Goal: Task Accomplishment & Management: Manage account settings

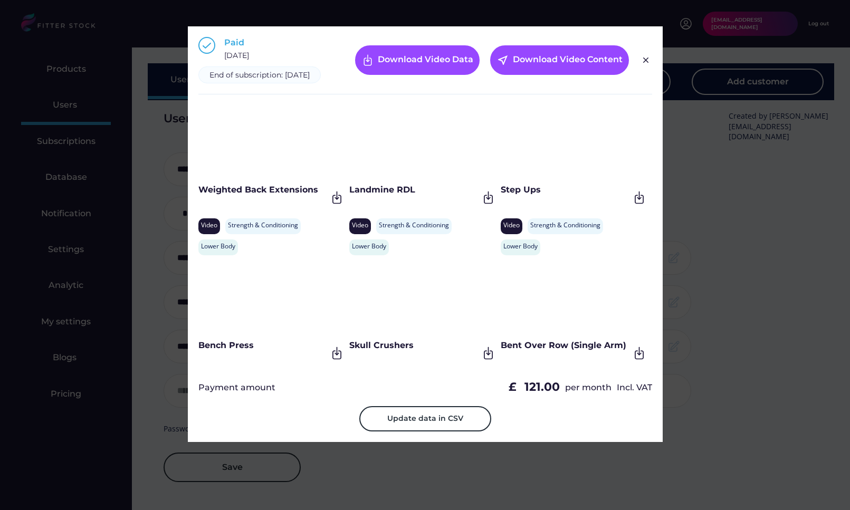
select select "*****"
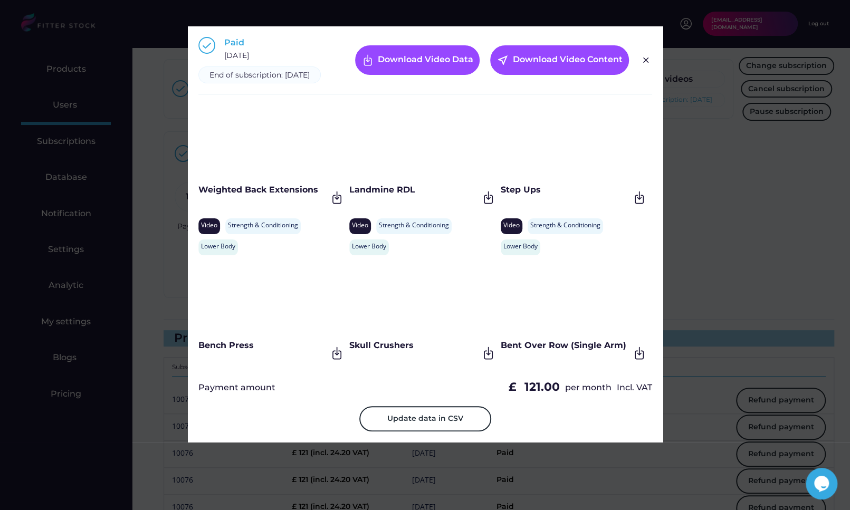
scroll to position [3303, 0]
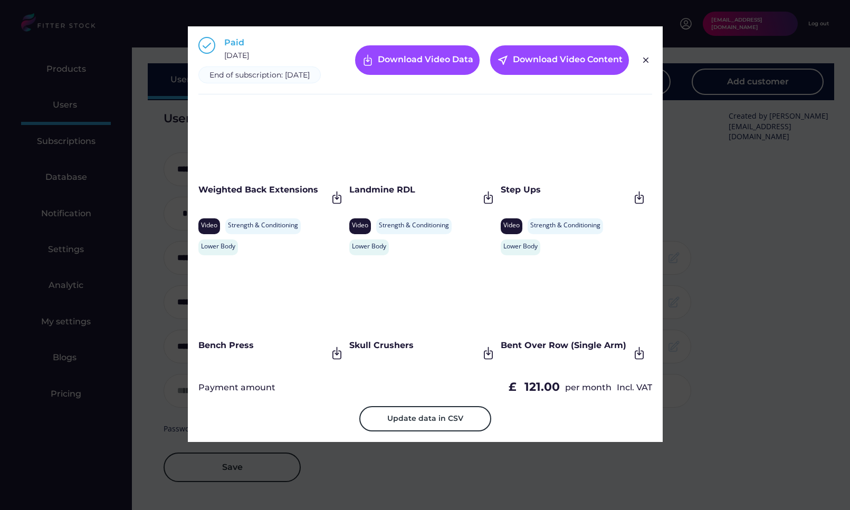
select select "*****"
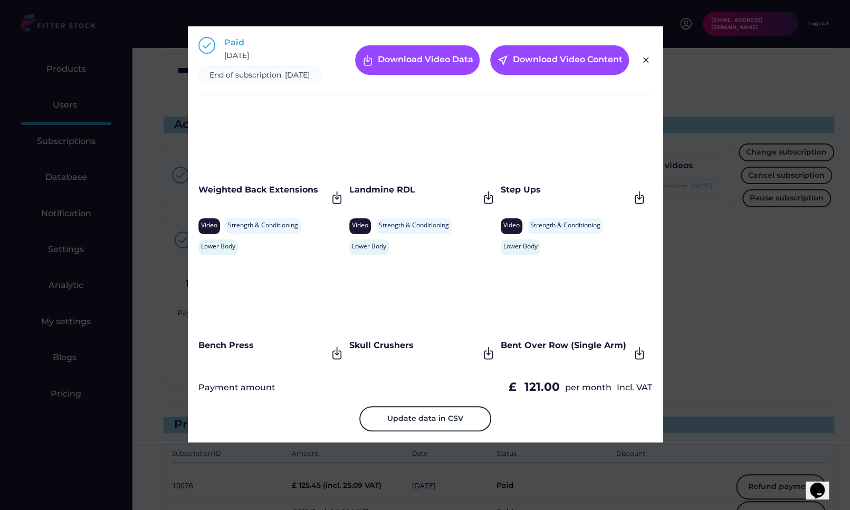
scroll to position [3128, 0]
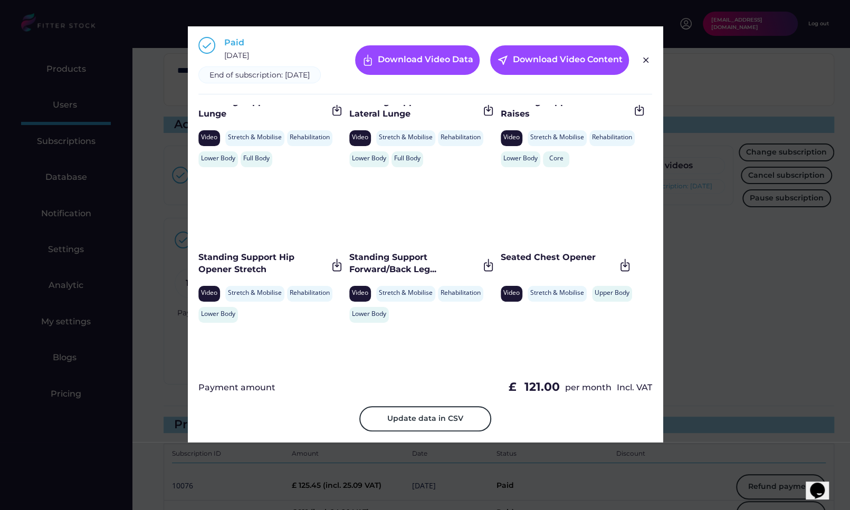
drag, startPoint x: 498, startPoint y: 266, endPoint x: 591, endPoint y: 266, distance: 92.8
click at [591, 263] on div "Seated Chest Opener" at bounding box center [557, 258] width 114 height 12
drag, startPoint x: 592, startPoint y: 266, endPoint x: 499, endPoint y: 266, distance: 92.8
click at [500, 263] on div "Seated Chest Opener" at bounding box center [557, 258] width 114 height 12
copy div "Seated Chest Opener"
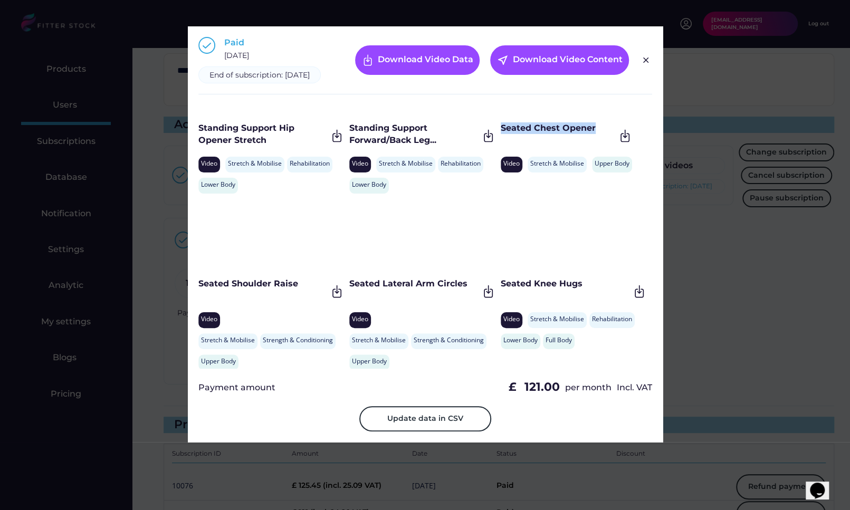
scroll to position [3258, 0]
click at [300, 285] on div "Seated Shoulder Raise Video Stretch & Mobilise Strength & Conditioning Upper Bo…" at bounding box center [271, 283] width 146 height 171
drag, startPoint x: 301, startPoint y: 294, endPoint x: 199, endPoint y: 296, distance: 101.8
click at [199, 289] on div "Seated Shoulder Raise" at bounding box center [262, 283] width 129 height 12
copy div "Seated Shoulder Raise"
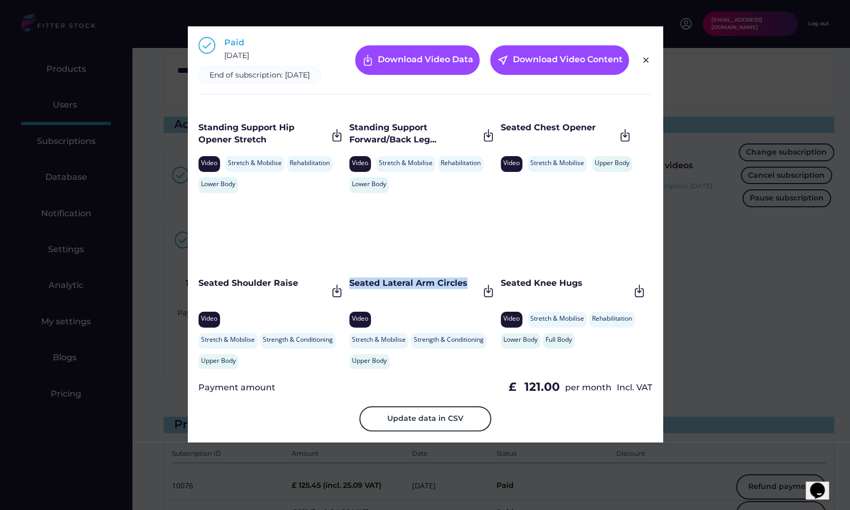
drag, startPoint x: 466, startPoint y: 292, endPoint x: 348, endPoint y: 293, distance: 117.6
click at [349, 289] on div "Seated Lateral Arm Circles" at bounding box center [413, 283] width 129 height 12
copy div "Seated Lateral Arm Circles"
drag, startPoint x: 602, startPoint y: 293, endPoint x: 500, endPoint y: 291, distance: 101.8
click at [500, 289] on div "Seated Knee Hugs" at bounding box center [564, 283] width 129 height 12
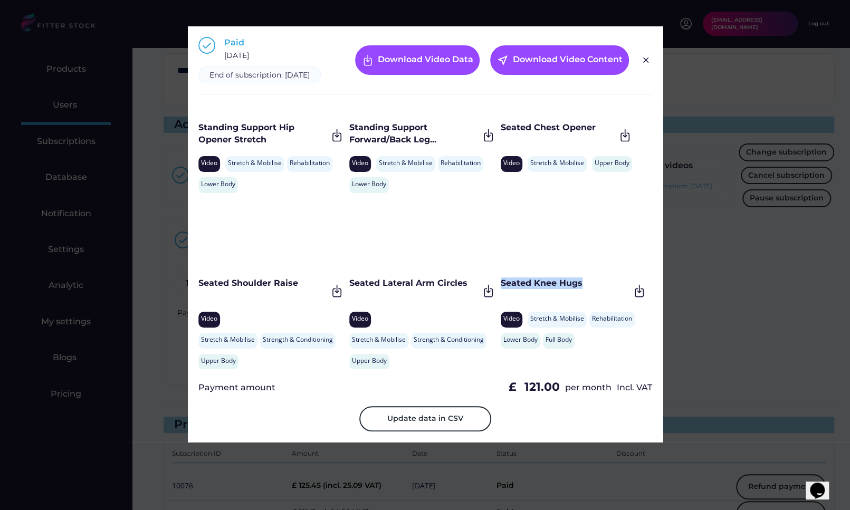
copy div "Seated Knee Hugs"
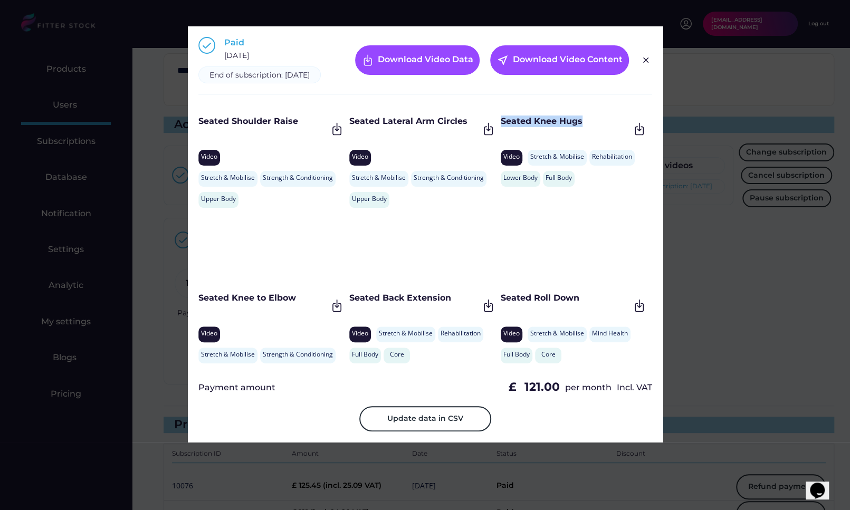
scroll to position [3431, 0]
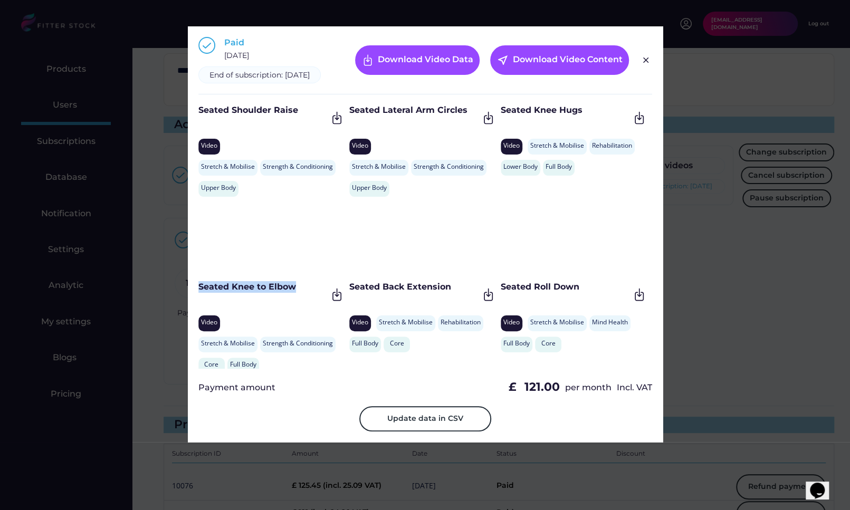
drag, startPoint x: 301, startPoint y: 296, endPoint x: 196, endPoint y: 295, distance: 105.5
click at [196, 295] on div "Paid October 10, 2024 End of subscription: October 10, 2025 Download Video Data…" at bounding box center [425, 234] width 475 height 416
copy div "Seated Knee to Elbow"
drag, startPoint x: 459, startPoint y: 295, endPoint x: 350, endPoint y: 297, distance: 109.7
click at [350, 293] on div "Seated Back Extension" at bounding box center [413, 287] width 129 height 12
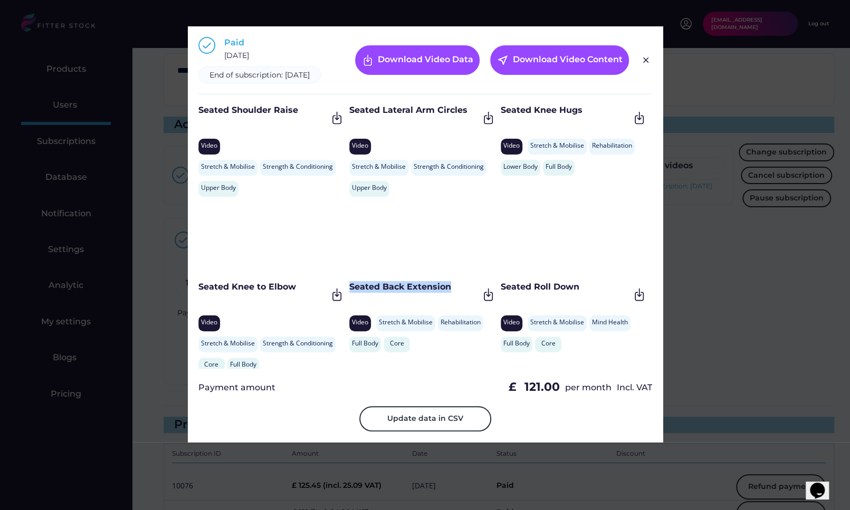
copy div "Seated Back Extension"
drag, startPoint x: 584, startPoint y: 297, endPoint x: 500, endPoint y: 297, distance: 83.9
click at [500, 293] on div "Seated Roll Down" at bounding box center [564, 287] width 129 height 12
copy div "Seated Roll Down"
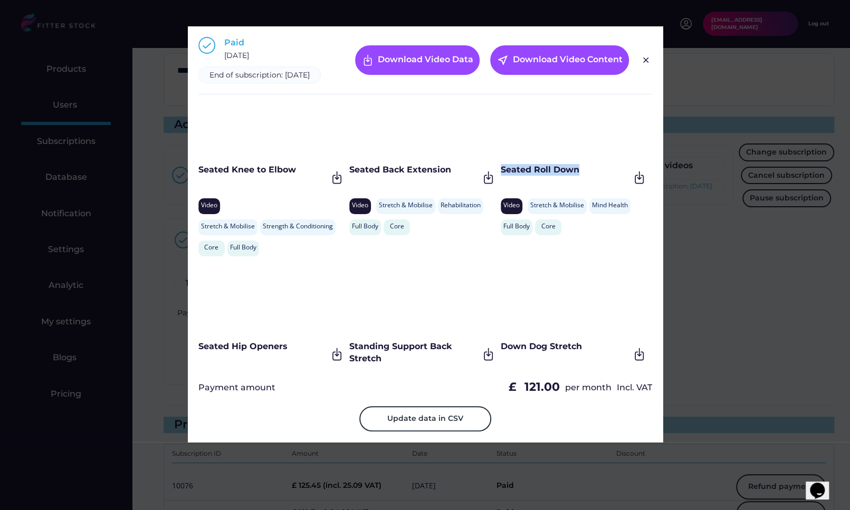
scroll to position [3576, 0]
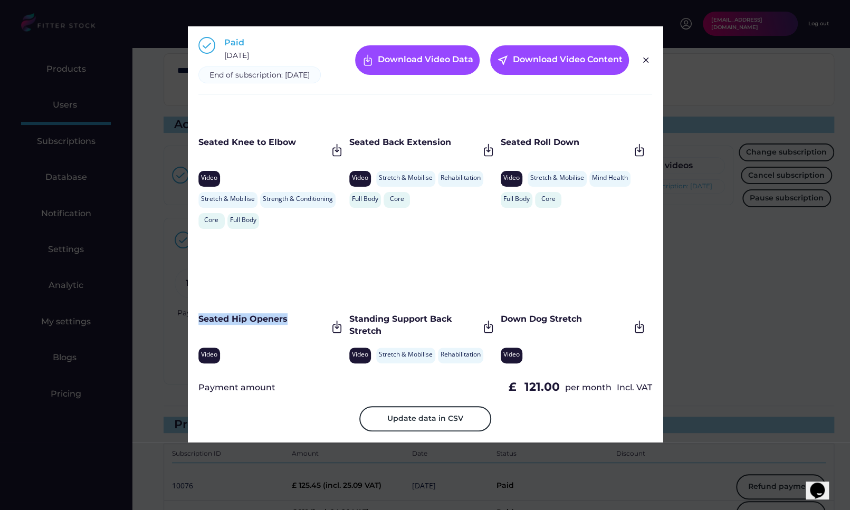
drag, startPoint x: 287, startPoint y: 329, endPoint x: 197, endPoint y: 330, distance: 90.7
click at [197, 330] on div "Paid October 10, 2024 End of subscription: October 10, 2025 Download Video Data…" at bounding box center [425, 234] width 475 height 416
copy div "Seated Hip Openers"
drag, startPoint x: 389, startPoint y: 343, endPoint x: 349, endPoint y: 326, distance: 43.5
click at [349, 326] on div "Standing Support Back Stretch" at bounding box center [413, 325] width 129 height 24
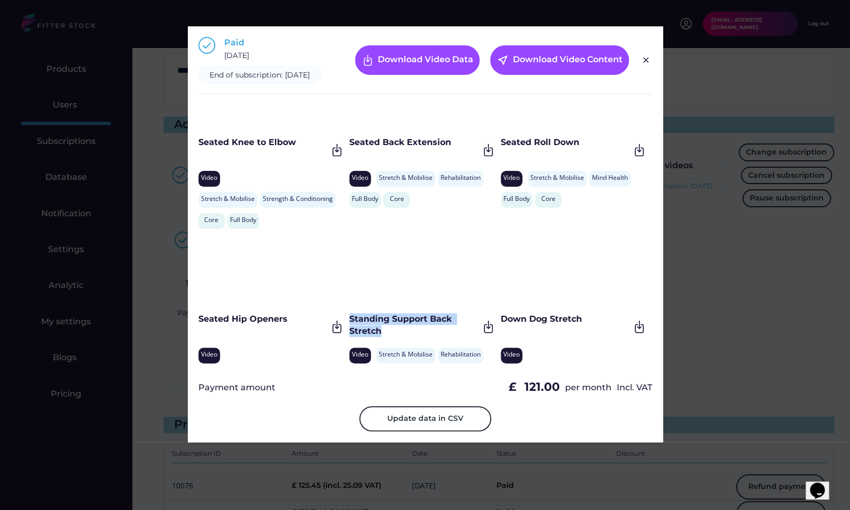
copy div "Standing Support Back Stretch"
drag, startPoint x: 583, startPoint y: 330, endPoint x: 501, endPoint y: 329, distance: 81.7
click at [501, 325] on div "Down Dog Stretch" at bounding box center [564, 319] width 129 height 12
copy div "Down Dog Stretch"
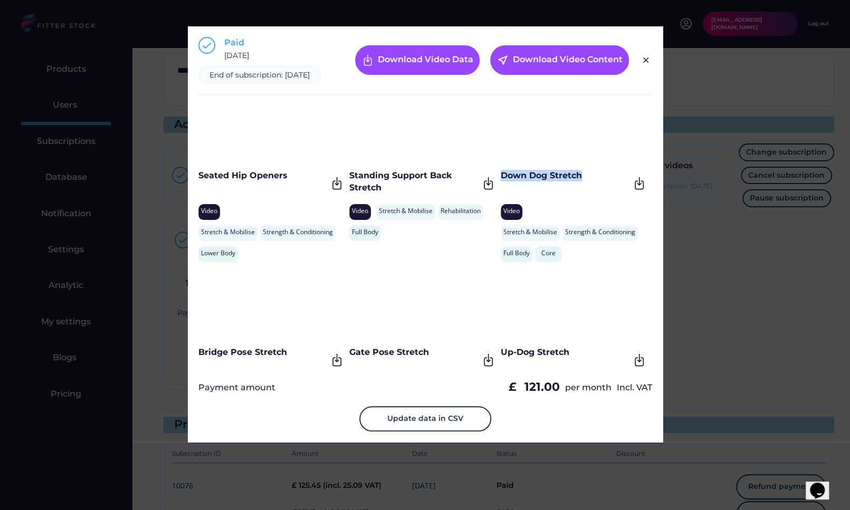
scroll to position [3721, 0]
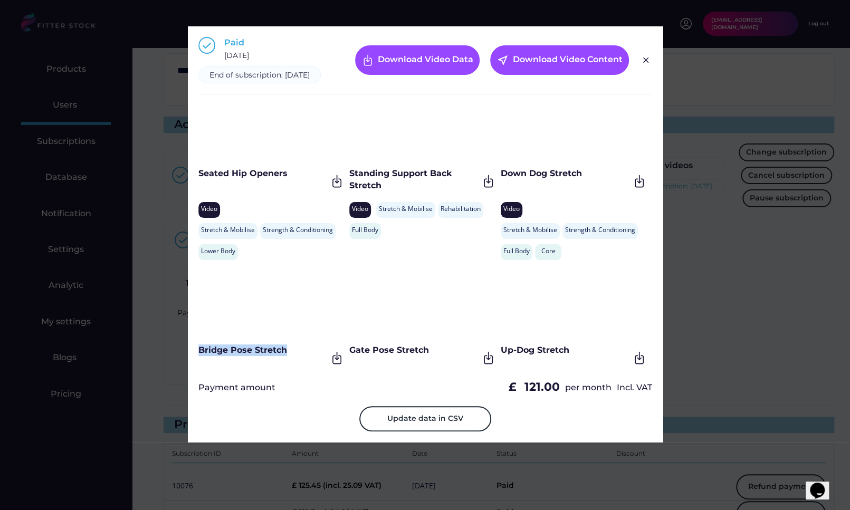
drag, startPoint x: 289, startPoint y: 360, endPoint x: 192, endPoint y: 360, distance: 97.0
click at [191, 360] on div "Paid October 10, 2024 End of subscription: October 10, 2025 Download Video Data…" at bounding box center [425, 234] width 475 height 416
drag, startPoint x: 439, startPoint y: 361, endPoint x: 348, endPoint y: 359, distance: 90.7
click at [349, 356] on div "Gate Pose Stretch" at bounding box center [413, 350] width 129 height 12
drag, startPoint x: 571, startPoint y: 360, endPoint x: 498, endPoint y: 359, distance: 72.3
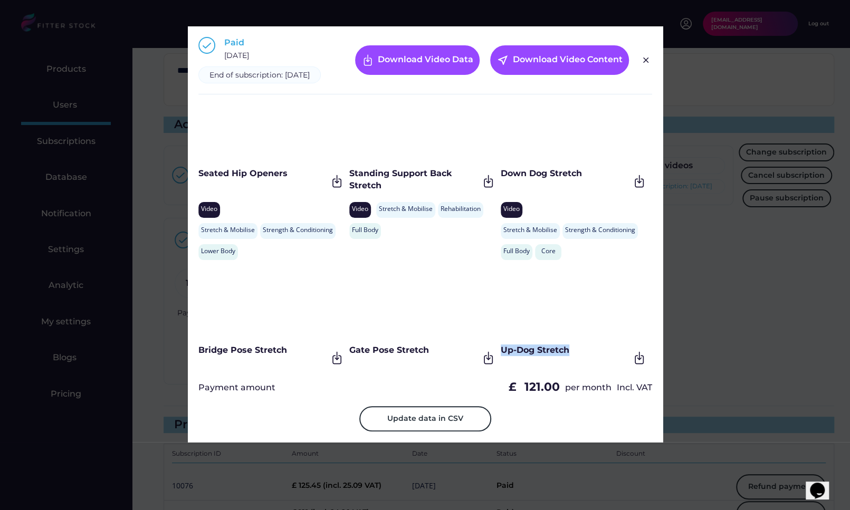
click at [500, 356] on div "Up-Dog Stretch" at bounding box center [564, 350] width 129 height 12
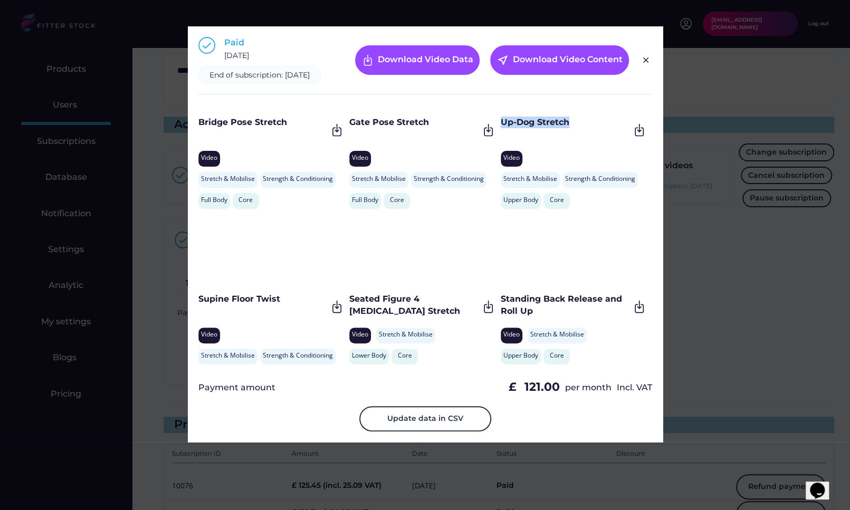
scroll to position [3951, 0]
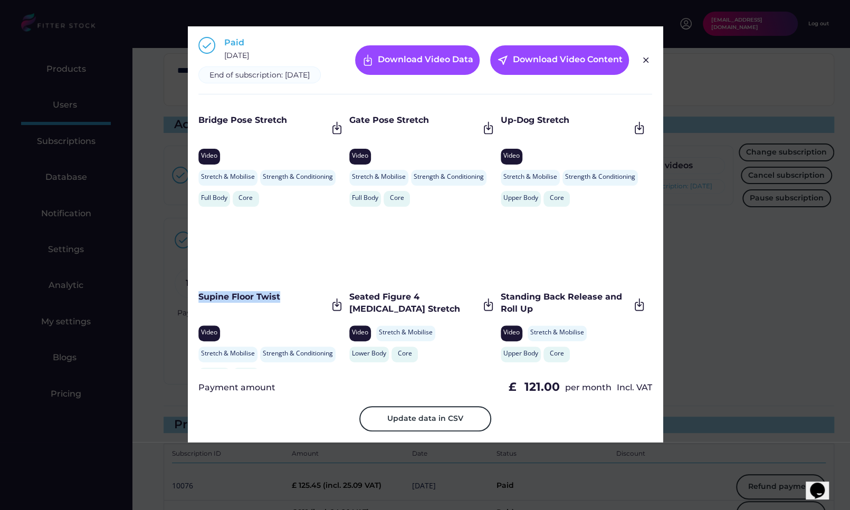
drag, startPoint x: 289, startPoint y: 302, endPoint x: 200, endPoint y: 302, distance: 89.1
click at [200, 302] on div "Supine Floor Twist" at bounding box center [262, 297] width 129 height 12
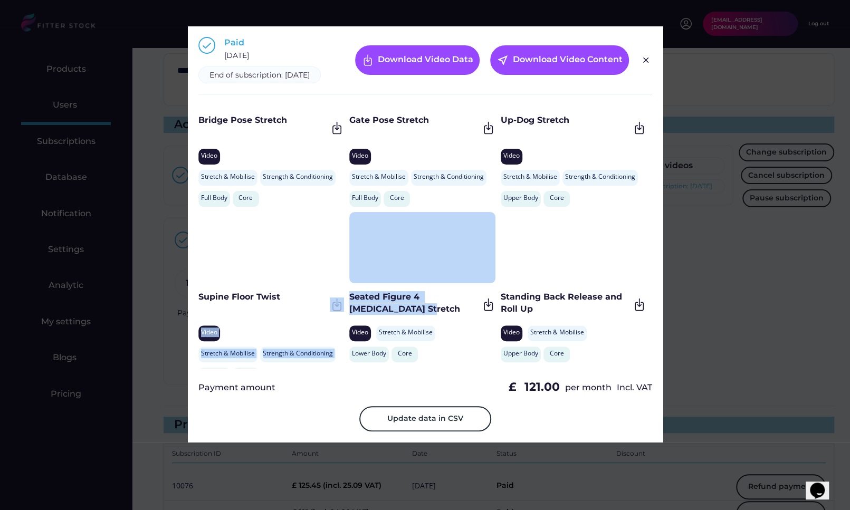
drag, startPoint x: 403, startPoint y: 317, endPoint x: 348, endPoint y: 307, distance: 56.7
click at [348, 307] on div "Weighted Back Extensions Video Strength & Conditioning Stretch & Mobilise Lower…" at bounding box center [425, 237] width 454 height 264
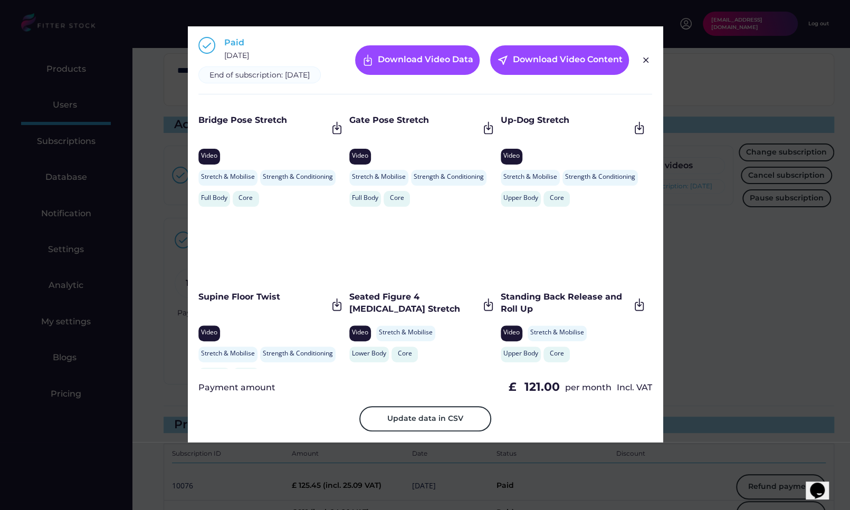
click at [356, 309] on div "Seated Figure 4 Hamstring Stretch" at bounding box center [413, 303] width 129 height 24
drag, startPoint x: 382, startPoint y: 318, endPoint x: 348, endPoint y: 307, distance: 35.9
click at [349, 307] on div "Seated Figure 4 Hamstring Stretch" at bounding box center [413, 303] width 129 height 24
drag, startPoint x: 536, startPoint y: 314, endPoint x: 499, endPoint y: 308, distance: 37.5
click at [500, 308] on div "Standing Back Release and Roll Up" at bounding box center [564, 303] width 129 height 24
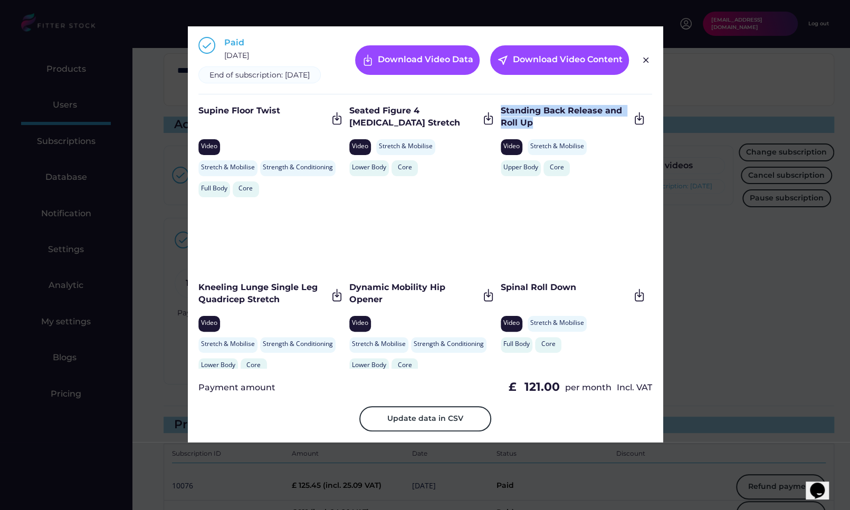
scroll to position [4141, 0]
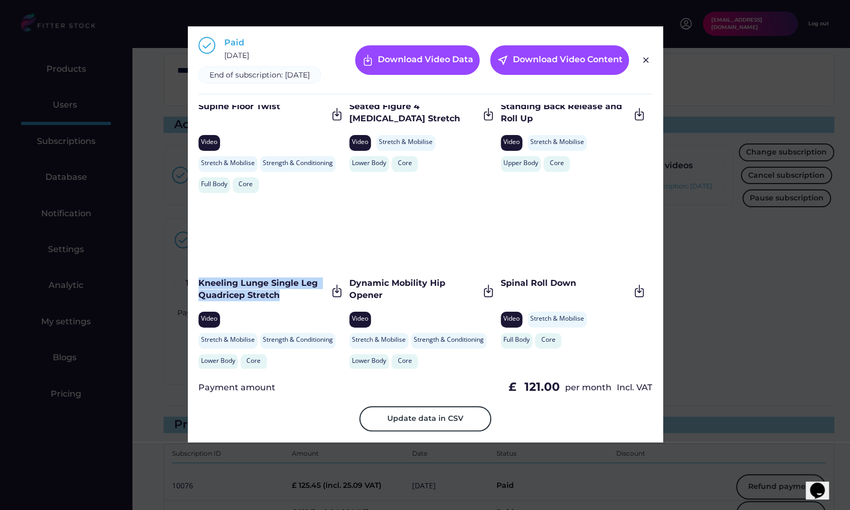
drag, startPoint x: 286, startPoint y: 304, endPoint x: 196, endPoint y: 295, distance: 90.1
click at [196, 295] on div "Paid October 10, 2024 End of subscription: October 10, 2025 Download Video Data…" at bounding box center [425, 234] width 475 height 416
drag, startPoint x: 431, startPoint y: 298, endPoint x: 355, endPoint y: 296, distance: 75.4
click at [355, 296] on div "Dynamic Mobility Hip Opener" at bounding box center [413, 289] width 129 height 24
click at [377, 301] on div "Dynamic Mobility Hip Opener" at bounding box center [413, 289] width 129 height 24
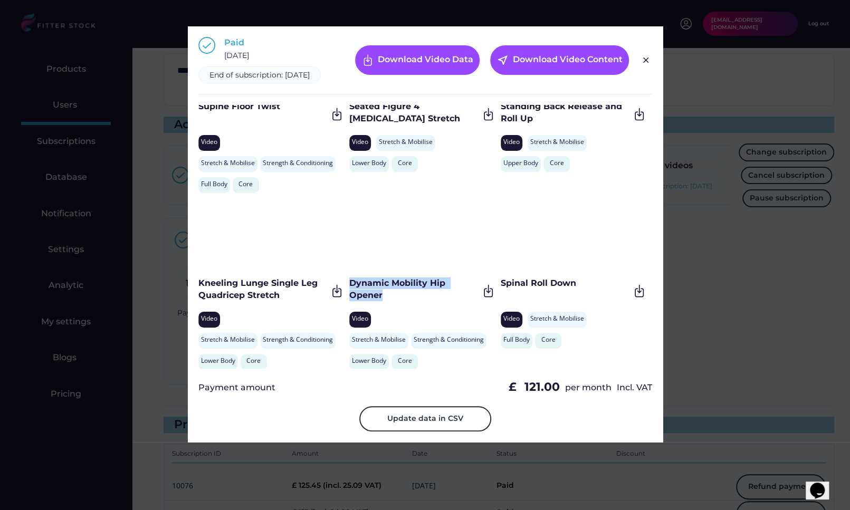
drag, startPoint x: 384, startPoint y: 304, endPoint x: 349, endPoint y: 293, distance: 37.5
click at [349, 293] on div "Dynamic Mobility Hip Opener" at bounding box center [413, 289] width 129 height 24
drag, startPoint x: 579, startPoint y: 293, endPoint x: 498, endPoint y: 293, distance: 80.2
click at [500, 289] on div "Spinal Roll Down" at bounding box center [564, 283] width 129 height 12
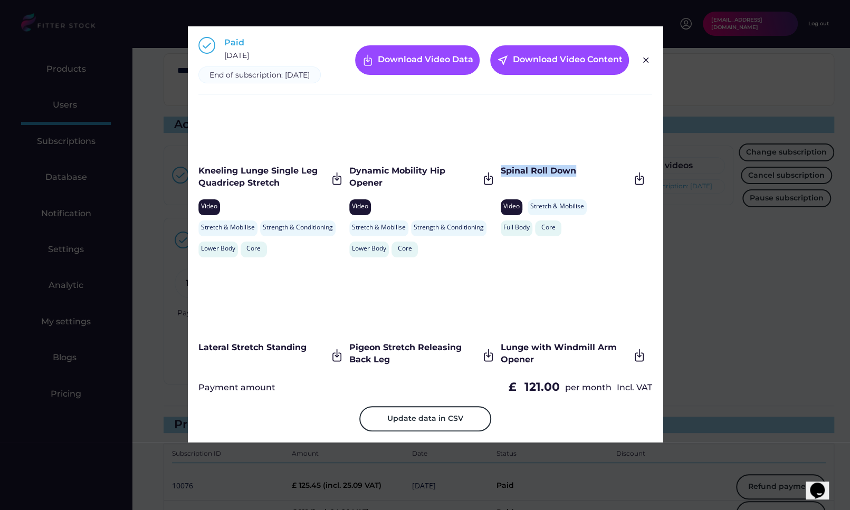
scroll to position [4263, 0]
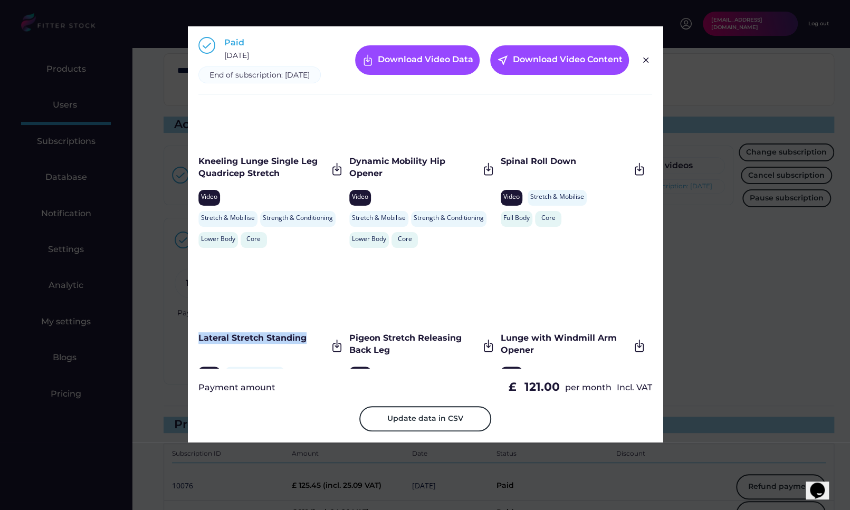
drag, startPoint x: 306, startPoint y: 348, endPoint x: 198, endPoint y: 349, distance: 108.1
click at [198, 344] on div "Lateral Stretch Standing" at bounding box center [262, 338] width 129 height 12
drag, startPoint x: 393, startPoint y: 360, endPoint x: 350, endPoint y: 346, distance: 45.2
click at [350, 346] on div "Pigeon Stretch Releasing Back Leg" at bounding box center [413, 344] width 129 height 24
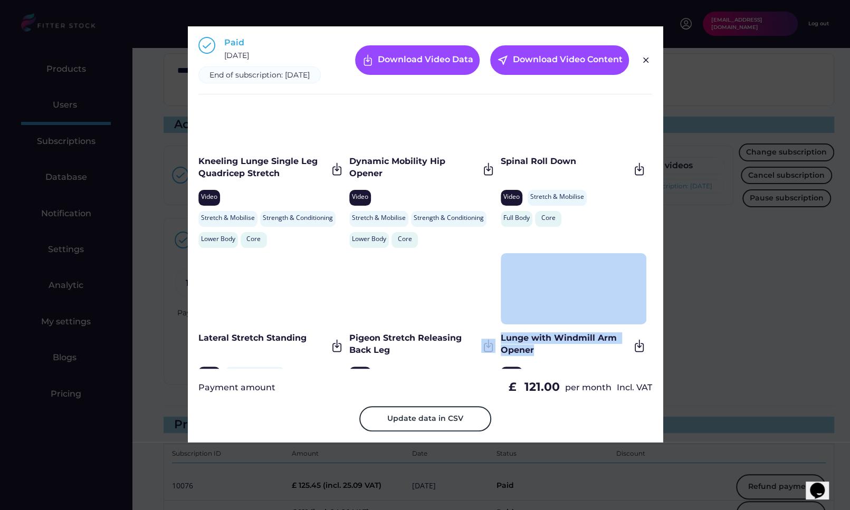
drag, startPoint x: 544, startPoint y: 357, endPoint x: 497, endPoint y: 351, distance: 47.3
click at [497, 351] on div "Weighted Back Extensions Video Strength & Conditioning Stretch & Mobilise Lower…" at bounding box center [425, 237] width 454 height 264
click at [497, 351] on div "Pigeon Stretch Releasing Back Leg Video Stretch & Mobilise Strength & Condition…" at bounding box center [424, 341] width 151 height 177
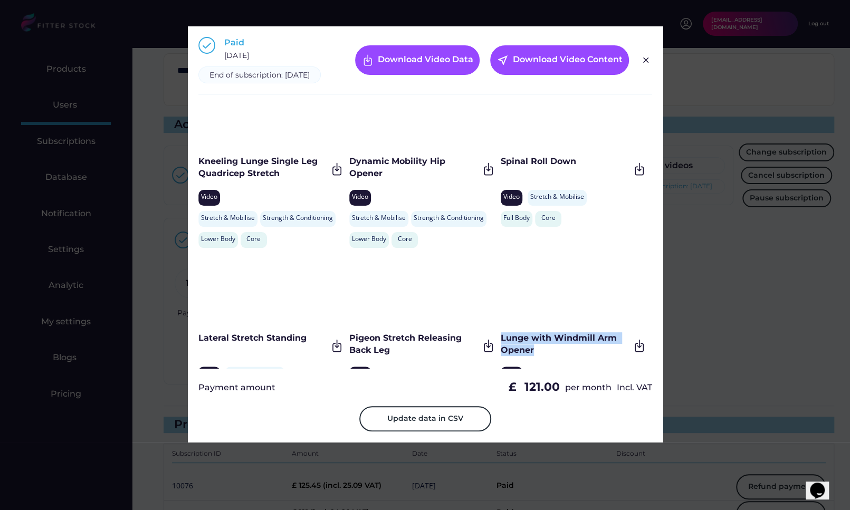
drag, startPoint x: 535, startPoint y: 357, endPoint x: 499, endPoint y: 346, distance: 37.4
click at [500, 346] on div "Lunge with Windmill Arm Opener" at bounding box center [564, 344] width 129 height 24
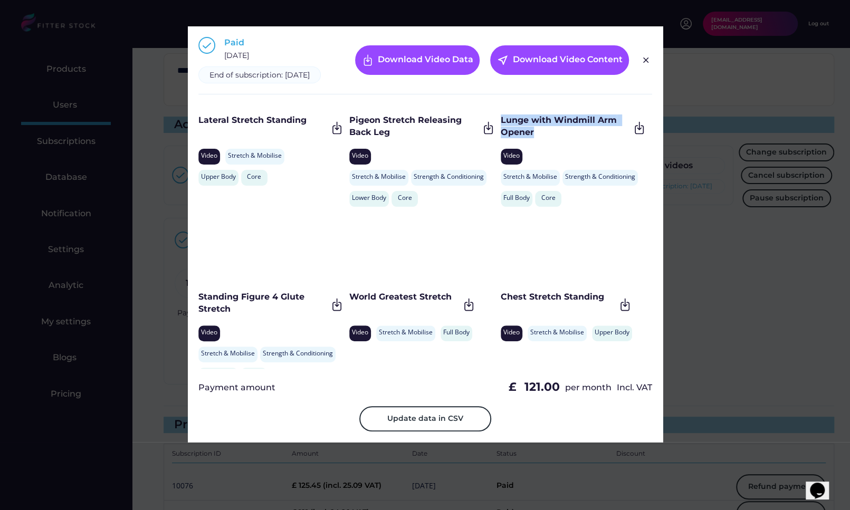
scroll to position [4489, 0]
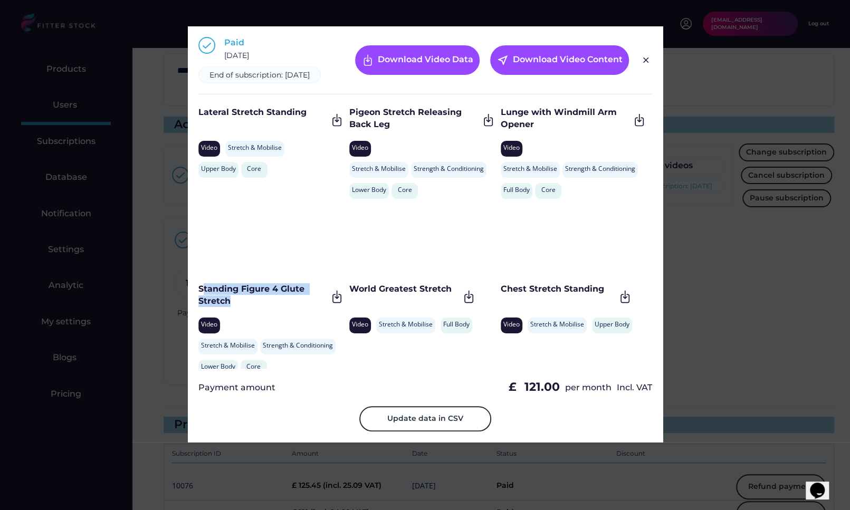
drag, startPoint x: 243, startPoint y: 310, endPoint x: 198, endPoint y: 300, distance: 45.8
click at [198, 300] on div "Standing Figure 4 Glute Stretch" at bounding box center [262, 295] width 129 height 24
drag, startPoint x: 452, startPoint y: 298, endPoint x: 350, endPoint y: 300, distance: 101.8
click at [350, 295] on div "World Greatest Stretch" at bounding box center [404, 289] width 110 height 12
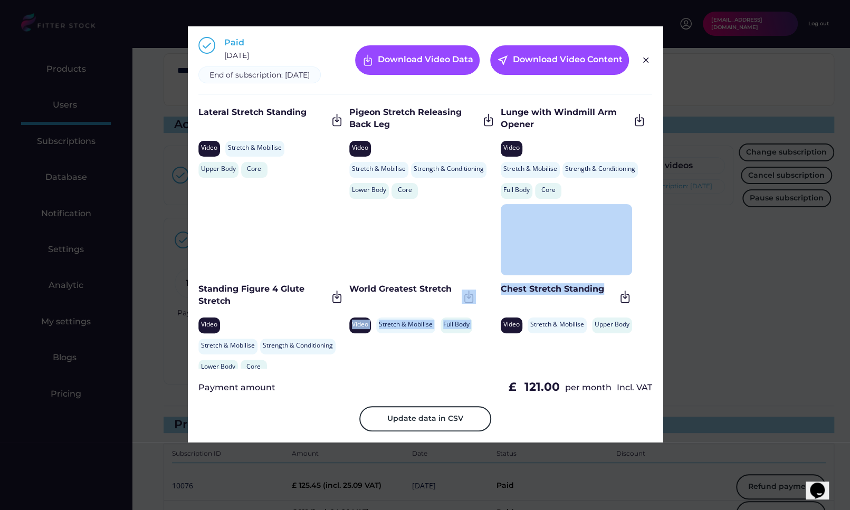
drag, startPoint x: 497, startPoint y: 298, endPoint x: 604, endPoint y: 298, distance: 106.5
click at [604, 298] on div "Weighted Back Extensions Video Strength & Conditioning Stretch & Mobilise Lower…" at bounding box center [425, 237] width 454 height 264
click at [604, 295] on div "Chest Stretch Standing" at bounding box center [557, 289] width 114 height 12
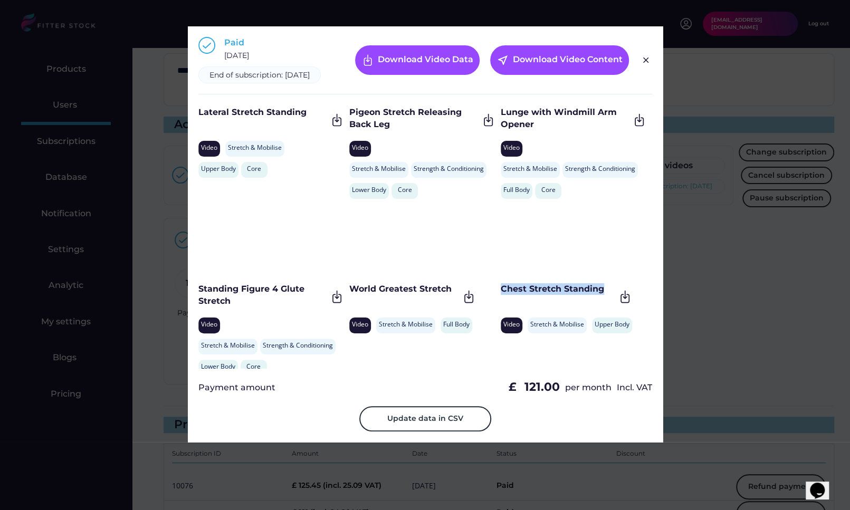
drag, startPoint x: 604, startPoint y: 298, endPoint x: 506, endPoint y: 300, distance: 97.6
click at [506, 295] on div "Chest Stretch Standing" at bounding box center [557, 289] width 114 height 12
click at [3, 321] on div at bounding box center [425, 255] width 850 height 510
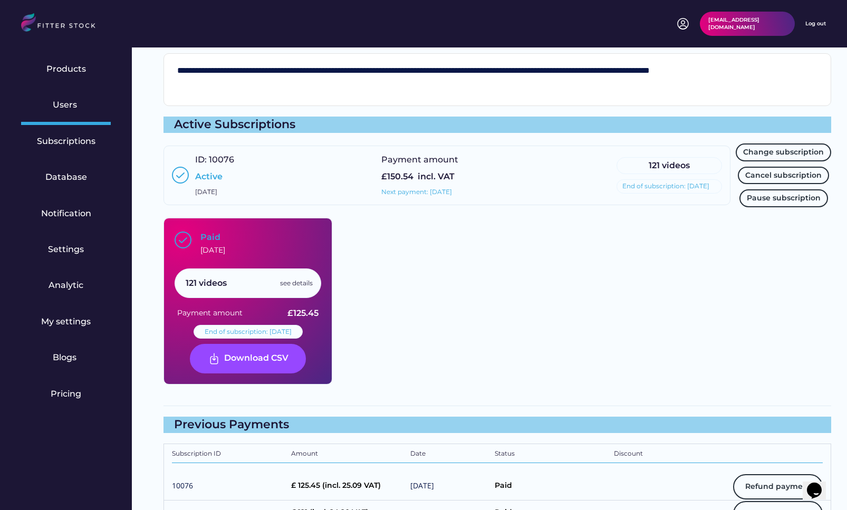
click at [293, 280] on div "see details" at bounding box center [296, 283] width 33 height 9
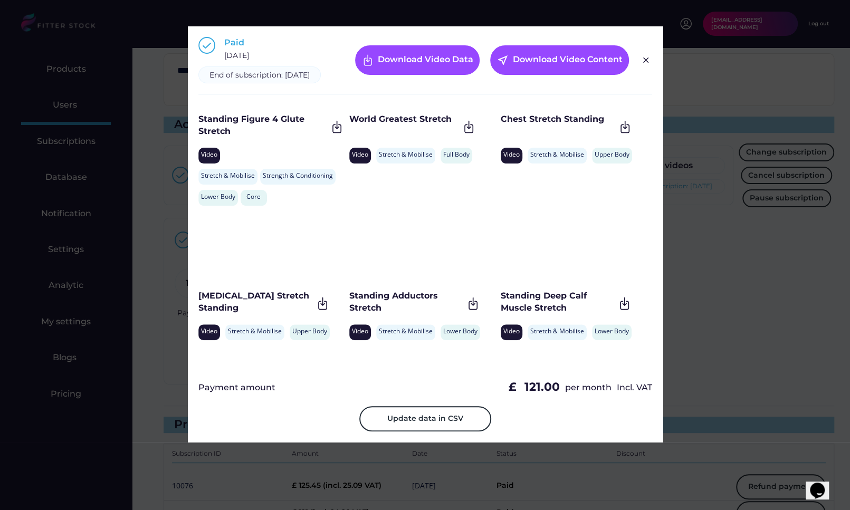
scroll to position [4660, 0]
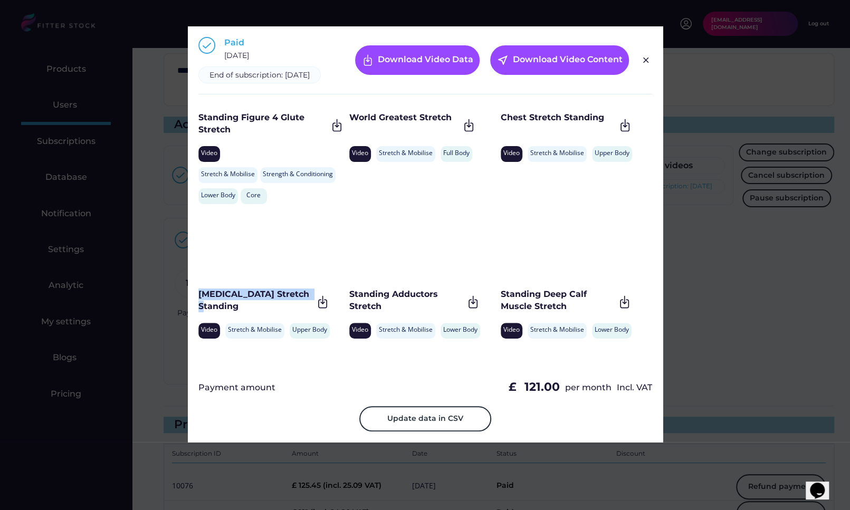
drag, startPoint x: 307, startPoint y: 307, endPoint x: 199, endPoint y: 307, distance: 108.1
click at [199, 307] on div "Triceps Stretch Standing" at bounding box center [255, 300] width 114 height 24
drag, startPoint x: 417, startPoint y: 314, endPoint x: 349, endPoint y: 304, distance: 68.2
click at [349, 304] on div "Standing Adductors Stretch" at bounding box center [406, 300] width 114 height 24
drag, startPoint x: 589, startPoint y: 315, endPoint x: 499, endPoint y: 307, distance: 90.0
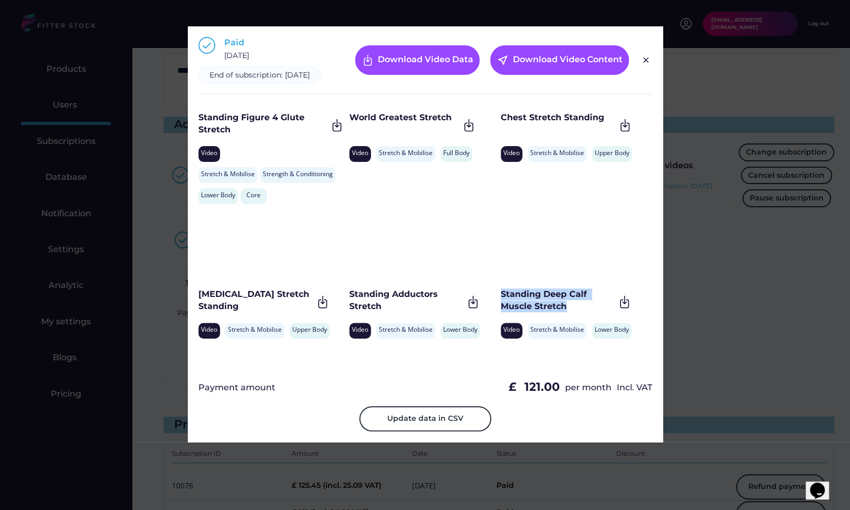
click at [500, 307] on div "Standing Deep Calf Muscle Stretch" at bounding box center [557, 300] width 114 height 24
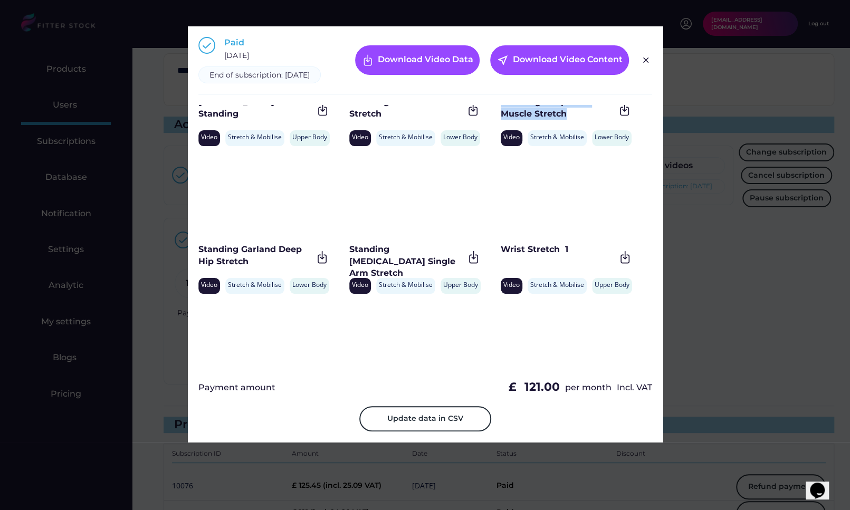
scroll to position [4878, 0]
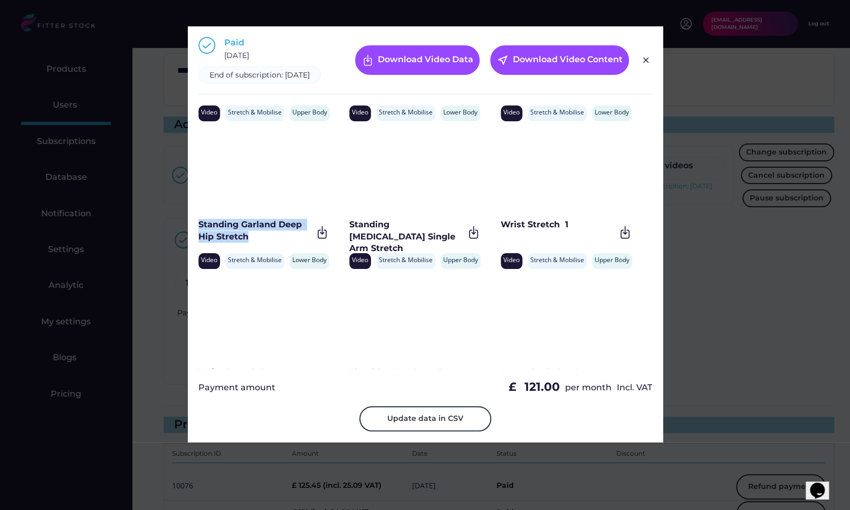
drag, startPoint x: 253, startPoint y: 248, endPoint x: 197, endPoint y: 238, distance: 56.4
click at [197, 238] on div "Paid October 10, 2024 End of subscription: October 10, 2025 Download Video Data…" at bounding box center [425, 234] width 475 height 416
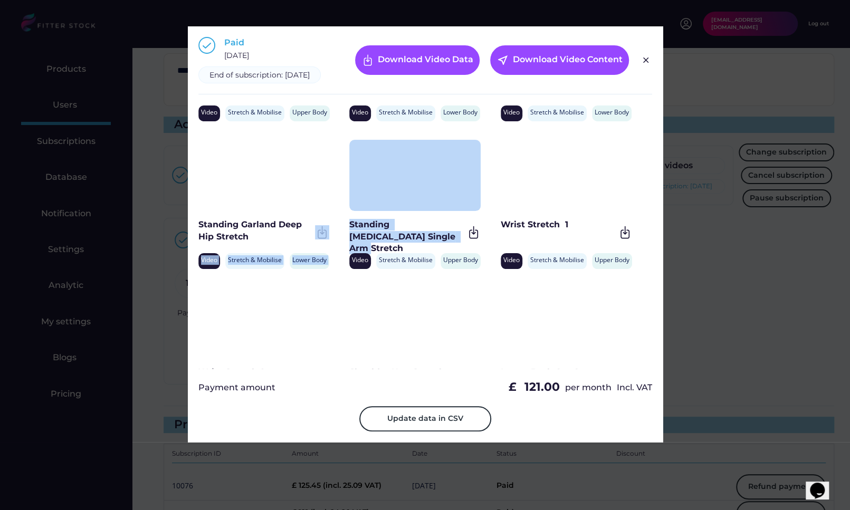
drag, startPoint x: 425, startPoint y: 244, endPoint x: 347, endPoint y: 238, distance: 78.3
click at [347, 238] on div "Weighted Back Extensions Video Strength & Conditioning Stretch & Mobilise Lower…" at bounding box center [425, 237] width 454 height 264
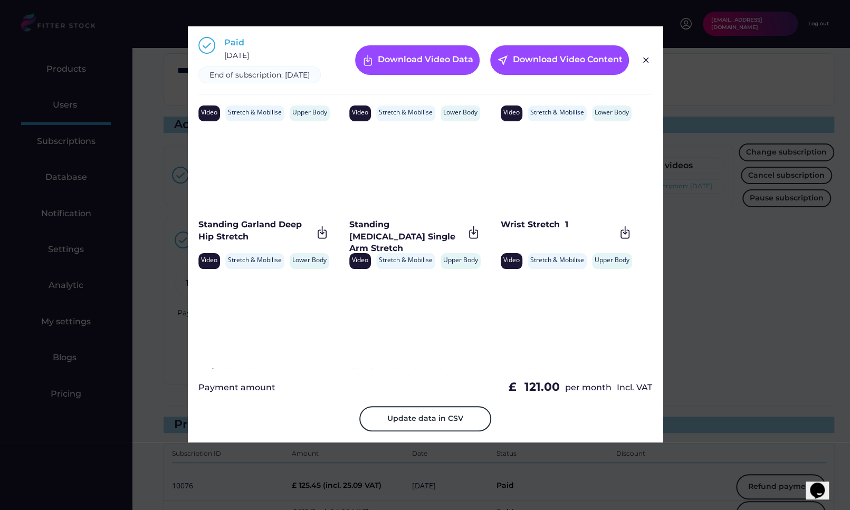
click at [357, 235] on div "Standing Deltoid Single Arm Stretch" at bounding box center [406, 236] width 114 height 35
drag, startPoint x: 412, startPoint y: 246, endPoint x: 350, endPoint y: 236, distance: 62.5
click at [350, 235] on div "Standing Deltoid Single Arm Stretch" at bounding box center [406, 236] width 114 height 35
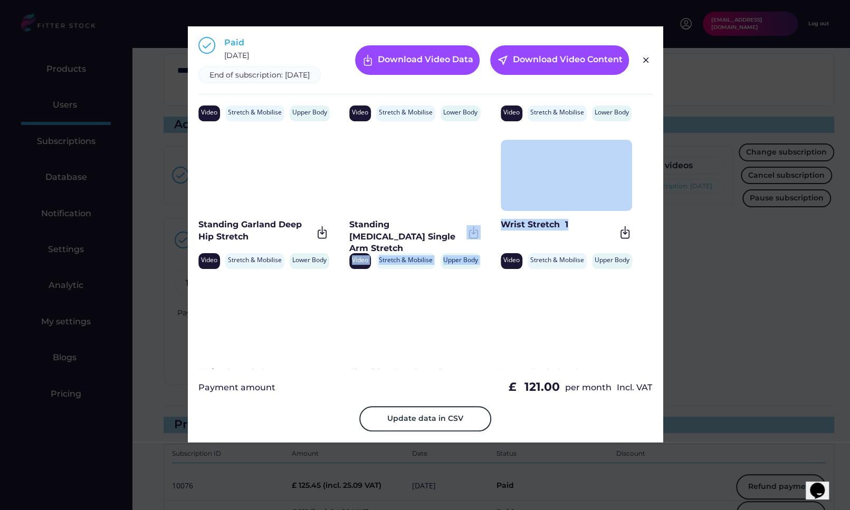
drag, startPoint x: 576, startPoint y: 238, endPoint x: 498, endPoint y: 238, distance: 78.6
click at [498, 238] on div "Weighted Back Extensions Video Strength & Conditioning Stretch & Mobilise Lower…" at bounding box center [425, 237] width 454 height 264
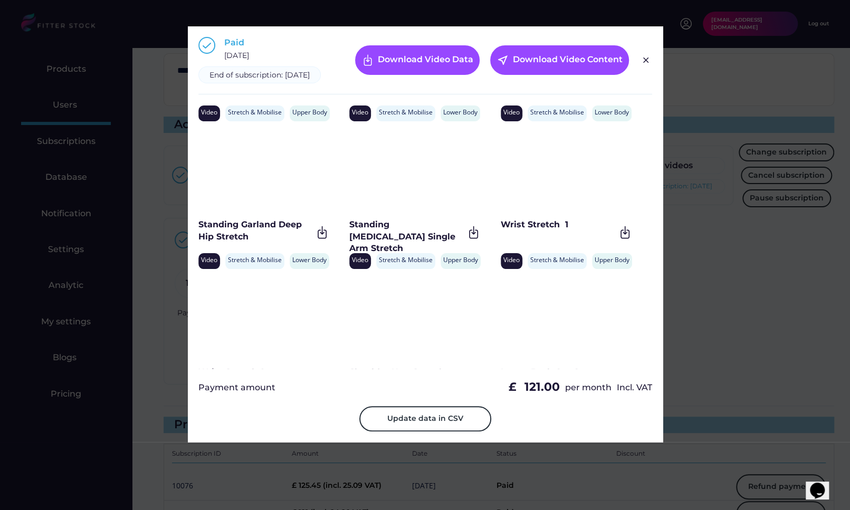
click at [502, 230] on div "Wrist Stretch 1" at bounding box center [557, 225] width 114 height 12
drag, startPoint x: 500, startPoint y: 236, endPoint x: 569, endPoint y: 236, distance: 68.0
click at [569, 230] on div "Wrist Stretch 1" at bounding box center [557, 225] width 114 height 12
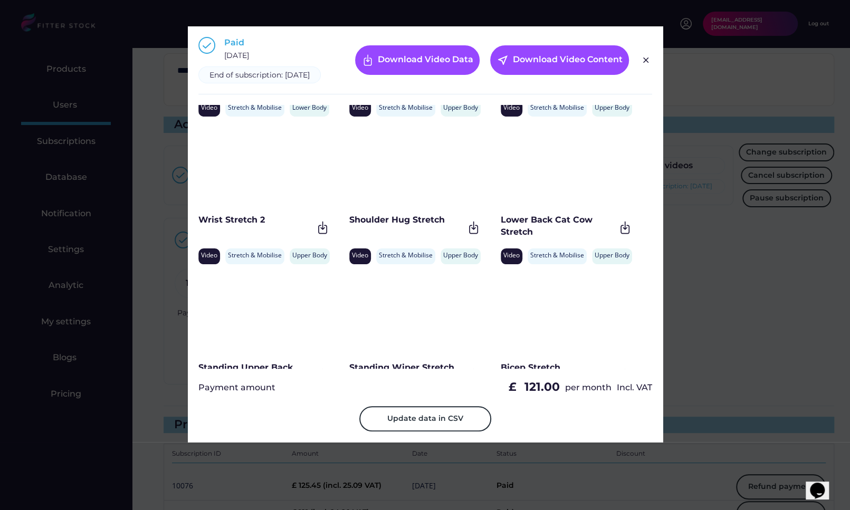
scroll to position [5051, 0]
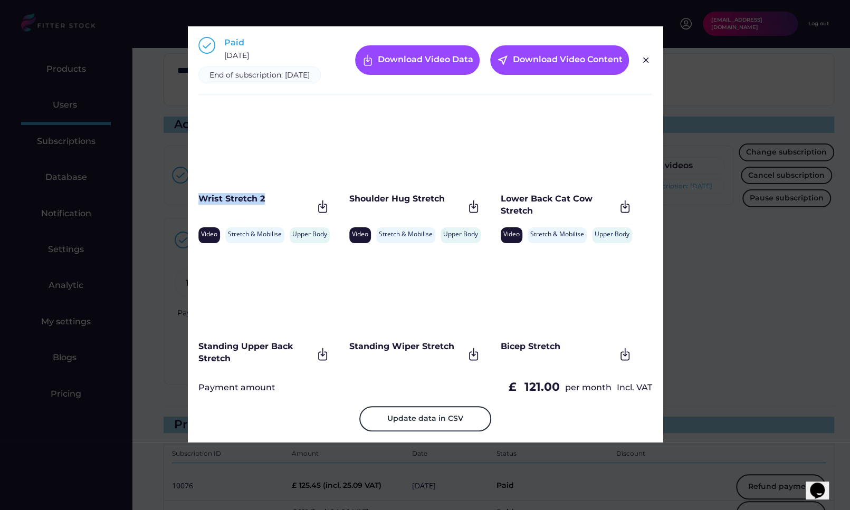
drag, startPoint x: 268, startPoint y: 214, endPoint x: 199, endPoint y: 213, distance: 69.1
click at [199, 205] on div "Wrist Stretch 2" at bounding box center [255, 199] width 114 height 12
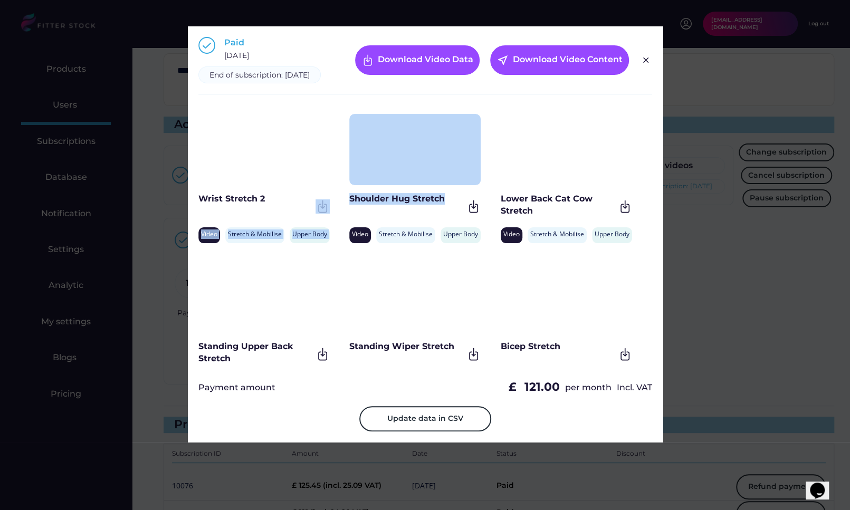
drag, startPoint x: 448, startPoint y: 209, endPoint x: 348, endPoint y: 210, distance: 99.7
click at [349, 205] on div "Shoulder Hug Stretch" at bounding box center [406, 199] width 114 height 12
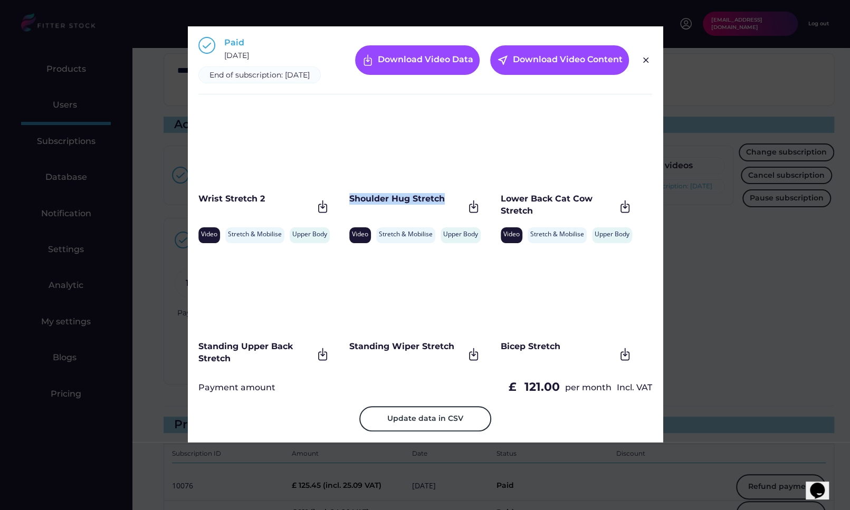
click at [349, 205] on div "Shoulder Hug Stretch" at bounding box center [406, 199] width 114 height 12
drag, startPoint x: 348, startPoint y: 210, endPoint x: 439, endPoint y: 210, distance: 91.2
click at [439, 205] on div "Shoulder Hug Stretch" at bounding box center [406, 199] width 114 height 12
drag, startPoint x: 553, startPoint y: 220, endPoint x: 499, endPoint y: 211, distance: 54.1
click at [500, 211] on div "Lower Back Cat Cow Stretch" at bounding box center [557, 205] width 114 height 24
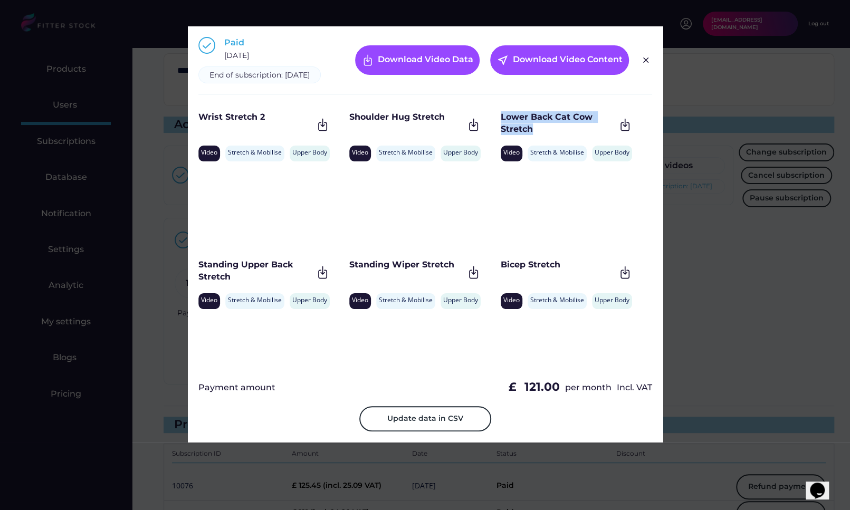
scroll to position [5148, 0]
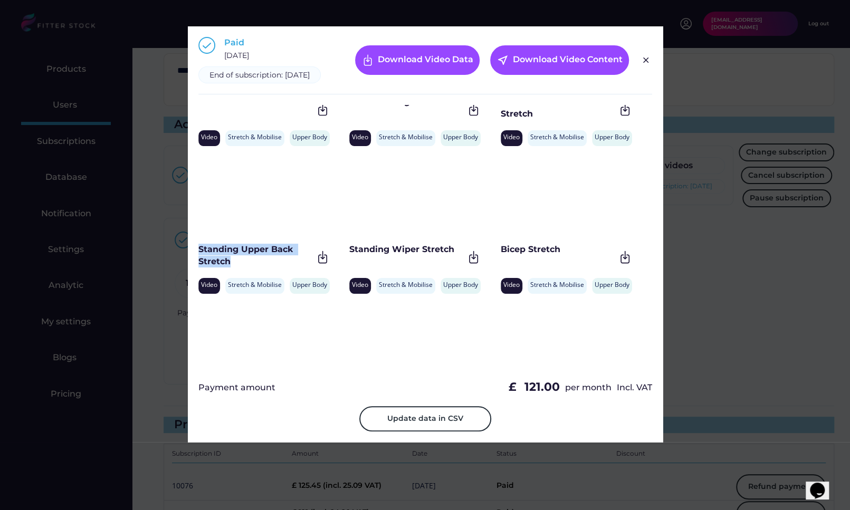
drag, startPoint x: 236, startPoint y: 266, endPoint x: 198, endPoint y: 262, distance: 38.2
click at [198, 262] on div "Standing Upper Back Stretch" at bounding box center [255, 256] width 114 height 24
drag, startPoint x: 454, startPoint y: 260, endPoint x: 351, endPoint y: 263, distance: 102.9
click at [351, 255] on div "Standing Wiper Stretch" at bounding box center [406, 250] width 114 height 12
drag, startPoint x: 572, startPoint y: 258, endPoint x: 498, endPoint y: 260, distance: 73.3
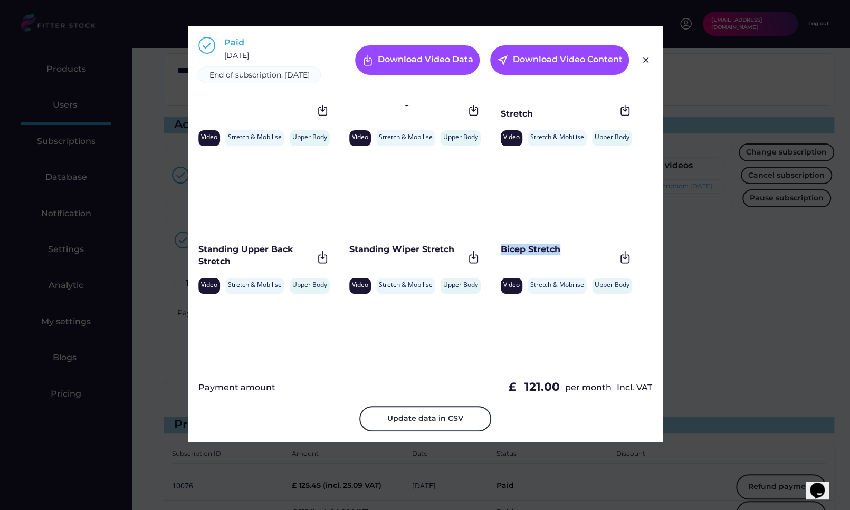
click at [500, 255] on div "Bicep Stretch" at bounding box center [557, 250] width 114 height 12
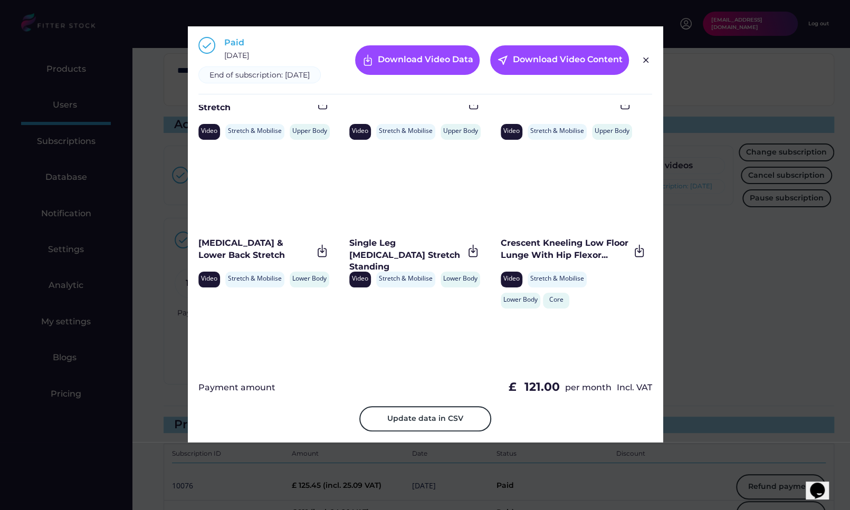
scroll to position [5310, 0]
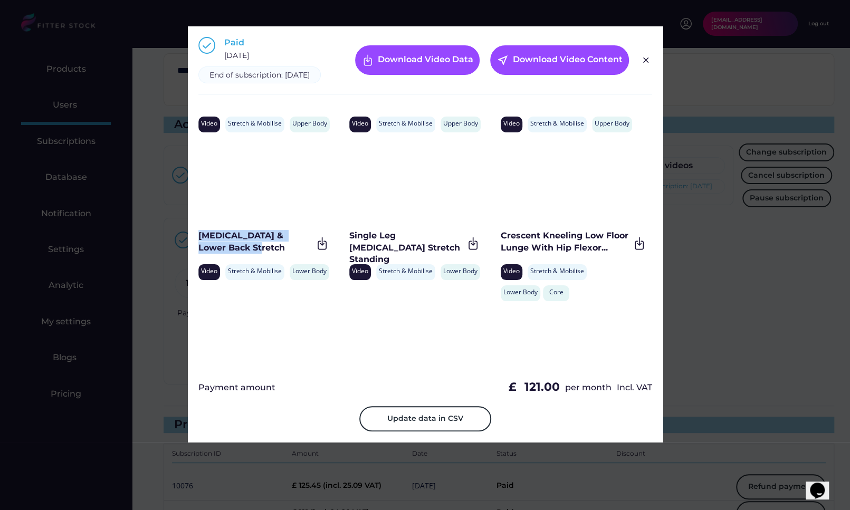
drag, startPoint x: 257, startPoint y: 259, endPoint x: 199, endPoint y: 249, distance: 58.4
click at [199, 249] on div "Hamstring & Lower Back Stretch" at bounding box center [255, 242] width 114 height 24
drag, startPoint x: 436, startPoint y: 258, endPoint x: 350, endPoint y: 246, distance: 86.8
click at [350, 246] on div "Single Leg Hamstring Stretch Standing" at bounding box center [406, 247] width 114 height 35
drag, startPoint x: 499, startPoint y: 247, endPoint x: 581, endPoint y: 259, distance: 82.6
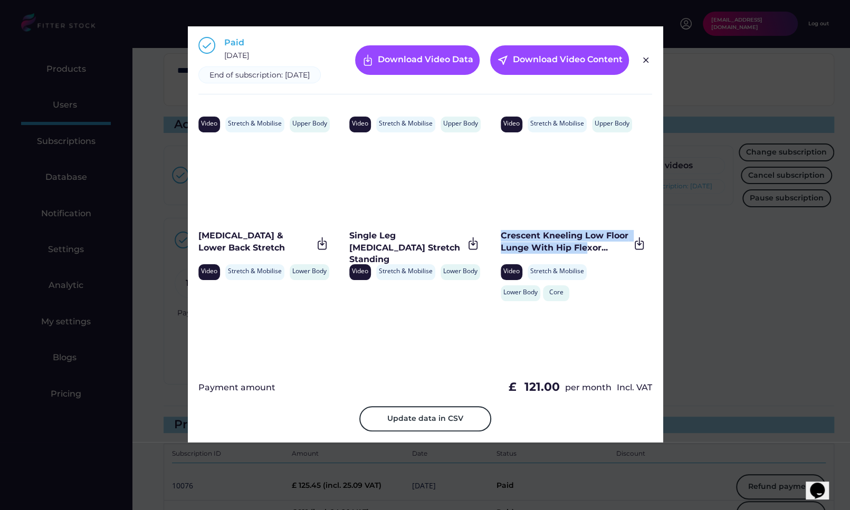
click at [581, 254] on div "Crescent Kneeling Low Floor Lunge With Hip Flexor..." at bounding box center [564, 242] width 129 height 24
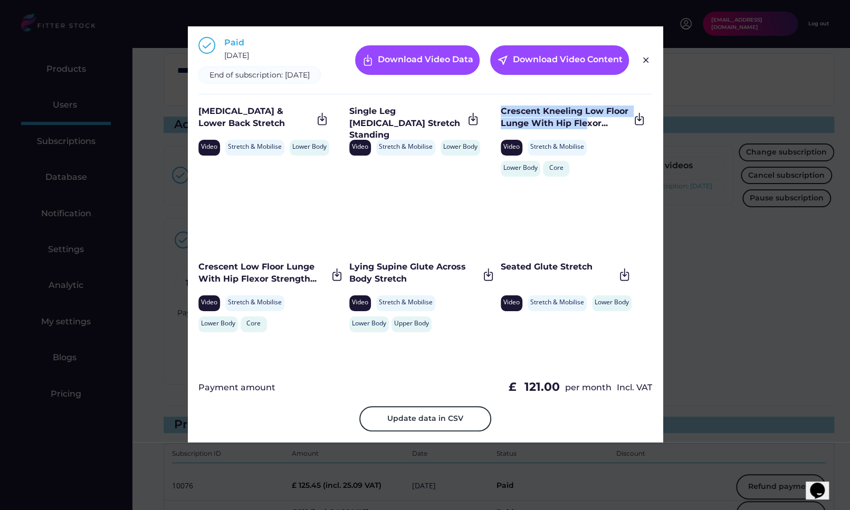
scroll to position [5457, 0]
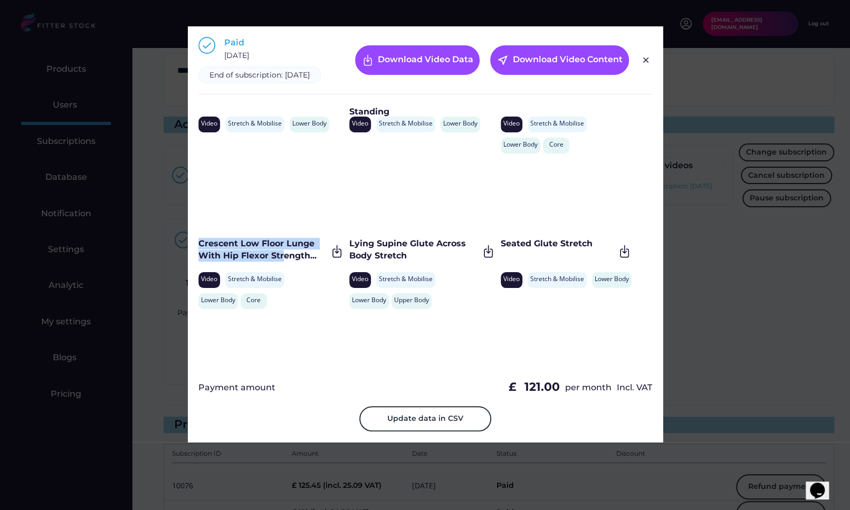
drag, startPoint x: 197, startPoint y: 251, endPoint x: 284, endPoint y: 265, distance: 88.2
click at [284, 262] on div "Crescent Low Floor Lunge With Hip Flexor Strength..." at bounding box center [262, 250] width 129 height 24
drag, startPoint x: 408, startPoint y: 264, endPoint x: 349, endPoint y: 253, distance: 59.6
click at [349, 253] on div "Lying Supine Glute Across Body Stretch" at bounding box center [413, 250] width 129 height 24
drag, startPoint x: 591, startPoint y: 254, endPoint x: 499, endPoint y: 256, distance: 92.3
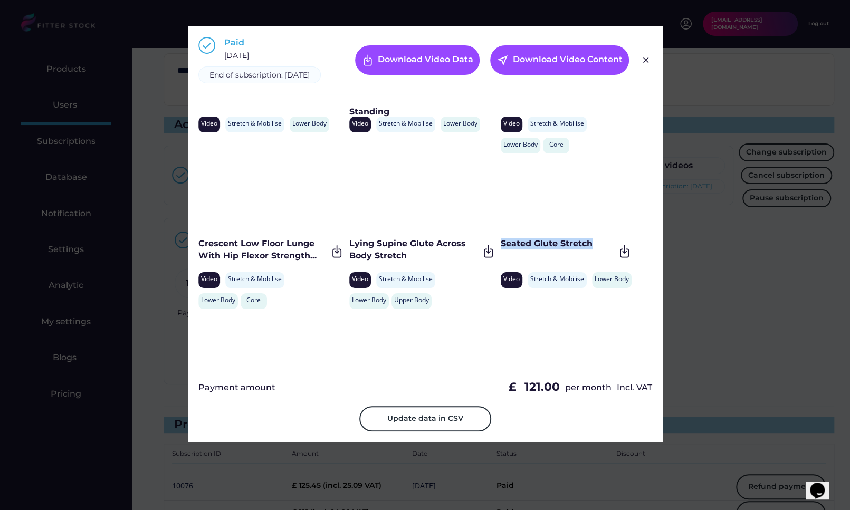
click at [500, 249] on div "Seated Glute Stretch" at bounding box center [557, 244] width 114 height 12
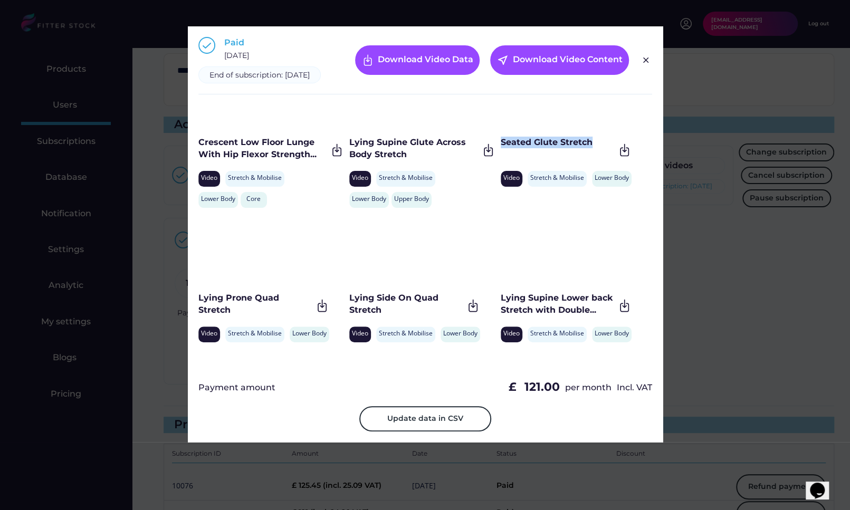
scroll to position [5589, 0]
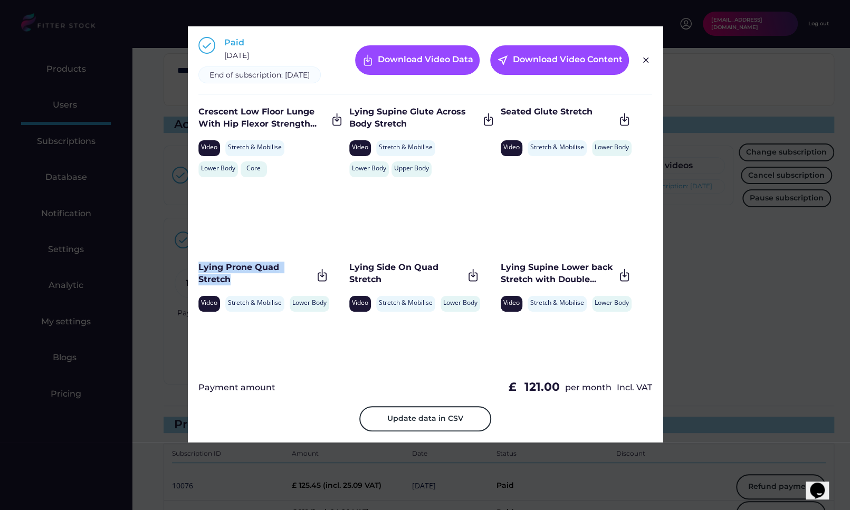
drag, startPoint x: 313, startPoint y: 280, endPoint x: 197, endPoint y: 278, distance: 116.0
click at [197, 278] on div "Paid October 10, 2024 End of subscription: October 10, 2025 Download Video Data…" at bounding box center [425, 234] width 475 height 416
drag, startPoint x: 399, startPoint y: 288, endPoint x: 350, endPoint y: 280, distance: 50.3
click at [350, 280] on div "Lying Side On Quad Stretch" at bounding box center [406, 274] width 114 height 24
drag, startPoint x: 498, startPoint y: 277, endPoint x: 564, endPoint y: 290, distance: 66.7
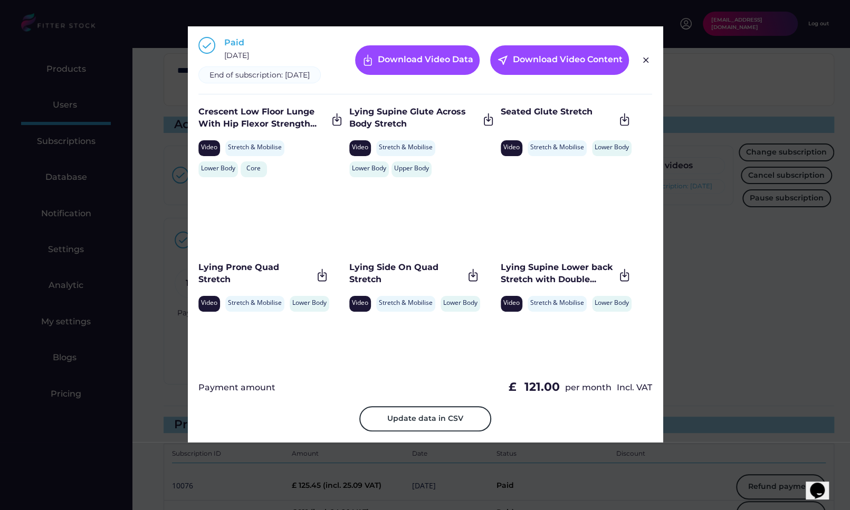
click at [564, 285] on div "Lying Supine Lower back Stretch with Double..." at bounding box center [557, 274] width 114 height 24
drag, startPoint x: 572, startPoint y: 290, endPoint x: 500, endPoint y: 280, distance: 72.4
click at [500, 280] on div "Lying Supine Lower back Stretch with Double..." at bounding box center [557, 274] width 114 height 24
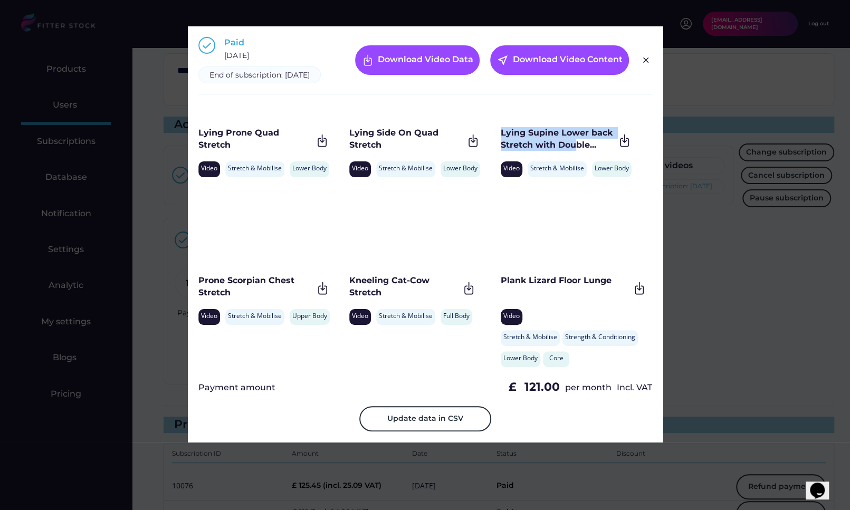
scroll to position [5748, 0]
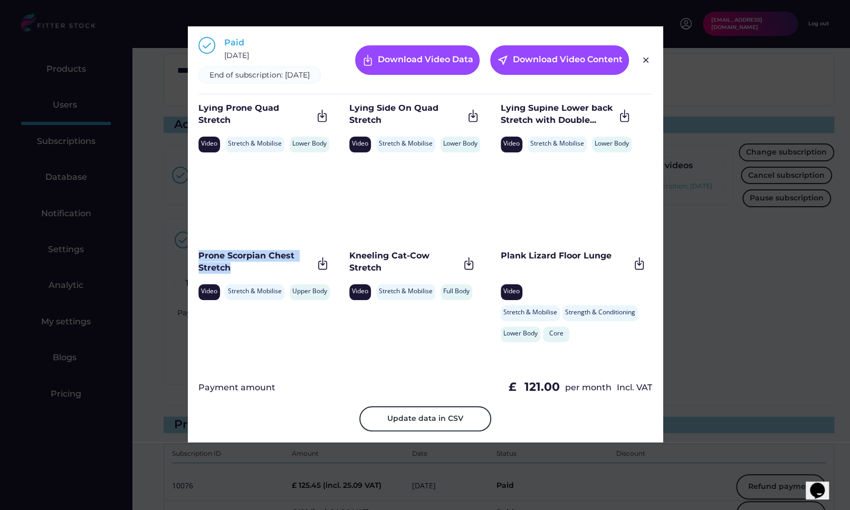
drag, startPoint x: 242, startPoint y: 277, endPoint x: 196, endPoint y: 264, distance: 48.1
click at [196, 264] on div "Paid October 10, 2024 End of subscription: October 10, 2025 Download Video Data…" at bounding box center [425, 234] width 475 height 416
drag, startPoint x: 397, startPoint y: 277, endPoint x: 349, endPoint y: 267, distance: 48.5
click at [349, 267] on div "Kneeling Cat-Cow Stretch" at bounding box center [404, 262] width 110 height 24
drag, startPoint x: 500, startPoint y: 265, endPoint x: 614, endPoint y: 271, distance: 114.1
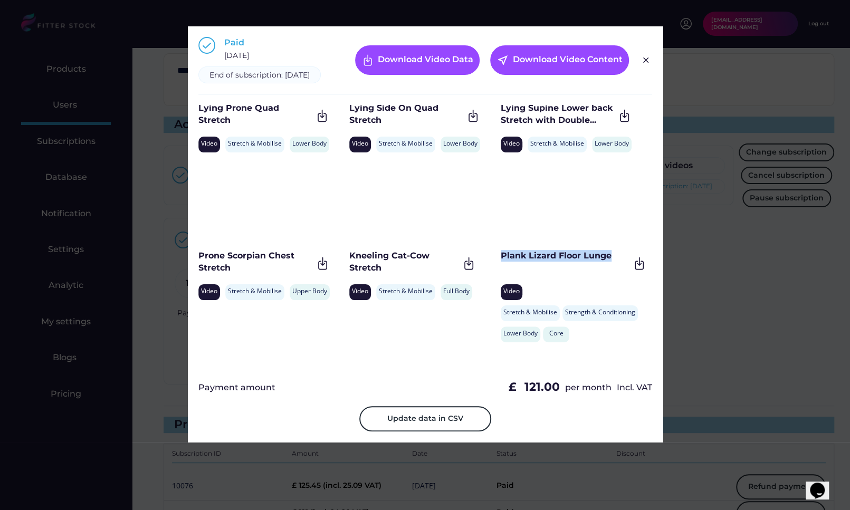
click at [614, 262] on div "Plank Lizard Floor Lunge" at bounding box center [564, 256] width 129 height 12
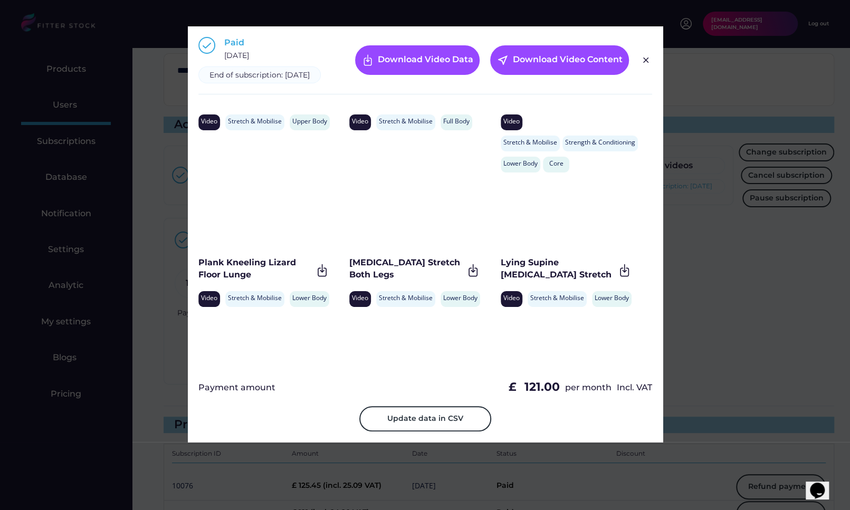
scroll to position [5939, 0]
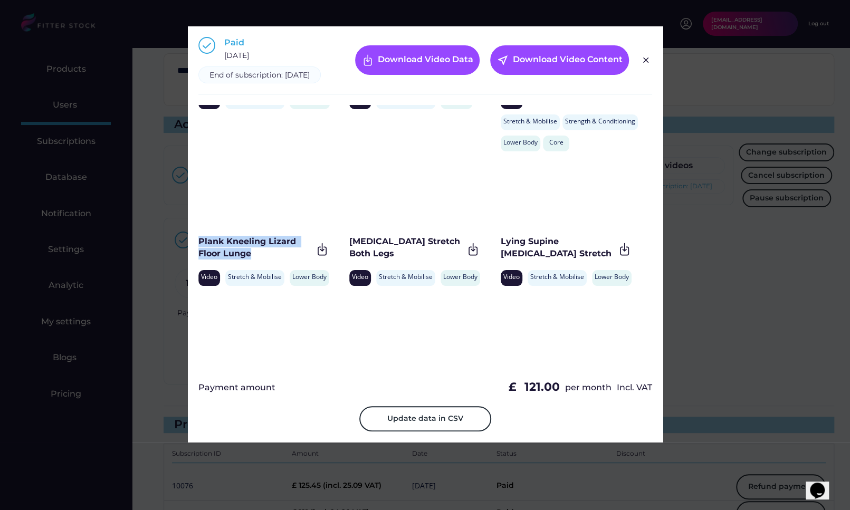
drag, startPoint x: 260, startPoint y: 262, endPoint x: 197, endPoint y: 252, distance: 64.1
click at [197, 252] on div "Paid October 10, 2024 End of subscription: October 10, 2025 Download Video Data…" at bounding box center [425, 234] width 475 height 416
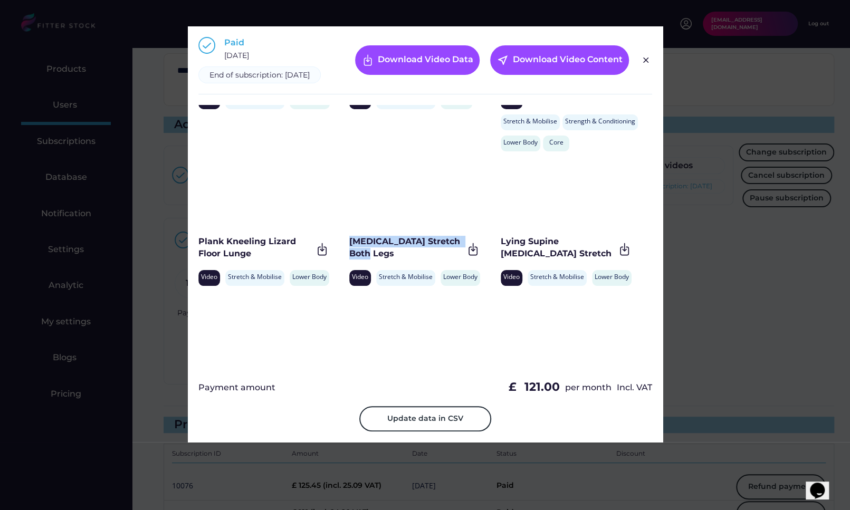
drag, startPoint x: 374, startPoint y: 265, endPoint x: 349, endPoint y: 253, distance: 27.4
click at [349, 253] on div "Hamstring Stretch Both Legs" at bounding box center [406, 248] width 114 height 24
drag, startPoint x: 536, startPoint y: 258, endPoint x: 499, endPoint y: 251, distance: 37.6
click at [500, 251] on div "Lying Supine Hamstring Stretch" at bounding box center [557, 248] width 114 height 24
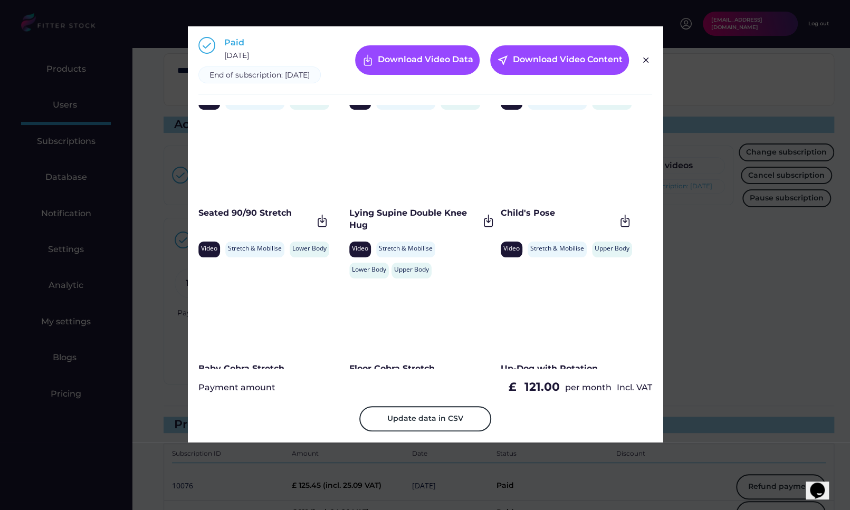
scroll to position [6119, 0]
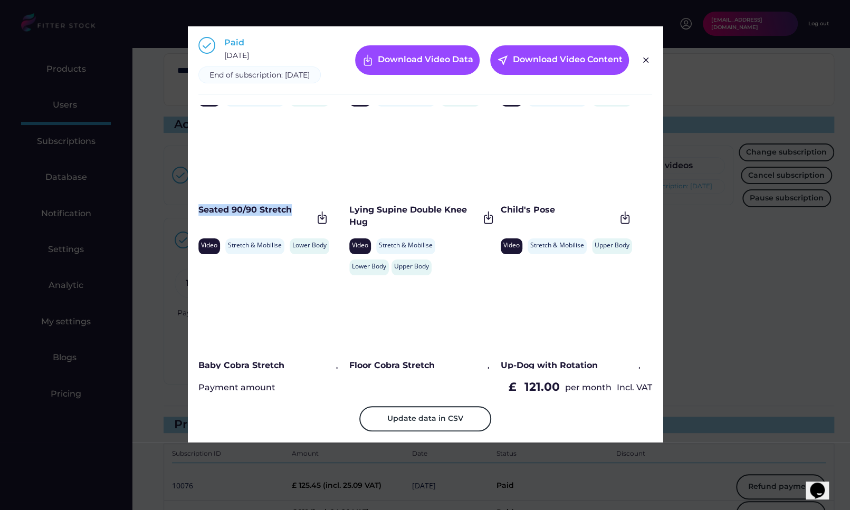
drag, startPoint x: 293, startPoint y: 222, endPoint x: 199, endPoint y: 222, distance: 94.4
click at [199, 216] on div "Seated 90/90 Stretch" at bounding box center [255, 210] width 114 height 12
drag, startPoint x: 380, startPoint y: 237, endPoint x: 349, endPoint y: 221, distance: 35.4
click at [349, 221] on div "Lying Supine Double Knee Hug" at bounding box center [413, 216] width 129 height 24
drag, startPoint x: 556, startPoint y: 219, endPoint x: 501, endPoint y: 219, distance: 54.8
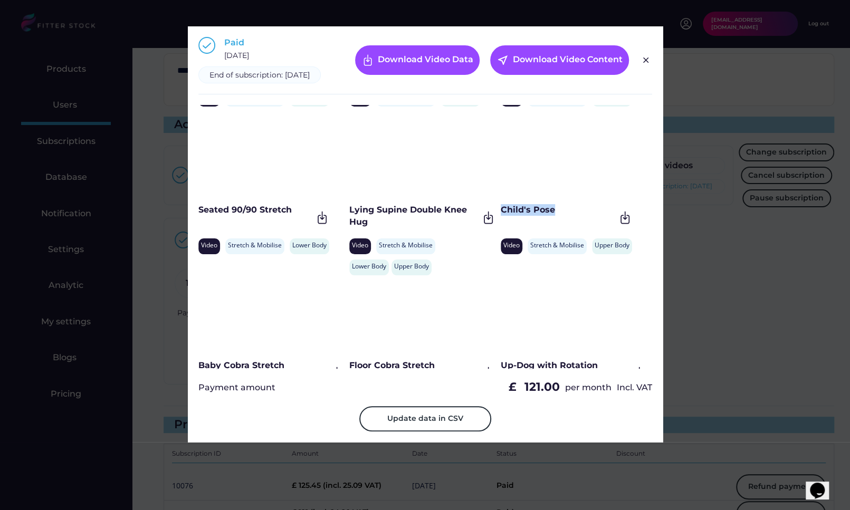
click at [501, 216] on div "Child's Pose" at bounding box center [557, 210] width 114 height 12
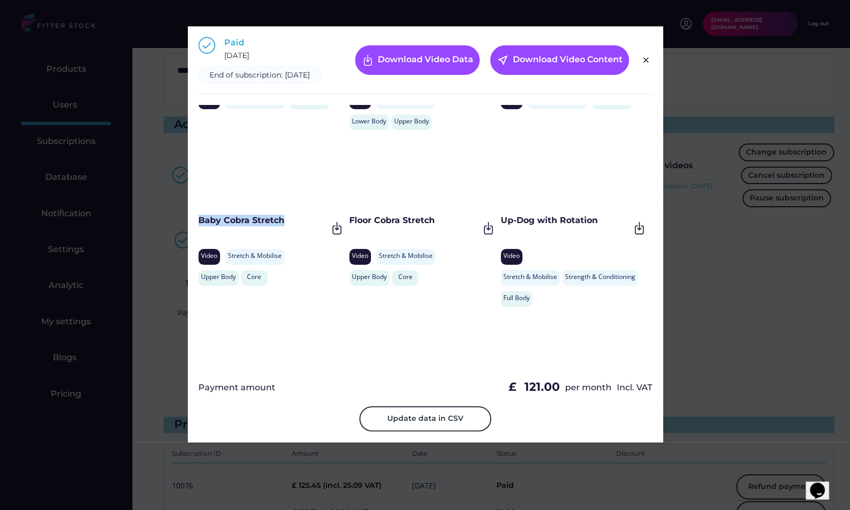
drag, startPoint x: 288, startPoint y: 236, endPoint x: 199, endPoint y: 231, distance: 89.3
click at [199, 231] on div "Baby Cobra Stretch" at bounding box center [262, 228] width 129 height 26
drag, startPoint x: 450, startPoint y: 230, endPoint x: 350, endPoint y: 232, distance: 100.7
click at [350, 226] on div "Floor Cobra Stretch" at bounding box center [413, 221] width 129 height 12
drag, startPoint x: 499, startPoint y: 229, endPoint x: 616, endPoint y: 228, distance: 117.1
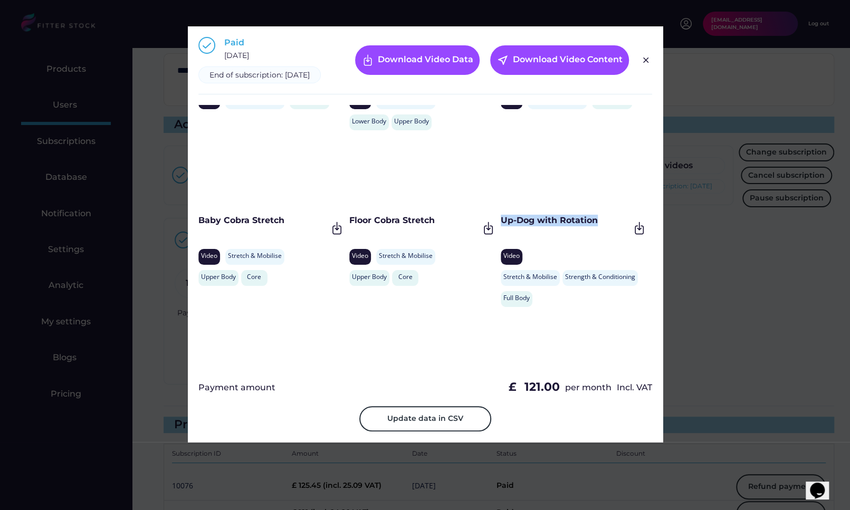
click at [616, 226] on div "Up-Dog with Rotation" at bounding box center [564, 221] width 129 height 12
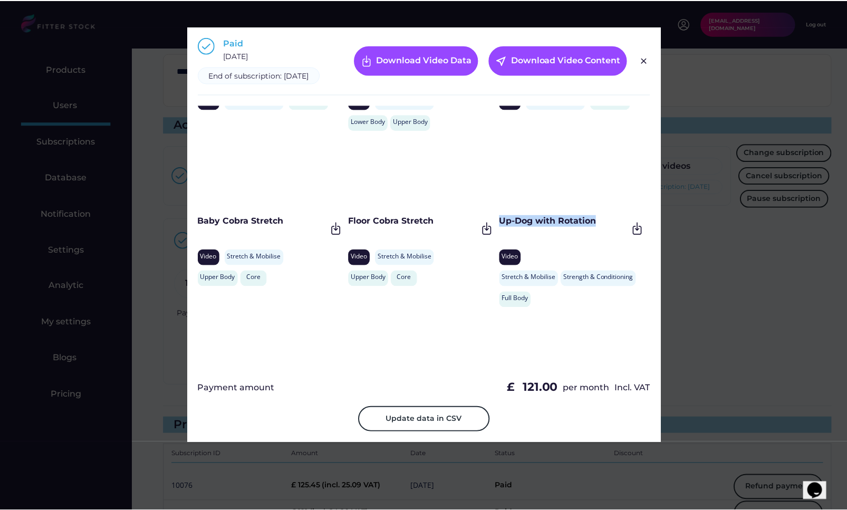
scroll to position [6355, 0]
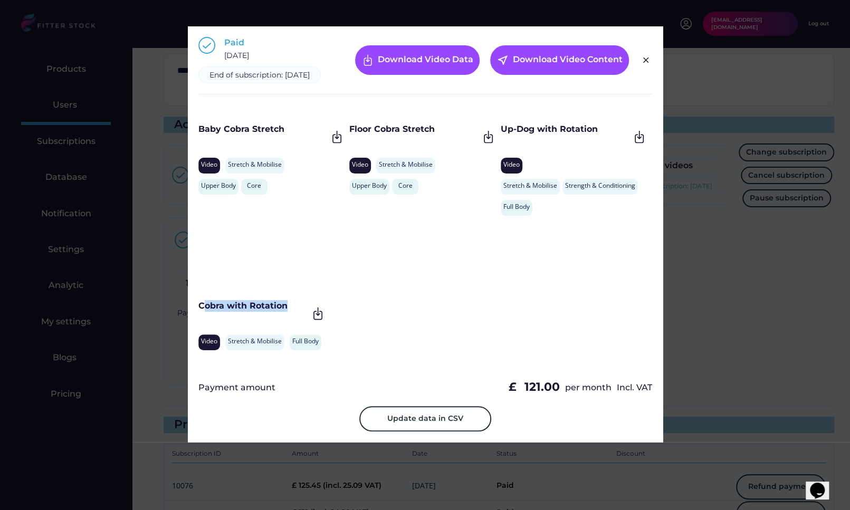
drag, startPoint x: 291, startPoint y: 317, endPoint x: 201, endPoint y: 317, distance: 90.2
click at [201, 312] on div "Cobra with Rotation" at bounding box center [253, 306] width 110 height 12
drag, startPoint x: 198, startPoint y: 316, endPoint x: 287, endPoint y: 316, distance: 89.7
click at [287, 312] on div "Cobra with Rotation" at bounding box center [253, 306] width 110 height 12
click at [647, 58] on div "Paid October 10, 2024 End of subscription: October 10, 2025 Download Video Data…" at bounding box center [425, 65] width 454 height 57
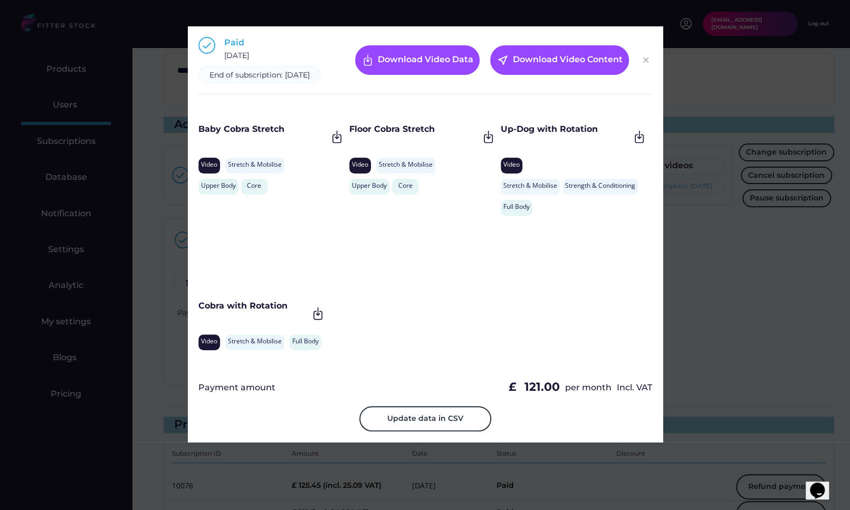
click at [647, 61] on img at bounding box center [645, 60] width 13 height 13
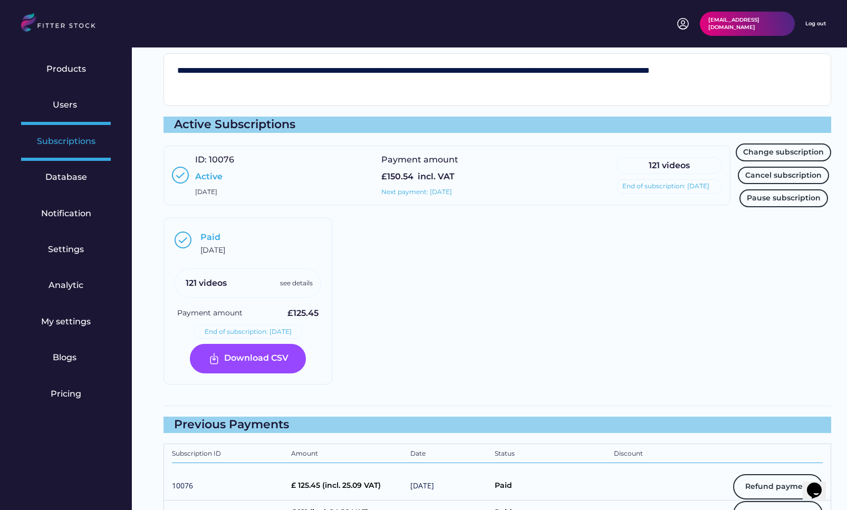
click at [73, 143] on div "Subscriptions" at bounding box center [66, 142] width 59 height 12
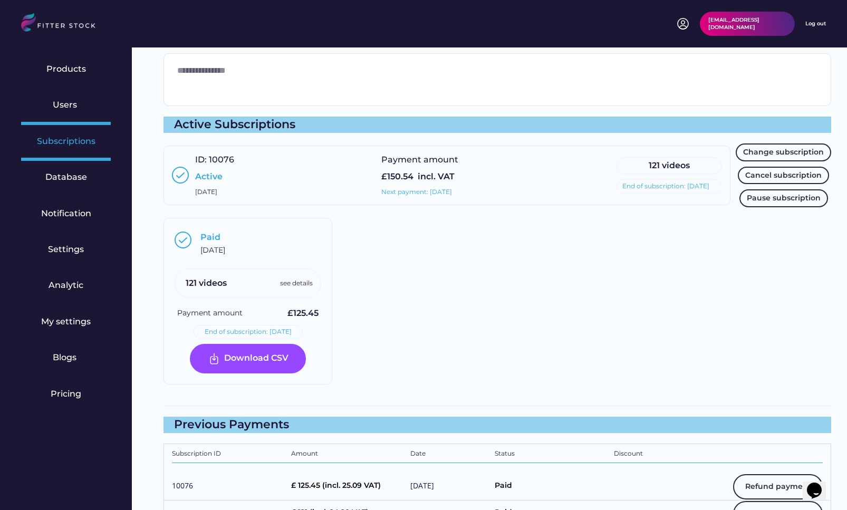
select select "******"
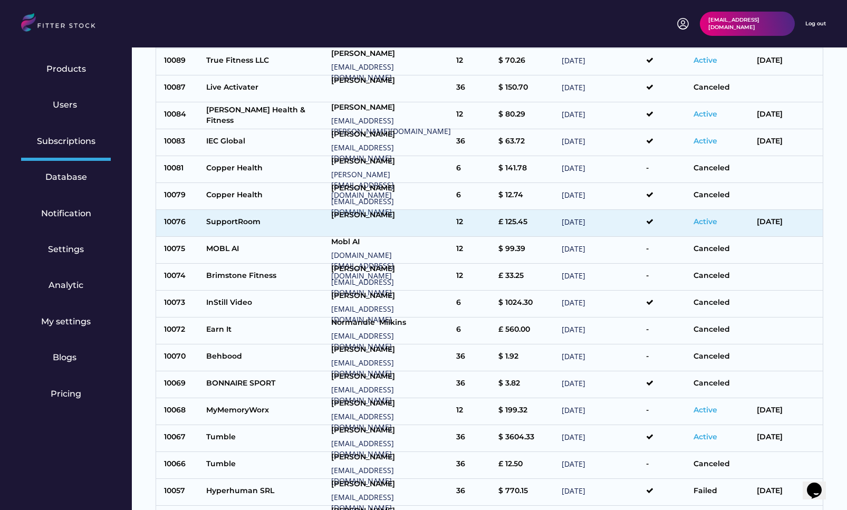
scroll to position [977, 0]
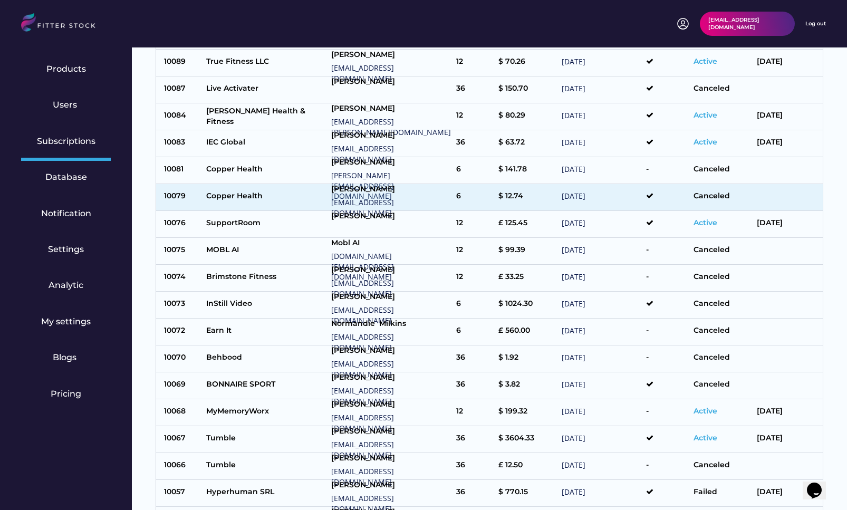
click at [263, 196] on div "Copper Health" at bounding box center [266, 197] width 120 height 13
type input "**********"
select select "*****"
type input "*****"
type input "***"
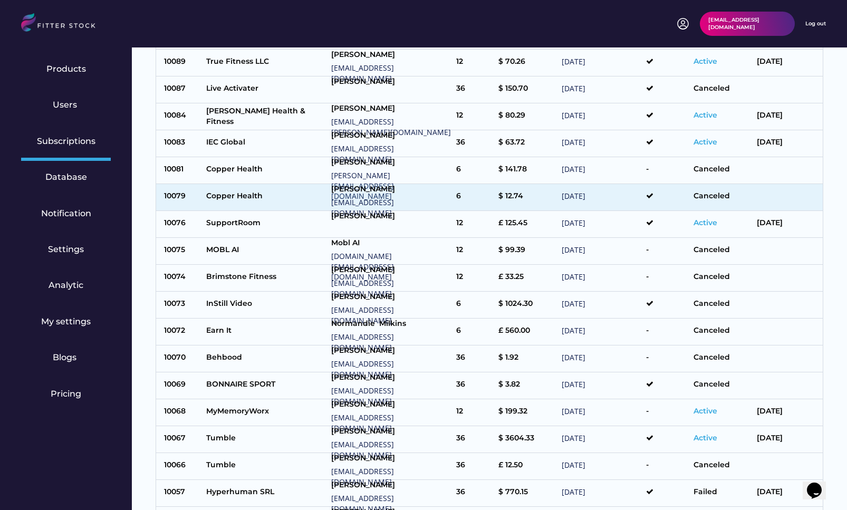
type input "**********"
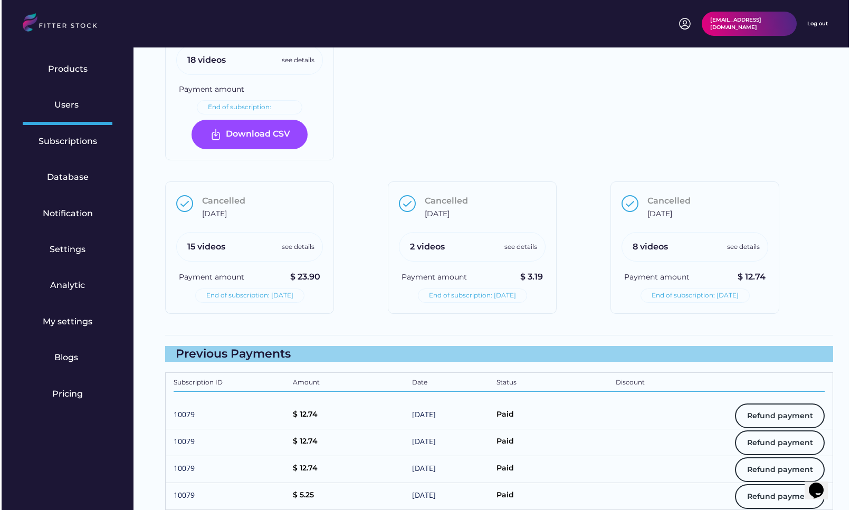
scroll to position [880, 0]
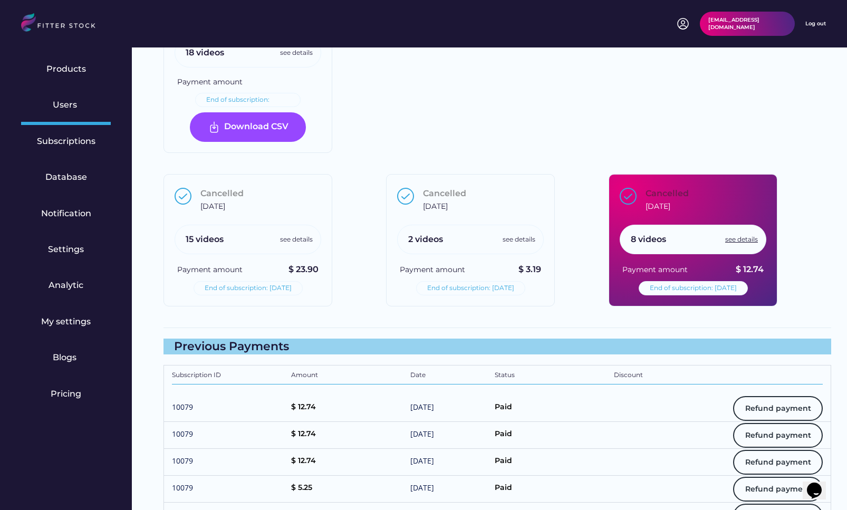
click at [742, 238] on div "see details" at bounding box center [741, 239] width 33 height 9
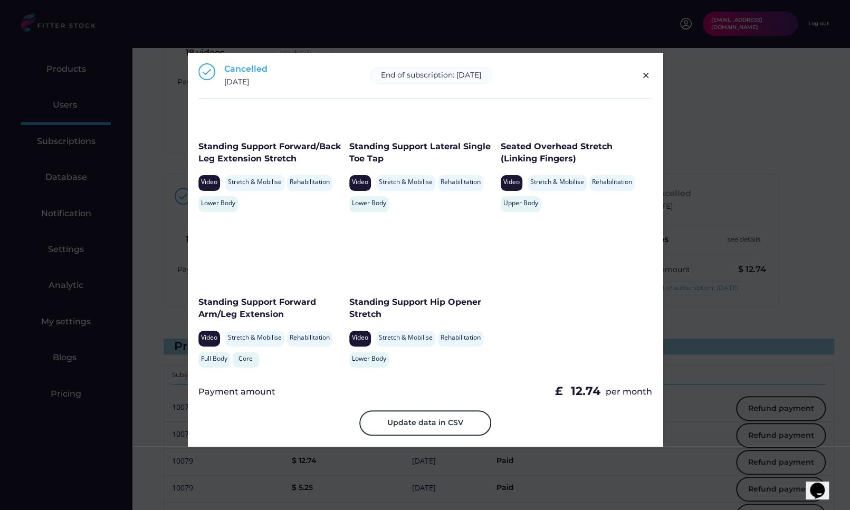
scroll to position [0, 0]
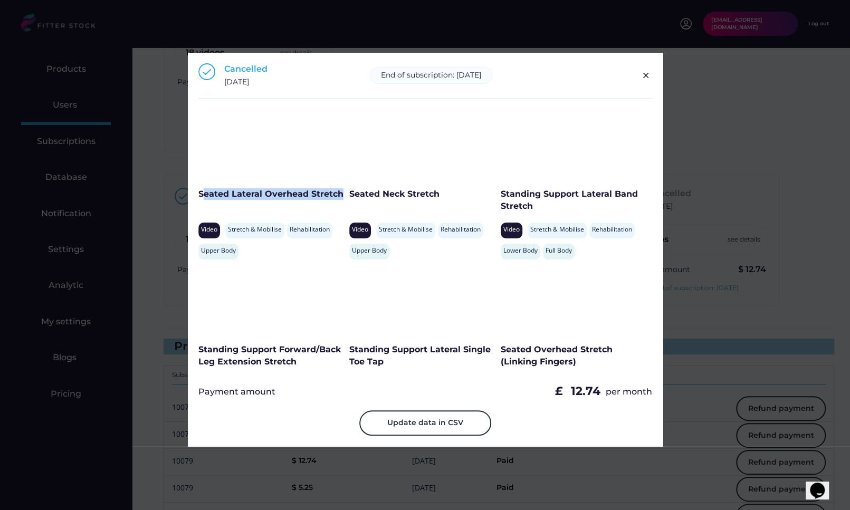
drag, startPoint x: 201, startPoint y: 194, endPoint x: 341, endPoint y: 195, distance: 140.3
click at [341, 195] on div "Seated Lateral Overhead Stretch" at bounding box center [271, 194] width 146 height 12
drag, startPoint x: 443, startPoint y: 196, endPoint x: 351, endPoint y: 195, distance: 91.8
click at [351, 195] on div "Seated Neck Stretch" at bounding box center [422, 194] width 146 height 12
drag, startPoint x: 550, startPoint y: 205, endPoint x: 498, endPoint y: 198, distance: 51.5
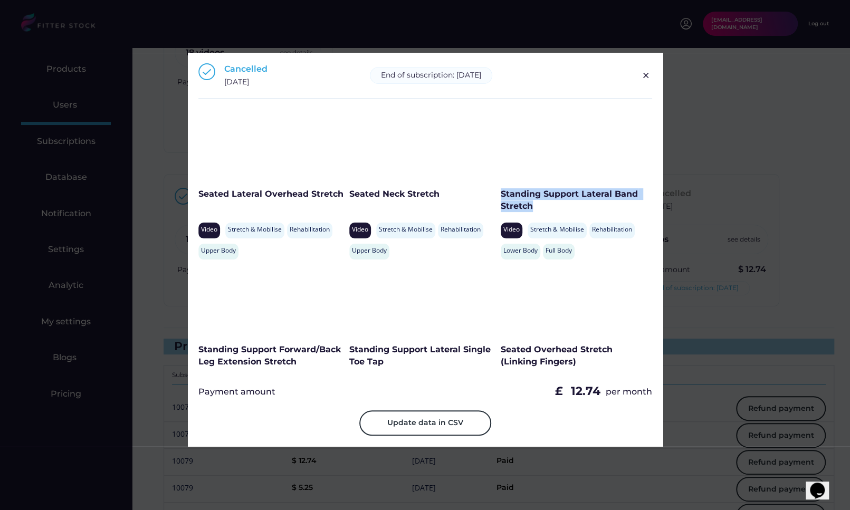
click at [500, 198] on div "Standing Support Lateral Band Stretch" at bounding box center [573, 200] width 146 height 24
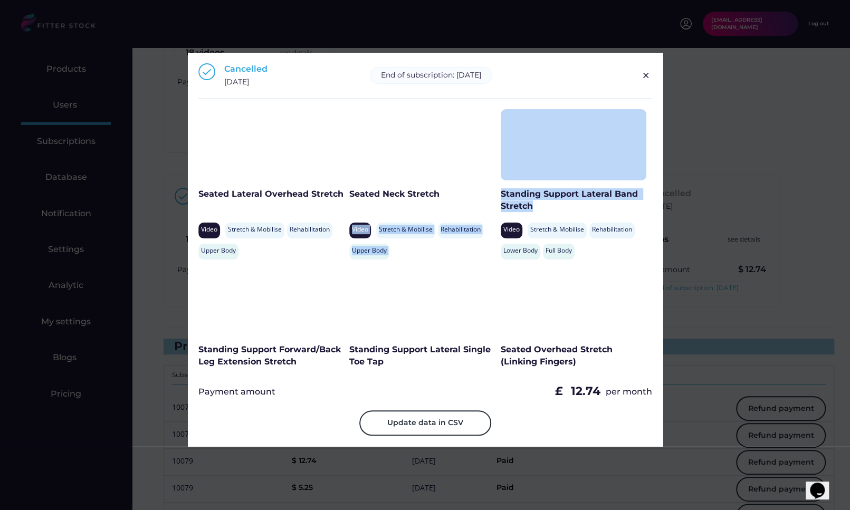
click at [527, 199] on div "Standing Support Lateral Band Stretch" at bounding box center [573, 200] width 146 height 24
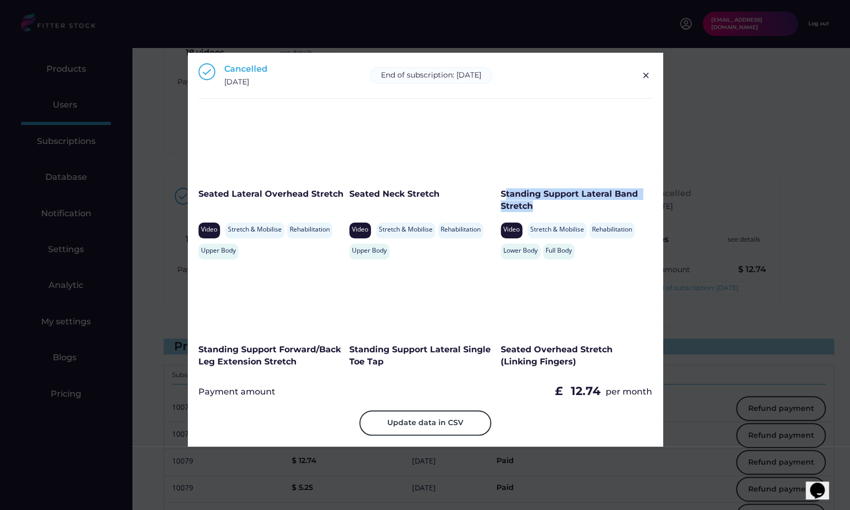
drag, startPoint x: 531, startPoint y: 203, endPoint x: 501, endPoint y: 196, distance: 30.3
click at [501, 196] on div "Standing Support Lateral Band Stretch" at bounding box center [573, 200] width 146 height 24
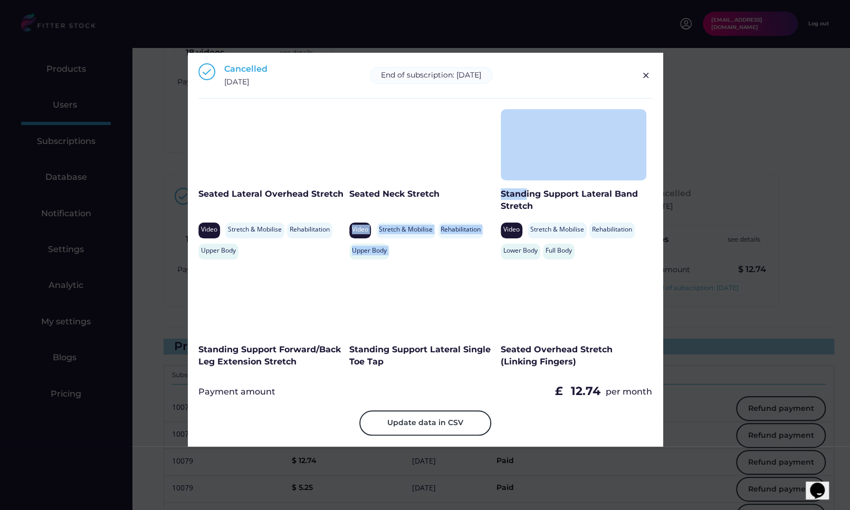
drag, startPoint x: 498, startPoint y: 195, endPoint x: 526, endPoint y: 200, distance: 28.4
click at [526, 200] on div "Seated Lateral Overhead Stretch Video Stretch & Mobilise Rehabilitation Upper B…" at bounding box center [425, 241] width 454 height 264
click at [526, 200] on div "Standing Support Lateral Band Stretch" at bounding box center [573, 200] width 146 height 24
drag, startPoint x: 533, startPoint y: 207, endPoint x: 498, endPoint y: 197, distance: 35.9
click at [500, 197] on div "Standing Support Lateral Band Stretch" at bounding box center [573, 200] width 146 height 24
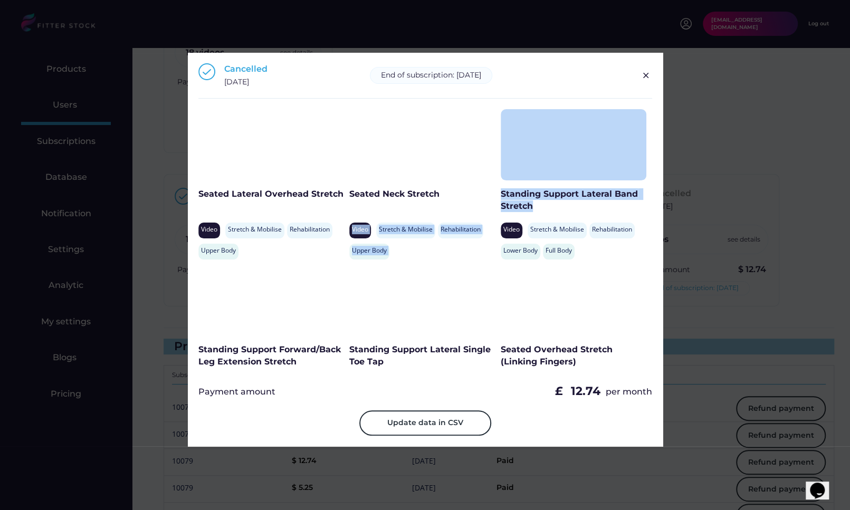
click at [500, 197] on div "Standing Support Lateral Band Stretch" at bounding box center [573, 200] width 146 height 24
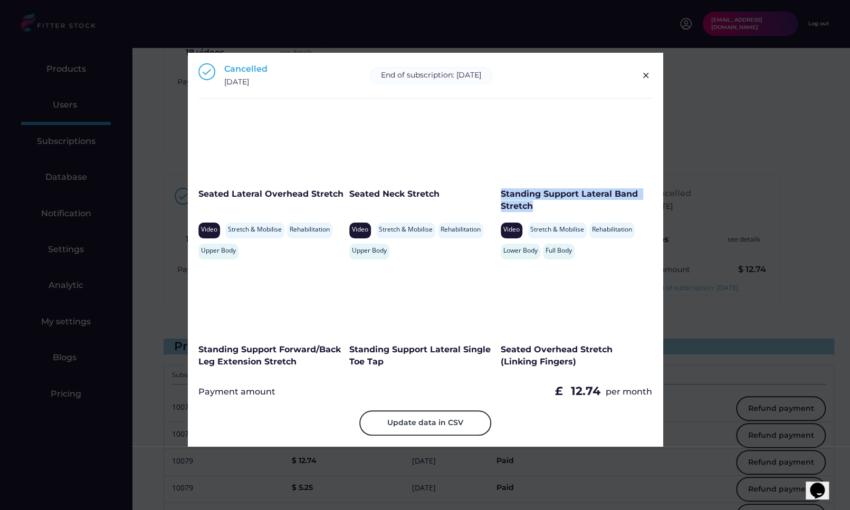
drag, startPoint x: 499, startPoint y: 196, endPoint x: 535, endPoint y: 204, distance: 36.7
click at [535, 204] on div "Standing Support Lateral Band Stretch" at bounding box center [573, 200] width 146 height 24
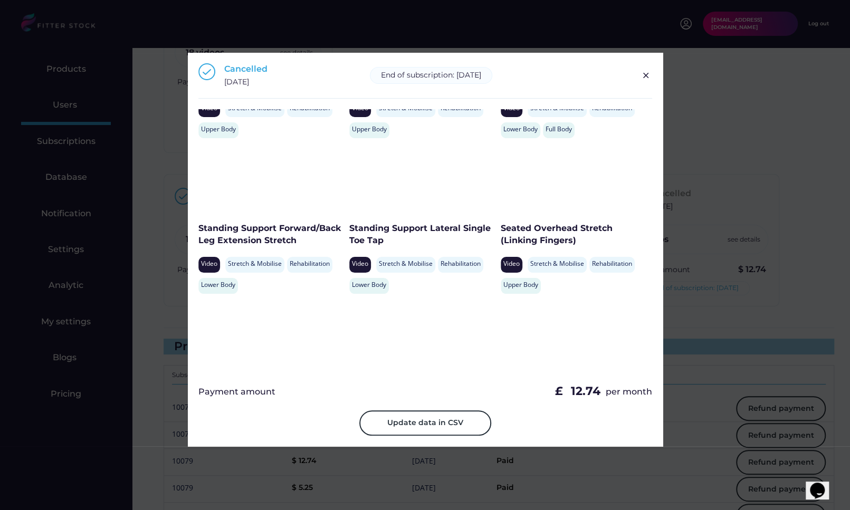
scroll to position [138, 0]
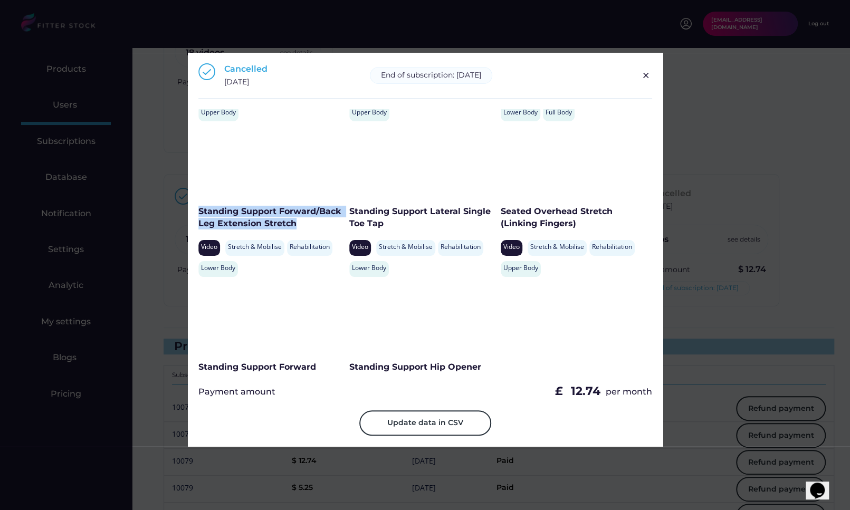
drag, startPoint x: 299, startPoint y: 224, endPoint x: 200, endPoint y: 215, distance: 99.5
click at [200, 215] on div "Standing Support Forward/Back Leg Extension Stretch" at bounding box center [271, 218] width 146 height 24
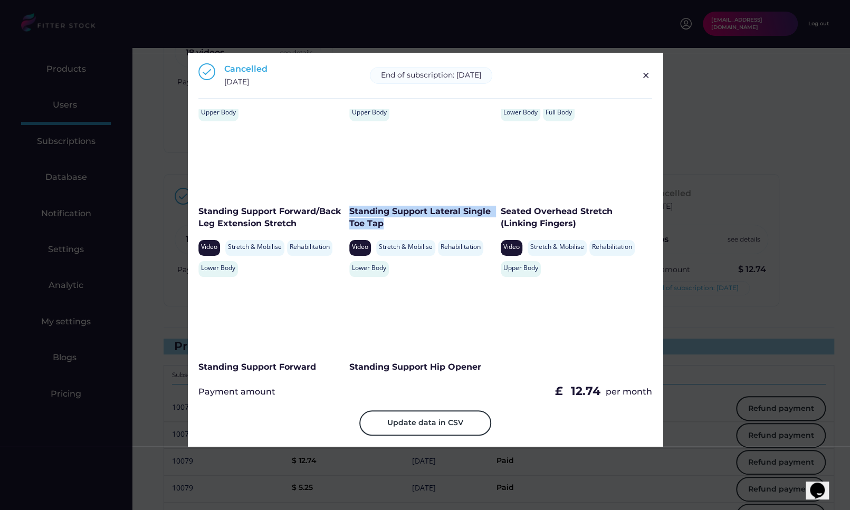
drag, startPoint x: 389, startPoint y: 225, endPoint x: 349, endPoint y: 215, distance: 41.3
click at [349, 215] on div "Standing Support Lateral Single Toe Tap" at bounding box center [422, 218] width 146 height 24
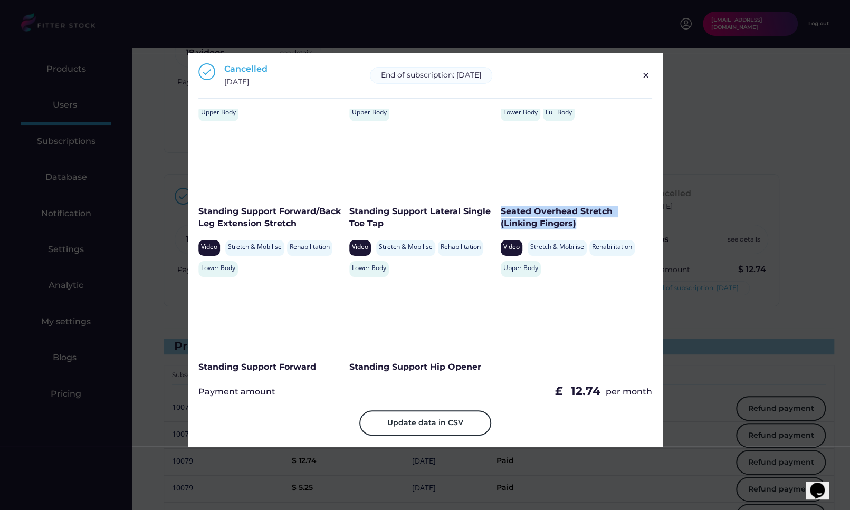
drag, startPoint x: 582, startPoint y: 224, endPoint x: 500, endPoint y: 215, distance: 82.2
click at [500, 215] on div "Seated Overhead Stretch (Linking Fingers)" at bounding box center [573, 218] width 146 height 24
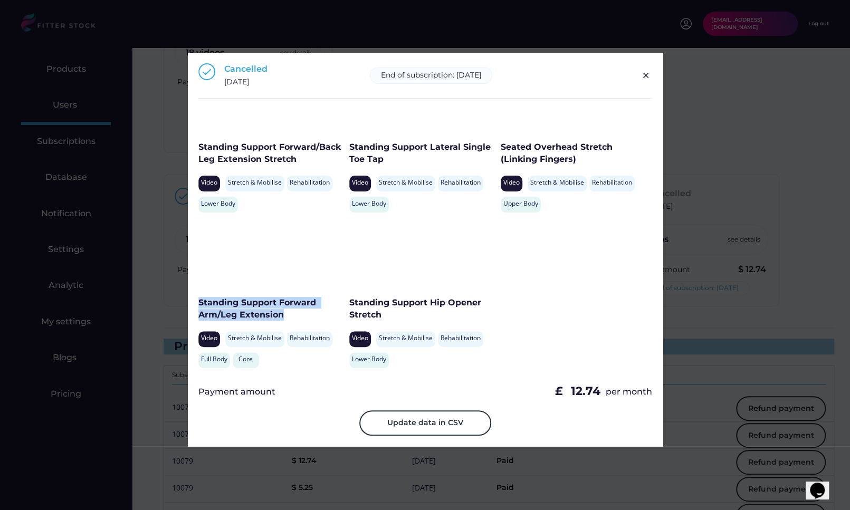
drag, startPoint x: 306, startPoint y: 311, endPoint x: 192, endPoint y: 306, distance: 114.0
click at [192, 306] on div "Cancelled October 21, 2024 End of subscription: April 21, 2025 Download Video D…" at bounding box center [425, 249] width 475 height 393
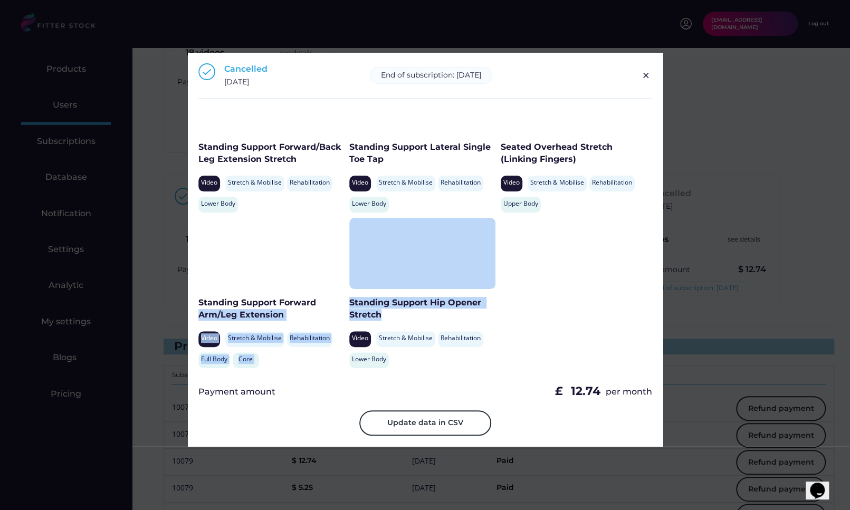
drag, startPoint x: 389, startPoint y: 315, endPoint x: 348, endPoint y: 303, distance: 43.4
click at [349, 303] on div "Standing Support Hip Opener Stretch" at bounding box center [422, 309] width 146 height 24
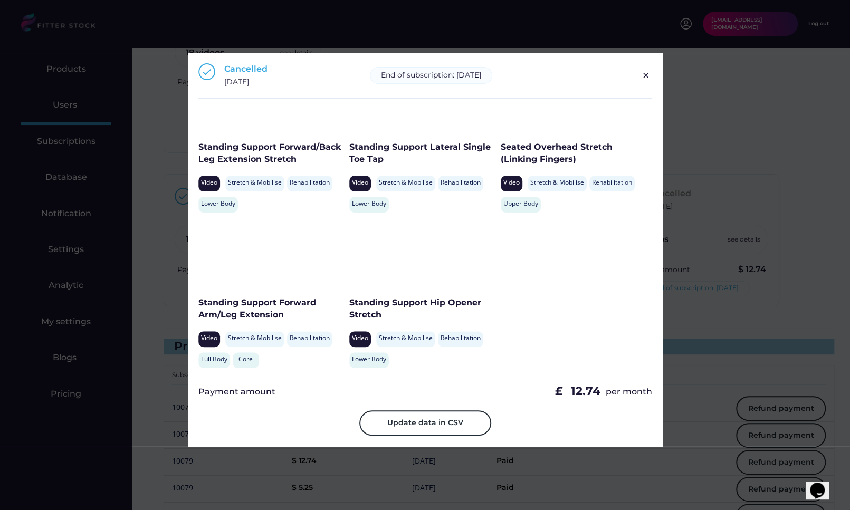
click at [361, 304] on div "Standing Support Hip Opener Stretch" at bounding box center [422, 309] width 146 height 24
drag, startPoint x: 389, startPoint y: 316, endPoint x: 348, endPoint y: 307, distance: 41.6
click at [349, 307] on div "Standing Support Hip Opener Stretch" at bounding box center [422, 309] width 146 height 24
click at [635, 75] on div "Cancelled October 21, 2024 End of subscription: April 21, 2025 Download Video D…" at bounding box center [425, 80] width 454 height 35
click at [641, 75] on img at bounding box center [645, 75] width 13 height 13
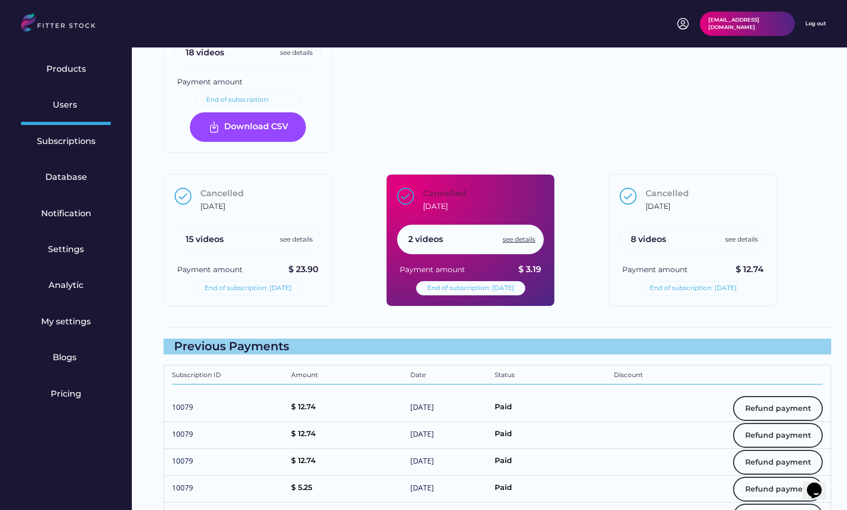
click at [508, 238] on div "see details" at bounding box center [519, 239] width 33 height 9
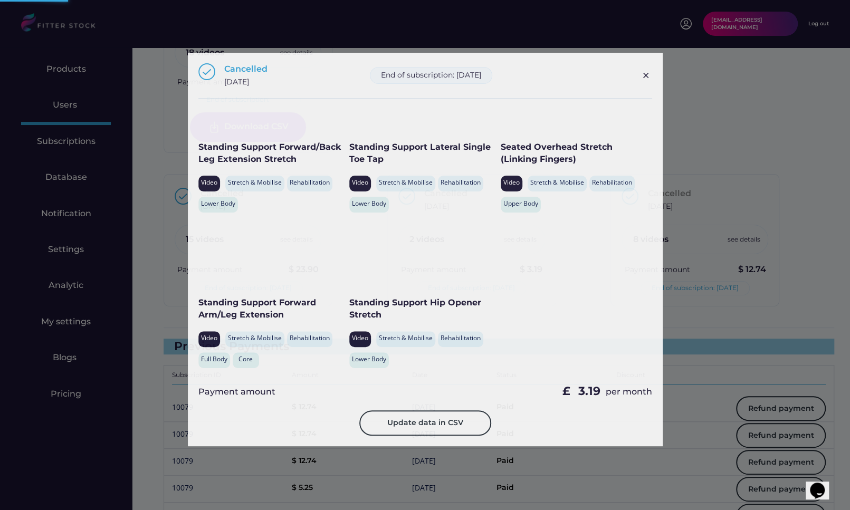
scroll to position [0, 0]
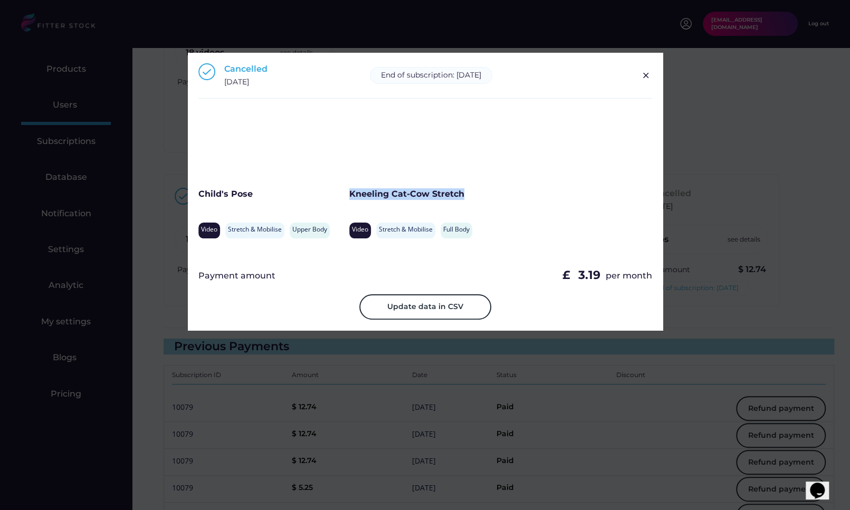
drag, startPoint x: 465, startPoint y: 197, endPoint x: 350, endPoint y: 198, distance: 115.0
click at [350, 198] on div "Kneeling Cat-Cow Stretch" at bounding box center [412, 194] width 127 height 12
drag, startPoint x: 249, startPoint y: 196, endPoint x: 199, endPoint y: 195, distance: 50.1
click at [199, 195] on div "Child's Pose" at bounding box center [263, 194] width 131 height 12
click at [644, 73] on img at bounding box center [645, 75] width 13 height 13
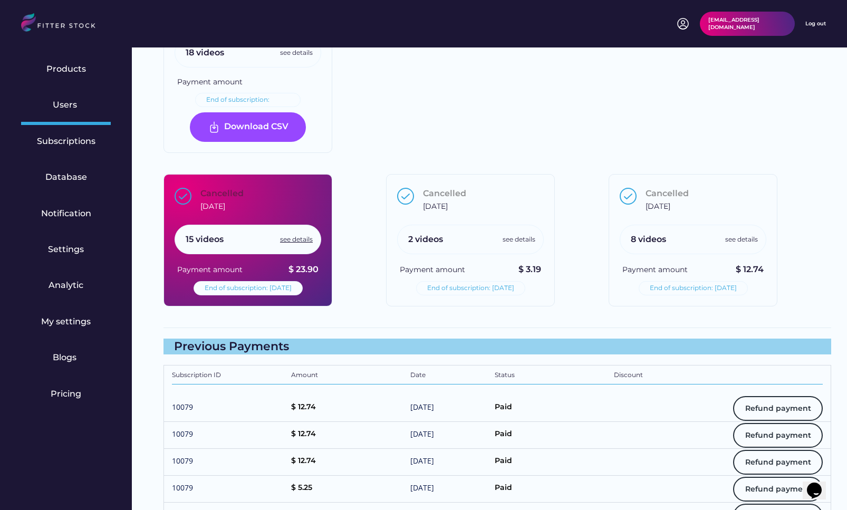
click at [291, 235] on div "see details" at bounding box center [296, 239] width 33 height 9
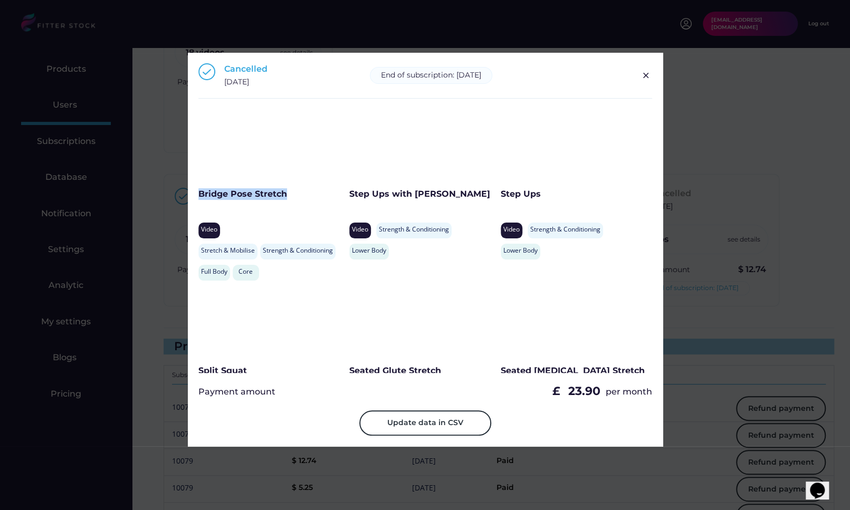
drag, startPoint x: 287, startPoint y: 196, endPoint x: 197, endPoint y: 196, distance: 89.7
click at [197, 196] on div "Cancelled October 21, 2024 End of subscription: April 21, 2025 Download Video D…" at bounding box center [425, 249] width 475 height 393
drag, startPoint x: 460, startPoint y: 194, endPoint x: 350, endPoint y: 196, distance: 110.8
click at [350, 196] on div "Step Ups with Dumbbell" at bounding box center [422, 194] width 146 height 12
drag, startPoint x: 543, startPoint y: 193, endPoint x: 500, endPoint y: 194, distance: 43.3
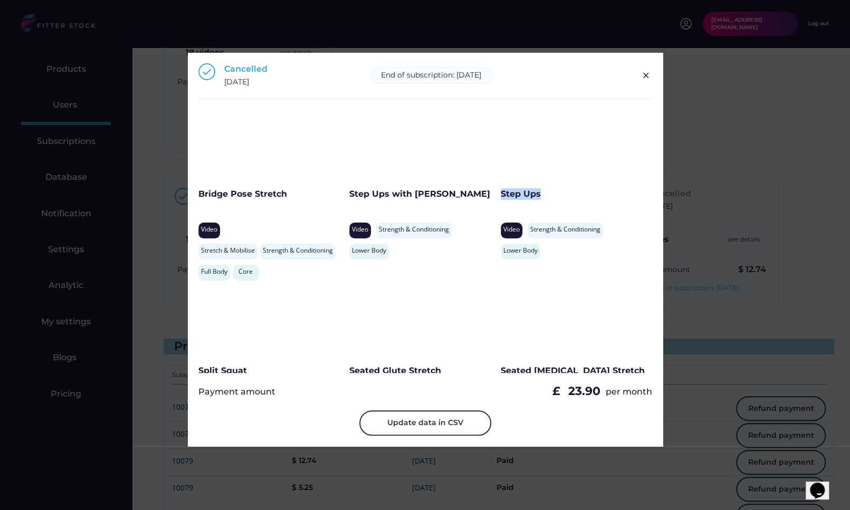
click at [500, 194] on div "Step Ups" at bounding box center [573, 194] width 146 height 12
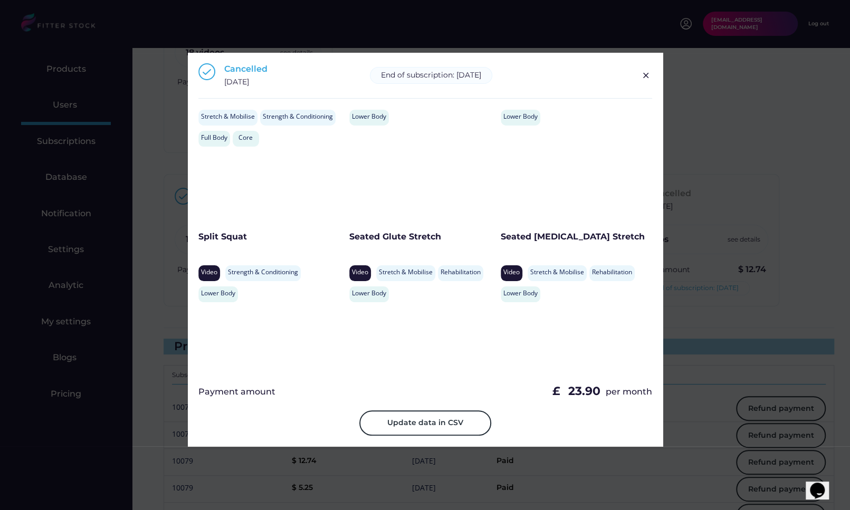
scroll to position [169, 0]
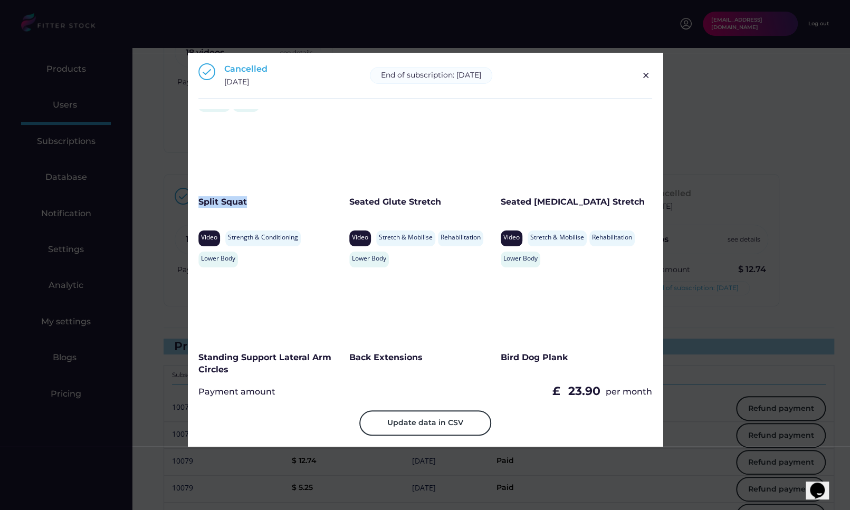
drag, startPoint x: 268, startPoint y: 203, endPoint x: 197, endPoint y: 203, distance: 70.7
click at [197, 203] on div "Cancelled October 21, 2024 End of subscription: April 21, 2025 Download Video D…" at bounding box center [425, 249] width 475 height 393
drag, startPoint x: 448, startPoint y: 206, endPoint x: 349, endPoint y: 206, distance: 99.7
click at [349, 206] on div "Seated Glute Stretch" at bounding box center [422, 202] width 146 height 12
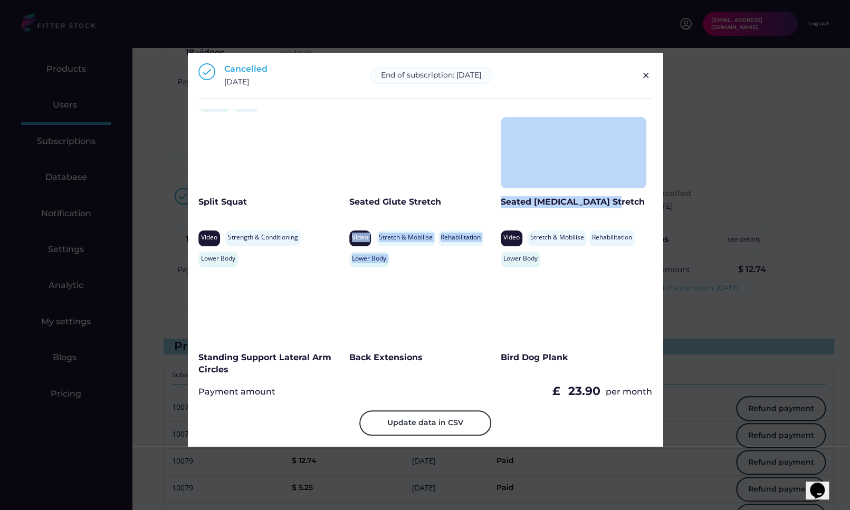
drag, startPoint x: 497, startPoint y: 199, endPoint x: 622, endPoint y: 201, distance: 125.0
click at [622, 201] on div "Bridge Pose Stretch Video Stretch & Mobilise Strength & Conditioning Full Body …" at bounding box center [425, 241] width 454 height 264
click at [622, 201] on div "Seated Hamstring Stretch" at bounding box center [573, 202] width 146 height 12
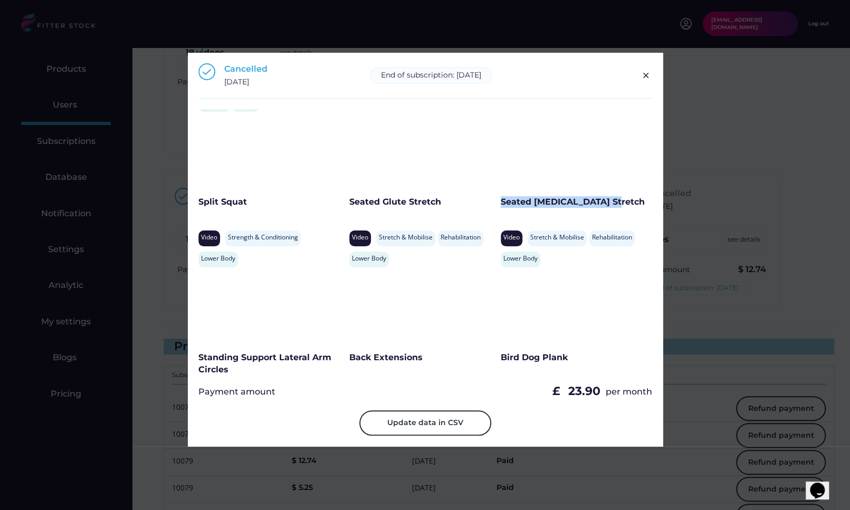
drag, startPoint x: 615, startPoint y: 201, endPoint x: 501, endPoint y: 200, distance: 113.9
click at [501, 200] on div "Seated Hamstring Stretch" at bounding box center [573, 202] width 146 height 12
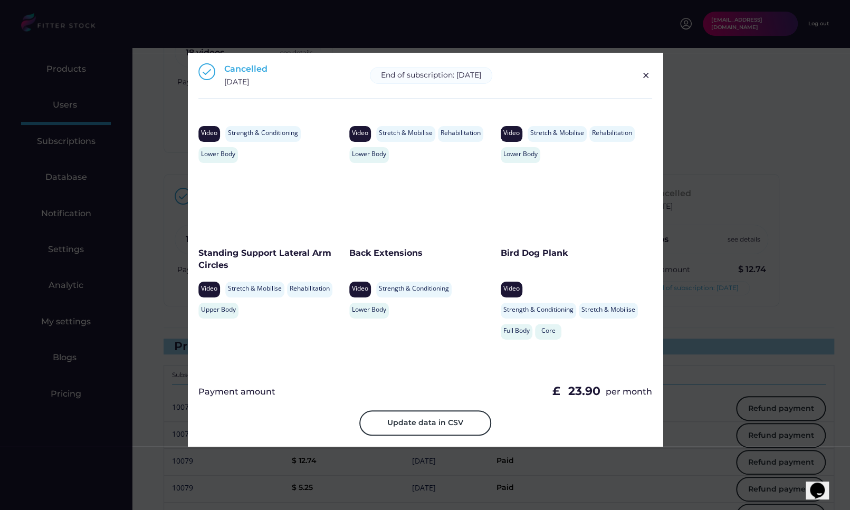
scroll to position [287, 0]
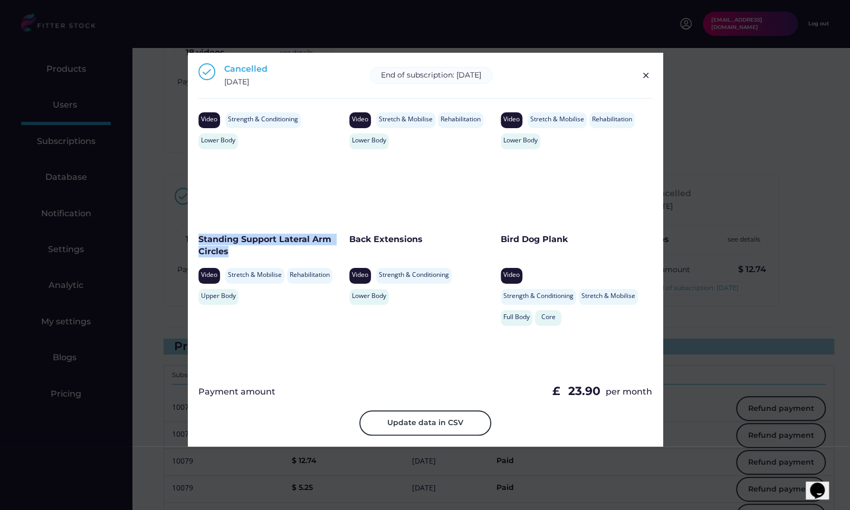
drag, startPoint x: 253, startPoint y: 248, endPoint x: 198, endPoint y: 240, distance: 55.9
click at [198, 240] on div "Standing Support Lateral Arm Circles" at bounding box center [271, 246] width 146 height 24
drag, startPoint x: 439, startPoint y: 237, endPoint x: 352, endPoint y: 238, distance: 87.0
click at [352, 238] on div "Back Extensions" at bounding box center [422, 240] width 146 height 12
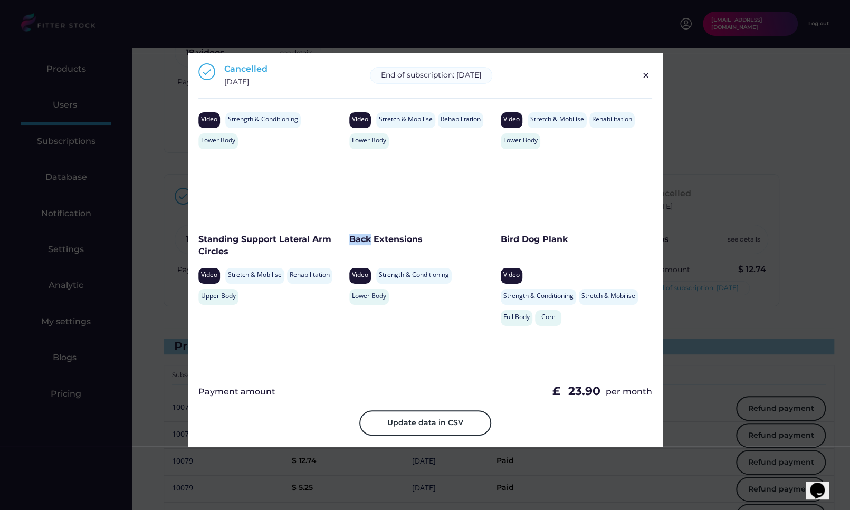
click at [352, 238] on div "Back Extensions" at bounding box center [422, 240] width 146 height 12
click at [402, 238] on div "Back Extensions" at bounding box center [422, 240] width 146 height 12
drag, startPoint x: 419, startPoint y: 238, endPoint x: 349, endPoint y: 240, distance: 70.2
click at [350, 240] on div "Back Extensions" at bounding box center [422, 240] width 146 height 12
drag, startPoint x: 569, startPoint y: 236, endPoint x: 498, endPoint y: 237, distance: 70.7
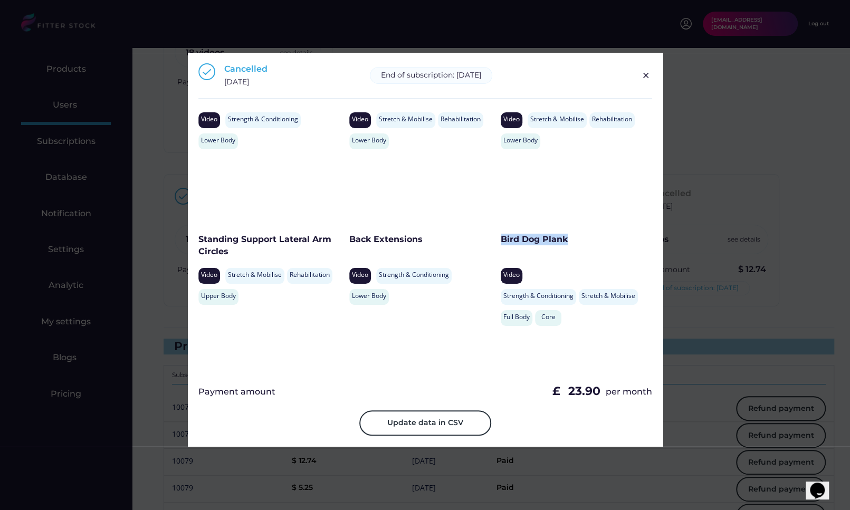
click at [500, 237] on div "Bird Dog Plank" at bounding box center [573, 240] width 146 height 12
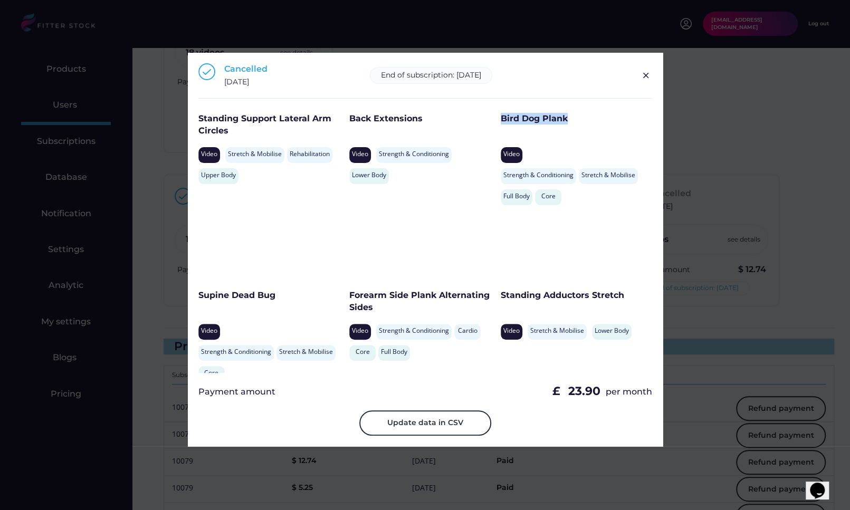
scroll to position [431, 0]
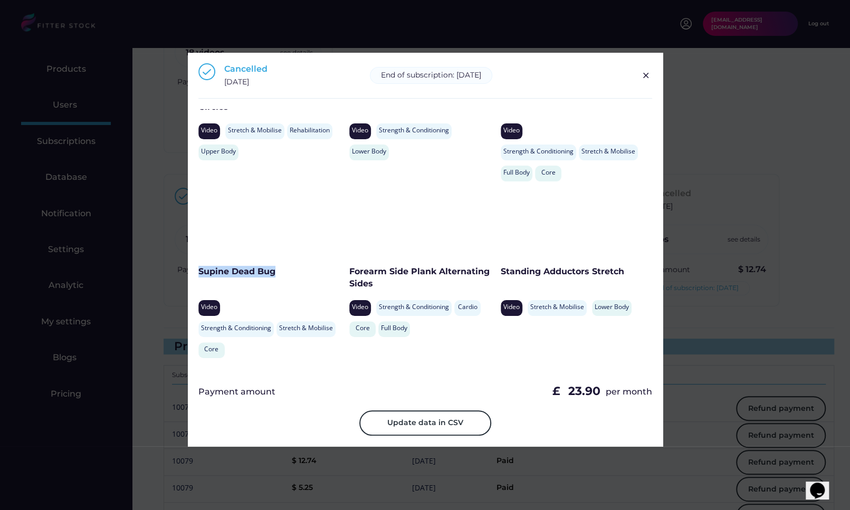
drag, startPoint x: 293, startPoint y: 275, endPoint x: 199, endPoint y: 273, distance: 93.9
click at [199, 273] on div "Supine Dead Bug" at bounding box center [271, 272] width 146 height 12
drag, startPoint x: 393, startPoint y: 286, endPoint x: 349, endPoint y: 276, distance: 45.4
click at [349, 276] on div "Forearm Side Plank Alternating Sides" at bounding box center [422, 278] width 146 height 24
drag, startPoint x: 500, startPoint y: 271, endPoint x: 621, endPoint y: 271, distance: 121.3
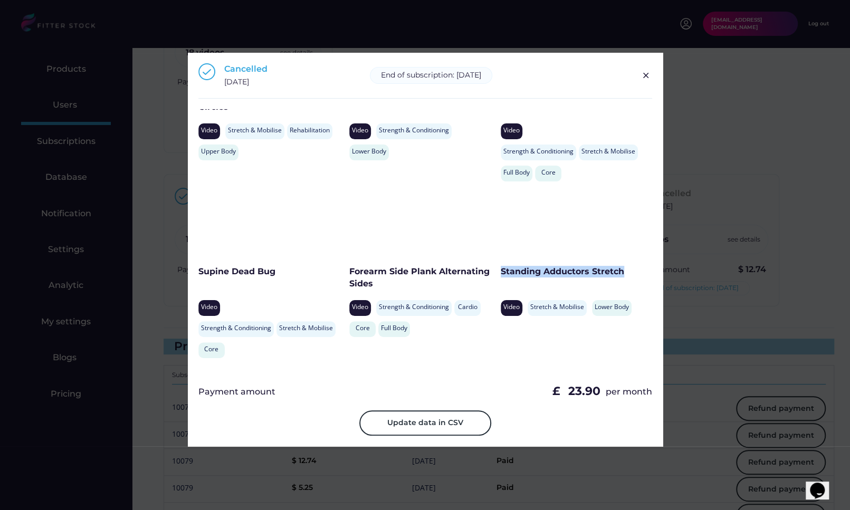
click at [621, 271] on div "Standing Adductors Stretch" at bounding box center [565, 272] width 131 height 12
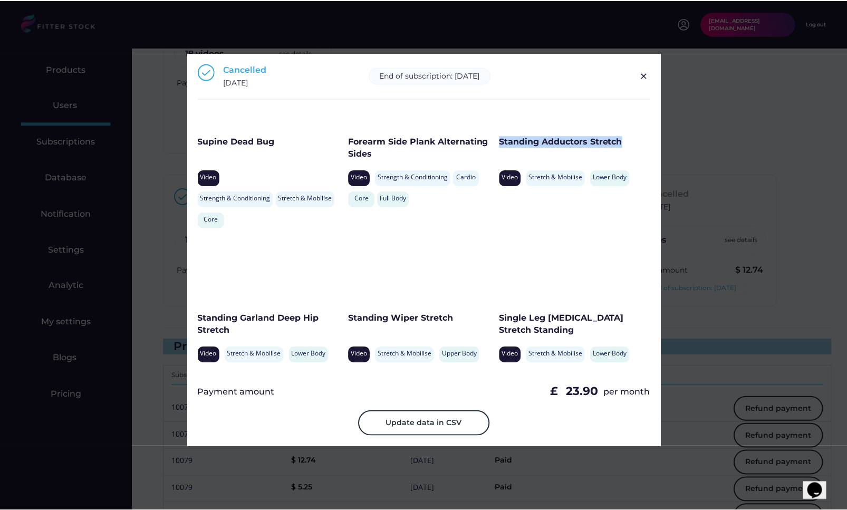
scroll to position [570, 0]
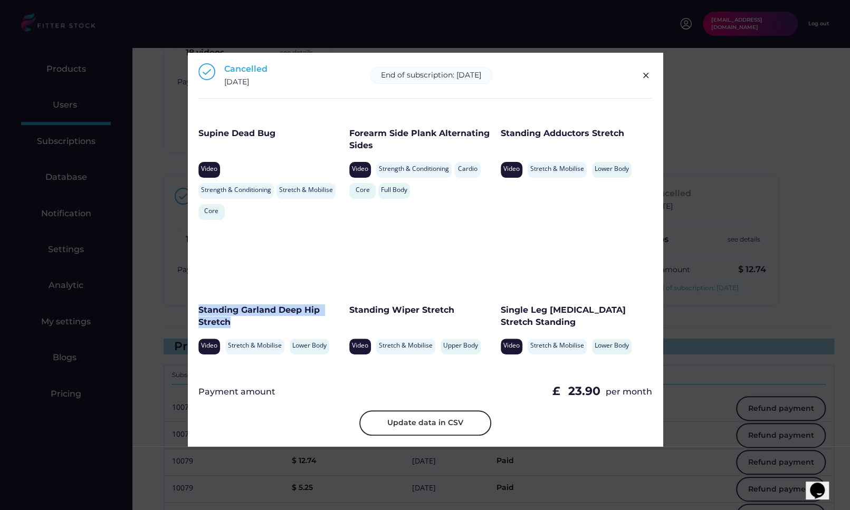
drag, startPoint x: 244, startPoint y: 320, endPoint x: 198, endPoint y: 311, distance: 47.2
click at [198, 311] on div "Standing Garland Deep Hip Stretch" at bounding box center [263, 316] width 131 height 24
drag, startPoint x: 463, startPoint y: 312, endPoint x: 350, endPoint y: 311, distance: 112.9
click at [350, 311] on div "Standing Wiper Stretch" at bounding box center [414, 310] width 131 height 12
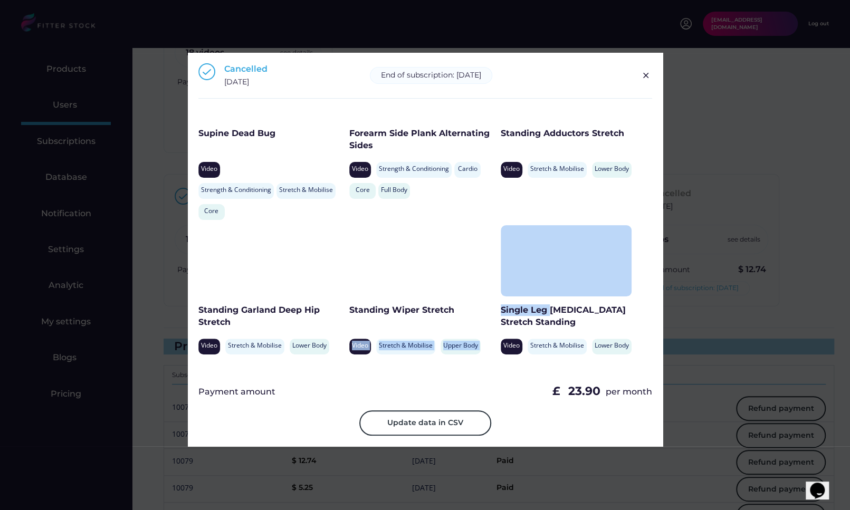
drag, startPoint x: 547, startPoint y: 315, endPoint x: 498, endPoint y: 313, distance: 48.5
click at [498, 313] on div "Bridge Pose Stretch Video Stretch & Mobilise Strength & Conditioning Full Body …" at bounding box center [425, 241] width 454 height 264
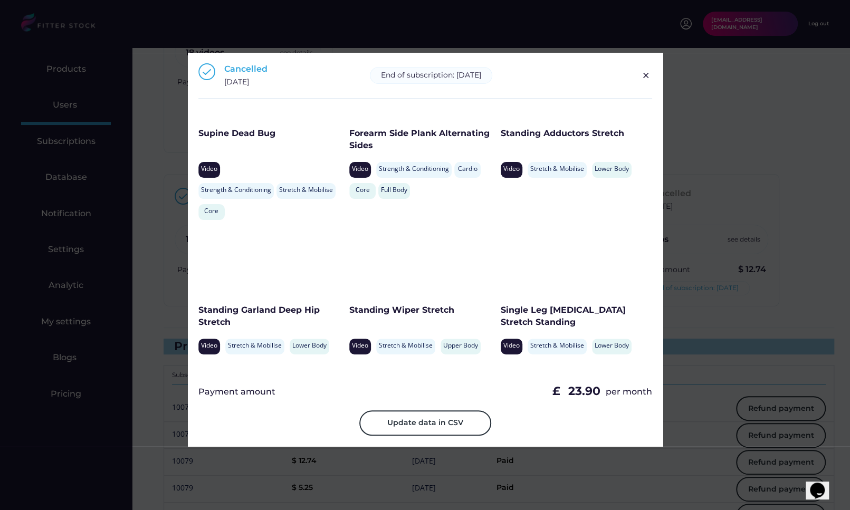
click at [546, 314] on div "Single Leg Hamstring Stretch Standing" at bounding box center [565, 316] width 131 height 24
drag, startPoint x: 545, startPoint y: 319, endPoint x: 499, endPoint y: 311, distance: 46.6
click at [500, 311] on div "Single Leg Hamstring Stretch Standing" at bounding box center [565, 316] width 131 height 24
click at [641, 76] on img at bounding box center [645, 75] width 13 height 13
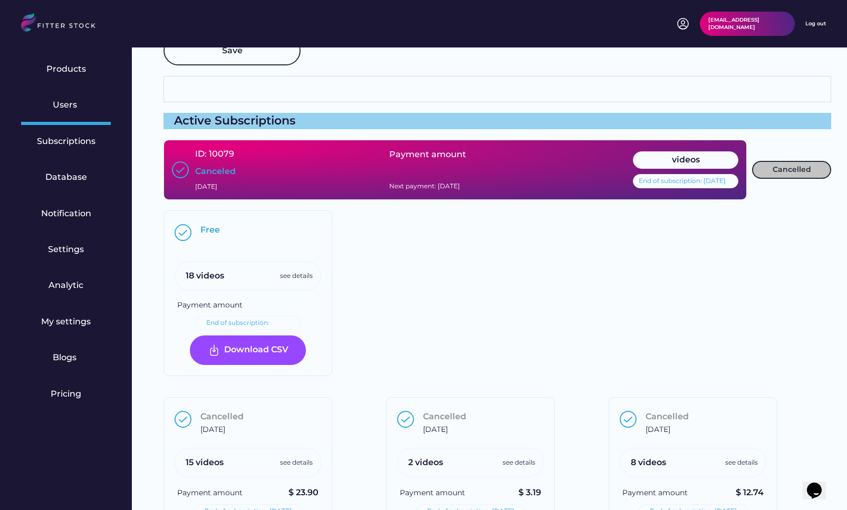
scroll to position [0, 0]
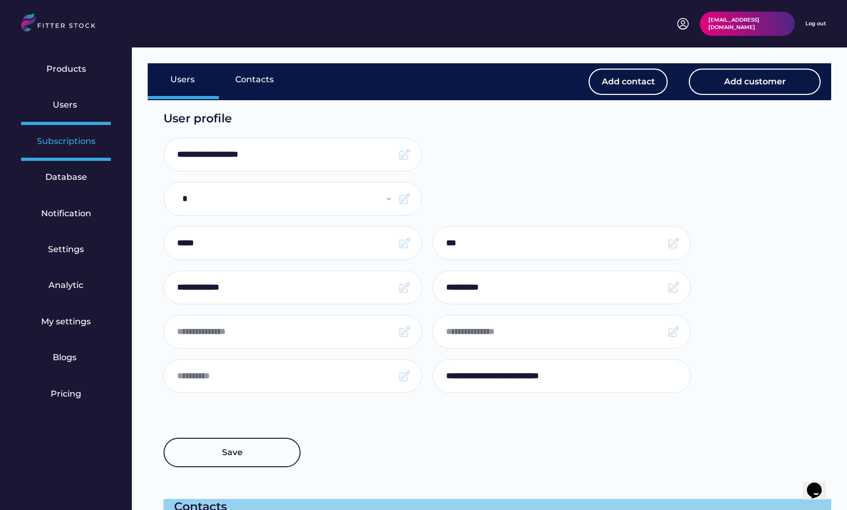
click at [76, 135] on div "Subscriptions" at bounding box center [66, 143] width 90 height 36
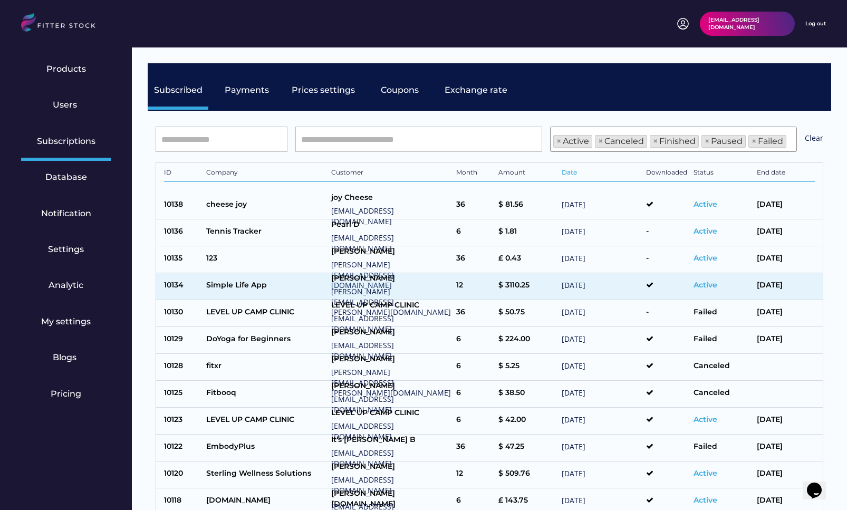
select select "******"
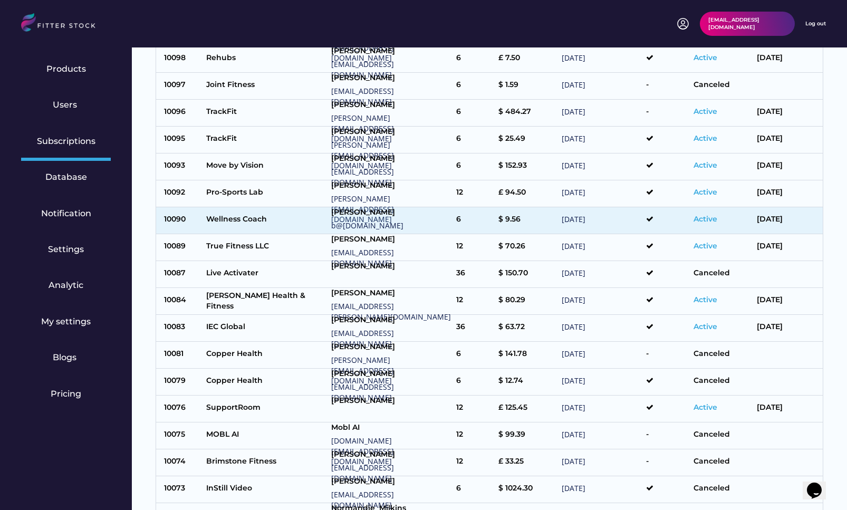
scroll to position [793, 0]
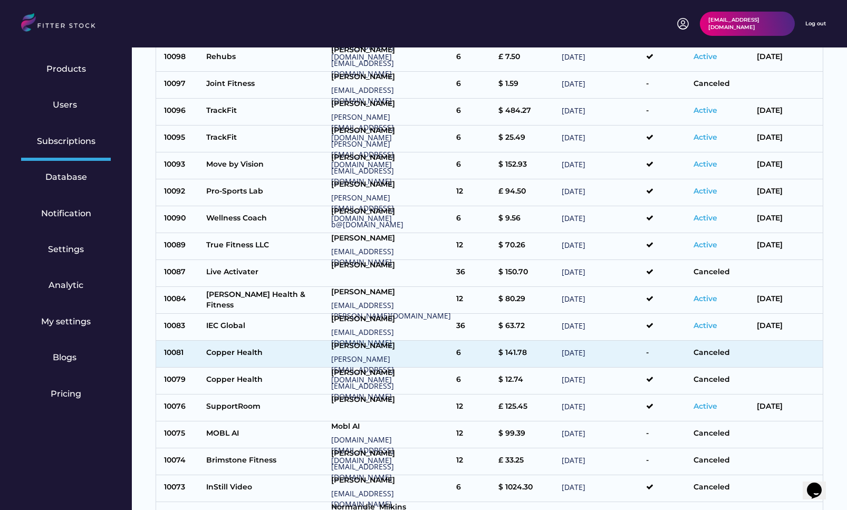
click at [273, 349] on div "Copper Health" at bounding box center [266, 354] width 120 height 13
type input "**********"
select select "*****"
type input "*****"
type input "***"
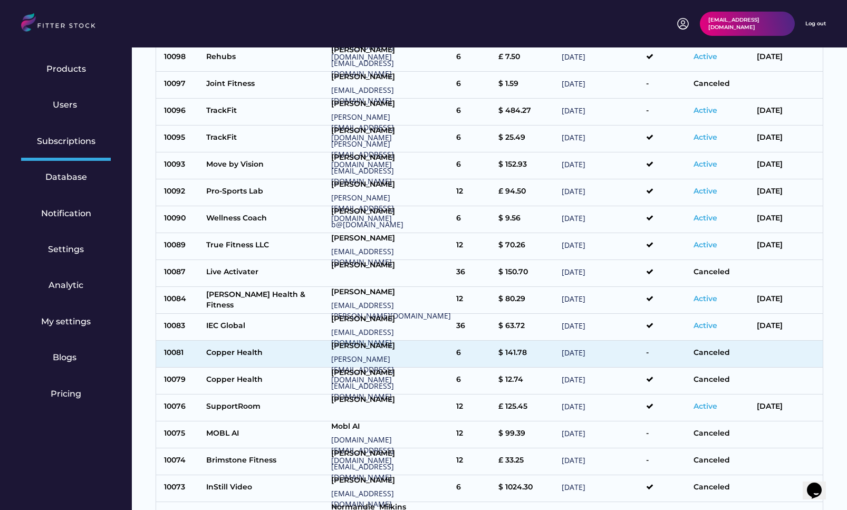
type input "**********"
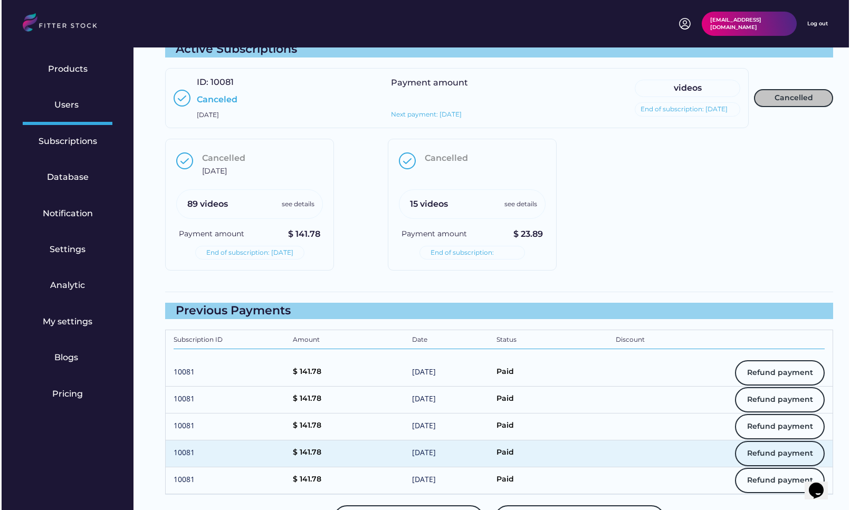
scroll to position [709, 0]
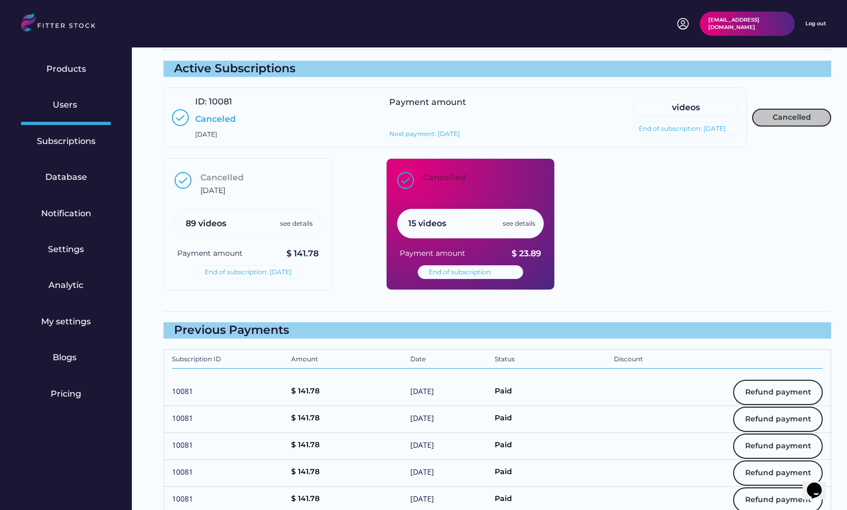
click at [522, 217] on div "15 videos see details" at bounding box center [470, 224] width 147 height 30
click at [524, 220] on div "see details" at bounding box center [519, 223] width 33 height 9
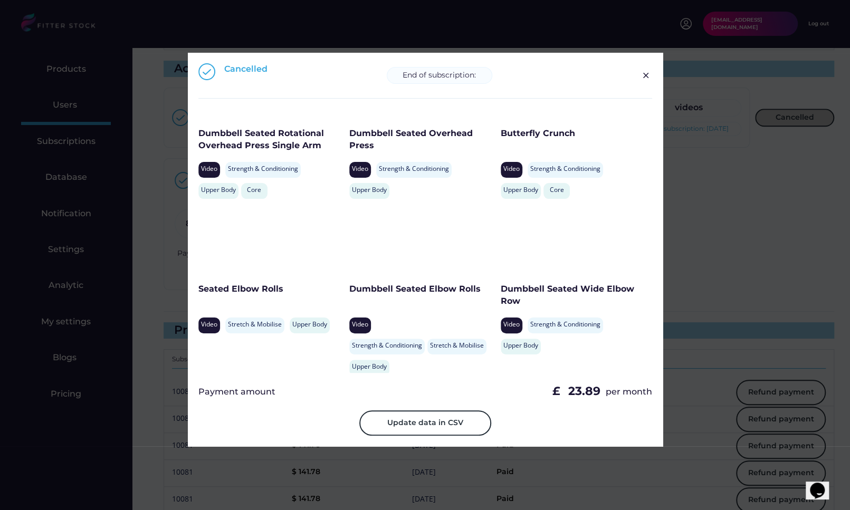
scroll to position [0, 0]
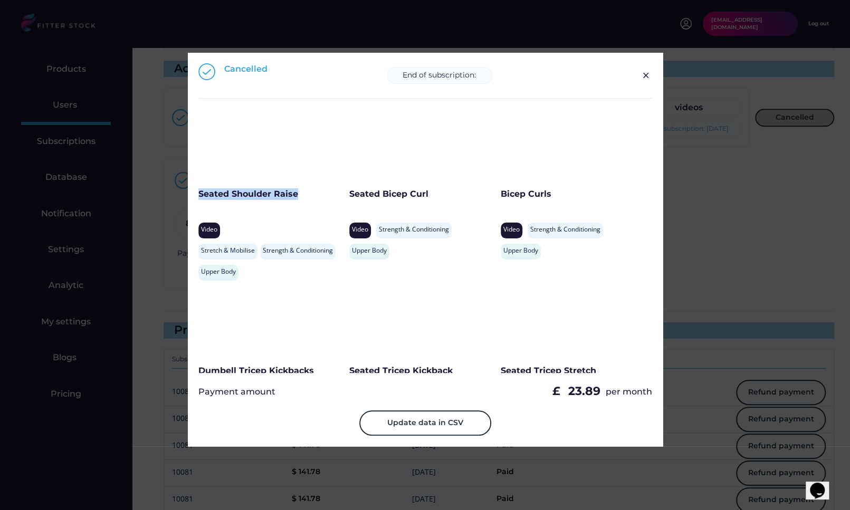
drag, startPoint x: 312, startPoint y: 195, endPoint x: 200, endPoint y: 195, distance: 111.3
click at [200, 195] on div "Seated Shoulder Raise" at bounding box center [271, 194] width 146 height 12
drag, startPoint x: 463, startPoint y: 190, endPoint x: 350, endPoint y: 193, distance: 113.4
click at [350, 193] on div "Seated Bicep Curl" at bounding box center [422, 194] width 146 height 12
drag, startPoint x: 553, startPoint y: 194, endPoint x: 499, endPoint y: 195, distance: 53.8
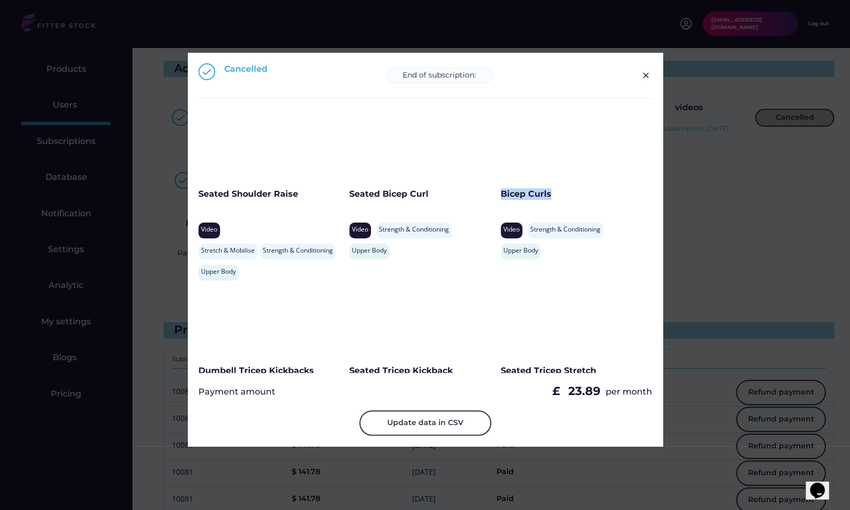
click at [500, 195] on div "Bicep Curls" at bounding box center [573, 194] width 146 height 12
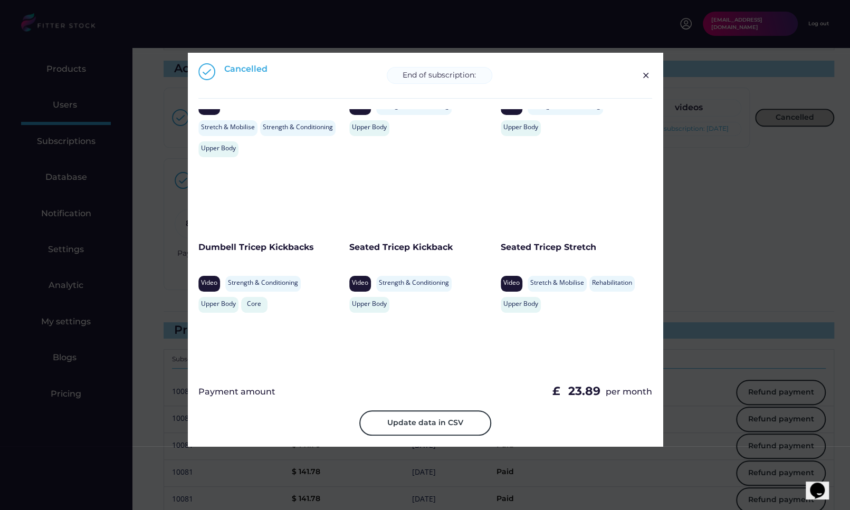
scroll to position [136, 0]
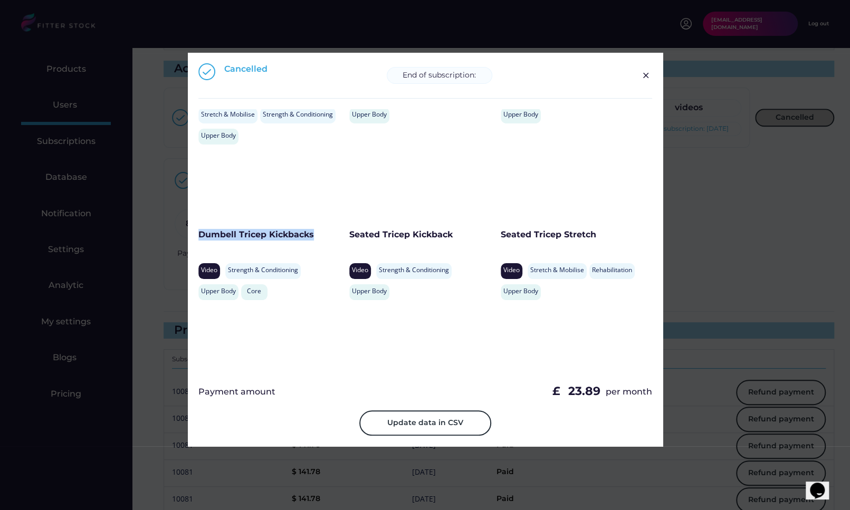
drag, startPoint x: 317, startPoint y: 233, endPoint x: 196, endPoint y: 233, distance: 121.3
click at [196, 233] on div "Cancelled End of subscription: Download Video Data near_me Download Video Conte…" at bounding box center [425, 249] width 475 height 393
click at [458, 228] on div "Seated Tricep Kickback Video Strength & Conditioning Rehabilitation Upper Body" at bounding box center [422, 225] width 146 height 150
drag, startPoint x: 456, startPoint y: 239, endPoint x: 351, endPoint y: 239, distance: 104.4
click at [351, 239] on div "Seated Tricep Kickback" at bounding box center [422, 235] width 146 height 12
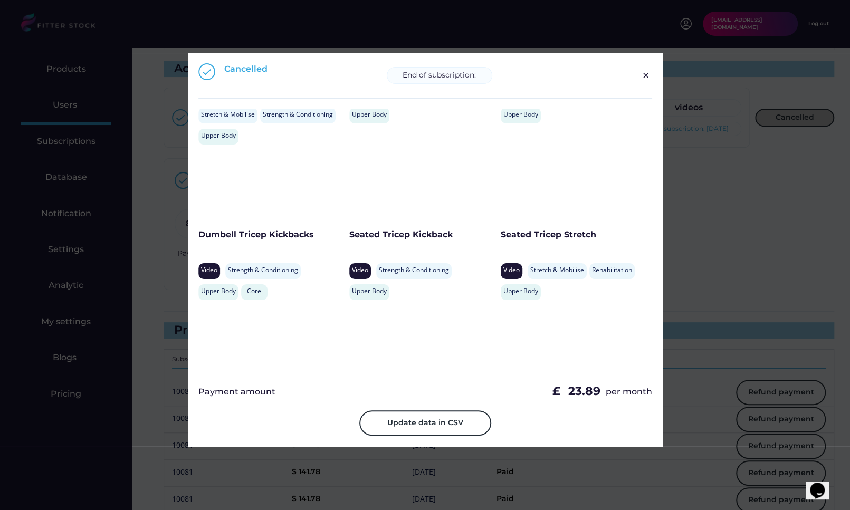
click at [350, 237] on div "Seated Tricep Kickback" at bounding box center [422, 235] width 146 height 12
drag, startPoint x: 349, startPoint y: 236, endPoint x: 470, endPoint y: 236, distance: 121.3
click at [470, 236] on div "Seated Tricep Kickback" at bounding box center [422, 235] width 146 height 12
drag, startPoint x: 594, startPoint y: 235, endPoint x: 499, endPoint y: 234, distance: 94.4
click at [500, 234] on div "Seated Tricep Stretch" at bounding box center [573, 235] width 146 height 12
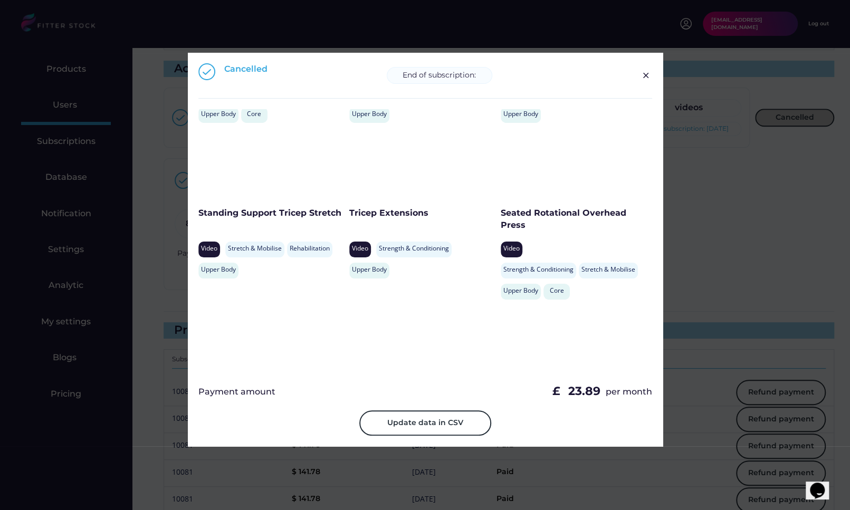
scroll to position [352, 0]
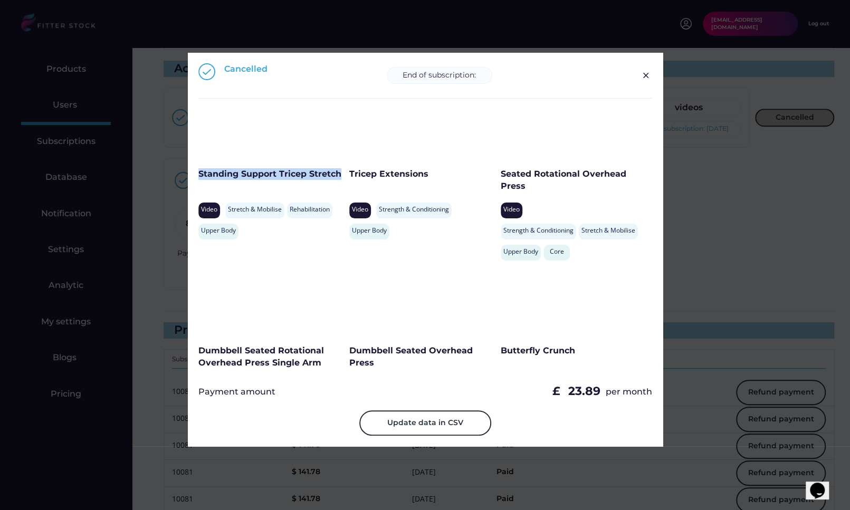
drag, startPoint x: 340, startPoint y: 176, endPoint x: 200, endPoint y: 177, distance: 140.3
click at [200, 177] on div "Standing Support Tricep Stretch" at bounding box center [271, 174] width 146 height 12
drag, startPoint x: 429, startPoint y: 178, endPoint x: 350, endPoint y: 178, distance: 79.1
click at [350, 178] on div "Tricep Extensions" at bounding box center [422, 174] width 146 height 12
drag, startPoint x: 529, startPoint y: 190, endPoint x: 499, endPoint y: 179, distance: 31.5
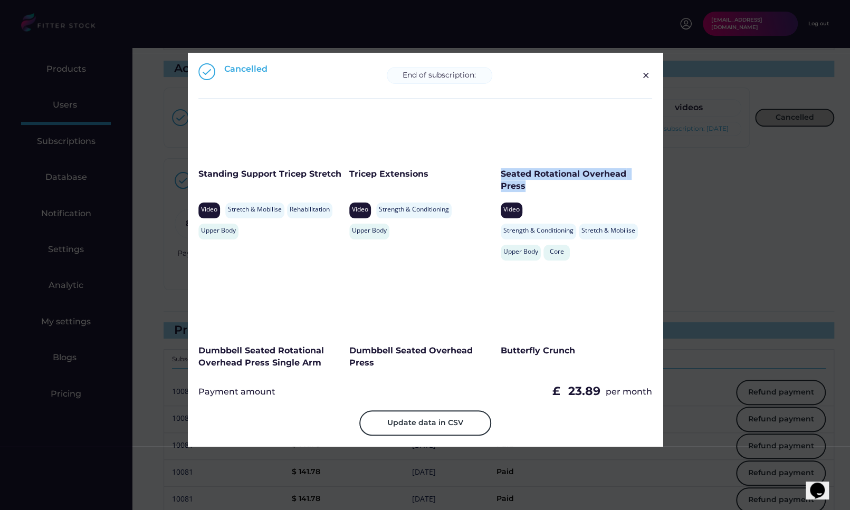
click at [500, 179] on div "Seated Rotational Overhead Press" at bounding box center [573, 180] width 146 height 24
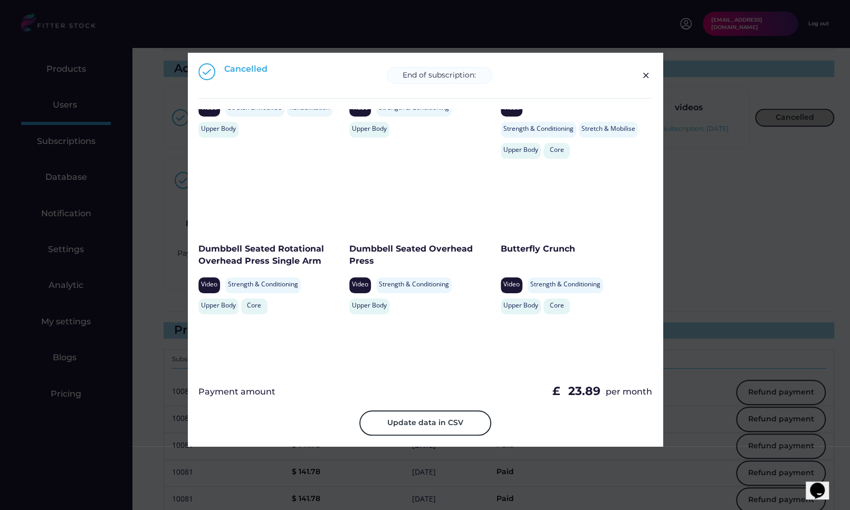
scroll to position [482, 0]
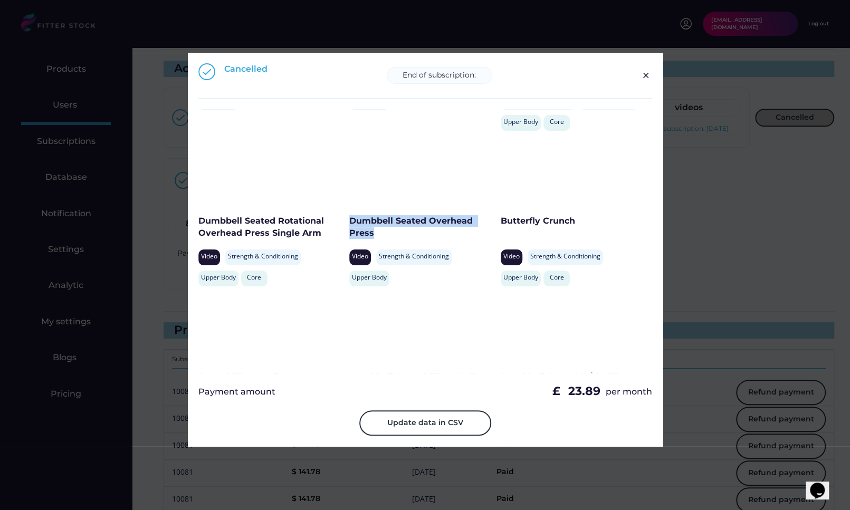
drag, startPoint x: 393, startPoint y: 234, endPoint x: 350, endPoint y: 222, distance: 45.4
click at [350, 222] on div "Dumbbell Seated Overhead Press" at bounding box center [422, 227] width 146 height 24
drag, startPoint x: 583, startPoint y: 222, endPoint x: 498, endPoint y: 222, distance: 84.9
click at [500, 222] on div "Butterfly Crunch" at bounding box center [573, 221] width 146 height 12
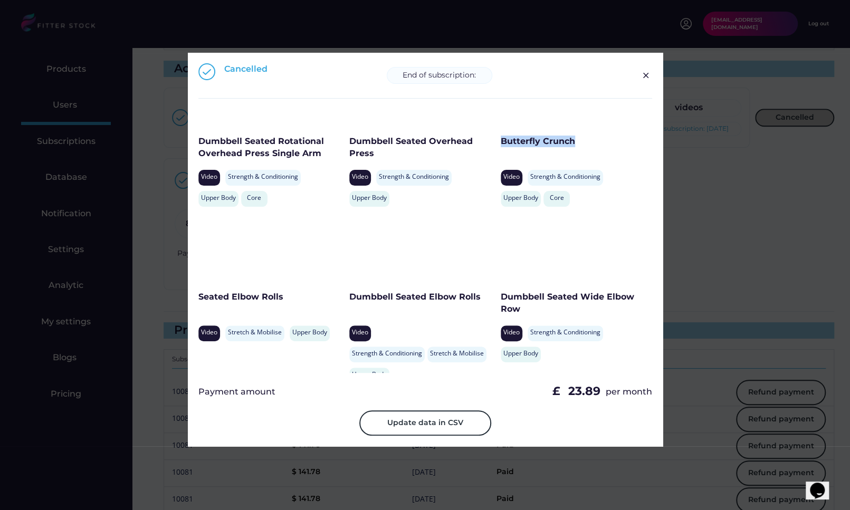
scroll to position [577, 0]
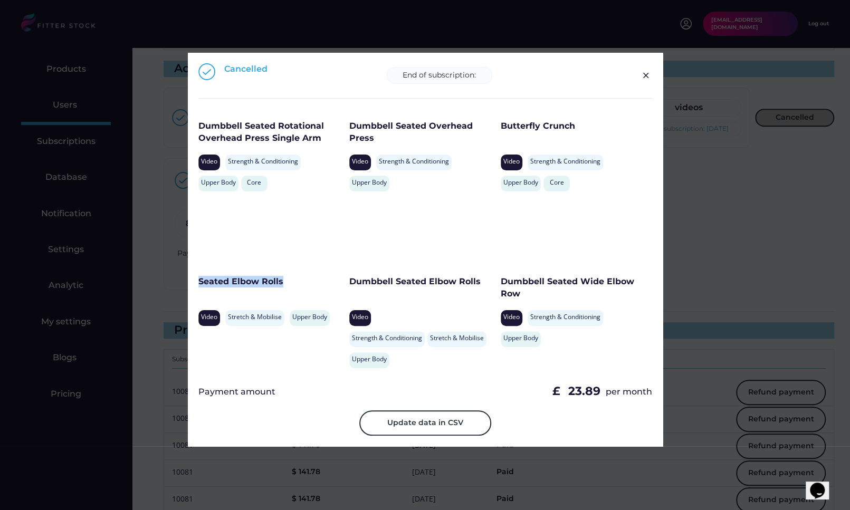
drag, startPoint x: 290, startPoint y: 283, endPoint x: 194, endPoint y: 283, distance: 96.0
click at [194, 283] on div "Cancelled End of subscription: Download Video Data near_me Download Video Conte…" at bounding box center [425, 249] width 475 height 393
drag, startPoint x: 532, startPoint y: 286, endPoint x: 499, endPoint y: 285, distance: 32.2
click at [500, 285] on div "Dumbbell Seated Wide Elbow Row" at bounding box center [573, 288] width 146 height 24
click at [522, 290] on div "Dumbbell Seated Wide Elbow Row" at bounding box center [573, 288] width 146 height 24
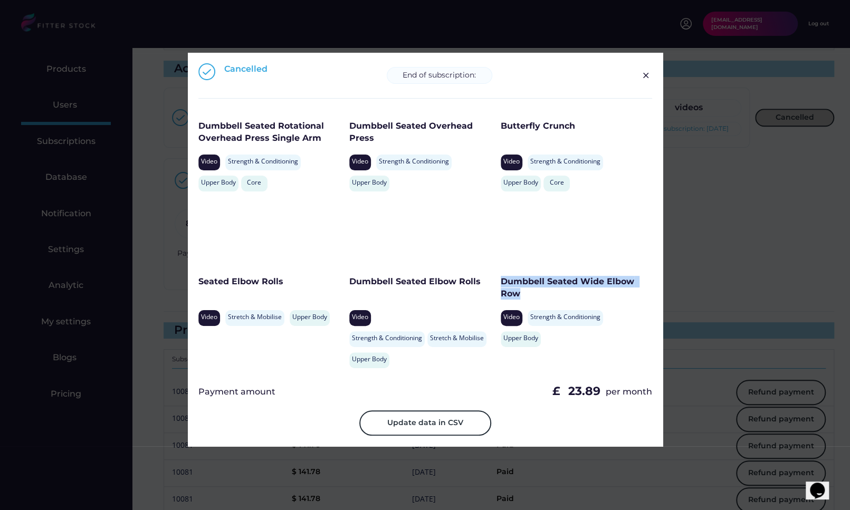
drag, startPoint x: 522, startPoint y: 293, endPoint x: 499, endPoint y: 285, distance: 23.3
click at [500, 285] on div "Dumbbell Seated Wide Elbow Row" at bounding box center [573, 288] width 146 height 24
click at [642, 80] on img at bounding box center [645, 75] width 13 height 13
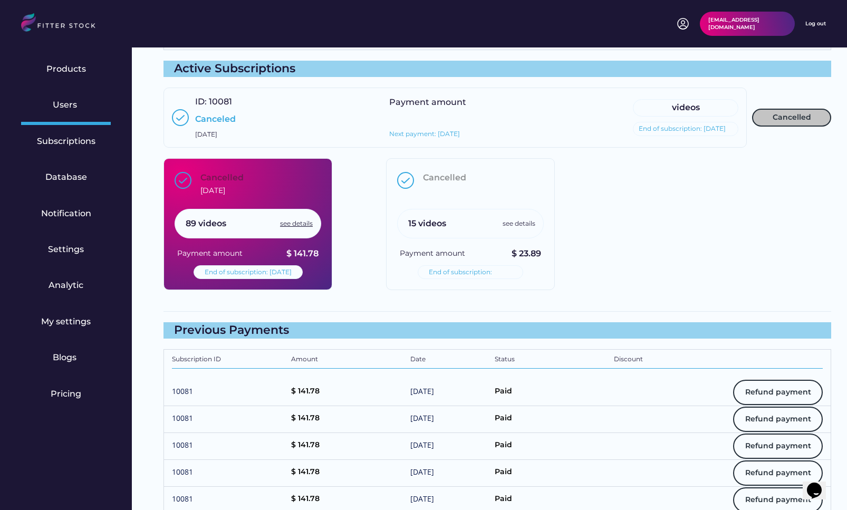
click at [297, 225] on div "see details" at bounding box center [296, 223] width 33 height 9
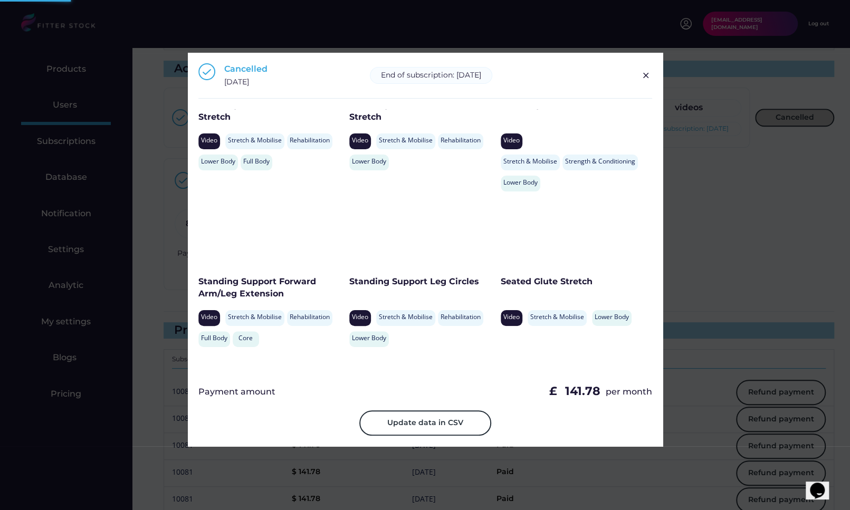
scroll to position [0, 0]
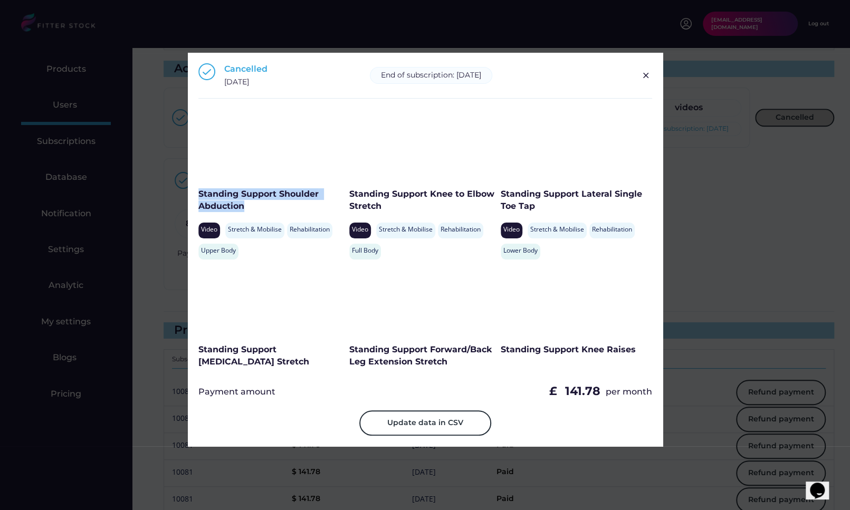
drag, startPoint x: 250, startPoint y: 205, endPoint x: 198, endPoint y: 195, distance: 53.3
click at [198, 195] on div "Standing Support Shoulder Abduction" at bounding box center [271, 200] width 146 height 24
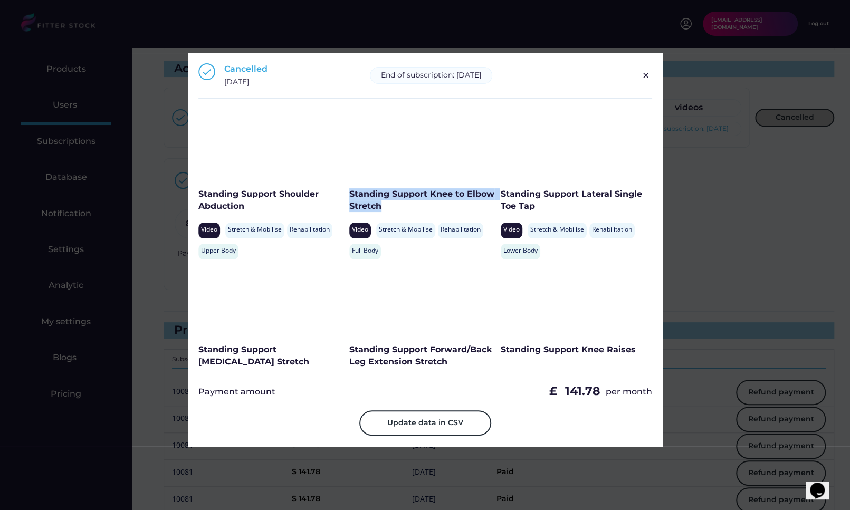
drag, startPoint x: 385, startPoint y: 207, endPoint x: 350, endPoint y: 196, distance: 36.7
click at [350, 196] on div "Standing Support Knee to Elbow Stretch" at bounding box center [422, 200] width 146 height 24
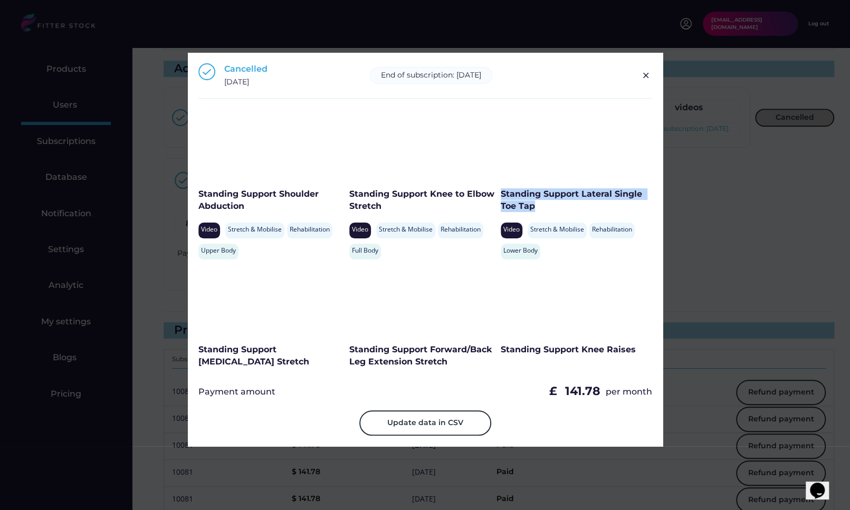
drag, startPoint x: 538, startPoint y: 209, endPoint x: 499, endPoint y: 197, distance: 41.2
click at [500, 197] on div "Standing Support Lateral Single Toe Tap" at bounding box center [573, 200] width 146 height 24
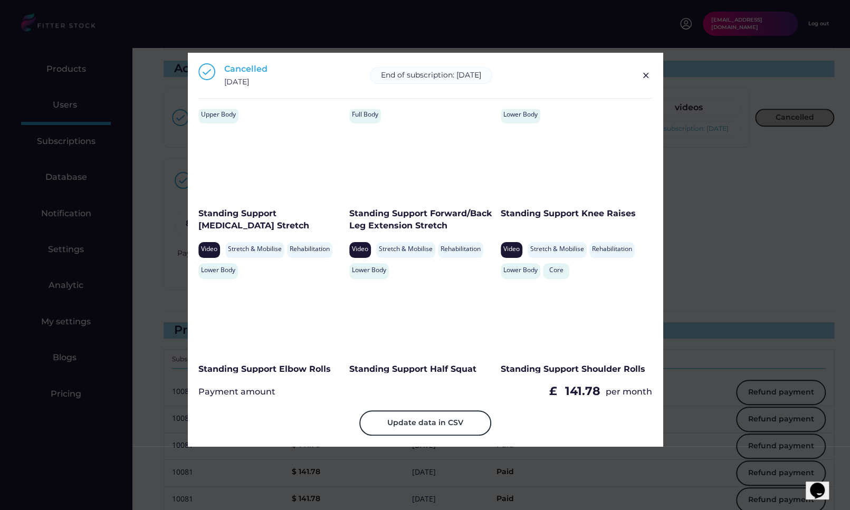
scroll to position [152, 0]
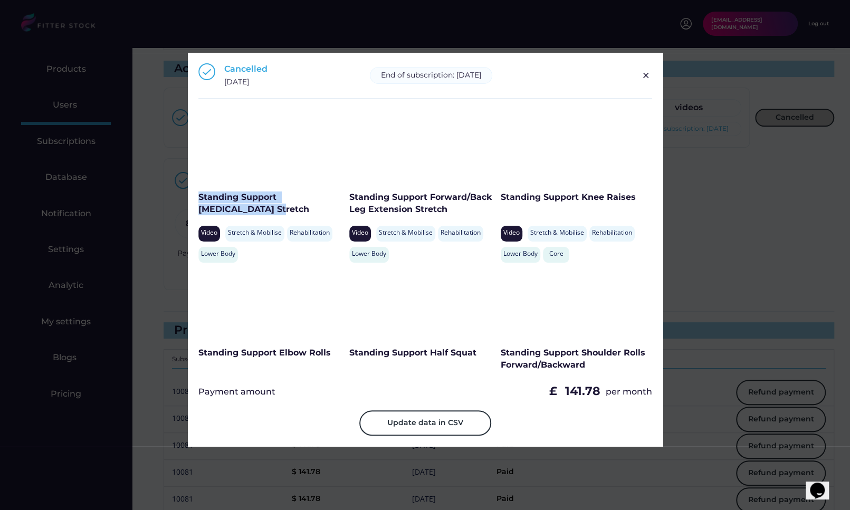
drag, startPoint x: 252, startPoint y: 208, endPoint x: 196, endPoint y: 200, distance: 56.5
click at [196, 200] on div "Cancelled November 4, 2024 End of subscription: May 4, 2025 Download Video Data…" at bounding box center [425, 249] width 475 height 393
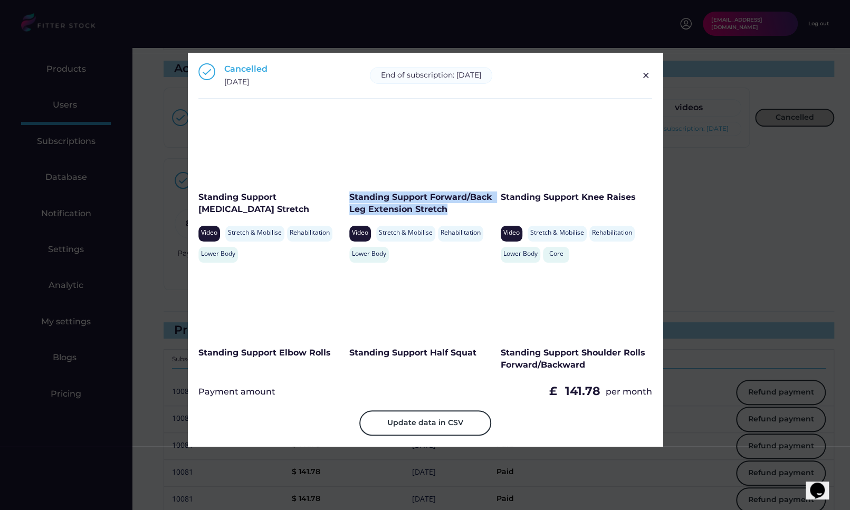
drag, startPoint x: 471, startPoint y: 211, endPoint x: 350, endPoint y: 198, distance: 122.5
click at [350, 197] on div "Standing Support Forward/Back Leg Extension Stretch" at bounding box center [422, 203] width 146 height 24
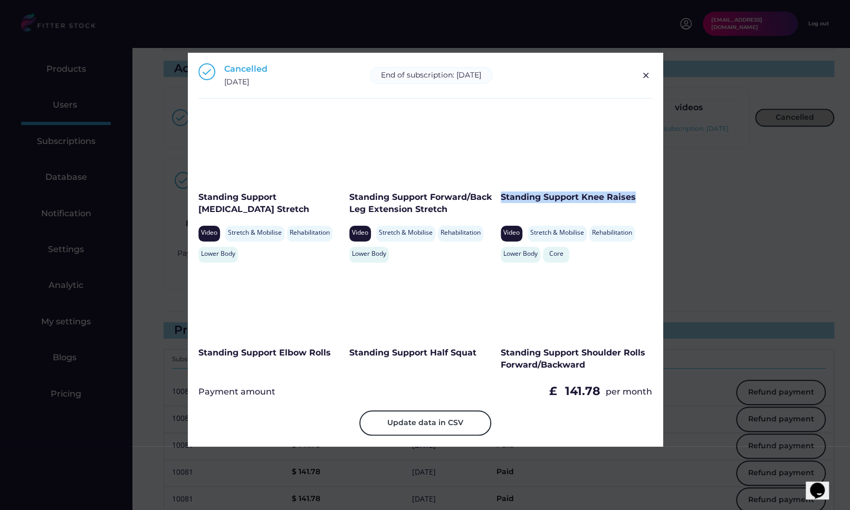
drag, startPoint x: 500, startPoint y: 198, endPoint x: 640, endPoint y: 198, distance: 139.2
click at [640, 198] on div "Standing Support Knee Raises" at bounding box center [573, 197] width 146 height 12
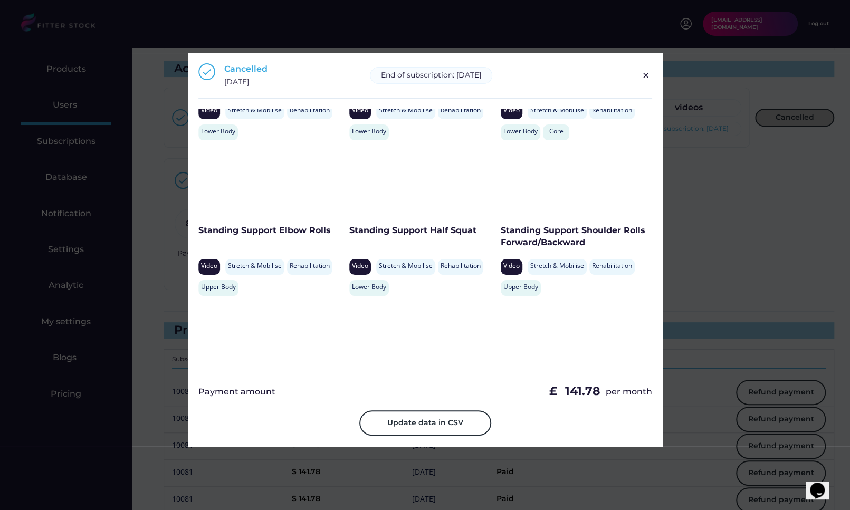
scroll to position [298, 0]
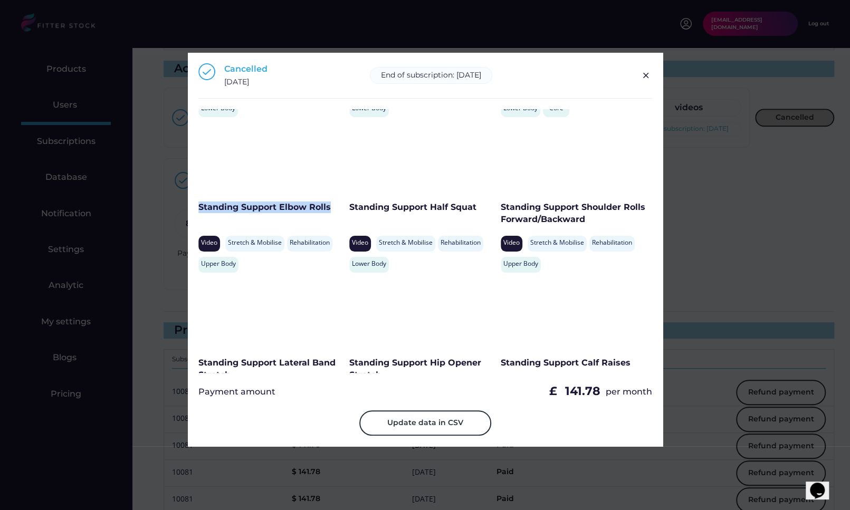
drag, startPoint x: 326, startPoint y: 206, endPoint x: 199, endPoint y: 207, distance: 127.1
click at [199, 207] on div "Standing Support Elbow Rolls" at bounding box center [271, 207] width 146 height 12
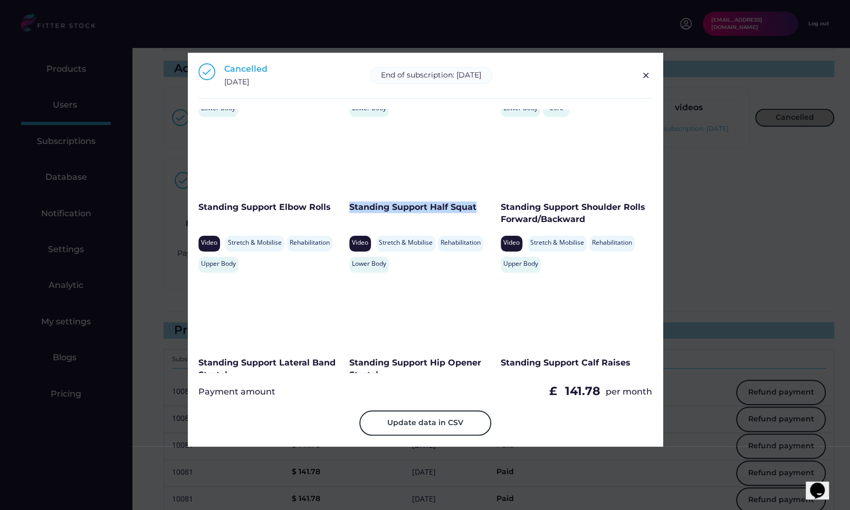
drag, startPoint x: 479, startPoint y: 211, endPoint x: 348, endPoint y: 211, distance: 130.8
click at [349, 211] on div "Standing Support Half Squat" at bounding box center [422, 207] width 146 height 12
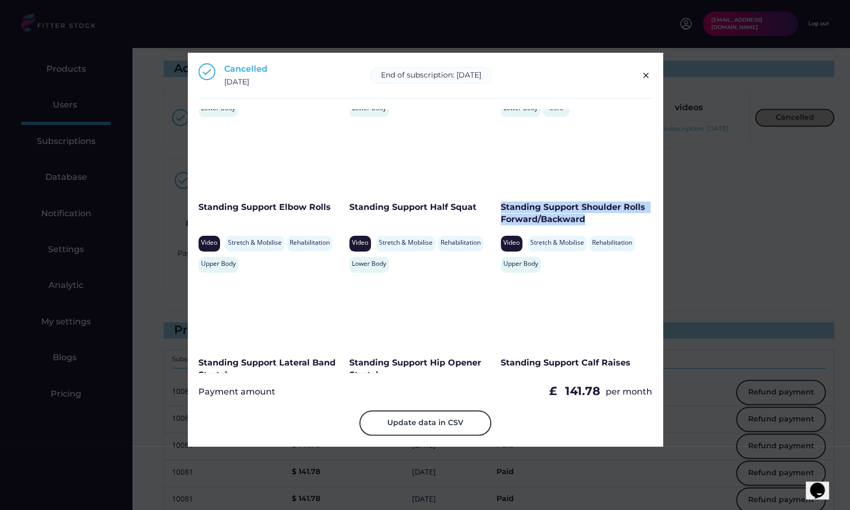
drag, startPoint x: 586, startPoint y: 223, endPoint x: 499, endPoint y: 209, distance: 88.1
click at [500, 209] on div "Standing Support Shoulder Rolls Forward/Backward" at bounding box center [573, 213] width 146 height 24
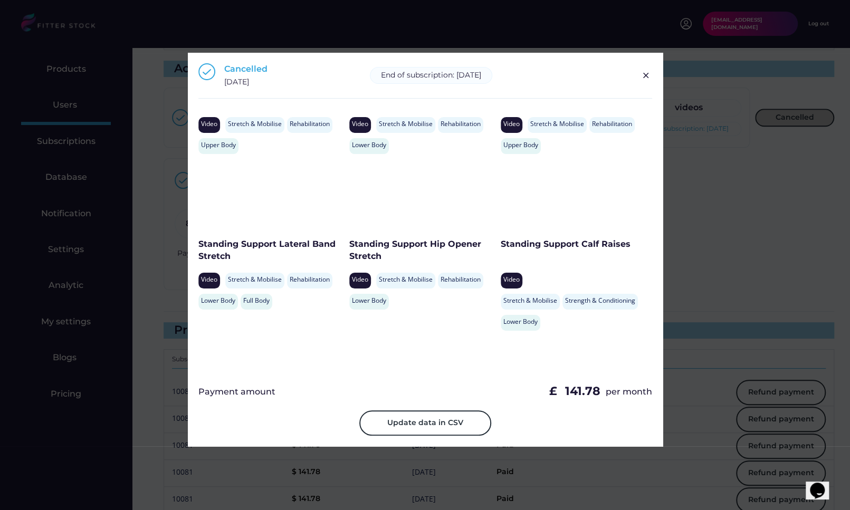
scroll to position [433, 0]
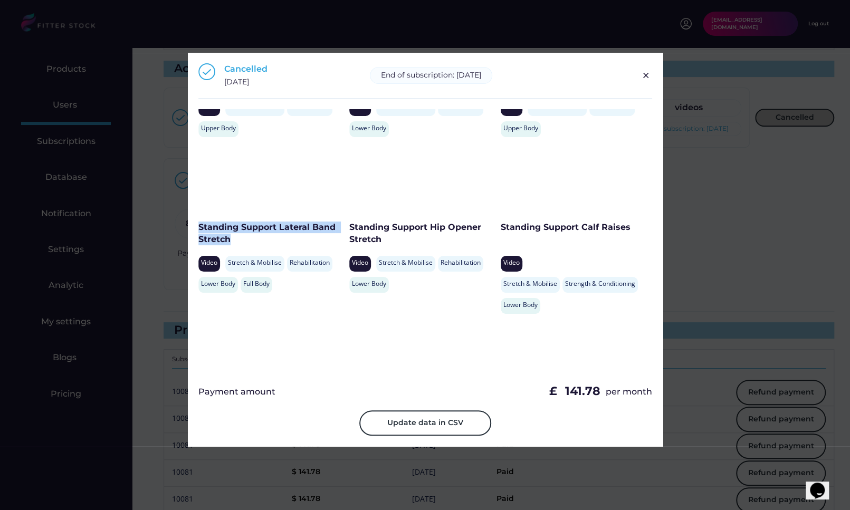
drag, startPoint x: 252, startPoint y: 239, endPoint x: 195, endPoint y: 228, distance: 58.4
click at [195, 228] on div "Cancelled November 4, 2024 End of subscription: May 4, 2025 Download Video Data…" at bounding box center [425, 249] width 475 height 393
drag, startPoint x: 403, startPoint y: 238, endPoint x: 350, endPoint y: 228, distance: 53.6
click at [350, 228] on div "Standing Support Hip Opener Stretch" at bounding box center [422, 233] width 146 height 24
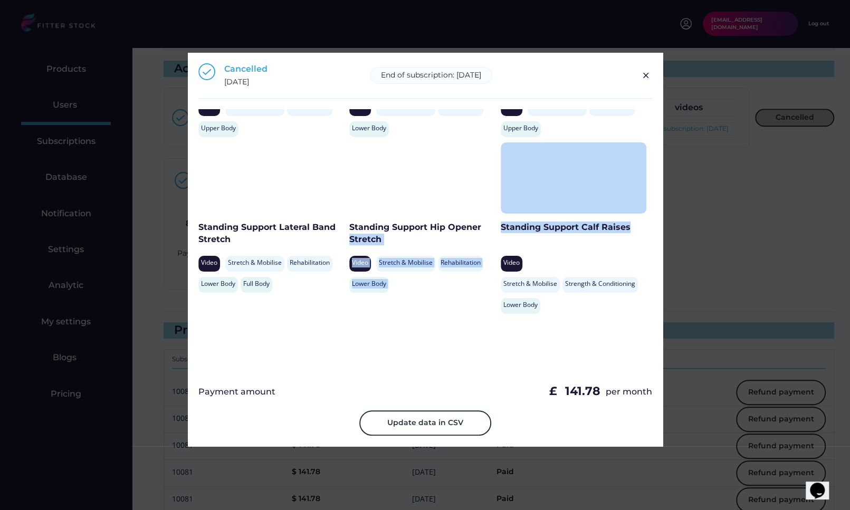
drag, startPoint x: 497, startPoint y: 223, endPoint x: 630, endPoint y: 231, distance: 132.6
click at [630, 231] on div "Standing Support Shoulder Abduction Video Stretch & Mobilise Rehabilitation Upp…" at bounding box center [425, 241] width 454 height 264
click at [630, 231] on div "Standing Support Calf Raises" at bounding box center [573, 227] width 146 height 12
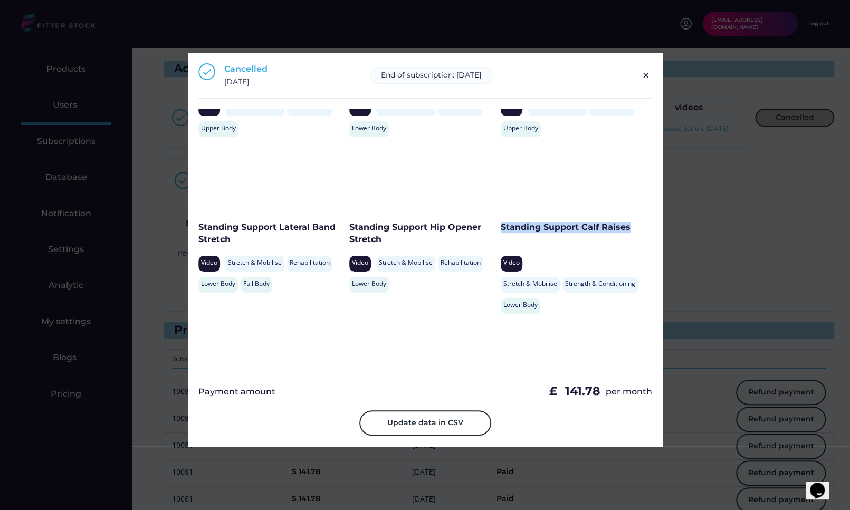
drag, startPoint x: 630, startPoint y: 227, endPoint x: 500, endPoint y: 227, distance: 129.2
click at [500, 227] on div "Standing Support Calf Raises" at bounding box center [573, 227] width 146 height 12
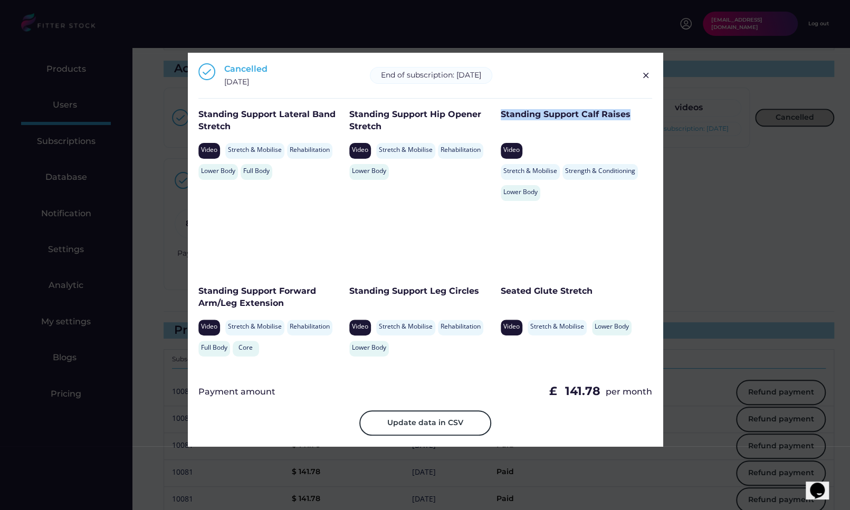
scroll to position [579, 0]
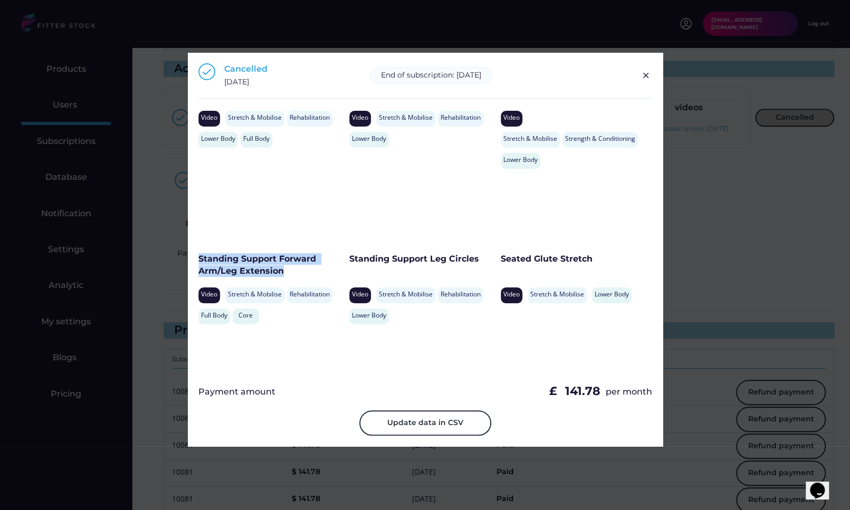
drag, startPoint x: 282, startPoint y: 272, endPoint x: 192, endPoint y: 259, distance: 91.1
click at [192, 259] on div "Cancelled November 4, 2024 End of subscription: May 4, 2025 Download Video Data…" at bounding box center [425, 249] width 475 height 393
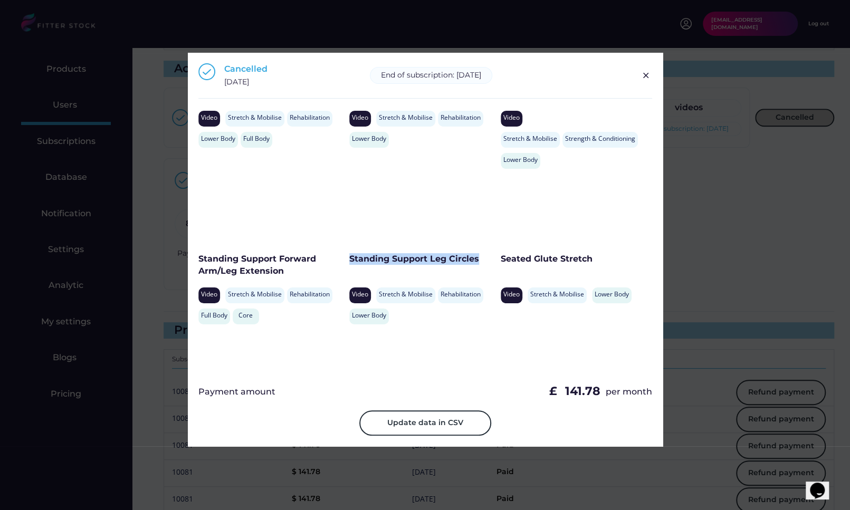
drag, startPoint x: 479, startPoint y: 261, endPoint x: 350, endPoint y: 261, distance: 128.7
click at [350, 261] on div "Standing Support Leg Circles" at bounding box center [422, 259] width 146 height 12
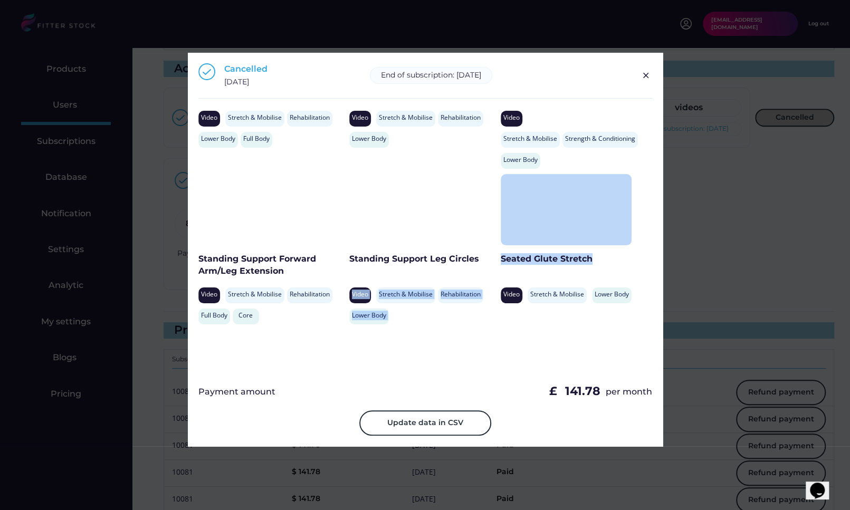
drag, startPoint x: 600, startPoint y: 256, endPoint x: 499, endPoint y: 258, distance: 101.3
click at [500, 258] on div "Seated Glute Stretch" at bounding box center [565, 259] width 131 height 12
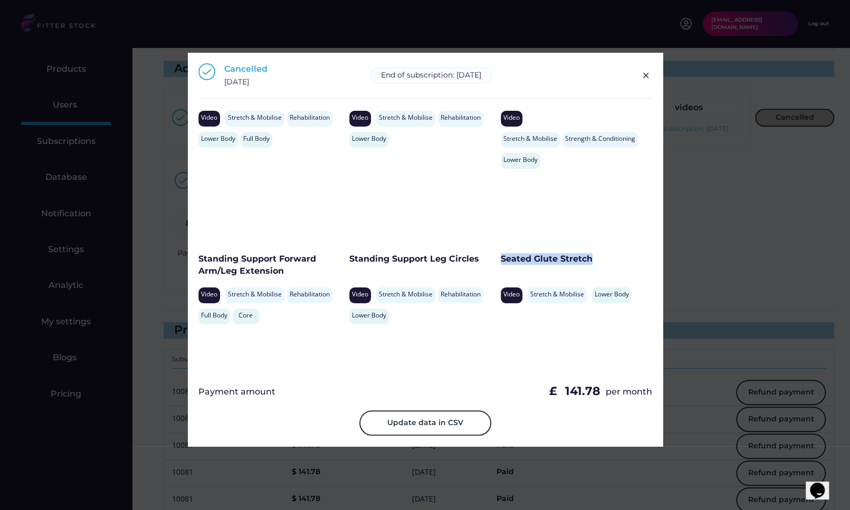
drag, startPoint x: 499, startPoint y: 258, endPoint x: 582, endPoint y: 258, distance: 82.8
click at [582, 258] on div "Seated Glute Stretch" at bounding box center [565, 259] width 131 height 12
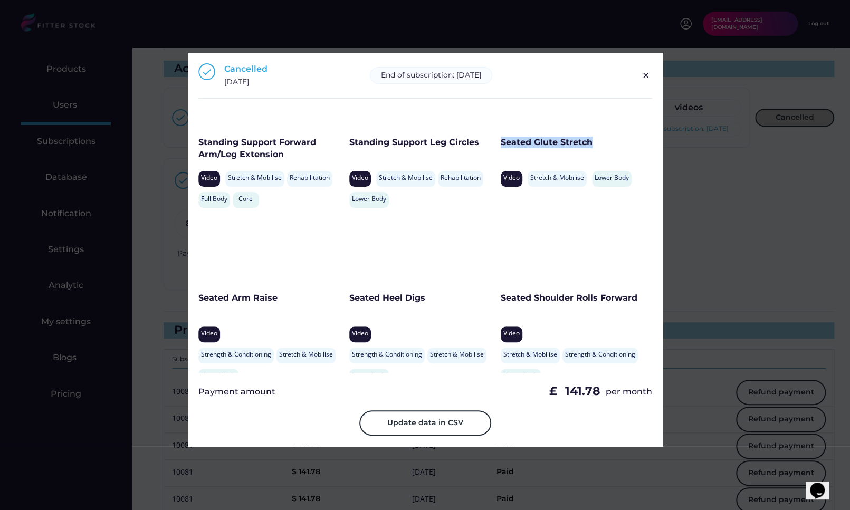
scroll to position [713, 0]
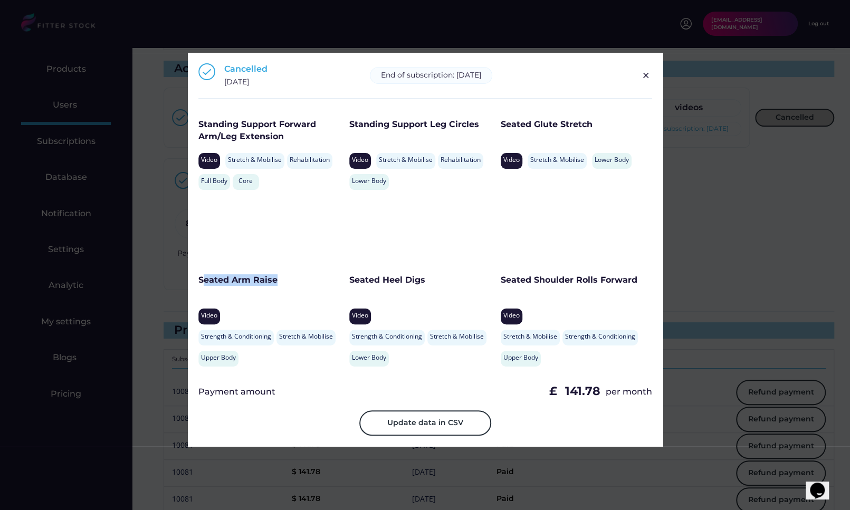
drag, startPoint x: 283, startPoint y: 283, endPoint x: 200, endPoint y: 282, distance: 82.8
click at [200, 282] on div "Seated Arm Raise" at bounding box center [271, 280] width 146 height 12
drag, startPoint x: 427, startPoint y: 283, endPoint x: 350, endPoint y: 283, distance: 76.5
click at [350, 283] on div "Seated Heel Digs" at bounding box center [422, 280] width 146 height 12
drag, startPoint x: 500, startPoint y: 281, endPoint x: 633, endPoint y: 282, distance: 132.9
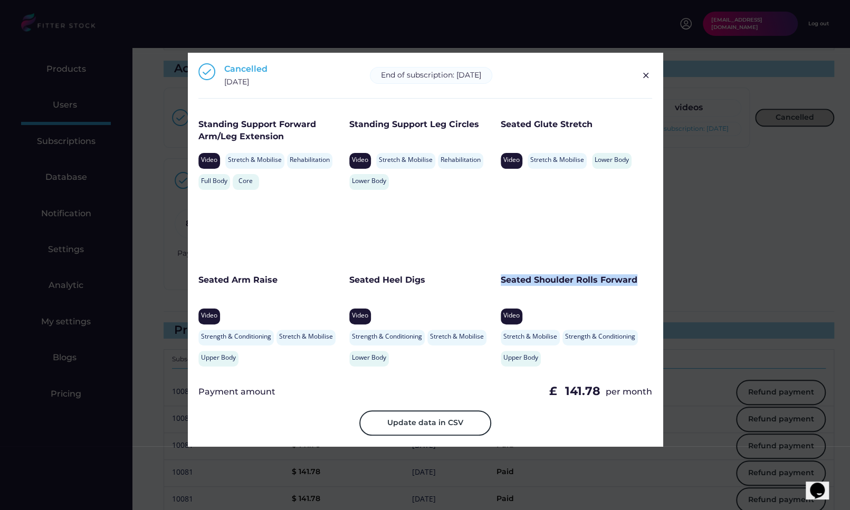
click at [633, 282] on div "Seated Shoulder Rolls Forward" at bounding box center [573, 280] width 146 height 12
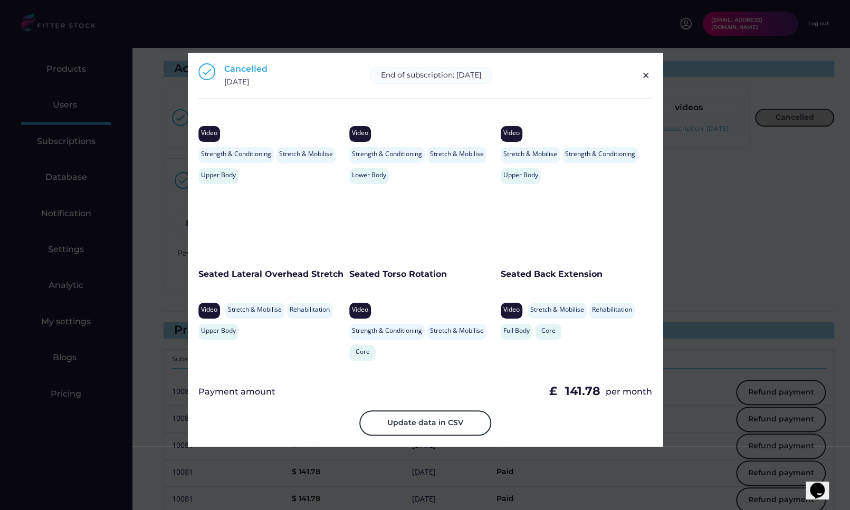
scroll to position [901, 0]
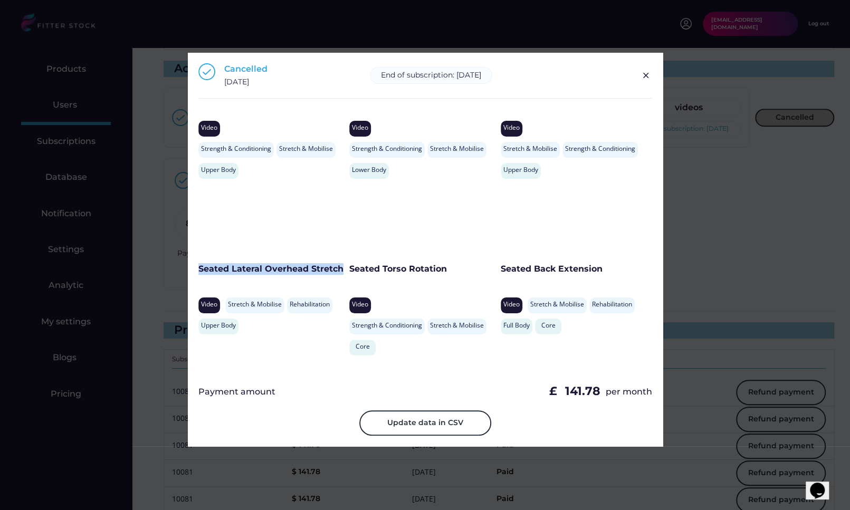
drag, startPoint x: 200, startPoint y: 268, endPoint x: 339, endPoint y: 269, distance: 139.2
click at [339, 269] on div "Seated Lateral Overhead Stretch" at bounding box center [271, 269] width 146 height 12
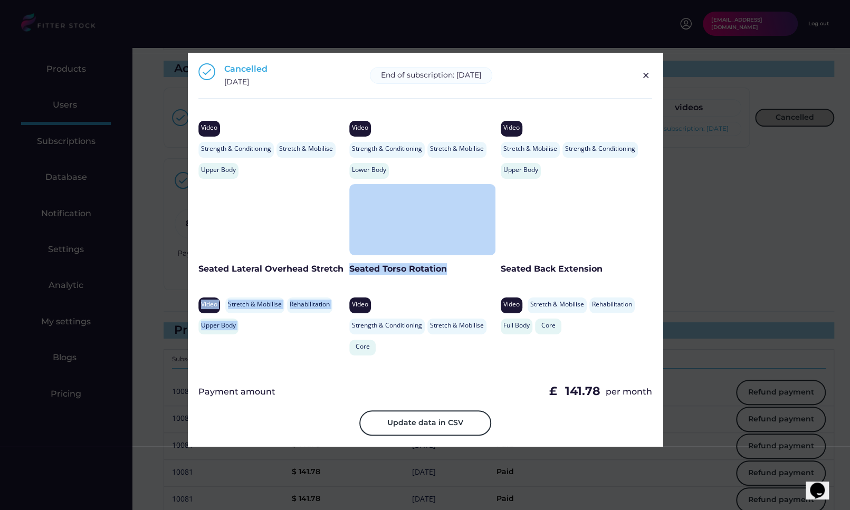
drag, startPoint x: 456, startPoint y: 270, endPoint x: 347, endPoint y: 269, distance: 108.6
click at [347, 269] on div "Standing Support Shoulder Abduction Video Stretch & Mobilise Rehabilitation Upp…" at bounding box center [425, 241] width 454 height 264
click at [347, 269] on div "Seated Lateral Overhead Stretch Video Stretch & Mobilise Rehabilitation Upper B…" at bounding box center [273, 272] width 151 height 177
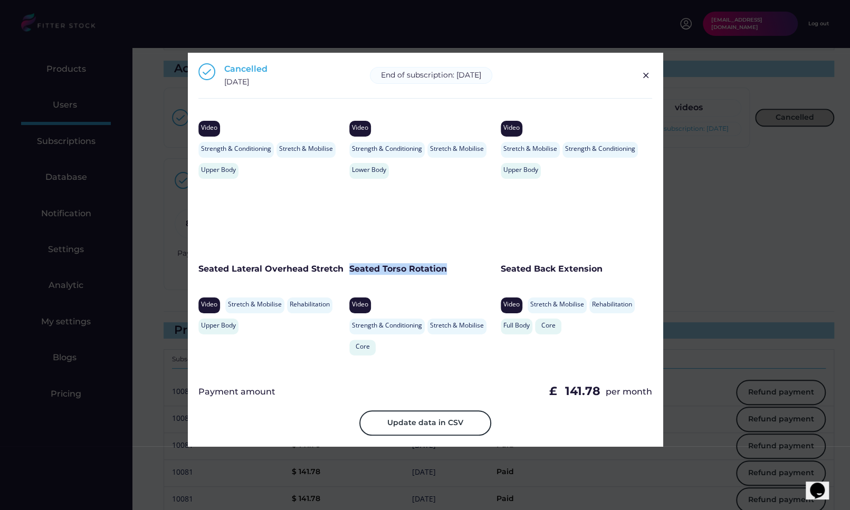
drag, startPoint x: 350, startPoint y: 269, endPoint x: 448, endPoint y: 269, distance: 98.1
click at [448, 269] on div "Seated Torso Rotation" at bounding box center [422, 269] width 146 height 12
drag, startPoint x: 501, startPoint y: 269, endPoint x: 604, endPoint y: 269, distance: 102.8
click at [604, 269] on div "Seated Back Extension" at bounding box center [573, 269] width 146 height 12
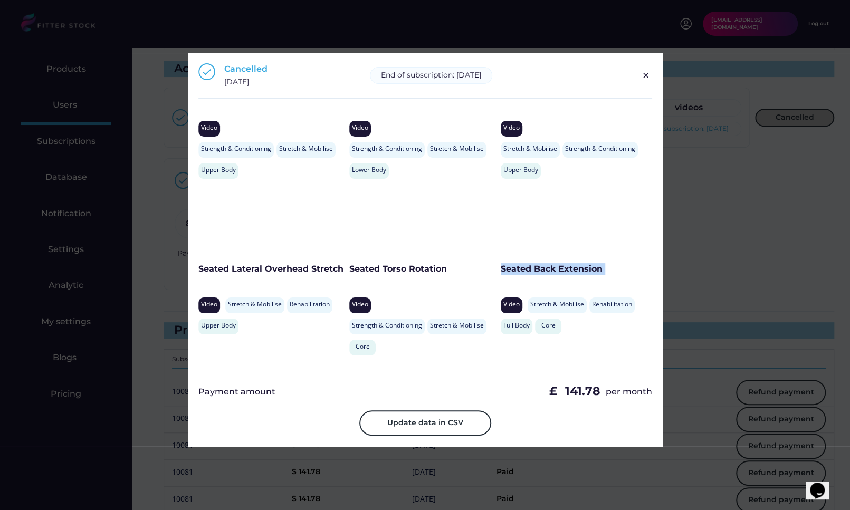
drag, startPoint x: 604, startPoint y: 269, endPoint x: 514, endPoint y: 269, distance: 89.7
click at [514, 269] on div "Seated Back Extension" at bounding box center [573, 269] width 146 height 12
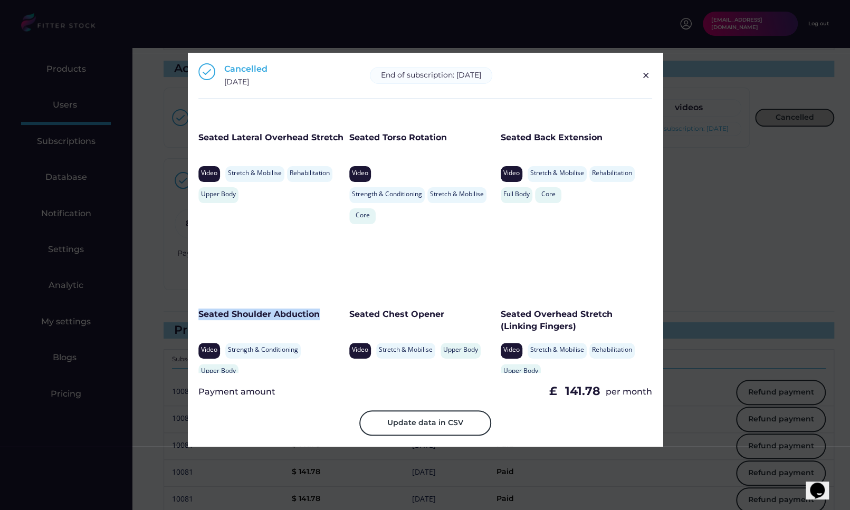
drag, startPoint x: 322, startPoint y: 314, endPoint x: 199, endPoint y: 314, distance: 123.4
click at [199, 314] on div "Seated Shoulder Abduction" at bounding box center [271, 315] width 146 height 12
drag, startPoint x: 448, startPoint y: 314, endPoint x: 350, endPoint y: 313, distance: 98.1
click at [350, 313] on div "Seated Chest Opener" at bounding box center [414, 315] width 131 height 12
drag, startPoint x: 584, startPoint y: 326, endPoint x: 499, endPoint y: 313, distance: 85.5
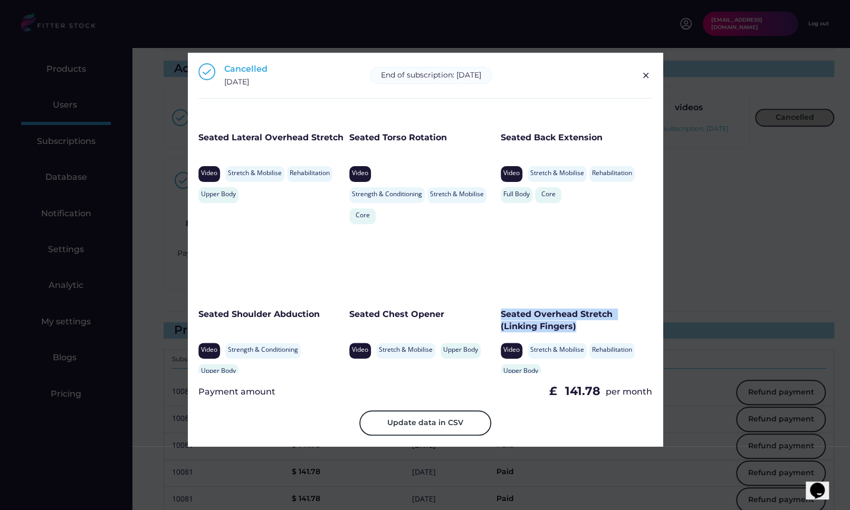
click at [500, 313] on div "Seated Overhead Stretch (Linking Fingers)" at bounding box center [573, 321] width 146 height 24
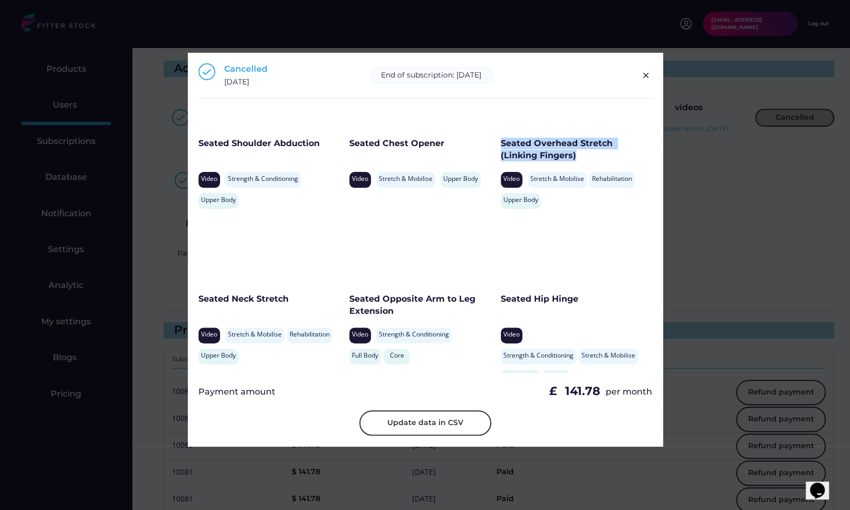
scroll to position [1205, 0]
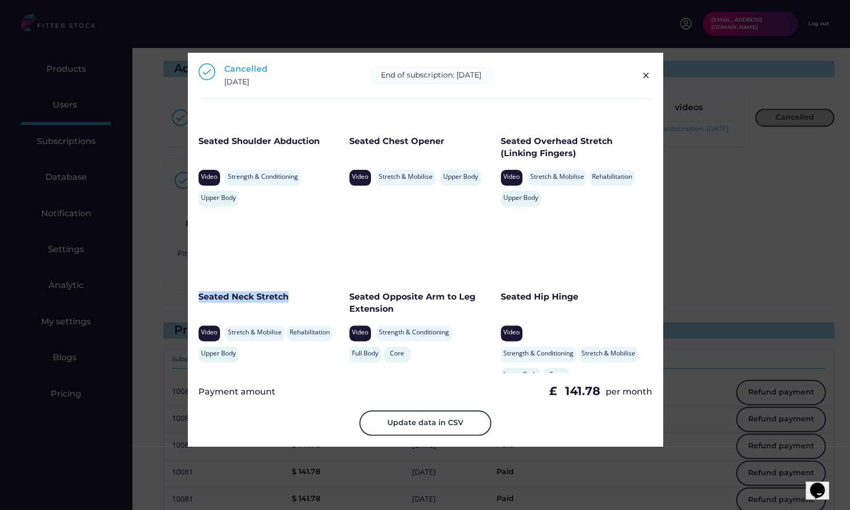
drag, startPoint x: 304, startPoint y: 296, endPoint x: 198, endPoint y: 296, distance: 106.5
click at [198, 296] on div "Seated Neck Stretch" at bounding box center [271, 297] width 146 height 12
drag, startPoint x: 396, startPoint y: 307, endPoint x: 349, endPoint y: 300, distance: 47.6
click at [349, 300] on div "Seated Opposite Arm to Leg Extension" at bounding box center [422, 303] width 146 height 24
click at [575, 303] on div "Seated Hip Hinge" at bounding box center [573, 304] width 146 height 26
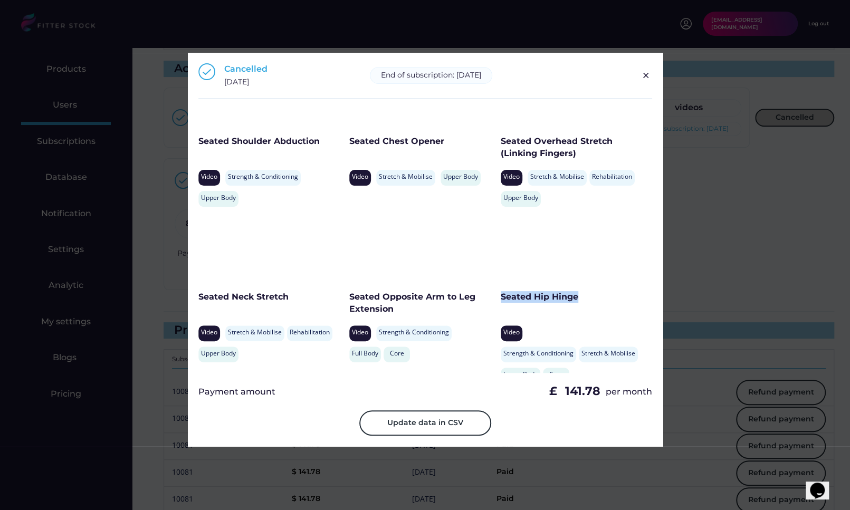
drag, startPoint x: 575, startPoint y: 302, endPoint x: 498, endPoint y: 301, distance: 77.0
click at [500, 301] on div "Seated Hip Hinge" at bounding box center [573, 297] width 146 height 12
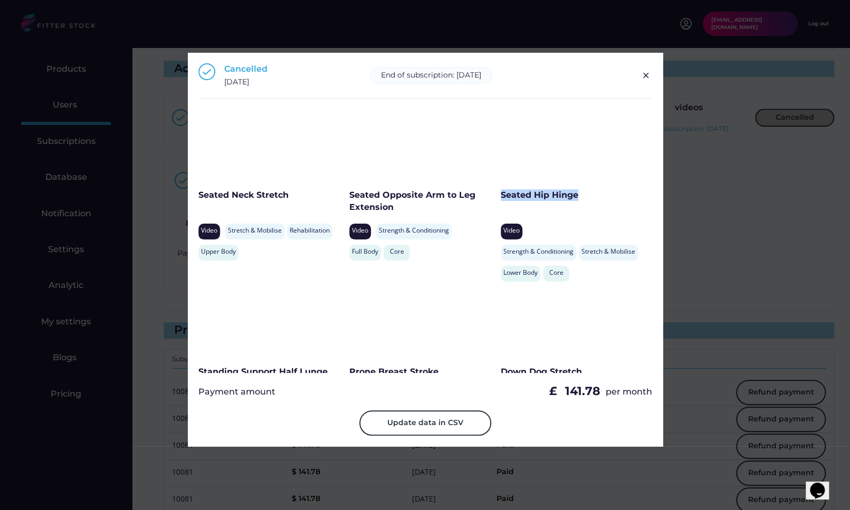
scroll to position [1363, 0]
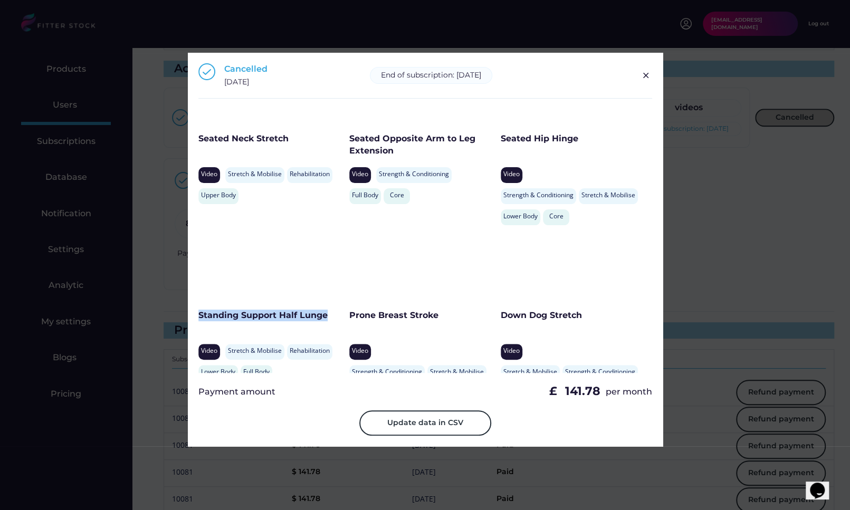
drag, startPoint x: 329, startPoint y: 317, endPoint x: 196, endPoint y: 319, distance: 132.9
click at [196, 319] on div "Cancelled November 4, 2024 End of subscription: May 4, 2025 Download Video Data…" at bounding box center [425, 249] width 475 height 393
drag, startPoint x: 472, startPoint y: 322, endPoint x: 349, endPoint y: 316, distance: 123.0
click at [349, 316] on div "Prone Breast Stroke" at bounding box center [422, 323] width 146 height 26
drag, startPoint x: 585, startPoint y: 317, endPoint x: 500, endPoint y: 317, distance: 84.9
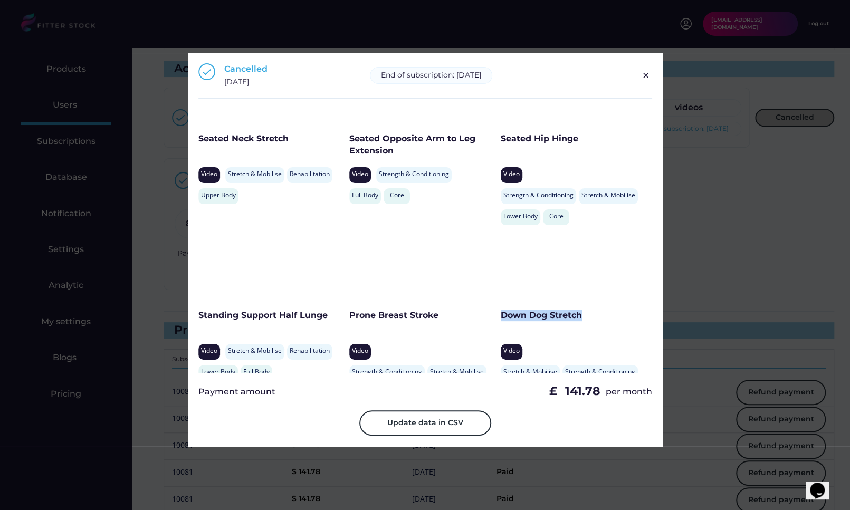
click at [500, 317] on div "Down Dog Stretch" at bounding box center [573, 316] width 146 height 12
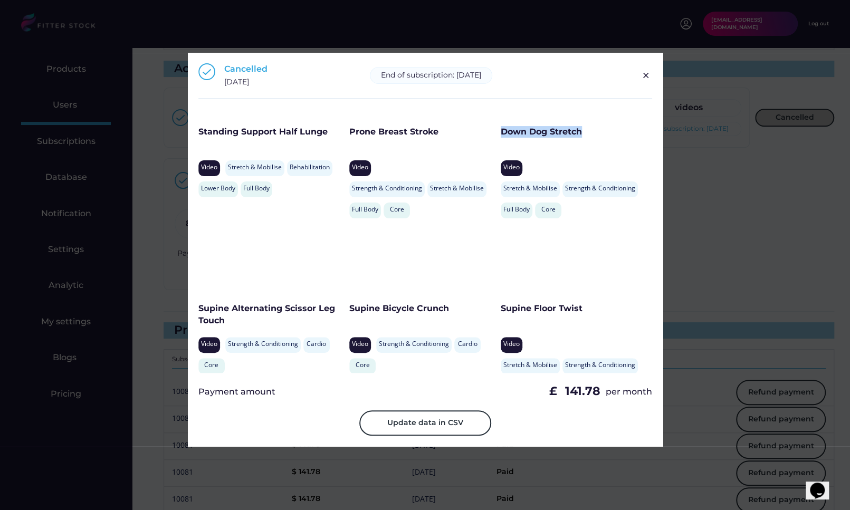
scroll to position [1548, 0]
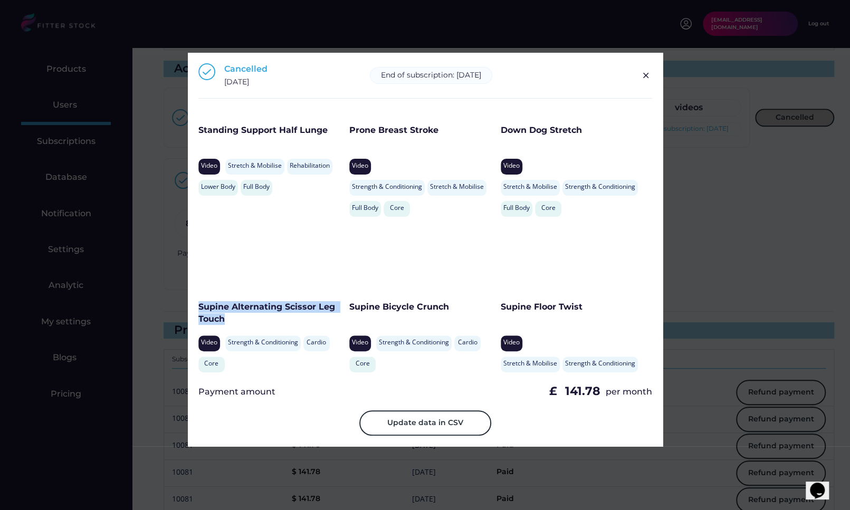
drag, startPoint x: 252, startPoint y: 321, endPoint x: 198, endPoint y: 310, distance: 55.0
click at [198, 310] on div "Supine Alternating Scissor Leg Touch" at bounding box center [271, 313] width 146 height 24
drag, startPoint x: 473, startPoint y: 309, endPoint x: 351, endPoint y: 309, distance: 121.8
click at [351, 309] on div "Supine Bicycle Crunch" at bounding box center [422, 307] width 146 height 12
drag, startPoint x: 592, startPoint y: 305, endPoint x: 500, endPoint y: 306, distance: 91.8
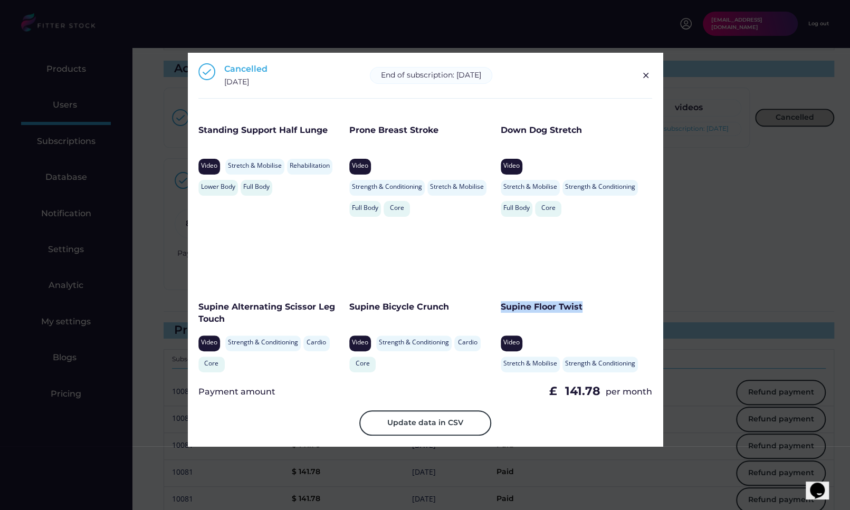
click at [500, 306] on div "Supine Floor Twist" at bounding box center [573, 307] width 146 height 12
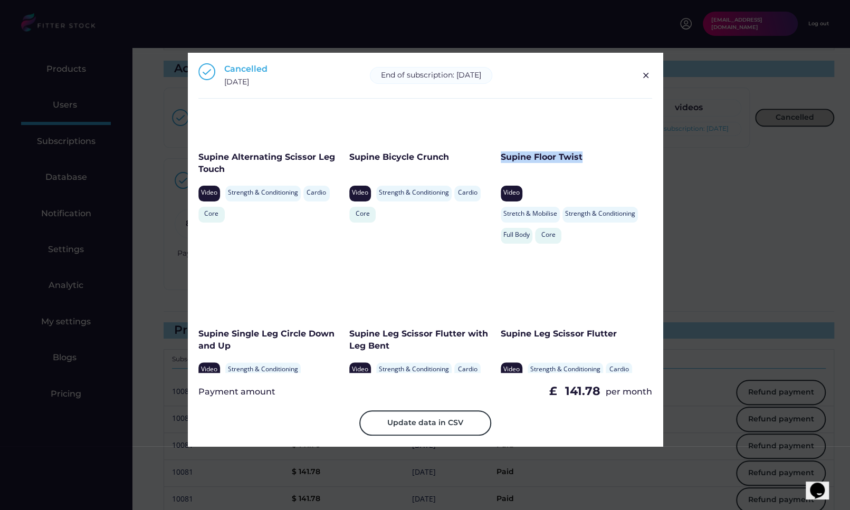
scroll to position [1718, 0]
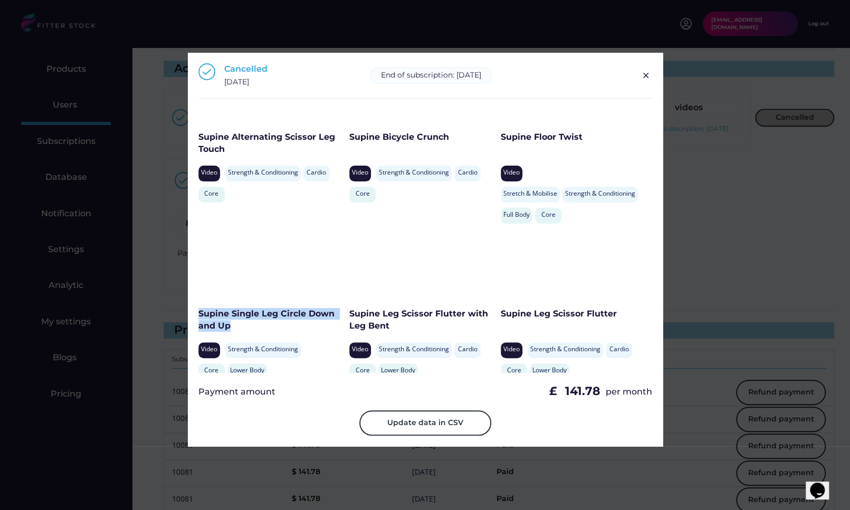
drag, startPoint x: 238, startPoint y: 331, endPoint x: 194, endPoint y: 309, distance: 48.8
click at [194, 309] on div "Cancelled November 4, 2024 End of subscription: May 4, 2025 Download Video Data…" at bounding box center [425, 249] width 475 height 393
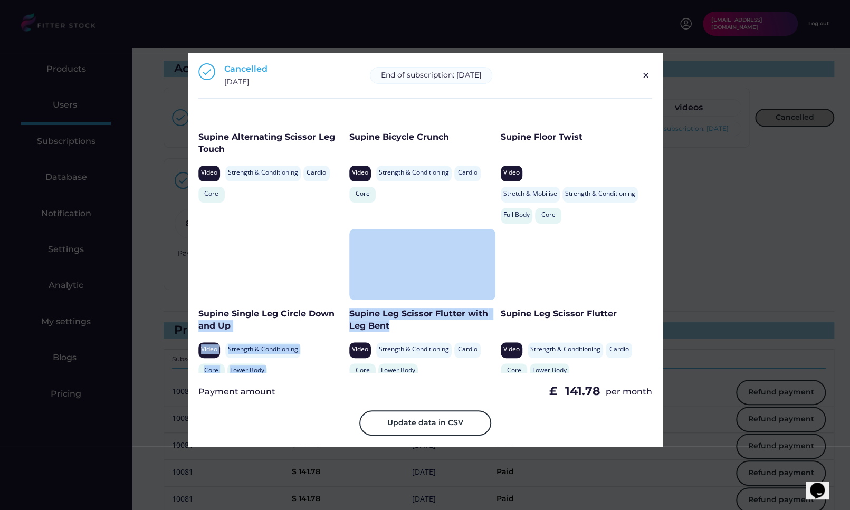
drag, startPoint x: 406, startPoint y: 327, endPoint x: 348, endPoint y: 313, distance: 59.7
click at [348, 313] on div "Standing Support Shoulder Abduction Video Stretch & Mobilise Rehabilitation Upp…" at bounding box center [425, 241] width 454 height 264
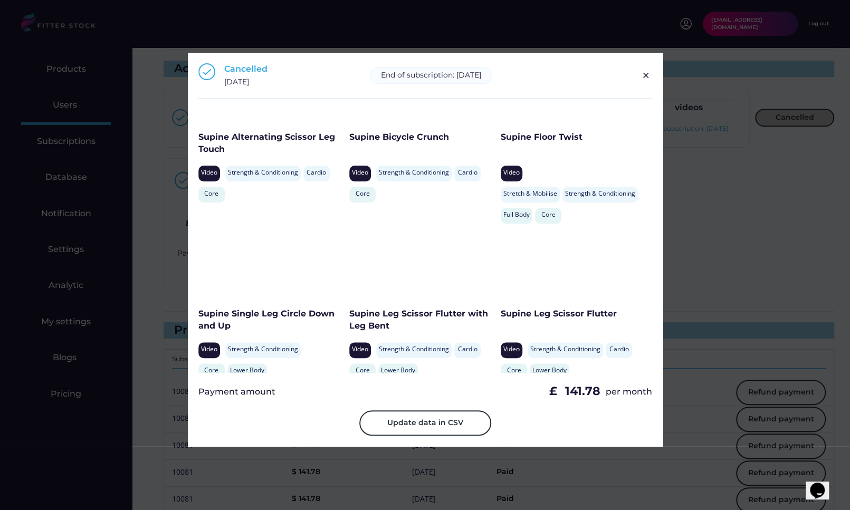
click at [398, 323] on div "Supine Leg Scissor Flutter with Leg Bent" at bounding box center [422, 320] width 146 height 24
drag, startPoint x: 398, startPoint y: 323, endPoint x: 349, endPoint y: 314, distance: 49.8
click at [349, 314] on div "Supine Leg Scissor Flutter with Leg Bent" at bounding box center [422, 320] width 146 height 24
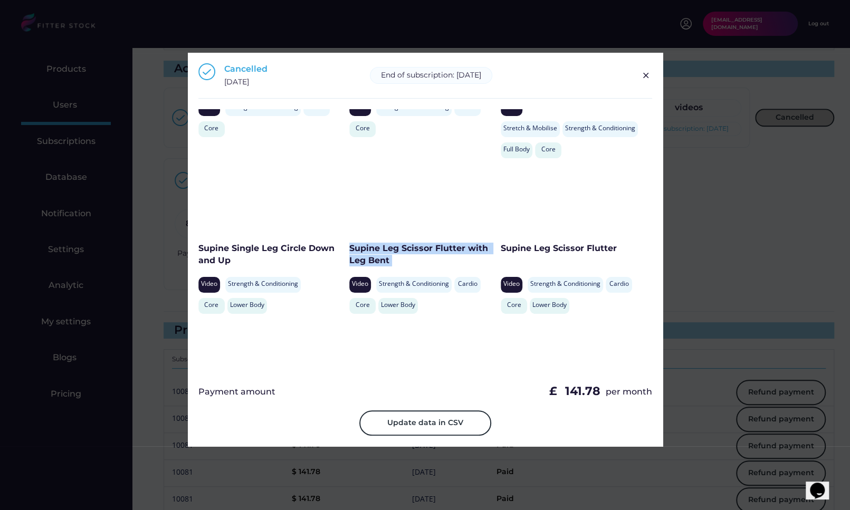
scroll to position [1791, 0]
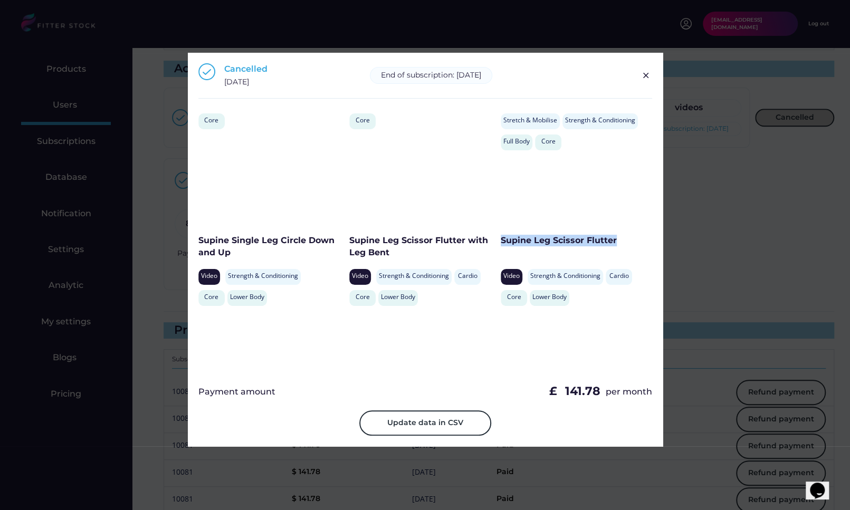
drag, startPoint x: 621, startPoint y: 238, endPoint x: 499, endPoint y: 239, distance: 121.3
click at [500, 239] on div "Supine Leg Scissor Flutter" at bounding box center [573, 241] width 146 height 12
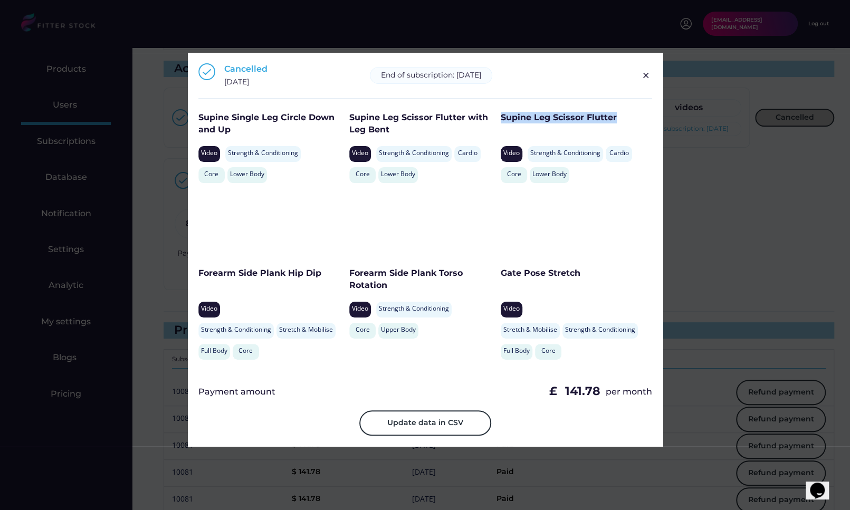
scroll to position [1921, 0]
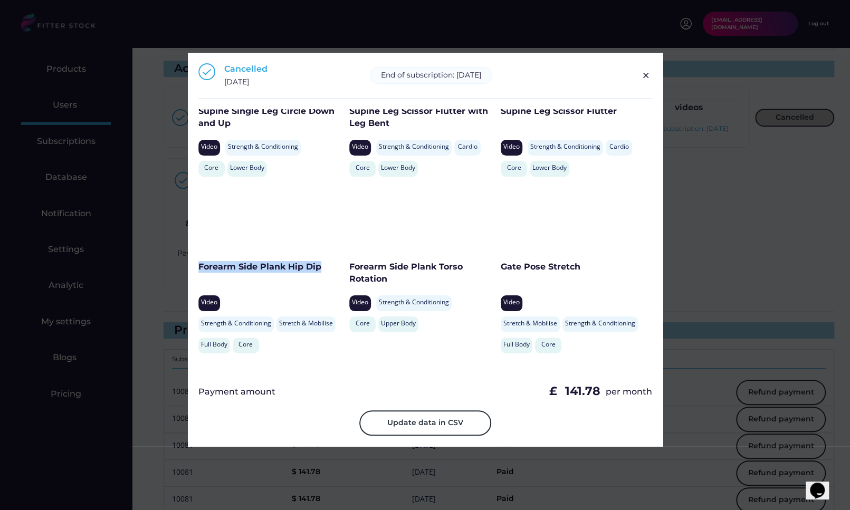
drag, startPoint x: 320, startPoint y: 266, endPoint x: 199, endPoint y: 267, distance: 120.8
click at [199, 267] on div "Forearm Side Plank Hip Dip" at bounding box center [271, 267] width 146 height 12
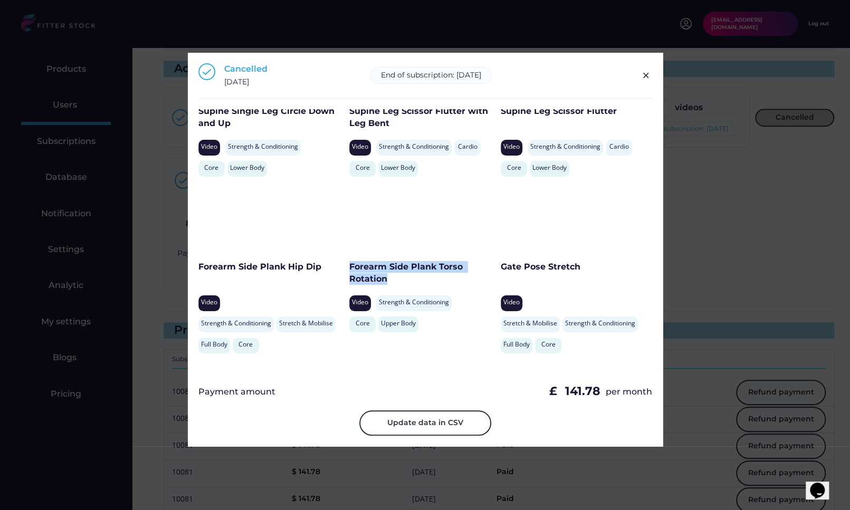
drag, startPoint x: 395, startPoint y: 277, endPoint x: 350, endPoint y: 265, distance: 46.9
click at [350, 265] on div "Forearm Side Plank Torso Rotation" at bounding box center [422, 273] width 146 height 24
drag, startPoint x: 583, startPoint y: 268, endPoint x: 499, endPoint y: 268, distance: 83.9
click at [500, 268] on div "Gate Pose Stretch" at bounding box center [573, 267] width 146 height 12
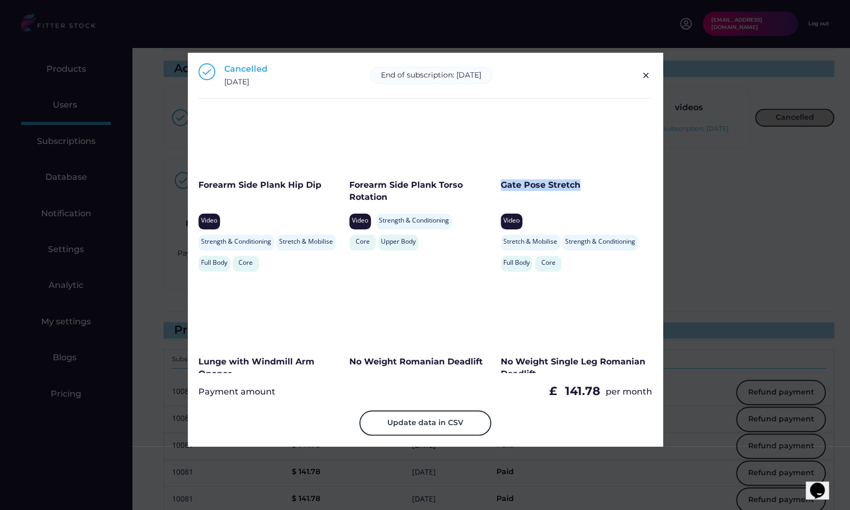
scroll to position [2097, 0]
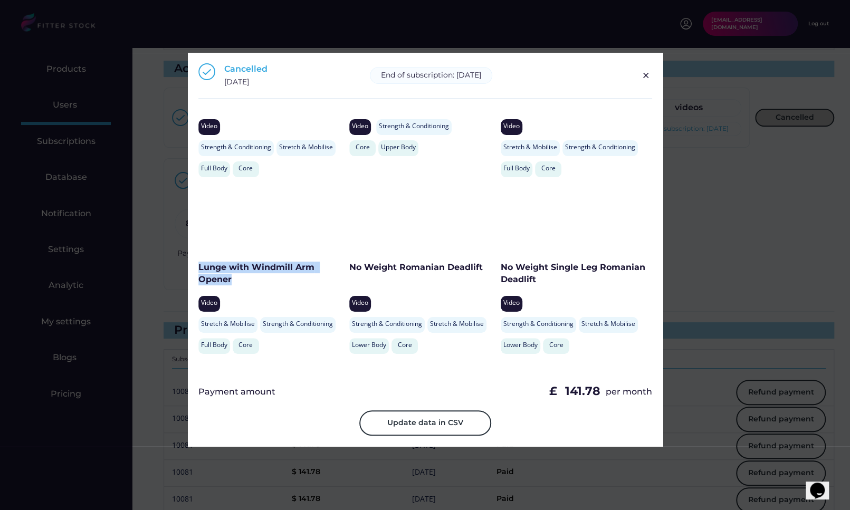
drag, startPoint x: 251, startPoint y: 282, endPoint x: 189, endPoint y: 266, distance: 63.6
click at [189, 266] on div "Cancelled November 4, 2024 End of subscription: May 4, 2025 Download Video Data…" at bounding box center [425, 249] width 475 height 393
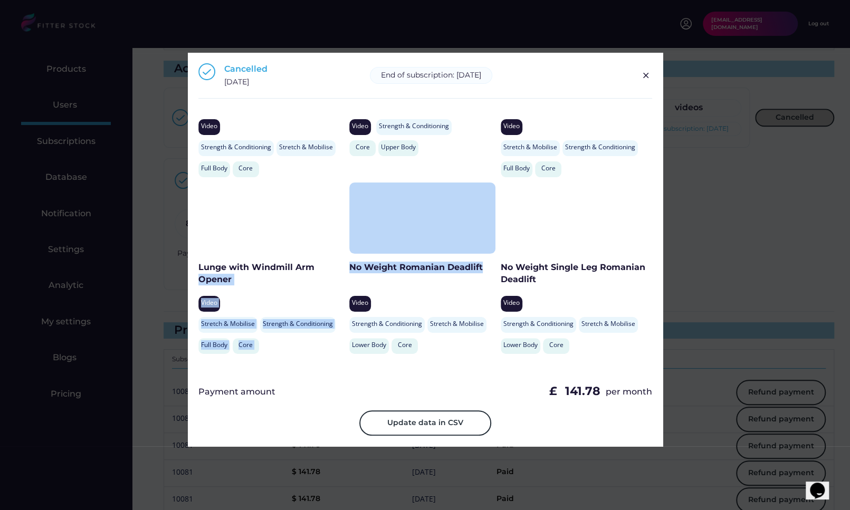
drag, startPoint x: 484, startPoint y: 268, endPoint x: 348, endPoint y: 268, distance: 136.6
click at [348, 268] on div "Standing Support Shoulder Abduction Video Stretch & Mobilise Rehabilitation Upp…" at bounding box center [425, 241] width 454 height 264
click at [348, 268] on div "Lunge with Windmill Arm Opener Video Stretch & Mobilise Strength & Conditioning…" at bounding box center [273, 270] width 151 height 177
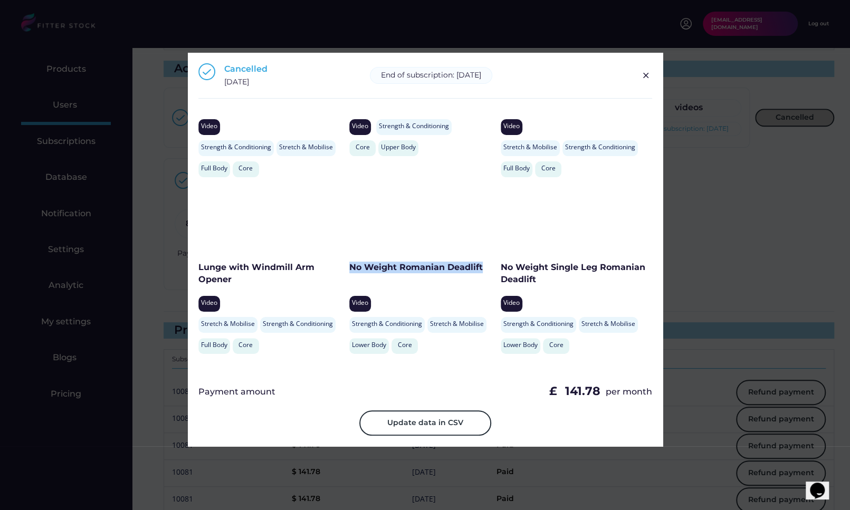
drag, startPoint x: 350, startPoint y: 268, endPoint x: 485, endPoint y: 268, distance: 135.5
click at [485, 268] on div "No Weight Romanian Deadlift" at bounding box center [422, 268] width 146 height 12
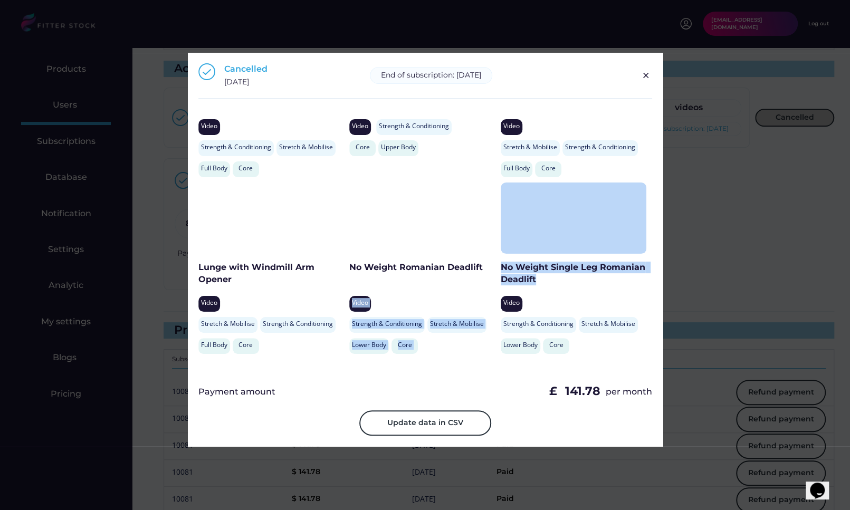
drag, startPoint x: 536, startPoint y: 278, endPoint x: 496, endPoint y: 270, distance: 40.3
click at [496, 270] on div "Standing Support Shoulder Abduction Video Stretch & Mobilise Rehabilitation Upp…" at bounding box center [425, 241] width 454 height 264
click at [496, 270] on div "No Weight Romanian Deadlift Video Strength & Conditioning Stretch & Mobilise Lo…" at bounding box center [424, 270] width 151 height 177
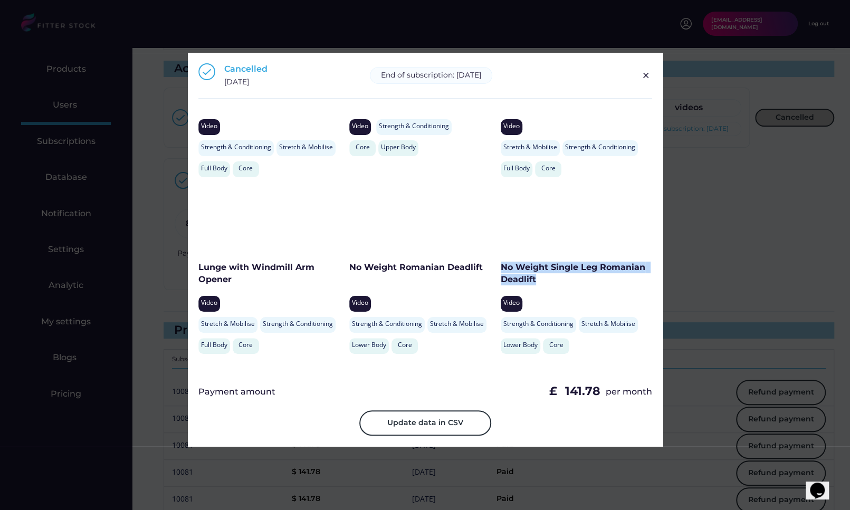
drag, startPoint x: 535, startPoint y: 278, endPoint x: 499, endPoint y: 271, distance: 37.1
click at [500, 271] on div "No Weight Single Leg Romanian Deadlift" at bounding box center [573, 274] width 146 height 24
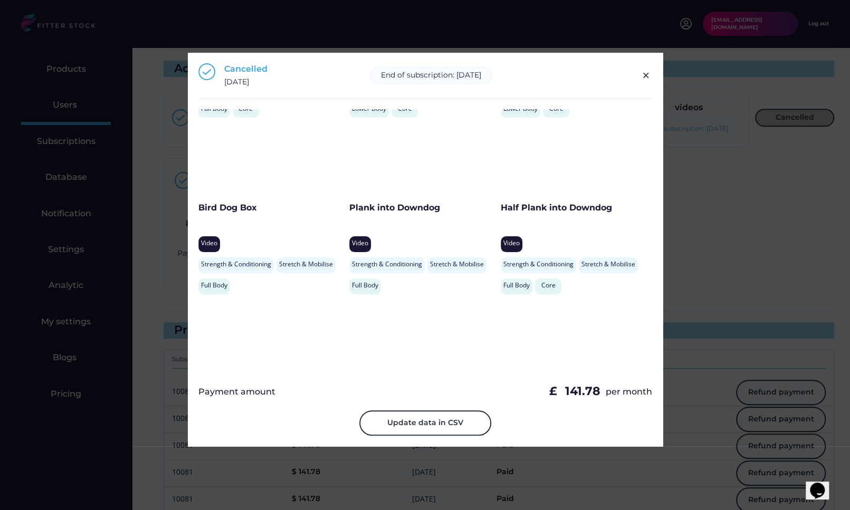
scroll to position [2343, 0]
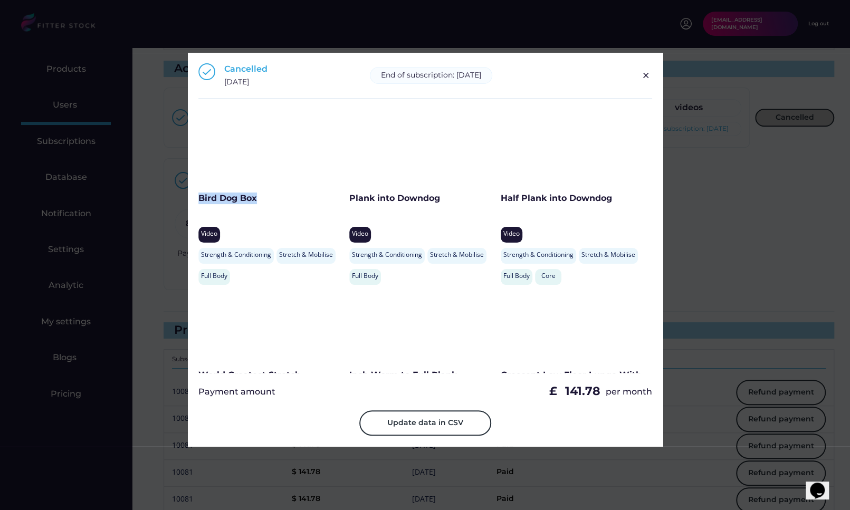
drag, startPoint x: 274, startPoint y: 196, endPoint x: 201, endPoint y: 196, distance: 72.8
click at [201, 196] on div "Bird Dog Box" at bounding box center [271, 198] width 146 height 12
click at [242, 214] on div "Bird Dog Box" at bounding box center [271, 205] width 146 height 26
drag, startPoint x: 265, startPoint y: 200, endPoint x: 194, endPoint y: 200, distance: 71.2
click at [194, 200] on div "Cancelled November 4, 2024 End of subscription: May 4, 2025 Download Video Data…" at bounding box center [425, 249] width 475 height 393
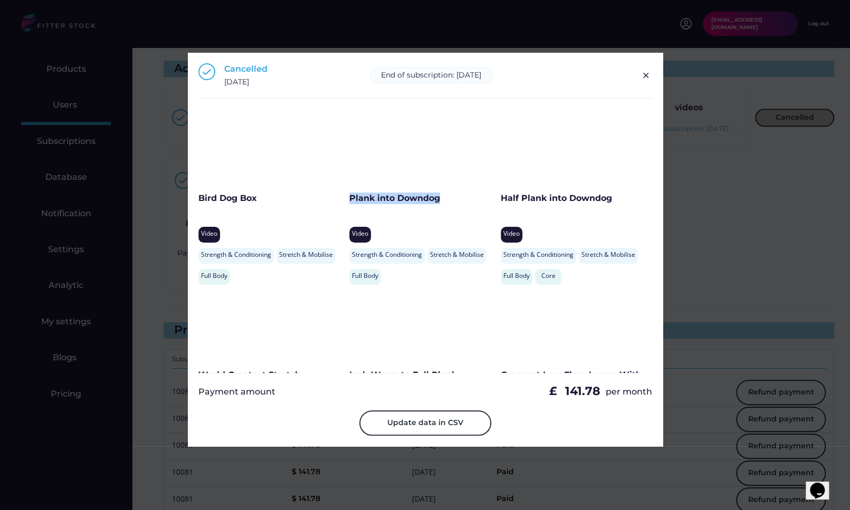
drag, startPoint x: 455, startPoint y: 198, endPoint x: 348, endPoint y: 198, distance: 107.1
click at [349, 198] on div "Plank into Downdog" at bounding box center [422, 198] width 146 height 12
drag, startPoint x: 615, startPoint y: 200, endPoint x: 500, endPoint y: 200, distance: 115.5
click at [500, 200] on div "Half Plank into Downdog" at bounding box center [573, 198] width 146 height 12
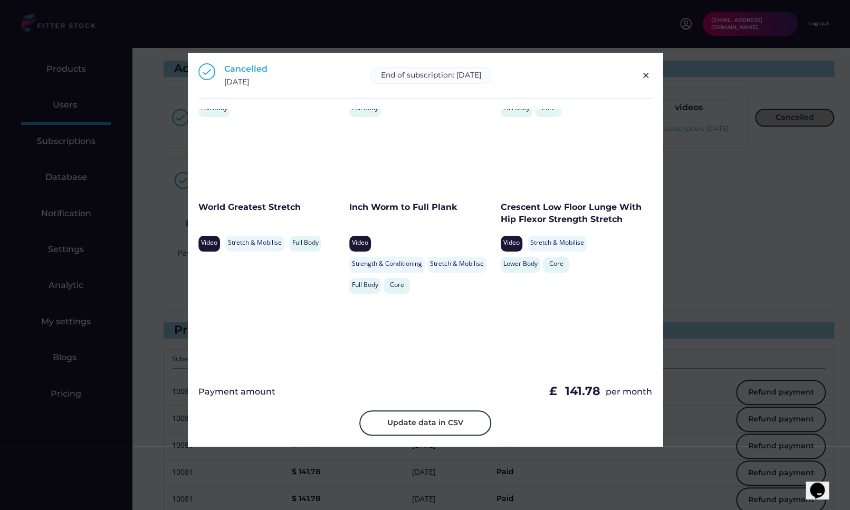
scroll to position [2523, 0]
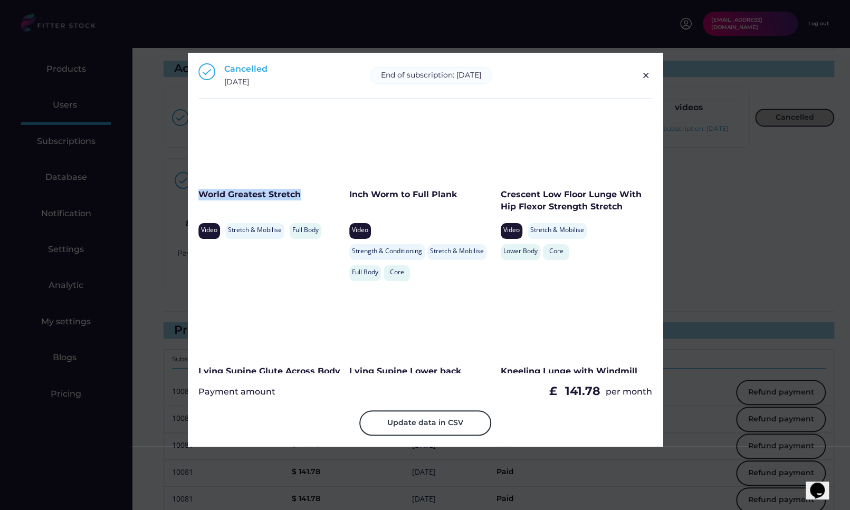
drag, startPoint x: 319, startPoint y: 199, endPoint x: 199, endPoint y: 199, distance: 119.7
click at [199, 199] on div "World Greatest Stretch" at bounding box center [261, 195] width 127 height 12
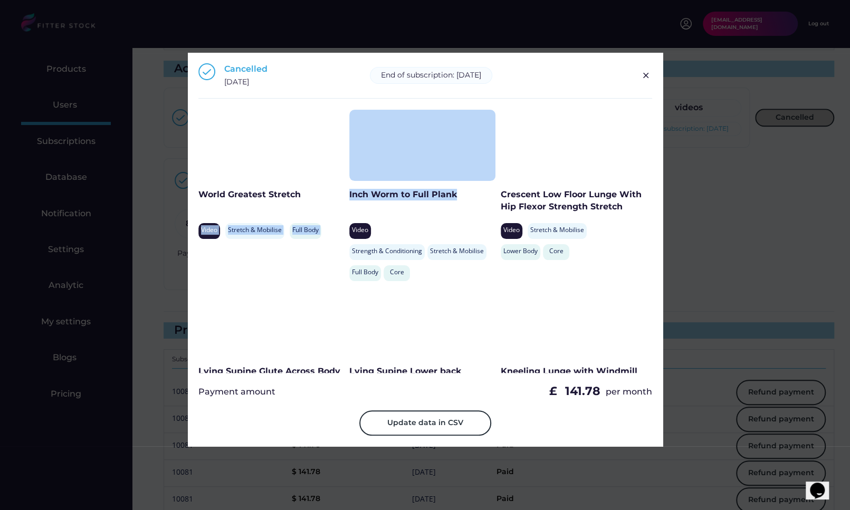
drag, startPoint x: 465, startPoint y: 195, endPoint x: 343, endPoint y: 196, distance: 121.8
click at [343, 196] on div "Standing Support Shoulder Abduction Video Stretch & Mobilise Rehabilitation Upp…" at bounding box center [425, 241] width 454 height 264
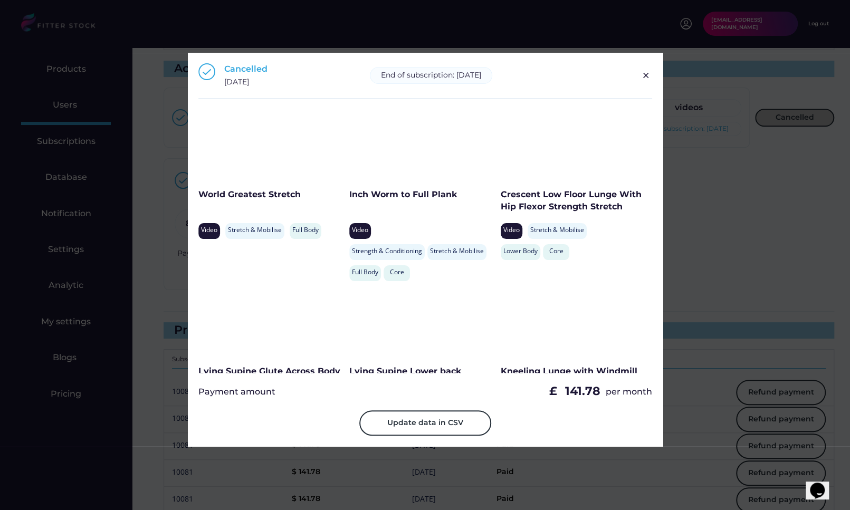
click at [344, 196] on div "World Greatest Stretch Video Stretch & Mobilise Strength & Conditioning Full Bo…" at bounding box center [273, 198] width 151 height 177
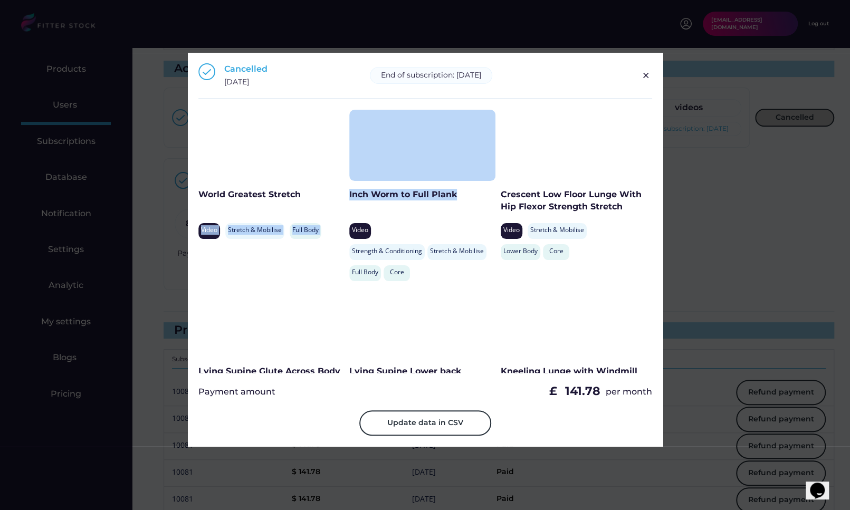
drag, startPoint x: 456, startPoint y: 197, endPoint x: 345, endPoint y: 198, distance: 111.3
click at [345, 198] on div "Standing Support Shoulder Abduction Video Stretch & Mobilise Rehabilitation Upp…" at bounding box center [425, 241] width 454 height 264
click at [345, 198] on div "World Greatest Stretch Video Stretch & Mobilise Strength & Conditioning Full Bo…" at bounding box center [273, 198] width 151 height 177
drag, startPoint x: 463, startPoint y: 196, endPoint x: 348, endPoint y: 197, distance: 115.5
click at [348, 197] on div "Standing Support Shoulder Abduction Video Stretch & Mobilise Rehabilitation Upp…" at bounding box center [425, 241] width 454 height 264
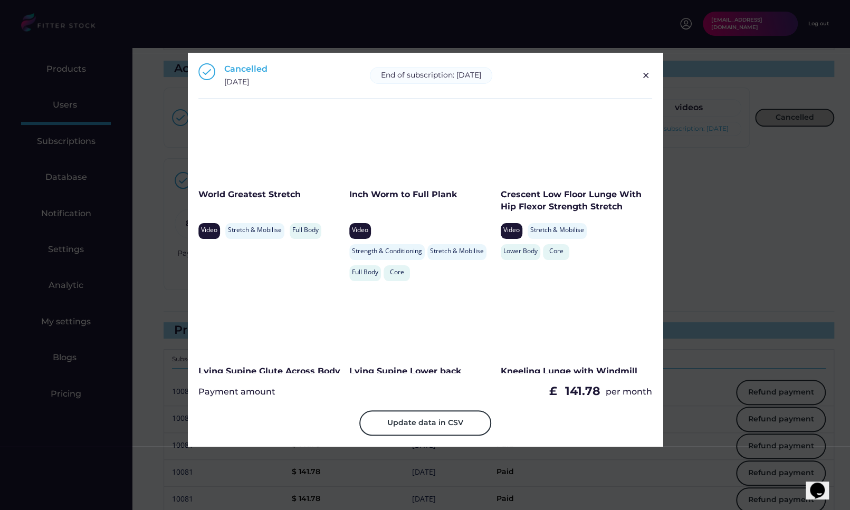
click at [357, 194] on div "Inch Worm to Full Plank" at bounding box center [422, 195] width 146 height 12
drag, startPoint x: 455, startPoint y: 196, endPoint x: 348, endPoint y: 194, distance: 106.5
click at [349, 194] on div "Inch Worm to Full Plank" at bounding box center [422, 195] width 146 height 12
drag, startPoint x: 499, startPoint y: 192, endPoint x: 635, endPoint y: 203, distance: 136.4
click at [635, 203] on div "Crescent Low Floor Lunge With Hip Flexor Strength Stretch" at bounding box center [573, 201] width 146 height 24
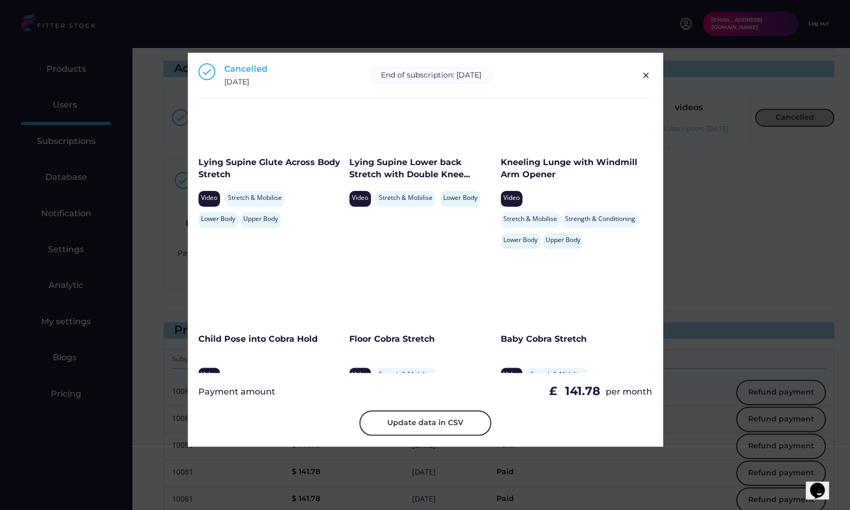
scroll to position [2735, 0]
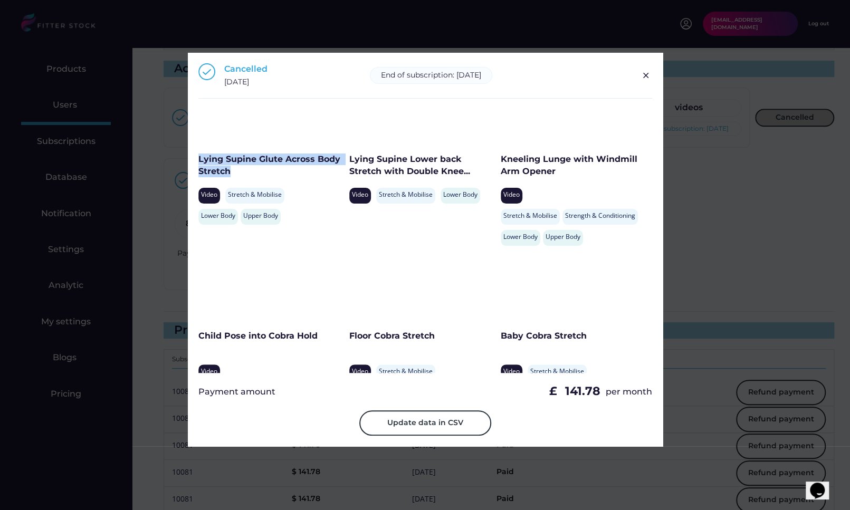
drag, startPoint x: 255, startPoint y: 170, endPoint x: 188, endPoint y: 157, distance: 68.4
click at [188, 157] on div "Cancelled November 4, 2024 End of subscription: May 4, 2025 Download Video Data…" at bounding box center [425, 249] width 475 height 393
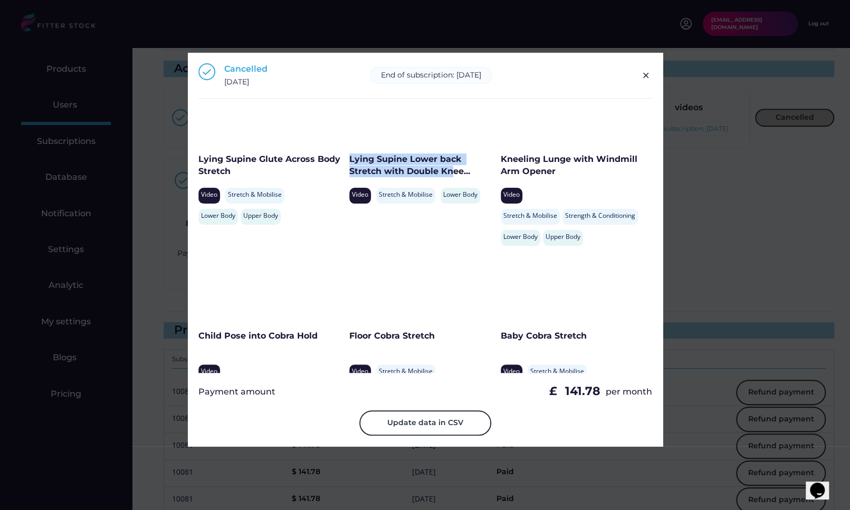
drag, startPoint x: 350, startPoint y: 158, endPoint x: 450, endPoint y: 173, distance: 101.8
click at [450, 173] on div "Lying Supine Lower back Stretch with Double Knee..." at bounding box center [414, 165] width 131 height 24
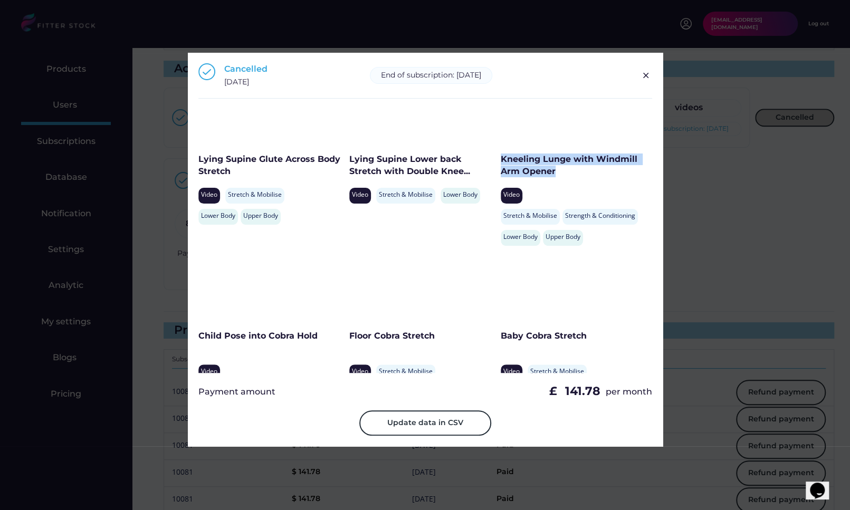
drag, startPoint x: 558, startPoint y: 173, endPoint x: 498, endPoint y: 161, distance: 61.2
click at [500, 161] on div "Kneeling Lunge with Windmill Arm Opener" at bounding box center [573, 165] width 146 height 24
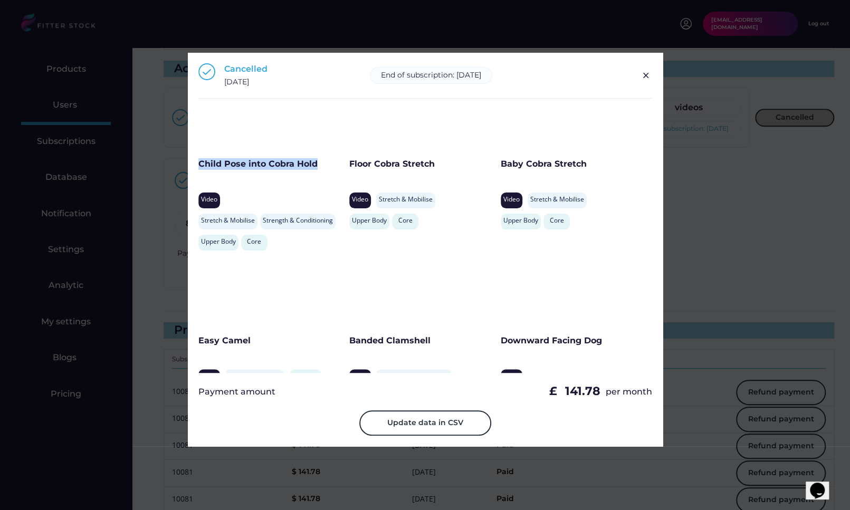
drag, startPoint x: 325, startPoint y: 167, endPoint x: 200, endPoint y: 167, distance: 125.5
click at [200, 167] on div "Child Pose into Cobra Hold" at bounding box center [271, 164] width 146 height 12
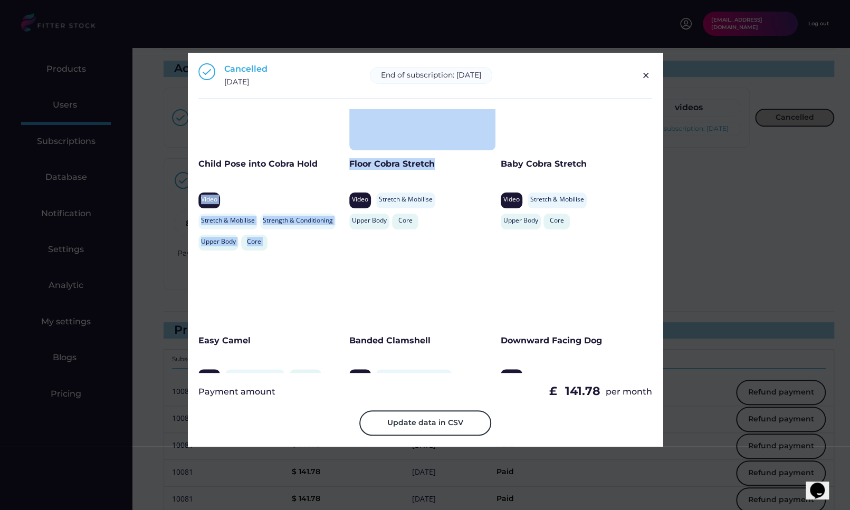
drag, startPoint x: 454, startPoint y: 162, endPoint x: 345, endPoint y: 163, distance: 108.6
click at [345, 163] on div "Standing Support Shoulder Abduction Video Stretch & Mobilise Rehabilitation Upp…" at bounding box center [425, 241] width 454 height 264
click at [345, 163] on div "Child Pose into Cobra Hold Video Stretch & Mobilise Strength & Conditioning Upp…" at bounding box center [273, 167] width 151 height 177
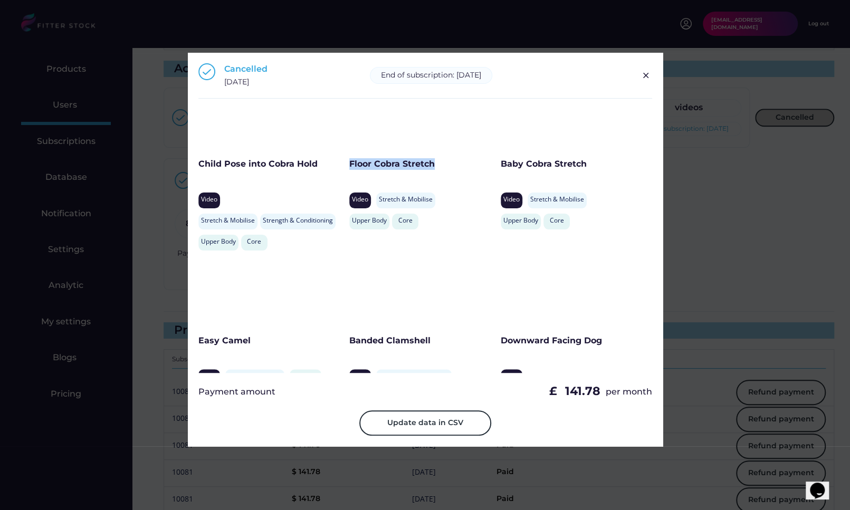
drag, startPoint x: 439, startPoint y: 167, endPoint x: 348, endPoint y: 167, distance: 90.7
click at [349, 167] on div "Floor Cobra Stretch" at bounding box center [422, 164] width 146 height 12
drag, startPoint x: 583, startPoint y: 165, endPoint x: 499, endPoint y: 165, distance: 83.9
click at [500, 165] on div "Baby Cobra Stretch" at bounding box center [573, 164] width 146 height 12
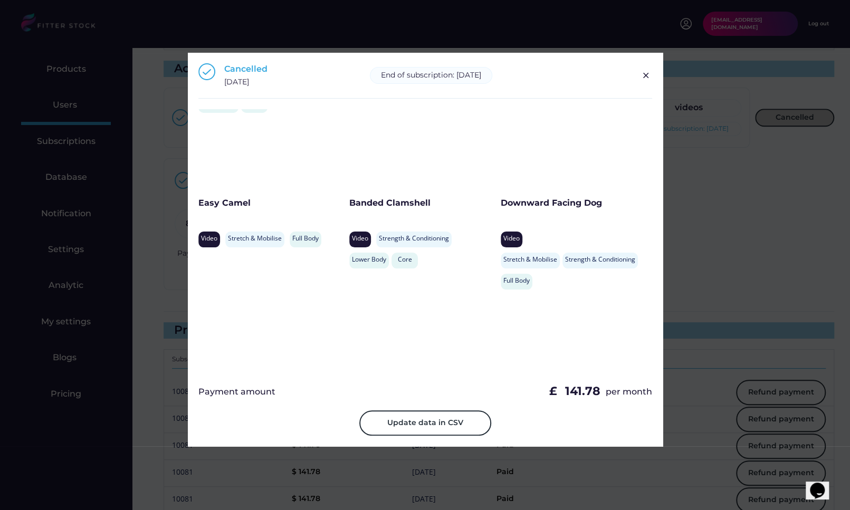
scroll to position [3069, 0]
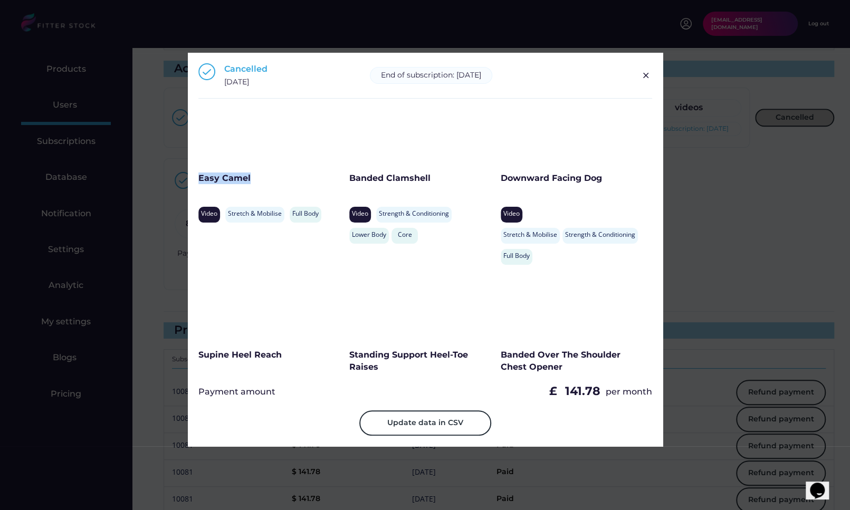
drag, startPoint x: 290, startPoint y: 174, endPoint x: 199, endPoint y: 174, distance: 90.7
click at [199, 174] on div "Easy Camel" at bounding box center [261, 178] width 127 height 12
drag, startPoint x: 455, startPoint y: 183, endPoint x: 349, endPoint y: 183, distance: 106.5
click at [349, 183] on div "Banded Clamshell" at bounding box center [422, 178] width 146 height 12
drag, startPoint x: 600, startPoint y: 179, endPoint x: 501, endPoint y: 179, distance: 99.1
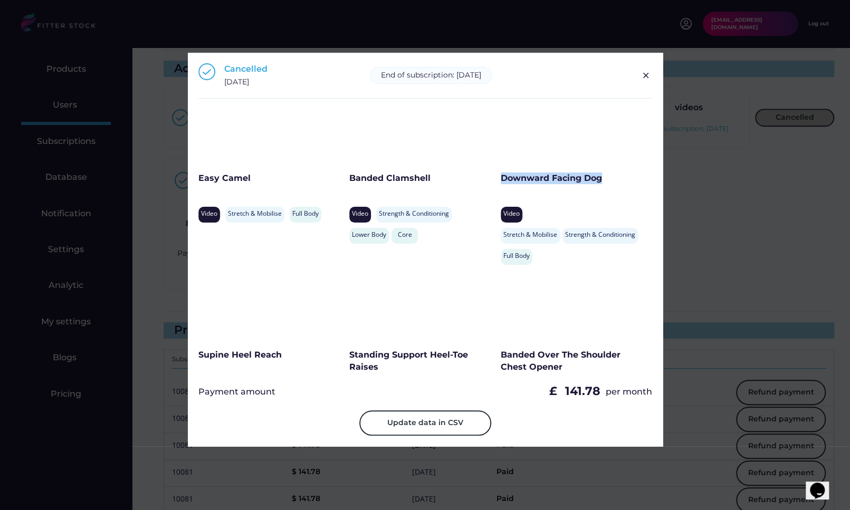
click at [501, 179] on div "Downward Facing Dog" at bounding box center [573, 178] width 146 height 12
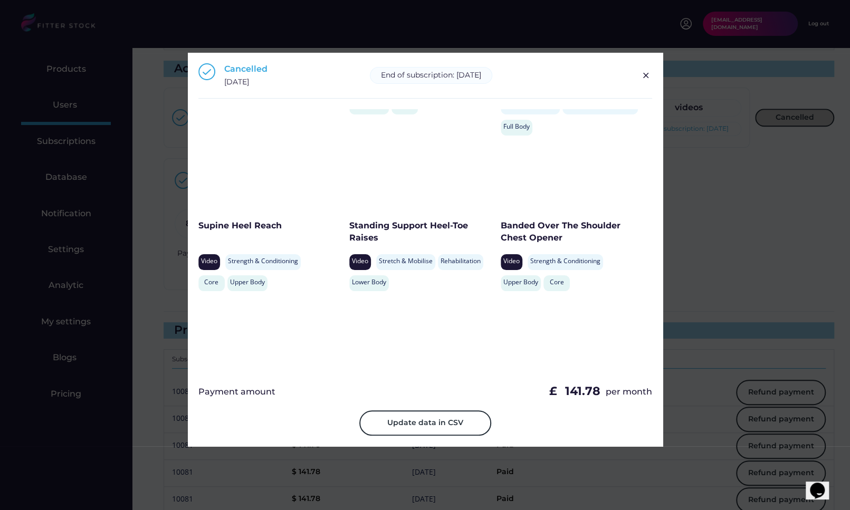
scroll to position [3222, 0]
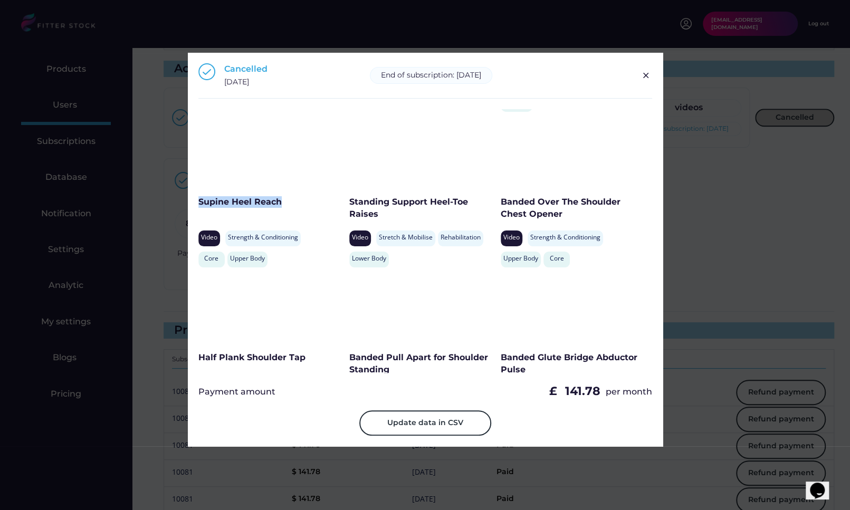
drag, startPoint x: 301, startPoint y: 203, endPoint x: 198, endPoint y: 203, distance: 103.4
click at [198, 203] on div "Supine Heel Reach" at bounding box center [271, 202] width 146 height 12
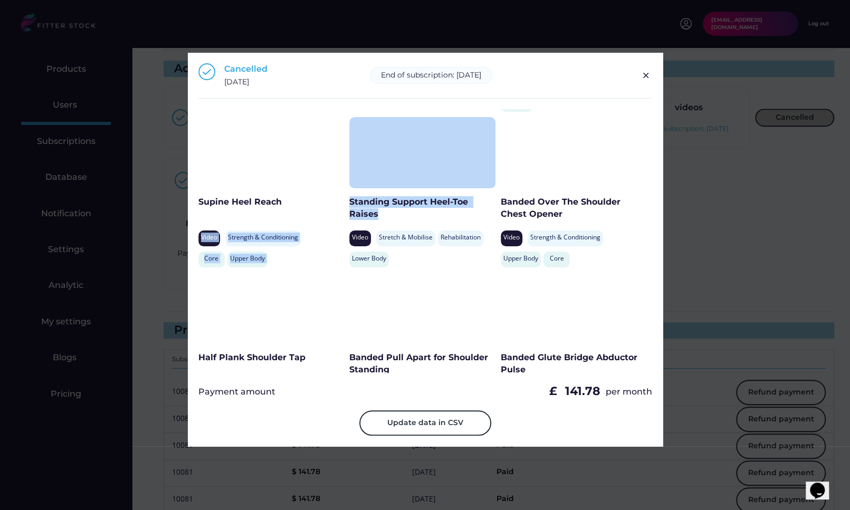
drag, startPoint x: 386, startPoint y: 220, endPoint x: 348, endPoint y: 201, distance: 42.5
click at [348, 201] on div "Standing Support Shoulder Abduction Video Stretch & Mobilise Rehabilitation Upp…" at bounding box center [425, 241] width 454 height 264
click at [348, 201] on div "Supine Heel Reach Video Strength & Conditioning Rehabilitation Core Upper Body" at bounding box center [273, 195] width 151 height 156
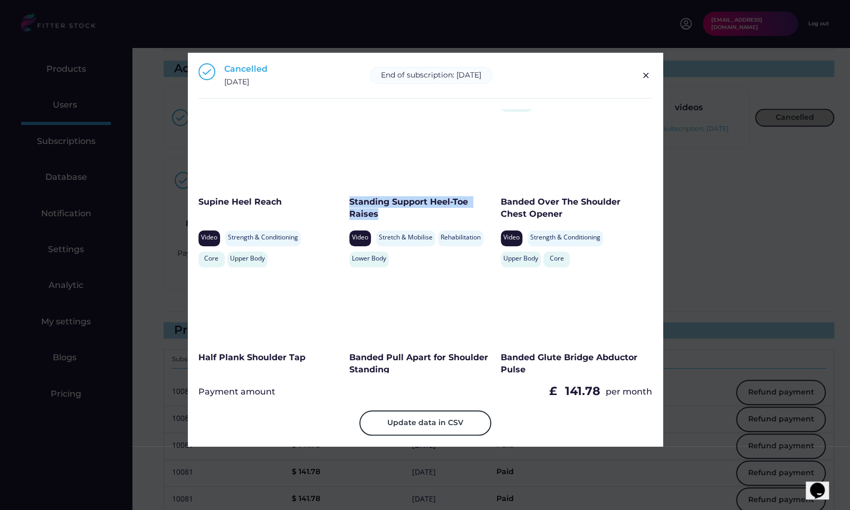
drag, startPoint x: 379, startPoint y: 211, endPoint x: 349, endPoint y: 204, distance: 31.5
click at [349, 204] on div "Standing Support Heel-Toe Raises" at bounding box center [422, 208] width 146 height 24
drag, startPoint x: 583, startPoint y: 216, endPoint x: 499, endPoint y: 205, distance: 84.1
click at [500, 205] on div "Banded Over The Shoulder Chest Opener" at bounding box center [573, 208] width 146 height 24
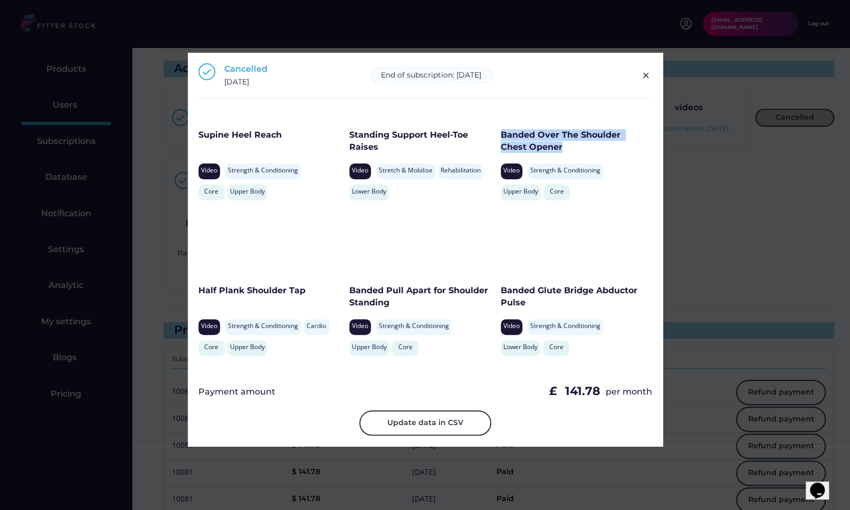
scroll to position [3299, 0]
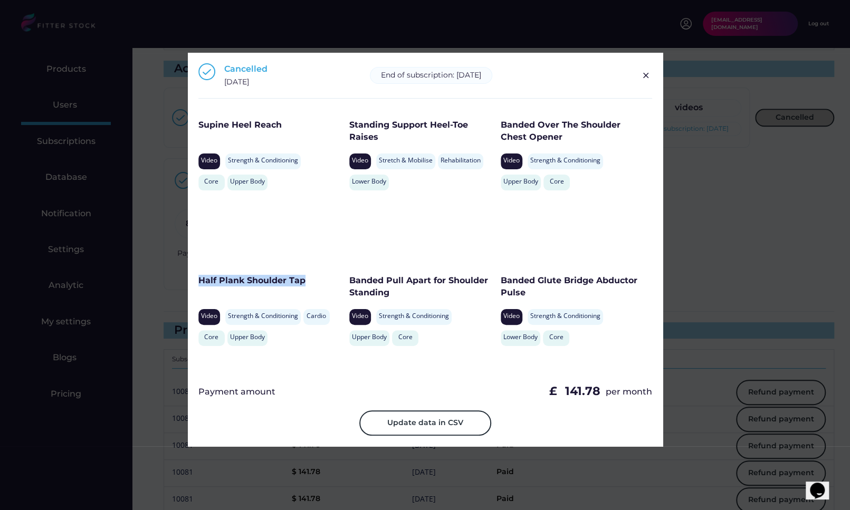
drag, startPoint x: 310, startPoint y: 283, endPoint x: 200, endPoint y: 282, distance: 109.7
click at [200, 282] on div "Half Plank Shoulder Tap" at bounding box center [271, 281] width 146 height 12
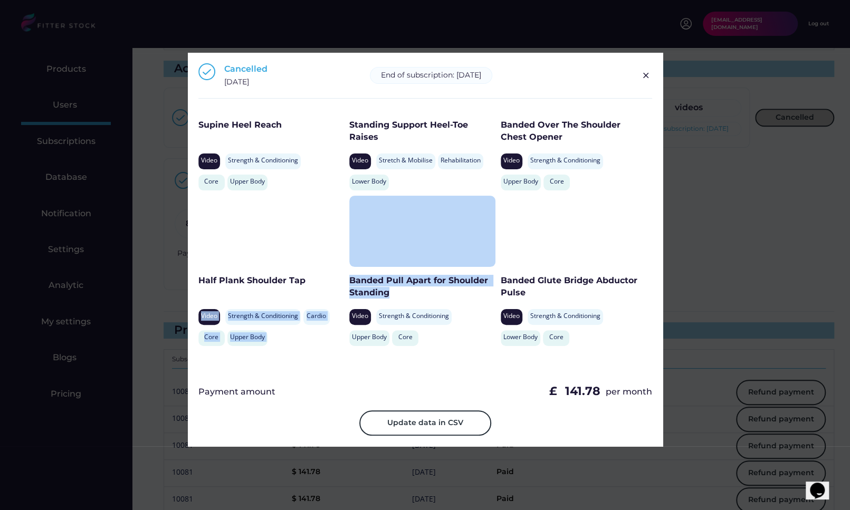
drag, startPoint x: 396, startPoint y: 290, endPoint x: 347, endPoint y: 281, distance: 49.9
click at [347, 281] on div "Standing Support Shoulder Abduction Video Stretch & Mobilise Rehabilitation Upp…" at bounding box center [425, 241] width 454 height 264
click at [347, 281] on div "Half Plank Shoulder Tap Video Strength & Conditioning Cardio Core Upper Body" at bounding box center [273, 274] width 151 height 156
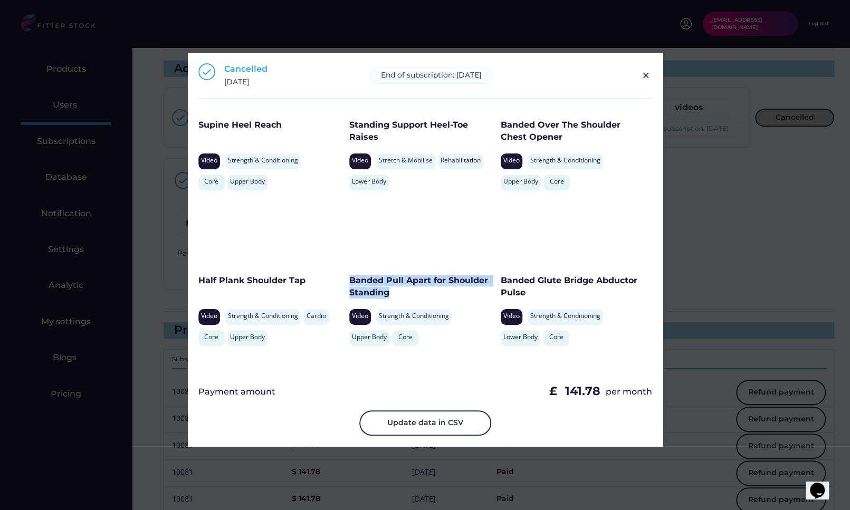
drag, startPoint x: 390, startPoint y: 293, endPoint x: 350, endPoint y: 284, distance: 40.6
click at [350, 284] on div "Banded Pull Apart for Shoulder Standing" at bounding box center [422, 287] width 146 height 24
drag, startPoint x: 531, startPoint y: 294, endPoint x: 500, endPoint y: 283, distance: 32.5
click at [500, 283] on div "Banded Glute Bridge Abductor Pulse" at bounding box center [573, 287] width 146 height 24
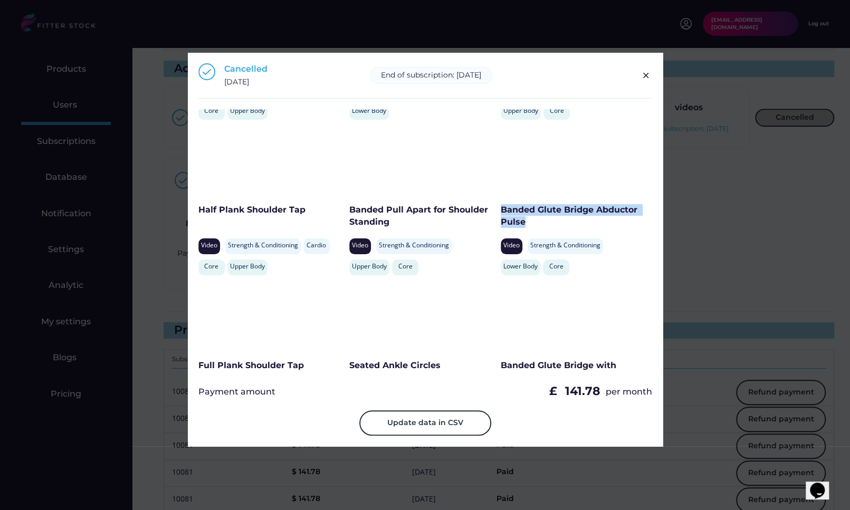
scroll to position [3431, 0]
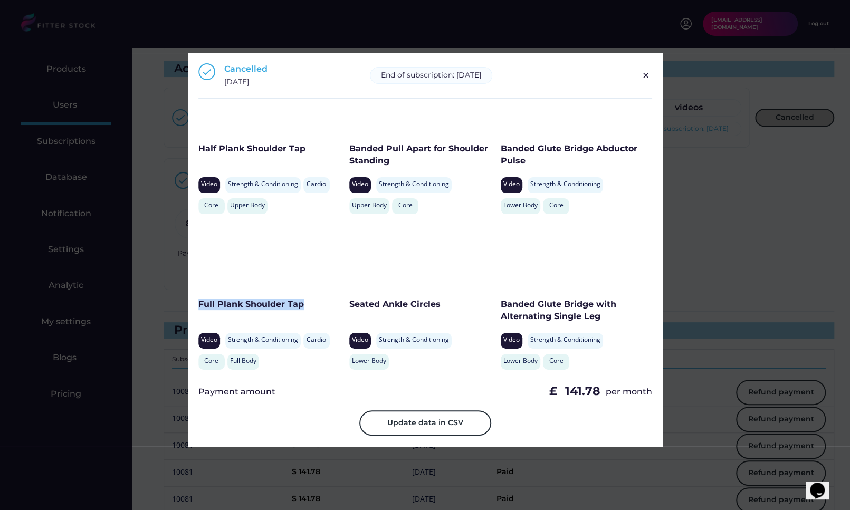
drag, startPoint x: 304, startPoint y: 303, endPoint x: 199, endPoint y: 303, distance: 104.9
click at [199, 303] on div "Full Plank Shoulder Tap" at bounding box center [271, 304] width 146 height 12
drag, startPoint x: 453, startPoint y: 306, endPoint x: 350, endPoint y: 306, distance: 103.4
click at [350, 306] on div "Seated Ankle Circles" at bounding box center [422, 304] width 146 height 12
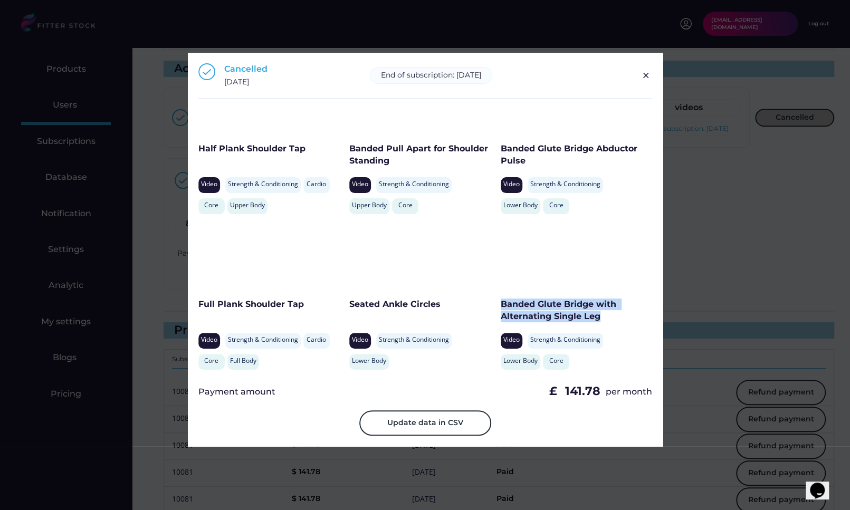
drag, startPoint x: 499, startPoint y: 303, endPoint x: 595, endPoint y: 313, distance: 97.1
click at [595, 313] on div "Banded Glute Bridge with Alternating Single Leg" at bounding box center [573, 310] width 146 height 24
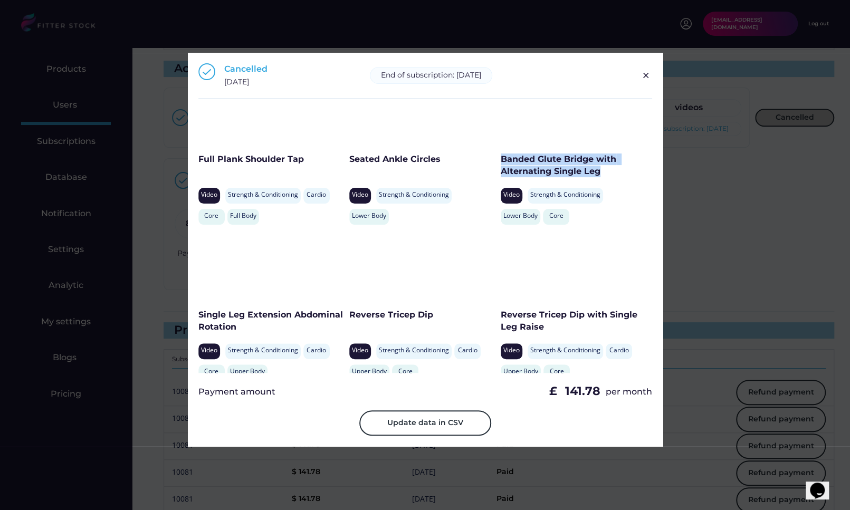
scroll to position [3580, 0]
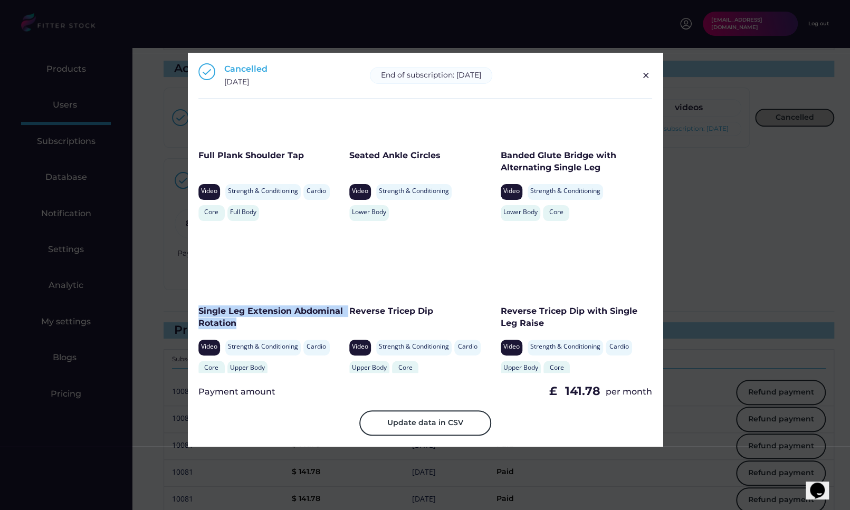
drag, startPoint x: 244, startPoint y: 324, endPoint x: 197, endPoint y: 314, distance: 47.6
click at [197, 314] on div "Cancelled November 4, 2024 End of subscription: May 4, 2025 Download Video Data…" at bounding box center [425, 249] width 475 height 393
drag, startPoint x: 441, startPoint y: 318, endPoint x: 351, endPoint y: 312, distance: 90.4
click at [351, 312] on div "Reverse Tricep Dip" at bounding box center [422, 318] width 146 height 26
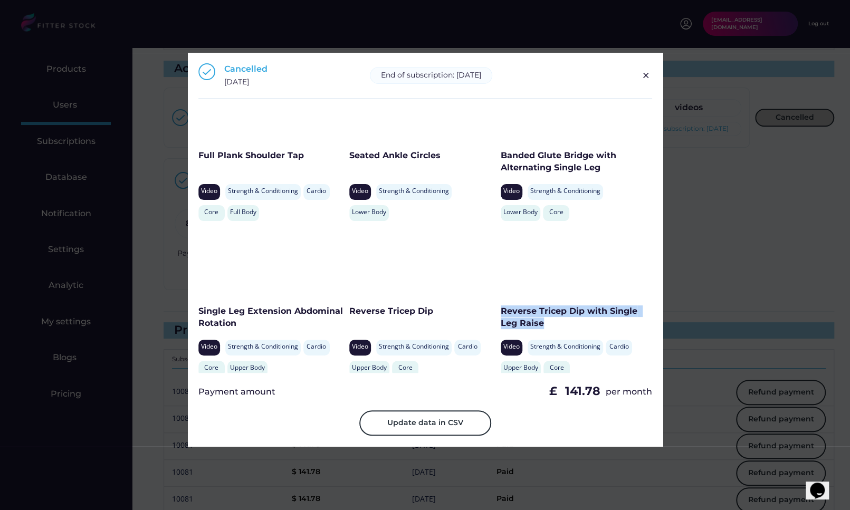
drag, startPoint x: 543, startPoint y: 323, endPoint x: 500, endPoint y: 314, distance: 44.2
click at [500, 314] on div "Reverse Tricep Dip with Single Leg Raise" at bounding box center [573, 317] width 146 height 24
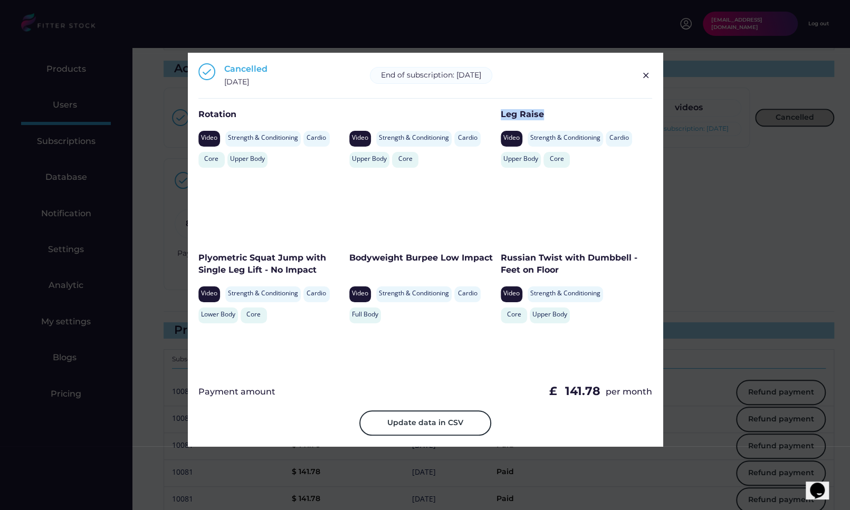
scroll to position [3805, 0]
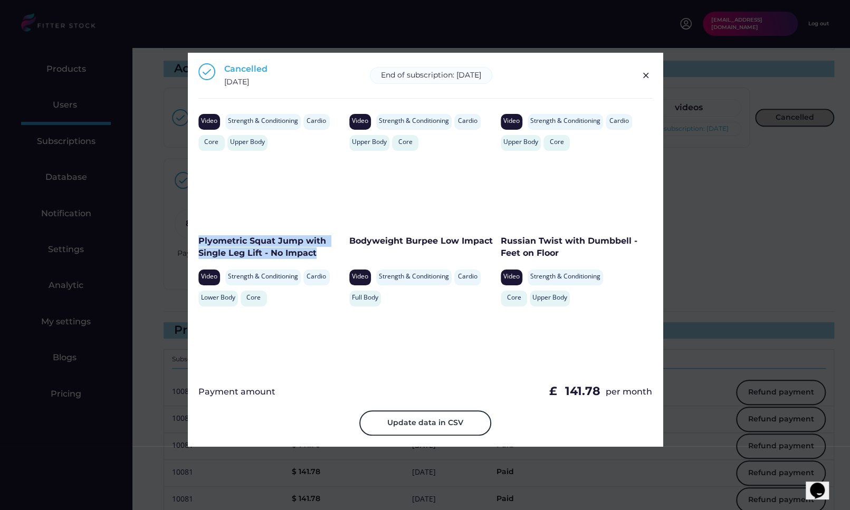
drag, startPoint x: 321, startPoint y: 255, endPoint x: 196, endPoint y: 245, distance: 125.9
click at [196, 245] on div "Cancelled November 4, 2024 End of subscription: May 4, 2025 Download Video Data…" at bounding box center [425, 249] width 475 height 393
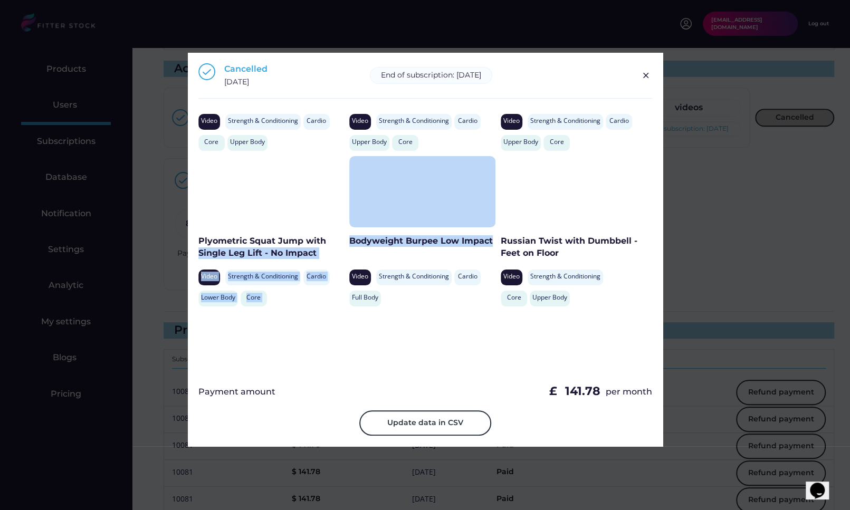
drag, startPoint x: 492, startPoint y: 239, endPoint x: 346, endPoint y: 239, distance: 145.6
click at [346, 239] on div "Standing Support Shoulder Abduction Video Stretch & Mobilise Rehabilitation Upp…" at bounding box center [425, 241] width 454 height 264
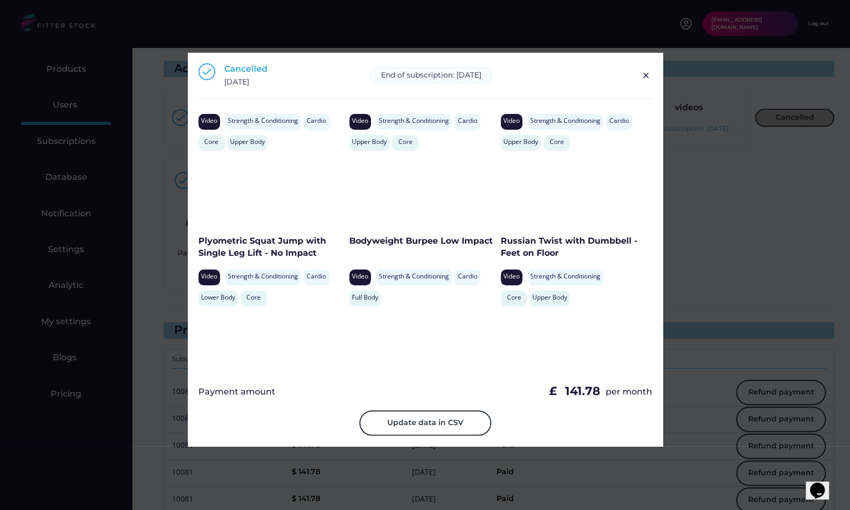
click at [349, 240] on div "Bodyweight Burpee Low Impact" at bounding box center [422, 241] width 146 height 12
drag, startPoint x: 348, startPoint y: 240, endPoint x: 496, endPoint y: 240, distance: 147.7
click at [496, 240] on div "Bodyweight Burpee Low Impact Video Strength & Conditioning Cardio Full Body" at bounding box center [424, 234] width 151 height 156
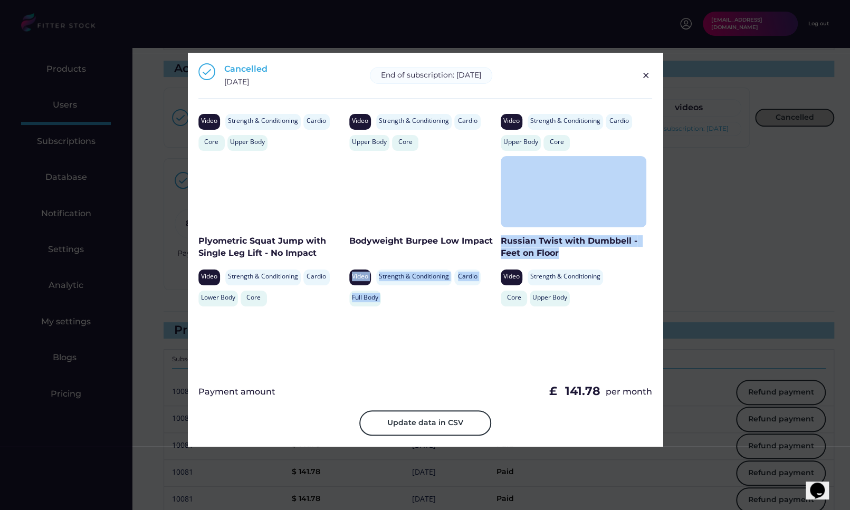
drag, startPoint x: 574, startPoint y: 253, endPoint x: 498, endPoint y: 244, distance: 77.1
click at [498, 244] on div "Standing Support Shoulder Abduction Video Stretch & Mobilise Rehabilitation Upp…" at bounding box center [425, 241] width 454 height 264
click at [500, 244] on div "Russian Twist with Dumbbell - Feet on Floor" at bounding box center [573, 247] width 146 height 24
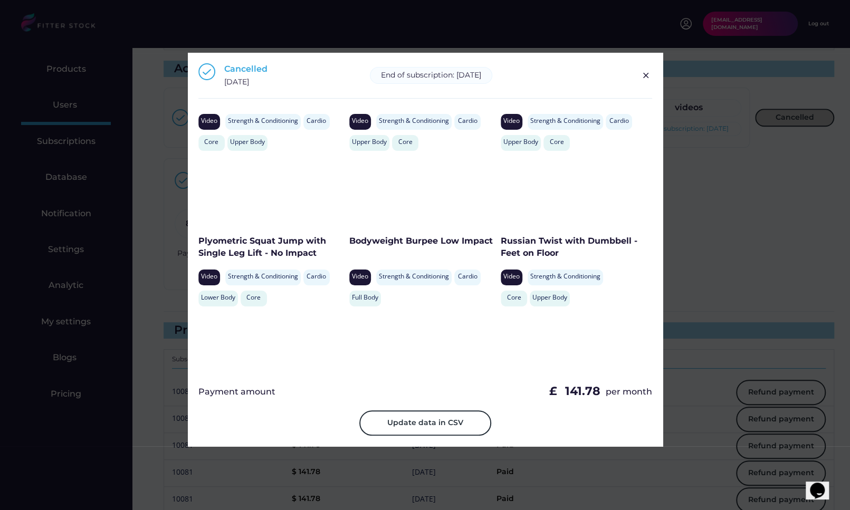
drag, startPoint x: 498, startPoint y: 244, endPoint x: 554, endPoint y: 251, distance: 56.8
click at [554, 251] on div "Russian Twist with Dumbbell - Feet on Floor" at bounding box center [573, 247] width 146 height 24
drag, startPoint x: 563, startPoint y: 252, endPoint x: 499, endPoint y: 243, distance: 64.4
click at [500, 243] on div "Russian Twist with Dumbbell - Feet on Floor" at bounding box center [573, 247] width 146 height 24
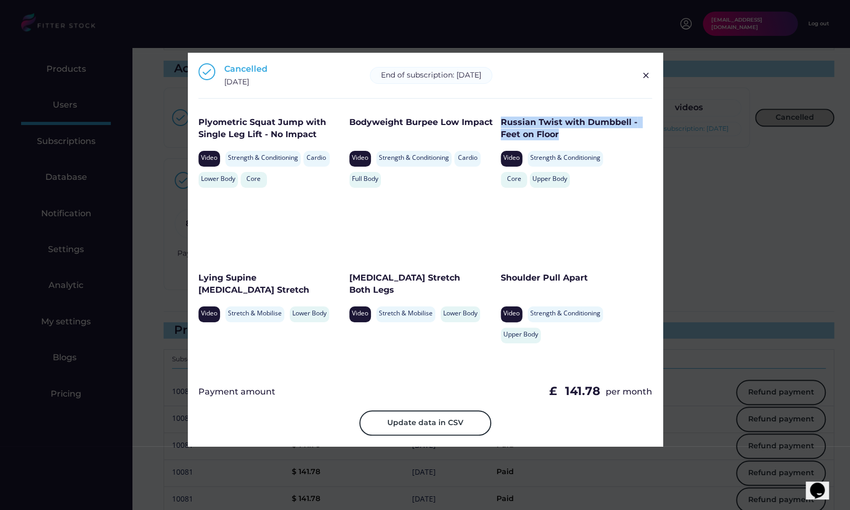
scroll to position [3948, 0]
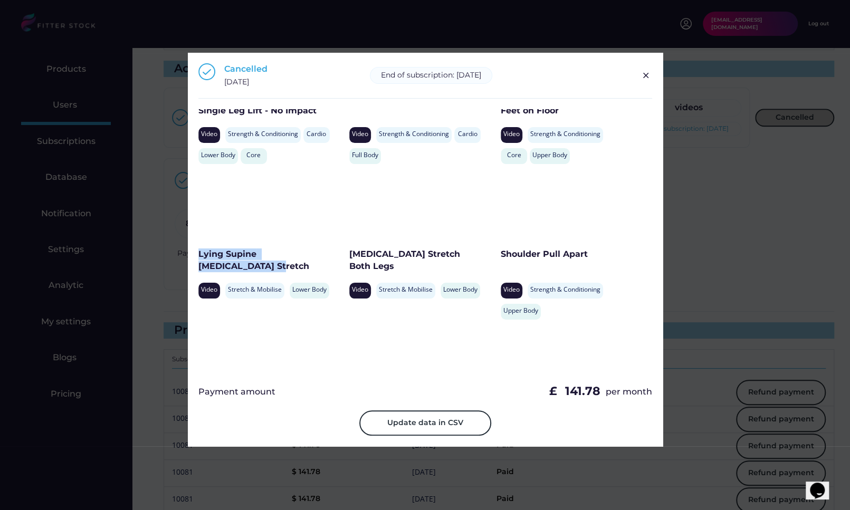
drag, startPoint x: 237, startPoint y: 265, endPoint x: 199, endPoint y: 253, distance: 39.9
click at [199, 253] on div "Lying Supine Hamstring Stretch" at bounding box center [263, 260] width 131 height 24
drag, startPoint x: 486, startPoint y: 256, endPoint x: 348, endPoint y: 256, distance: 137.6
click at [349, 256] on div "Hamstring Stretch Both Legs Video Stretch & Mobilise Strength & Conditioning Lo…" at bounding box center [424, 247] width 151 height 156
drag, startPoint x: 592, startPoint y: 255, endPoint x: 500, endPoint y: 256, distance: 91.8
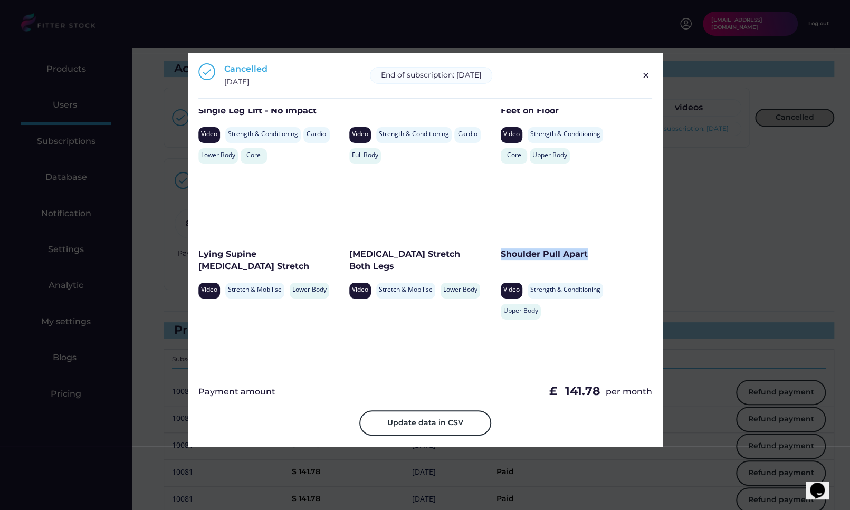
click at [500, 256] on div "Shoulder Pull Apart" at bounding box center [573, 254] width 146 height 12
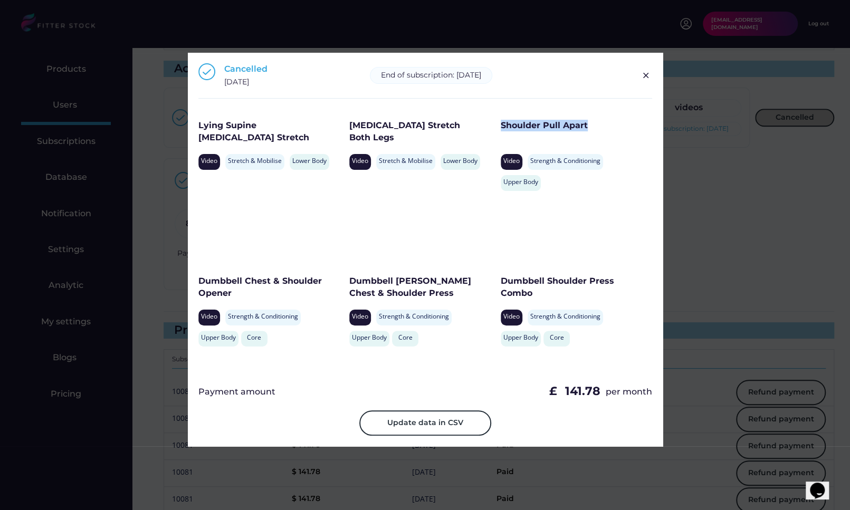
scroll to position [4089, 0]
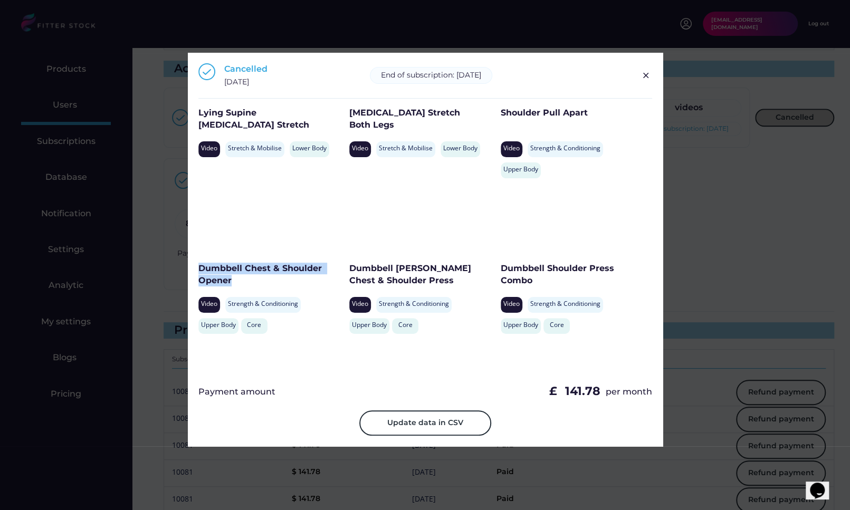
drag, startPoint x: 248, startPoint y: 285, endPoint x: 194, endPoint y: 266, distance: 57.2
click at [194, 266] on div "Cancelled November 4, 2024 End of subscription: May 4, 2025 Download Video Data…" at bounding box center [425, 249] width 475 height 393
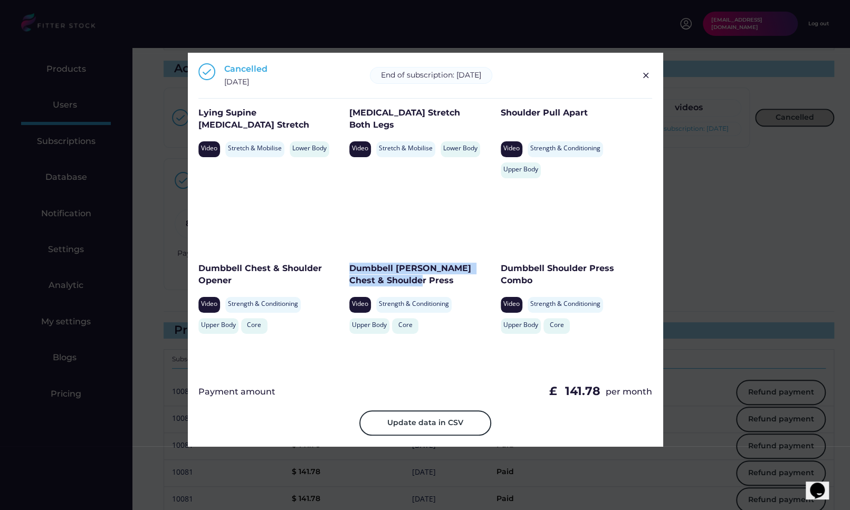
drag, startPoint x: 422, startPoint y: 282, endPoint x: 349, endPoint y: 269, distance: 74.0
click at [349, 269] on div "Dumbbell Arnold Chest & Shoulder Press" at bounding box center [422, 275] width 146 height 24
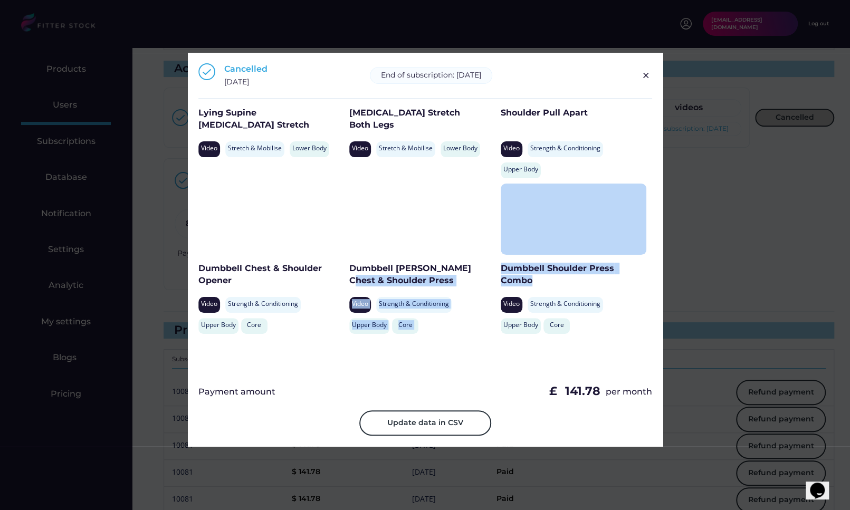
drag, startPoint x: 544, startPoint y: 278, endPoint x: 498, endPoint y: 271, distance: 46.4
click at [500, 271] on div "Dumbbell Shoulder Press Combo" at bounding box center [573, 275] width 146 height 24
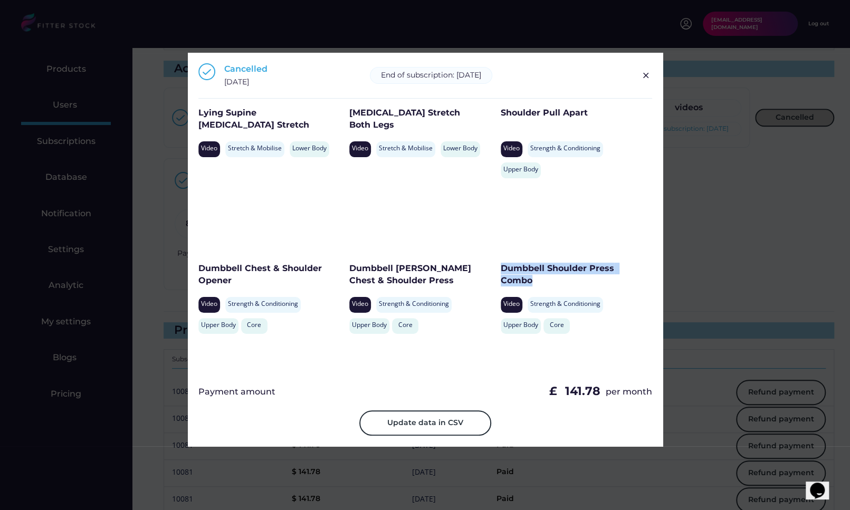
drag, startPoint x: 534, startPoint y: 281, endPoint x: 499, endPoint y: 271, distance: 36.2
click at [500, 271] on div "Dumbbell Shoulder Press Combo" at bounding box center [573, 275] width 146 height 24
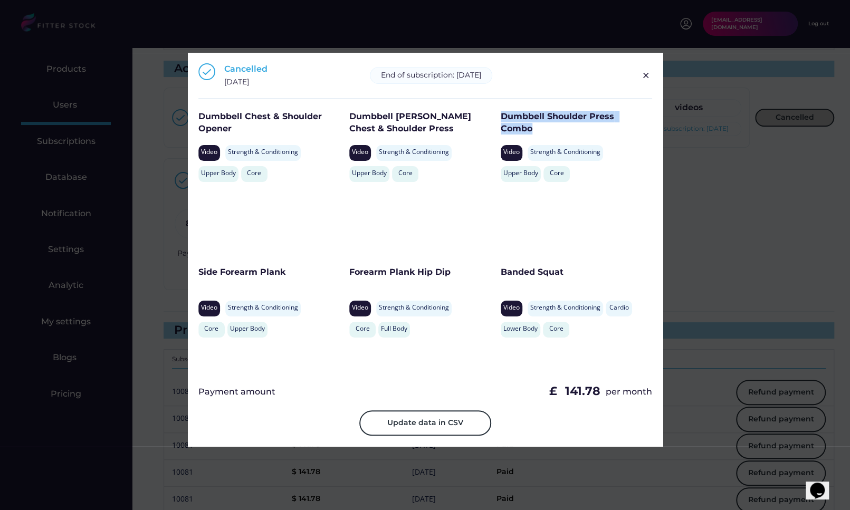
scroll to position [4281, 0]
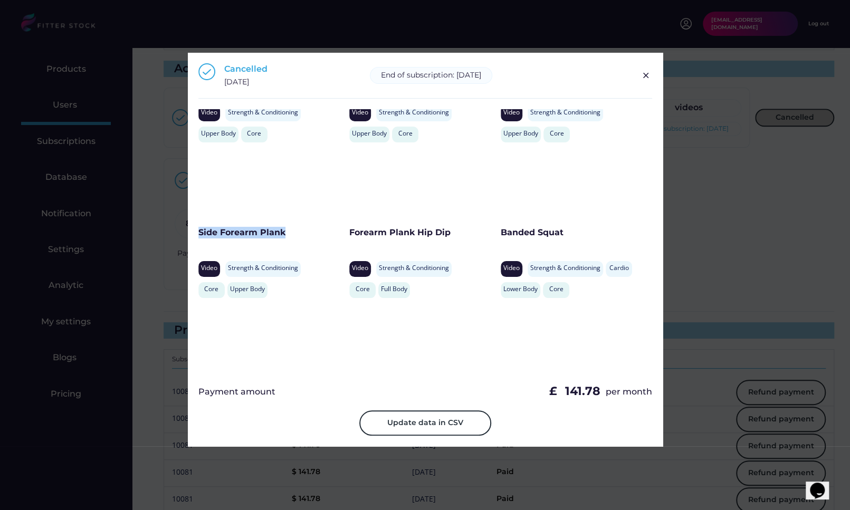
drag, startPoint x: 298, startPoint y: 236, endPoint x: 198, endPoint y: 233, distance: 100.8
click at [198, 233] on div "Side Forearm Plank" at bounding box center [271, 233] width 146 height 12
drag, startPoint x: 452, startPoint y: 235, endPoint x: 350, endPoint y: 235, distance: 101.8
click at [350, 235] on div "Forearm Plank Hip Dip" at bounding box center [422, 233] width 146 height 12
drag, startPoint x: 577, startPoint y: 232, endPoint x: 500, endPoint y: 232, distance: 77.5
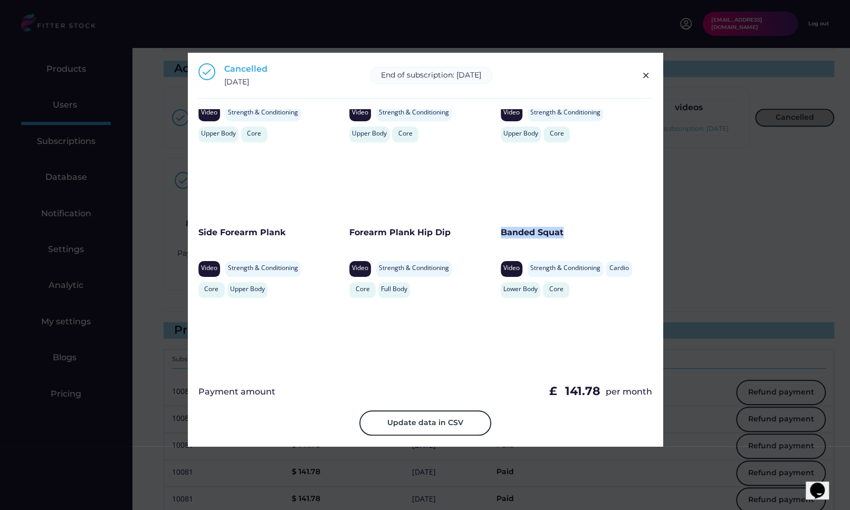
click at [500, 232] on div "Banded Squat" at bounding box center [573, 233] width 146 height 12
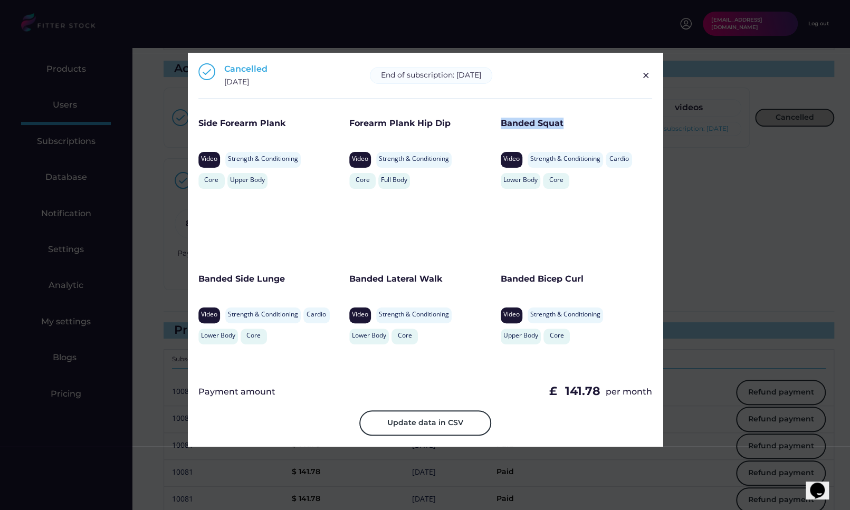
scroll to position [4409, 0]
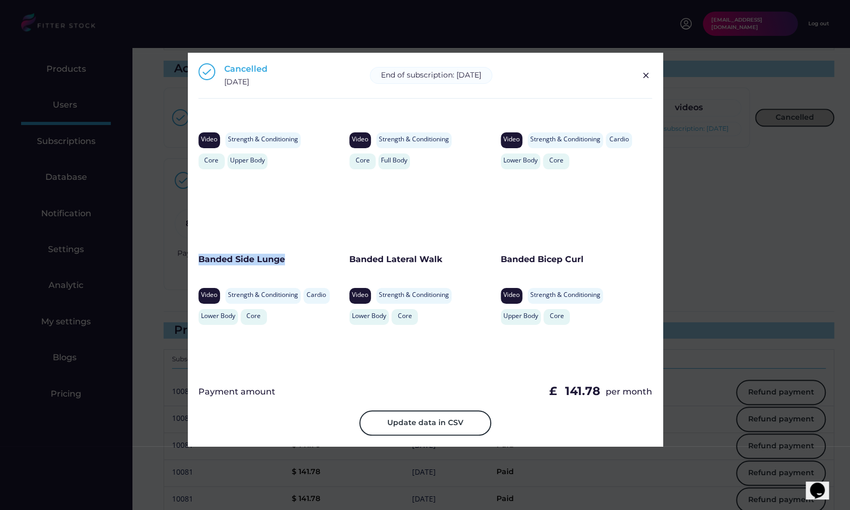
drag, startPoint x: 294, startPoint y: 262, endPoint x: 200, endPoint y: 261, distance: 93.4
click at [200, 261] on div "Banded Side Lunge" at bounding box center [271, 260] width 146 height 12
drag, startPoint x: 444, startPoint y: 267, endPoint x: 350, endPoint y: 260, distance: 93.6
click at [350, 260] on div "Banded Lateral Walk" at bounding box center [422, 267] width 146 height 26
drag, startPoint x: 584, startPoint y: 256, endPoint x: 498, endPoint y: 257, distance: 86.0
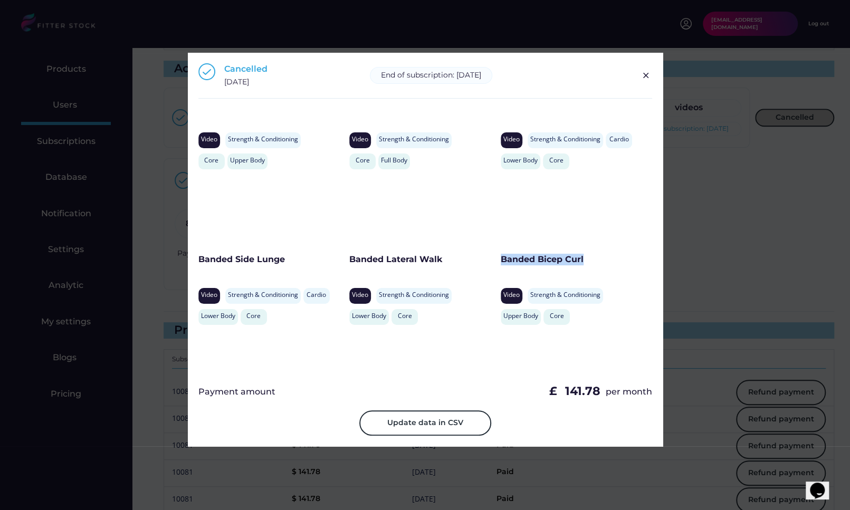
click at [500, 257] on div "Banded Bicep Curl" at bounding box center [573, 260] width 146 height 12
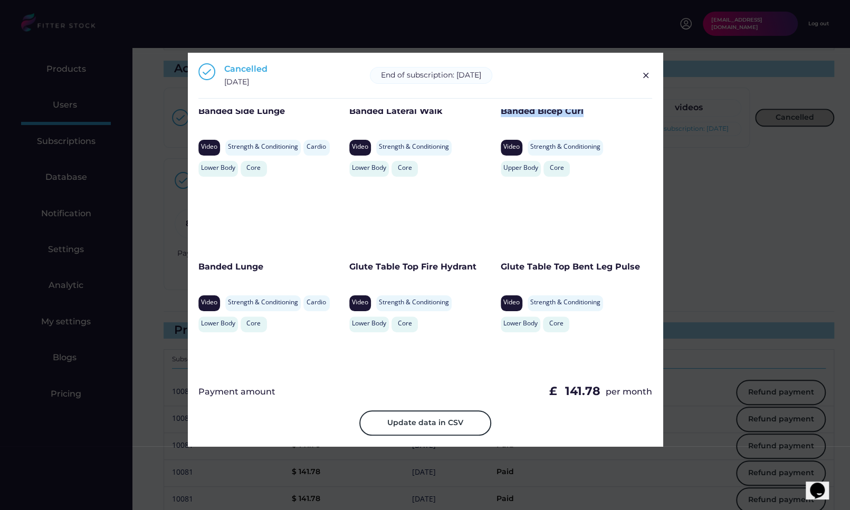
scroll to position [4580, 0]
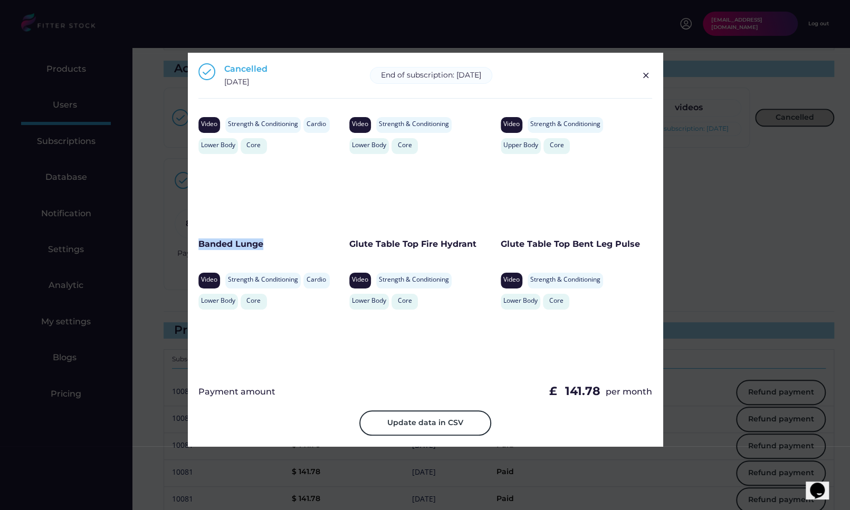
drag, startPoint x: 281, startPoint y: 245, endPoint x: 194, endPoint y: 245, distance: 87.5
click at [194, 245] on div "Cancelled November 4, 2024 End of subscription: May 4, 2025 Download Video Data…" at bounding box center [425, 249] width 475 height 393
drag, startPoint x: 475, startPoint y: 245, endPoint x: 349, endPoint y: 245, distance: 126.6
click at [349, 245] on div "Glute Table Top Fire Hydrant" at bounding box center [422, 244] width 146 height 12
drag, startPoint x: 500, startPoint y: 244, endPoint x: 634, endPoint y: 245, distance: 134.0
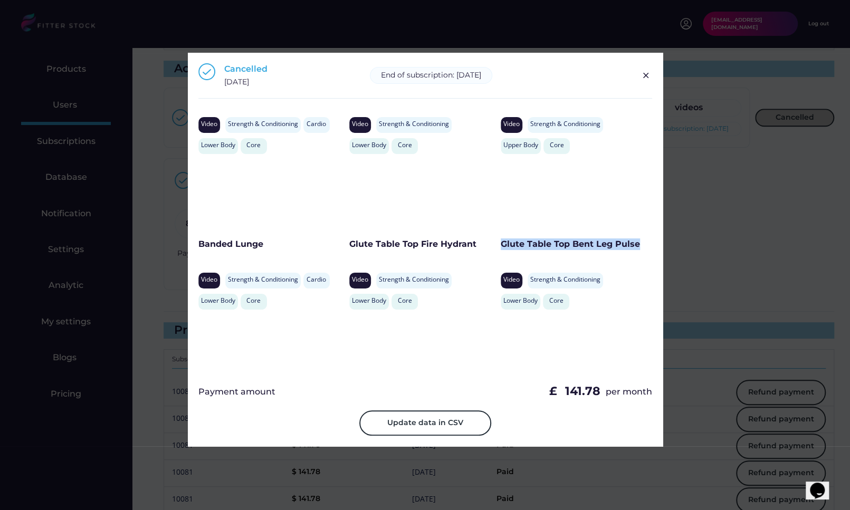
click at [634, 245] on div "Glute Table Top Bent Leg Pulse" at bounding box center [573, 244] width 146 height 12
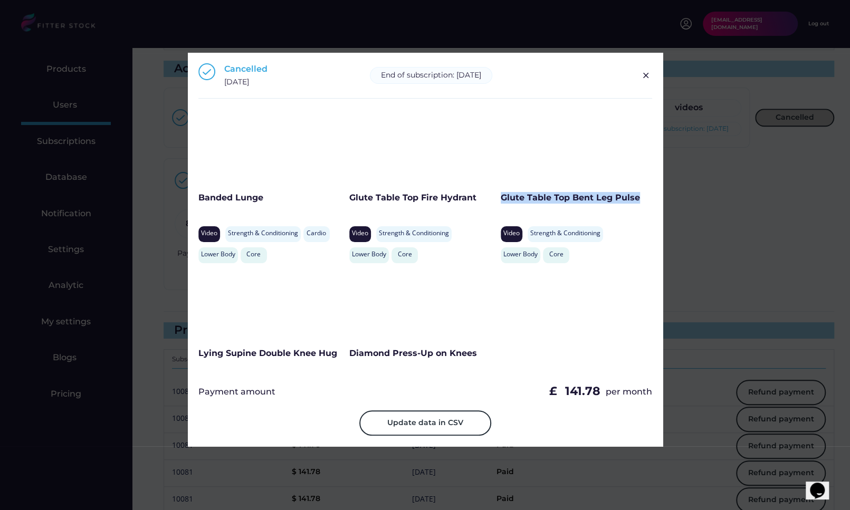
scroll to position [4643, 0]
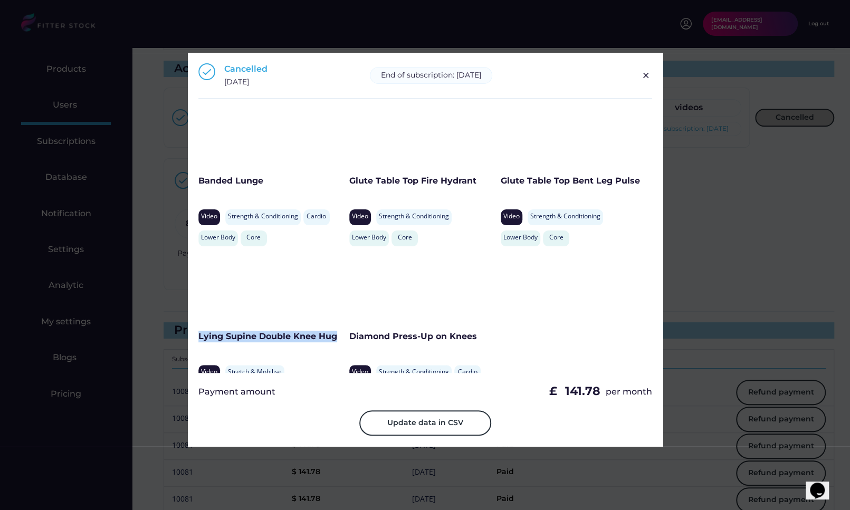
drag, startPoint x: 336, startPoint y: 336, endPoint x: 196, endPoint y: 336, distance: 139.8
click at [196, 336] on div "Cancelled November 4, 2024 End of subscription: May 4, 2025 Download Video Data…" at bounding box center [425, 249] width 475 height 393
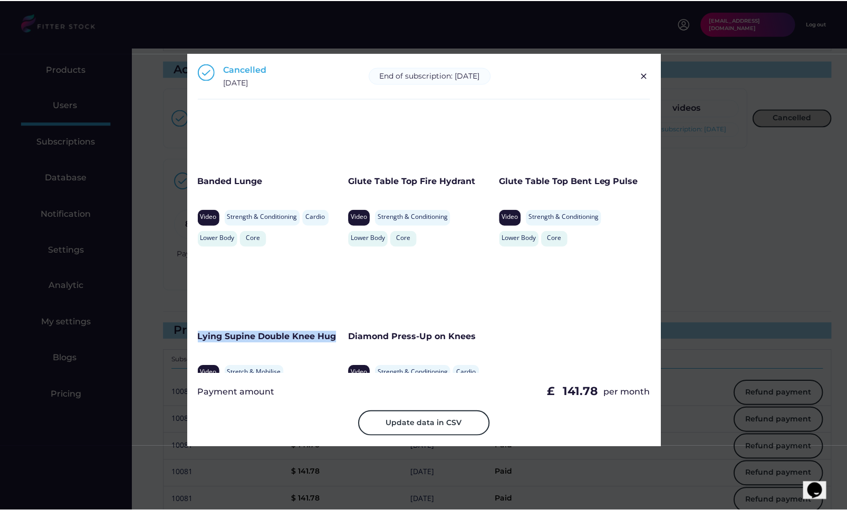
scroll to position [4678, 0]
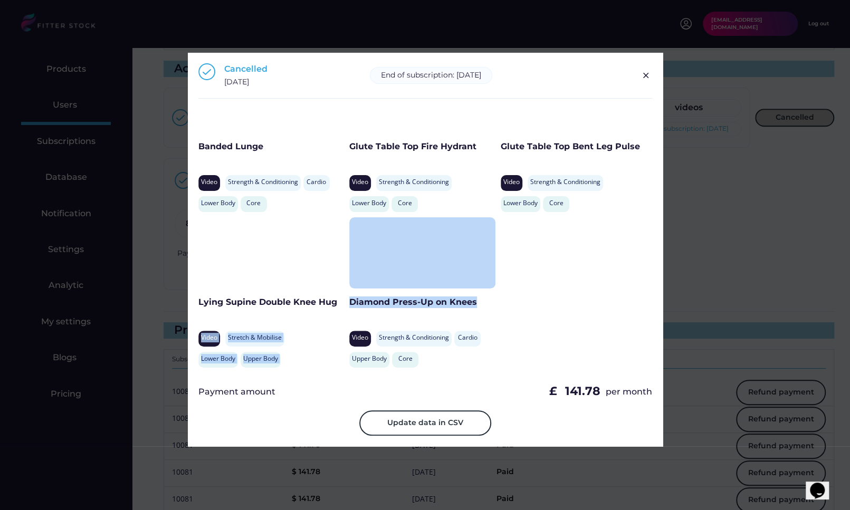
drag, startPoint x: 481, startPoint y: 301, endPoint x: 345, endPoint y: 303, distance: 136.1
click at [345, 303] on div "Standing Support Shoulder Abduction Video Stretch & Mobilise Rehabilitation Upp…" at bounding box center [425, 241] width 454 height 264
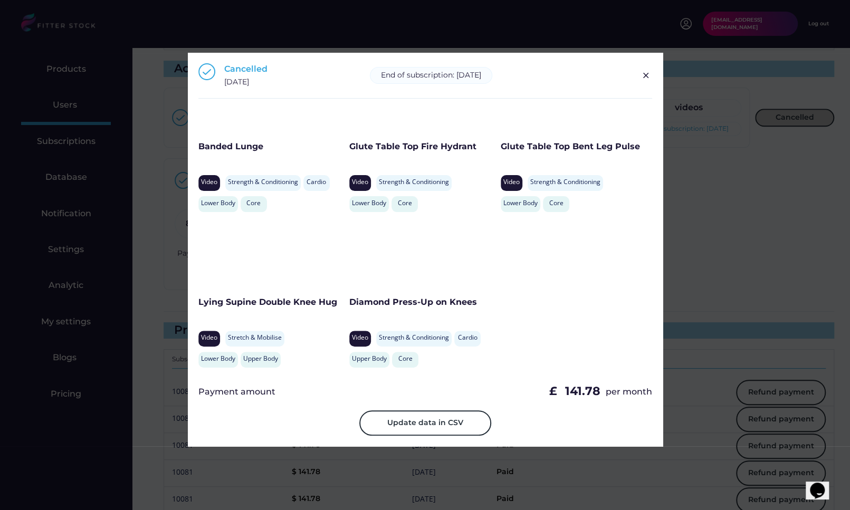
click at [352, 303] on div "Diamond Press-Up on Knees" at bounding box center [422, 302] width 146 height 12
drag, startPoint x: 352, startPoint y: 303, endPoint x: 491, endPoint y: 304, distance: 139.2
click at [491, 304] on div "Diamond Press-Up on Knees" at bounding box center [422, 302] width 146 height 12
click at [643, 81] on img at bounding box center [645, 75] width 13 height 13
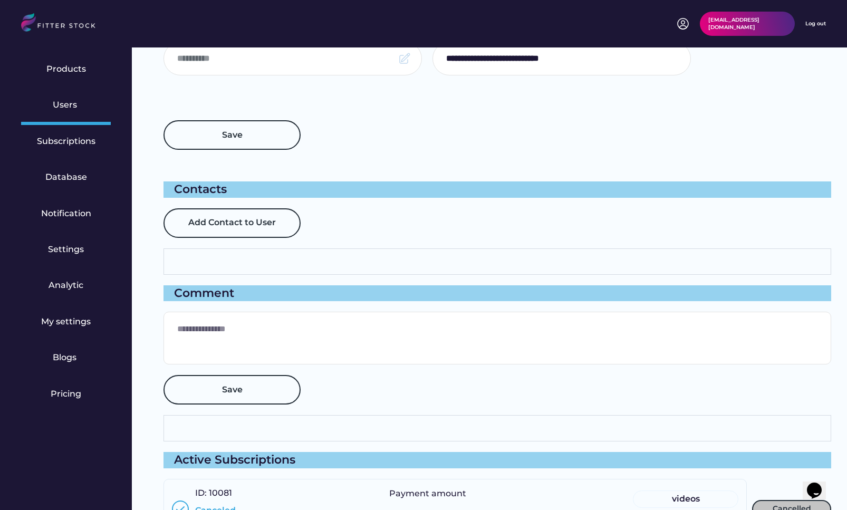
scroll to position [0, 0]
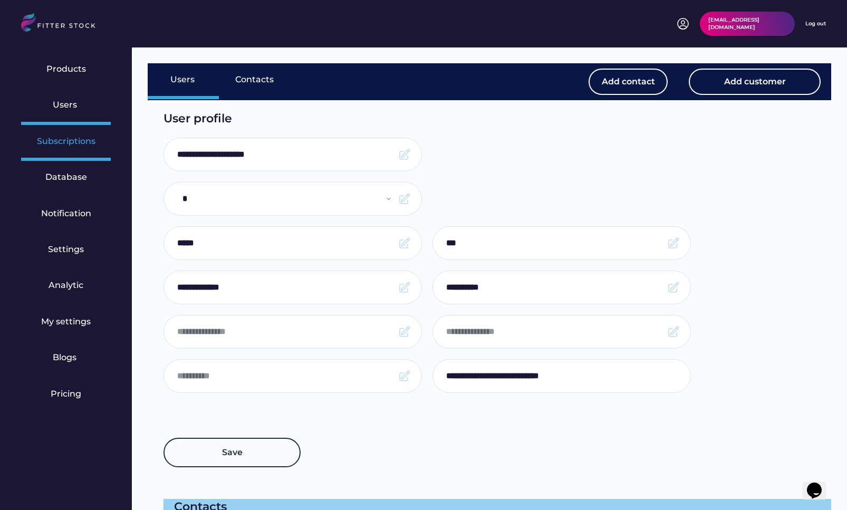
click at [67, 133] on div "Subscriptions" at bounding box center [66, 143] width 90 height 36
select select "******"
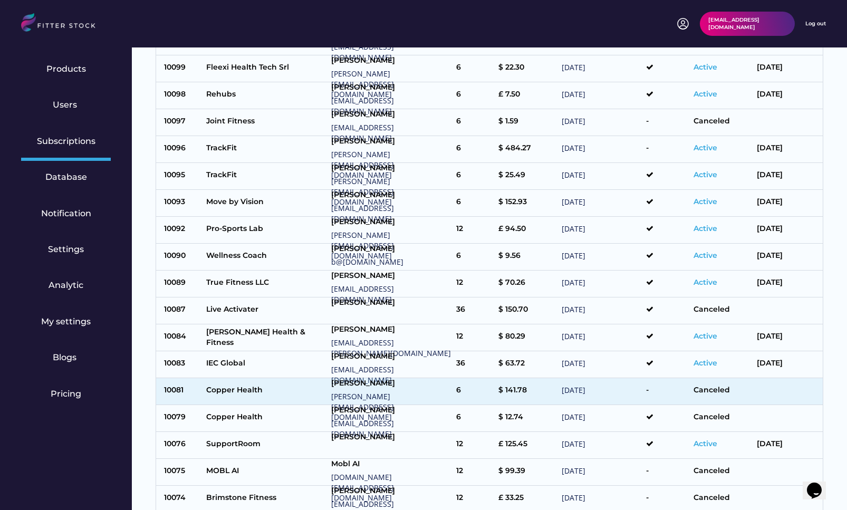
scroll to position [756, 0]
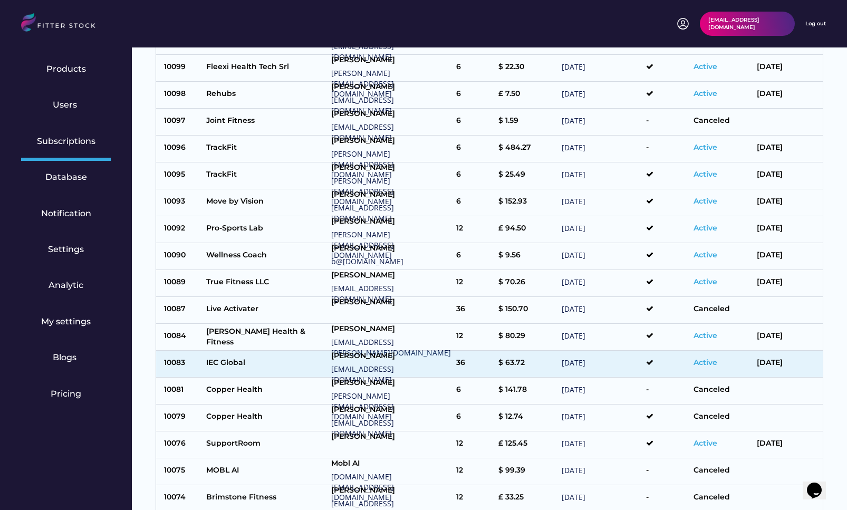
click at [272, 358] on div "IEC Global" at bounding box center [266, 364] width 120 height 13
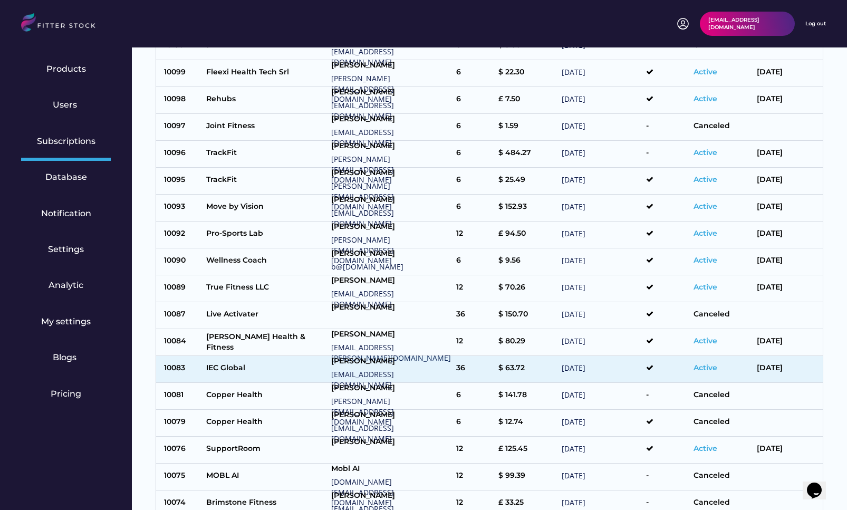
type input "**********"
select select "*****"
type input "********"
type input "******"
type input "**********"
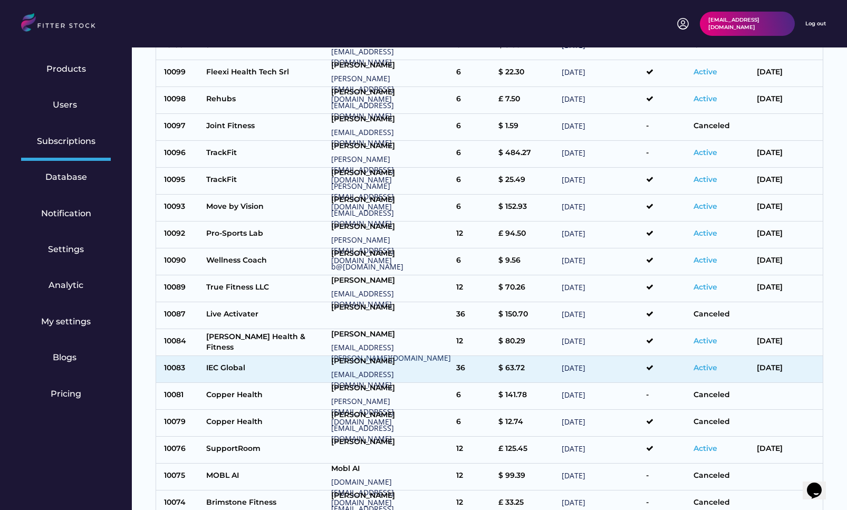
type input "**********"
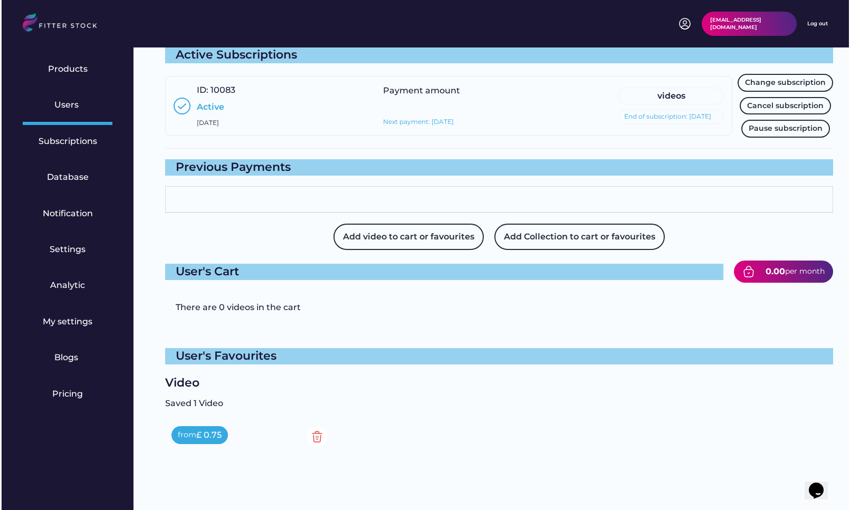
scroll to position [743, 0]
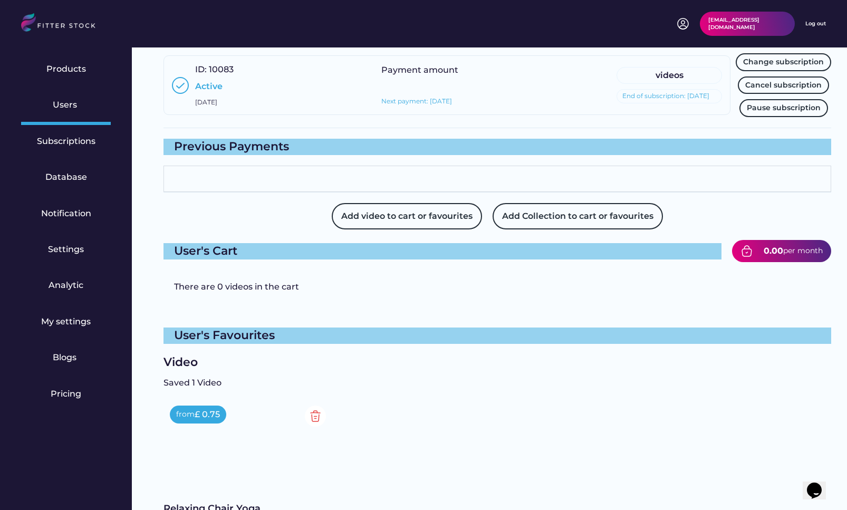
type input "**********"
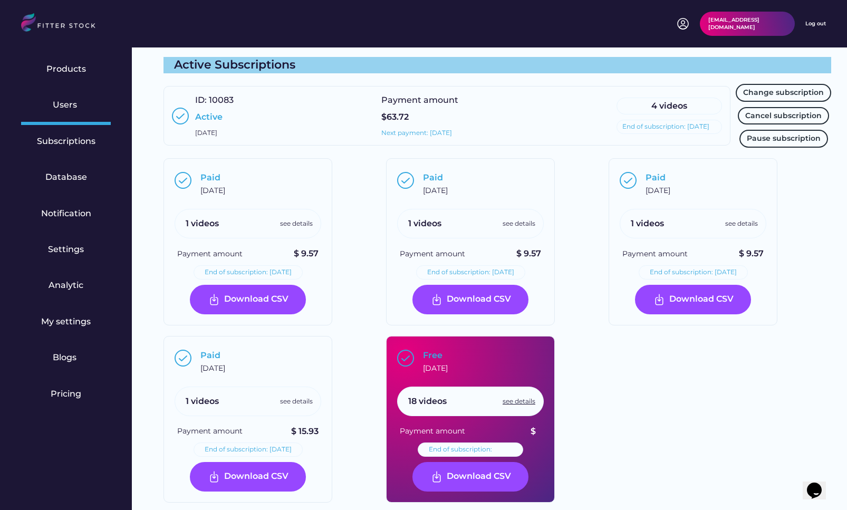
click at [524, 400] on div "see details" at bounding box center [519, 401] width 33 height 9
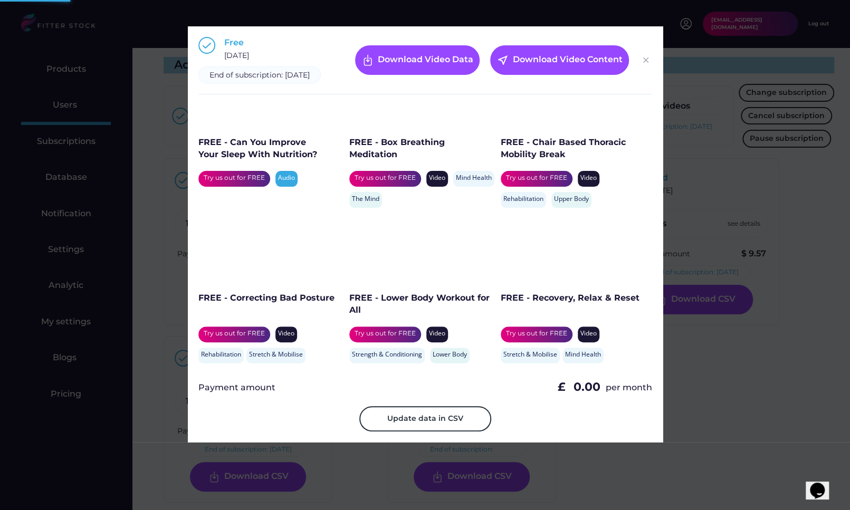
click at [647, 56] on img at bounding box center [645, 60] width 13 height 13
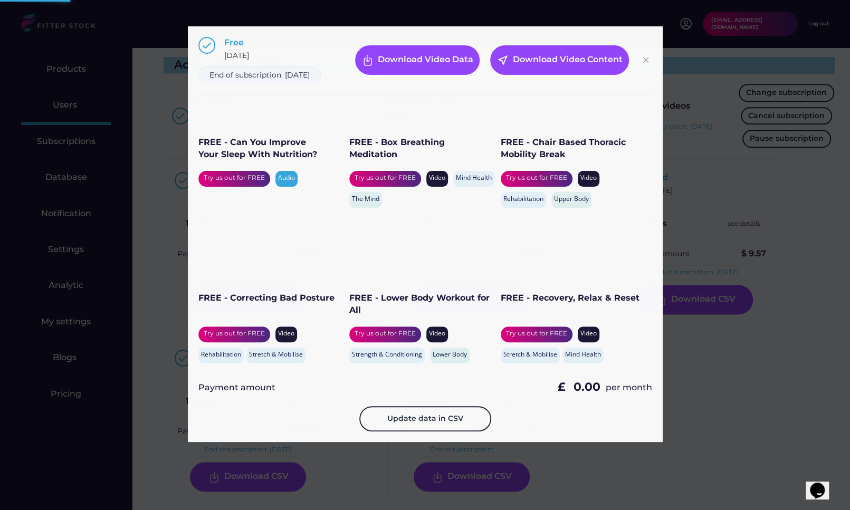
scroll to position [733, 0]
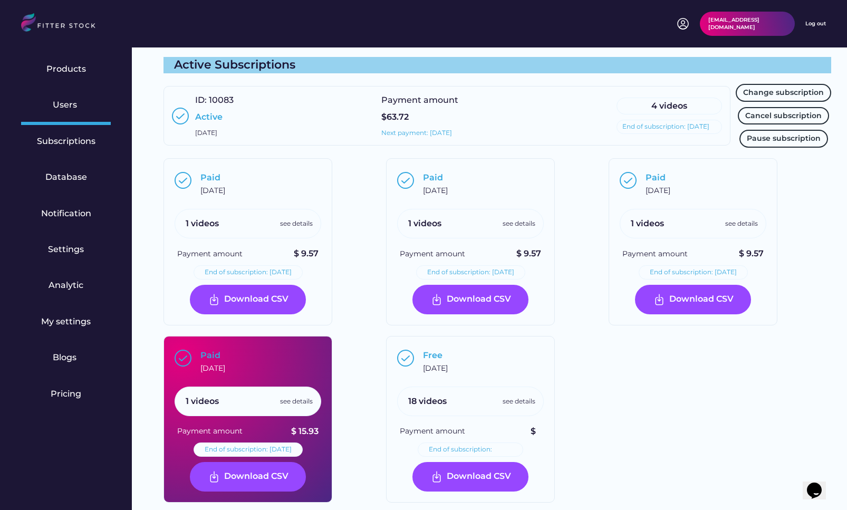
click at [287, 397] on div "see details" at bounding box center [296, 401] width 33 height 9
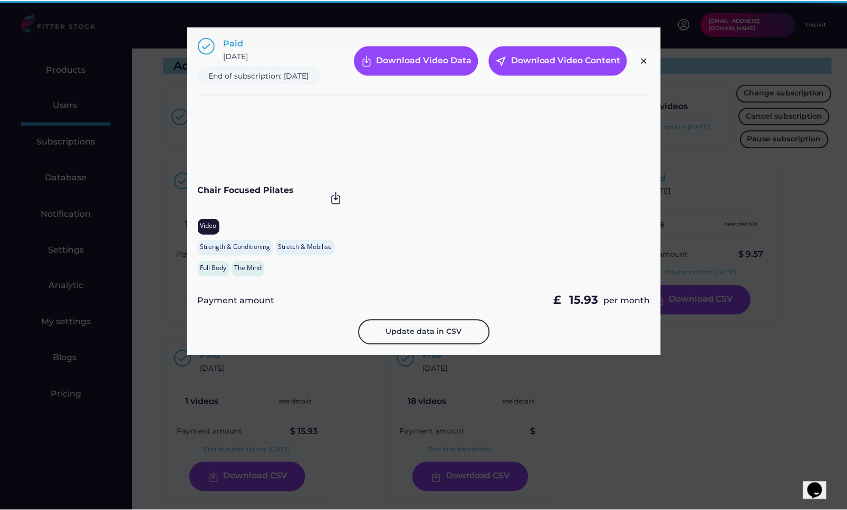
scroll to position [0, 0]
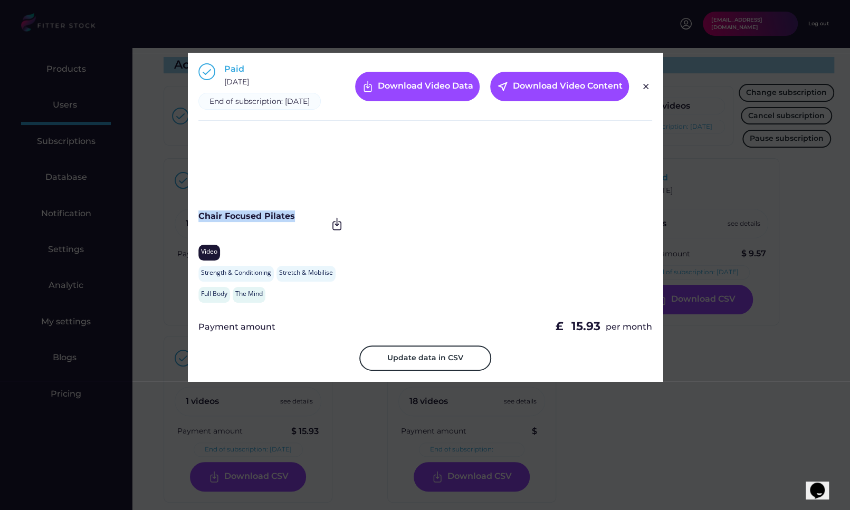
drag, startPoint x: 302, startPoint y: 229, endPoint x: 199, endPoint y: 230, distance: 102.8
click at [199, 222] on div "Chair Focused Pilates" at bounding box center [262, 216] width 129 height 12
click at [640, 93] on img at bounding box center [645, 86] width 13 height 13
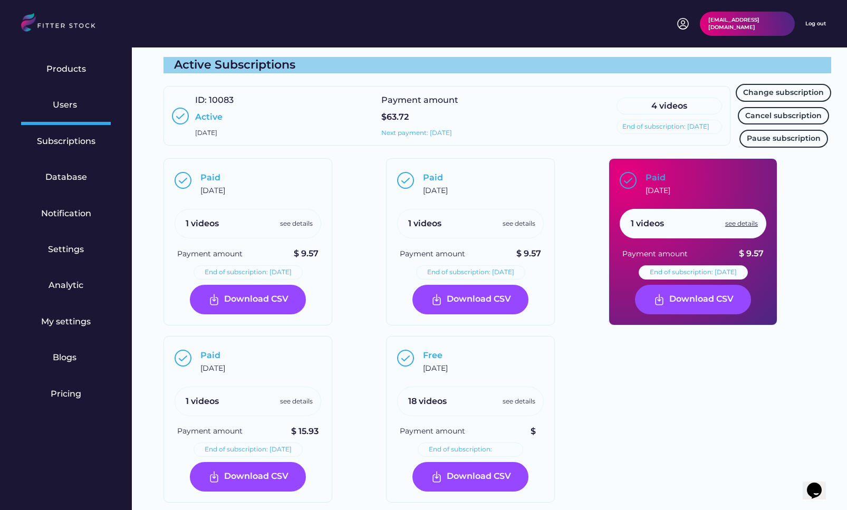
click at [741, 220] on div "see details" at bounding box center [741, 223] width 33 height 9
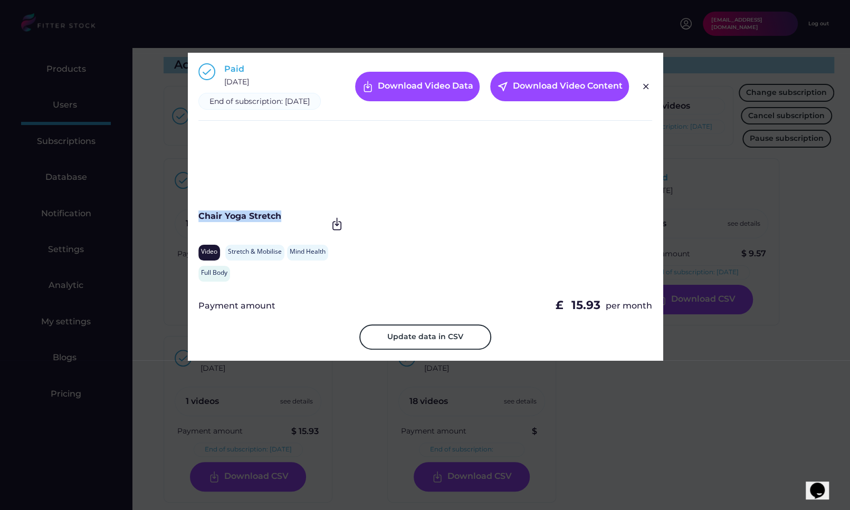
drag, startPoint x: 290, startPoint y: 226, endPoint x: 200, endPoint y: 226, distance: 89.7
click at [200, 222] on div "Chair Yoga Stretch" at bounding box center [262, 216] width 129 height 12
click at [643, 84] on div "Paid November 20, 2024 End of subscription: November 20, 2027 Download Video Da…" at bounding box center [425, 91] width 454 height 57
click at [643, 91] on img at bounding box center [645, 86] width 13 height 13
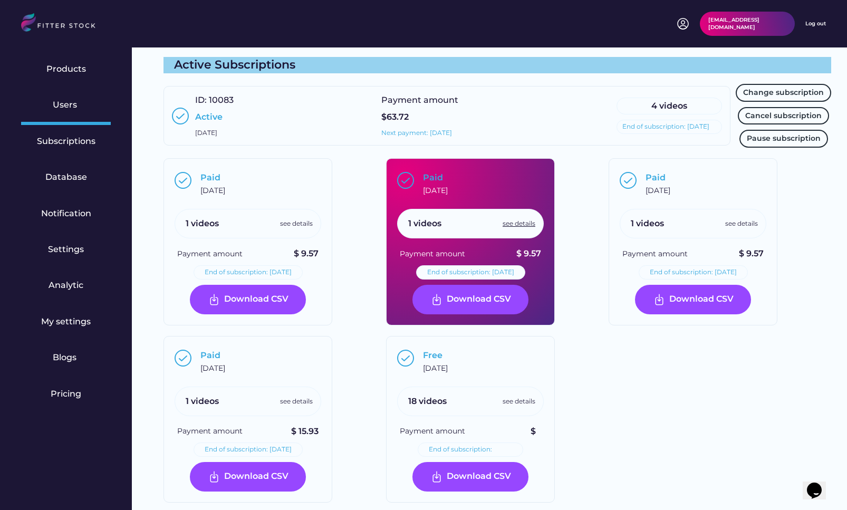
click at [524, 226] on div "see details" at bounding box center [519, 223] width 33 height 9
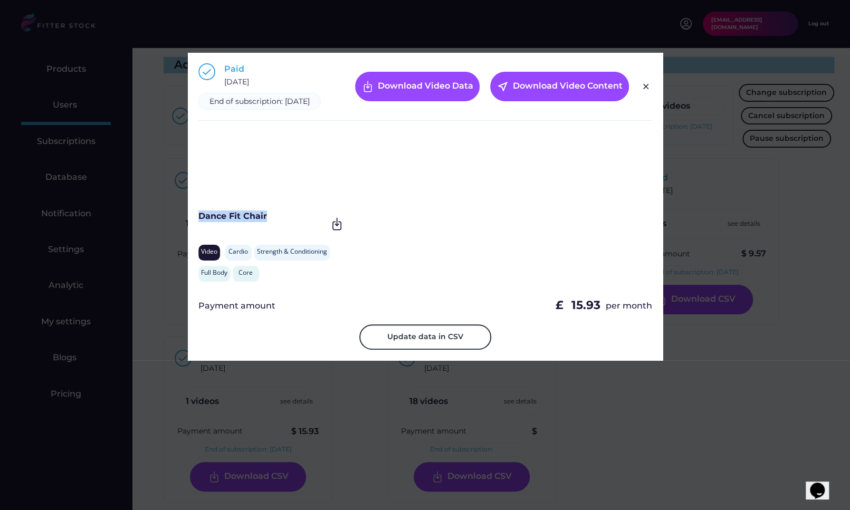
drag, startPoint x: 269, startPoint y: 230, endPoint x: 198, endPoint y: 230, distance: 71.2
click at [198, 222] on div "Dance Fit Chair" at bounding box center [262, 216] width 129 height 12
click at [642, 92] on img at bounding box center [645, 86] width 13 height 13
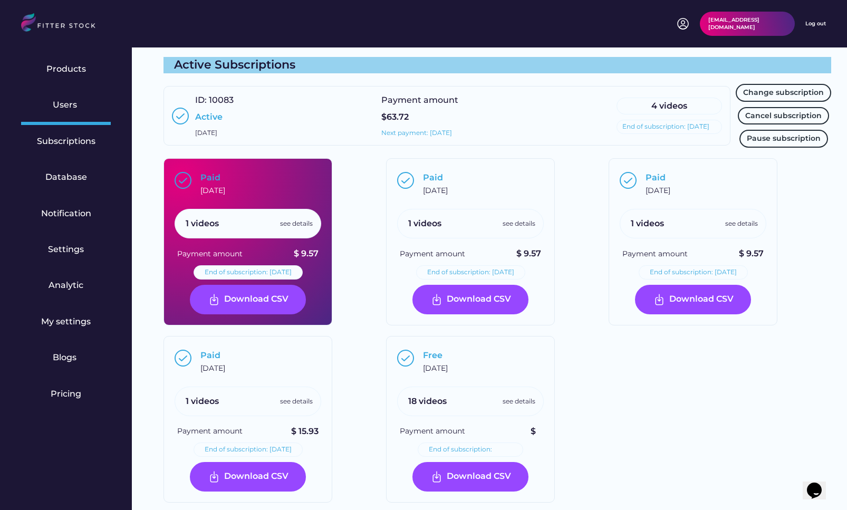
click at [303, 221] on div "see details" at bounding box center [296, 223] width 33 height 9
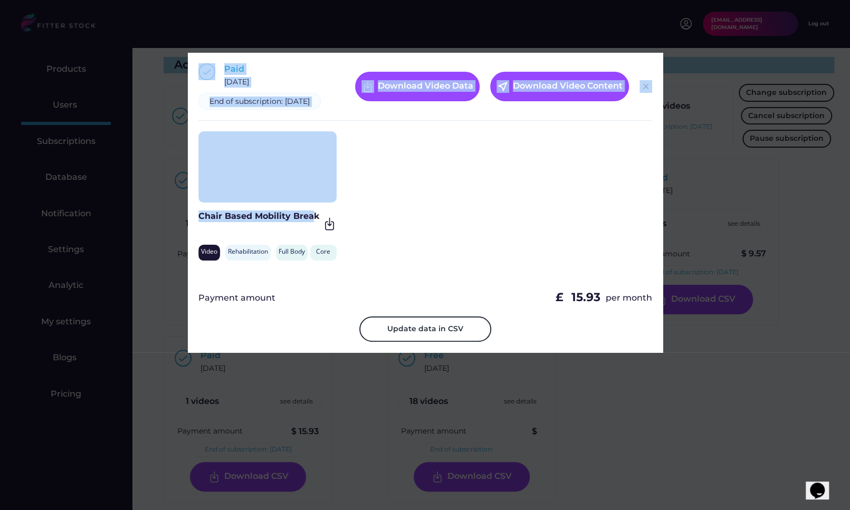
drag, startPoint x: 314, startPoint y: 224, endPoint x: 186, endPoint y: 224, distance: 127.6
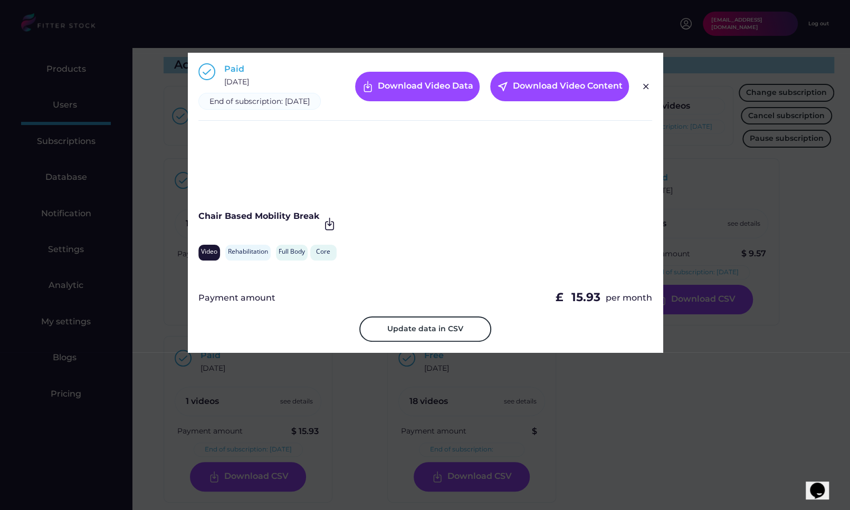
click at [200, 222] on div "Chair Based Mobility Break" at bounding box center [258, 216] width 121 height 12
drag, startPoint x: 200, startPoint y: 228, endPoint x: 314, endPoint y: 228, distance: 113.9
click at [314, 222] on div "Chair Based Mobility Break" at bounding box center [258, 216] width 121 height 12
click at [647, 88] on img at bounding box center [645, 86] width 13 height 13
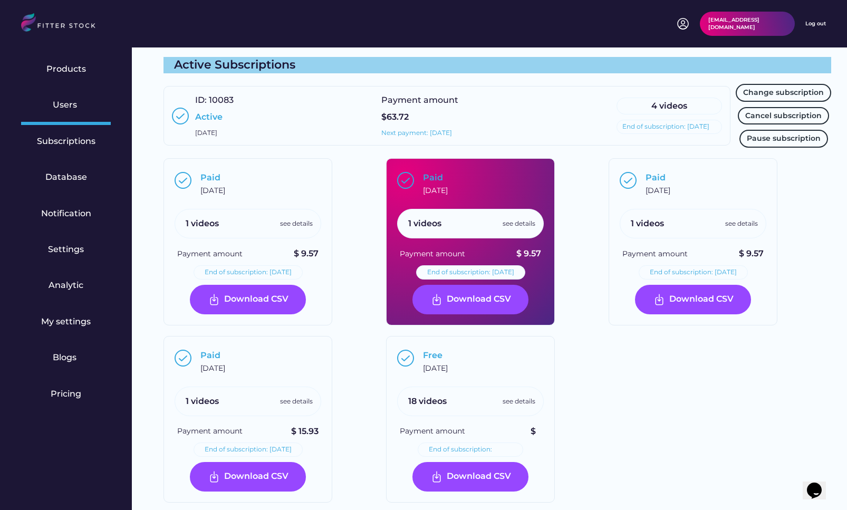
click at [530, 216] on div "1 videos see details" at bounding box center [470, 224] width 147 height 30
click at [521, 225] on div "see details" at bounding box center [519, 223] width 33 height 9
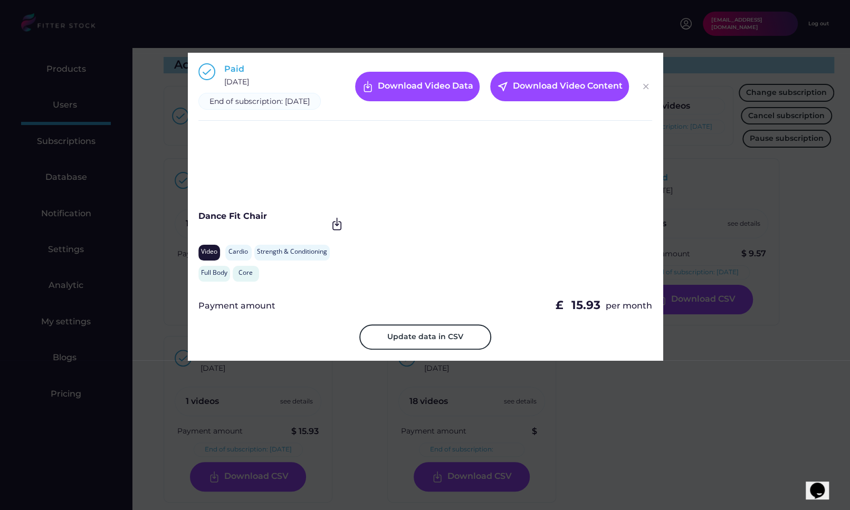
click at [639, 83] on div "Paid November 20, 2024 End of subscription: November 20, 2027 Download Video Da…" at bounding box center [425, 91] width 454 height 57
click at [643, 93] on img at bounding box center [645, 86] width 13 height 13
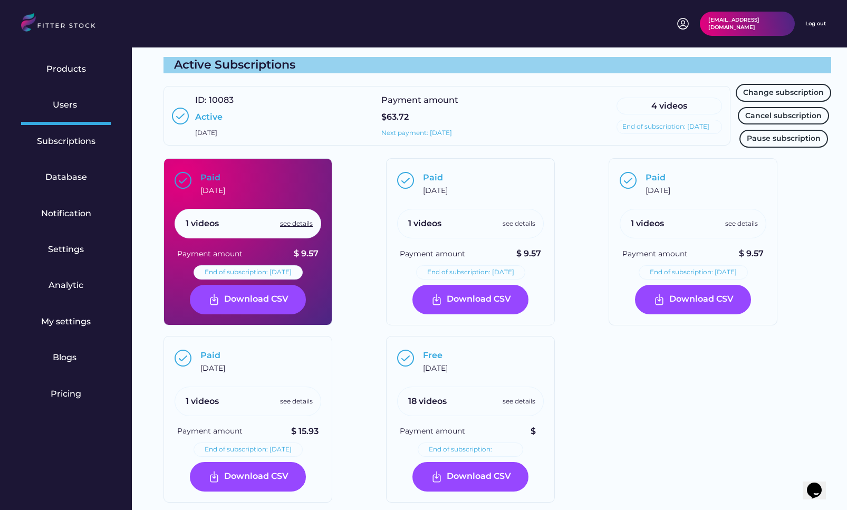
click at [282, 219] on div "see details" at bounding box center [296, 223] width 33 height 9
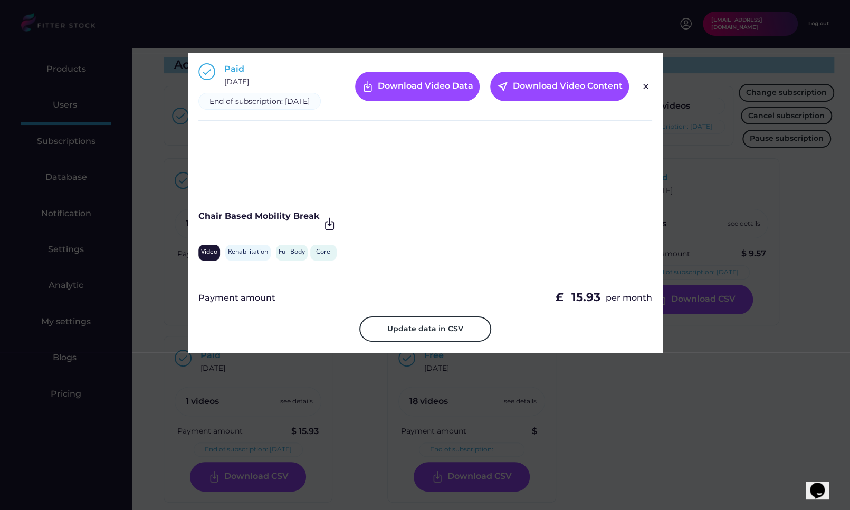
click at [637, 93] on div "Paid November 20, 2024 End of subscription: November 20, 2027 Download Video Da…" at bounding box center [425, 91] width 454 height 57
click at [644, 92] on img at bounding box center [645, 86] width 13 height 13
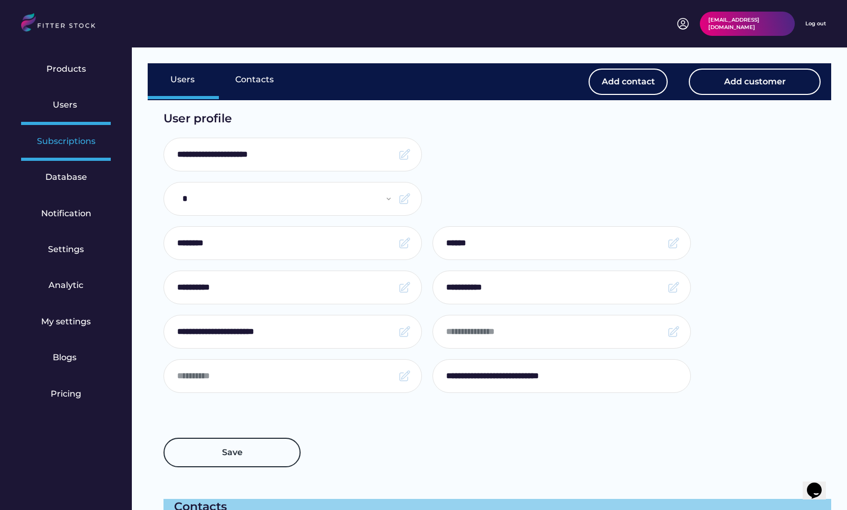
click at [85, 142] on div "Subscriptions" at bounding box center [66, 142] width 59 height 12
select select "******"
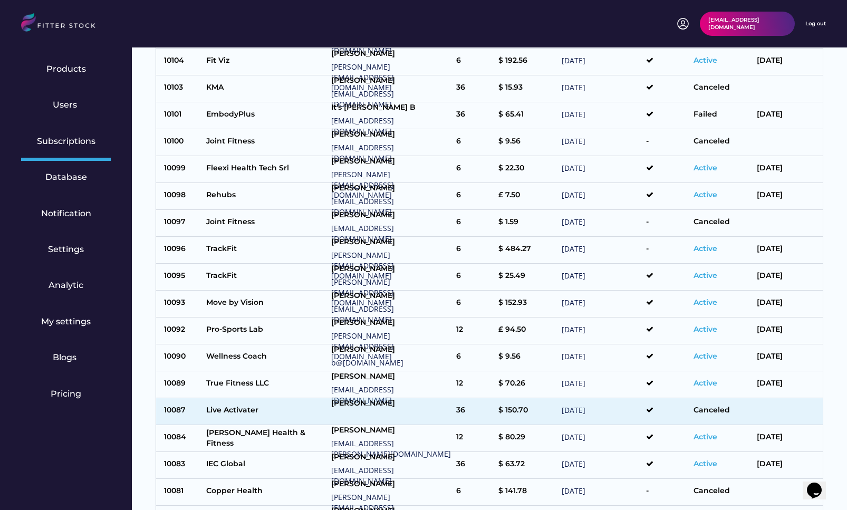
scroll to position [674, 0]
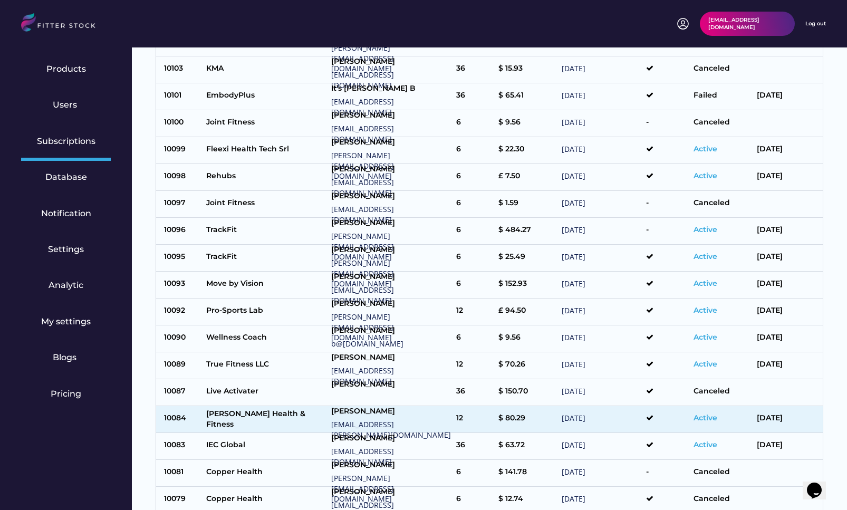
click at [259, 414] on div "Sharon Gayle Health & Fitness" at bounding box center [266, 419] width 120 height 21
type input "**********"
select select "*****"
type input "******"
type input "*****"
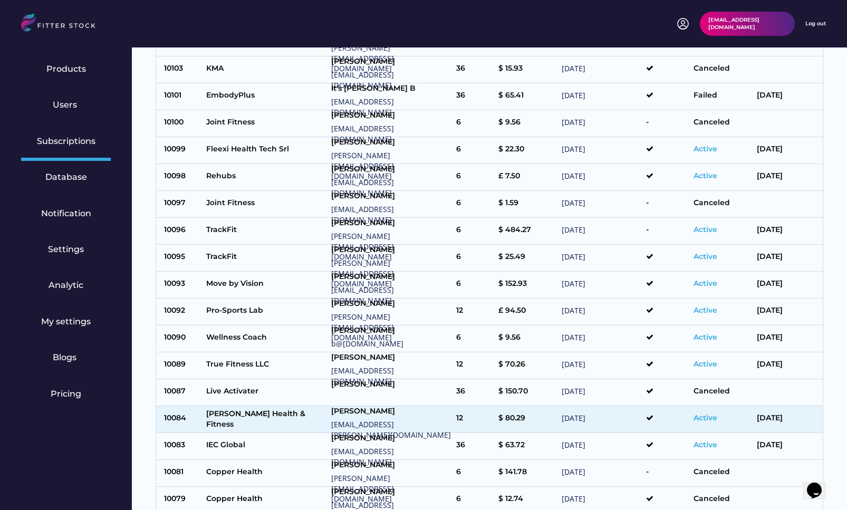
type input "**********"
type input "*"
type input "*******"
type input "**********"
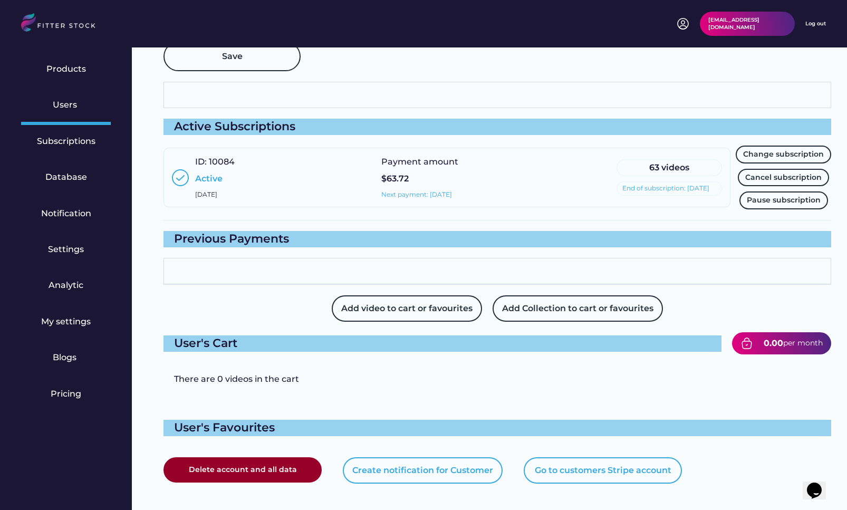
scroll to position [651, 0]
type input "*******"
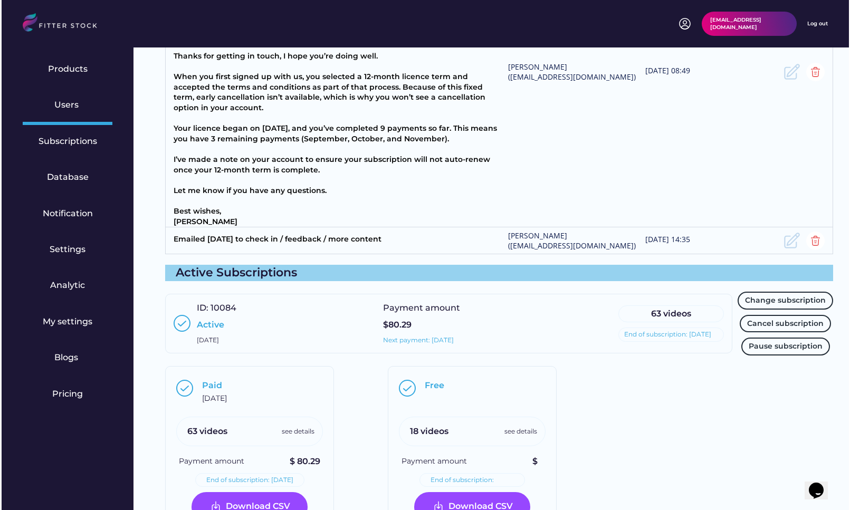
scroll to position [1063, 0]
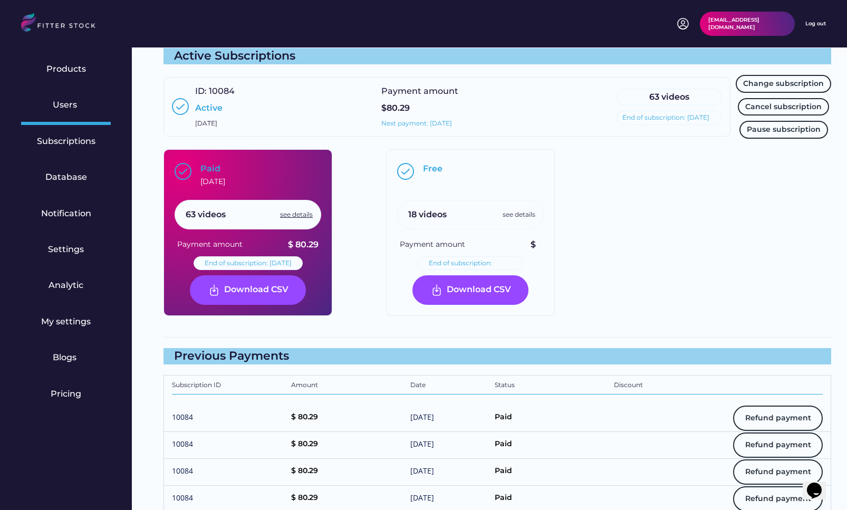
click at [295, 219] on div "see details" at bounding box center [296, 214] width 33 height 9
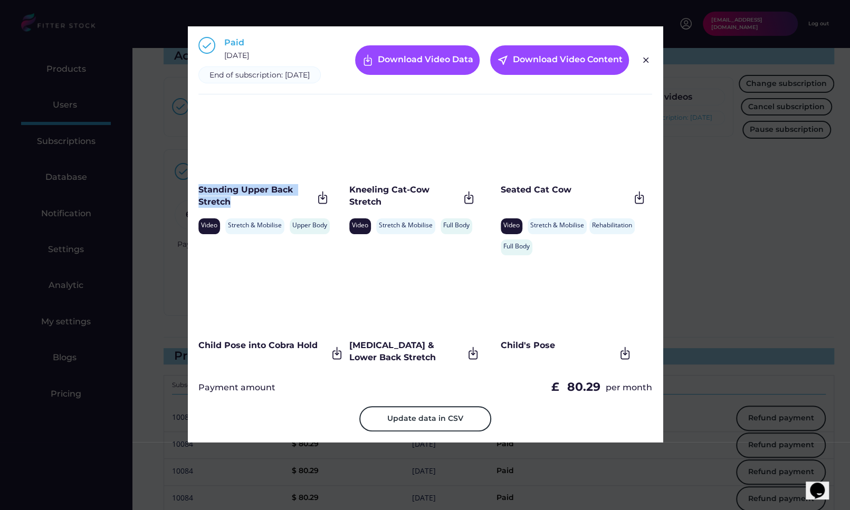
drag, startPoint x: 235, startPoint y: 212, endPoint x: 195, endPoint y: 204, distance: 41.0
click at [195, 204] on div "Paid December 1, 2024 End of subscription: December 1, 2025 Download Video Data…" at bounding box center [425, 234] width 475 height 416
drag, startPoint x: 400, startPoint y: 212, endPoint x: 351, endPoint y: 203, distance: 50.0
click at [350, 203] on div "Kneeling Cat-Cow Stretch" at bounding box center [404, 196] width 110 height 24
drag, startPoint x: 570, startPoint y: 201, endPoint x: 500, endPoint y: 201, distance: 69.6
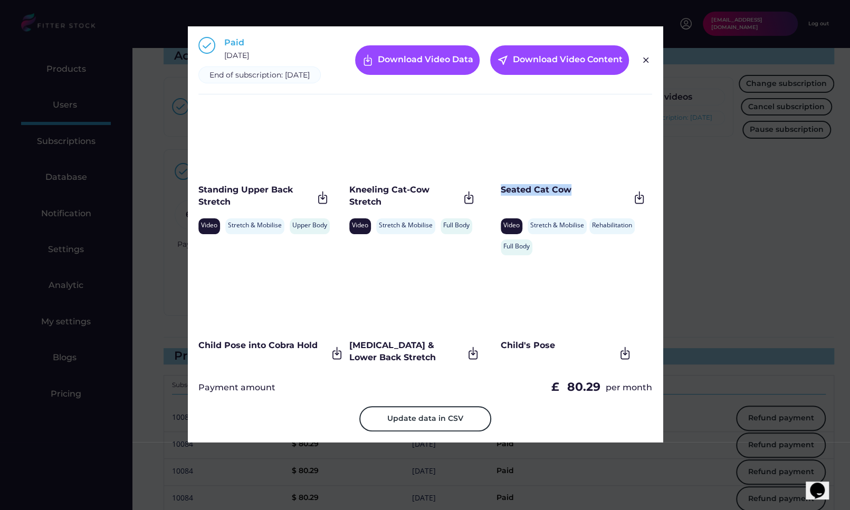
click at [500, 196] on div "Seated Cat Cow" at bounding box center [564, 190] width 129 height 12
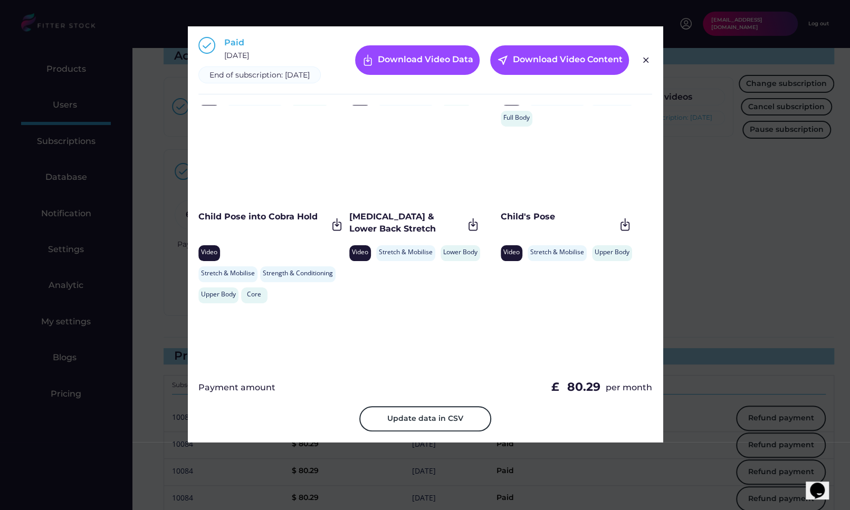
scroll to position [152, 0]
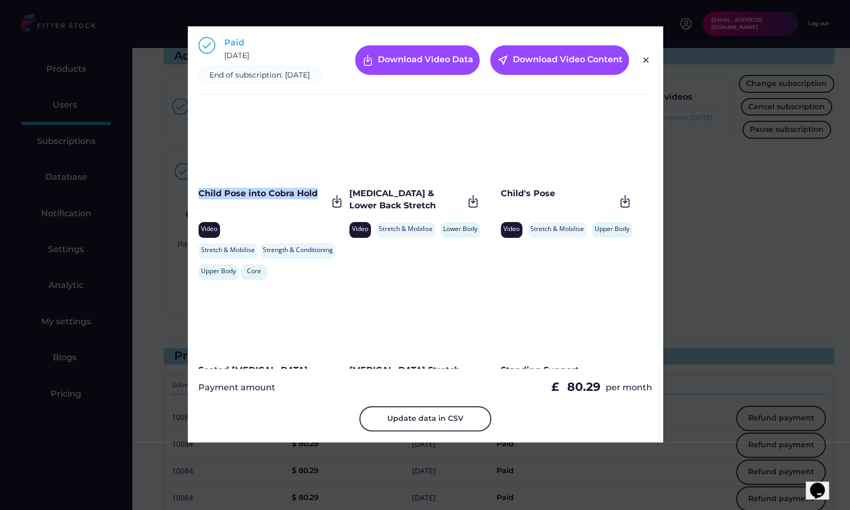
drag, startPoint x: 316, startPoint y: 204, endPoint x: 199, endPoint y: 204, distance: 116.5
click at [199, 199] on div "Child Pose into Cobra Hold" at bounding box center [262, 194] width 129 height 12
drag, startPoint x: 399, startPoint y: 213, endPoint x: 349, endPoint y: 205, distance: 51.2
click at [349, 205] on div "Hamstring & Lower Back Stretch" at bounding box center [406, 200] width 114 height 24
drag, startPoint x: 567, startPoint y: 205, endPoint x: 500, endPoint y: 205, distance: 67.0
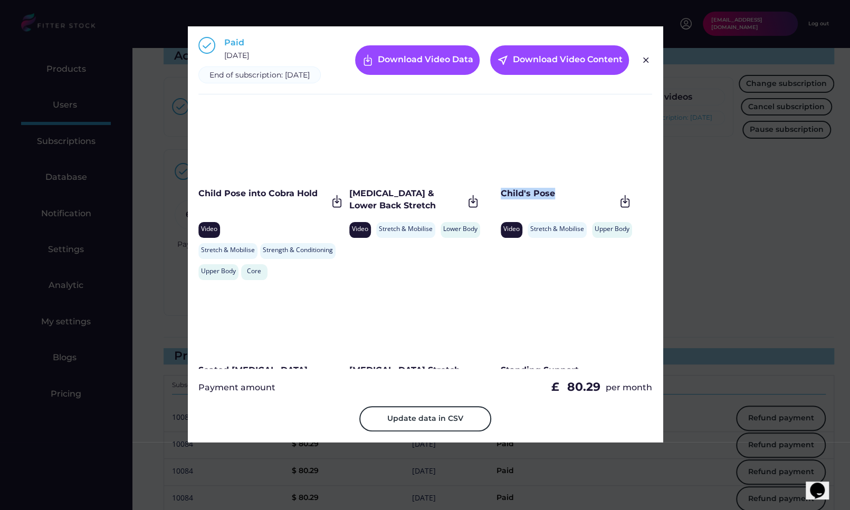
click at [500, 199] on div "Child's Pose" at bounding box center [557, 194] width 114 height 12
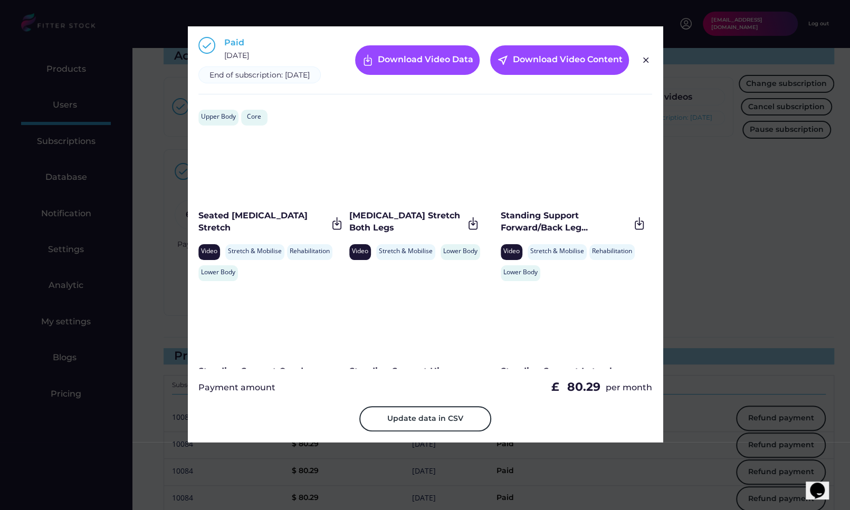
scroll to position [325, 0]
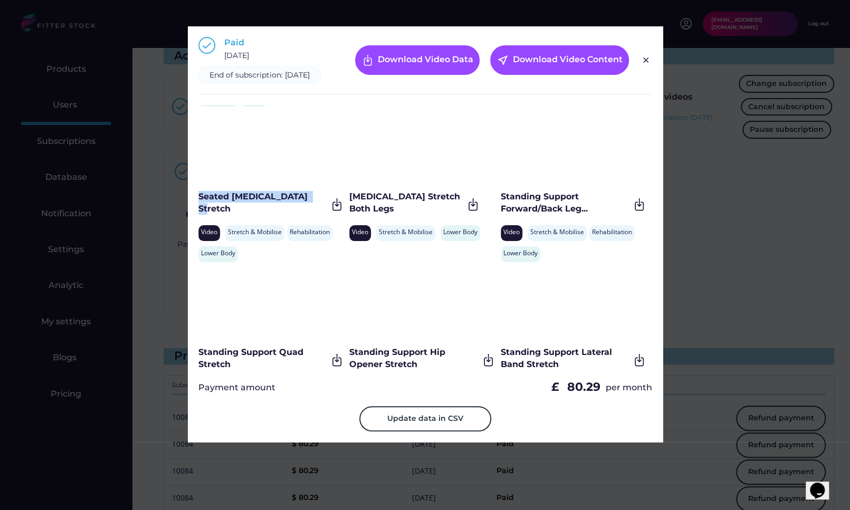
drag, startPoint x: 315, startPoint y: 210, endPoint x: 190, endPoint y: 211, distance: 125.5
click at [190, 211] on div "Paid December 1, 2024 End of subscription: December 1, 2025 Download Video Data…" at bounding box center [425, 234] width 475 height 416
drag, startPoint x: 375, startPoint y: 216, endPoint x: 351, endPoint y: 206, distance: 26.0
click at [351, 206] on div "Hamstring Stretch Both Legs" at bounding box center [406, 203] width 114 height 24
drag, startPoint x: 577, startPoint y: 218, endPoint x: 500, endPoint y: 208, distance: 77.1
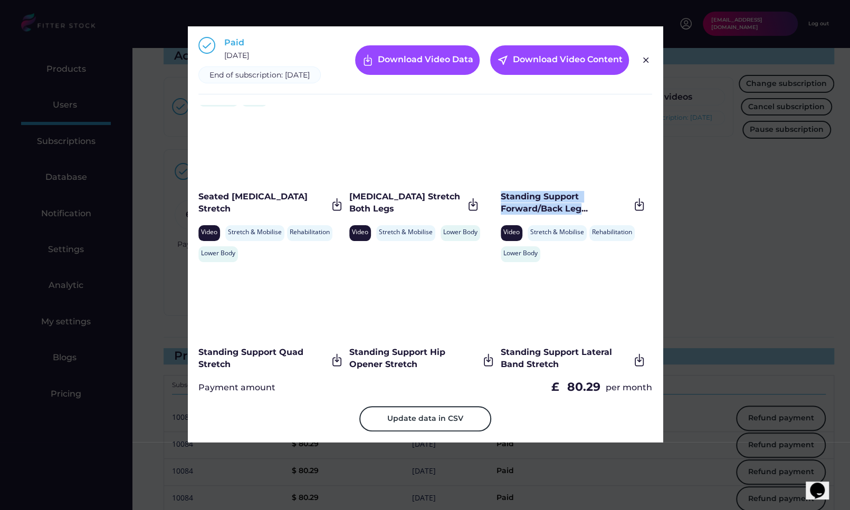
click at [500, 208] on div "Standing Support Forward/Back Leg..." at bounding box center [564, 203] width 129 height 24
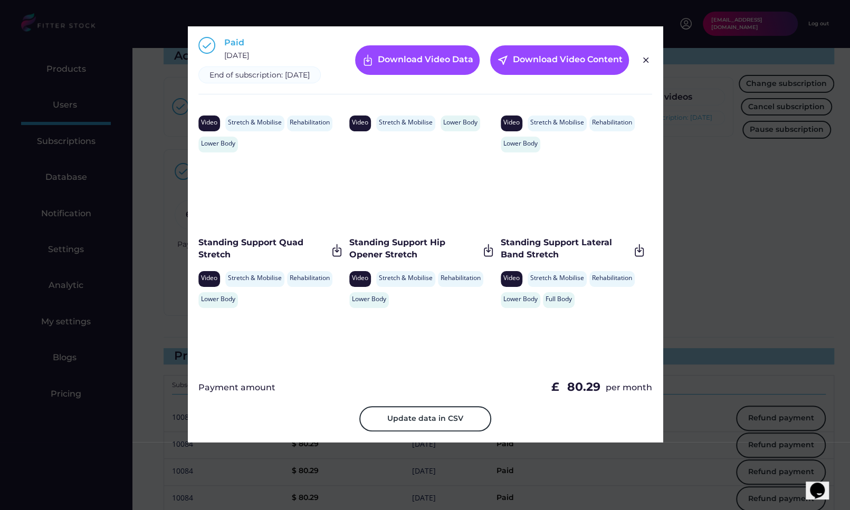
scroll to position [465, 0]
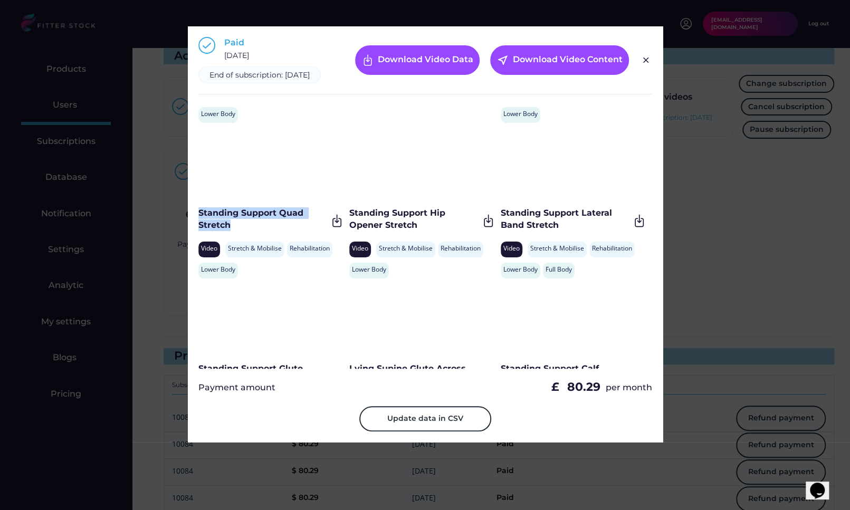
drag, startPoint x: 255, startPoint y: 241, endPoint x: 197, endPoint y: 223, distance: 60.4
click at [198, 223] on div "Standing Support Quad Stretch" at bounding box center [262, 220] width 129 height 26
drag, startPoint x: 422, startPoint y: 237, endPoint x: 348, endPoint y: 226, distance: 74.6
click at [349, 226] on div "Standing Support Hip Opener Stretch" at bounding box center [413, 219] width 129 height 24
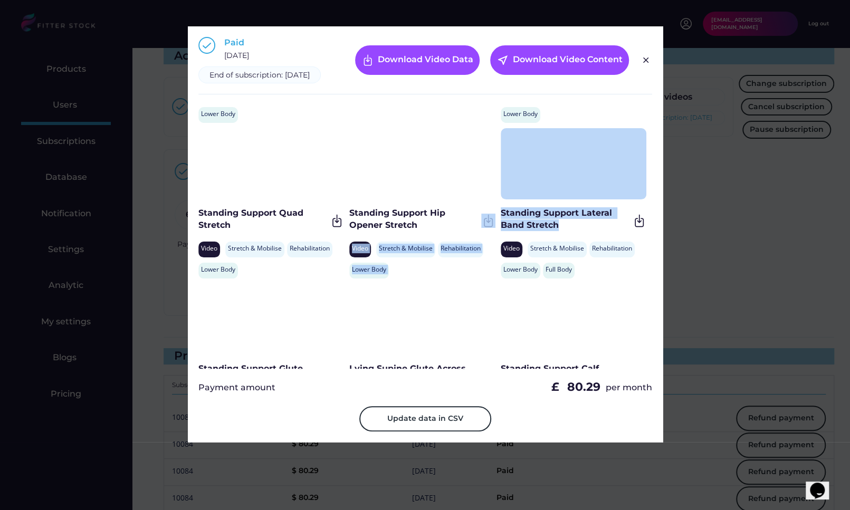
drag, startPoint x: 576, startPoint y: 234, endPoint x: 498, endPoint y: 224, distance: 78.8
click at [498, 224] on div "Standing Upper Back Stretch Video Stretch & Mobilise Strength & Conditioning Up…" at bounding box center [425, 237] width 454 height 264
click at [503, 224] on div "Standing Support Lateral Band Stretch" at bounding box center [564, 219] width 129 height 24
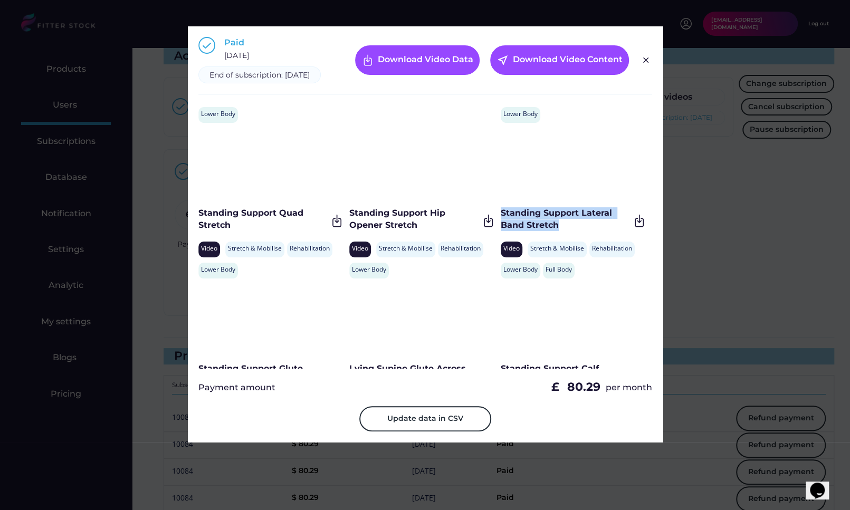
drag, startPoint x: 563, startPoint y: 235, endPoint x: 500, endPoint y: 223, distance: 64.4
click at [500, 223] on div "Standing Support Lateral Band Stretch" at bounding box center [564, 219] width 129 height 24
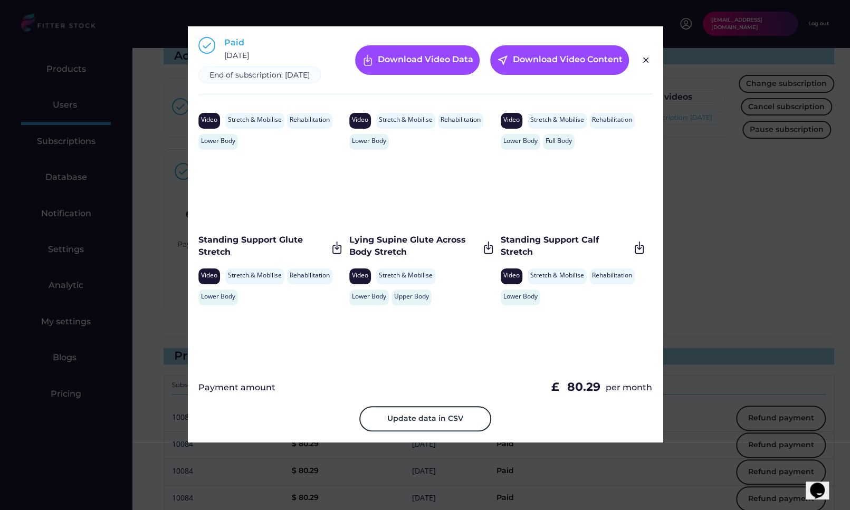
scroll to position [628, 0]
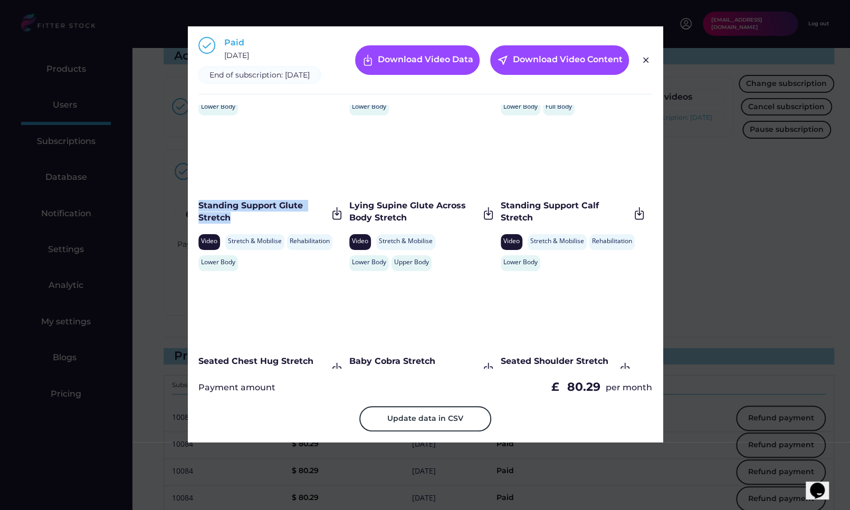
drag, startPoint x: 235, startPoint y: 225, endPoint x: 196, endPoint y: 215, distance: 40.3
click at [196, 215] on div "Paid December 1, 2024 End of subscription: December 1, 2025 Download Video Data…" at bounding box center [425, 234] width 475 height 416
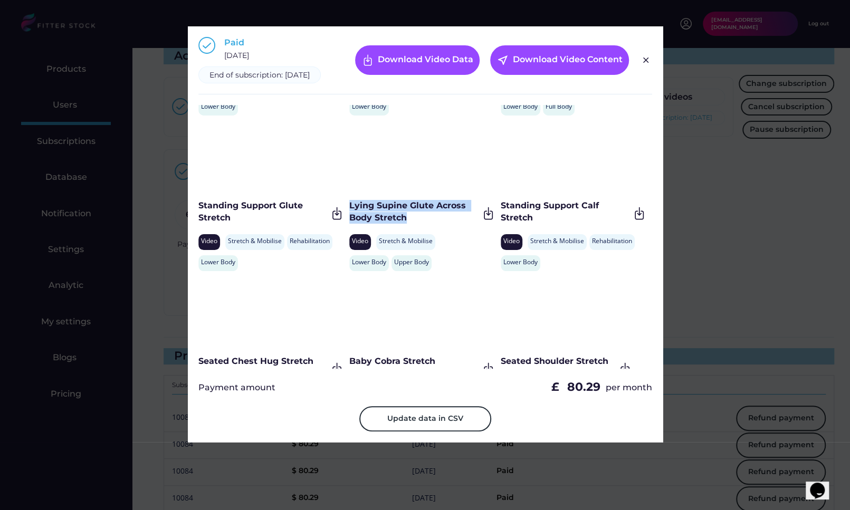
drag, startPoint x: 411, startPoint y: 229, endPoint x: 350, endPoint y: 220, distance: 61.4
click at [350, 220] on div "Lying Supine Glute Across Body Stretch" at bounding box center [413, 212] width 129 height 24
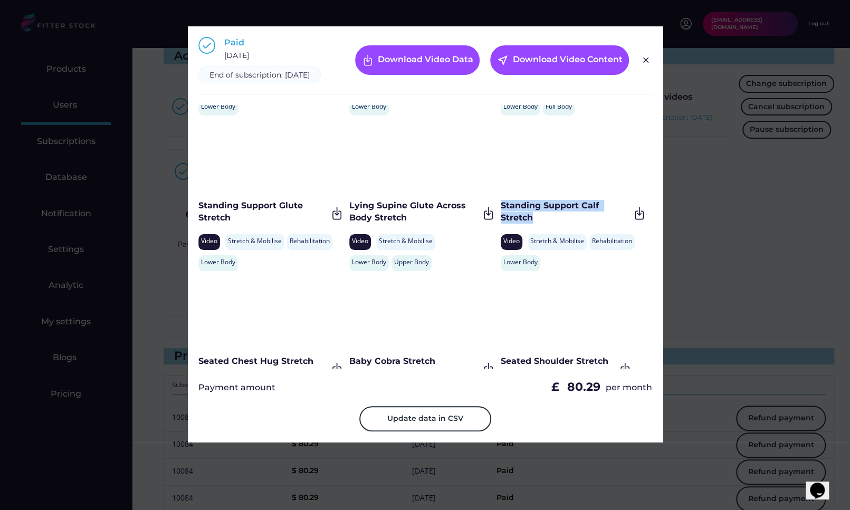
drag, startPoint x: 535, startPoint y: 230, endPoint x: 500, endPoint y: 216, distance: 37.9
click at [500, 216] on div "Standing Support Calf Stretch" at bounding box center [564, 212] width 129 height 24
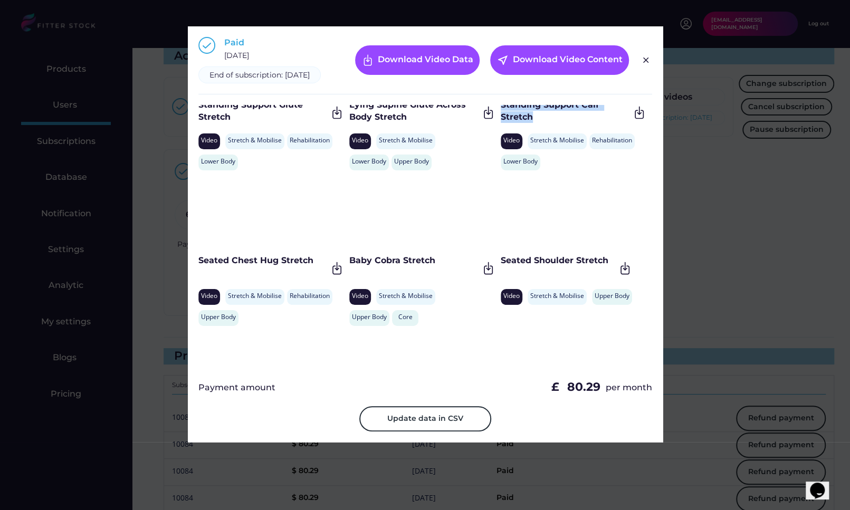
scroll to position [743, 0]
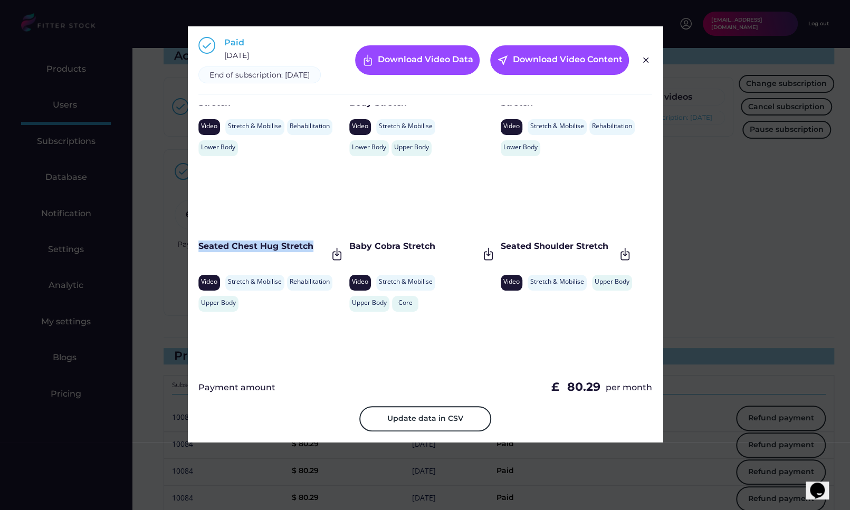
drag, startPoint x: 315, startPoint y: 258, endPoint x: 198, endPoint y: 259, distance: 116.6
click at [198, 252] on div "Seated Chest Hug Stretch" at bounding box center [262, 246] width 129 height 12
drag, startPoint x: 444, startPoint y: 256, endPoint x: 351, endPoint y: 256, distance: 93.3
click at [351, 252] on div "Baby Cobra Stretch" at bounding box center [413, 246] width 129 height 12
drag, startPoint x: 500, startPoint y: 254, endPoint x: 606, endPoint y: 257, distance: 106.0
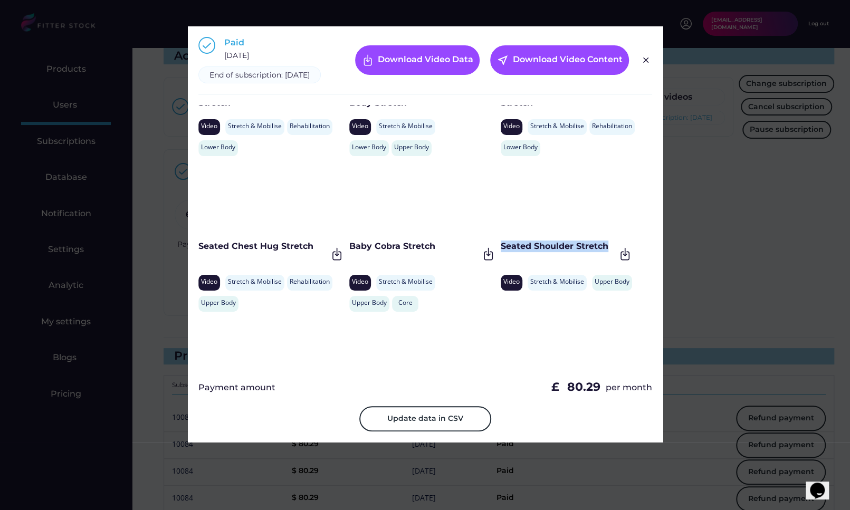
click at [606, 252] on div "Seated Shoulder Stretch" at bounding box center [557, 246] width 114 height 12
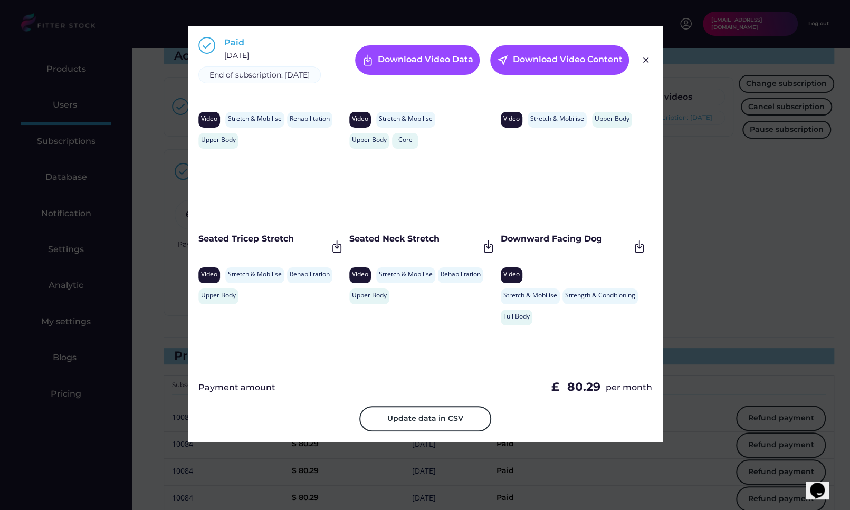
scroll to position [919, 0]
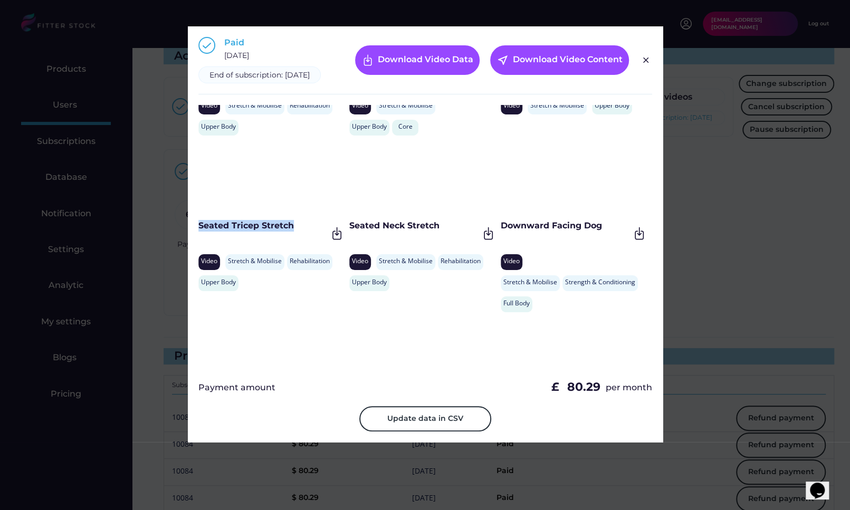
drag, startPoint x: 296, startPoint y: 236, endPoint x: 199, endPoint y: 237, distance: 97.6
click at [199, 232] on div "Seated Tricep Stretch" at bounding box center [262, 226] width 129 height 12
drag, startPoint x: 448, startPoint y: 239, endPoint x: 349, endPoint y: 236, distance: 99.7
click at [349, 232] on div "Seated Neck Stretch" at bounding box center [413, 226] width 129 height 12
drag, startPoint x: 602, startPoint y: 237, endPoint x: 500, endPoint y: 236, distance: 101.3
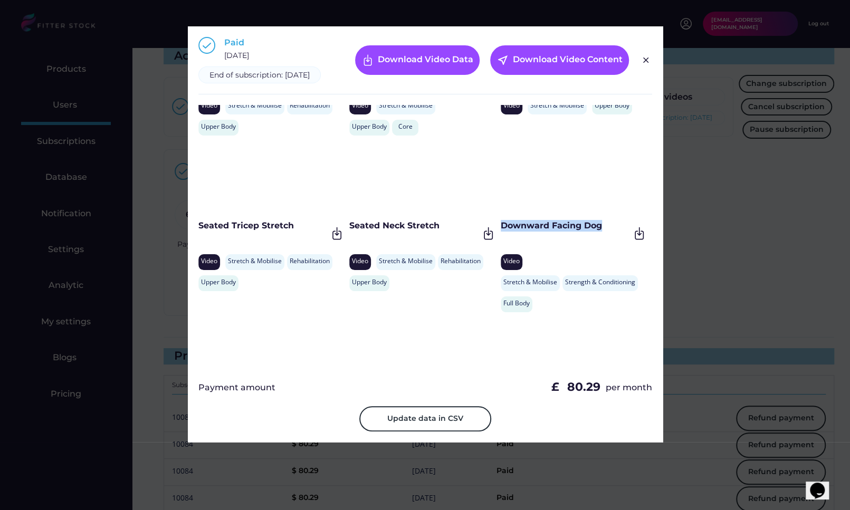
click at [500, 232] on div "Downward Facing Dog" at bounding box center [564, 226] width 129 height 12
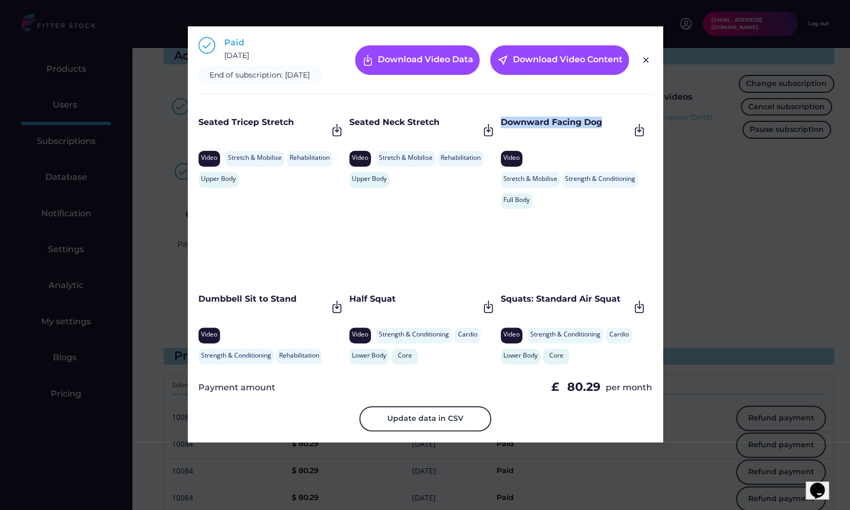
scroll to position [1023, 0]
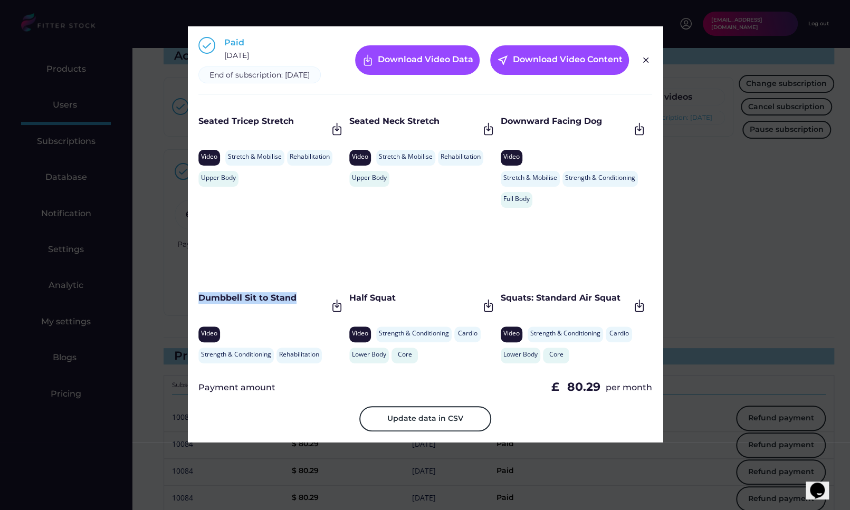
drag, startPoint x: 300, startPoint y: 309, endPoint x: 201, endPoint y: 309, distance: 99.1
click at [201, 304] on div "Dumbbell Sit to Stand" at bounding box center [262, 298] width 129 height 12
drag, startPoint x: 398, startPoint y: 313, endPoint x: 351, endPoint y: 312, distance: 46.4
click at [351, 304] on div "Half Squat" at bounding box center [413, 298] width 129 height 12
drag, startPoint x: 500, startPoint y: 309, endPoint x: 618, endPoint y: 305, distance: 117.7
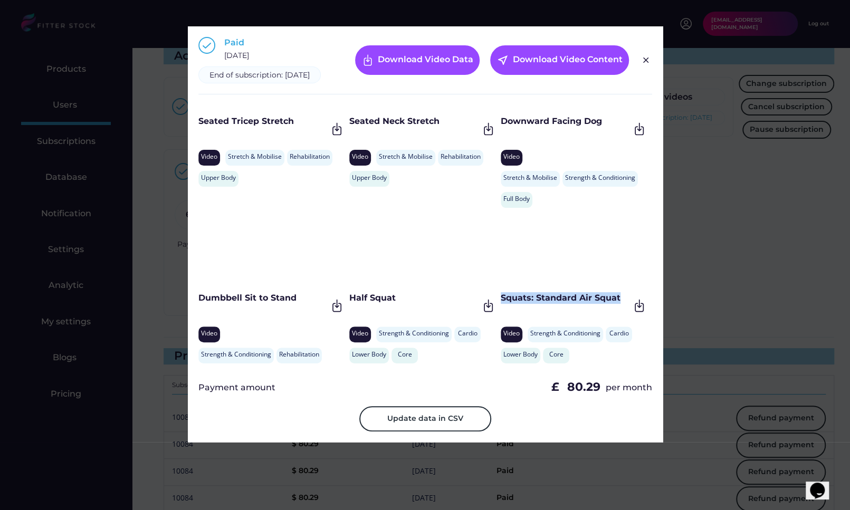
click at [618, 304] on div "Squats: Standard Air Squat" at bounding box center [564, 298] width 129 height 12
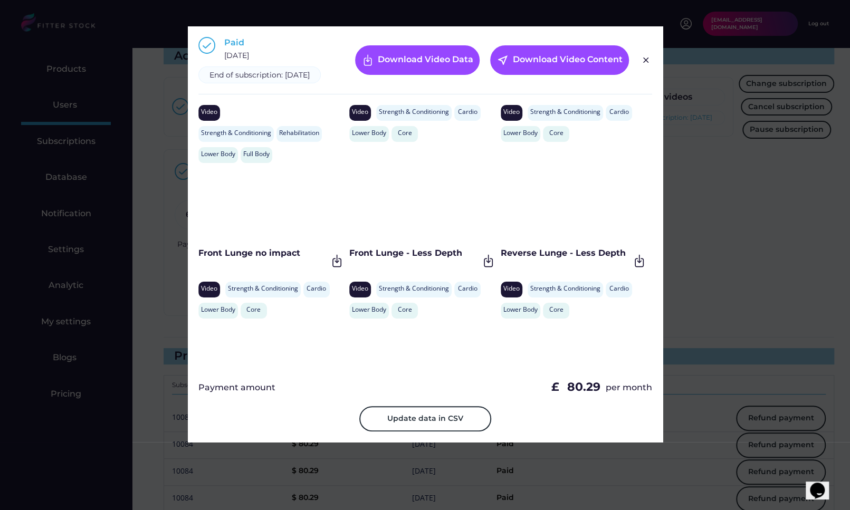
scroll to position [1254, 0]
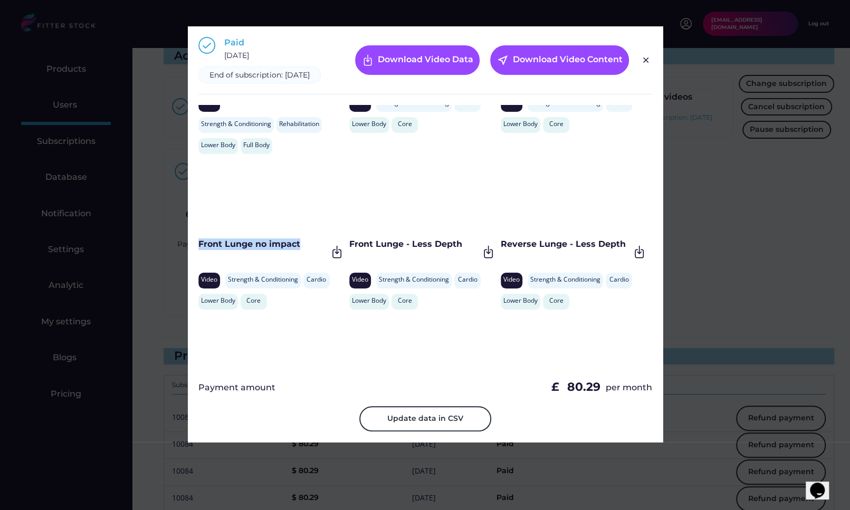
drag, startPoint x: 307, startPoint y: 257, endPoint x: 198, endPoint y: 256, distance: 109.7
click at [198, 250] on div "Front Lunge no impact" at bounding box center [262, 244] width 129 height 12
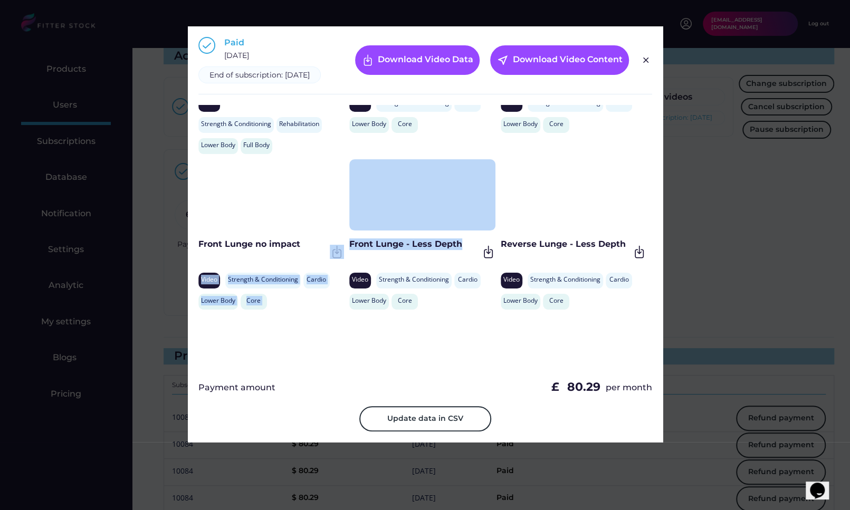
drag, startPoint x: 464, startPoint y: 256, endPoint x: 346, endPoint y: 256, distance: 117.6
click at [346, 256] on div "Standing Upper Back Stretch Video Stretch & Mobilise Strength & Conditioning Up…" at bounding box center [425, 237] width 454 height 264
click at [351, 250] on div "Front Lunge - Less Depth" at bounding box center [413, 244] width 129 height 12
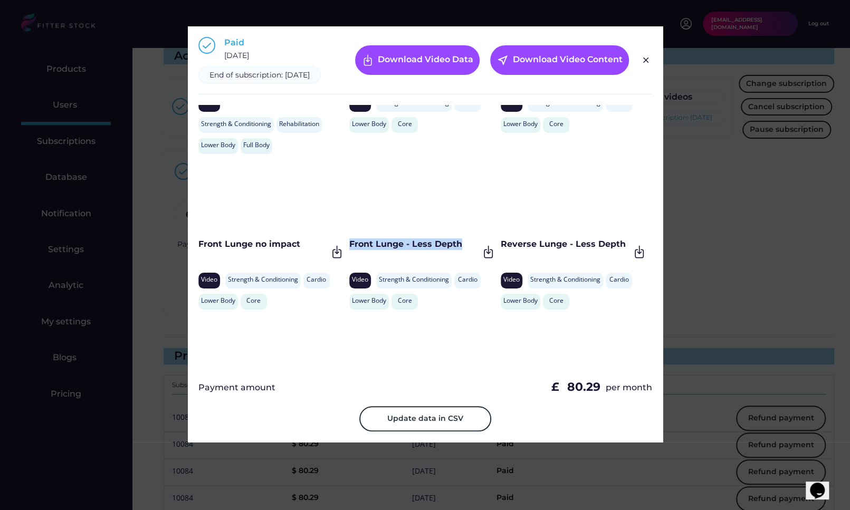
drag, startPoint x: 349, startPoint y: 254, endPoint x: 473, endPoint y: 251, distance: 123.4
click at [473, 250] on div "Front Lunge - Less Depth" at bounding box center [413, 244] width 129 height 12
drag, startPoint x: 499, startPoint y: 254, endPoint x: 621, endPoint y: 255, distance: 121.3
click at [621, 250] on div "Reverse Lunge - Less Depth" at bounding box center [564, 244] width 129 height 12
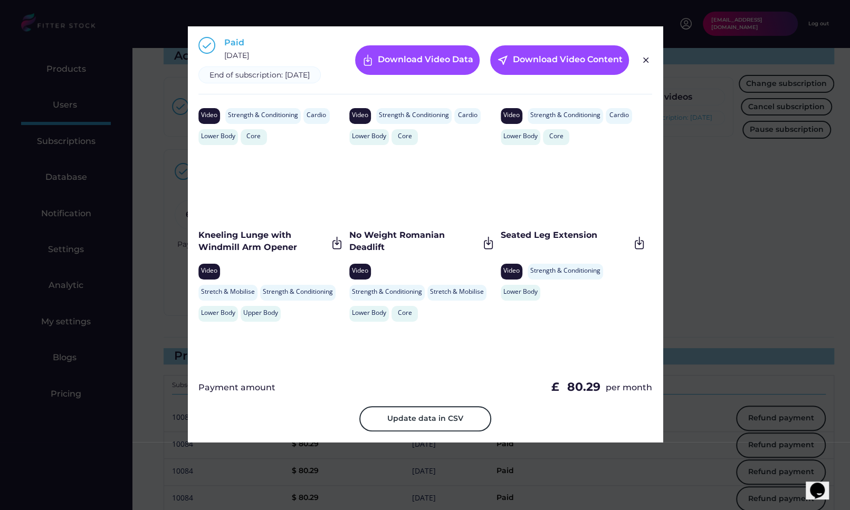
scroll to position [1424, 0]
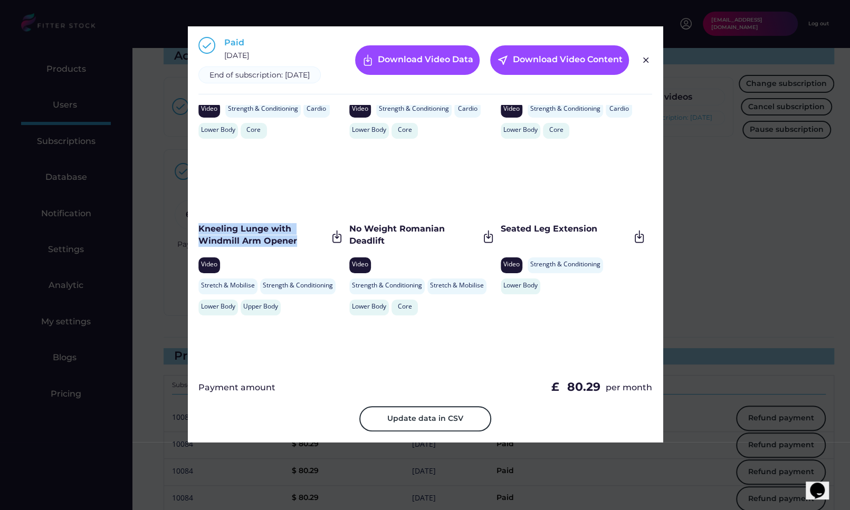
drag, startPoint x: 305, startPoint y: 249, endPoint x: 198, endPoint y: 239, distance: 108.1
click at [198, 239] on div "Kneeling Lunge with Windmill Arm Opener" at bounding box center [262, 235] width 129 height 24
drag, startPoint x: 425, startPoint y: 249, endPoint x: 351, endPoint y: 240, distance: 74.4
click at [351, 240] on div "No Weight Romanian Deadlift" at bounding box center [413, 235] width 129 height 24
drag, startPoint x: 498, startPoint y: 239, endPoint x: 598, endPoint y: 240, distance: 99.7
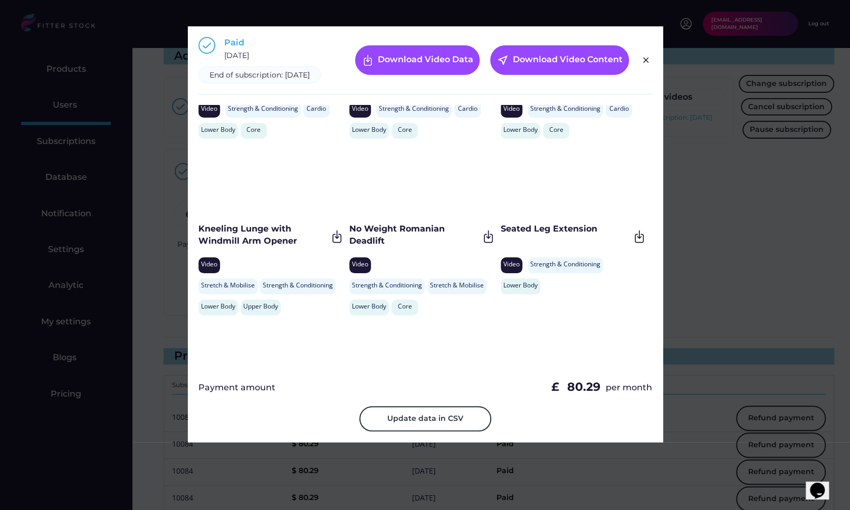
click at [599, 235] on div "Seated Leg Extension" at bounding box center [564, 229] width 129 height 12
drag, startPoint x: 598, startPoint y: 240, endPoint x: 499, endPoint y: 241, distance: 99.1
click at [500, 235] on div "Seated Leg Extension" at bounding box center [564, 229] width 129 height 12
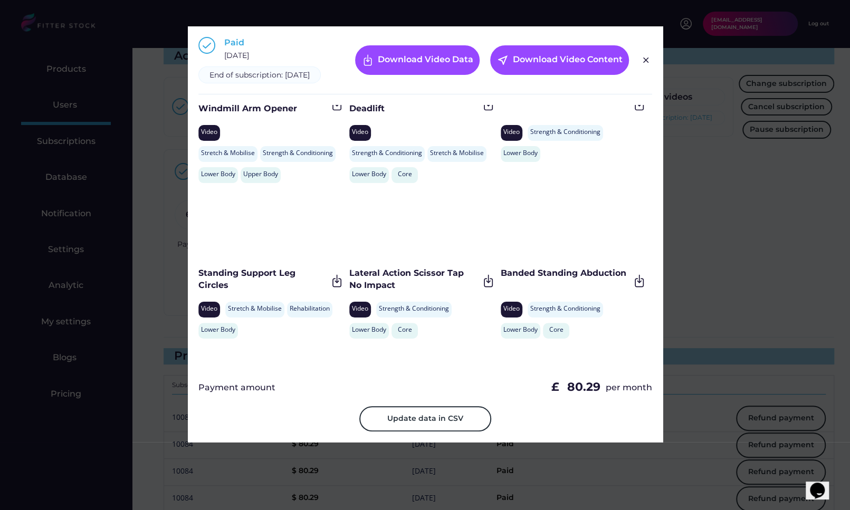
scroll to position [1577, 0]
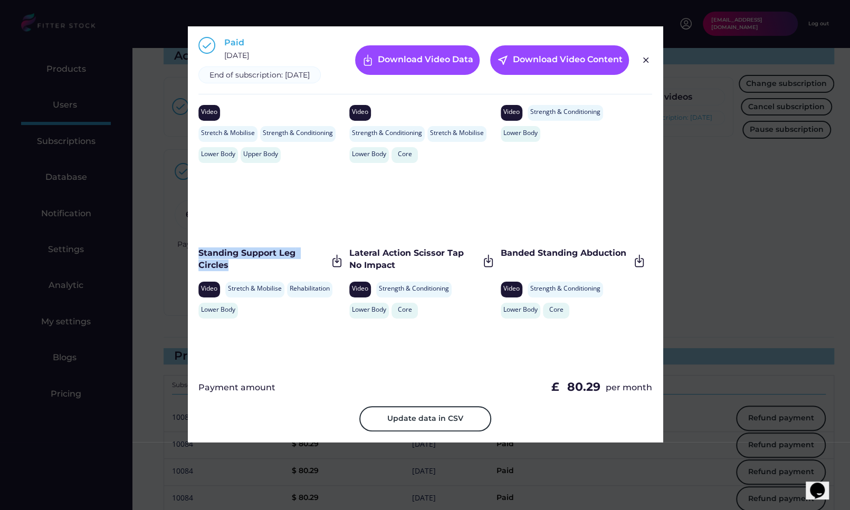
drag, startPoint x: 243, startPoint y: 270, endPoint x: 200, endPoint y: 265, distance: 42.5
click at [200, 265] on div "Standing Support Leg Circles" at bounding box center [262, 259] width 129 height 24
drag, startPoint x: 403, startPoint y: 274, endPoint x: 349, endPoint y: 262, distance: 55.0
click at [349, 262] on div "Lateral Action Scissor Tap No Impact" at bounding box center [413, 259] width 129 height 24
drag, startPoint x: 499, startPoint y: 262, endPoint x: 628, endPoint y: 261, distance: 128.7
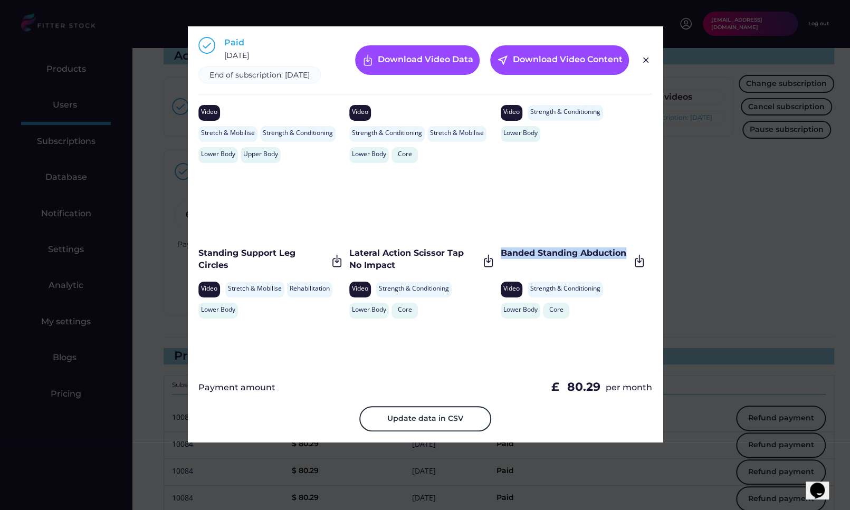
click at [628, 261] on div "Banded Standing Abduction" at bounding box center [573, 260] width 146 height 26
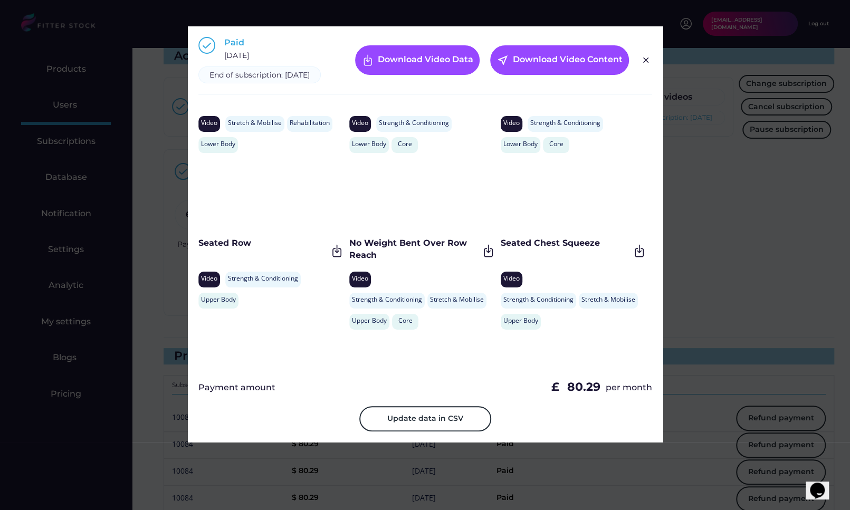
scroll to position [1748, 0]
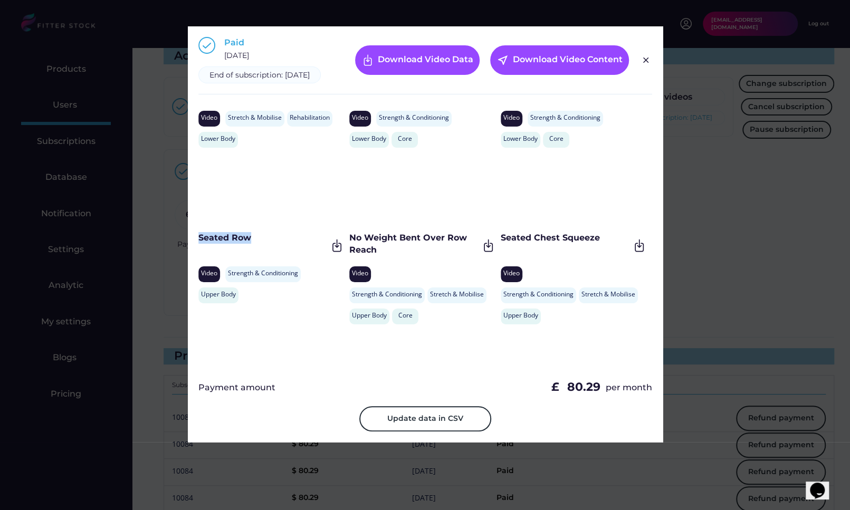
drag, startPoint x: 261, startPoint y: 252, endPoint x: 199, endPoint y: 252, distance: 61.7
click at [199, 244] on div "Seated Row" at bounding box center [262, 238] width 129 height 12
drag, startPoint x: 402, startPoint y: 261, endPoint x: 351, endPoint y: 250, distance: 52.3
click at [351, 250] on div "No Weight Bent Over Row Reach" at bounding box center [413, 244] width 129 height 24
drag, startPoint x: 501, startPoint y: 244, endPoint x: 591, endPoint y: 244, distance: 90.2
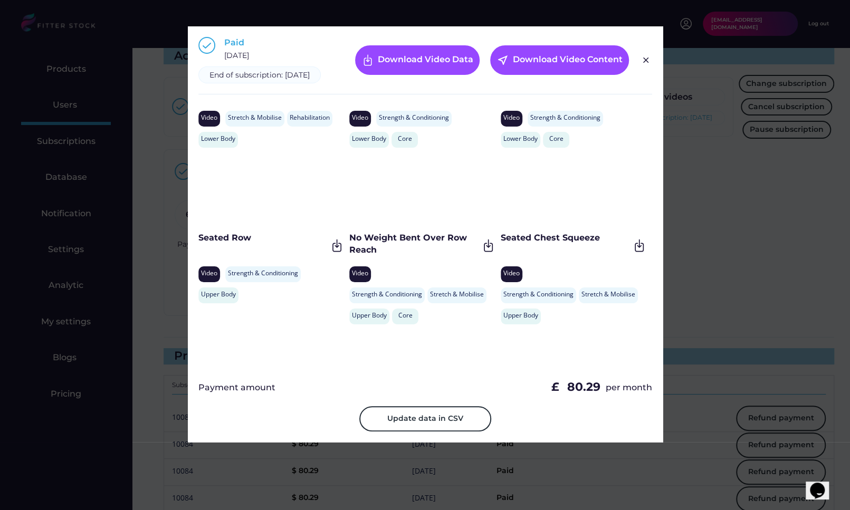
click at [591, 244] on div "Seated Chest Squeeze" at bounding box center [564, 238] width 129 height 12
drag, startPoint x: 600, startPoint y: 248, endPoint x: 499, endPoint y: 250, distance: 100.2
click at [500, 244] on div "Seated Chest Squeeze" at bounding box center [564, 238] width 129 height 12
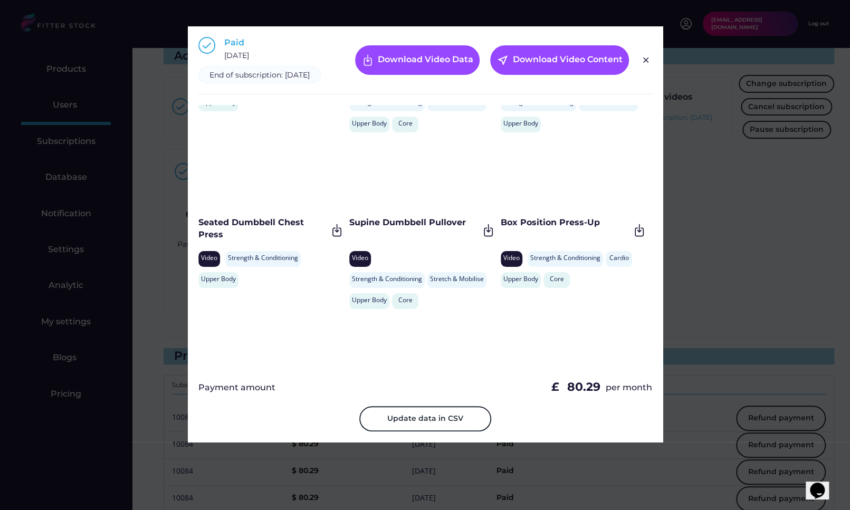
scroll to position [1948, 0]
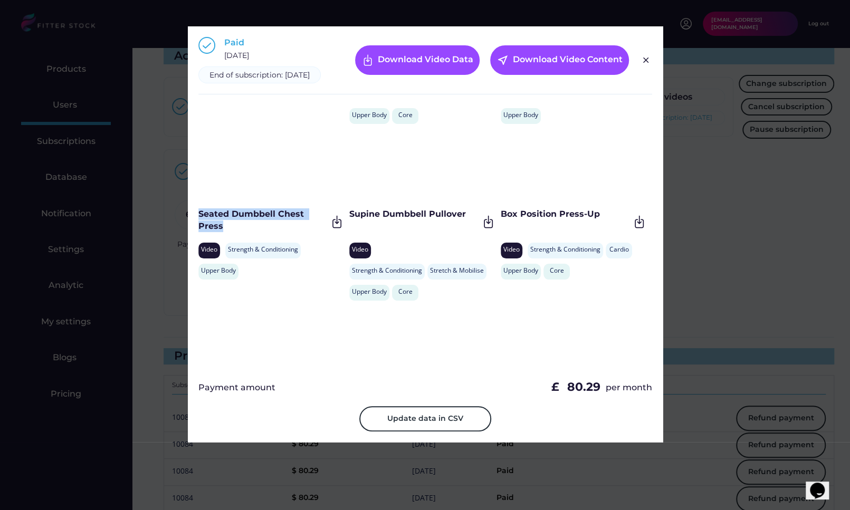
drag, startPoint x: 253, startPoint y: 238, endPoint x: 200, endPoint y: 226, distance: 53.6
click at [200, 226] on div "Seated Dumbbell Chest Press" at bounding box center [262, 220] width 129 height 24
drag, startPoint x: 465, startPoint y: 225, endPoint x: 348, endPoint y: 225, distance: 117.1
click at [349, 220] on div "Supine Dumbbell Pullover" at bounding box center [413, 214] width 129 height 12
drag, startPoint x: 499, startPoint y: 224, endPoint x: 597, endPoint y: 224, distance: 98.1
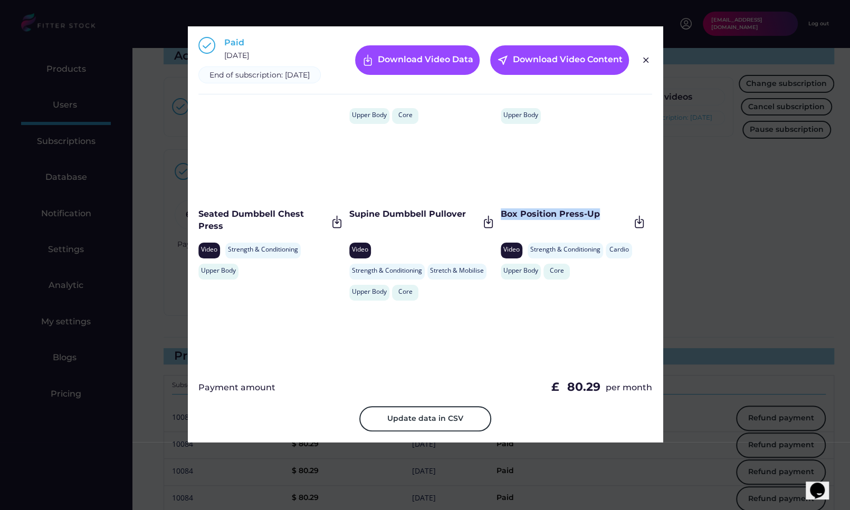
click at [597, 220] on div "Box Position Press-Up" at bounding box center [564, 214] width 129 height 12
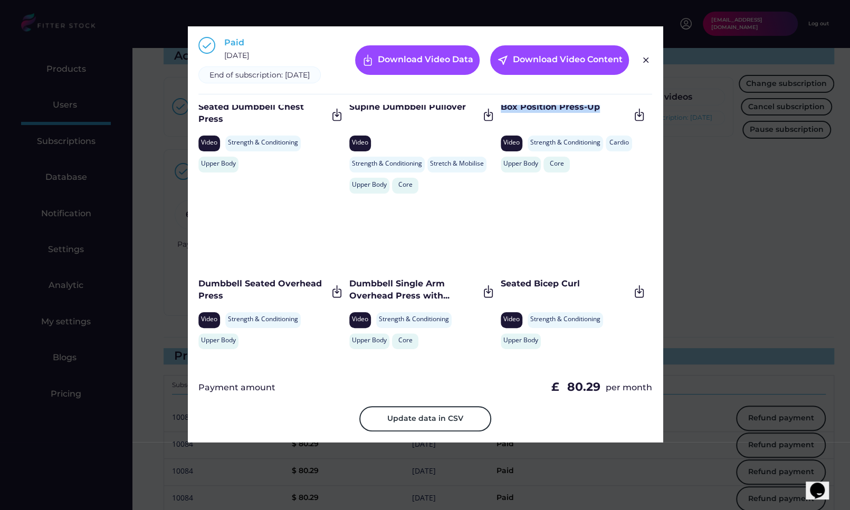
scroll to position [2078, 0]
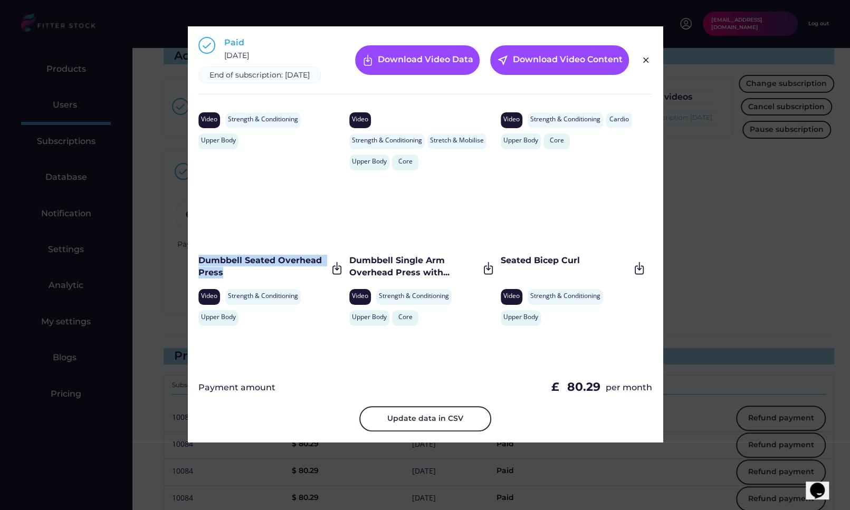
drag, startPoint x: 240, startPoint y: 280, endPoint x: 194, endPoint y: 273, distance: 46.8
click at [194, 273] on div "Paid December 1, 2024 End of subscription: December 1, 2025 Download Video Data…" at bounding box center [425, 234] width 475 height 416
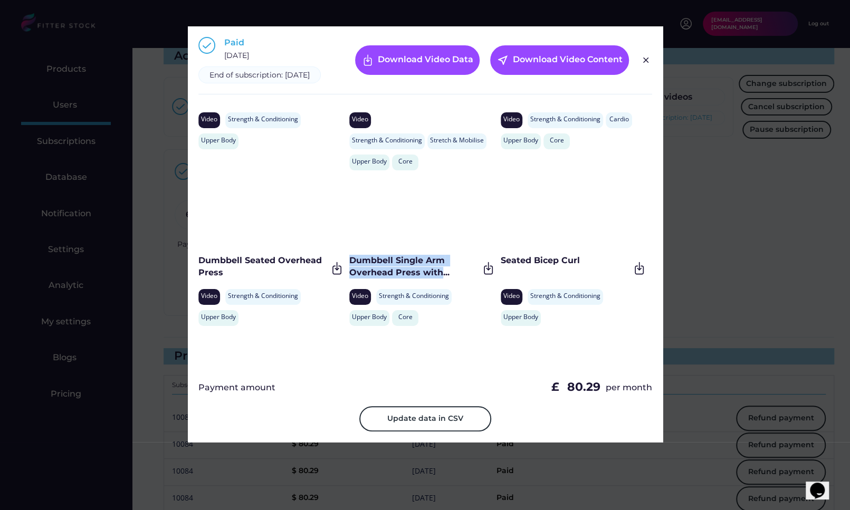
drag, startPoint x: 437, startPoint y: 282, endPoint x: 351, endPoint y: 270, distance: 87.3
click at [351, 270] on div "Dumbbell Single Arm Overhead Press with..." at bounding box center [413, 267] width 129 height 24
drag, startPoint x: 500, startPoint y: 268, endPoint x: 582, endPoint y: 269, distance: 82.3
click at [582, 266] on div "Seated Bicep Curl" at bounding box center [564, 261] width 129 height 12
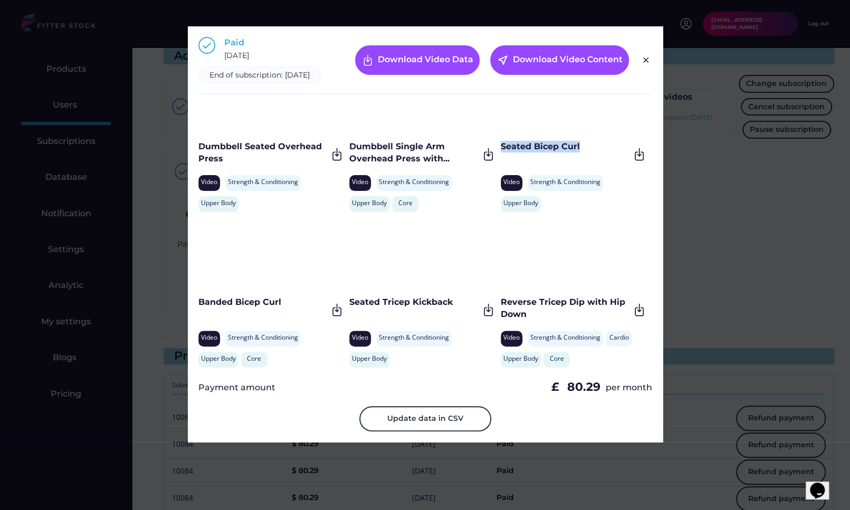
scroll to position [2207, 0]
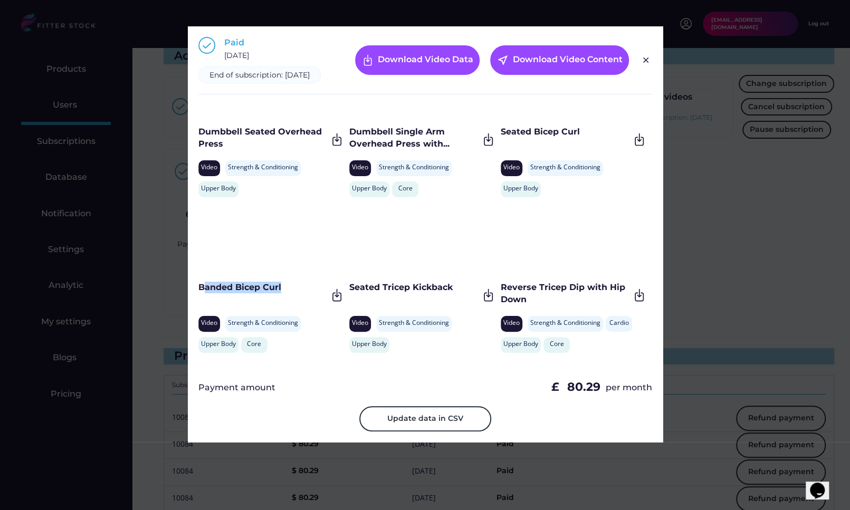
drag, startPoint x: 289, startPoint y: 296, endPoint x: 202, endPoint y: 297, distance: 87.0
click at [202, 293] on div "Banded Bicep Curl" at bounding box center [262, 288] width 129 height 12
drag, startPoint x: 198, startPoint y: 297, endPoint x: 288, endPoint y: 297, distance: 90.2
click at [288, 293] on div "Banded Bicep Curl" at bounding box center [262, 288] width 129 height 12
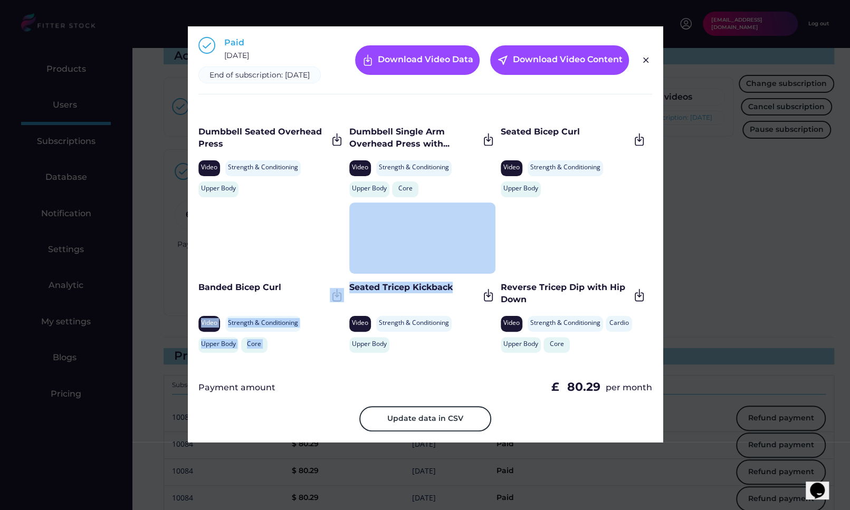
drag, startPoint x: 459, startPoint y: 301, endPoint x: 347, endPoint y: 301, distance: 111.8
click at [347, 301] on div "Standing Upper Back Stretch Video Stretch & Mobilise Strength & Conditioning Up…" at bounding box center [425, 237] width 454 height 264
click at [347, 301] on div "Banded Bicep Curl Video Strength & Conditioning Stretch & Mobilise Upper Body C…" at bounding box center [273, 281] width 151 height 156
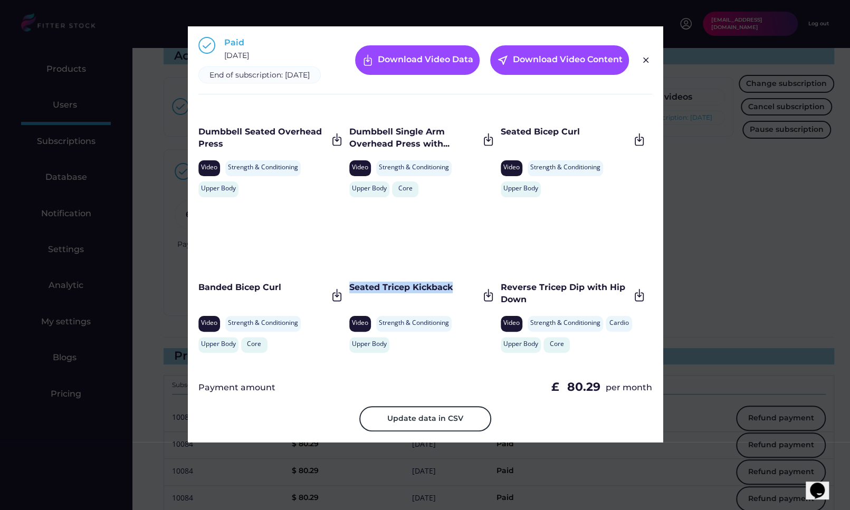
drag, startPoint x: 349, startPoint y: 298, endPoint x: 473, endPoint y: 300, distance: 123.9
click at [473, 293] on div "Seated Tricep Kickback" at bounding box center [413, 288] width 129 height 12
drag, startPoint x: 529, startPoint y: 311, endPoint x: 502, endPoint y: 297, distance: 30.9
click at [502, 297] on div "Reverse Tricep Dip with Hip Down" at bounding box center [564, 294] width 129 height 24
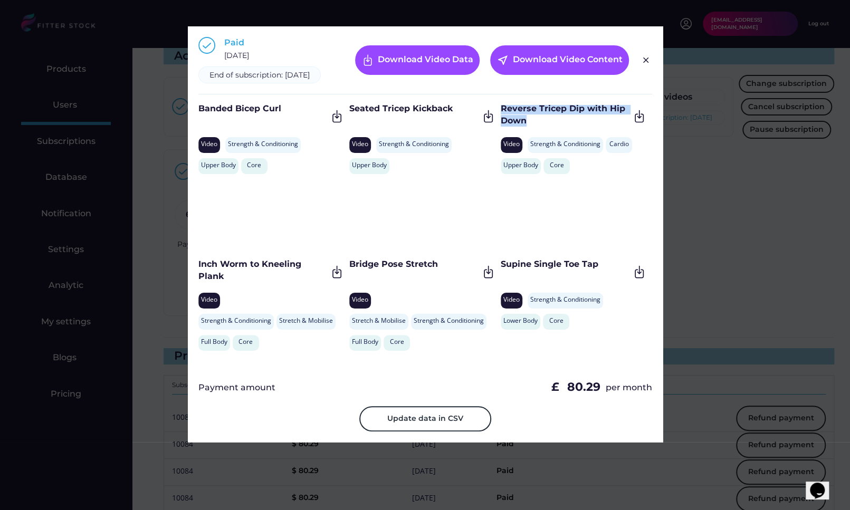
scroll to position [2414, 0]
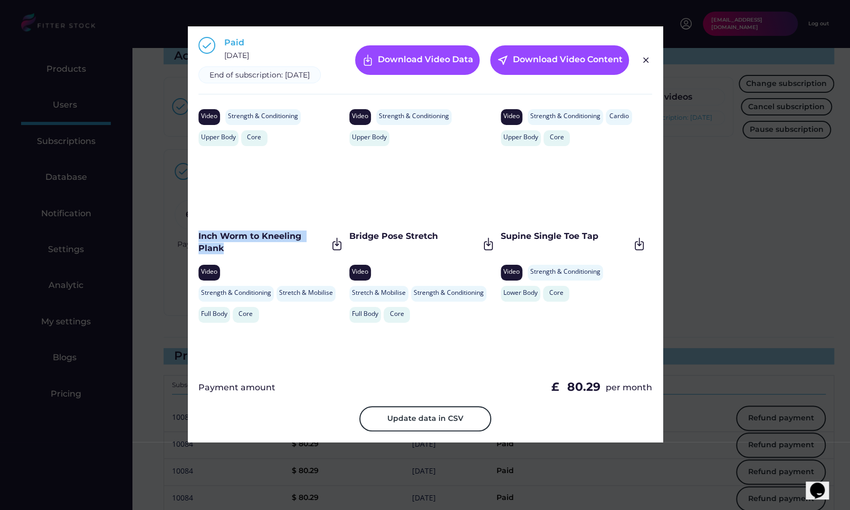
drag, startPoint x: 249, startPoint y: 265, endPoint x: 197, endPoint y: 250, distance: 54.4
click at [197, 250] on div "Paid December 1, 2024 End of subscription: December 1, 2025 Download Video Data…" at bounding box center [425, 234] width 475 height 416
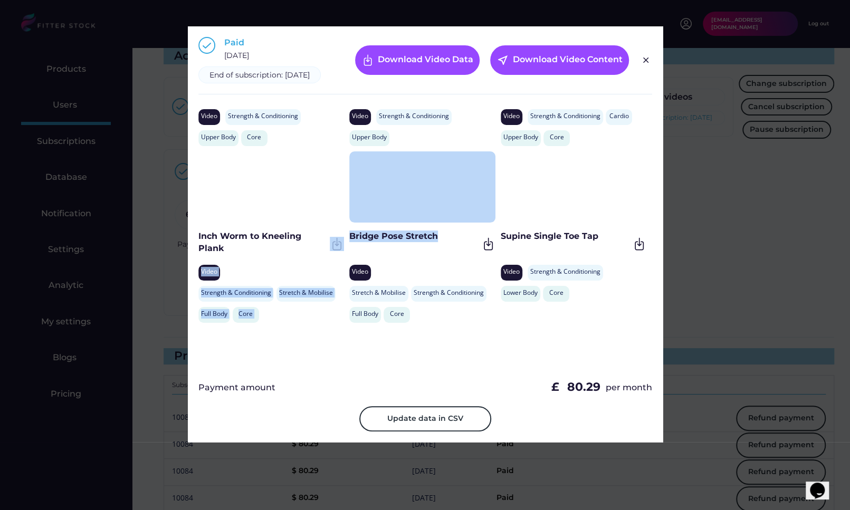
drag, startPoint x: 436, startPoint y: 247, endPoint x: 346, endPoint y: 247, distance: 89.7
click at [346, 247] on div "Standing Upper Back Stretch Video Stretch & Mobilise Strength & Conditioning Up…" at bounding box center [425, 237] width 454 height 264
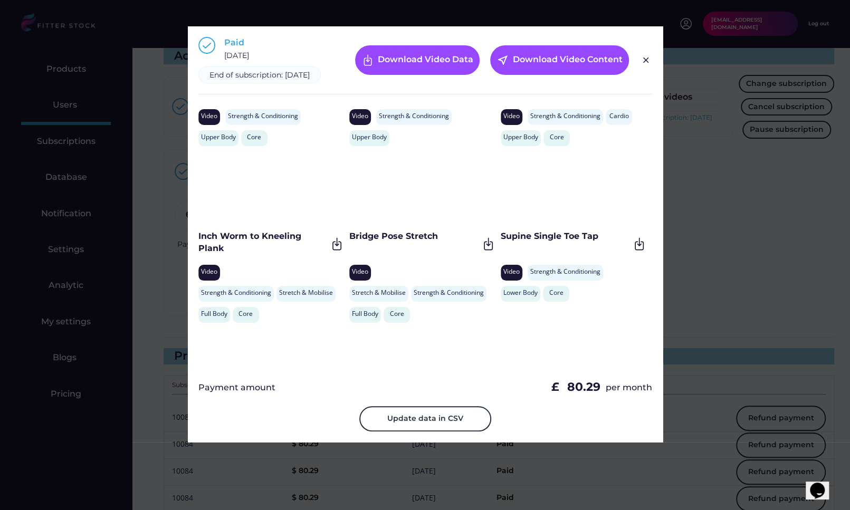
click at [349, 242] on div "Bridge Pose Stretch" at bounding box center [413, 236] width 129 height 12
drag, startPoint x: 349, startPoint y: 247, endPoint x: 449, endPoint y: 247, distance: 100.7
click at [449, 242] on div "Bridge Pose Stretch" at bounding box center [413, 236] width 129 height 12
drag, startPoint x: 502, startPoint y: 244, endPoint x: 613, endPoint y: 244, distance: 111.3
click at [613, 242] on div "Supine Single Toe Tap" at bounding box center [564, 236] width 129 height 12
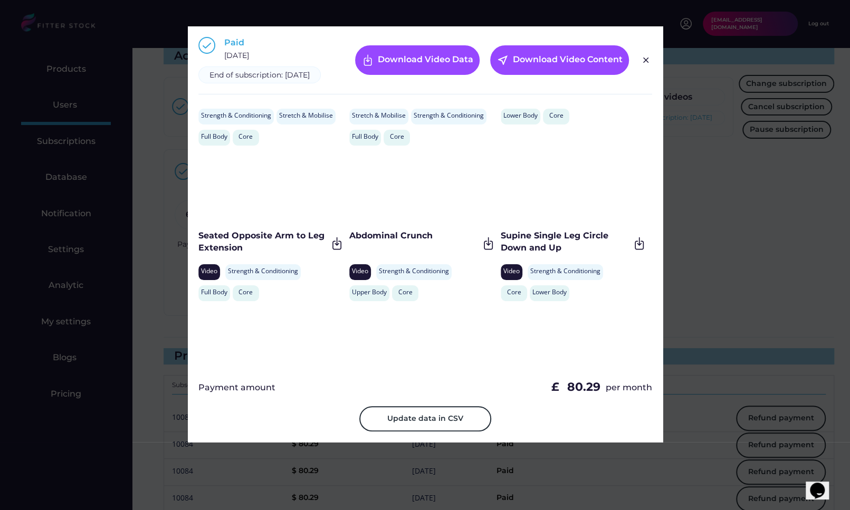
scroll to position [2606, 0]
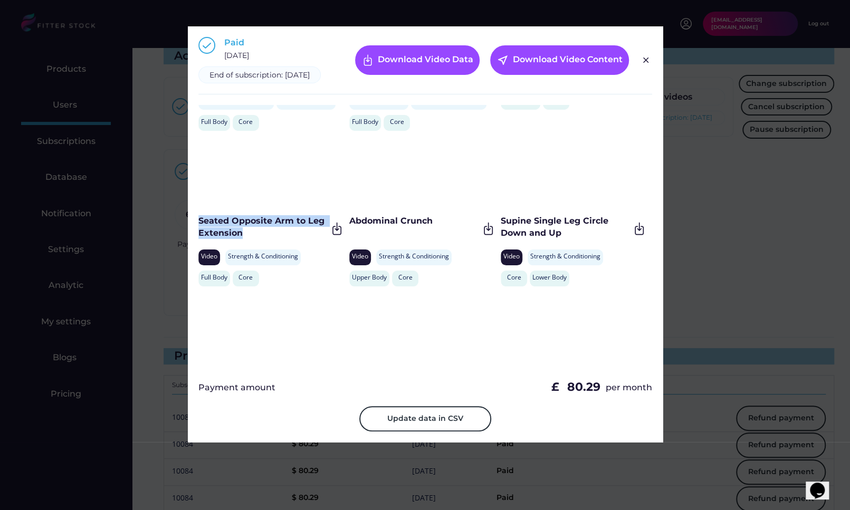
drag, startPoint x: 255, startPoint y: 239, endPoint x: 194, endPoint y: 234, distance: 60.9
click at [194, 234] on div "Paid December 1, 2024 End of subscription: December 1, 2025 Download Video Data…" at bounding box center [425, 234] width 475 height 416
drag, startPoint x: 436, startPoint y: 234, endPoint x: 350, endPoint y: 234, distance: 86.0
click at [350, 227] on div "Abdominal Crunch" at bounding box center [413, 221] width 129 height 12
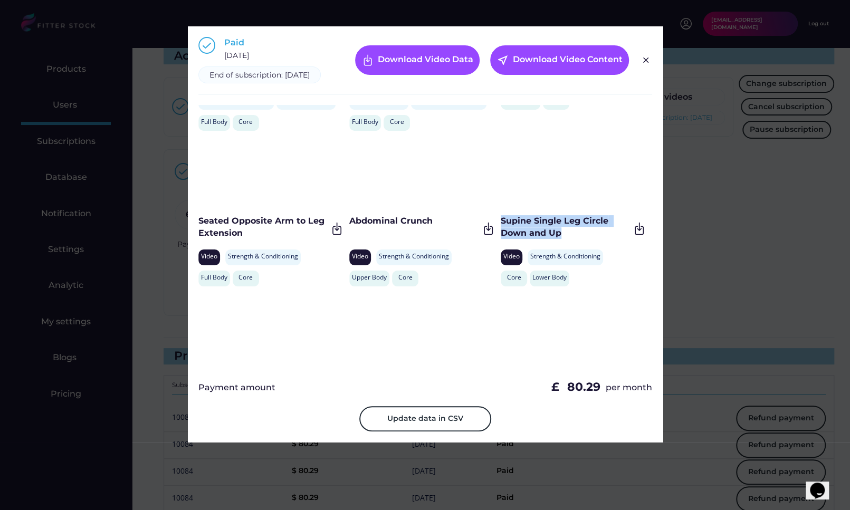
drag, startPoint x: 579, startPoint y: 238, endPoint x: 499, endPoint y: 230, distance: 80.1
click at [500, 230] on div "Supine Single Leg Circle Down and Up" at bounding box center [564, 227] width 129 height 24
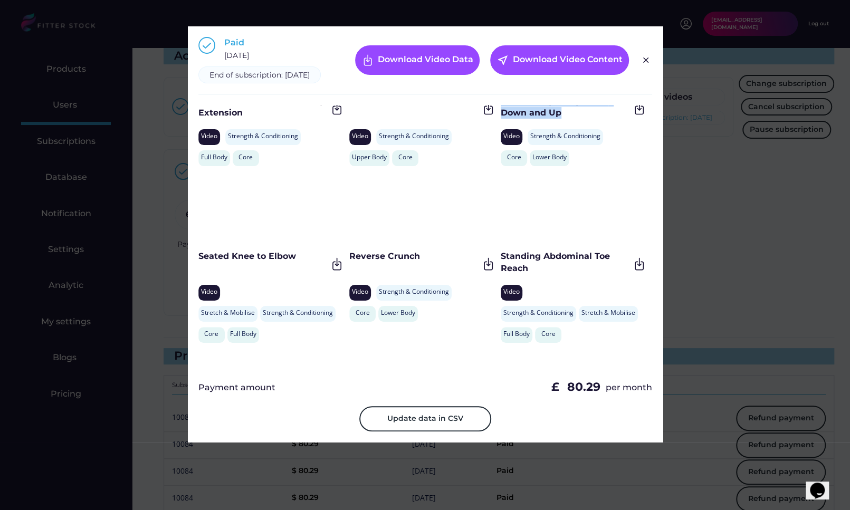
scroll to position [2745, 0]
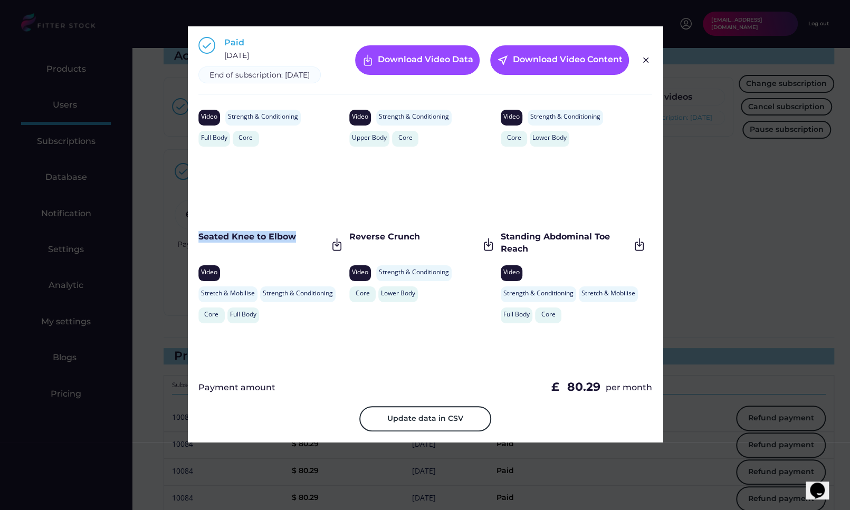
drag, startPoint x: 298, startPoint y: 249, endPoint x: 198, endPoint y: 251, distance: 99.7
click at [198, 243] on div "Seated Knee to Elbow" at bounding box center [262, 237] width 129 height 12
drag, startPoint x: 449, startPoint y: 249, endPoint x: 351, endPoint y: 248, distance: 98.6
click at [351, 243] on div "Reverse Crunch" at bounding box center [413, 237] width 129 height 12
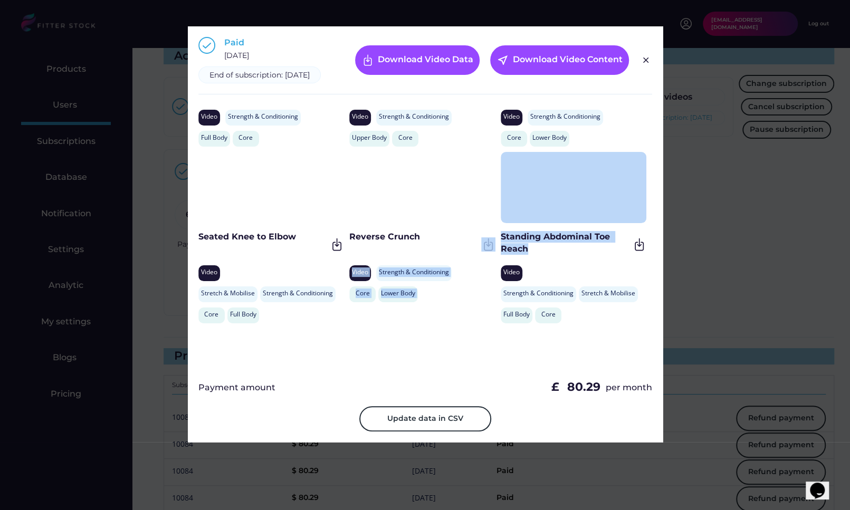
drag, startPoint x: 537, startPoint y: 265, endPoint x: 498, endPoint y: 247, distance: 43.2
click at [500, 247] on div "Standing Abdominal Toe Reach" at bounding box center [564, 244] width 129 height 26
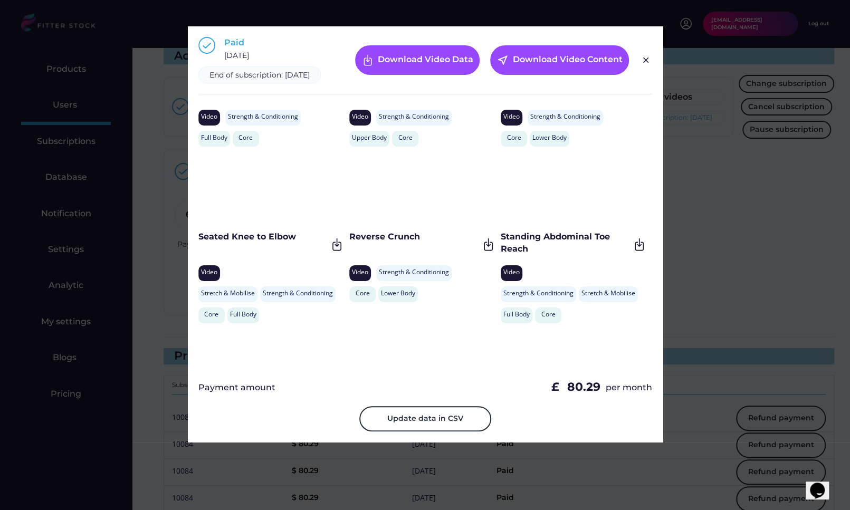
click at [519, 251] on div "Standing Abdominal Toe Reach" at bounding box center [564, 243] width 129 height 24
drag, startPoint x: 524, startPoint y: 256, endPoint x: 499, endPoint y: 248, distance: 25.5
click at [500, 248] on div "Standing Abdominal Toe Reach" at bounding box center [564, 243] width 129 height 24
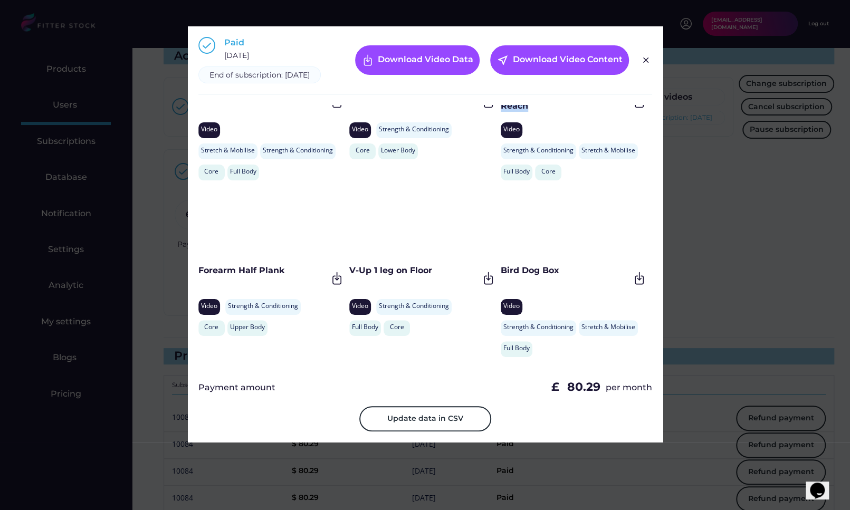
scroll to position [2921, 0]
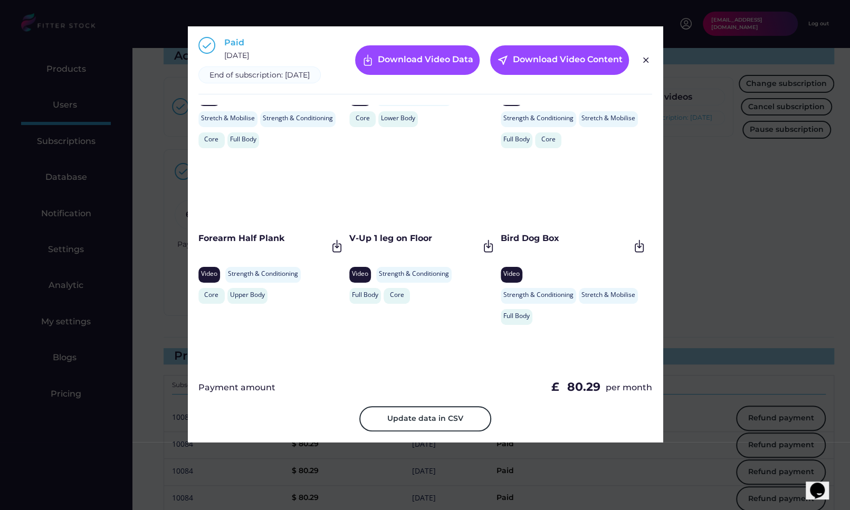
drag, startPoint x: 307, startPoint y: 241, endPoint x: 200, endPoint y: 242, distance: 107.1
click at [200, 242] on div "Forearm Half Plank Video Strength & Conditioning Rehabilitation Core Upper Body" at bounding box center [271, 228] width 146 height 150
drag, startPoint x: 199, startPoint y: 249, endPoint x: 288, endPoint y: 249, distance: 89.7
click at [288, 244] on div "Forearm Half Plank" at bounding box center [262, 239] width 129 height 12
drag, startPoint x: 459, startPoint y: 250, endPoint x: 350, endPoint y: 250, distance: 109.2
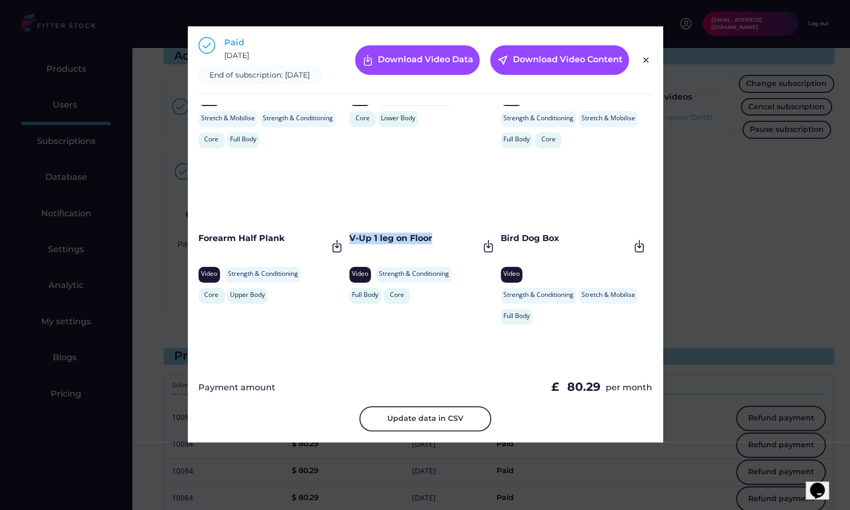
click at [350, 244] on div "V-Up 1 leg on Floor" at bounding box center [413, 239] width 129 height 12
drag, startPoint x: 564, startPoint y: 249, endPoint x: 500, endPoint y: 249, distance: 64.3
click at [500, 244] on div "Bird Dog Box" at bounding box center [564, 239] width 129 height 12
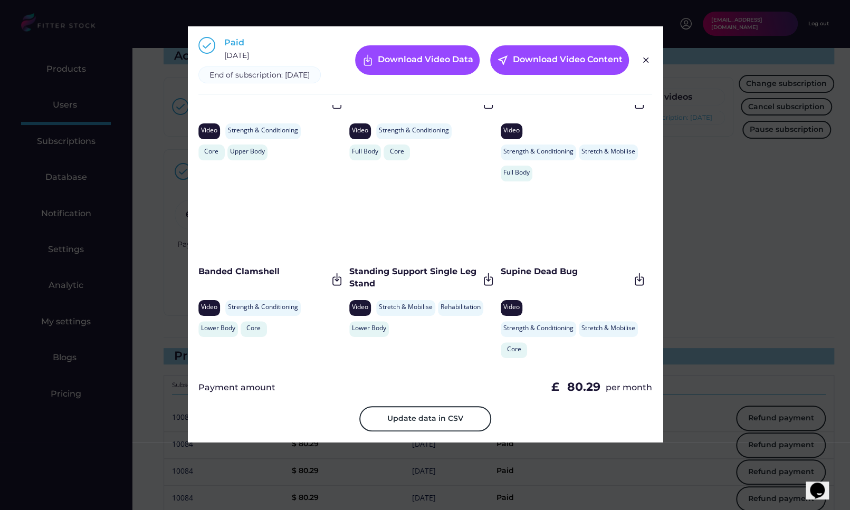
scroll to position [3066, 0]
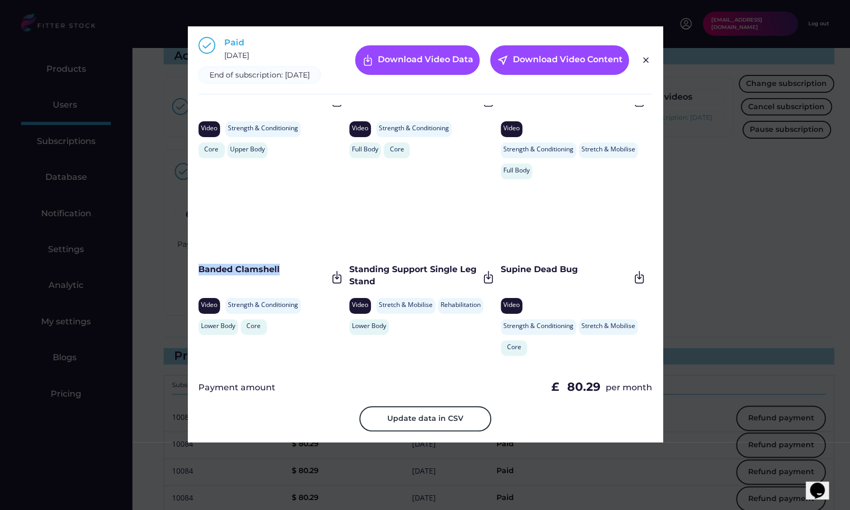
drag, startPoint x: 286, startPoint y: 278, endPoint x: 191, endPoint y: 278, distance: 94.9
click at [191, 278] on div "Paid December 1, 2024 End of subscription: December 1, 2025 Download Video Data…" at bounding box center [425, 234] width 475 height 416
drag, startPoint x: 397, startPoint y: 296, endPoint x: 350, endPoint y: 280, distance: 49.5
click at [350, 280] on div "Standing Support Single Leg Stand" at bounding box center [413, 276] width 129 height 24
drag, startPoint x: 582, startPoint y: 280, endPoint x: 499, endPoint y: 280, distance: 82.8
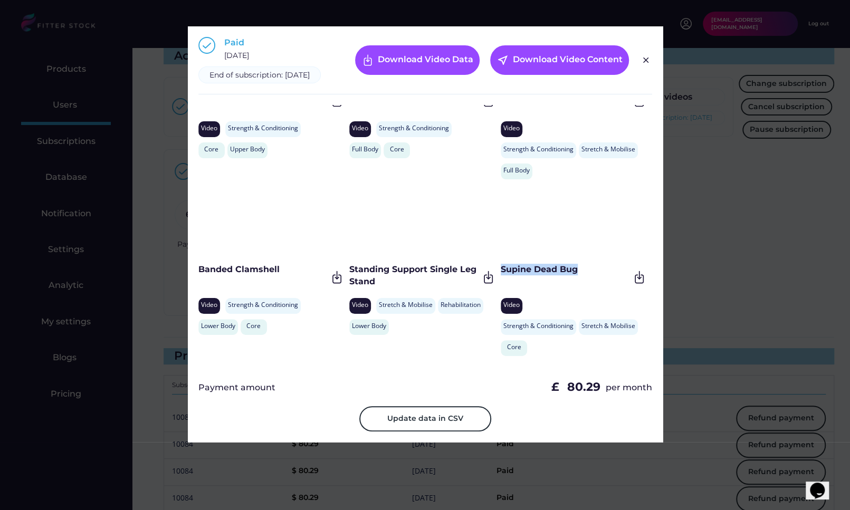
click at [500, 275] on div "Supine Dead Bug" at bounding box center [564, 270] width 129 height 12
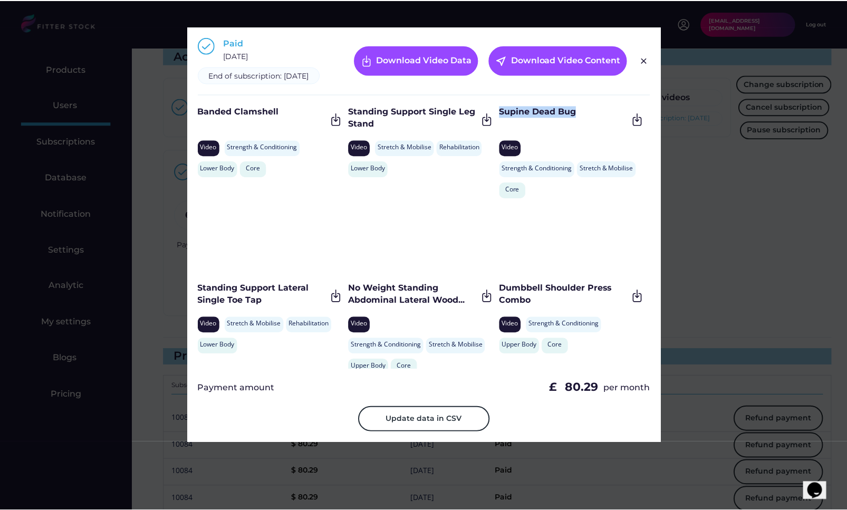
scroll to position [3235, 0]
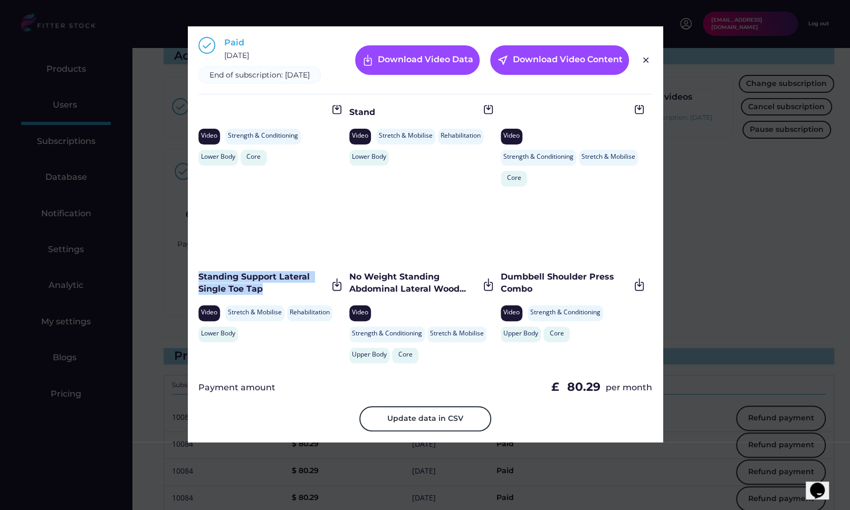
drag, startPoint x: 270, startPoint y: 305, endPoint x: 196, endPoint y: 288, distance: 75.7
click at [196, 288] on div "Paid December 1, 2024 End of subscription: December 1, 2025 Download Video Data…" at bounding box center [425, 234] width 475 height 416
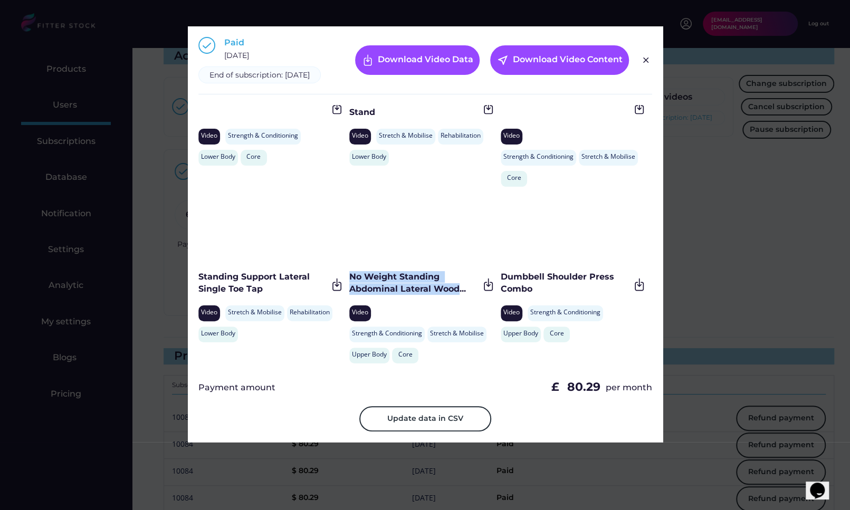
drag, startPoint x: 458, startPoint y: 300, endPoint x: 350, endPoint y: 287, distance: 108.8
click at [350, 286] on div "No Weight Standing Abdominal Lateral Wood..." at bounding box center [413, 283] width 129 height 24
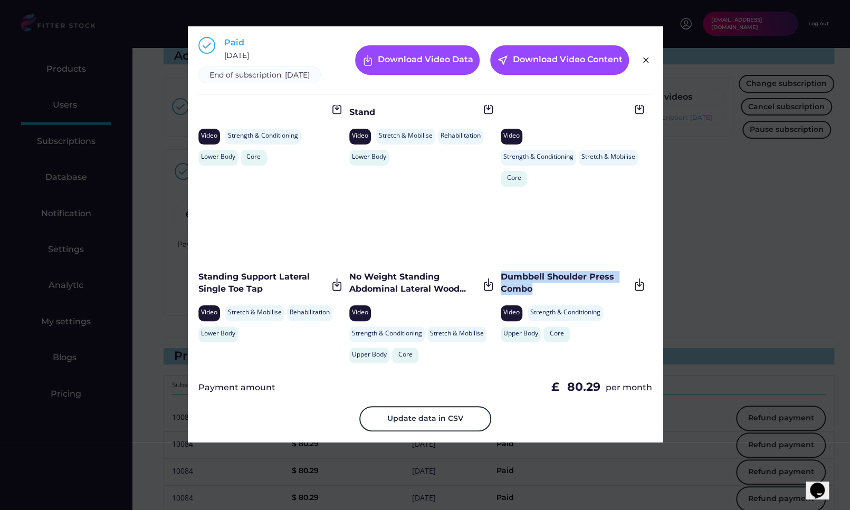
drag, startPoint x: 538, startPoint y: 297, endPoint x: 500, endPoint y: 288, distance: 38.5
click at [500, 288] on div "Dumbbell Shoulder Press Combo" at bounding box center [564, 283] width 129 height 24
click at [646, 66] on img at bounding box center [645, 60] width 13 height 13
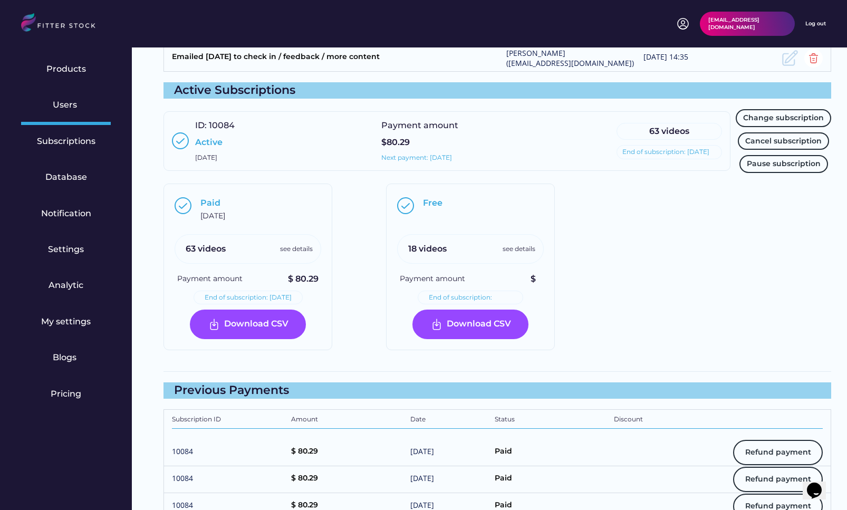
scroll to position [1018, 0]
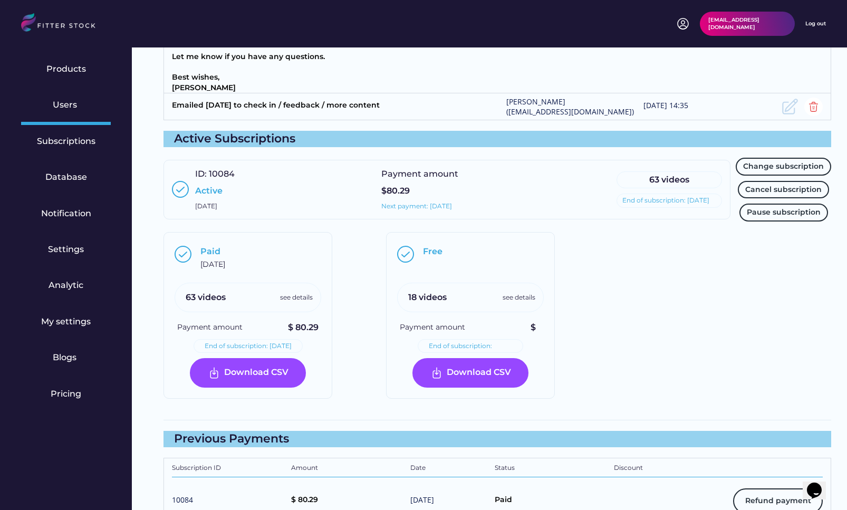
click at [591, 291] on div "Free 18 videos see details Payment amount $ End of subscription: Download CSV" at bounding box center [497, 321] width 223 height 178
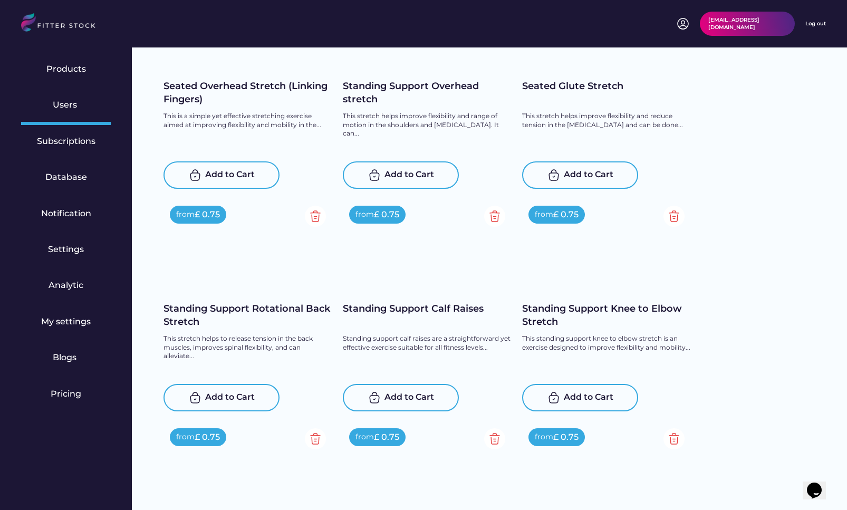
scroll to position [528, 0]
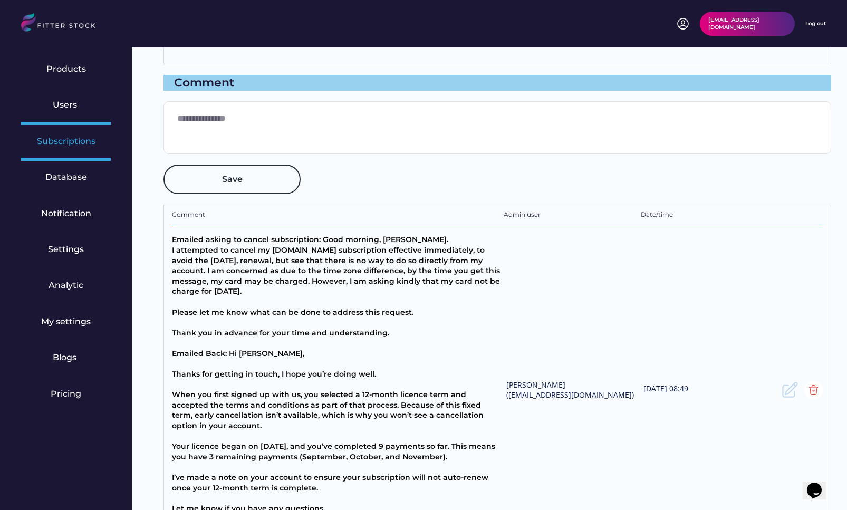
drag, startPoint x: 52, startPoint y: 149, endPoint x: 387, endPoint y: 284, distance: 360.9
click at [52, 149] on div "Subscriptions" at bounding box center [66, 143] width 90 height 36
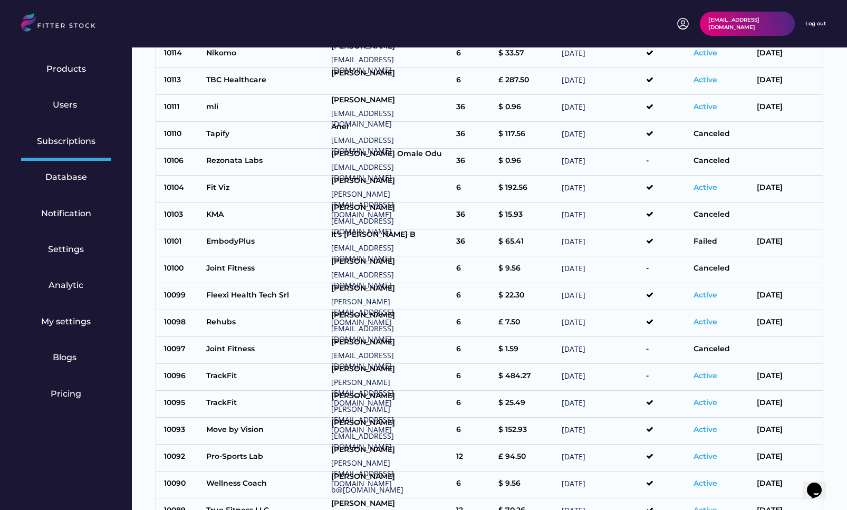
select select "******"
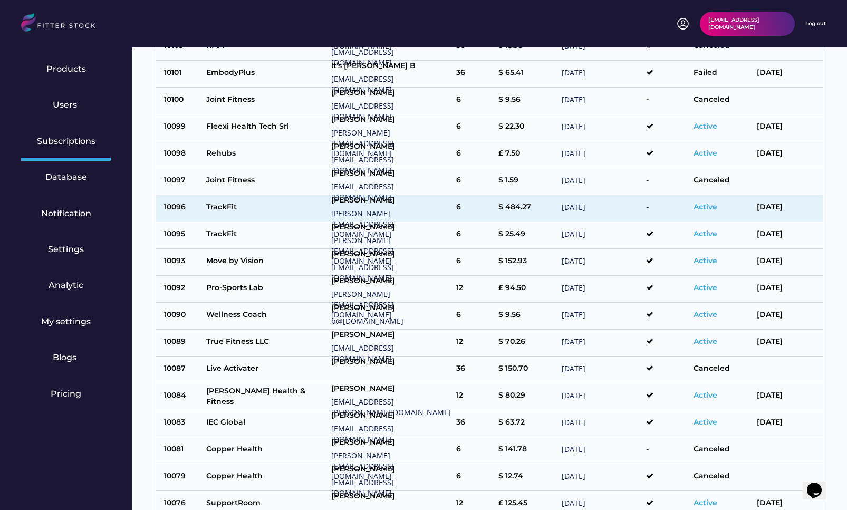
scroll to position [724, 0]
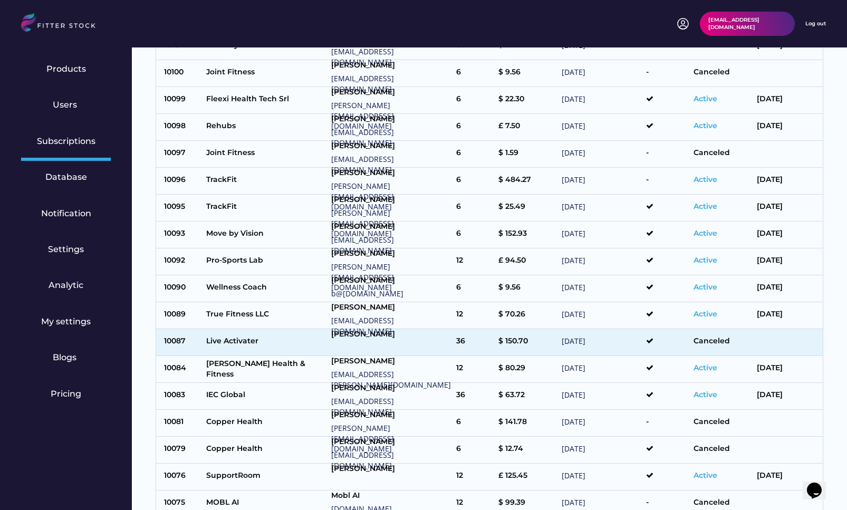
click at [274, 336] on div "Live Activater" at bounding box center [266, 342] width 120 height 13
type input "**********"
select select "*****"
type input "*******"
type input "********"
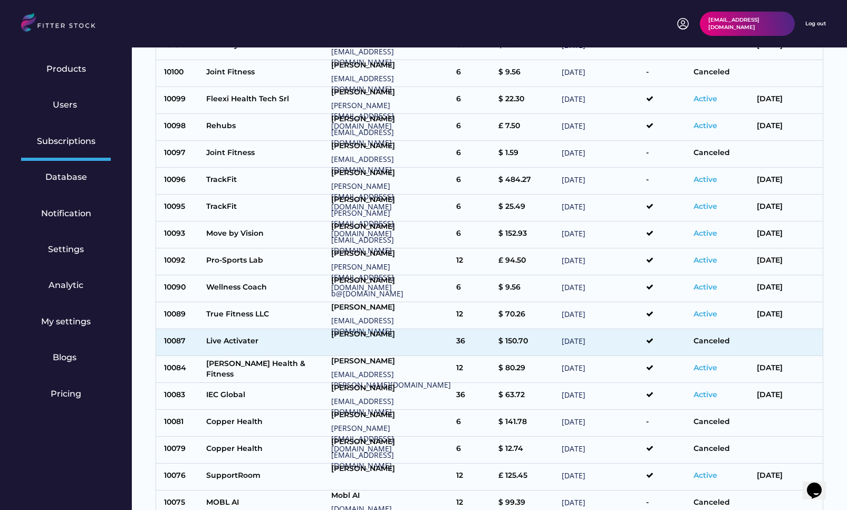
type input "**********"
type input "*********"
type input "**********"
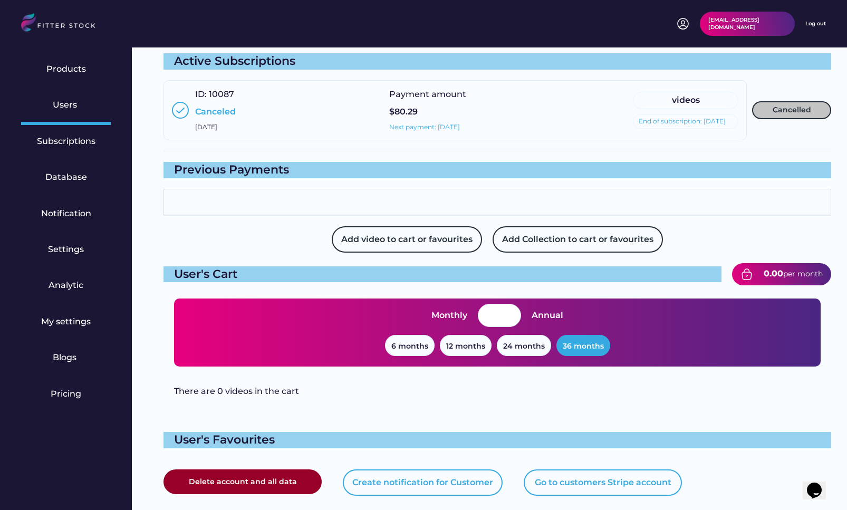
scroll to position [728, 0]
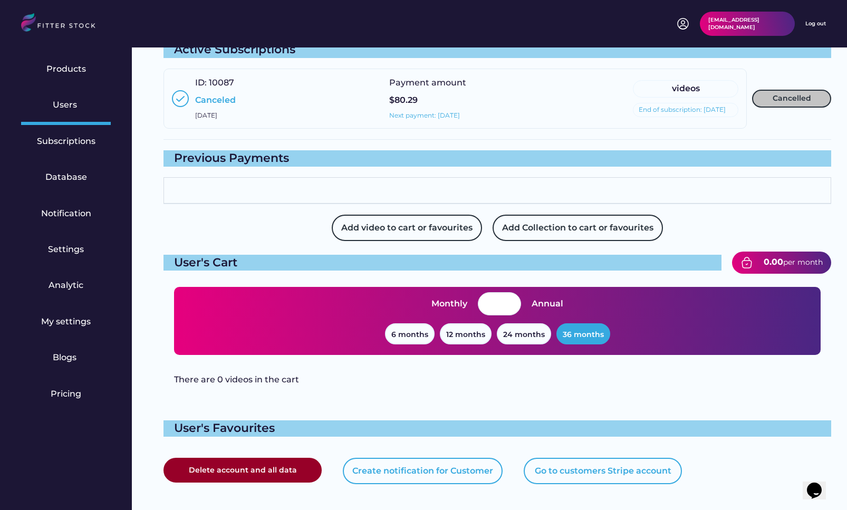
type input "**********"
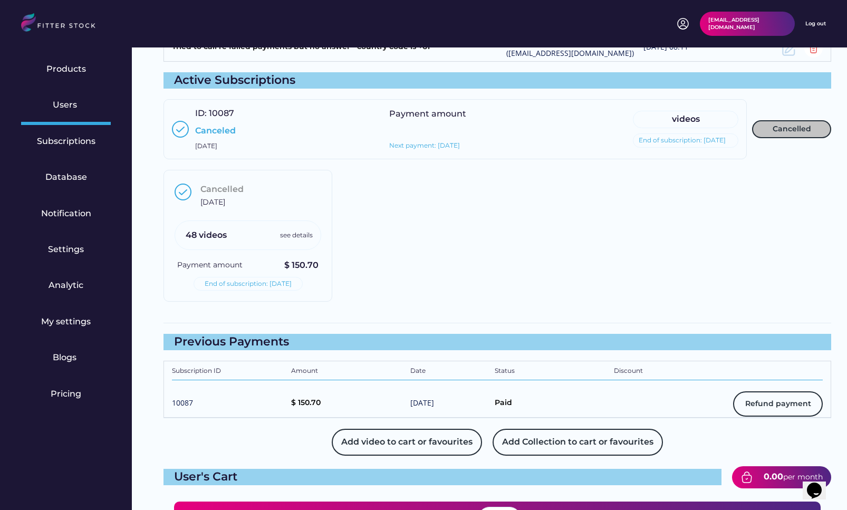
scroll to position [747, 0]
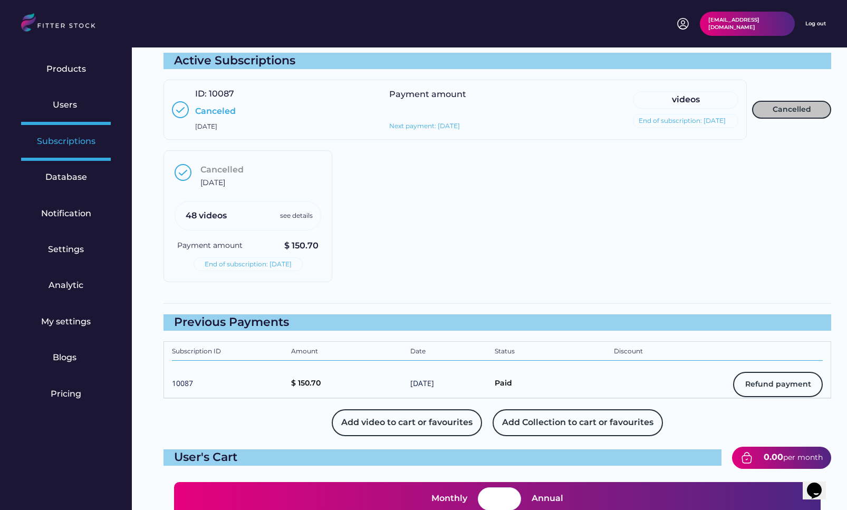
click at [85, 136] on div "Subscriptions" at bounding box center [66, 142] width 59 height 12
select select "******"
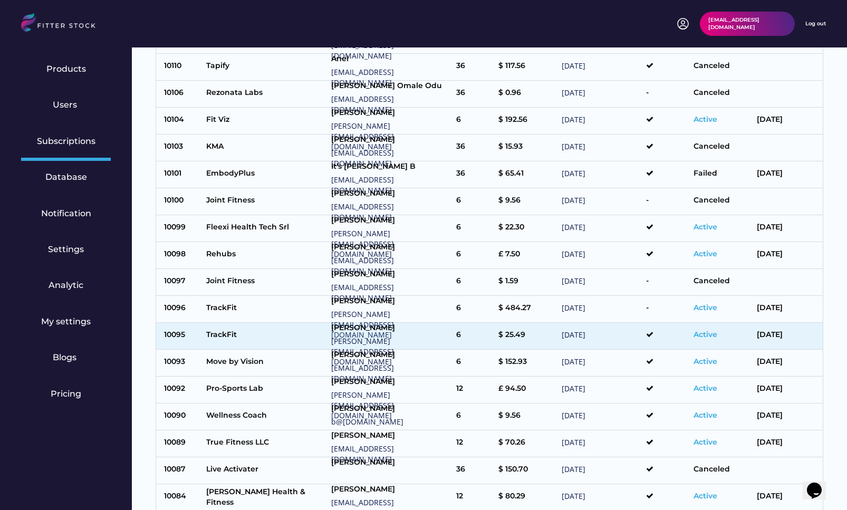
scroll to position [610, 0]
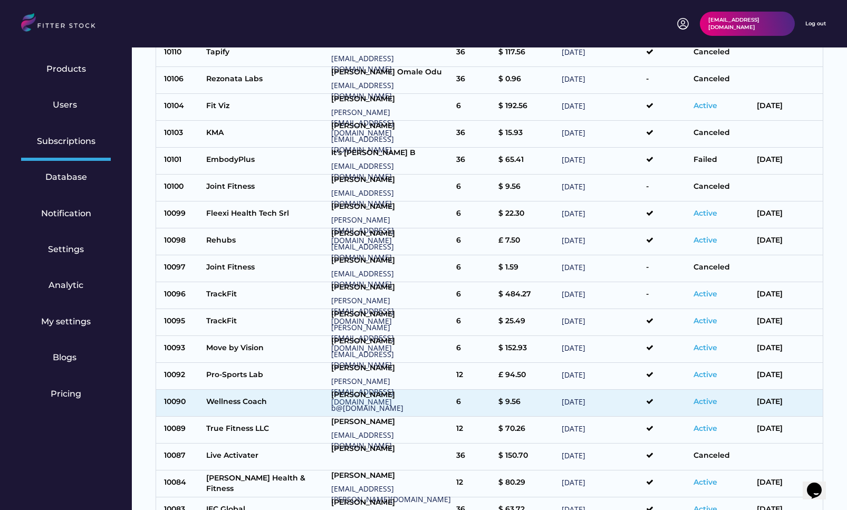
click at [302, 398] on div "Wellness Coach" at bounding box center [266, 403] width 120 height 13
type input "**********"
select select "*****"
type input "********"
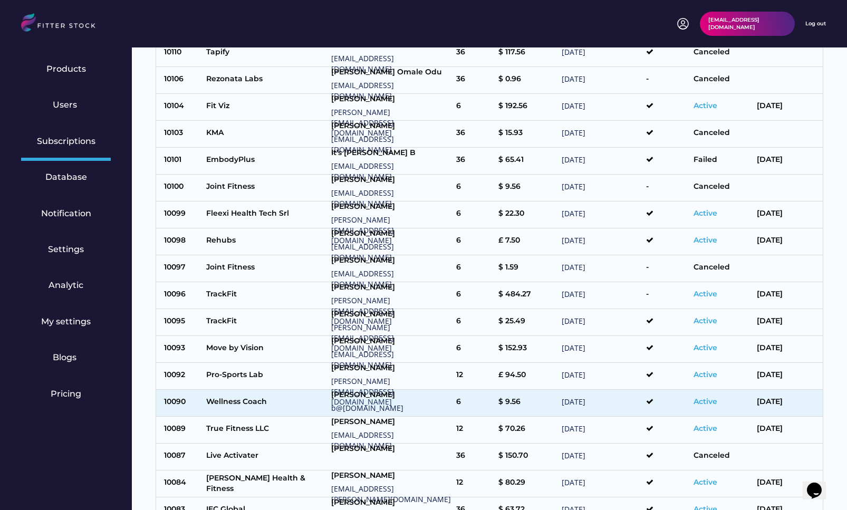
type input "**********"
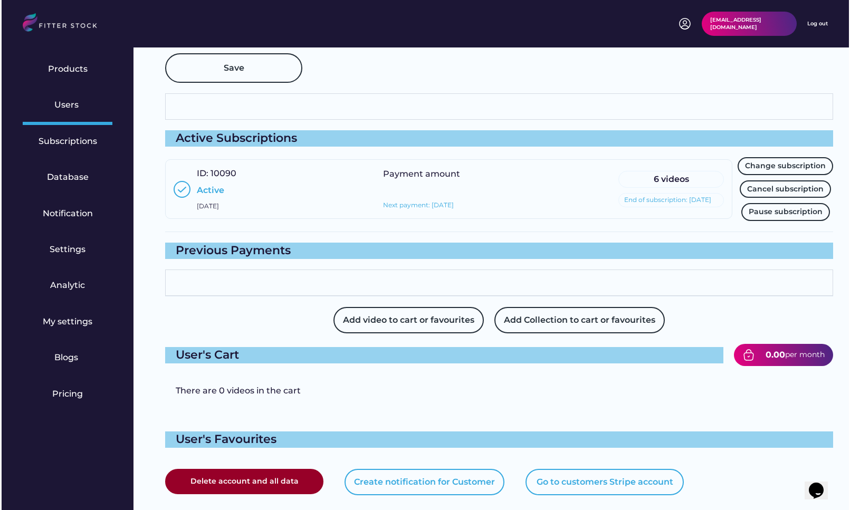
scroll to position [651, 0]
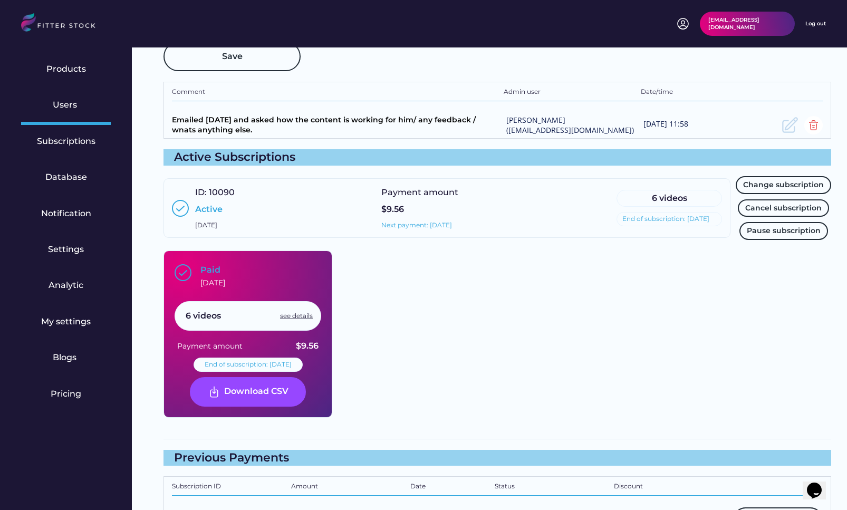
click at [297, 314] on div "see details" at bounding box center [296, 316] width 33 height 9
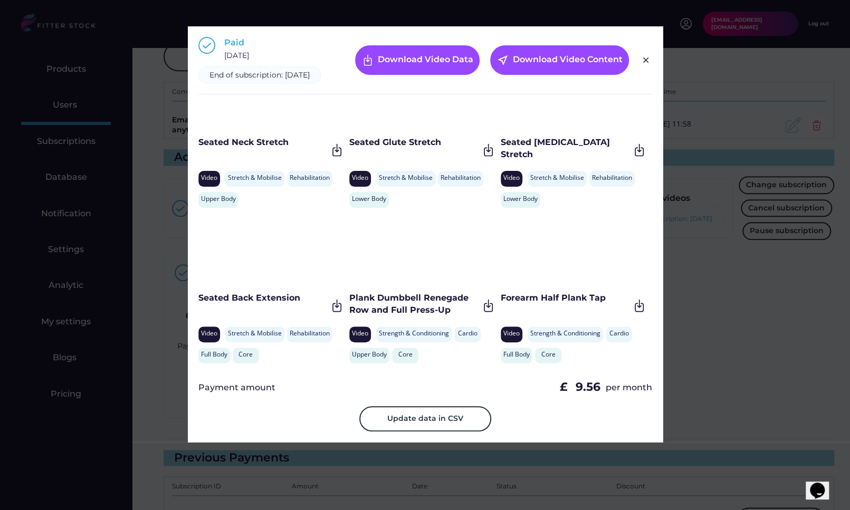
scroll to position [0, 0]
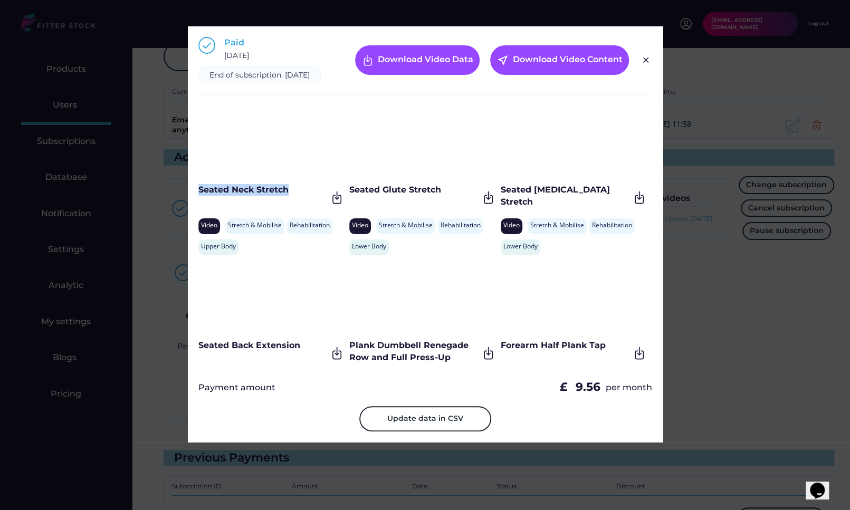
drag, startPoint x: 295, startPoint y: 196, endPoint x: 197, endPoint y: 200, distance: 98.2
click at [197, 200] on div "Paid January 14, 2025 End of subscription: January 14, 2026 Download Video Data…" at bounding box center [425, 234] width 475 height 416
drag, startPoint x: 447, startPoint y: 197, endPoint x: 350, endPoint y: 198, distance: 97.6
click at [350, 196] on div "Seated Glute Stretch" at bounding box center [413, 190] width 129 height 12
drag, startPoint x: 498, startPoint y: 200, endPoint x: 622, endPoint y: 200, distance: 123.4
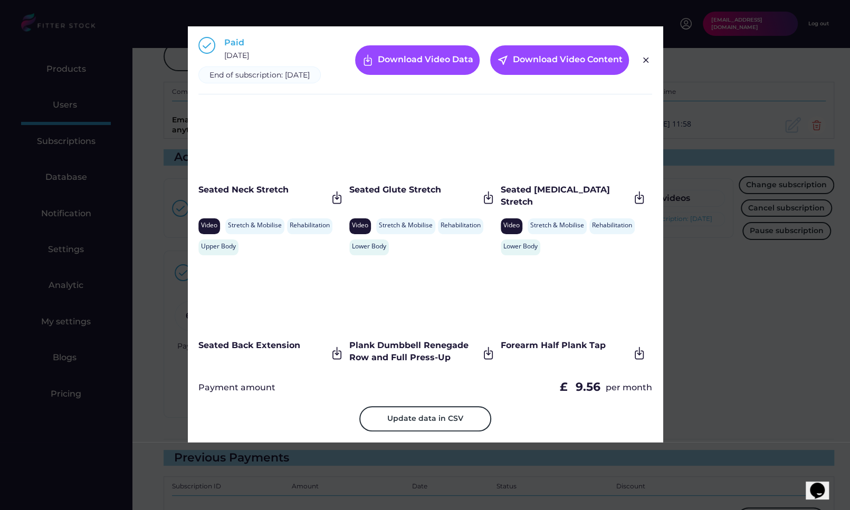
click at [622, 200] on div "Seated Hamstring Stretch" at bounding box center [564, 196] width 129 height 24
drag, startPoint x: 614, startPoint y: 200, endPoint x: 499, endPoint y: 201, distance: 114.4
click at [500, 201] on div "Seated Hamstring Stretch" at bounding box center [564, 196] width 129 height 24
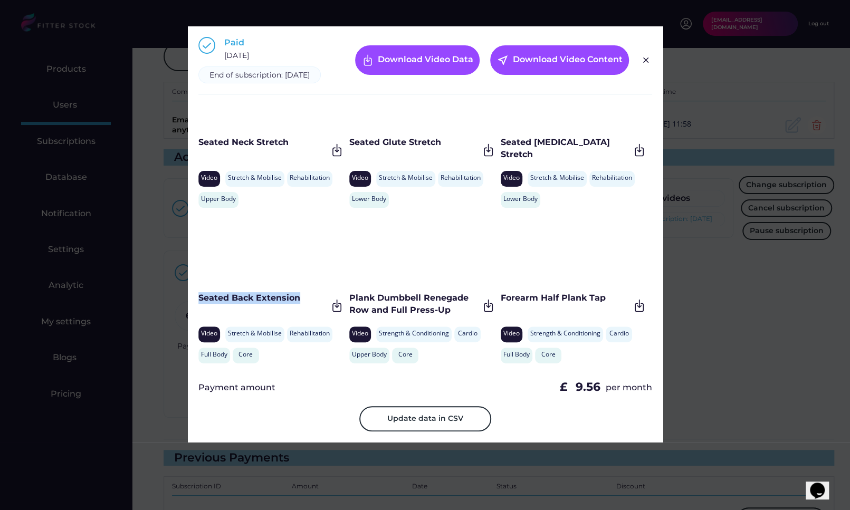
drag, startPoint x: 313, startPoint y: 312, endPoint x: 196, endPoint y: 311, distance: 116.5
click at [196, 311] on div "Paid January 14, 2025 End of subscription: January 14, 2026 Download Video Data…" at bounding box center [425, 234] width 475 height 416
drag, startPoint x: 449, startPoint y: 321, endPoint x: 350, endPoint y: 306, distance: 100.3
click at [350, 306] on div "Plank Dumbbell Renegade Row and Full Press-Up" at bounding box center [413, 304] width 129 height 24
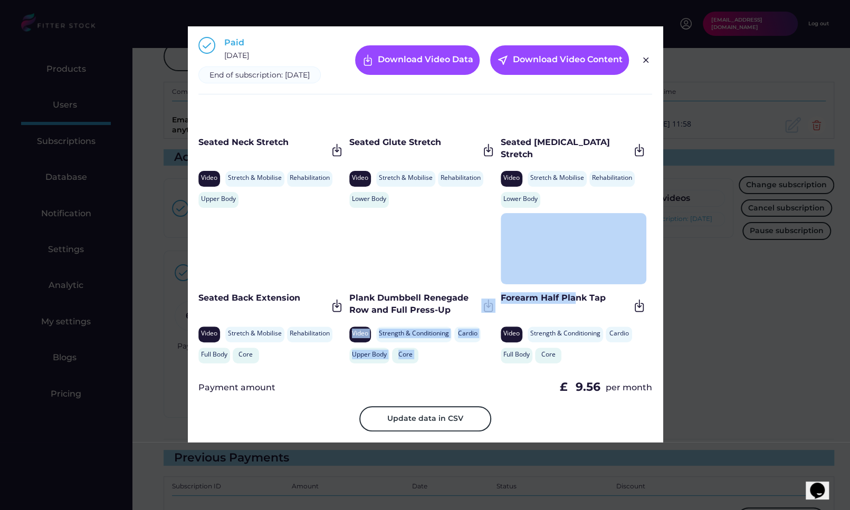
drag, startPoint x: 497, startPoint y: 308, endPoint x: 581, endPoint y: 308, distance: 84.4
click at [581, 308] on div "Seated Neck Stretch Video Stretch & Mobilise Rehabilitation Upper Body Core Sea…" at bounding box center [425, 237] width 454 height 264
click at [581, 304] on div "Forearm Half Plank Tap" at bounding box center [564, 298] width 129 height 12
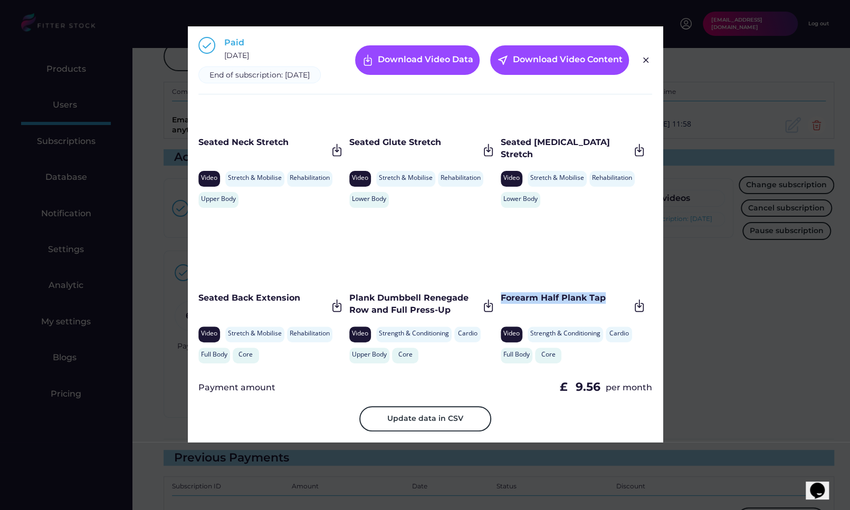
drag, startPoint x: 601, startPoint y: 307, endPoint x: 501, endPoint y: 306, distance: 100.2
click at [501, 304] on div "Forearm Half Plank Tap" at bounding box center [564, 298] width 129 height 12
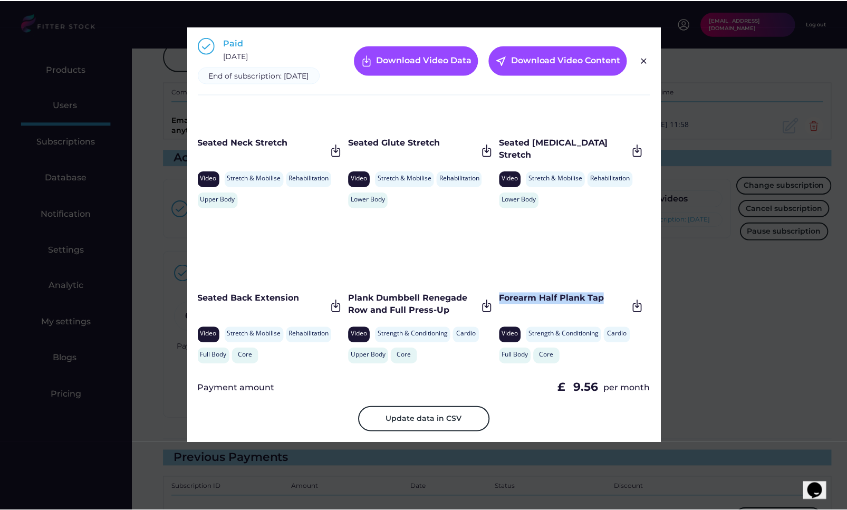
scroll to position [0, 0]
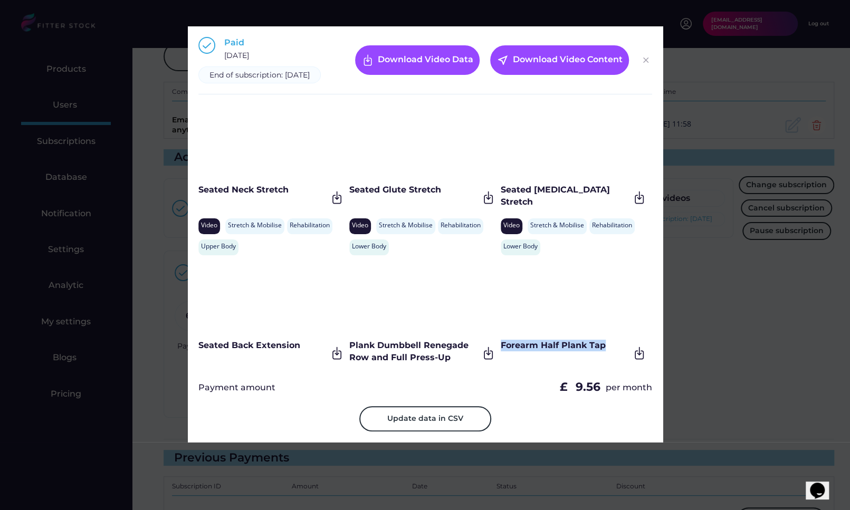
click at [646, 66] on img at bounding box center [645, 60] width 13 height 13
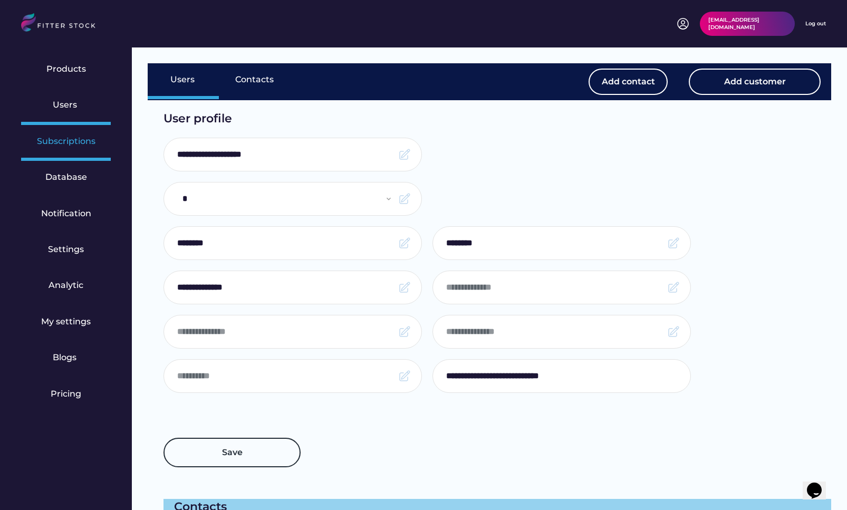
click at [82, 143] on div "Subscriptions" at bounding box center [66, 142] width 59 height 12
select select "******"
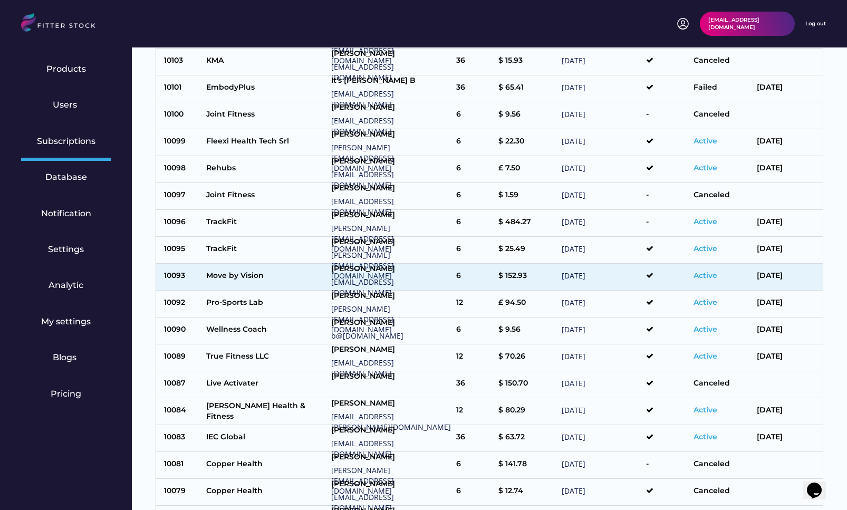
scroll to position [695, 0]
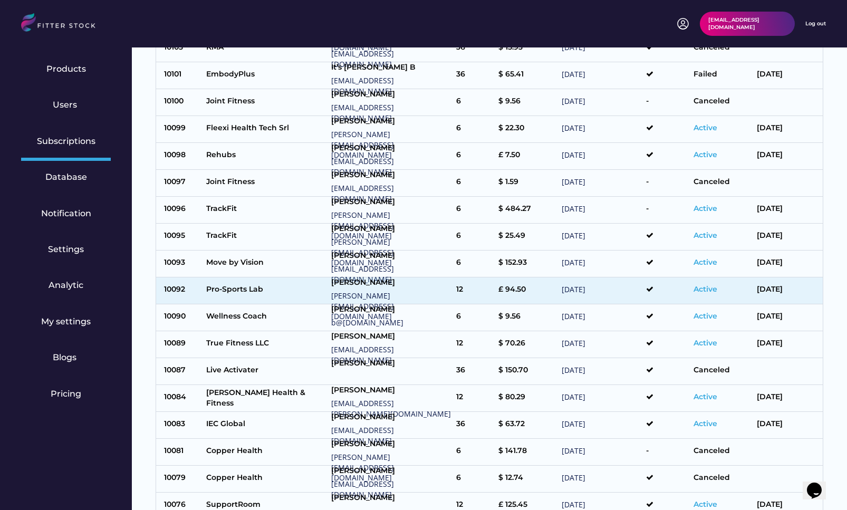
click at [281, 284] on div "Pro-Sports Lab" at bounding box center [266, 290] width 120 height 13
type input "**********"
select select "*****"
type input "*****"
type input "*********"
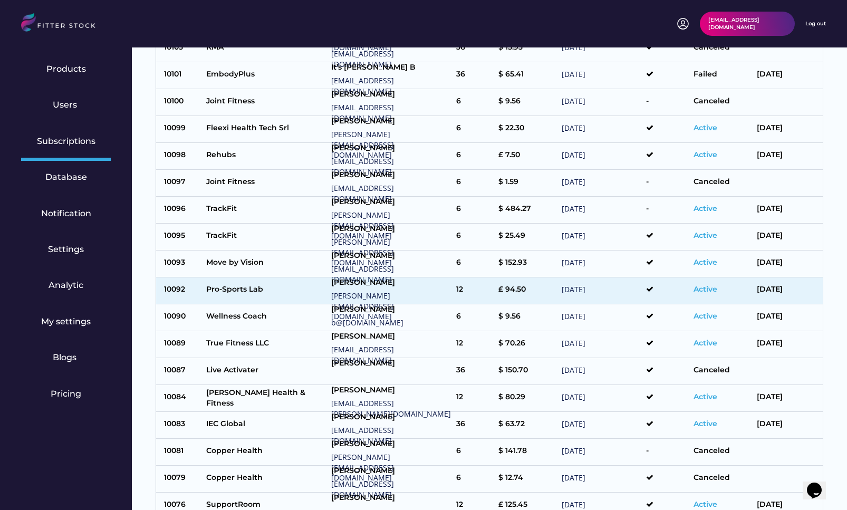
type input "**********"
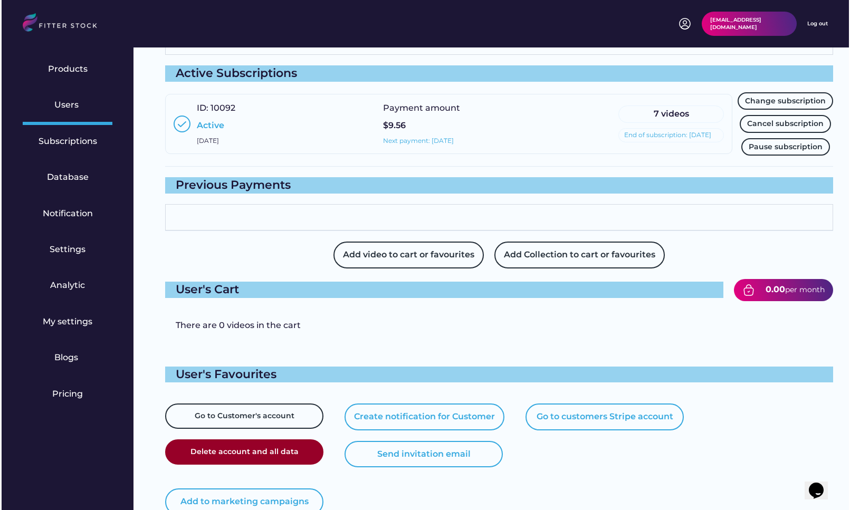
scroll to position [740, 0]
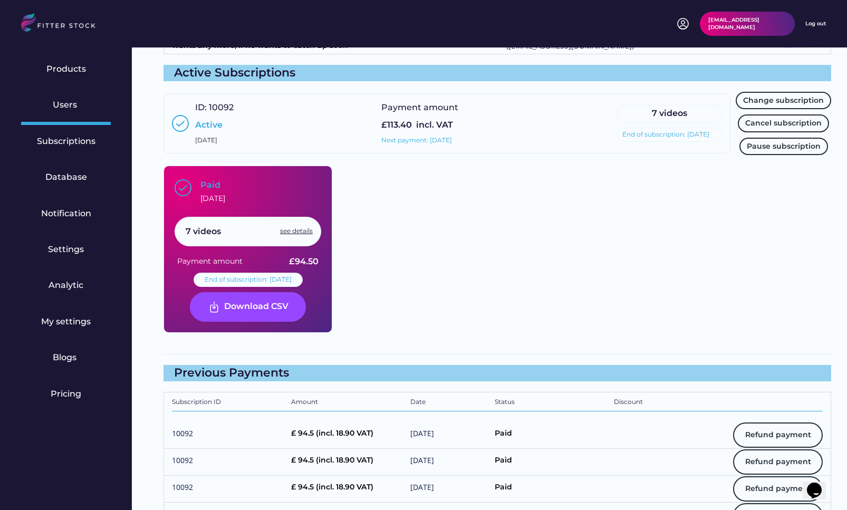
click at [293, 232] on div "see details" at bounding box center [296, 231] width 33 height 9
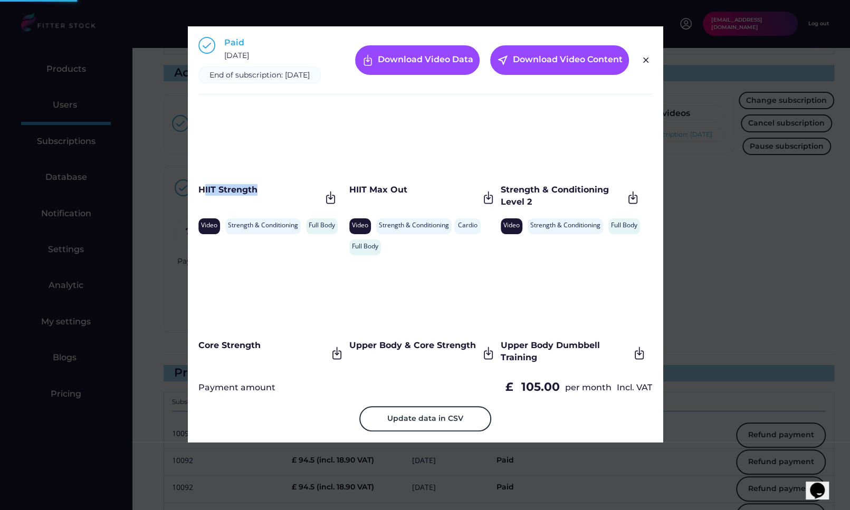
drag, startPoint x: 266, startPoint y: 201, endPoint x: 201, endPoint y: 203, distance: 65.4
click at [201, 196] on div "HIIT Strength" at bounding box center [259, 190] width 122 height 12
click at [242, 196] on div "HIIT Strength" at bounding box center [259, 190] width 122 height 12
drag, startPoint x: 264, startPoint y: 203, endPoint x: 197, endPoint y: 203, distance: 67.5
click at [197, 203] on div "Paid February 7, 2025 End of subscription: February 7, 2026 Download Video Data…" at bounding box center [425, 234] width 475 height 416
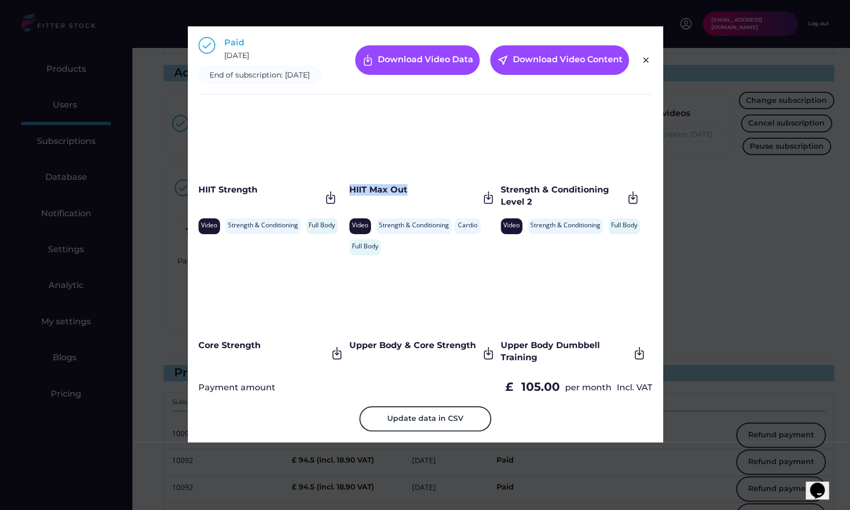
drag, startPoint x: 419, startPoint y: 201, endPoint x: 350, endPoint y: 201, distance: 69.1
click at [350, 196] on div "HIIT Max Out" at bounding box center [413, 190] width 129 height 12
drag, startPoint x: 558, startPoint y: 211, endPoint x: 499, endPoint y: 202, distance: 59.7
click at [500, 202] on div "Strength & Conditioning Level 2" at bounding box center [561, 196] width 122 height 24
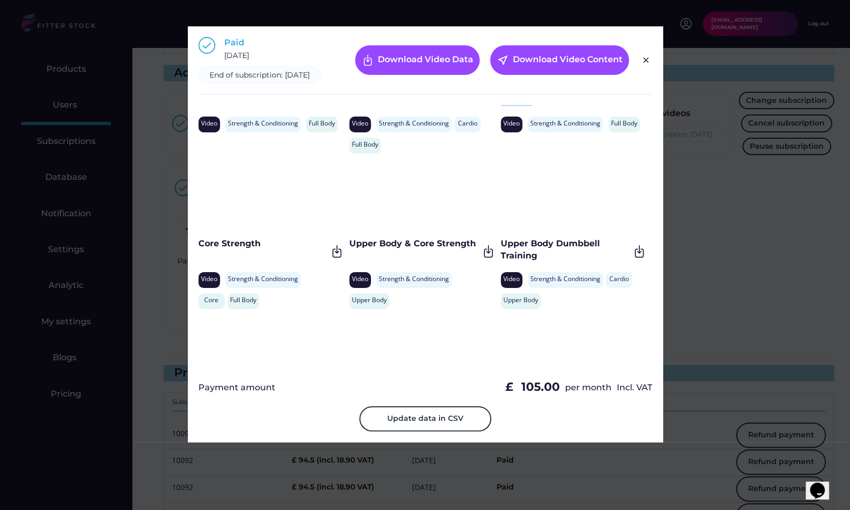
scroll to position [124, 0]
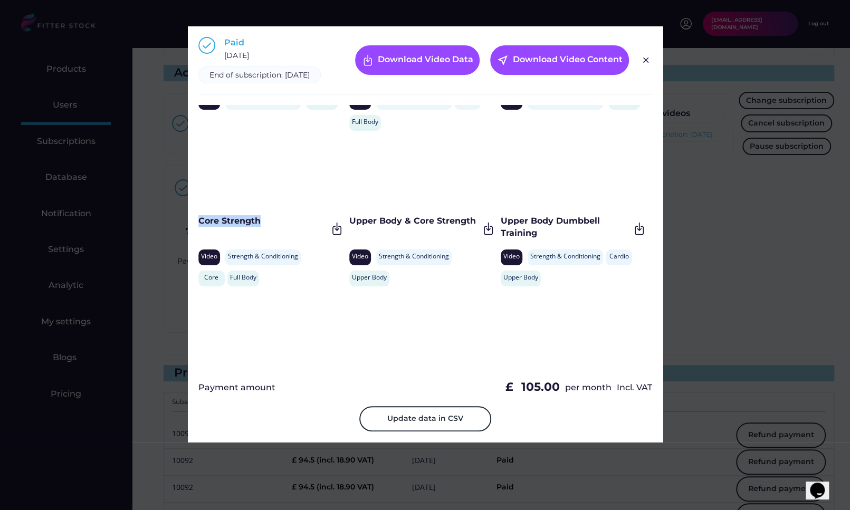
drag, startPoint x: 269, startPoint y: 229, endPoint x: 198, endPoint y: 229, distance: 71.7
click at [198, 227] on div "Core Strength" at bounding box center [262, 221] width 129 height 12
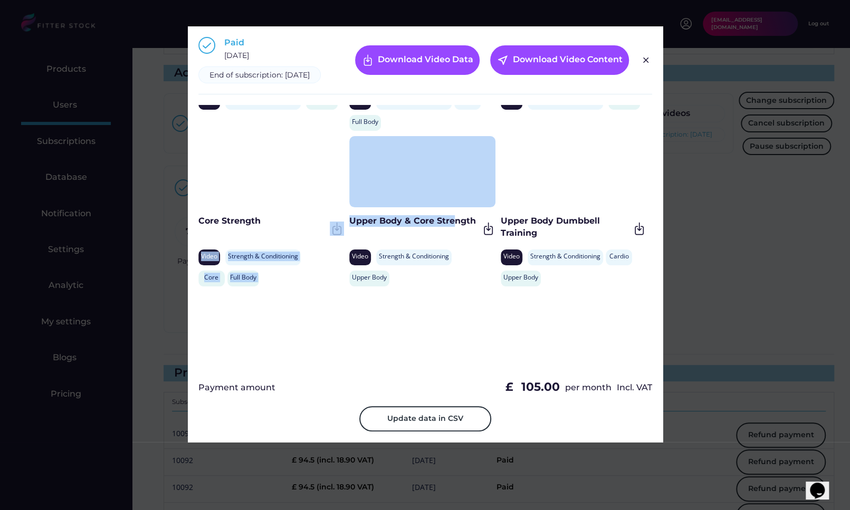
drag, startPoint x: 348, startPoint y: 232, endPoint x: 450, endPoint y: 232, distance: 102.8
click at [450, 232] on div "HIIT Strength Video Strength & Conditioning Rehabilitation Full Body Core HIIT …" at bounding box center [425, 237] width 454 height 264
click at [450, 227] on div "Upper Body & Core Strength" at bounding box center [413, 221] width 129 height 12
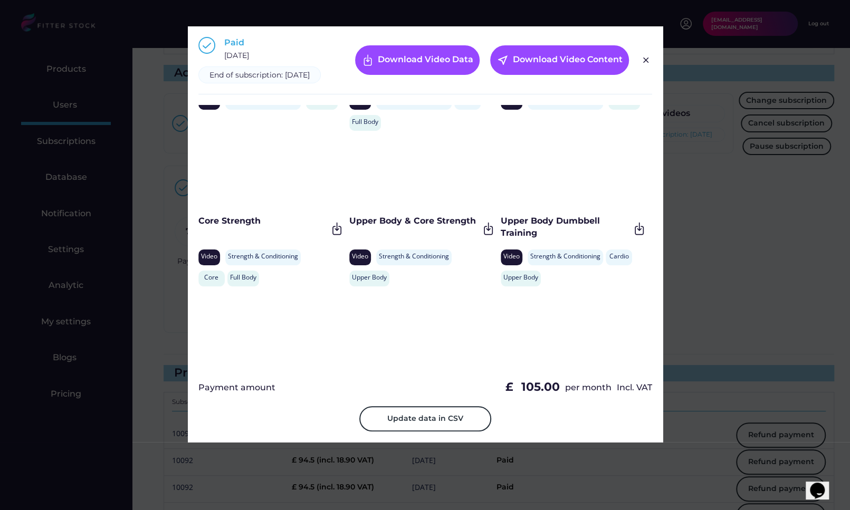
click at [470, 227] on div "Upper Body & Core Strength" at bounding box center [413, 221] width 129 height 12
drag, startPoint x: 474, startPoint y: 232, endPoint x: 350, endPoint y: 234, distance: 124.5
click at [350, 227] on div "Upper Body & Core Strength" at bounding box center [413, 221] width 129 height 12
drag, startPoint x: 540, startPoint y: 243, endPoint x: 498, endPoint y: 232, distance: 43.1
click at [500, 232] on div "Upper Body Dumbbell Training" at bounding box center [564, 227] width 129 height 24
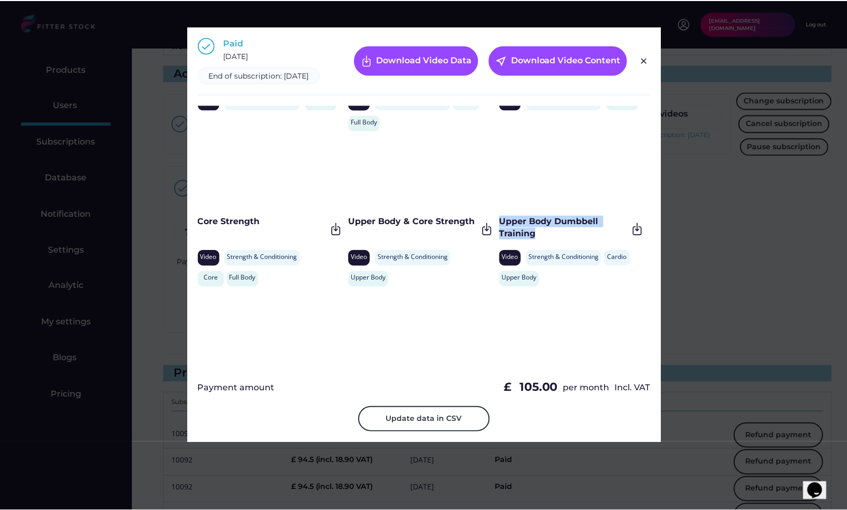
scroll to position [203, 0]
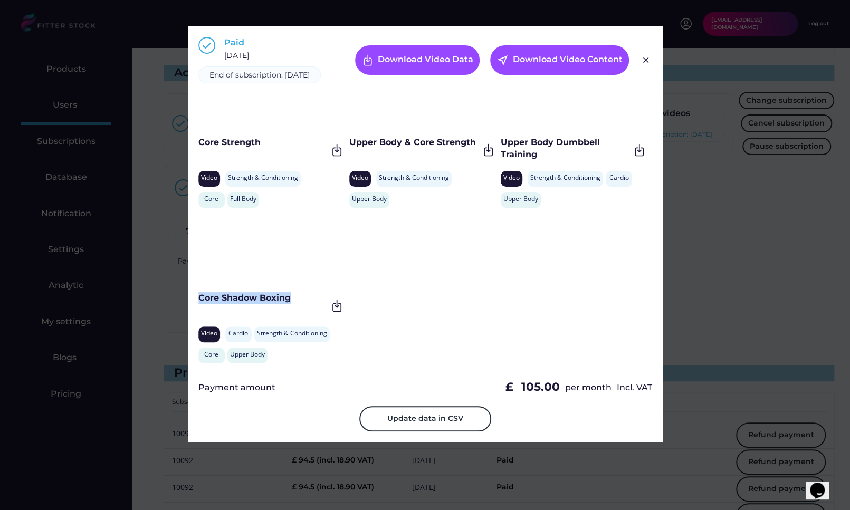
drag, startPoint x: 294, startPoint y: 306, endPoint x: 197, endPoint y: 306, distance: 97.0
click at [197, 306] on div "Paid February 7, 2025 End of subscription: February 7, 2026 Download Video Data…" at bounding box center [425, 234] width 475 height 416
click at [644, 57] on div "Paid February 7, 2025 End of subscription: February 7, 2026 Download Video Data…" at bounding box center [425, 65] width 454 height 57
click at [644, 65] on img at bounding box center [645, 60] width 13 height 13
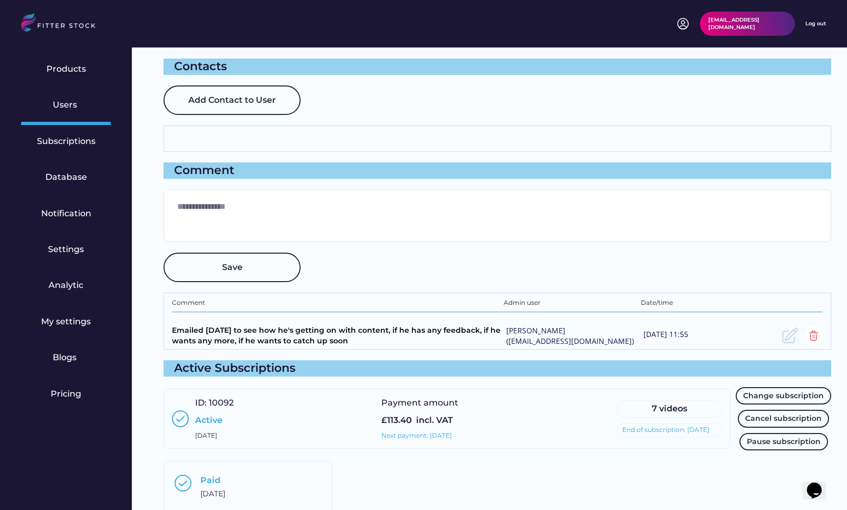
scroll to position [0, 0]
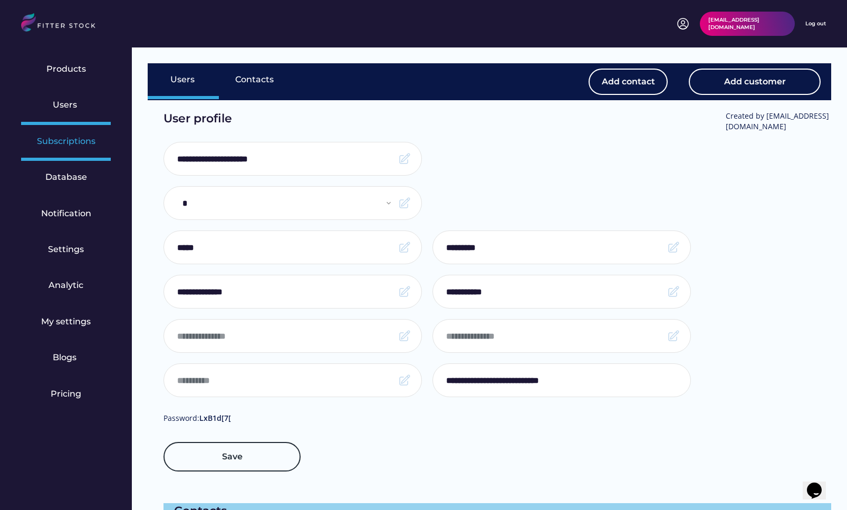
click at [73, 148] on div "Subscriptions" at bounding box center [66, 143] width 90 height 36
select select "**********"
type input "**********"
select select "******"
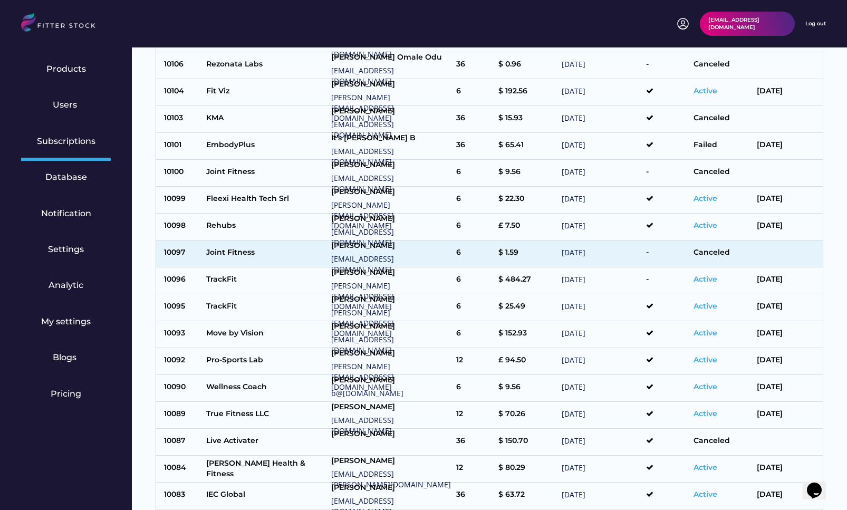
scroll to position [633, 0]
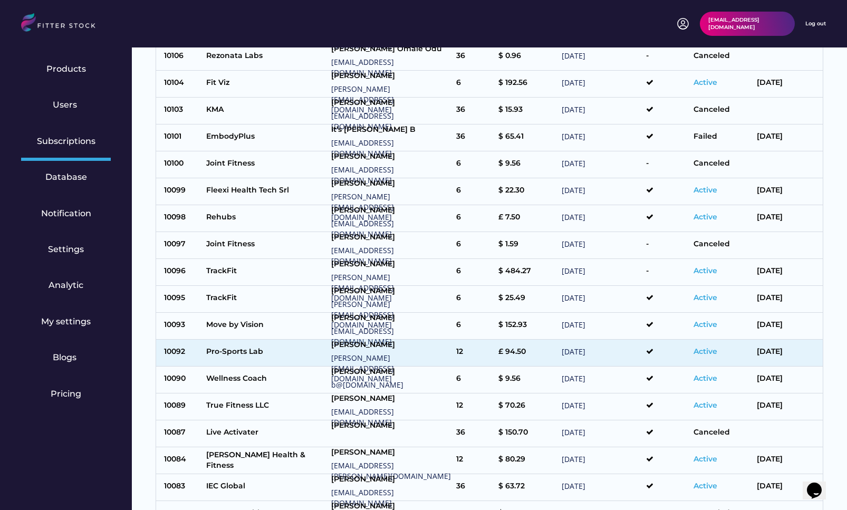
click at [285, 350] on div "Pro-Sports Lab" at bounding box center [266, 352] width 120 height 13
type input "**********"
select select "*****"
type input "*****"
type input "*********"
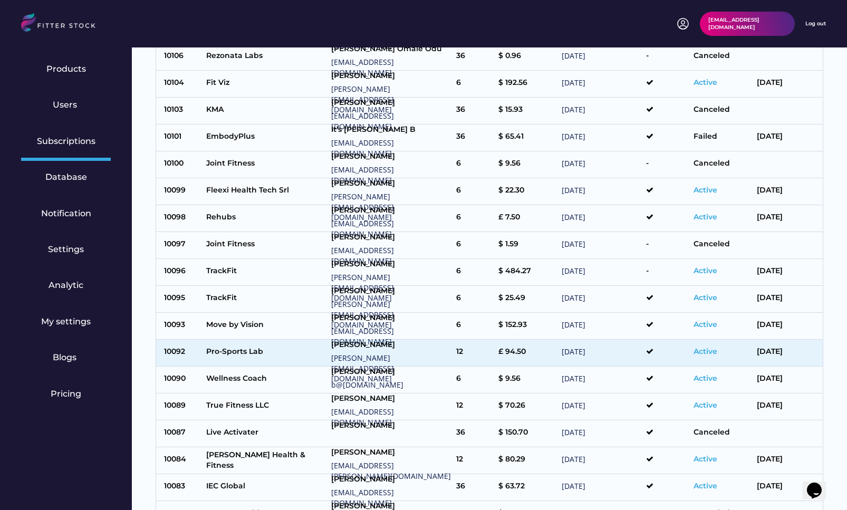
type input "**********"
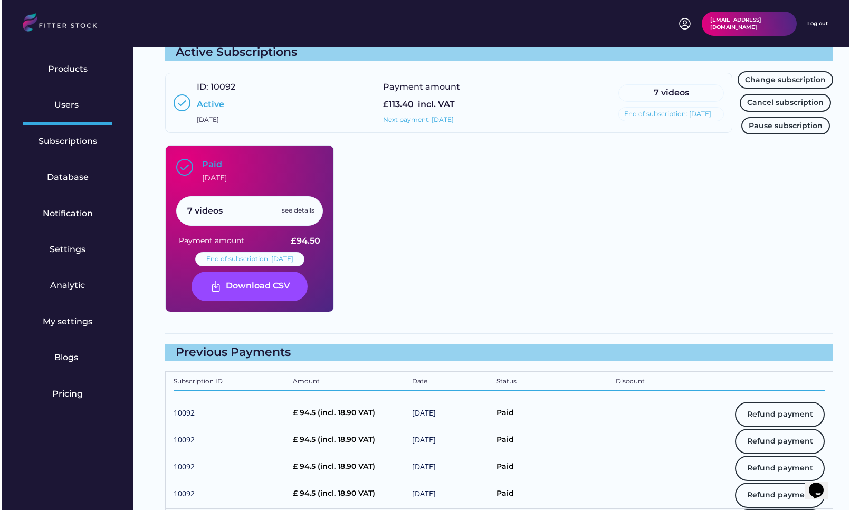
scroll to position [777, 0]
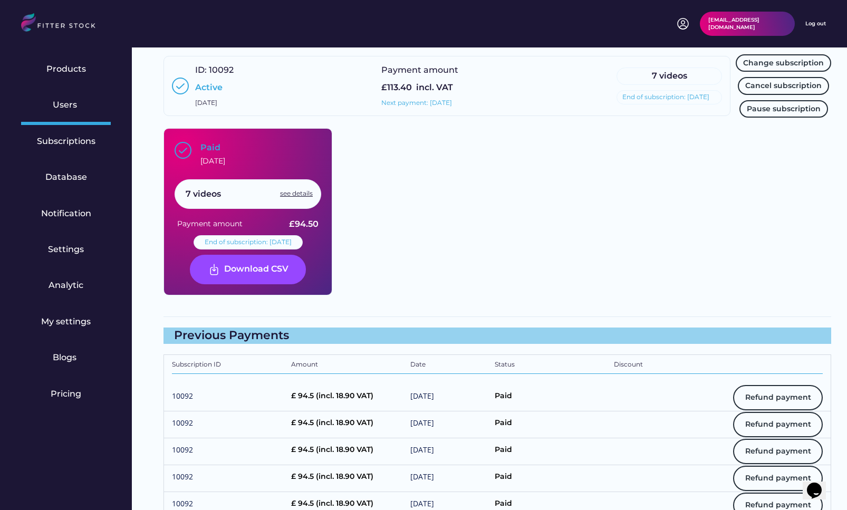
click at [288, 196] on div "see details" at bounding box center [296, 193] width 33 height 9
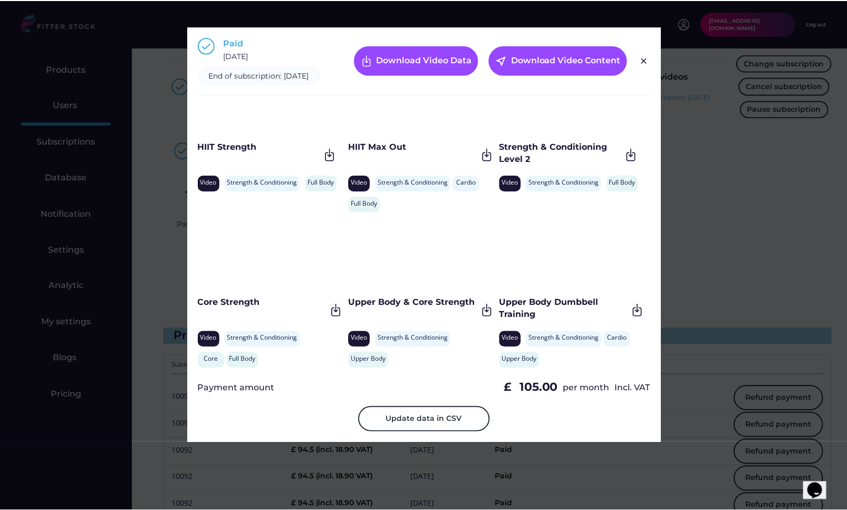
scroll to position [203, 0]
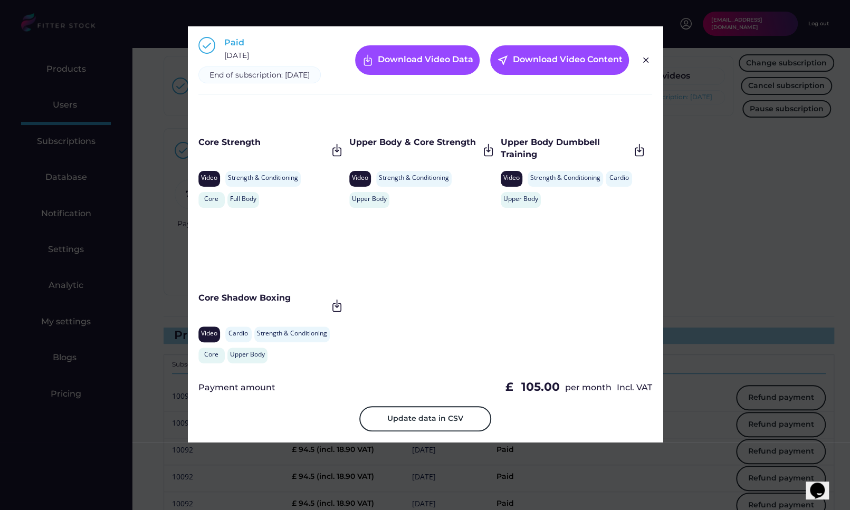
click at [639, 66] on img at bounding box center [645, 60] width 13 height 13
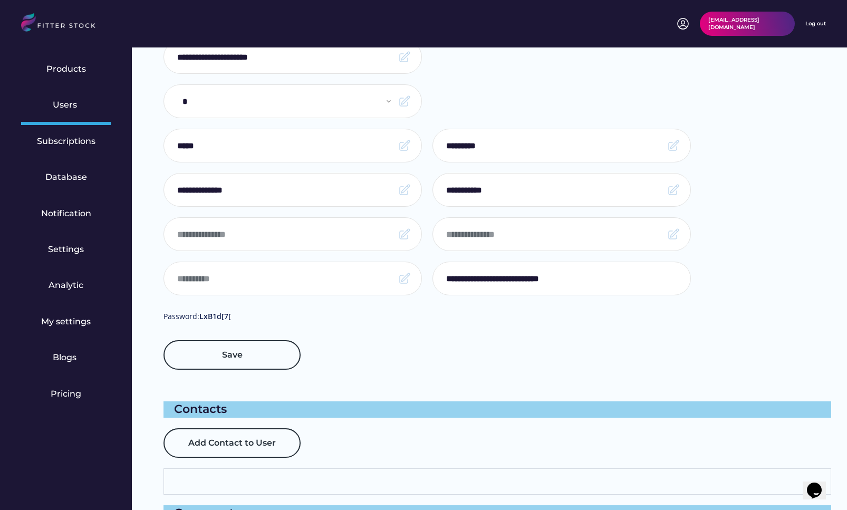
scroll to position [0, 0]
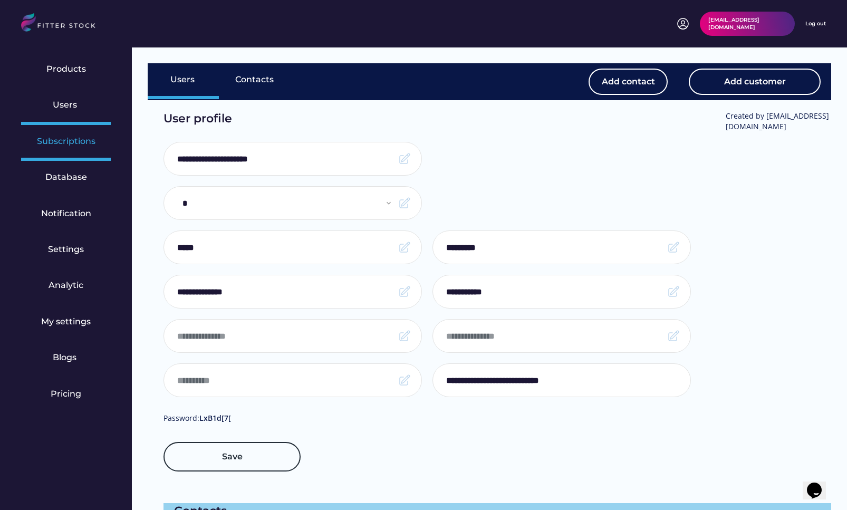
click at [67, 136] on div "Subscriptions" at bounding box center [66, 142] width 59 height 12
select select "******"
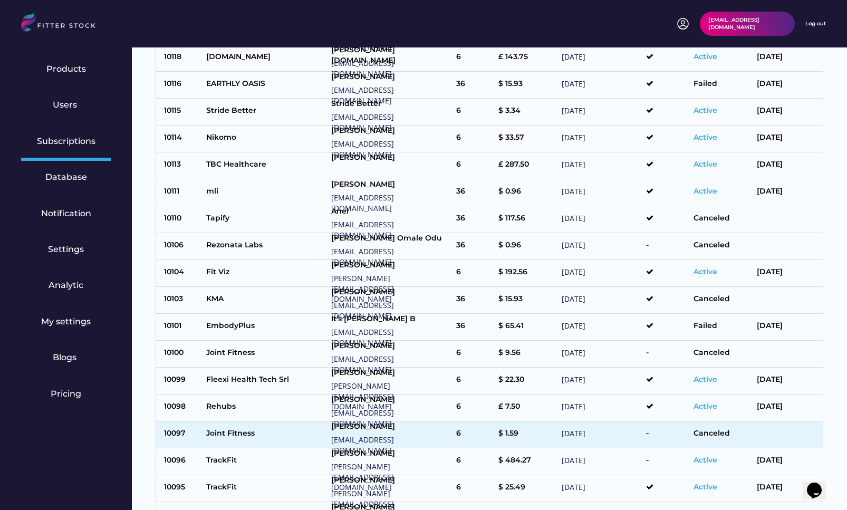
scroll to position [547, 0]
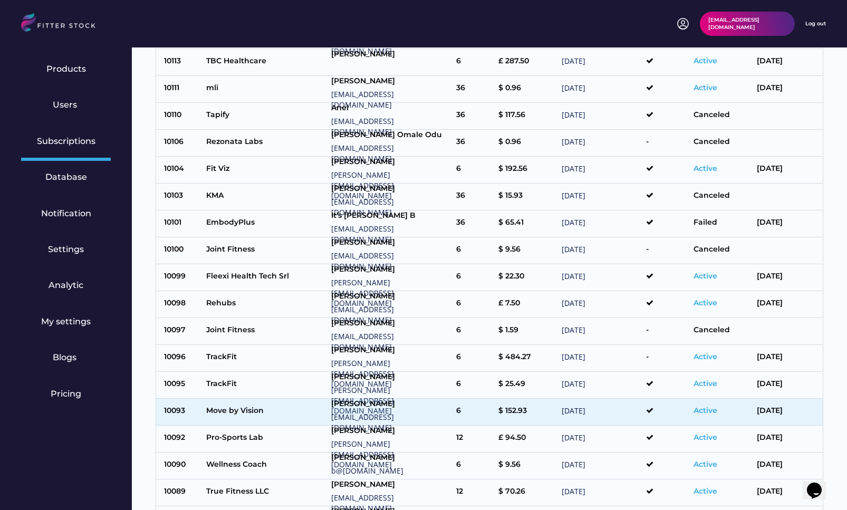
click at [280, 411] on div "Move by Vision" at bounding box center [266, 412] width 120 height 13
type input "**********"
select select "*****"
type input "******"
type input "*********"
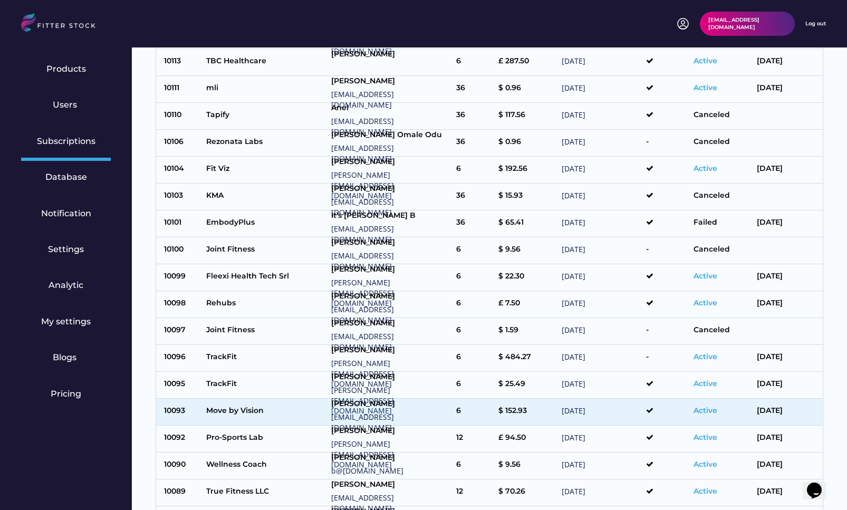
type input "**********"
type input "*********"
type input "**********"
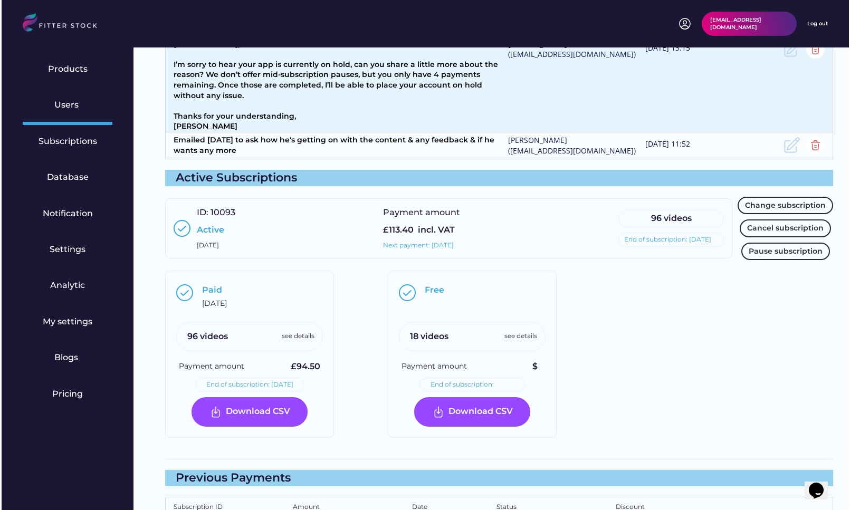
scroll to position [824, 0]
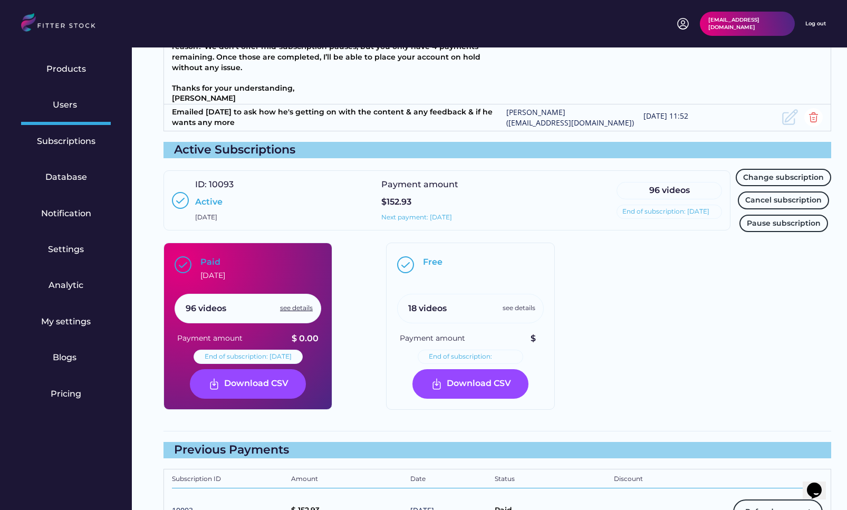
click at [298, 310] on div "see details" at bounding box center [296, 308] width 33 height 9
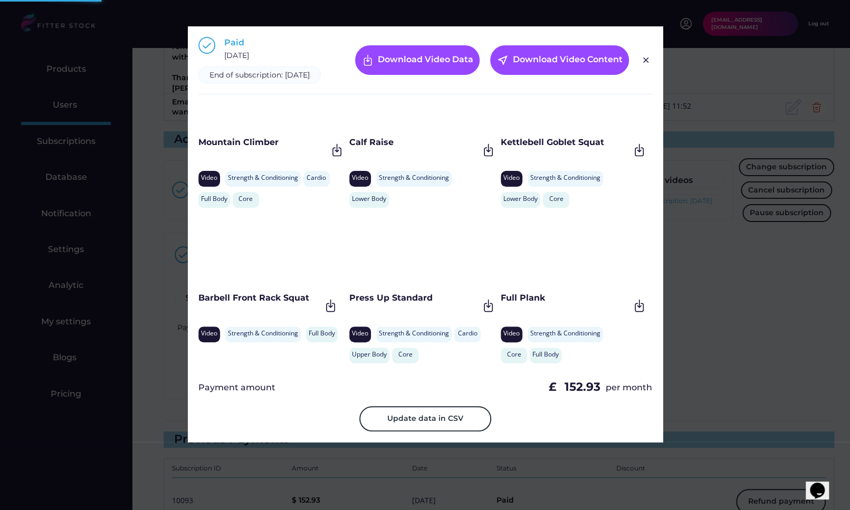
scroll to position [0, 0]
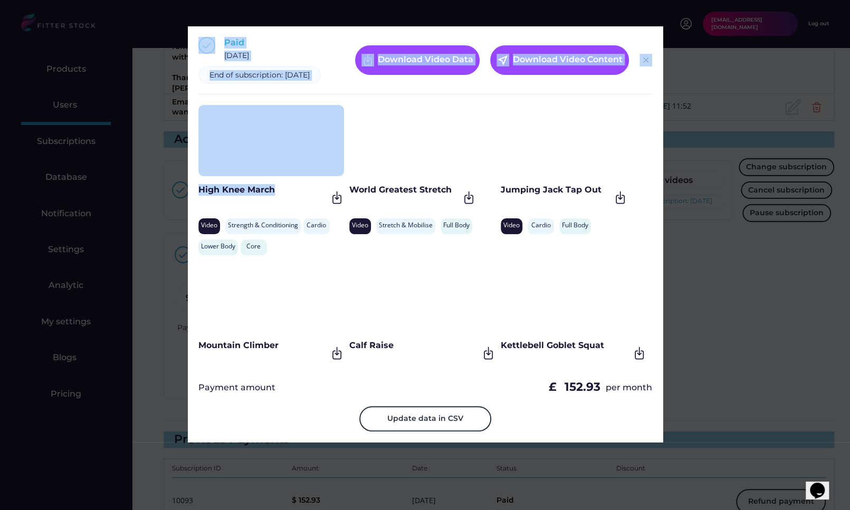
drag, startPoint x: 290, startPoint y: 196, endPoint x: 187, endPoint y: 196, distance: 102.3
click at [188, 196] on div "Paid February 9, 2025 End of subscription: February 9, 2026 Download Video Data…" at bounding box center [425, 234] width 475 height 416
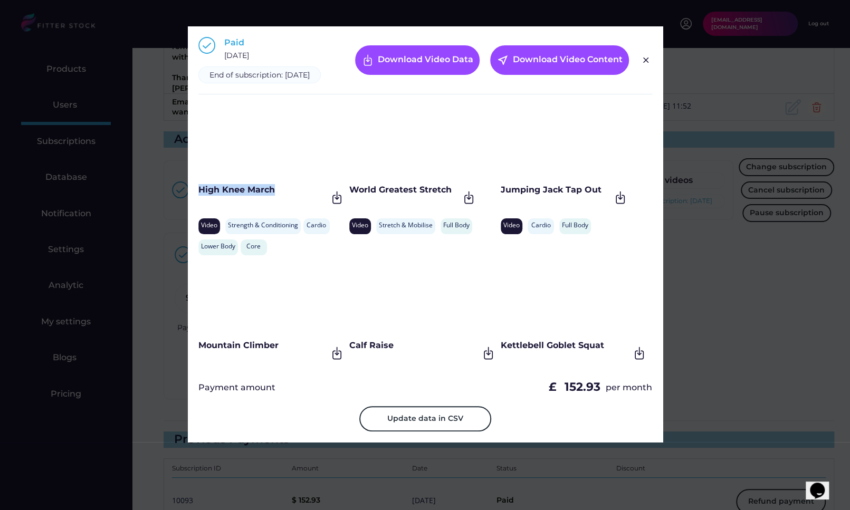
click at [255, 196] on div "High Knee March" at bounding box center [262, 190] width 129 height 12
drag, startPoint x: 281, startPoint y: 203, endPoint x: 199, endPoint y: 204, distance: 81.7
click at [199, 196] on div "High Knee March" at bounding box center [262, 190] width 129 height 12
drag, startPoint x: 450, startPoint y: 203, endPoint x: 350, endPoint y: 202, distance: 100.2
click at [350, 196] on div "World Greatest Stretch" at bounding box center [404, 190] width 110 height 12
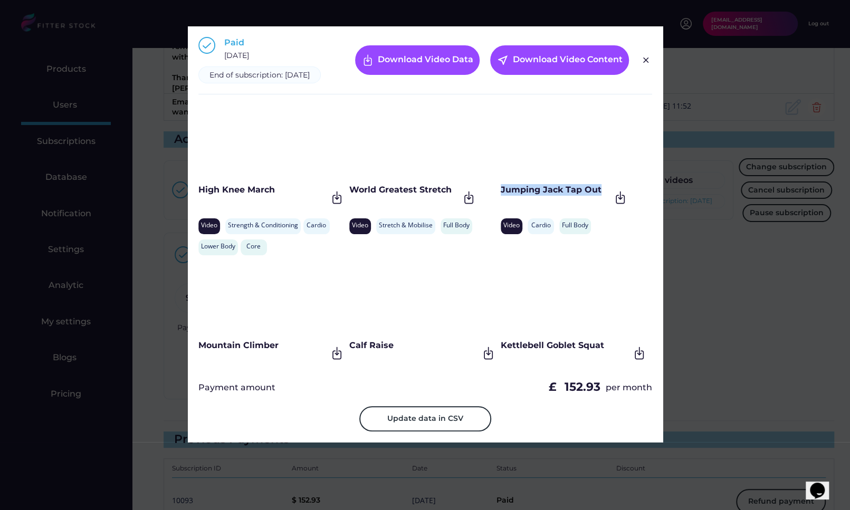
drag, startPoint x: 499, startPoint y: 198, endPoint x: 598, endPoint y: 198, distance: 99.1
click at [598, 196] on div "Jumping Jack Tap Out" at bounding box center [555, 190] width 110 height 12
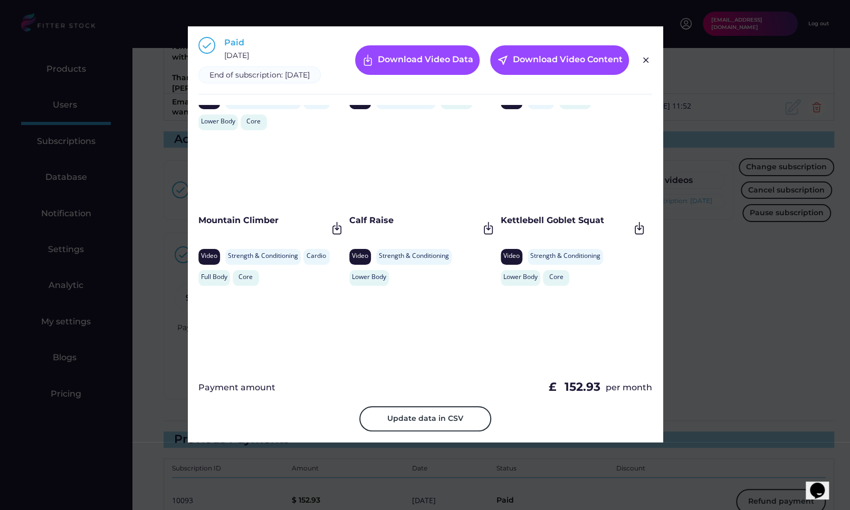
scroll to position [144, 0]
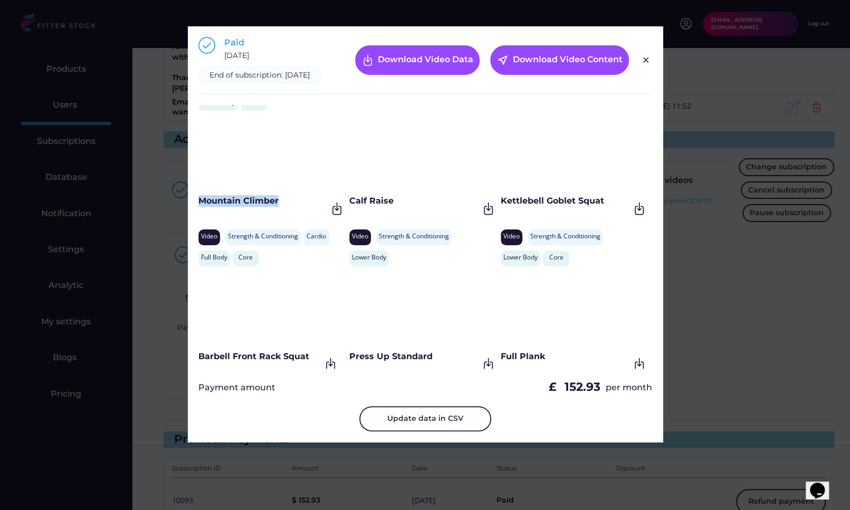
drag, startPoint x: 280, startPoint y: 213, endPoint x: 197, endPoint y: 213, distance: 82.8
click at [198, 207] on div "Mountain Climber" at bounding box center [262, 201] width 129 height 12
drag, startPoint x: 412, startPoint y: 209, endPoint x: 349, endPoint y: 210, distance: 63.8
click at [349, 207] on div "Calf Raise" at bounding box center [413, 201] width 129 height 12
drag, startPoint x: 499, startPoint y: 213, endPoint x: 610, endPoint y: 215, distance: 111.3
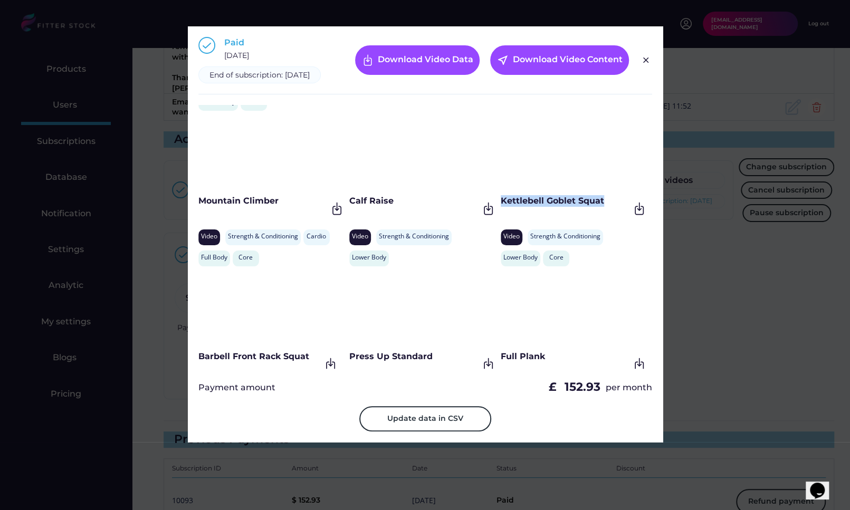
click at [610, 207] on div "Kettlebell Goblet Squat" at bounding box center [564, 201] width 129 height 12
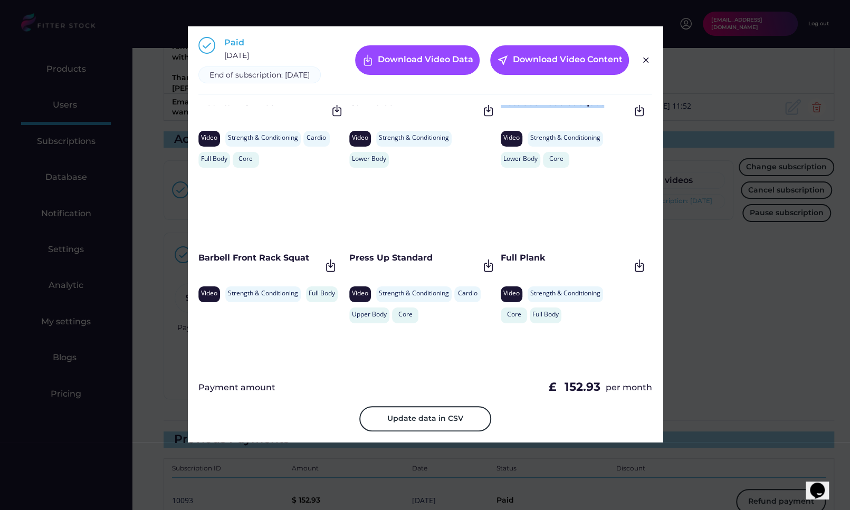
scroll to position [277, 0]
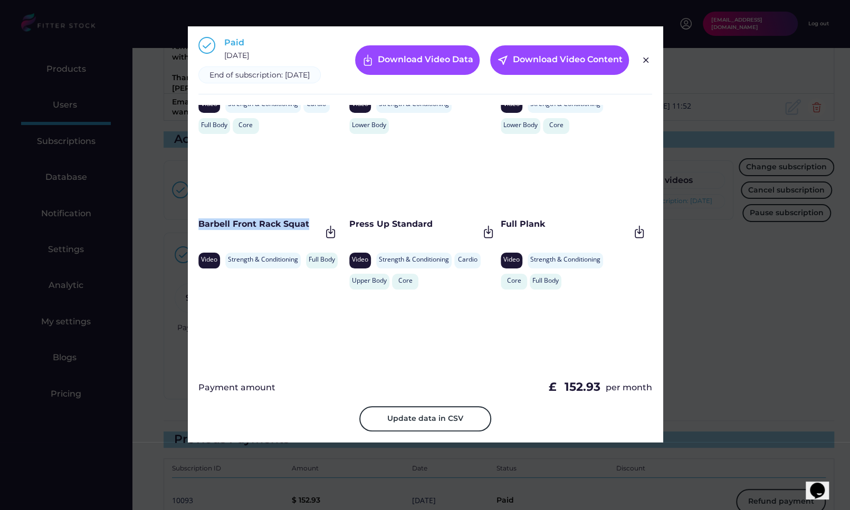
drag, startPoint x: 315, startPoint y: 235, endPoint x: 187, endPoint y: 235, distance: 127.6
click at [188, 235] on div "Paid February 9, 2025 End of subscription: February 9, 2026 Download Video Data…" at bounding box center [425, 234] width 475 height 416
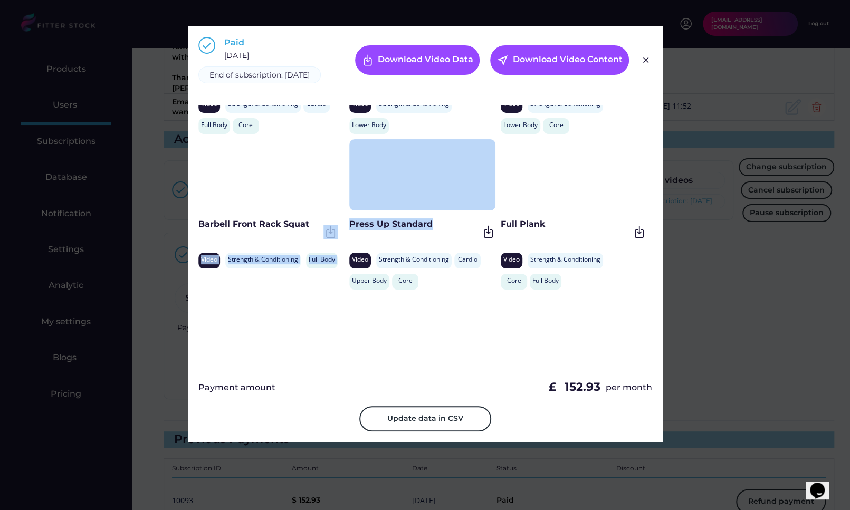
drag, startPoint x: 438, startPoint y: 237, endPoint x: 347, endPoint y: 237, distance: 90.7
click at [347, 237] on div "High Knee March Video Strength & Conditioning Cardio Lower Body Core World Grea…" at bounding box center [425, 237] width 454 height 264
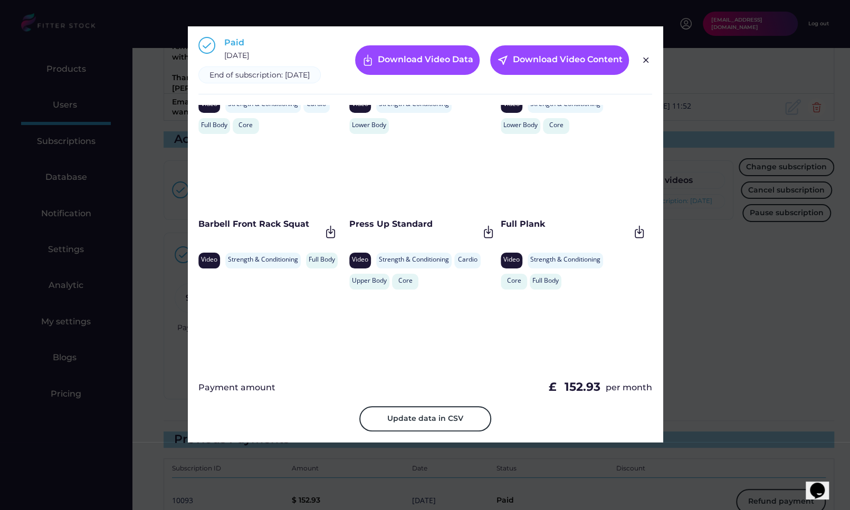
click at [366, 230] on div "Press Up Standard" at bounding box center [413, 224] width 129 height 12
drag, startPoint x: 430, startPoint y: 233, endPoint x: 349, endPoint y: 233, distance: 81.7
click at [349, 230] on div "Press Up Standard" at bounding box center [413, 224] width 129 height 12
drag, startPoint x: 546, startPoint y: 239, endPoint x: 500, endPoint y: 237, distance: 45.4
click at [500, 230] on div "Full Plank" at bounding box center [564, 224] width 129 height 12
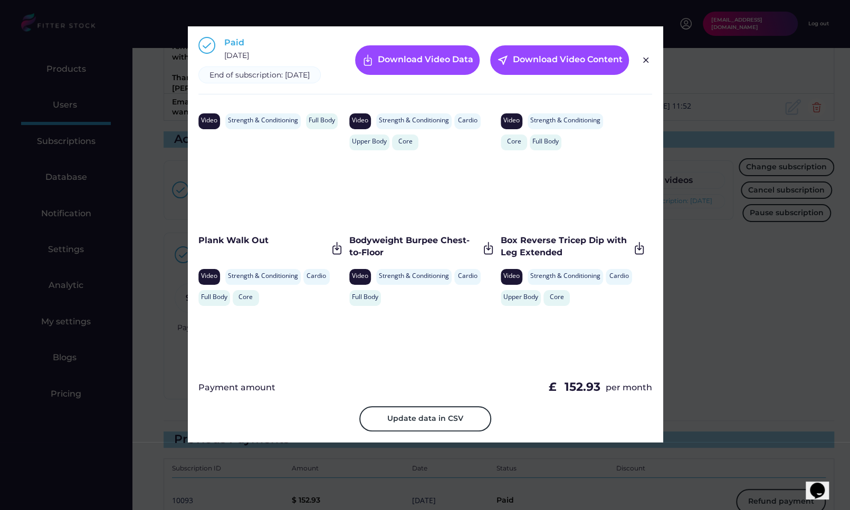
scroll to position [426, 0]
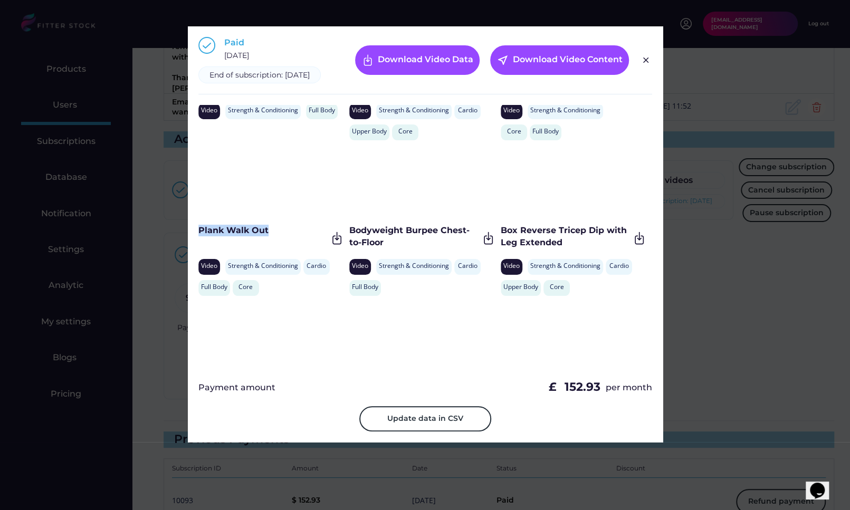
drag, startPoint x: 281, startPoint y: 240, endPoint x: 199, endPoint y: 242, distance: 81.8
click at [199, 236] on div "Plank Walk Out" at bounding box center [262, 231] width 129 height 12
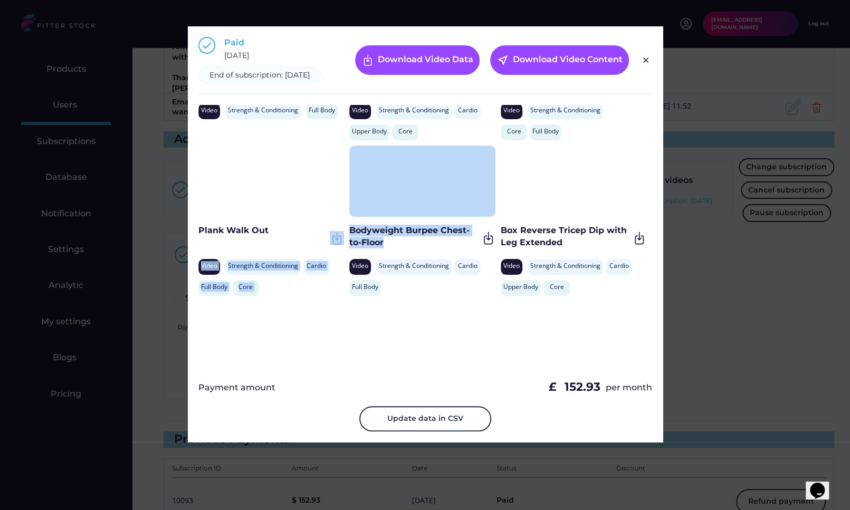
drag, startPoint x: 397, startPoint y: 258, endPoint x: 348, endPoint y: 240, distance: 52.4
click at [348, 240] on div "High Knee March Video Strength & Conditioning Cardio Lower Body Core World Grea…" at bounding box center [425, 237] width 454 height 264
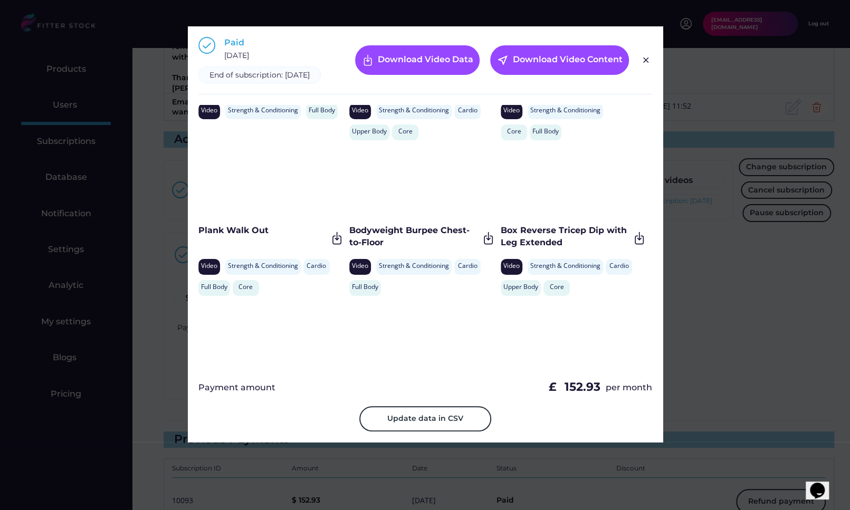
click at [350, 240] on div "Bodyweight Burpee Chest-to-Floor" at bounding box center [413, 237] width 129 height 24
drag, startPoint x: 391, startPoint y: 255, endPoint x: 349, endPoint y: 239, distance: 45.4
click at [349, 239] on div "Bodyweight Burpee Chest-to-Floor" at bounding box center [413, 237] width 129 height 24
drag, startPoint x: 564, startPoint y: 254, endPoint x: 500, endPoint y: 243, distance: 65.4
click at [500, 243] on div "Box Reverse Tricep Dip with Leg Extended" at bounding box center [564, 237] width 129 height 24
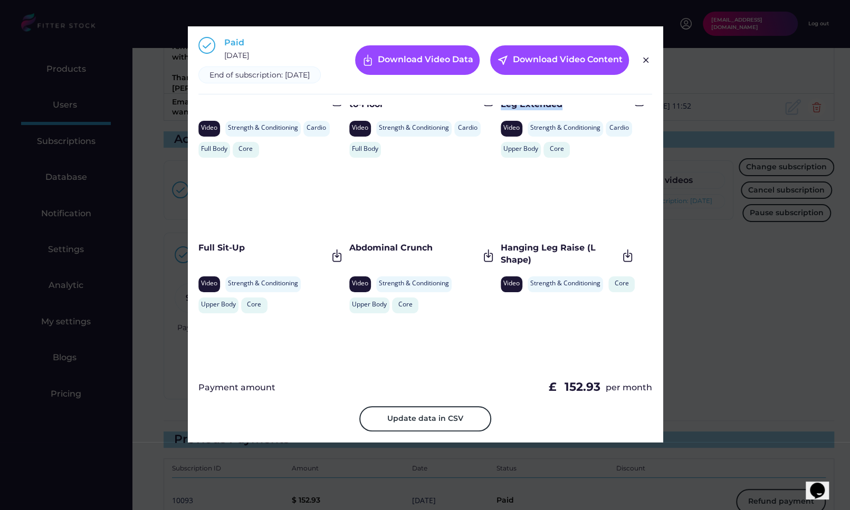
scroll to position [593, 0]
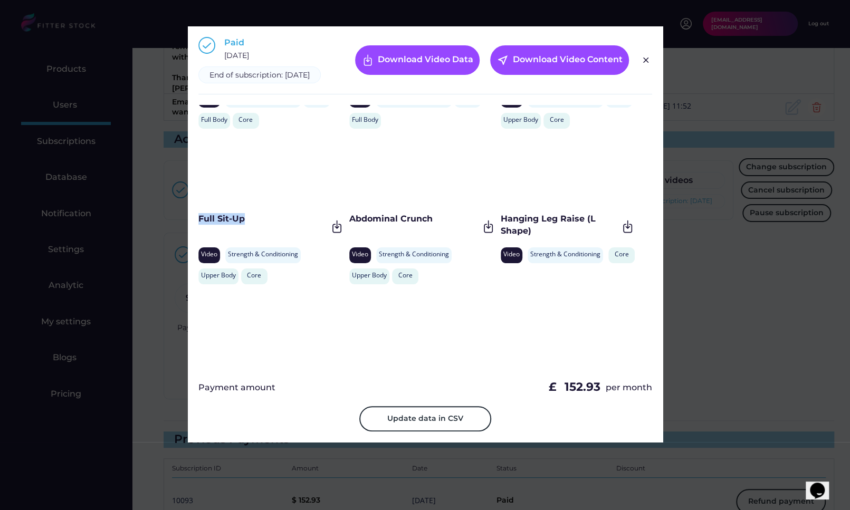
drag, startPoint x: 255, startPoint y: 226, endPoint x: 198, endPoint y: 226, distance: 57.5
click at [198, 225] on div "Full Sit-Up" at bounding box center [262, 219] width 129 height 12
drag, startPoint x: 435, startPoint y: 232, endPoint x: 349, endPoint y: 229, distance: 85.5
click at [349, 225] on div "Abdominal Crunch" at bounding box center [413, 219] width 129 height 12
drag, startPoint x: 534, startPoint y: 240, endPoint x: 499, endPoint y: 230, distance: 36.4
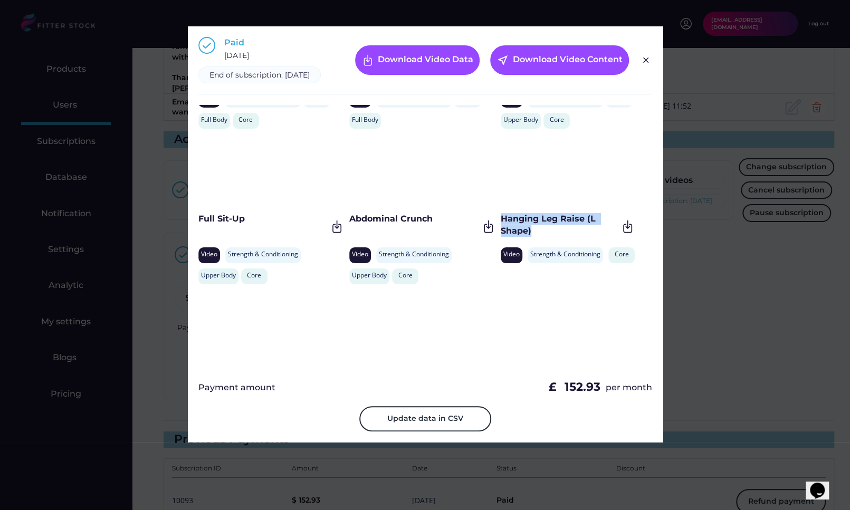
click at [500, 230] on div "Hanging Leg Raise (L Shape)" at bounding box center [558, 225] width 117 height 24
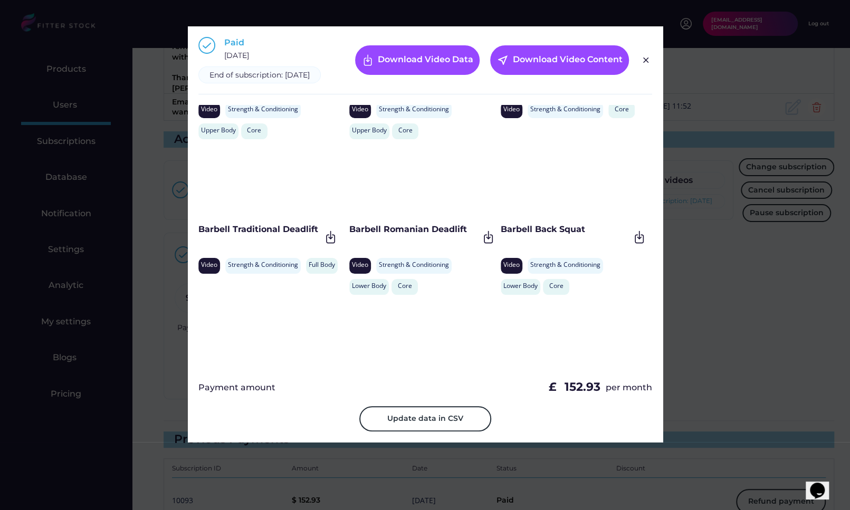
scroll to position [752, 0]
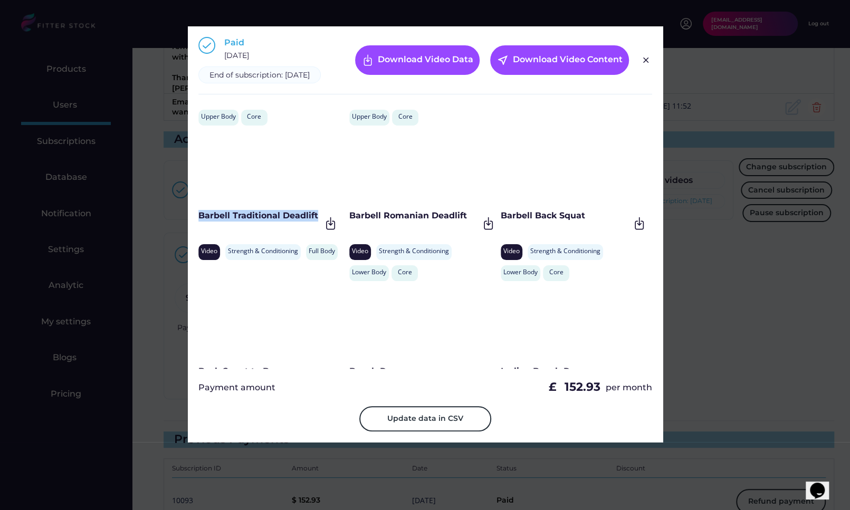
drag, startPoint x: 317, startPoint y: 222, endPoint x: 198, endPoint y: 225, distance: 119.2
click at [198, 221] on div "Barbell Traditional Deadlift" at bounding box center [259, 216] width 122 height 12
drag, startPoint x: 471, startPoint y: 225, endPoint x: 349, endPoint y: 227, distance: 121.9
click at [349, 221] on div "Barbell Romanian Deadlift" at bounding box center [413, 216] width 129 height 12
drag, startPoint x: 582, startPoint y: 228, endPoint x: 499, endPoint y: 227, distance: 83.3
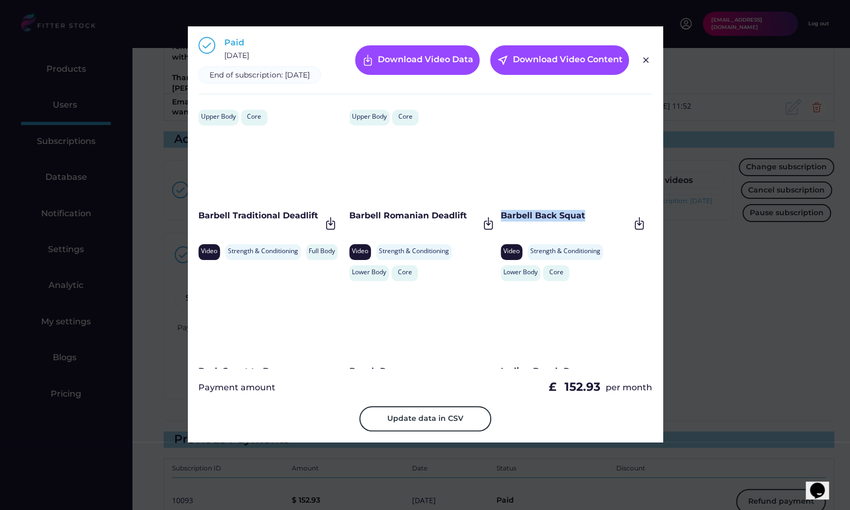
click at [500, 221] on div "Barbell Back Squat" at bounding box center [564, 216] width 129 height 12
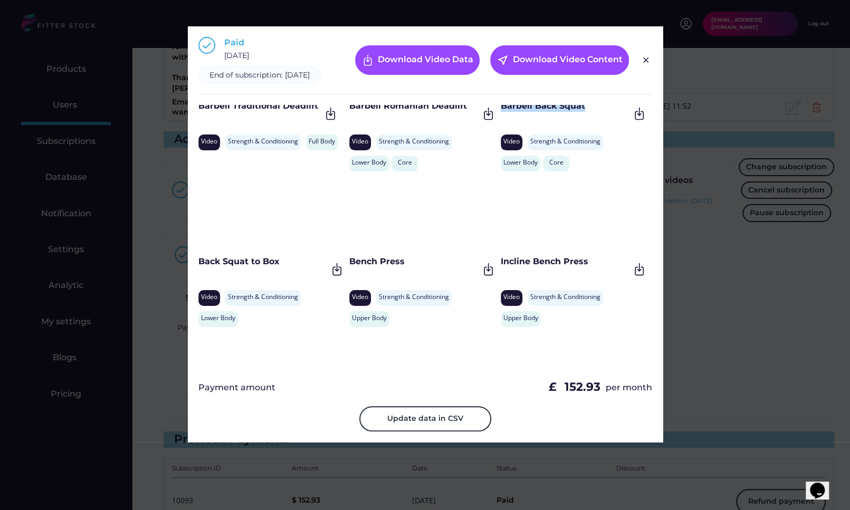
scroll to position [891, 0]
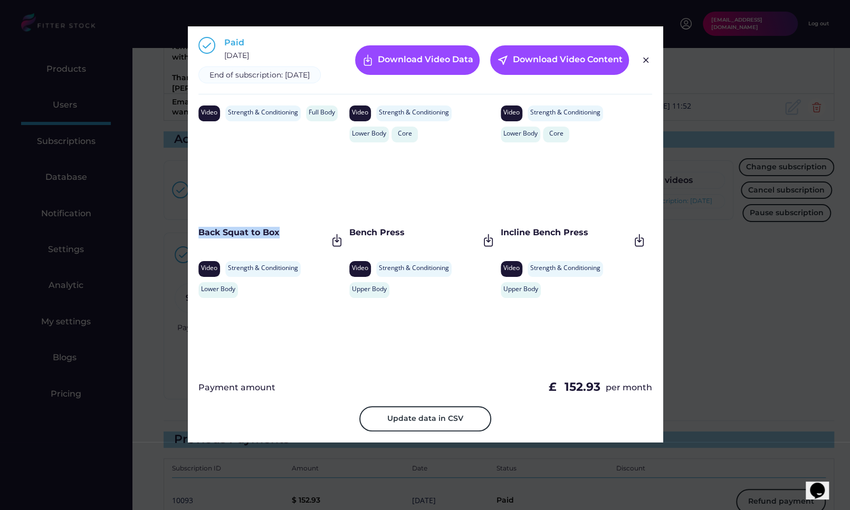
drag, startPoint x: 304, startPoint y: 246, endPoint x: 197, endPoint y: 244, distance: 106.6
click at [197, 244] on div "Paid February 9, 2025 End of subscription: February 9, 2026 Download Video Data…" at bounding box center [425, 234] width 475 height 416
drag, startPoint x: 429, startPoint y: 252, endPoint x: 348, endPoint y: 243, distance: 82.2
click at [348, 243] on div "High Knee March Video Strength & Conditioning Cardio Lower Body Core World Grea…" at bounding box center [425, 237] width 454 height 264
click at [368, 238] on div "Bench Press" at bounding box center [413, 233] width 129 height 12
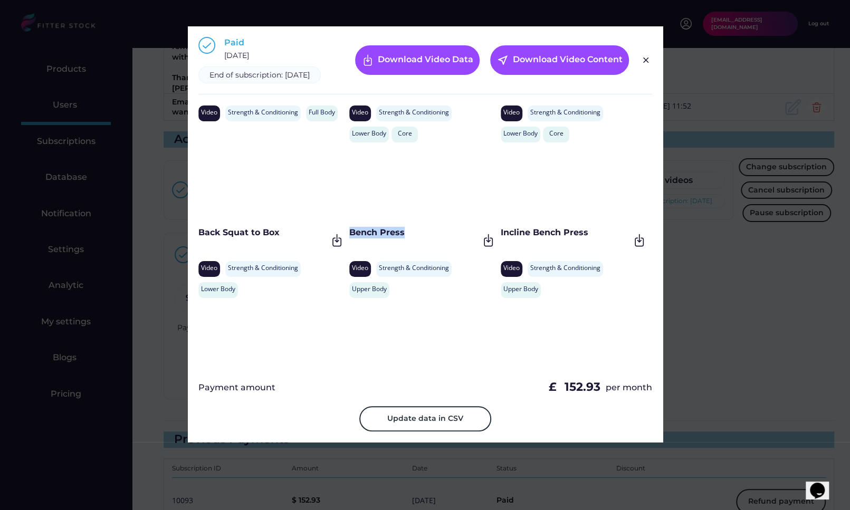
drag, startPoint x: 421, startPoint y: 245, endPoint x: 350, endPoint y: 244, distance: 71.2
click at [350, 238] on div "Bench Press" at bounding box center [413, 233] width 129 height 12
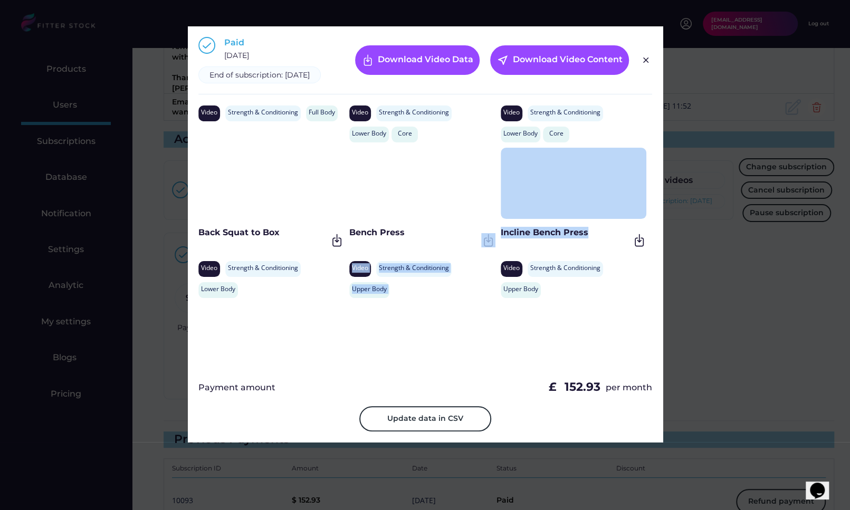
drag, startPoint x: 590, startPoint y: 242, endPoint x: 497, endPoint y: 244, distance: 92.8
click at [497, 244] on div "High Knee March Video Strength & Conditioning Cardio Lower Body Core World Grea…" at bounding box center [425, 237] width 454 height 264
click at [497, 244] on div "Bench Press Video Strength & Conditioning Rehabilitation Upper Body" at bounding box center [424, 226] width 151 height 156
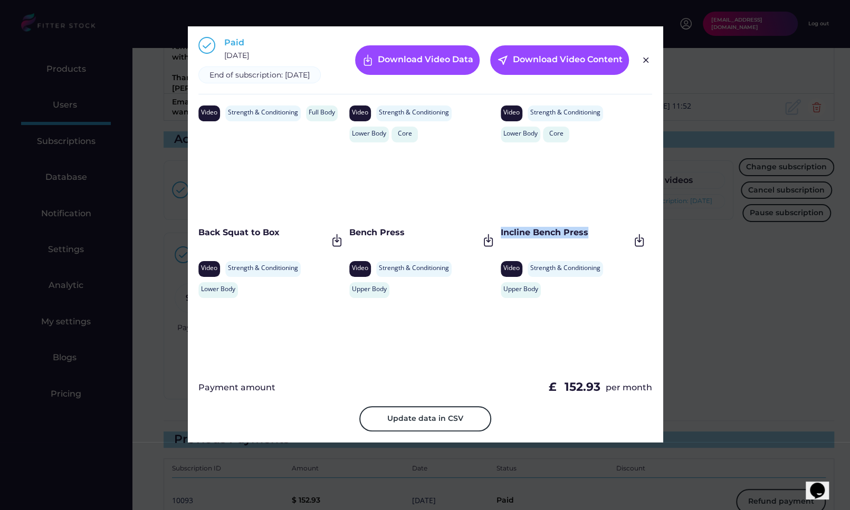
drag, startPoint x: 594, startPoint y: 247, endPoint x: 499, endPoint y: 244, distance: 95.0
click at [500, 238] on div "Incline Bench Press" at bounding box center [564, 233] width 129 height 12
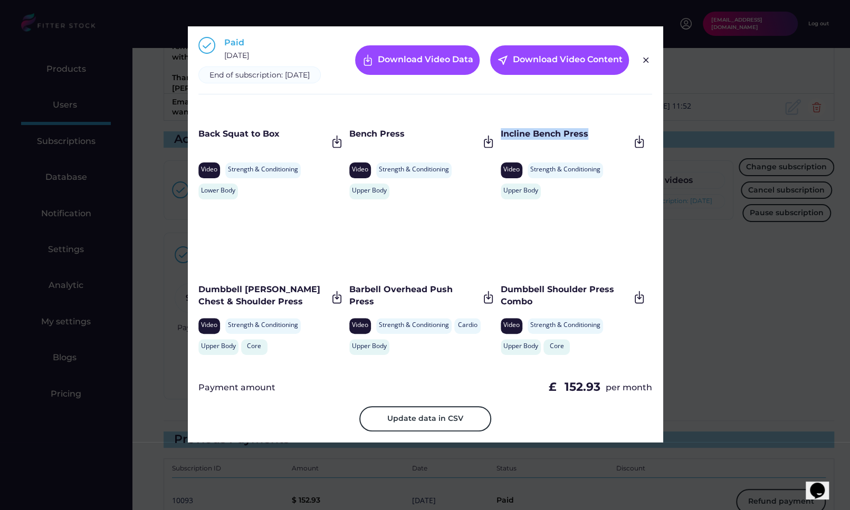
scroll to position [1013, 0]
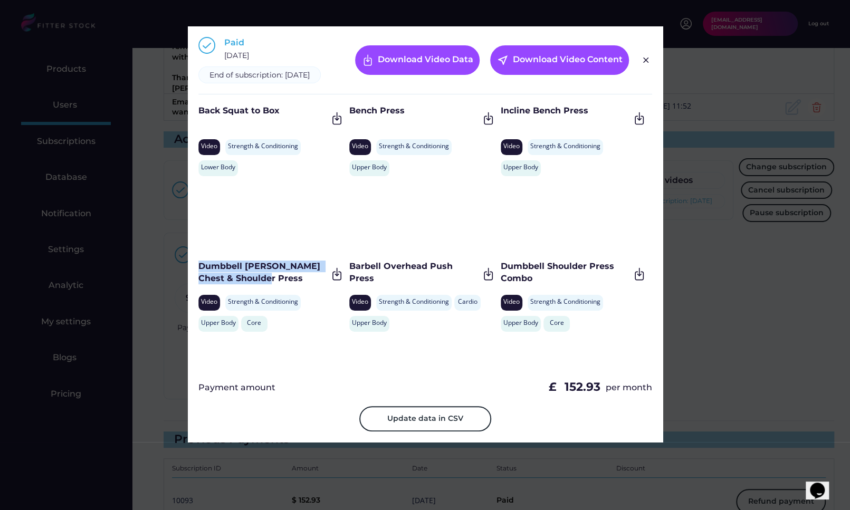
drag, startPoint x: 269, startPoint y: 290, endPoint x: 195, endPoint y: 275, distance: 76.4
click at [195, 275] on div "Paid February 9, 2025 End of subscription: February 9, 2026 Download Video Data…" at bounding box center [425, 234] width 475 height 416
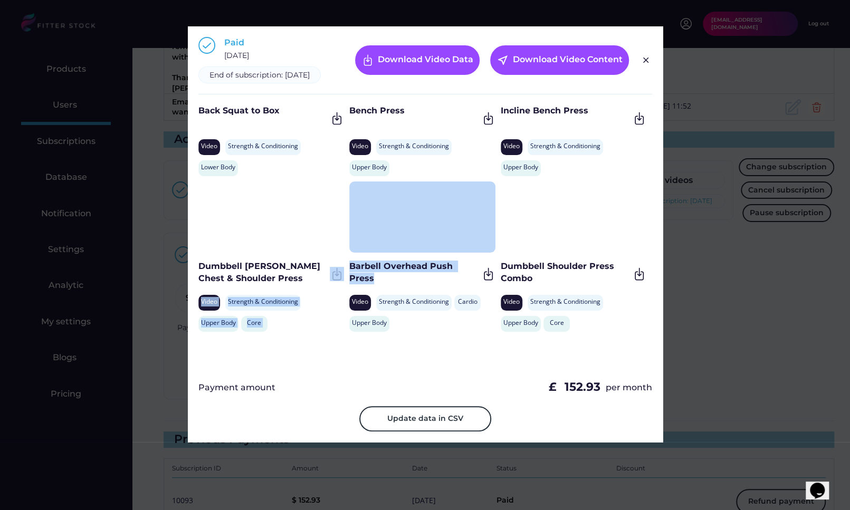
drag, startPoint x: 477, startPoint y: 276, endPoint x: 348, endPoint y: 278, distance: 128.7
click at [349, 278] on div "Barbell Overhead Push Press" at bounding box center [422, 274] width 146 height 26
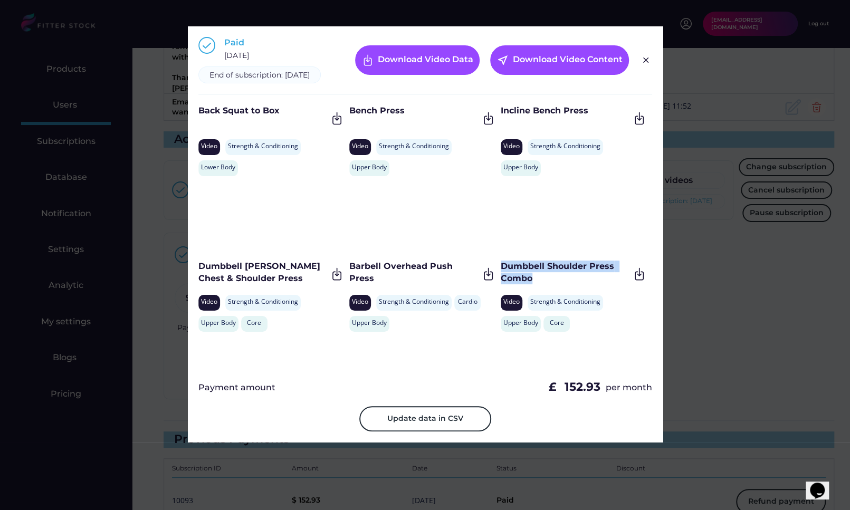
drag, startPoint x: 534, startPoint y: 291, endPoint x: 502, endPoint y: 280, distance: 34.0
click at [502, 280] on div "Dumbbell Shoulder Press Combo" at bounding box center [564, 273] width 129 height 24
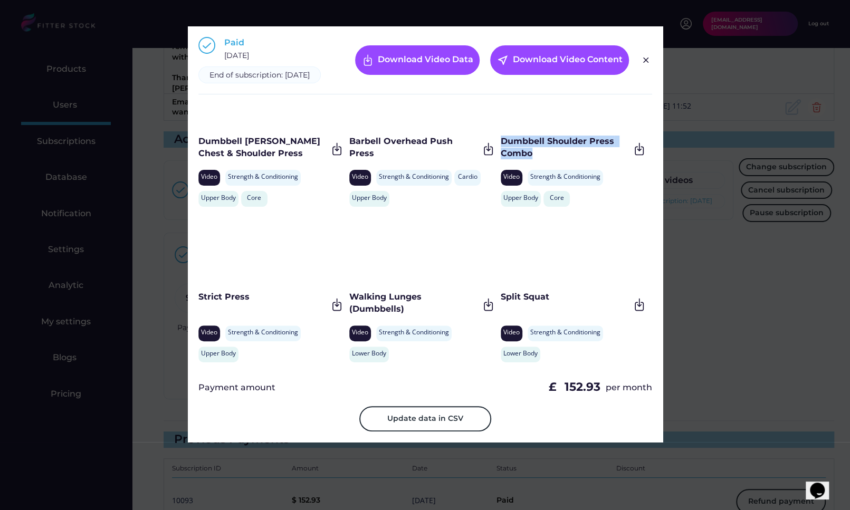
scroll to position [1167, 0]
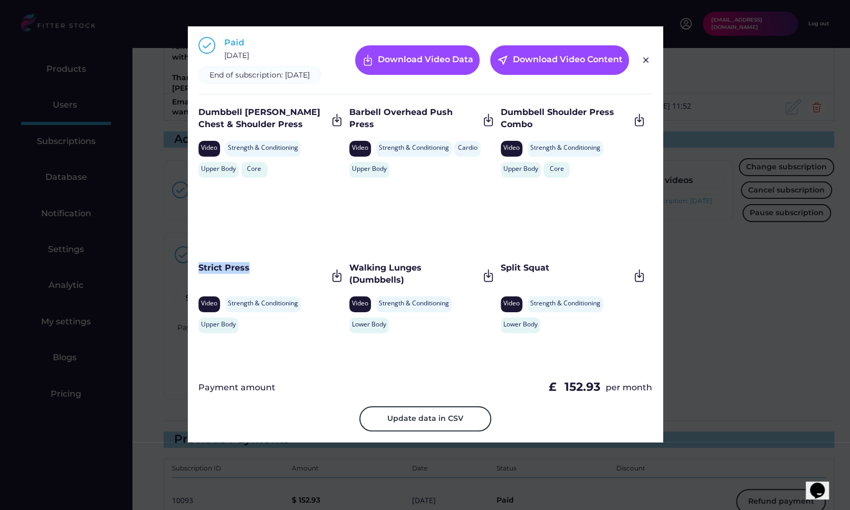
drag, startPoint x: 273, startPoint y: 278, endPoint x: 196, endPoint y: 278, distance: 77.0
click at [196, 278] on div "Paid February 9, 2025 End of subscription: February 9, 2026 Download Video Data…" at bounding box center [425, 234] width 475 height 416
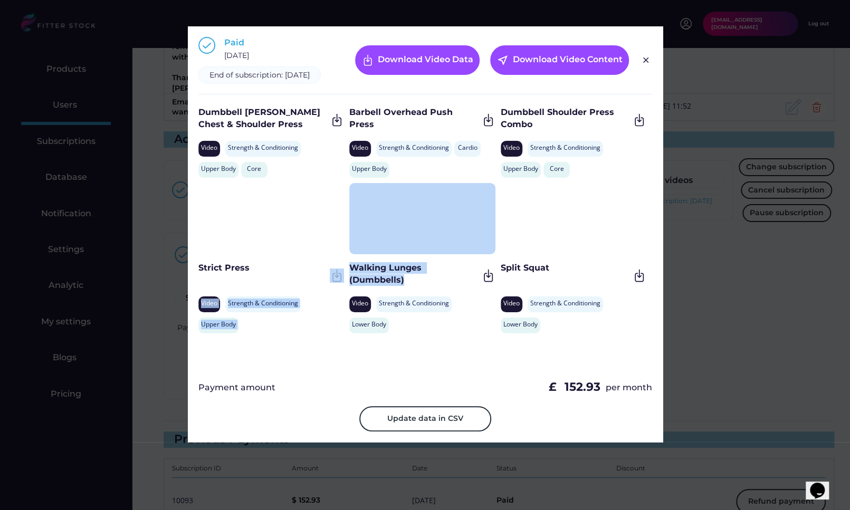
drag, startPoint x: 409, startPoint y: 289, endPoint x: 344, endPoint y: 279, distance: 65.1
click at [344, 279] on div "High Knee March Video Strength & Conditioning Cardio Lower Body Core World Grea…" at bounding box center [425, 237] width 454 height 264
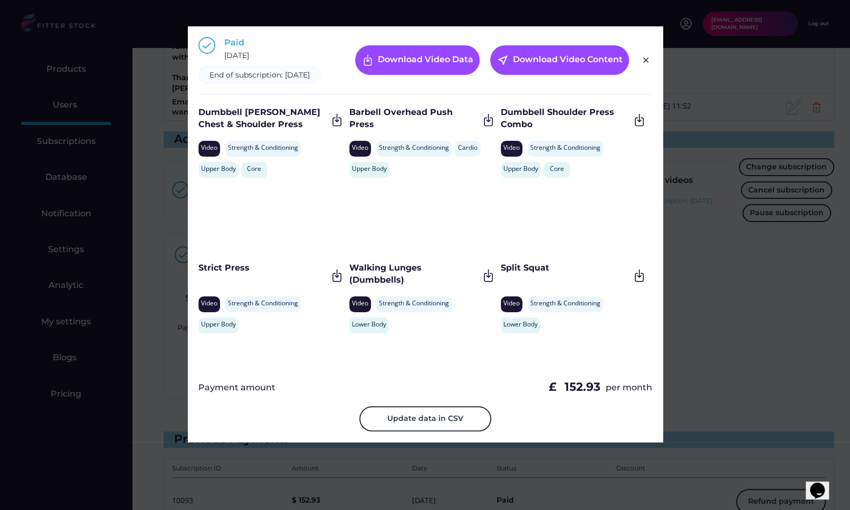
click at [360, 282] on div "Walking Lunges (Dumbbells)" at bounding box center [413, 274] width 129 height 24
drag, startPoint x: 404, startPoint y: 286, endPoint x: 349, endPoint y: 277, distance: 56.5
click at [349, 277] on div "Walking Lunges (Dumbbells)" at bounding box center [413, 274] width 129 height 24
drag, startPoint x: 561, startPoint y: 282, endPoint x: 501, endPoint y: 282, distance: 60.1
click at [501, 274] on div "Split Squat" at bounding box center [564, 268] width 129 height 12
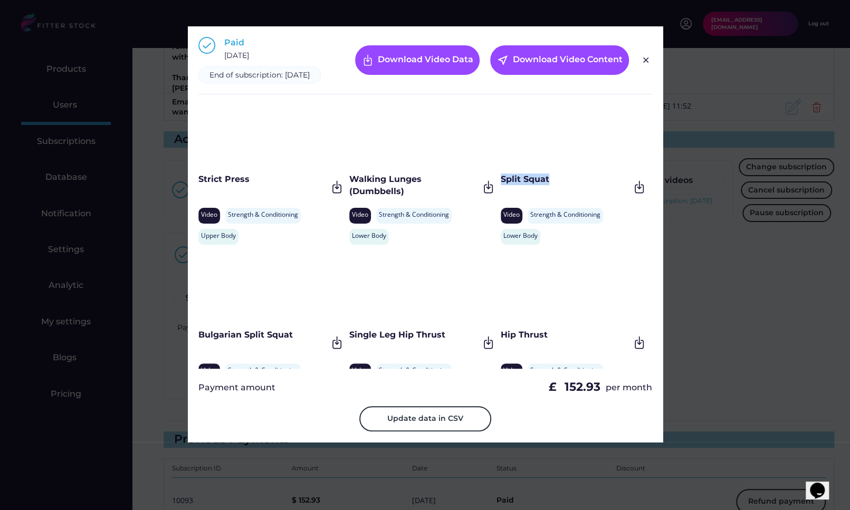
scroll to position [1270, 0]
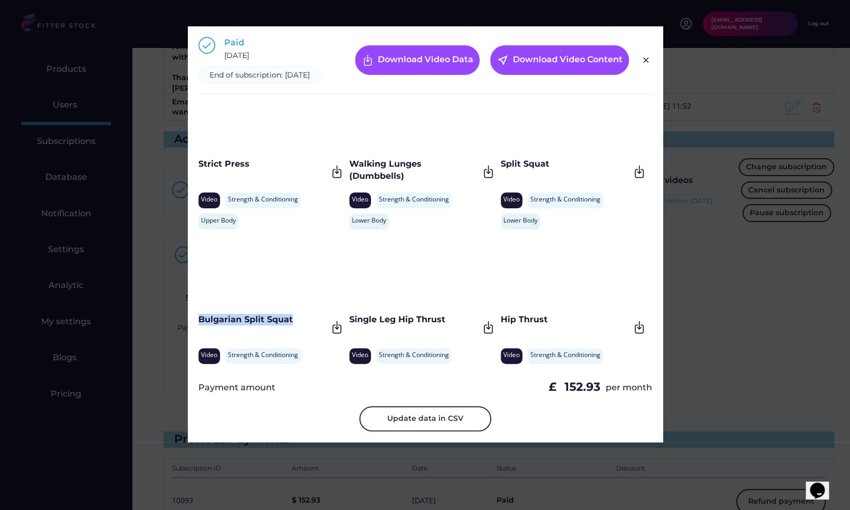
drag, startPoint x: 304, startPoint y: 334, endPoint x: 200, endPoint y: 333, distance: 103.4
click at [200, 325] on div "Bulgarian Split Squat" at bounding box center [262, 320] width 129 height 12
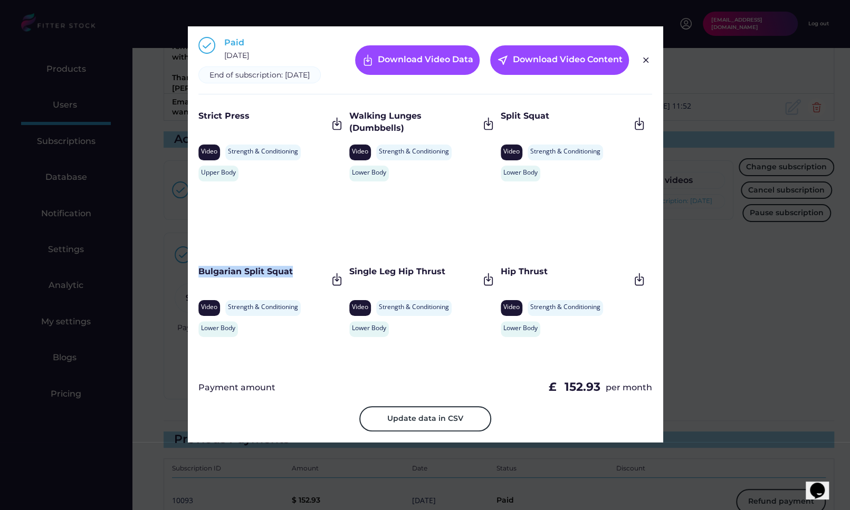
scroll to position [1321, 0]
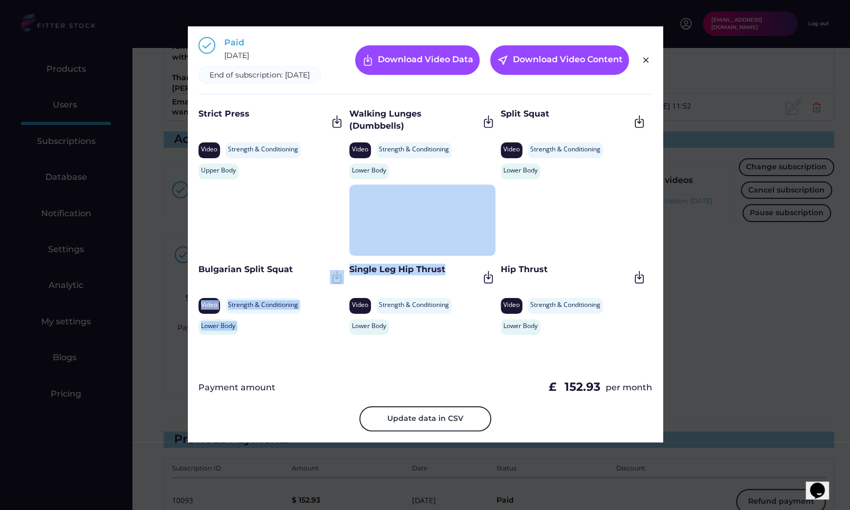
drag, startPoint x: 451, startPoint y: 278, endPoint x: 348, endPoint y: 277, distance: 103.9
click at [347, 277] on div "High Knee March Video Strength & Conditioning Cardio Lower Body Core World Grea…" at bounding box center [425, 237] width 454 height 264
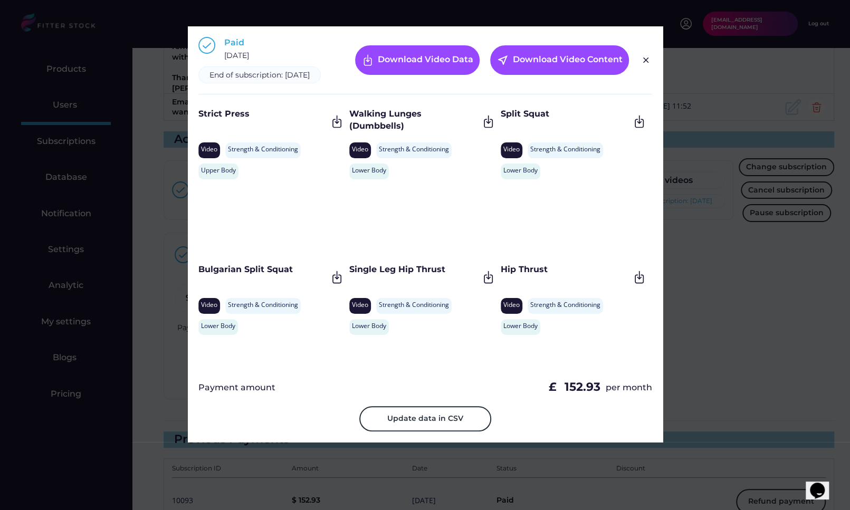
click at [351, 275] on div "Single Leg Hip Thrust" at bounding box center [413, 270] width 129 height 12
drag, startPoint x: 350, startPoint y: 278, endPoint x: 450, endPoint y: 278, distance: 100.7
click at [450, 275] on div "Single Leg Hip Thrust" at bounding box center [413, 270] width 129 height 12
drag, startPoint x: 556, startPoint y: 278, endPoint x: 502, endPoint y: 278, distance: 54.3
click at [502, 275] on div "Hip Thrust" at bounding box center [564, 270] width 129 height 12
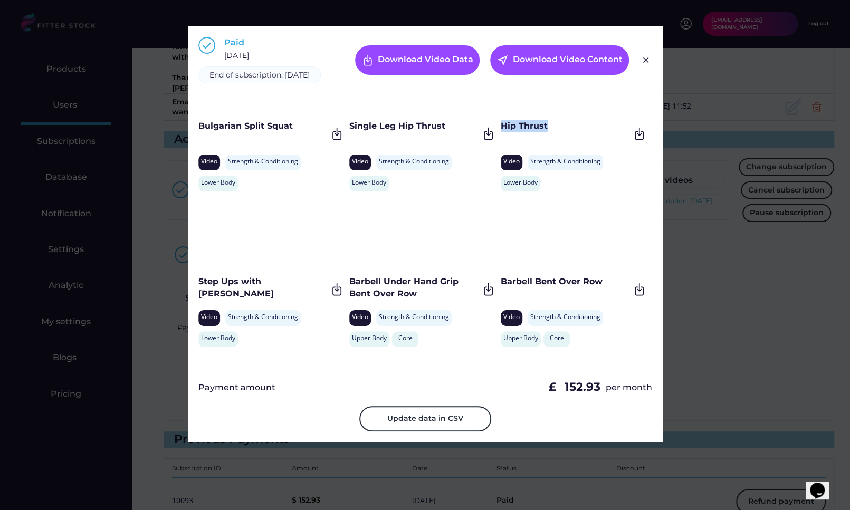
scroll to position [1492, 0]
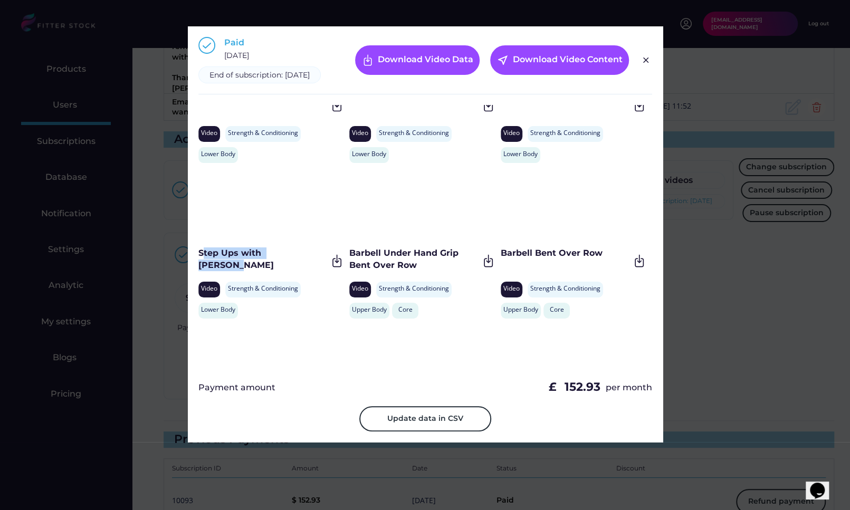
drag, startPoint x: 315, startPoint y: 263, endPoint x: 200, endPoint y: 264, distance: 114.4
click at [200, 264] on div "Step Ups with Dumbbell" at bounding box center [262, 259] width 129 height 24
click at [194, 261] on div "Paid February 9, 2025 End of subscription: February 9, 2026 Download Video Data…" at bounding box center [425, 234] width 475 height 416
drag, startPoint x: 197, startPoint y: 261, endPoint x: 326, endPoint y: 262, distance: 129.2
click at [326, 262] on div "Paid February 9, 2025 End of subscription: February 9, 2026 Download Video Data…" at bounding box center [425, 234] width 475 height 416
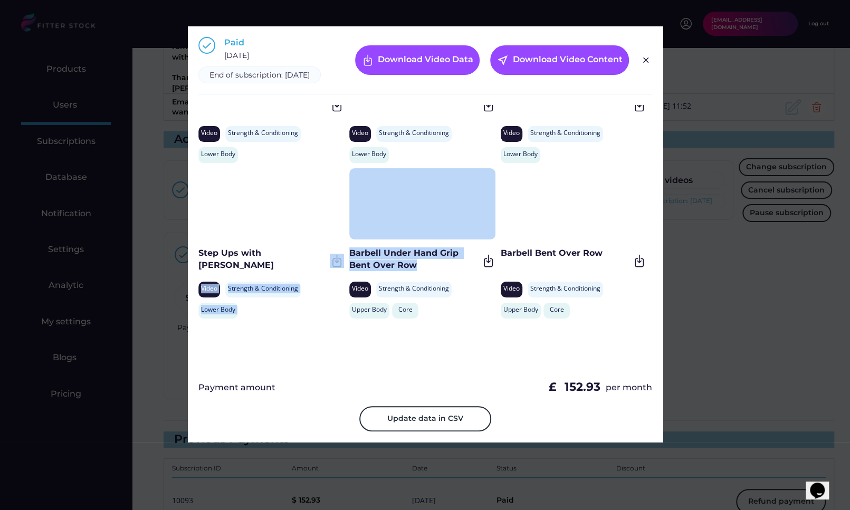
drag, startPoint x: 425, startPoint y: 269, endPoint x: 346, endPoint y: 263, distance: 78.3
click at [346, 263] on div "High Knee March Video Strength & Conditioning Cardio Lower Body Core World Grea…" at bounding box center [425, 237] width 454 height 264
click at [346, 263] on div "Step Ups with Dumbbell Video Strength & Conditioning Rehabilitation Lower Body" at bounding box center [273, 246] width 151 height 156
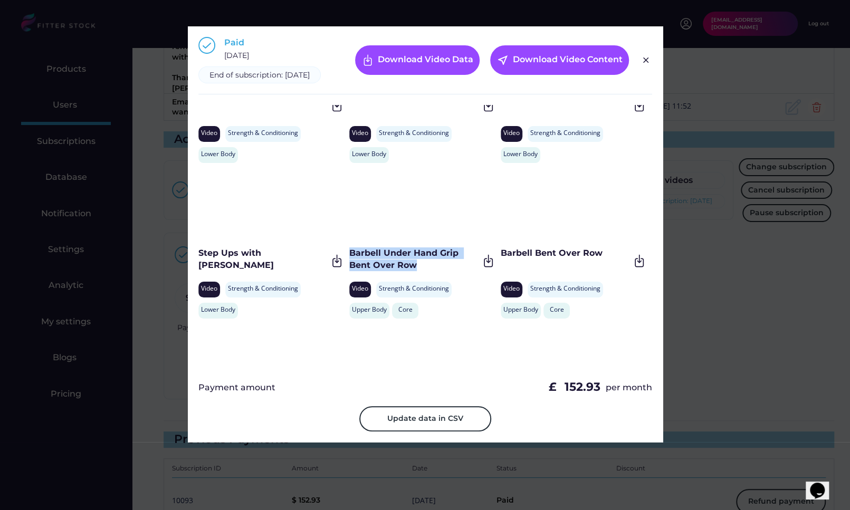
drag, startPoint x: 349, startPoint y: 263, endPoint x: 420, endPoint y: 275, distance: 71.7
click at [420, 271] on div "Barbell Under Hand Grip Bent Over Row" at bounding box center [413, 259] width 129 height 24
drag, startPoint x: 499, startPoint y: 262, endPoint x: 610, endPoint y: 262, distance: 110.2
click at [610, 259] on div "Barbell Bent Over Row" at bounding box center [564, 253] width 129 height 12
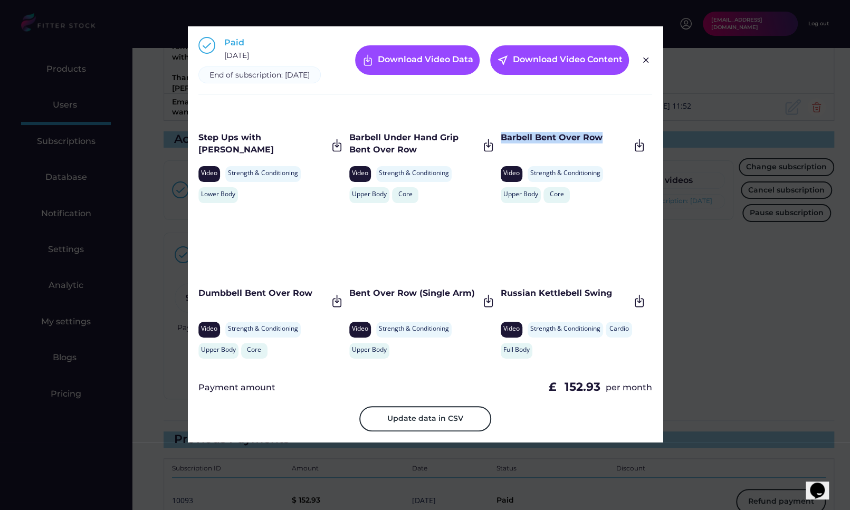
scroll to position [1620, 0]
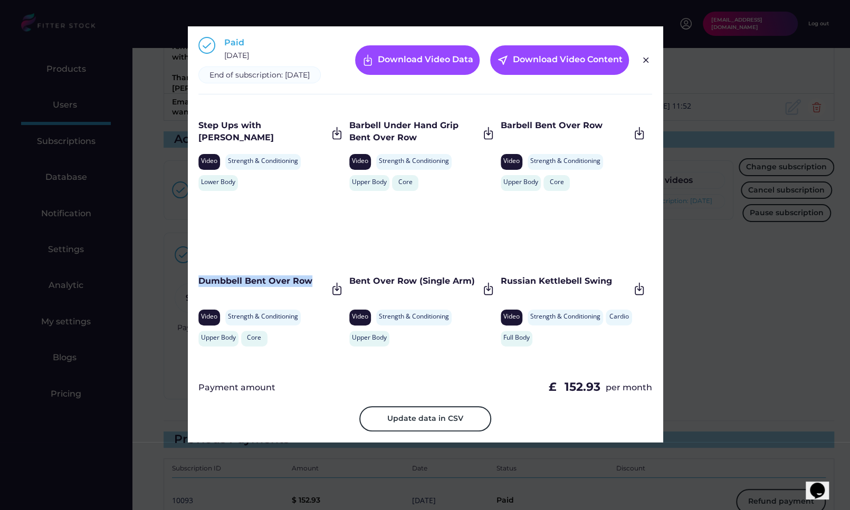
drag, startPoint x: 314, startPoint y: 294, endPoint x: 200, endPoint y: 294, distance: 113.9
click at [199, 287] on div "Dumbbell Bent Over Row" at bounding box center [262, 281] width 129 height 12
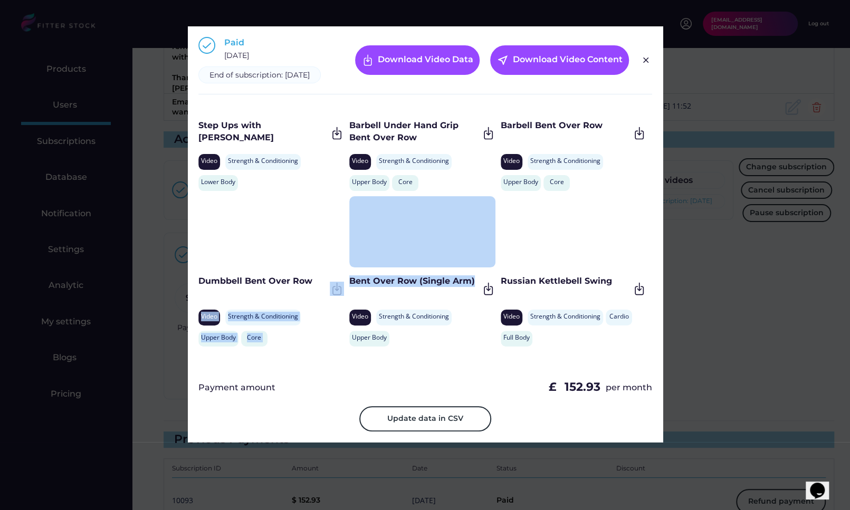
drag, startPoint x: 471, startPoint y: 292, endPoint x: 346, endPoint y: 292, distance: 124.5
click at [346, 292] on div "High Knee March Video Strength & Conditioning Cardio Lower Body Core World Grea…" at bounding box center [425, 237] width 454 height 264
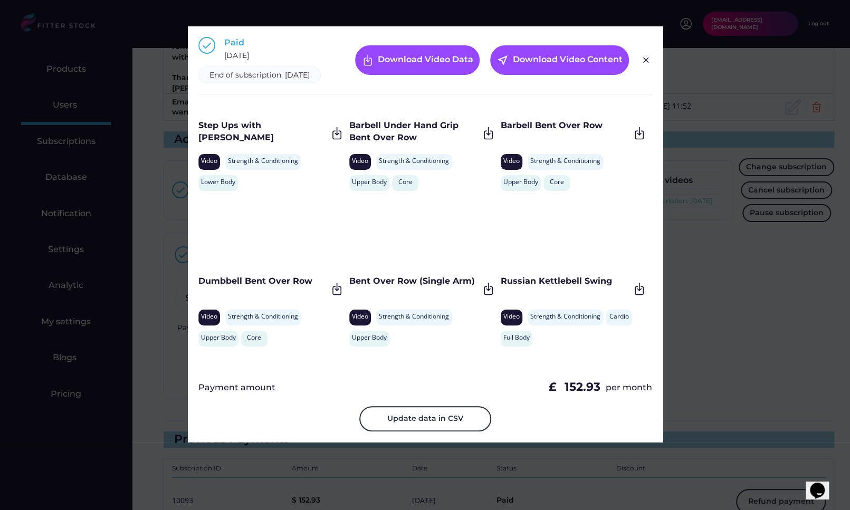
click at [350, 287] on div "Bent Over Row (Single Arm)" at bounding box center [413, 281] width 129 height 12
drag, startPoint x: 350, startPoint y: 292, endPoint x: 476, endPoint y: 292, distance: 126.6
click at [476, 292] on div "Bent Over Row (Single Arm)" at bounding box center [422, 288] width 146 height 26
drag, startPoint x: 500, startPoint y: 290, endPoint x: 611, endPoint y: 292, distance: 110.3
click at [611, 287] on div "Russian Kettlebell Swing" at bounding box center [564, 281] width 129 height 12
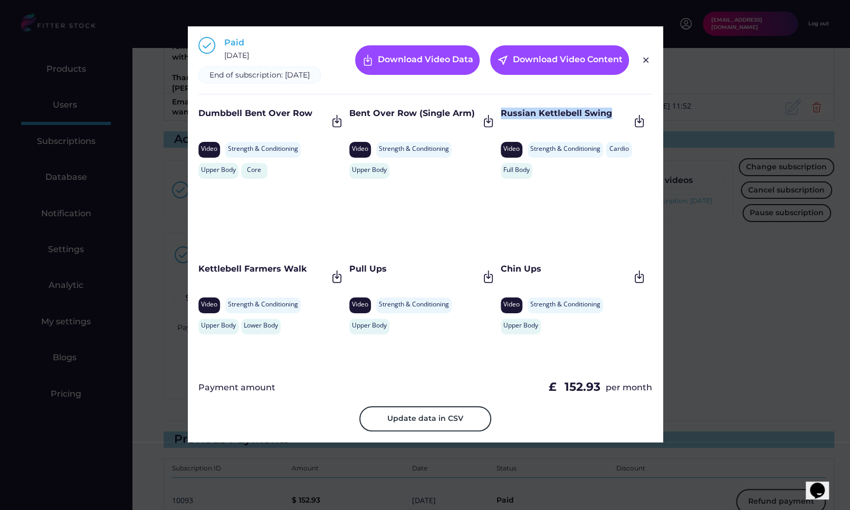
scroll to position [1796, 0]
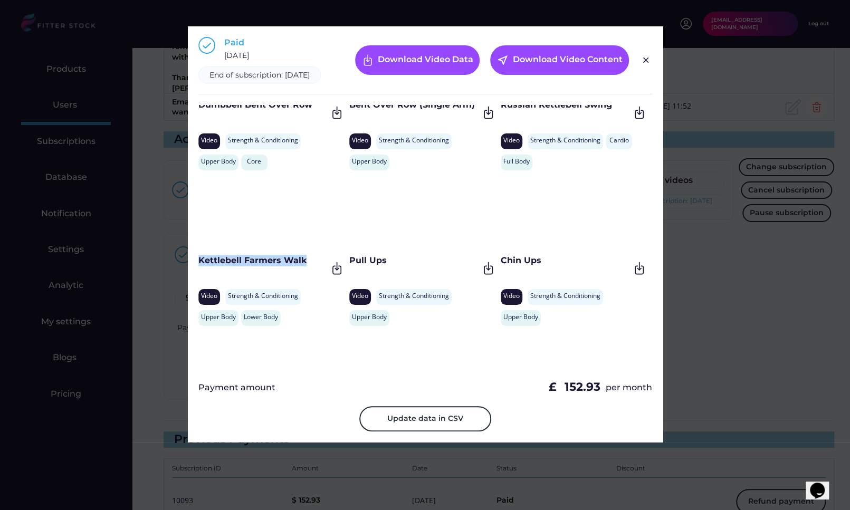
drag, startPoint x: 309, startPoint y: 274, endPoint x: 194, endPoint y: 273, distance: 115.5
click at [194, 273] on div "Paid February 9, 2025 End of subscription: February 9, 2026 Download Video Data…" at bounding box center [425, 234] width 475 height 416
drag, startPoint x: 411, startPoint y: 271, endPoint x: 350, endPoint y: 271, distance: 61.7
click at [350, 266] on div "Pull Ups" at bounding box center [413, 261] width 129 height 12
drag, startPoint x: 553, startPoint y: 274, endPoint x: 500, endPoint y: 274, distance: 52.7
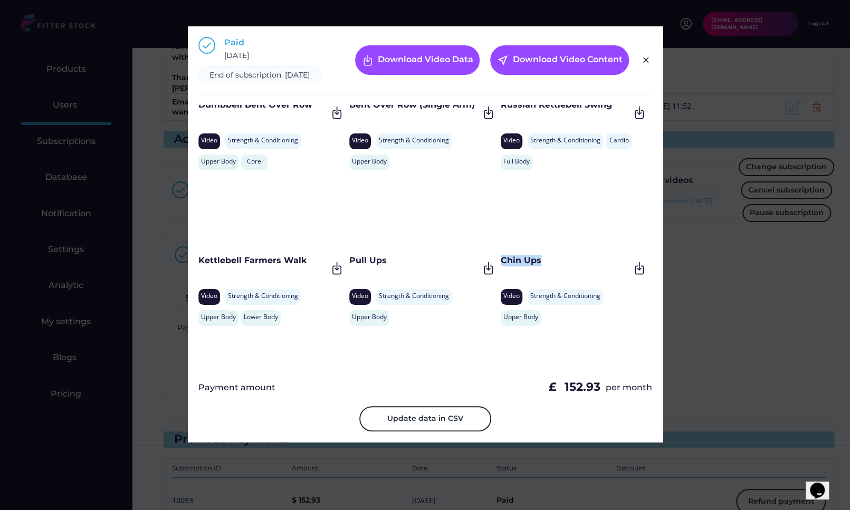
click at [500, 266] on div "Chin Ups" at bounding box center [564, 261] width 129 height 12
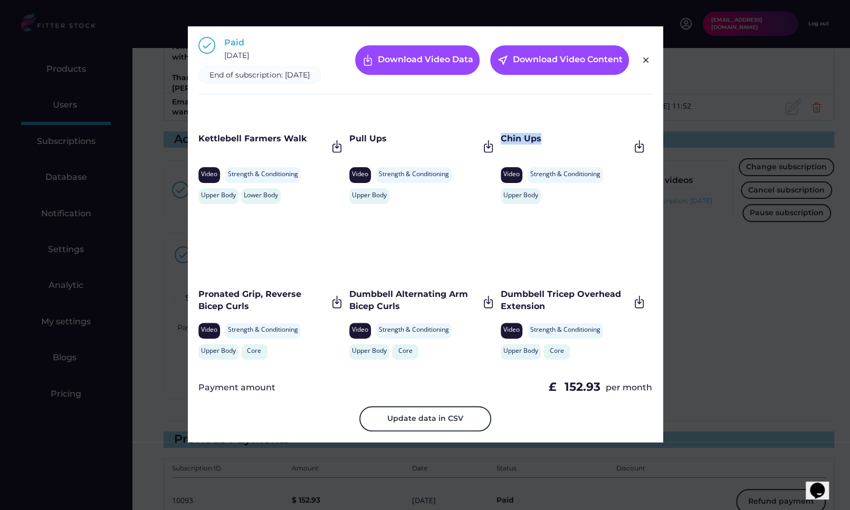
scroll to position [1927, 0]
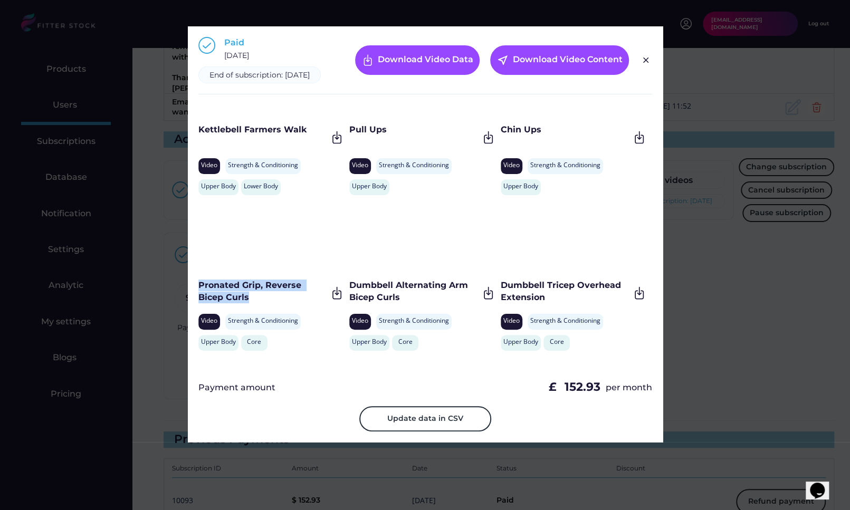
drag, startPoint x: 276, startPoint y: 307, endPoint x: 195, endPoint y: 298, distance: 82.2
click at [195, 298] on div "Paid February 9, 2025 End of subscription: February 9, 2026 Download Video Data…" at bounding box center [425, 234] width 475 height 416
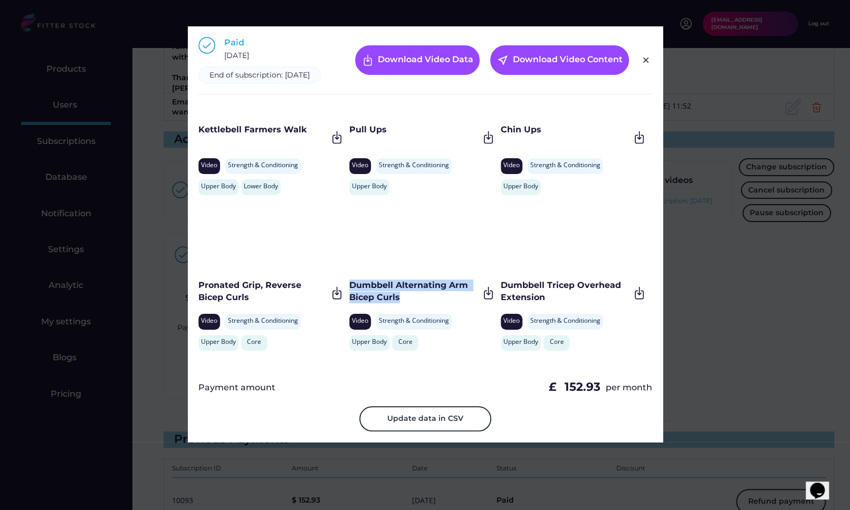
drag, startPoint x: 401, startPoint y: 304, endPoint x: 350, endPoint y: 298, distance: 51.5
click at [350, 298] on div "Dumbbell Alternating Arm Bicep Curls" at bounding box center [413, 292] width 129 height 24
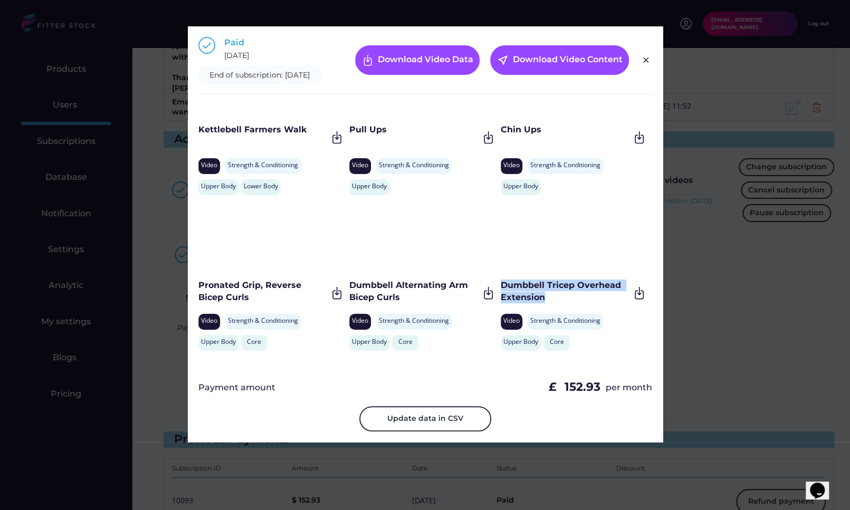
drag, startPoint x: 557, startPoint y: 308, endPoint x: 499, endPoint y: 294, distance: 59.6
click at [500, 294] on div "Dumbbell Tricep Overhead Extension" at bounding box center [564, 292] width 129 height 24
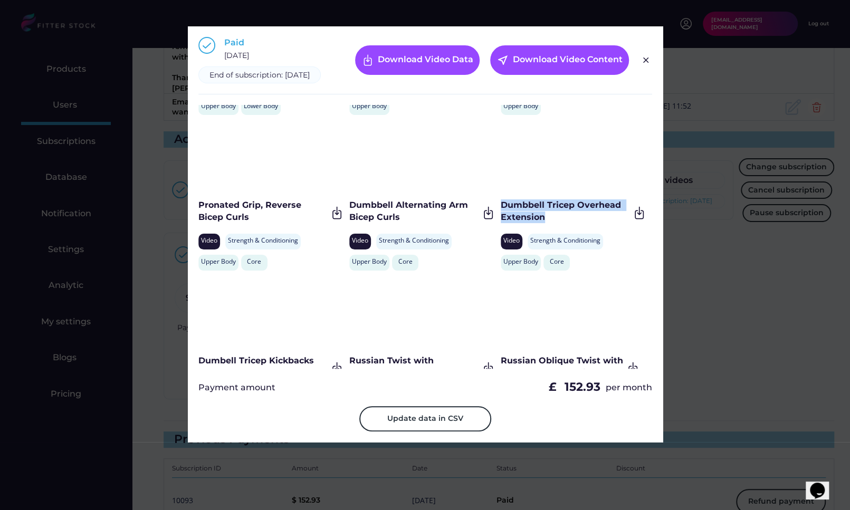
scroll to position [2027, 0]
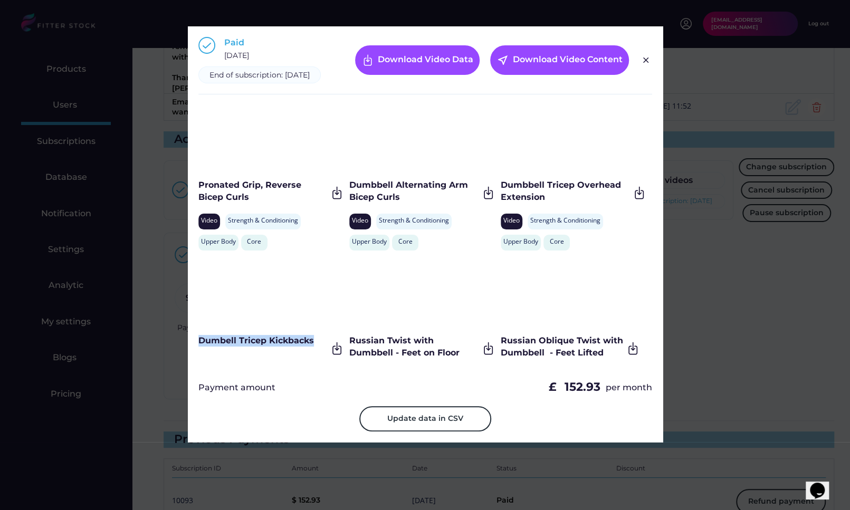
drag, startPoint x: 313, startPoint y: 350, endPoint x: 192, endPoint y: 349, distance: 121.3
click at [192, 349] on div "Paid February 9, 2025 End of subscription: February 9, 2026 Download Video Data…" at bounding box center [425, 234] width 475 height 416
drag, startPoint x: 462, startPoint y: 360, endPoint x: 349, endPoint y: 352, distance: 113.1
click at [349, 352] on div "Russian Twist with Dumbbell - Feet on Floor" at bounding box center [413, 347] width 129 height 24
drag, startPoint x: 599, startPoint y: 365, endPoint x: 499, endPoint y: 353, distance: 99.9
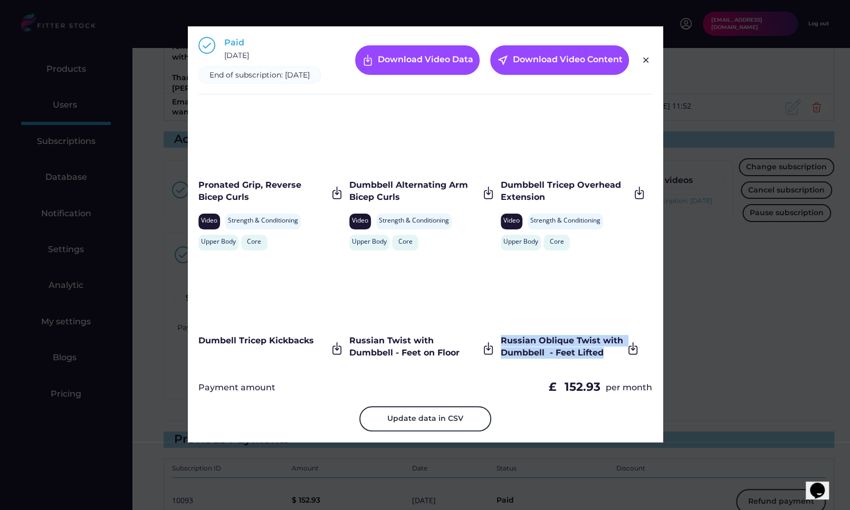
click at [500, 353] on div "Russian Oblique Twist with Dumbbell - Feet Lifted" at bounding box center [561, 347] width 122 height 24
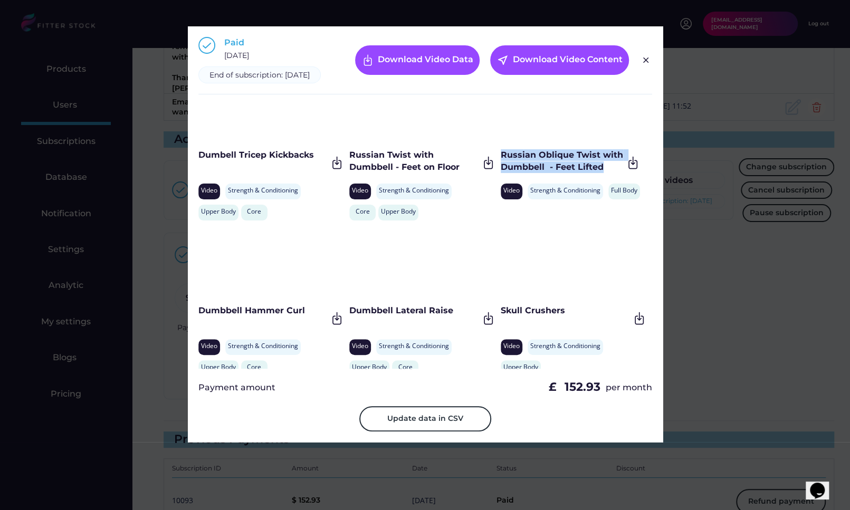
scroll to position [2216, 0]
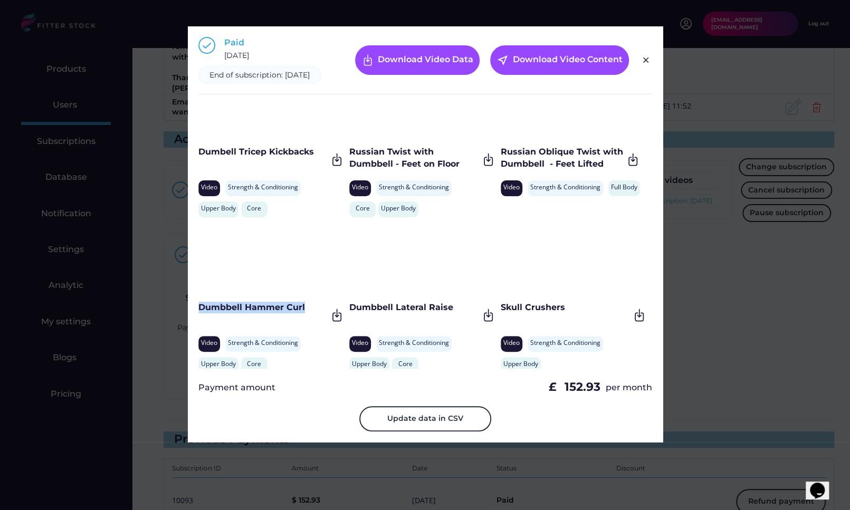
drag, startPoint x: 309, startPoint y: 322, endPoint x: 199, endPoint y: 319, distance: 109.2
click at [199, 313] on div "Dumbbell Hammer Curl" at bounding box center [262, 308] width 129 height 12
drag, startPoint x: 454, startPoint y: 319, endPoint x: 351, endPoint y: 320, distance: 103.4
click at [351, 313] on div "Dumbbell Lateral Raise" at bounding box center [413, 308] width 129 height 12
drag, startPoint x: 567, startPoint y: 321, endPoint x: 499, endPoint y: 317, distance: 67.6
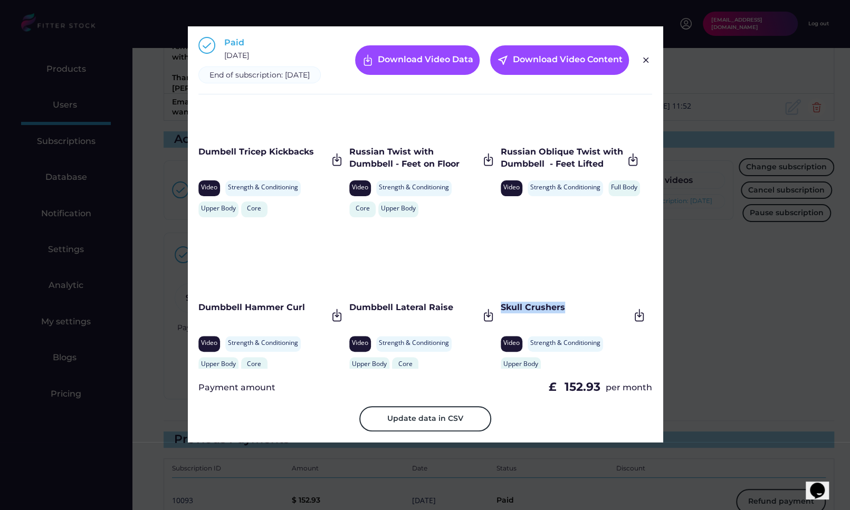
click at [500, 313] on div "Skull Crushers" at bounding box center [564, 308] width 129 height 12
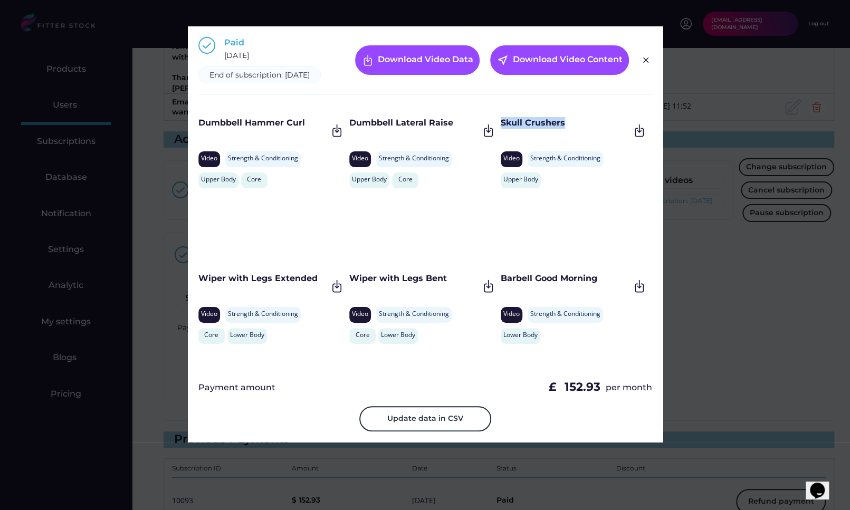
scroll to position [2402, 0]
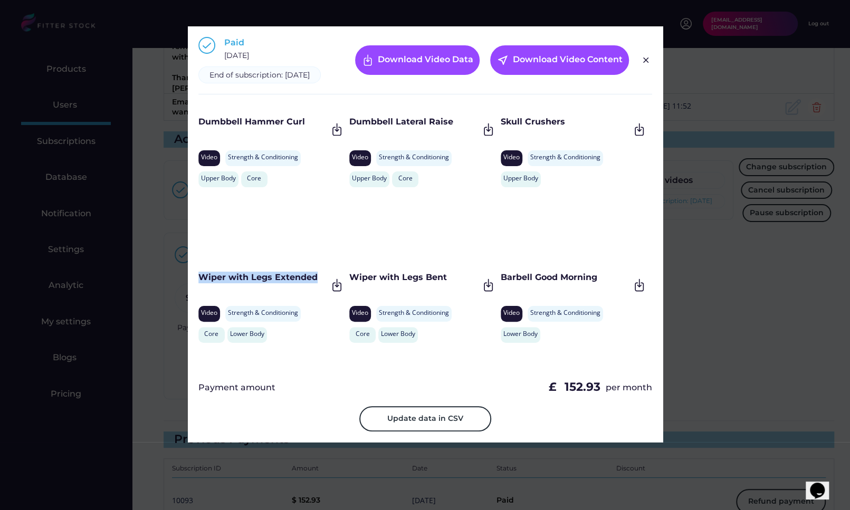
drag, startPoint x: 320, startPoint y: 286, endPoint x: 202, endPoint y: 286, distance: 118.1
click at [202, 283] on div "Wiper with Legs Extended" at bounding box center [262, 278] width 129 height 12
drag, startPoint x: 454, startPoint y: 288, endPoint x: 352, endPoint y: 288, distance: 101.3
click at [352, 283] on div "Wiper with Legs Bent" at bounding box center [413, 278] width 129 height 12
drag, startPoint x: 603, startPoint y: 285, endPoint x: 499, endPoint y: 286, distance: 103.4
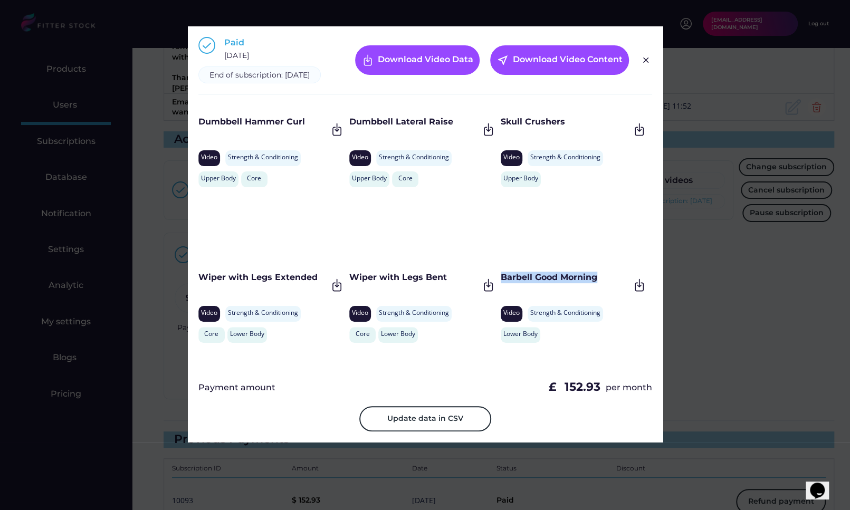
click at [500, 283] on div "Barbell Good Morning" at bounding box center [564, 278] width 129 height 12
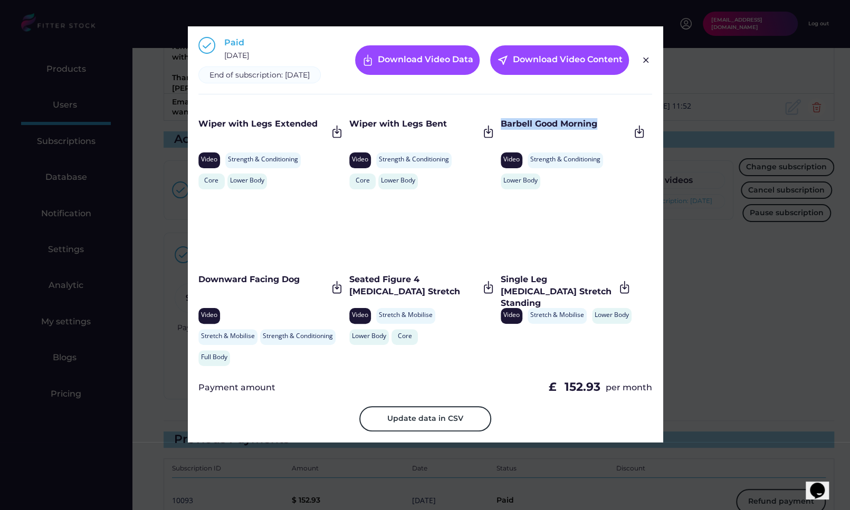
scroll to position [2557, 0]
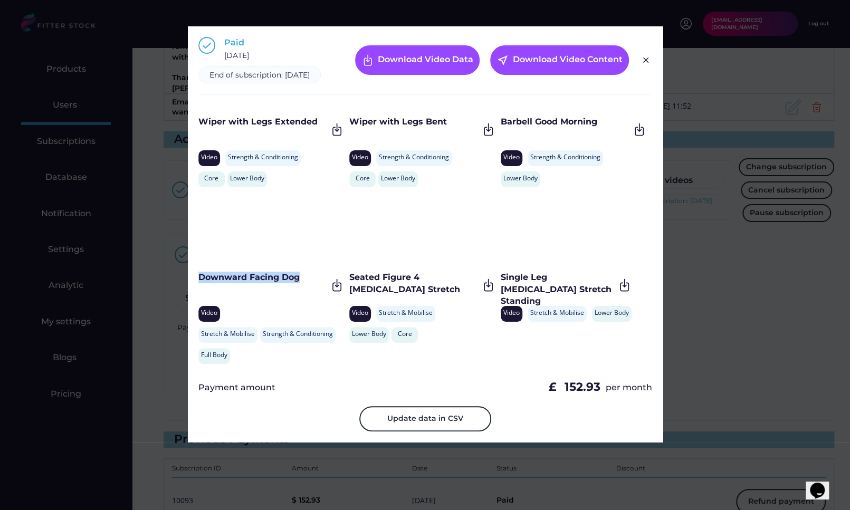
drag, startPoint x: 301, startPoint y: 287, endPoint x: 198, endPoint y: 285, distance: 102.8
click at [198, 283] on div "Downward Facing Dog" at bounding box center [262, 278] width 129 height 12
drag, startPoint x: 417, startPoint y: 297, endPoint x: 350, endPoint y: 286, distance: 68.4
click at [350, 286] on div "Seated Figure 4 Hamstring Stretch" at bounding box center [413, 284] width 129 height 24
drag, startPoint x: 575, startPoint y: 295, endPoint x: 500, endPoint y: 287, distance: 75.9
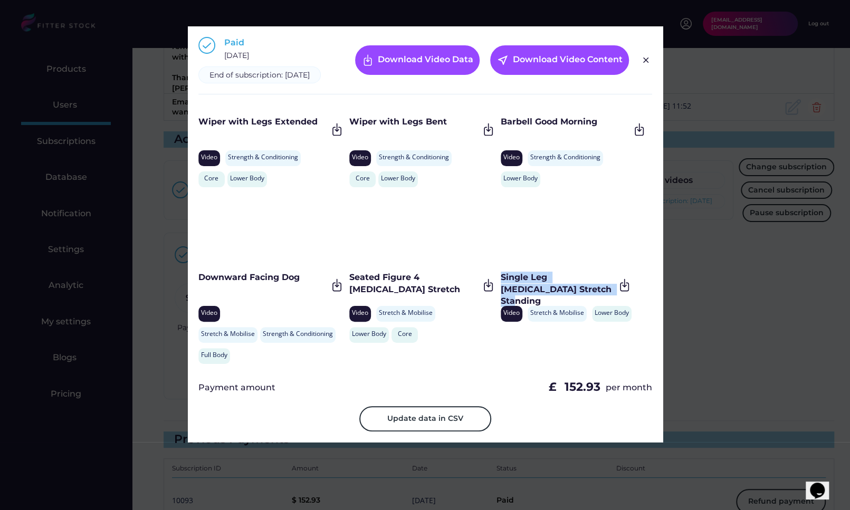
click at [500, 287] on div "Single Leg Hamstring Stretch Standing" at bounding box center [557, 289] width 114 height 35
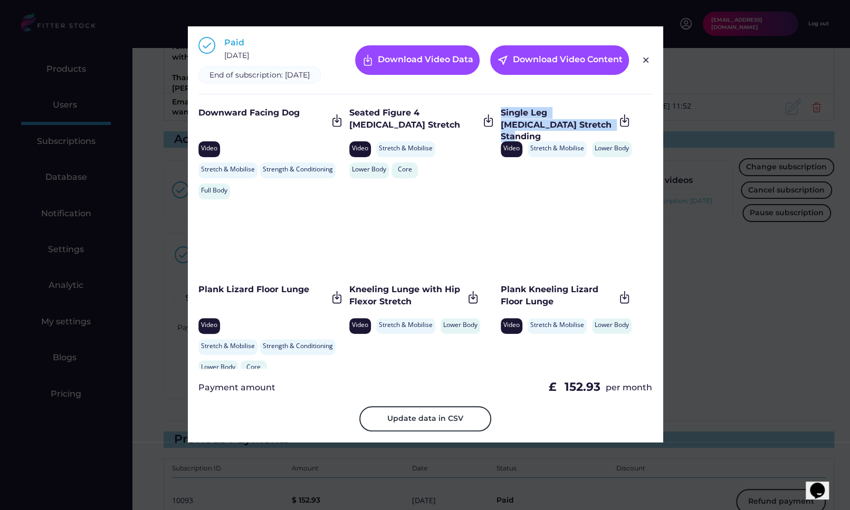
scroll to position [2751, 0]
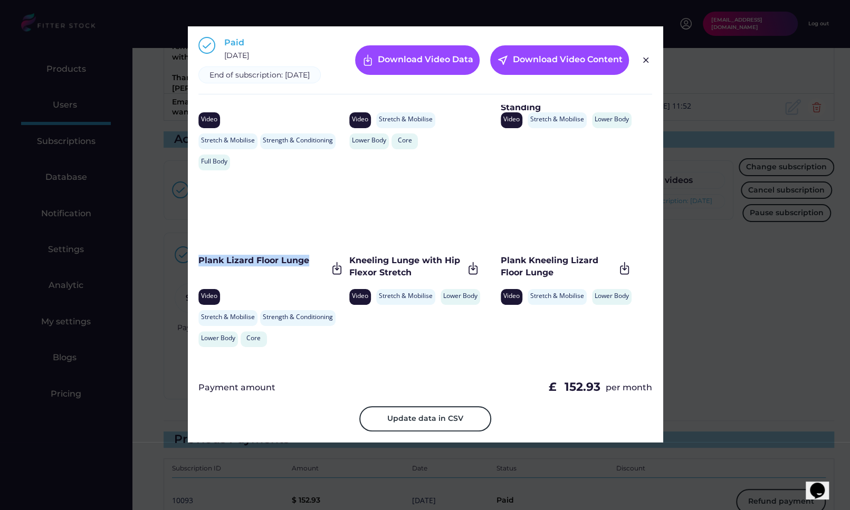
drag, startPoint x: 315, startPoint y: 277, endPoint x: 199, endPoint y: 269, distance: 116.3
click at [199, 269] on div "Plank Lizard Floor Lunge" at bounding box center [262, 268] width 129 height 26
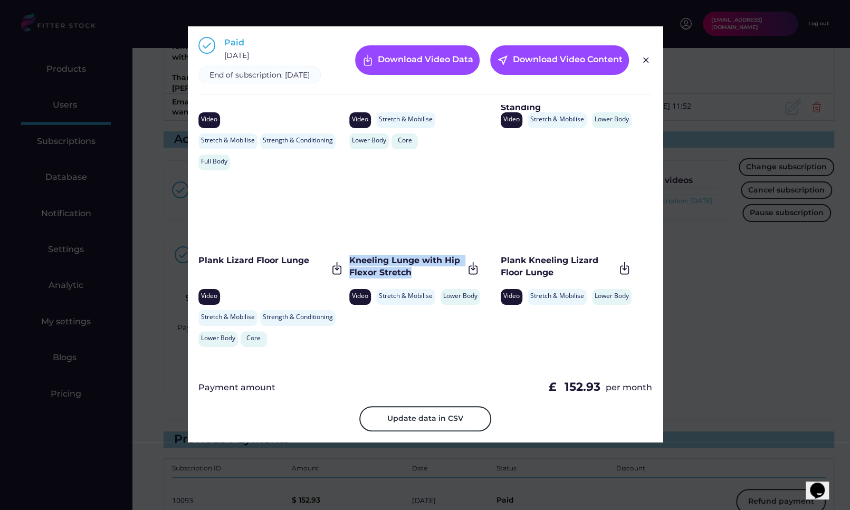
drag, startPoint x: 438, startPoint y: 281, endPoint x: 349, endPoint y: 273, distance: 89.5
click at [349, 273] on div "Kneeling Lunge with Hip Flexor Stretch" at bounding box center [406, 267] width 114 height 24
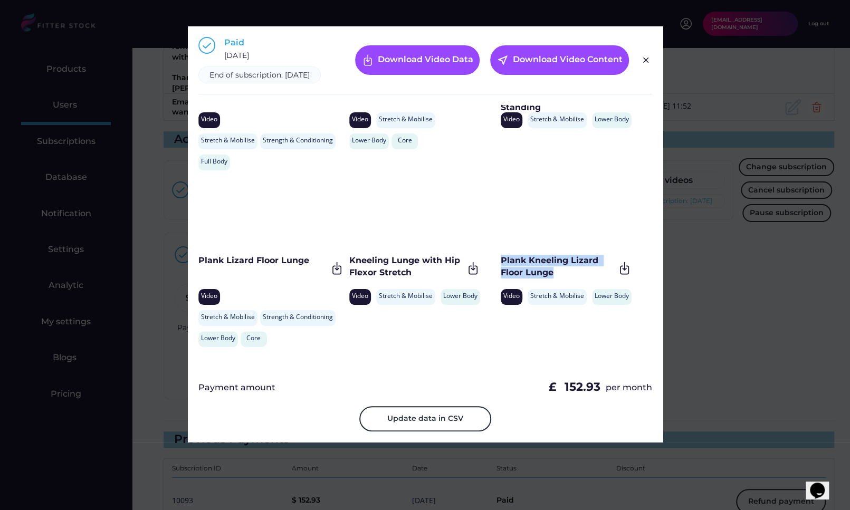
drag, startPoint x: 561, startPoint y: 284, endPoint x: 498, endPoint y: 271, distance: 64.1
click at [500, 271] on div "Plank Kneeling Lizard Floor Lunge" at bounding box center [557, 267] width 114 height 24
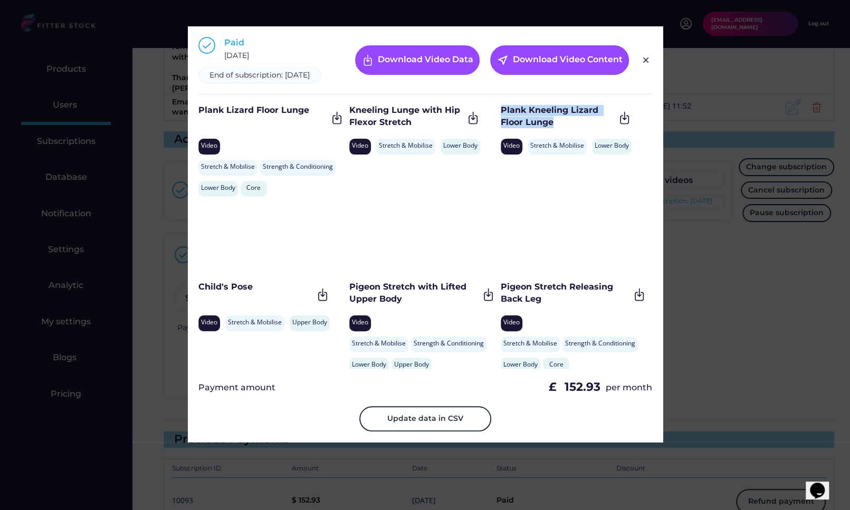
scroll to position [2934, 0]
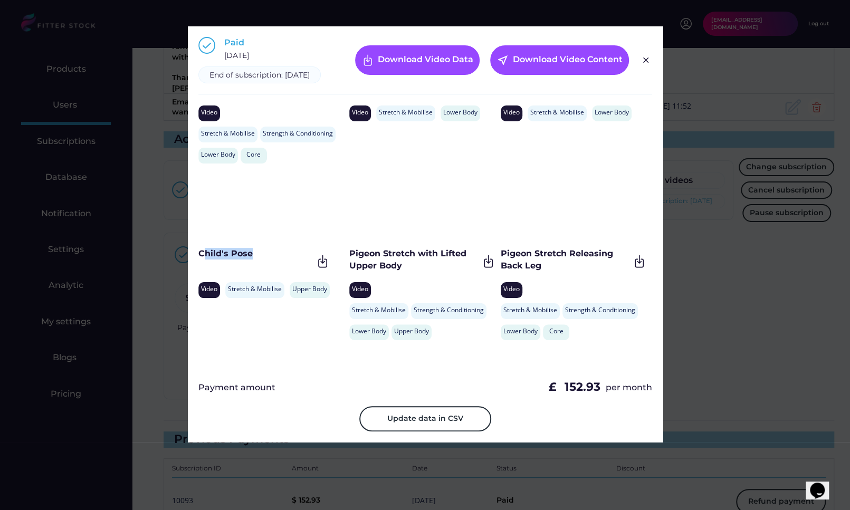
drag, startPoint x: 255, startPoint y: 265, endPoint x: 201, endPoint y: 265, distance: 53.8
click at [201, 259] on div "Child's Pose" at bounding box center [255, 254] width 114 height 12
click at [221, 259] on div "Child's Pose" at bounding box center [255, 254] width 114 height 12
drag, startPoint x: 251, startPoint y: 264, endPoint x: 198, endPoint y: 264, distance: 53.3
click at [197, 264] on div "Paid February 9, 2025 End of subscription: February 9, 2026 Download Video Data…" at bounding box center [425, 234] width 475 height 416
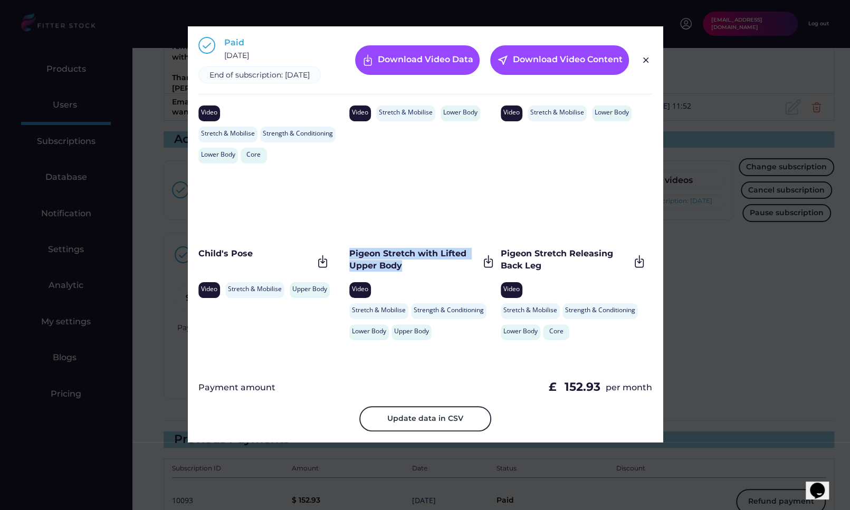
drag, startPoint x: 408, startPoint y: 275, endPoint x: 349, endPoint y: 262, distance: 59.9
click at [349, 262] on div "Pigeon Stretch with Lifted Upper Body" at bounding box center [413, 260] width 129 height 24
drag, startPoint x: 546, startPoint y: 273, endPoint x: 499, endPoint y: 264, distance: 47.4
click at [500, 264] on div "Pigeon Stretch Releasing Back Leg" at bounding box center [564, 260] width 129 height 24
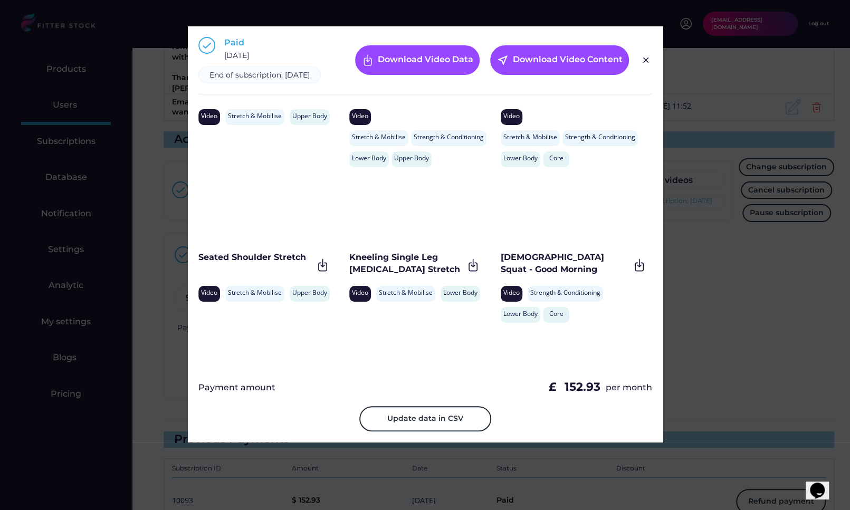
scroll to position [3160, 0]
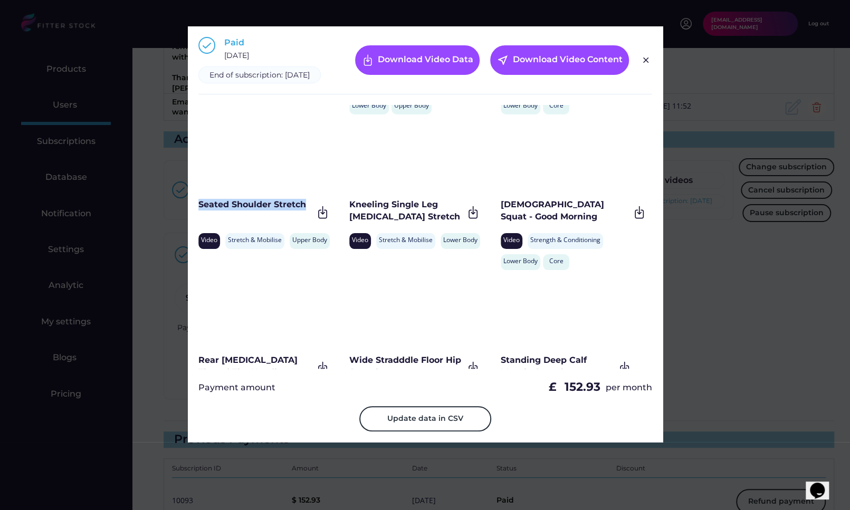
drag, startPoint x: 308, startPoint y: 211, endPoint x: 194, endPoint y: 211, distance: 113.9
click at [194, 211] on div "Paid February 9, 2025 End of subscription: February 9, 2026 Download Video Data…" at bounding box center [425, 234] width 475 height 416
drag, startPoint x: 433, startPoint y: 225, endPoint x: 348, endPoint y: 214, distance: 85.6
click at [349, 214] on div "Kneeling Single Leg Hamstring Stretch" at bounding box center [406, 211] width 114 height 24
drag, startPoint x: 498, startPoint y: 211, endPoint x: 623, endPoint y: 212, distance: 125.0
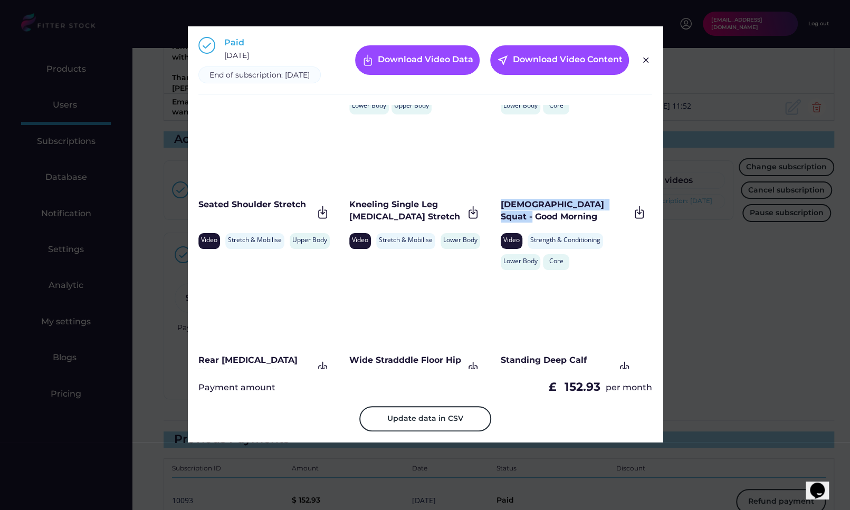
click at [623, 212] on div "Hindu Squat - Good Morning" at bounding box center [564, 211] width 129 height 24
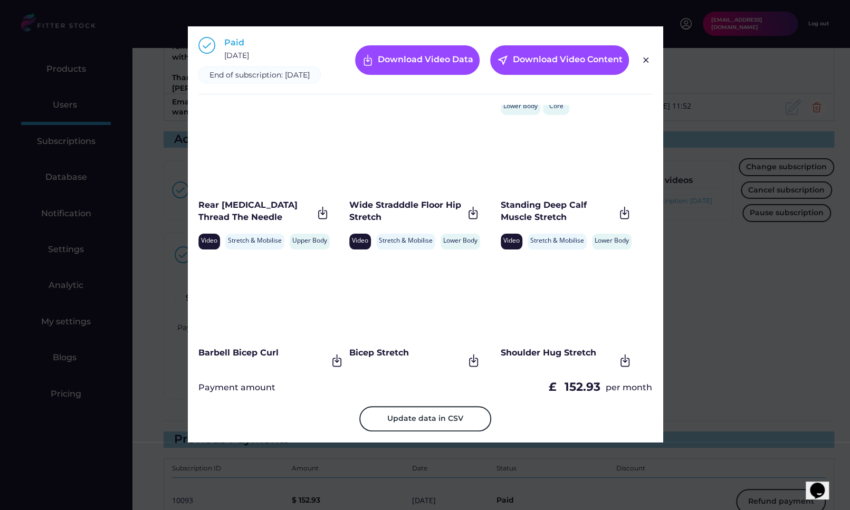
scroll to position [3315, 0]
drag, startPoint x: 249, startPoint y: 227, endPoint x: 194, endPoint y: 217, distance: 55.7
click at [194, 217] on div "Paid February 9, 2025 End of subscription: February 9, 2026 Download Video Data…" at bounding box center [425, 234] width 475 height 416
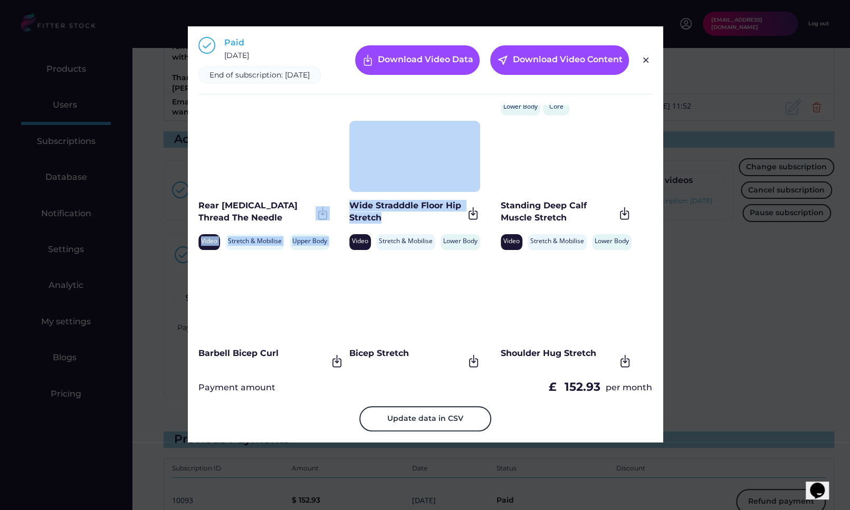
drag, startPoint x: 409, startPoint y: 235, endPoint x: 346, endPoint y: 216, distance: 65.6
click at [346, 216] on div "High Knee March Video Strength & Conditioning Cardio Lower Body Core World Grea…" at bounding box center [425, 237] width 454 height 264
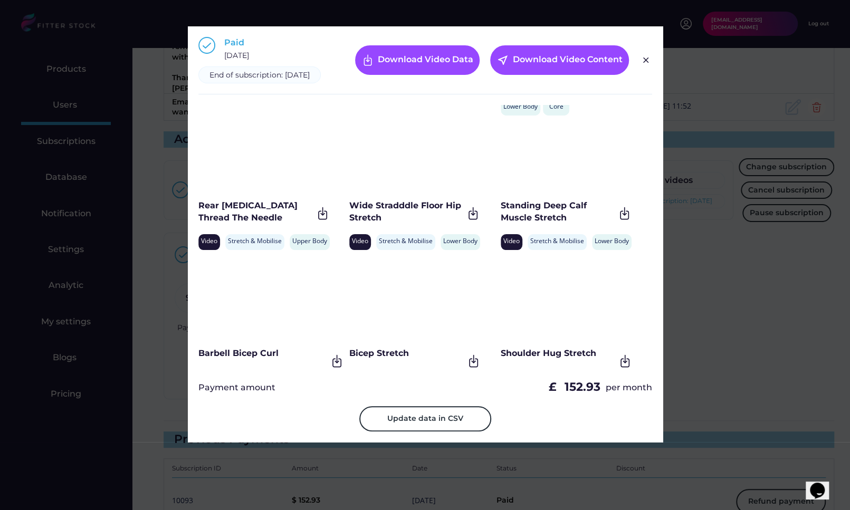
click at [353, 216] on div "Wide Stradddle Floor Hip Stretch" at bounding box center [406, 212] width 114 height 24
drag, startPoint x: 381, startPoint y: 228, endPoint x: 350, endPoint y: 215, distance: 34.3
click at [350, 215] on div "Wide Stradddle Floor Hip Stretch" at bounding box center [406, 212] width 114 height 24
drag, startPoint x: 573, startPoint y: 226, endPoint x: 501, endPoint y: 214, distance: 72.7
click at [501, 214] on div "Standing Deep Calf Muscle Stretch" at bounding box center [557, 212] width 114 height 24
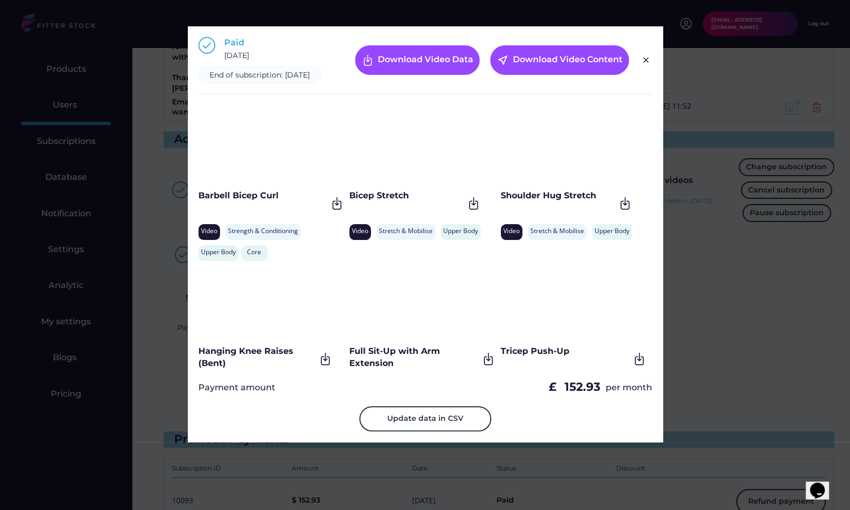
scroll to position [3505, 0]
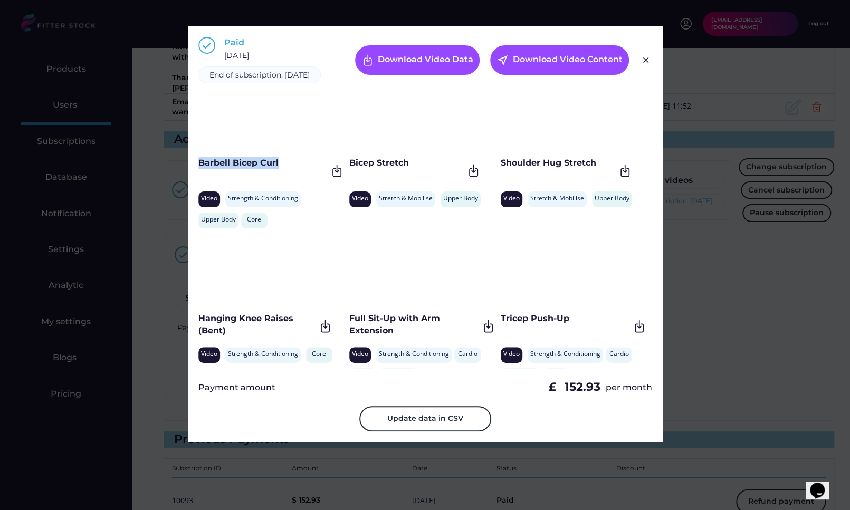
drag, startPoint x: 297, startPoint y: 168, endPoint x: 200, endPoint y: 168, distance: 96.5
click at [200, 168] on div "Barbell Bicep Curl" at bounding box center [262, 163] width 129 height 12
drag, startPoint x: 412, startPoint y: 176, endPoint x: 351, endPoint y: 175, distance: 60.7
click at [351, 169] on div "Bicep Stretch" at bounding box center [406, 163] width 114 height 12
click at [506, 169] on div "Shoulder Hug Stretch" at bounding box center [557, 163] width 114 height 12
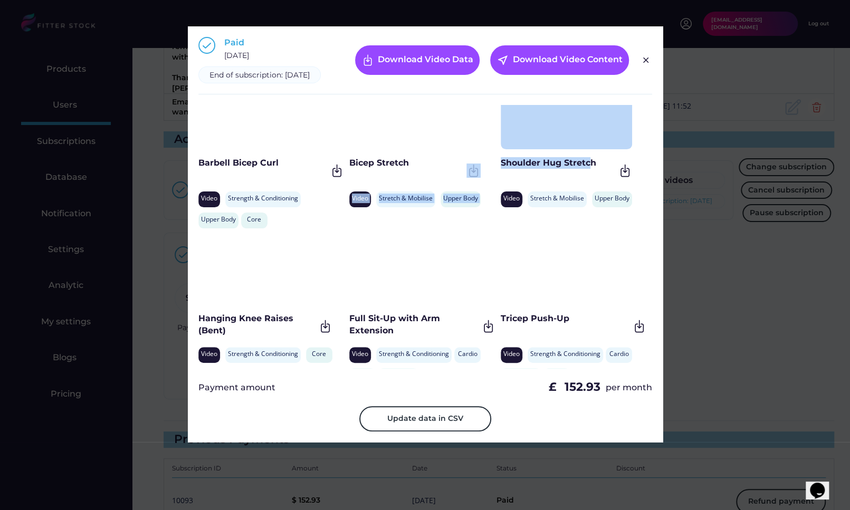
drag, startPoint x: 497, startPoint y: 169, endPoint x: 592, endPoint y: 176, distance: 95.1
click at [592, 176] on div "High Knee March Video Strength & Conditioning Cardio Lower Body Core World Grea…" at bounding box center [425, 237] width 454 height 264
click at [592, 169] on div "Shoulder Hug Stretch" at bounding box center [557, 163] width 114 height 12
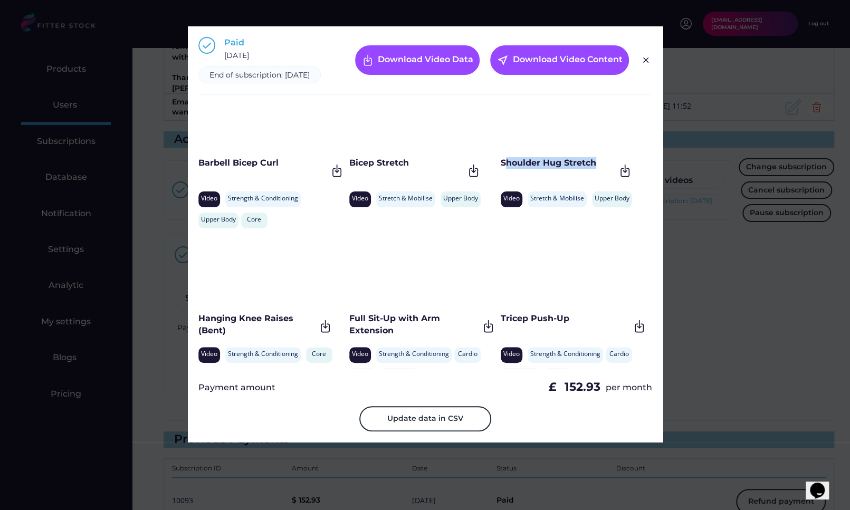
drag, startPoint x: 596, startPoint y: 176, endPoint x: 502, endPoint y: 175, distance: 94.4
click at [502, 169] on div "Shoulder Hug Stretch" at bounding box center [557, 163] width 114 height 12
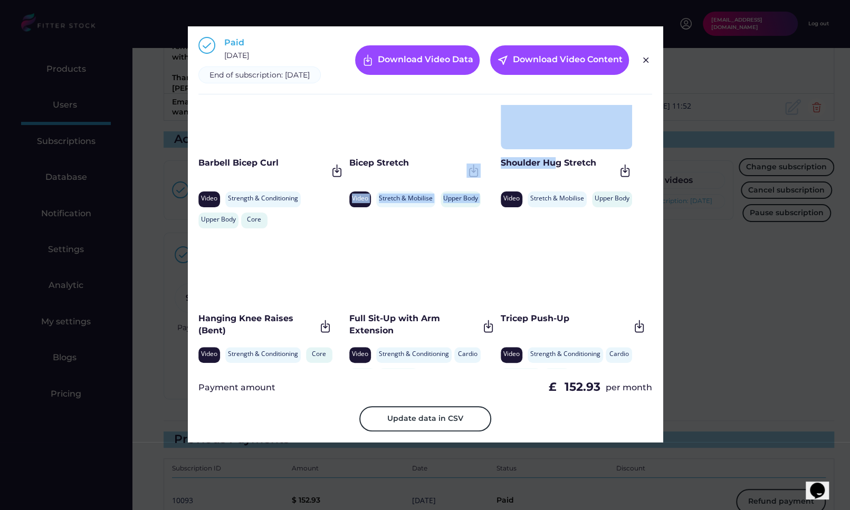
drag, startPoint x: 496, startPoint y: 170, endPoint x: 556, endPoint y: 170, distance: 59.6
click at [556, 170] on div "High Knee March Video Strength & Conditioning Cardio Lower Body Core World Grea…" at bounding box center [425, 237] width 454 height 264
click at [556, 169] on div "Shoulder Hug Stretch" at bounding box center [557, 163] width 114 height 12
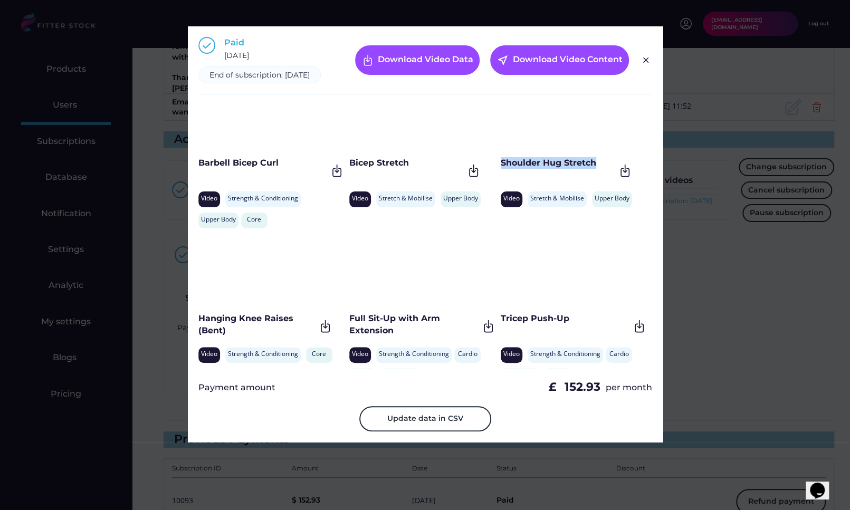
drag, startPoint x: 595, startPoint y: 174, endPoint x: 499, endPoint y: 174, distance: 95.5
click at [500, 169] on div "Shoulder Hug Stretch" at bounding box center [557, 163] width 114 height 12
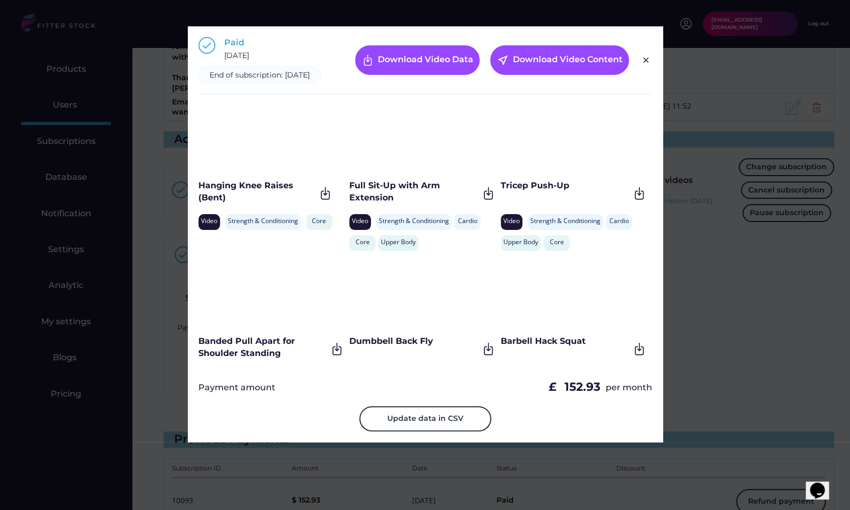
scroll to position [3639, 0]
drag, startPoint x: 231, startPoint y: 208, endPoint x: 197, endPoint y: 196, distance: 36.4
click at [197, 196] on div "Paid February 9, 2025 End of subscription: February 9, 2026 Download Video Data…" at bounding box center [425, 234] width 475 height 416
drag, startPoint x: 417, startPoint y: 205, endPoint x: 349, endPoint y: 196, distance: 68.1
click at [349, 196] on div "Full Sit-Up with Arm Extension" at bounding box center [413, 191] width 129 height 24
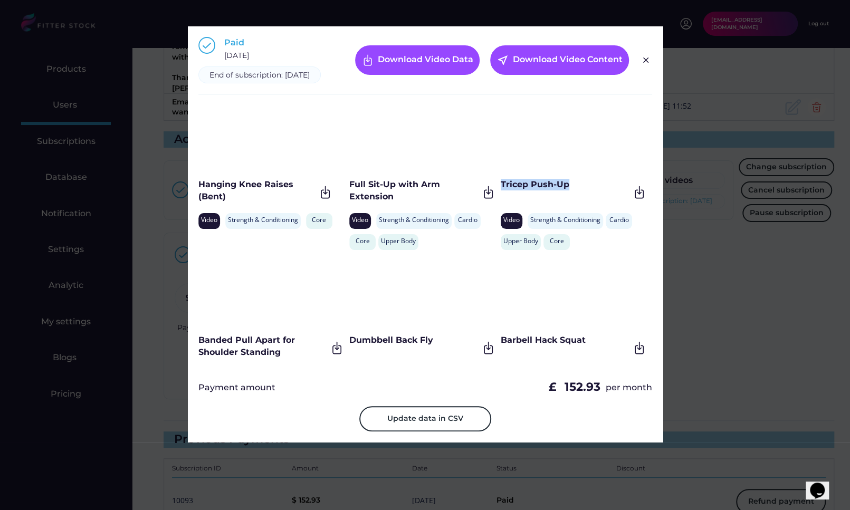
drag, startPoint x: 575, startPoint y: 192, endPoint x: 500, endPoint y: 192, distance: 75.4
click at [500, 190] on div "Tricep Push-Up" at bounding box center [564, 185] width 129 height 12
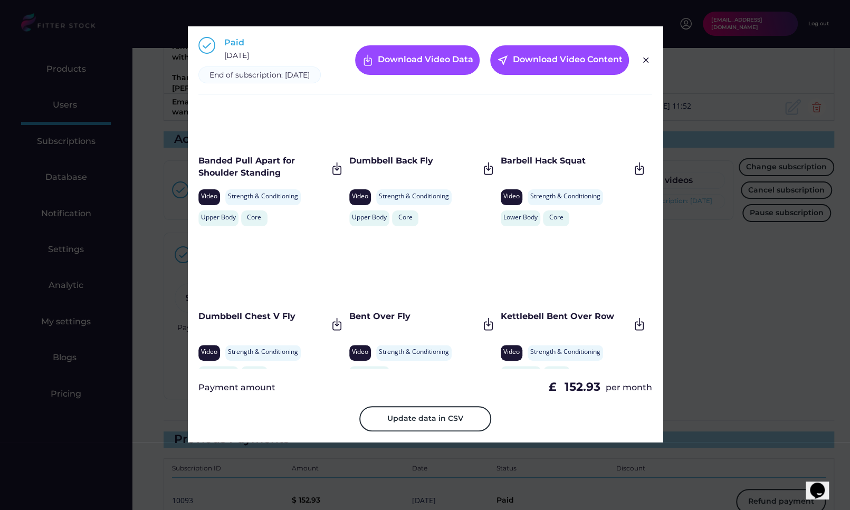
scroll to position [3822, 0]
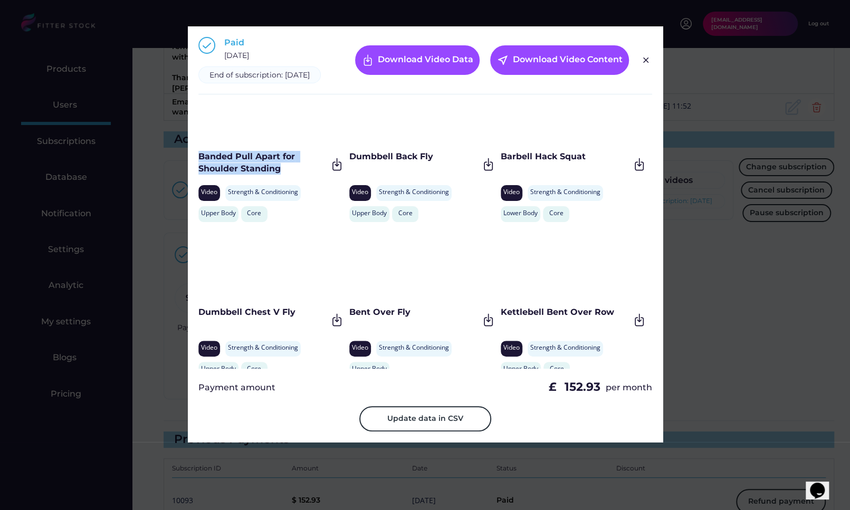
drag, startPoint x: 278, startPoint y: 181, endPoint x: 198, endPoint y: 170, distance: 80.3
click at [198, 170] on div "Banded Pull Apart for Shoulder Standing" at bounding box center [262, 163] width 129 height 24
drag, startPoint x: 445, startPoint y: 170, endPoint x: 349, endPoint y: 169, distance: 95.5
click at [349, 162] on div "Dumbbell Back Fly" at bounding box center [413, 157] width 129 height 12
drag, startPoint x: 589, startPoint y: 169, endPoint x: 500, endPoint y: 170, distance: 88.1
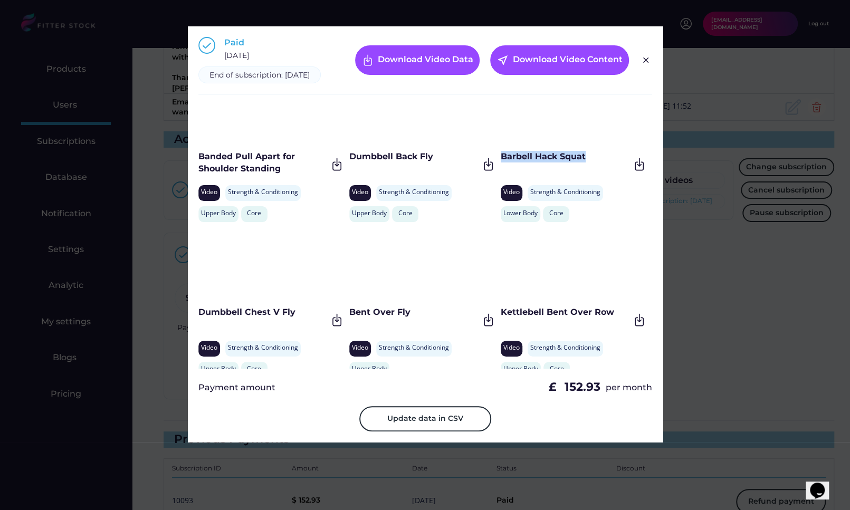
click at [500, 162] on div "Barbell Hack Squat" at bounding box center [564, 157] width 129 height 12
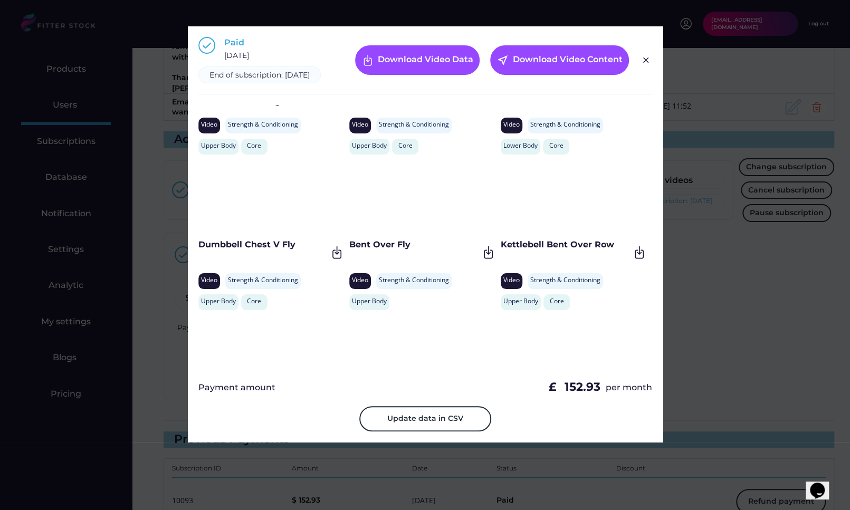
scroll to position [3909, 0]
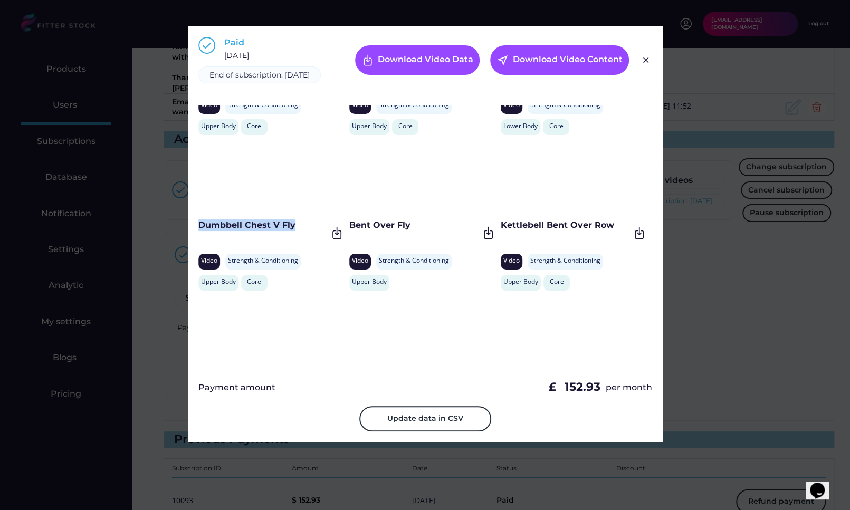
drag, startPoint x: 297, startPoint y: 234, endPoint x: 196, endPoint y: 234, distance: 100.7
click at [196, 234] on div "Paid February 9, 2025 End of subscription: February 9, 2026 Download Video Data…" at bounding box center [425, 234] width 475 height 416
drag, startPoint x: 412, startPoint y: 236, endPoint x: 349, endPoint y: 234, distance: 62.8
click at [349, 231] on div "Bent Over Fly" at bounding box center [413, 225] width 129 height 12
drag, startPoint x: 617, startPoint y: 233, endPoint x: 500, endPoint y: 233, distance: 117.1
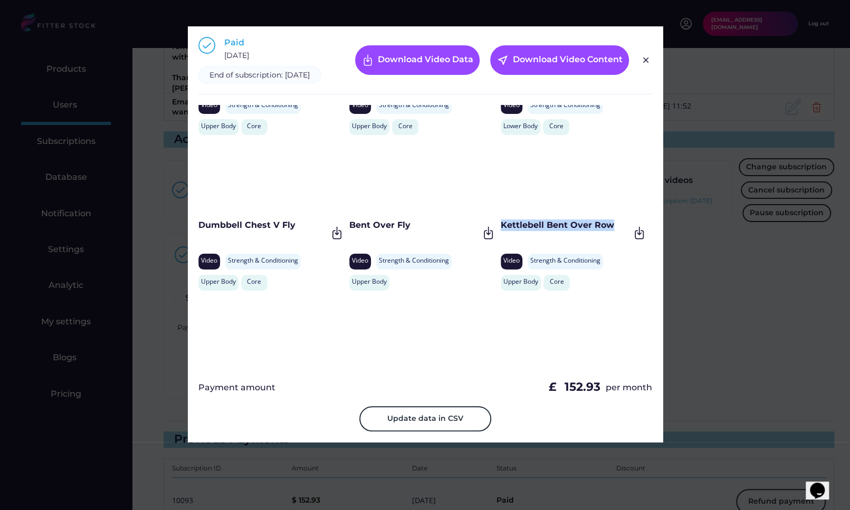
click at [500, 231] on div "Kettlebell Bent Over Row" at bounding box center [564, 225] width 129 height 12
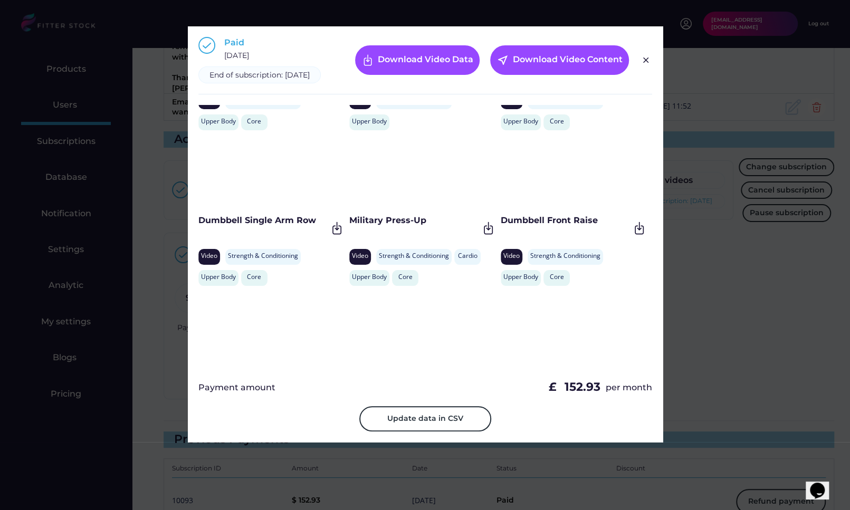
scroll to position [4099, 0]
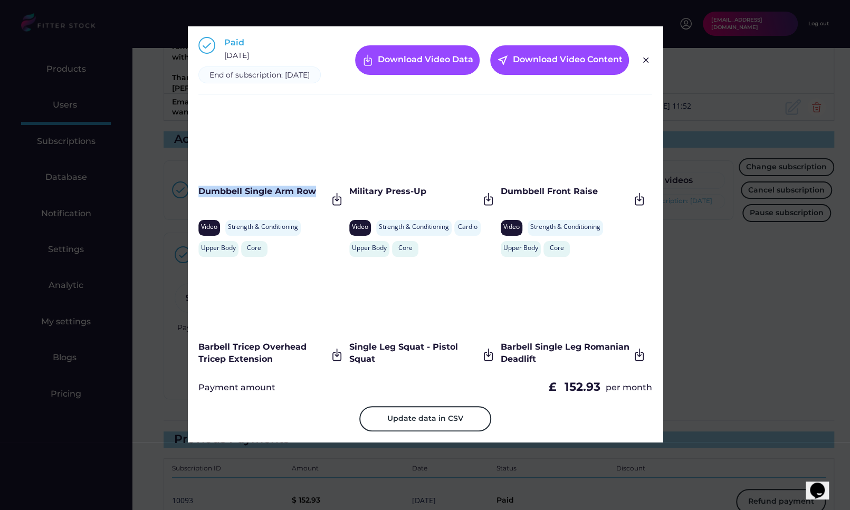
drag, startPoint x: 317, startPoint y: 203, endPoint x: 201, endPoint y: 205, distance: 116.6
click at [201, 197] on div "Dumbbell Single Arm Row" at bounding box center [262, 192] width 129 height 12
drag, startPoint x: 436, startPoint y: 201, endPoint x: 351, endPoint y: 201, distance: 85.4
click at [351, 197] on div "Military Press-Up" at bounding box center [413, 192] width 129 height 12
drag, startPoint x: 604, startPoint y: 201, endPoint x: 500, endPoint y: 203, distance: 103.9
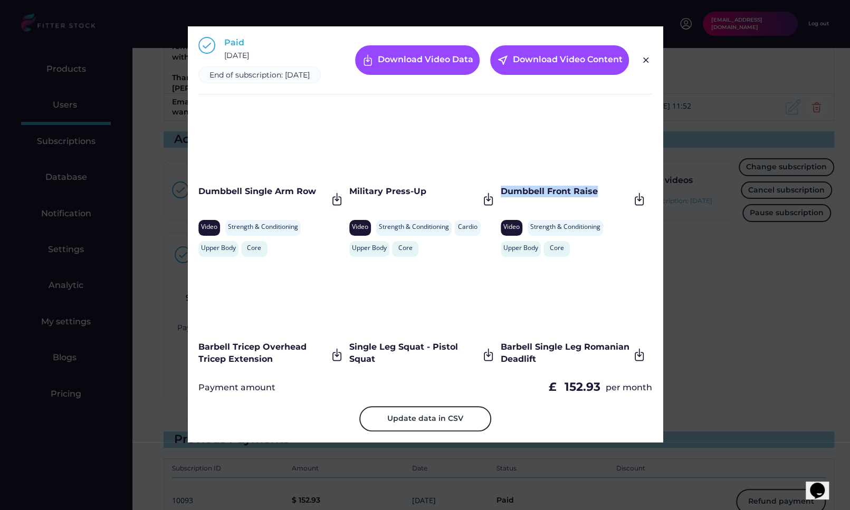
click at [500, 197] on div "Dumbbell Front Raise" at bounding box center [564, 192] width 129 height 12
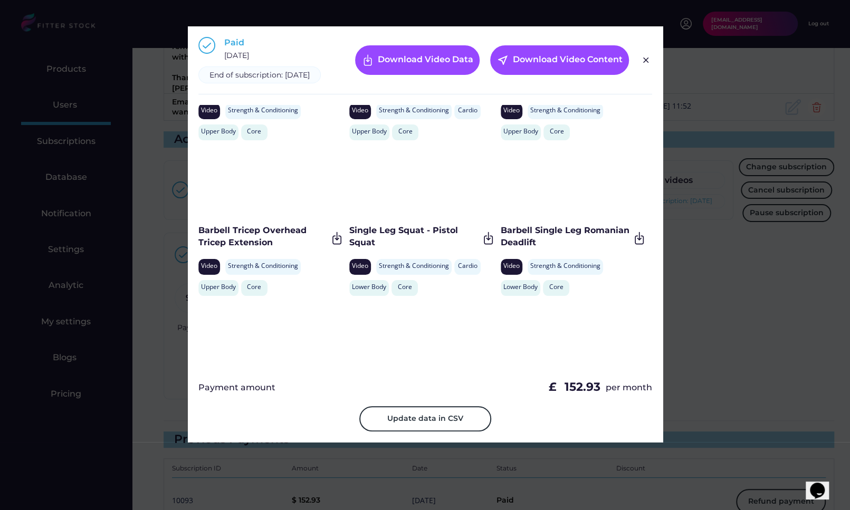
scroll to position [4232, 0]
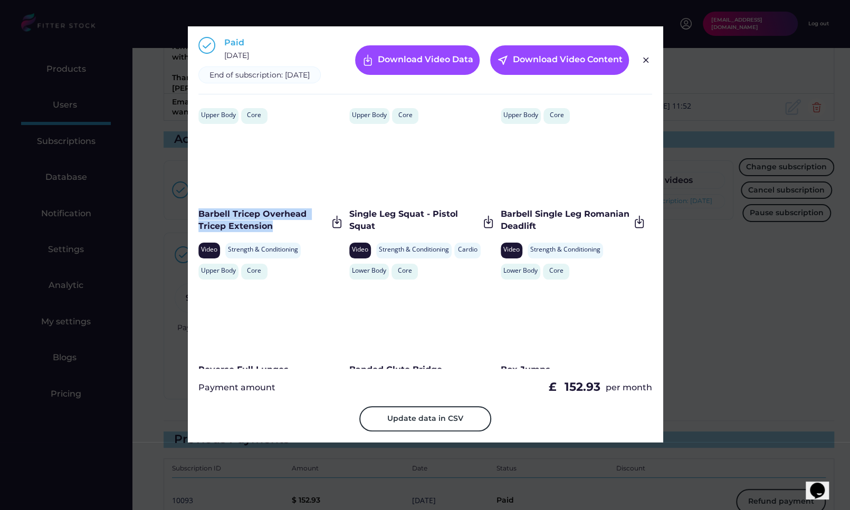
drag, startPoint x: 295, startPoint y: 240, endPoint x: 198, endPoint y: 229, distance: 98.2
click at [198, 229] on div "Barbell Tricep Overhead Tricep Extension" at bounding box center [262, 220] width 129 height 24
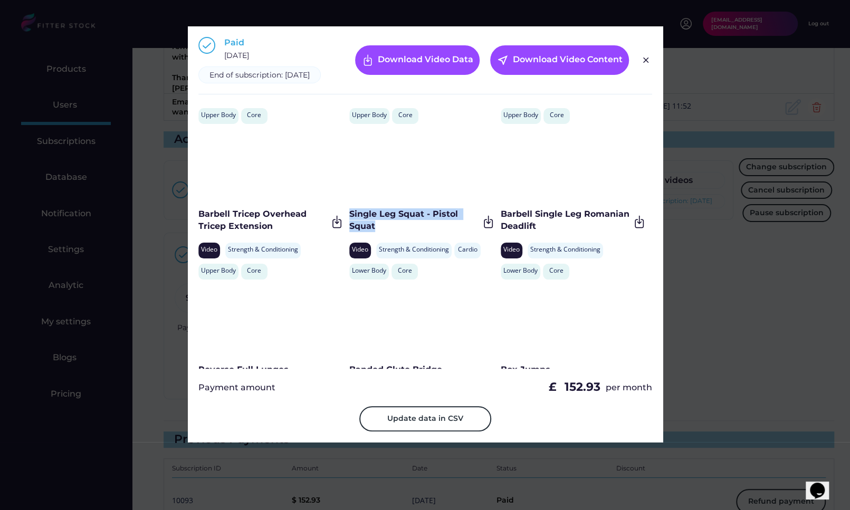
drag, startPoint x: 377, startPoint y: 238, endPoint x: 350, endPoint y: 227, distance: 28.4
click at [350, 227] on div "Single Leg Squat - Pistol Squat" at bounding box center [413, 220] width 129 height 24
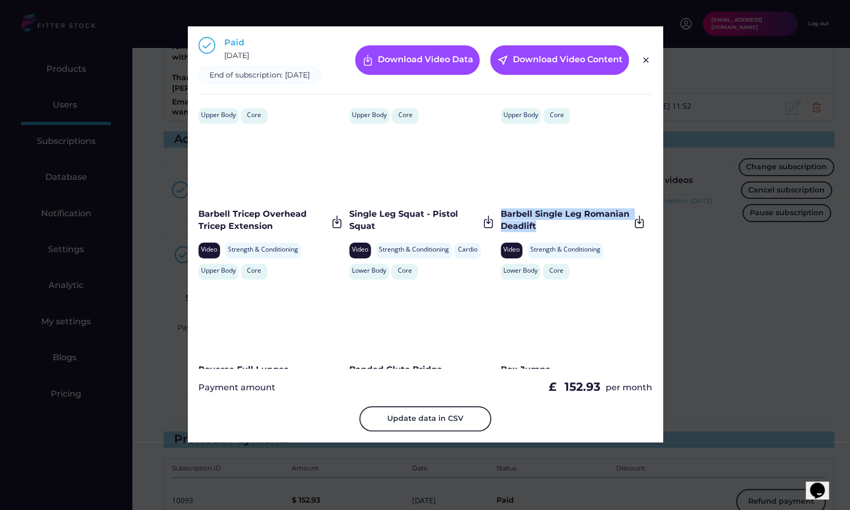
drag, startPoint x: 554, startPoint y: 233, endPoint x: 502, endPoint y: 223, distance: 53.1
click at [502, 223] on div "Barbell Single Leg Romanian Deadlift" at bounding box center [564, 220] width 129 height 24
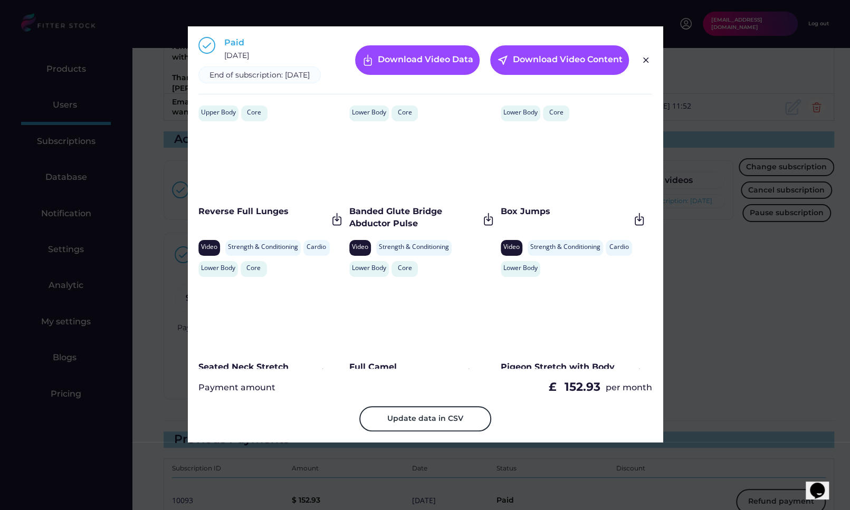
scroll to position [4408, 0]
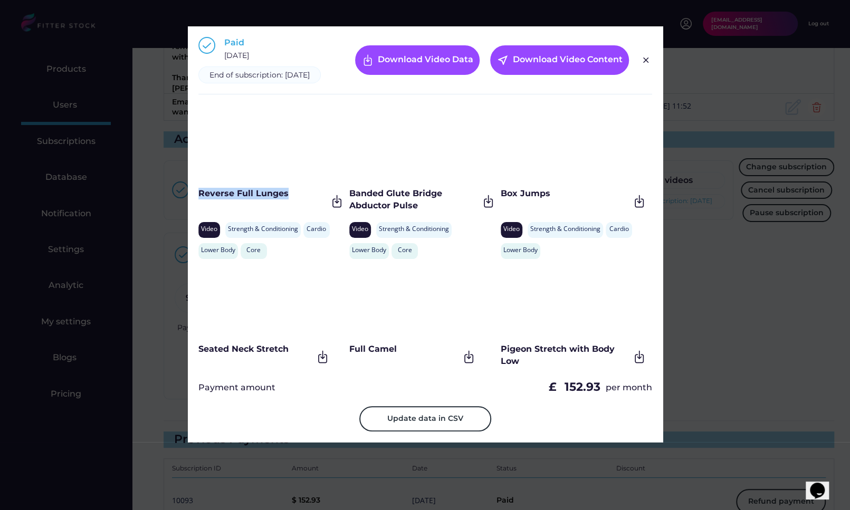
drag, startPoint x: 291, startPoint y: 205, endPoint x: 199, endPoint y: 206, distance: 91.8
click at [199, 199] on div "Reverse Full Lunges" at bounding box center [262, 194] width 129 height 12
drag, startPoint x: 439, startPoint y: 217, endPoint x: 351, endPoint y: 204, distance: 89.0
click at [351, 204] on div "Banded Glute Bridge Abductor Pulse" at bounding box center [413, 200] width 129 height 24
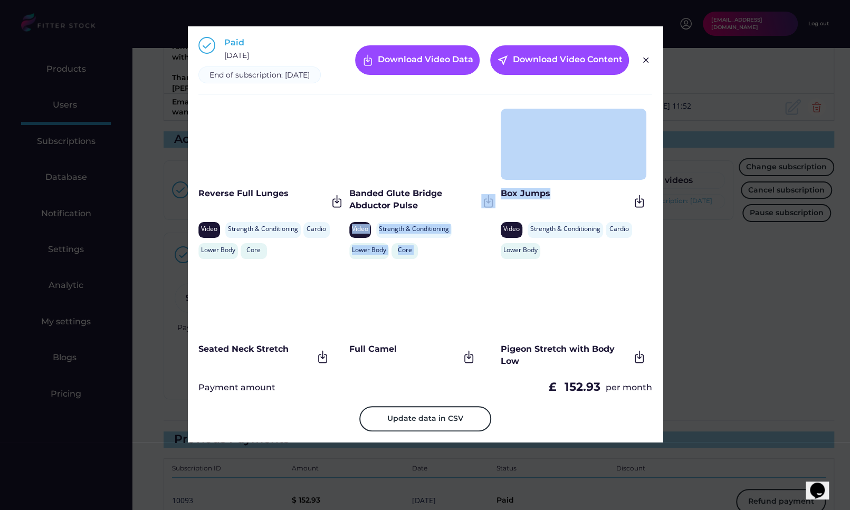
drag, startPoint x: 551, startPoint y: 200, endPoint x: 498, endPoint y: 201, distance: 52.7
click at [498, 201] on div "High Knee March Video Strength & Conditioning Cardio Lower Body Core World Grea…" at bounding box center [425, 237] width 454 height 264
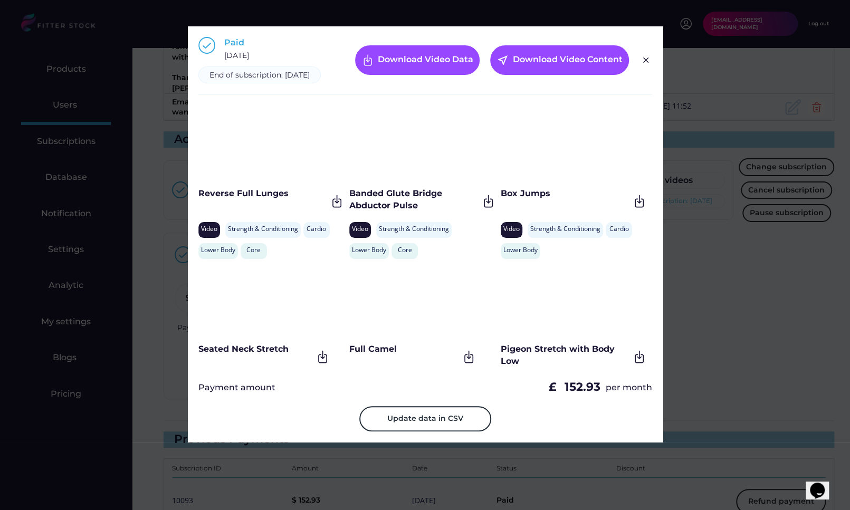
click at [500, 199] on div "Box Jumps" at bounding box center [564, 194] width 129 height 12
click at [560, 209] on div "Box Jumps" at bounding box center [564, 201] width 129 height 26
drag, startPoint x: 553, startPoint y: 207, endPoint x: 499, endPoint y: 207, distance: 53.8
click at [500, 199] on div "Box Jumps" at bounding box center [564, 194] width 129 height 12
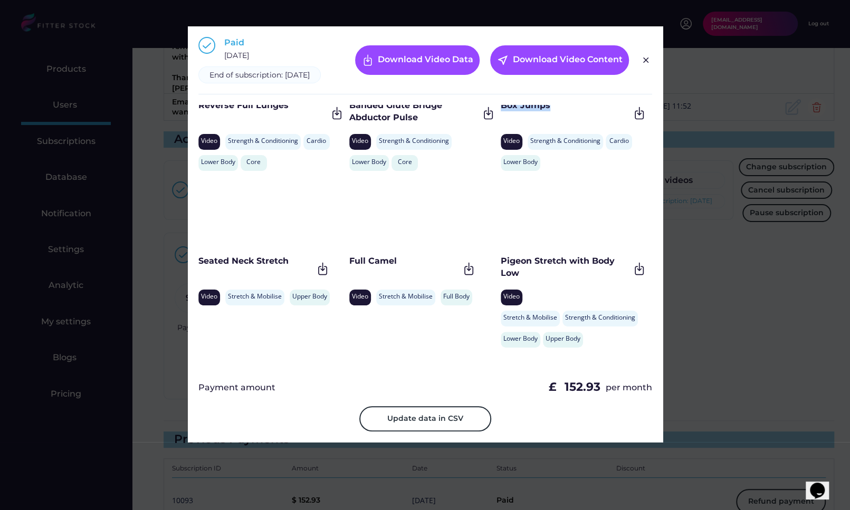
scroll to position [4517, 0]
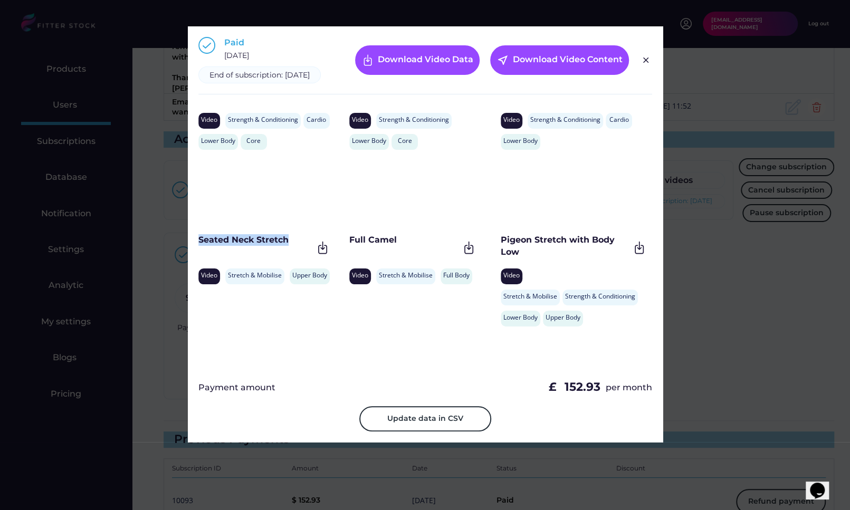
drag, startPoint x: 291, startPoint y: 250, endPoint x: 198, endPoint y: 250, distance: 92.8
click at [198, 246] on div "Seated Neck Stretch" at bounding box center [255, 240] width 114 height 12
drag, startPoint x: 419, startPoint y: 255, endPoint x: 350, endPoint y: 254, distance: 69.1
click at [350, 246] on div "Full Camel" at bounding box center [404, 240] width 110 height 12
drag, startPoint x: 540, startPoint y: 260, endPoint x: 498, endPoint y: 253, distance: 42.3
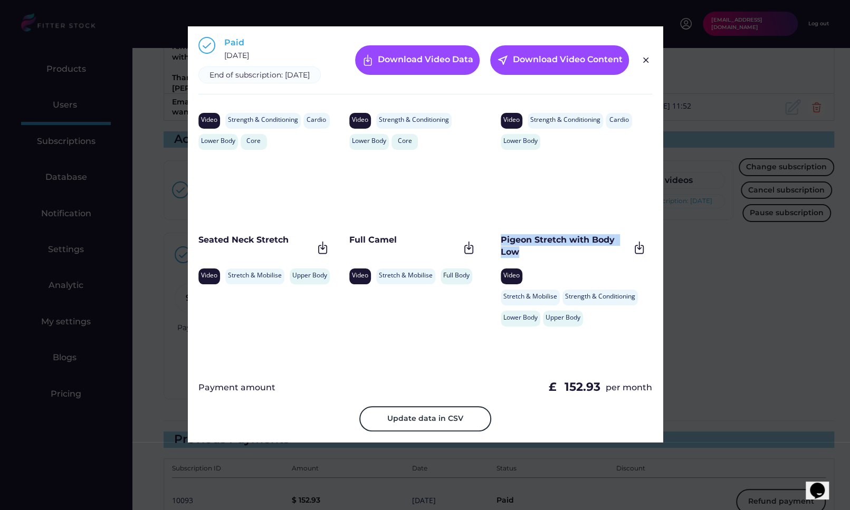
click at [500, 253] on div "Pigeon Stretch with Body Low" at bounding box center [564, 246] width 129 height 24
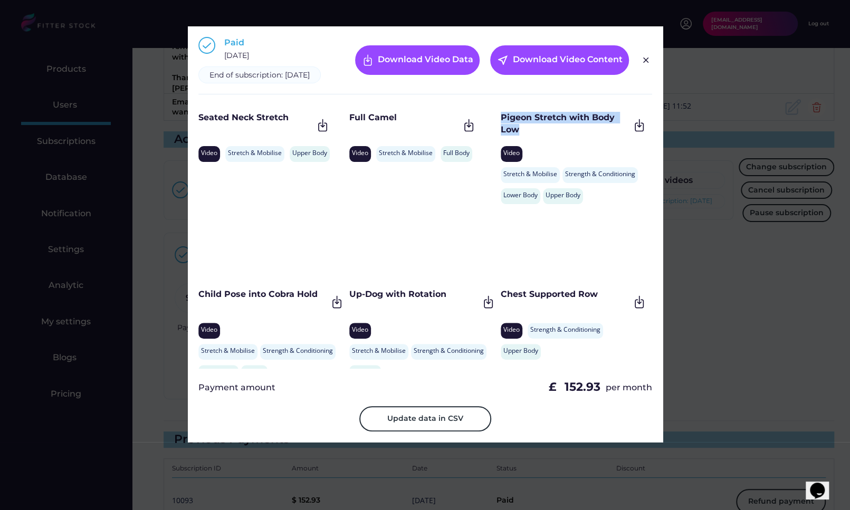
scroll to position [4668, 0]
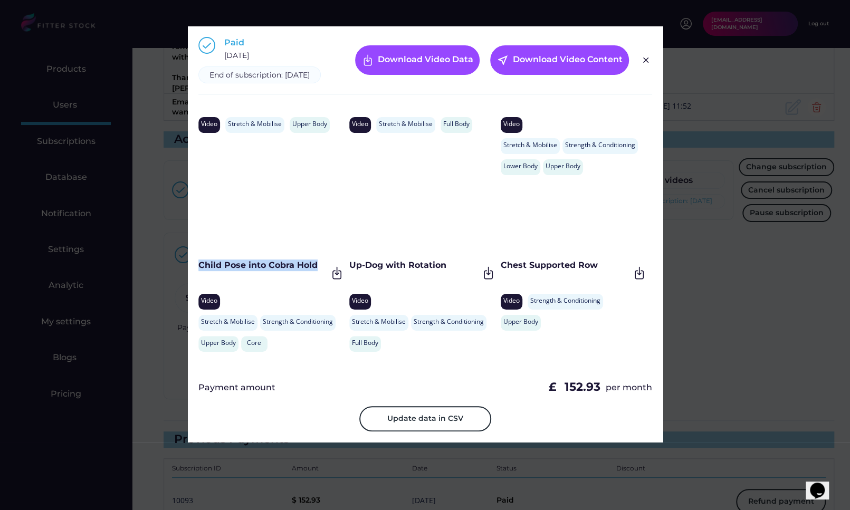
drag, startPoint x: 316, startPoint y: 277, endPoint x: 199, endPoint y: 277, distance: 117.6
click at [199, 271] on div "Child Pose into Cobra Hold" at bounding box center [262, 265] width 129 height 12
drag, startPoint x: 463, startPoint y: 276, endPoint x: 350, endPoint y: 275, distance: 112.9
click at [350, 271] on div "Up-Dog with Rotation" at bounding box center [413, 265] width 129 height 12
drag, startPoint x: 597, startPoint y: 276, endPoint x: 500, endPoint y: 277, distance: 96.5
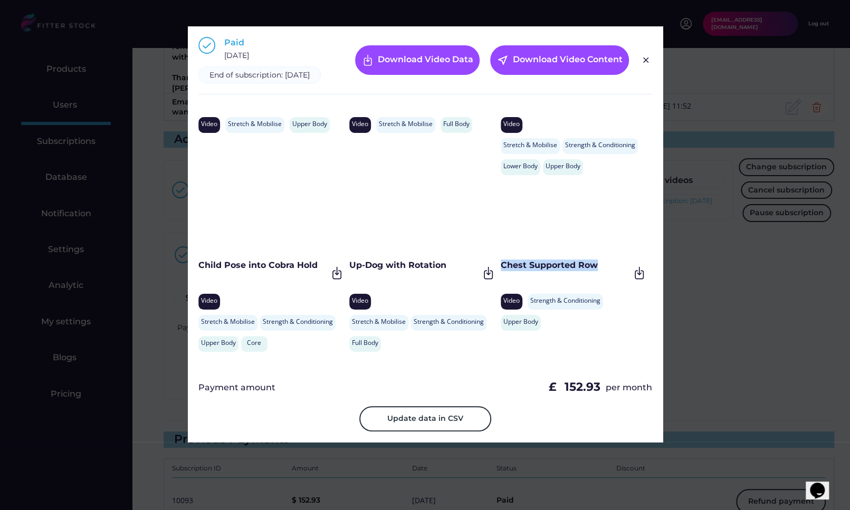
click at [500, 271] on div "Chest Supported Row" at bounding box center [564, 265] width 129 height 12
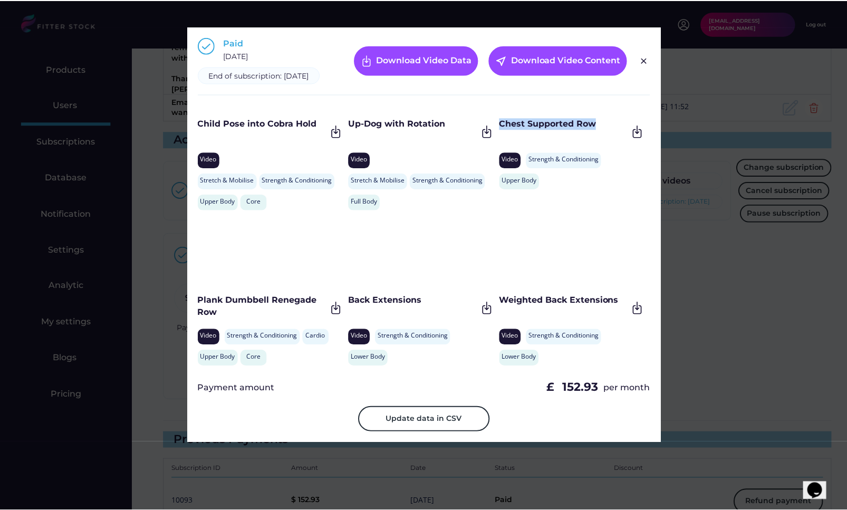
scroll to position [4812, 0]
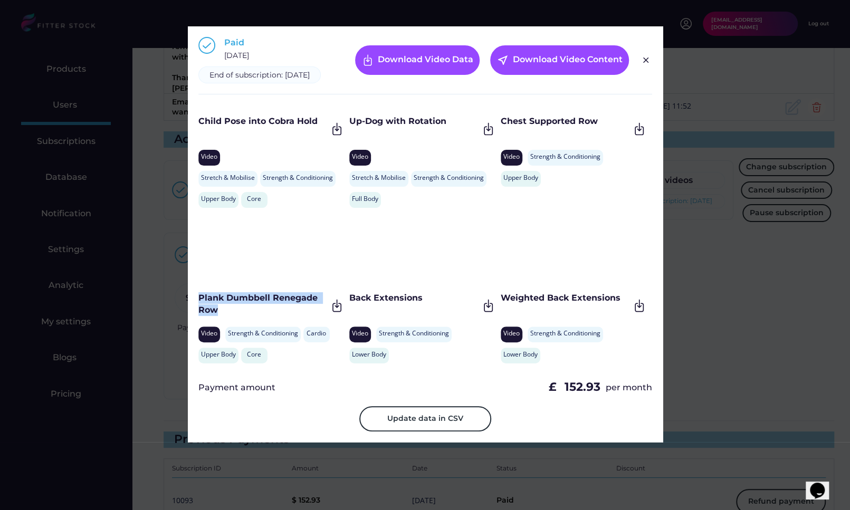
drag, startPoint x: 227, startPoint y: 320, endPoint x: 196, endPoint y: 305, distance: 34.7
click at [196, 305] on div "Paid February 9, 2025 End of subscription: February 9, 2026 Download Video Data…" at bounding box center [425, 234] width 475 height 416
drag, startPoint x: 436, startPoint y: 311, endPoint x: 350, endPoint y: 310, distance: 86.0
click at [350, 304] on div "Back Extensions" at bounding box center [413, 298] width 129 height 12
click at [650, 59] on img at bounding box center [645, 60] width 13 height 13
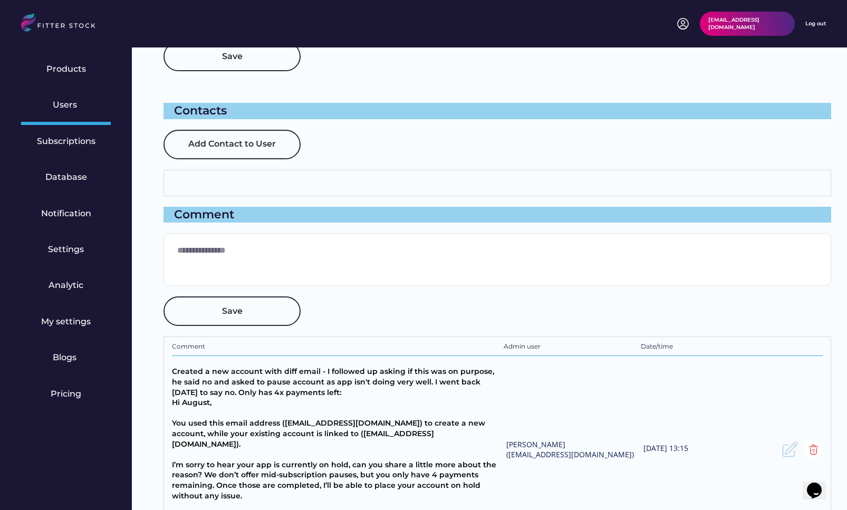
scroll to position [0, 0]
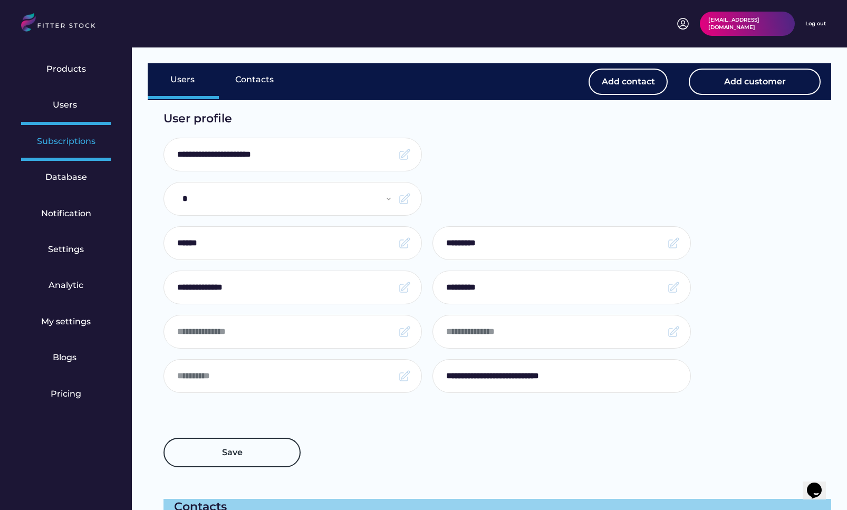
click at [81, 142] on div "Subscriptions" at bounding box center [66, 142] width 59 height 12
select select "******"
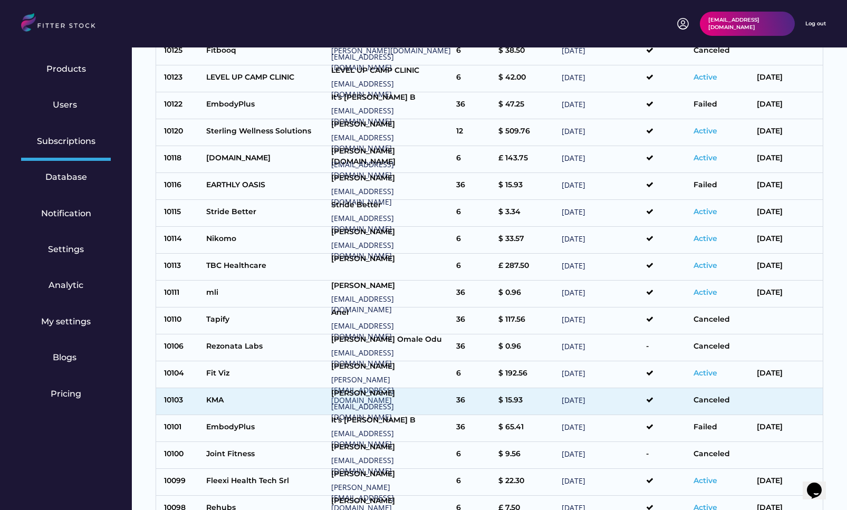
scroll to position [439, 0]
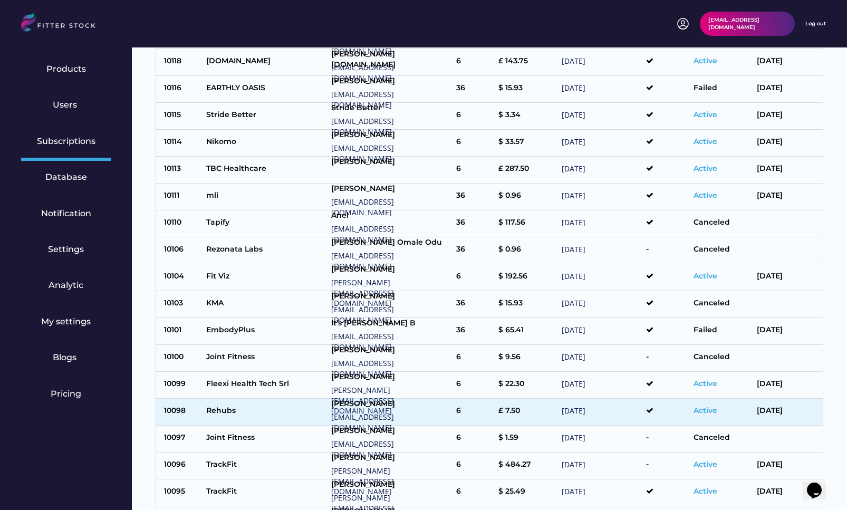
click at [264, 418] on div "10098 Rehubs Nick Conn nick@help4addiction.co.uk 6 £ 7.50 February 26, 2025 Act…" at bounding box center [489, 412] width 667 height 26
type input "**********"
select select "*****"
type input "****"
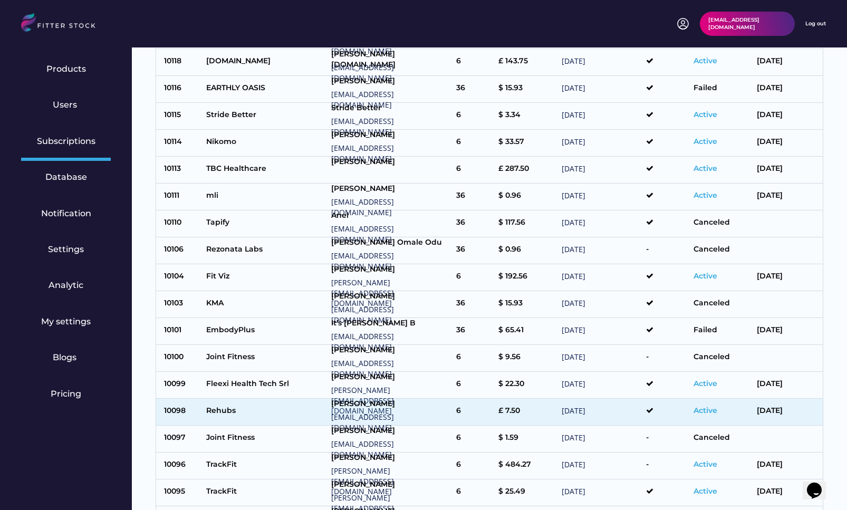
type input "******"
type input "**********"
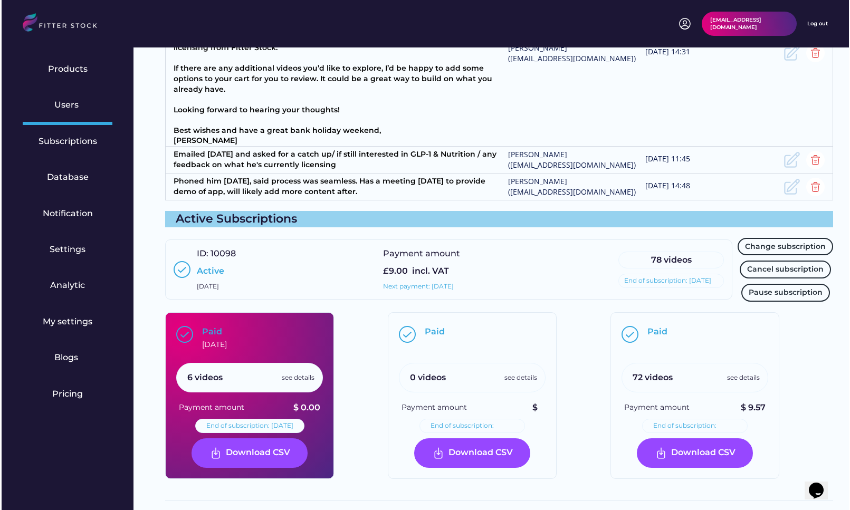
scroll to position [811, 0]
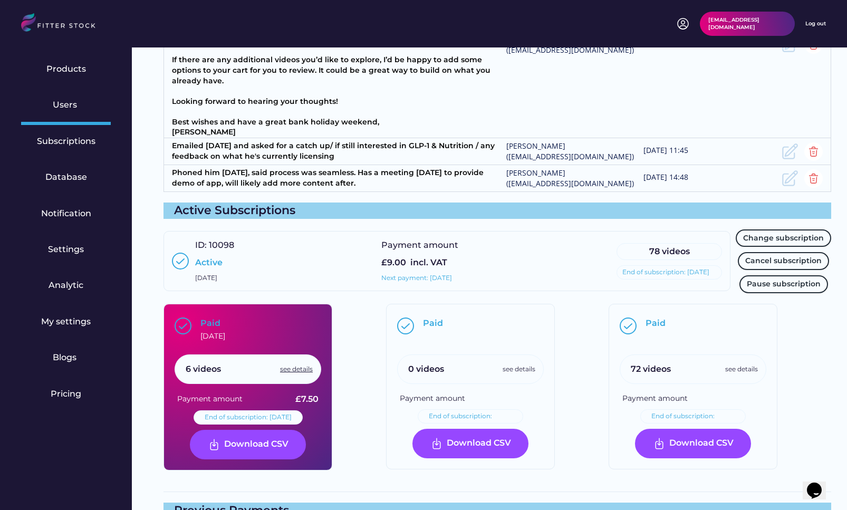
click at [292, 374] on div "see details" at bounding box center [296, 369] width 33 height 9
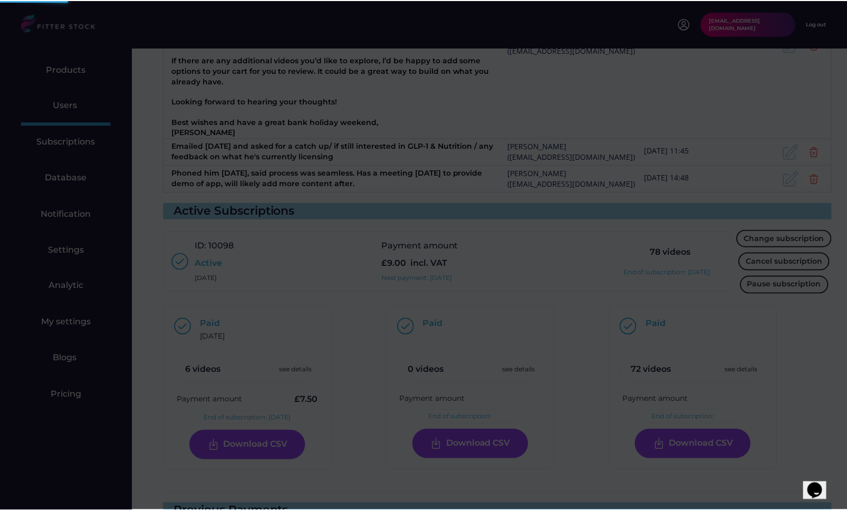
scroll to position [47, 0]
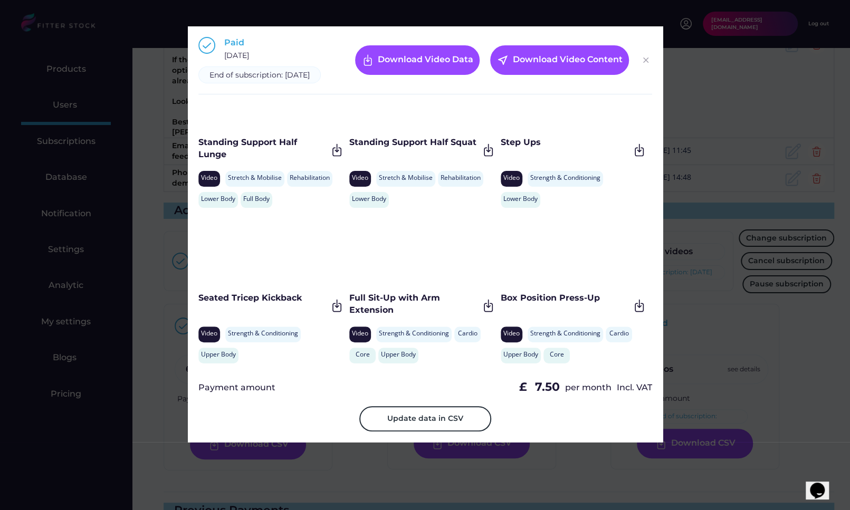
click at [643, 66] on img at bounding box center [645, 60] width 13 height 13
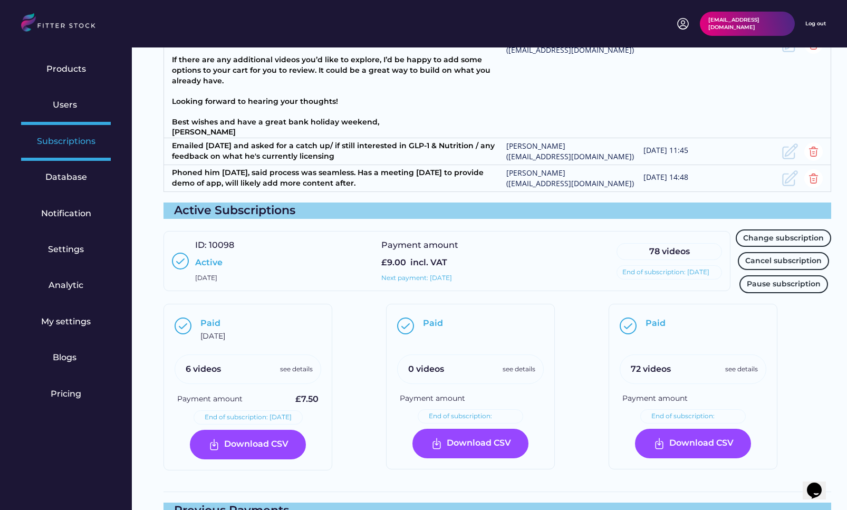
click at [63, 146] on div "Subscriptions" at bounding box center [66, 142] width 59 height 12
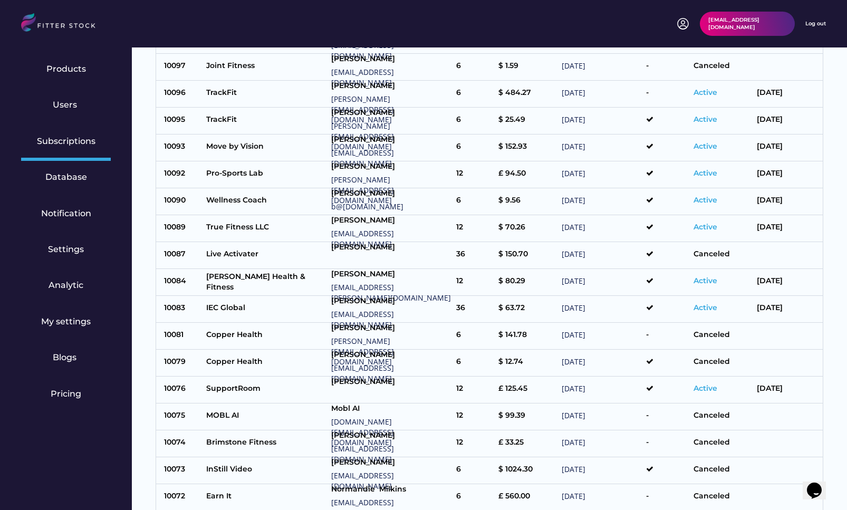
select select "******"
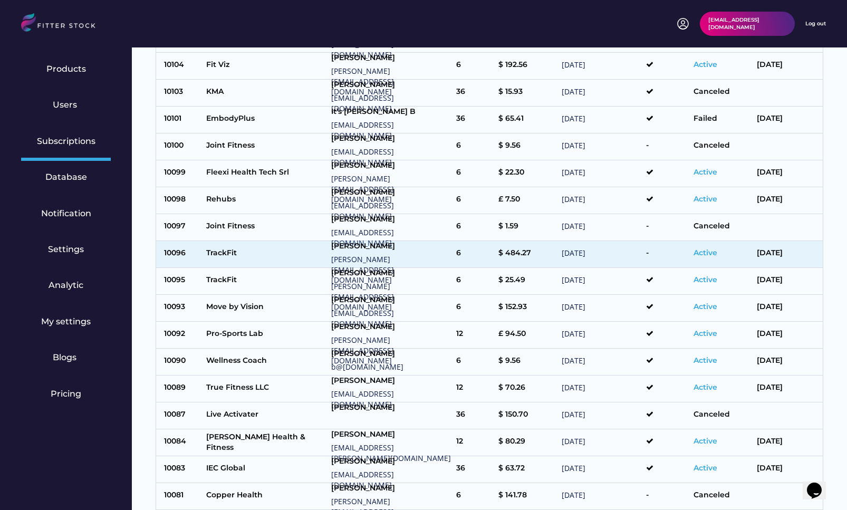
scroll to position [637, 0]
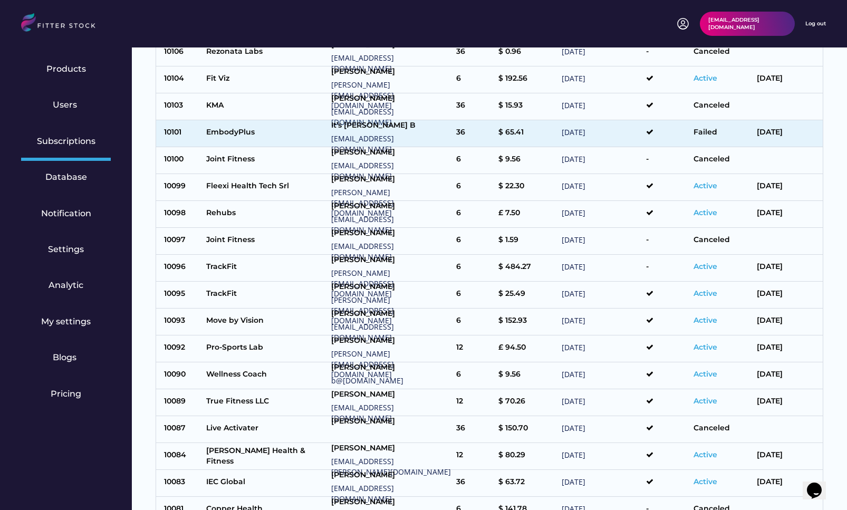
click at [259, 133] on div "EmbodyPlus" at bounding box center [266, 133] width 120 height 13
type input "**********"
select select "*****"
type input "**********"
type input "*"
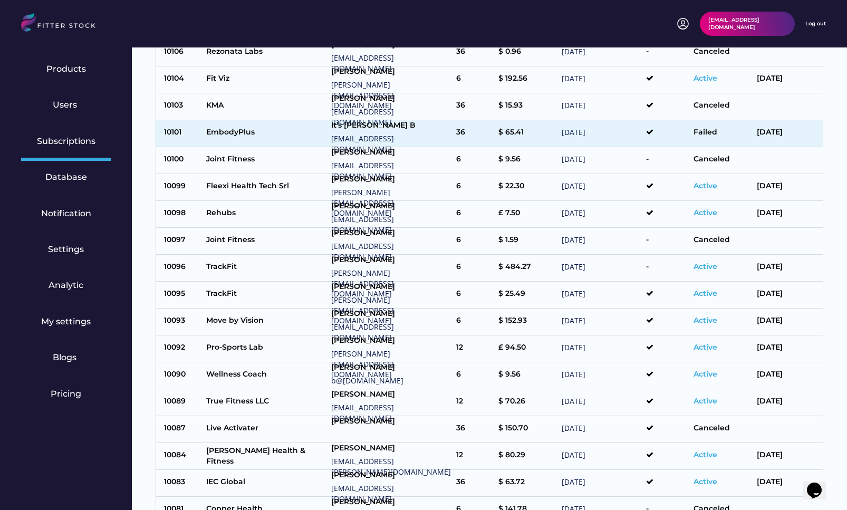
type input "**********"
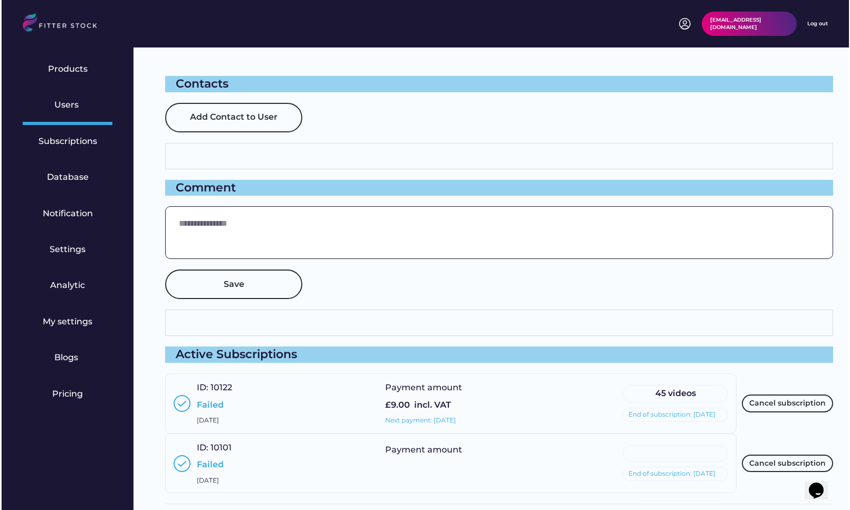
scroll to position [743, 0]
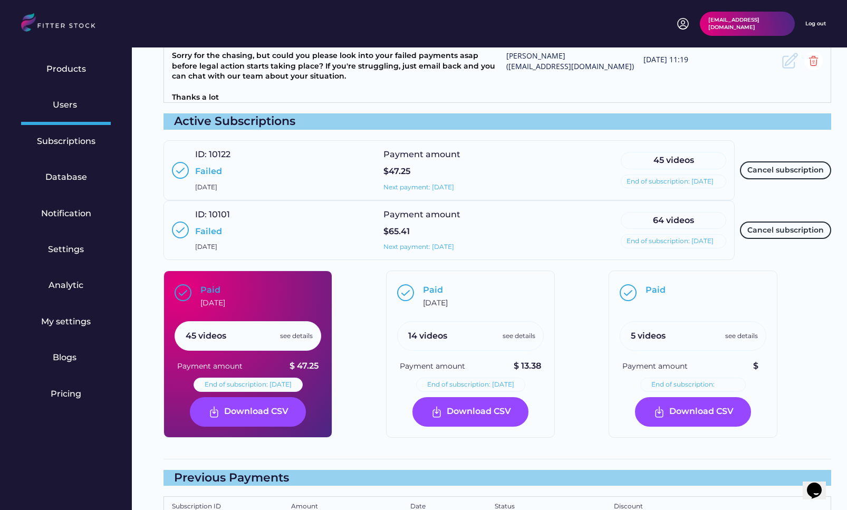
click at [299, 338] on div "45 videos see details" at bounding box center [248, 336] width 147 height 30
click at [299, 341] on div "see details" at bounding box center [296, 336] width 33 height 9
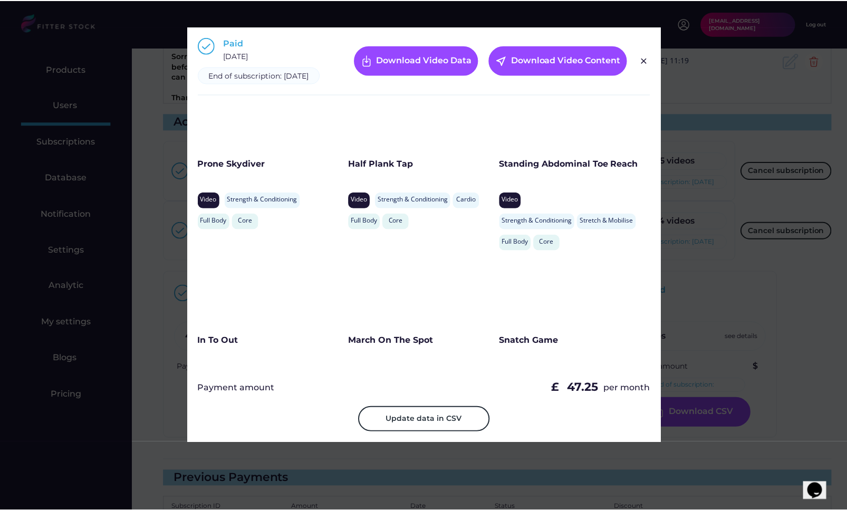
scroll to position [1422, 0]
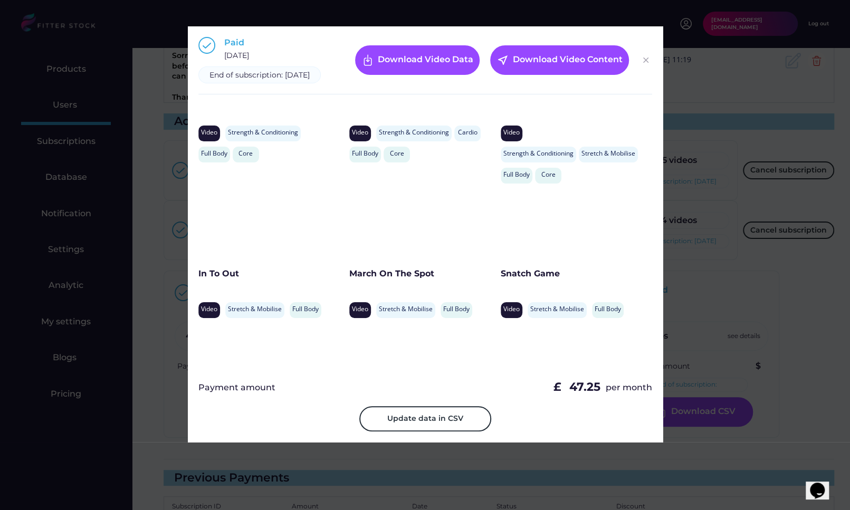
click at [644, 59] on img at bounding box center [645, 60] width 13 height 13
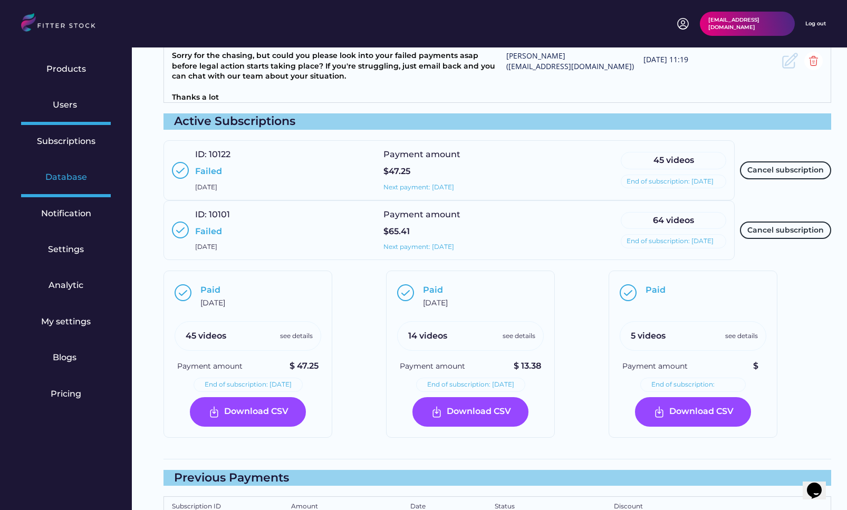
drag, startPoint x: 50, startPoint y: 176, endPoint x: 50, endPoint y: 143, distance: 33.2
click at [50, 176] on div "Database" at bounding box center [66, 177] width 42 height 12
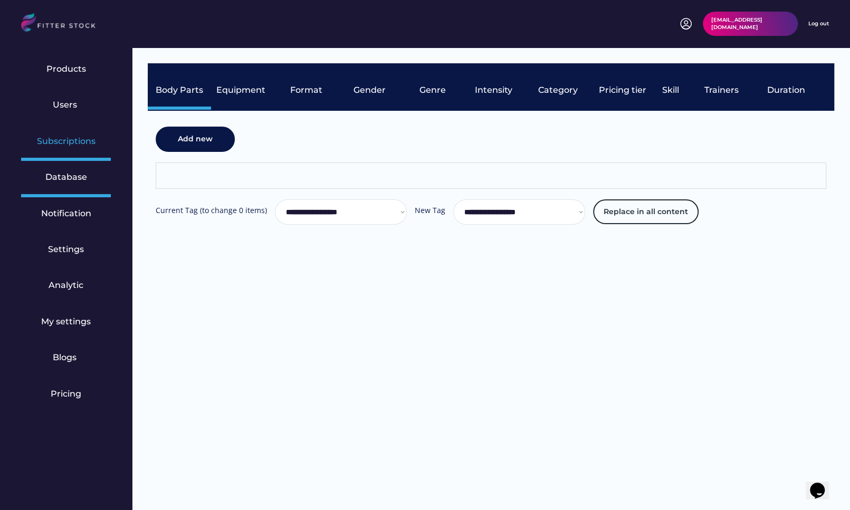
click at [50, 143] on div "Subscriptions" at bounding box center [66, 142] width 59 height 12
select select "******"
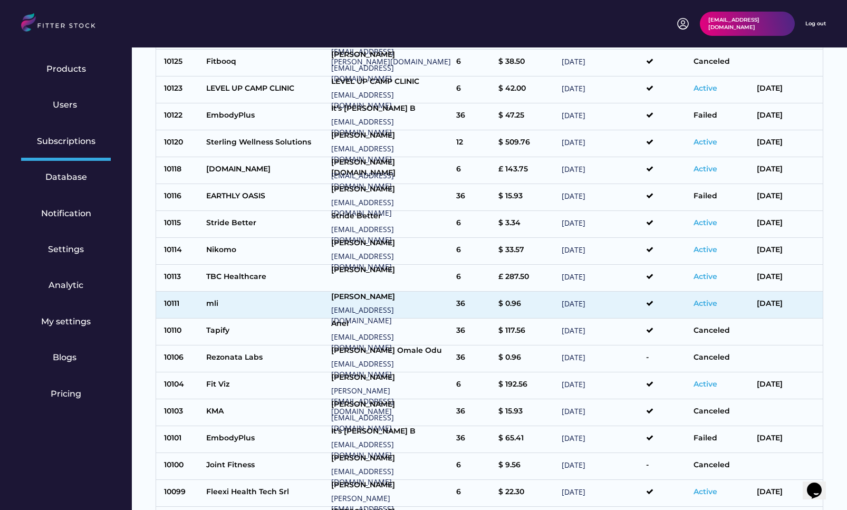
scroll to position [346, 0]
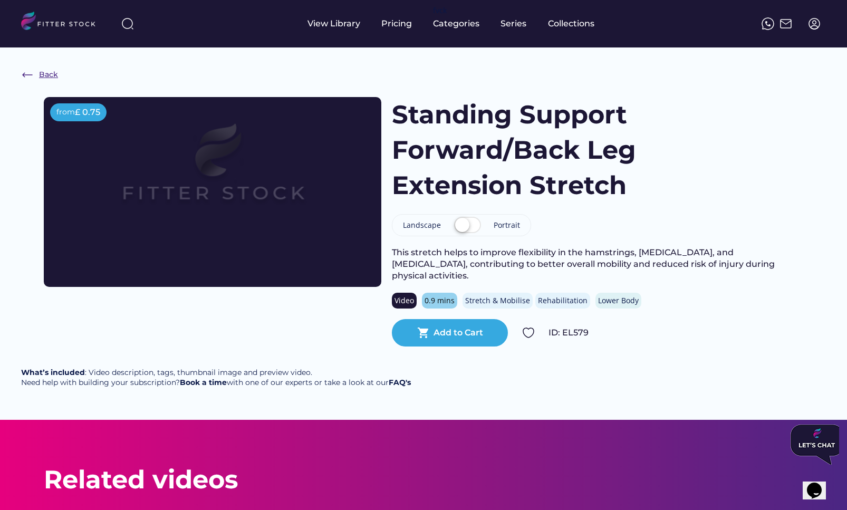
click at [33, 70] on img at bounding box center [27, 75] width 13 height 13
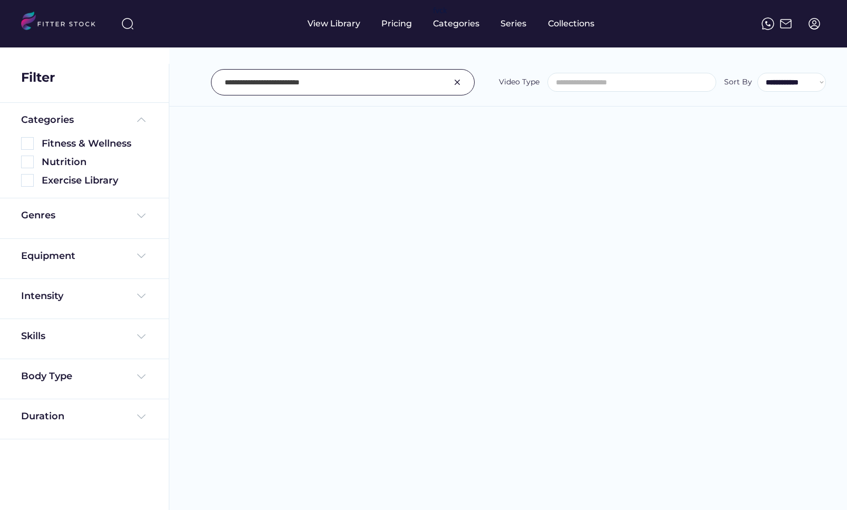
select select "**********"
type input "**********"
select select "**********"
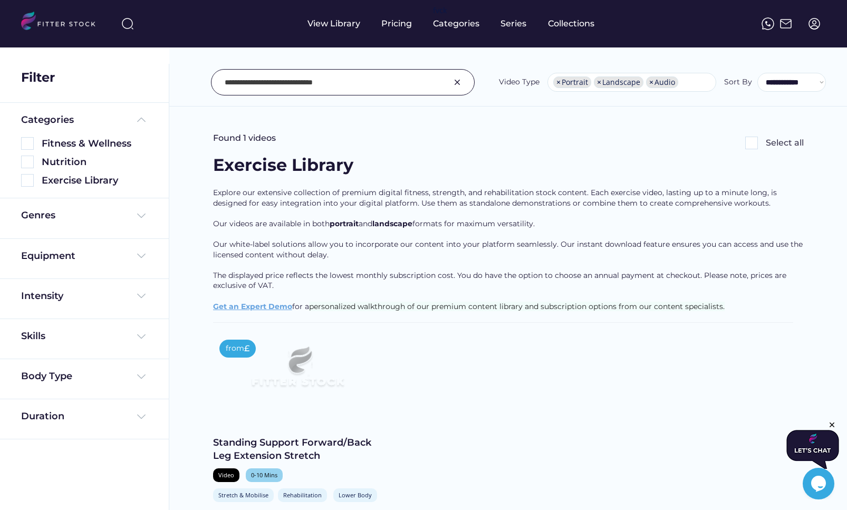
scroll to position [0, 0]
click at [232, 80] on input "input" at bounding box center [330, 82] width 210 height 22
paste input "**********"
type input "**********"
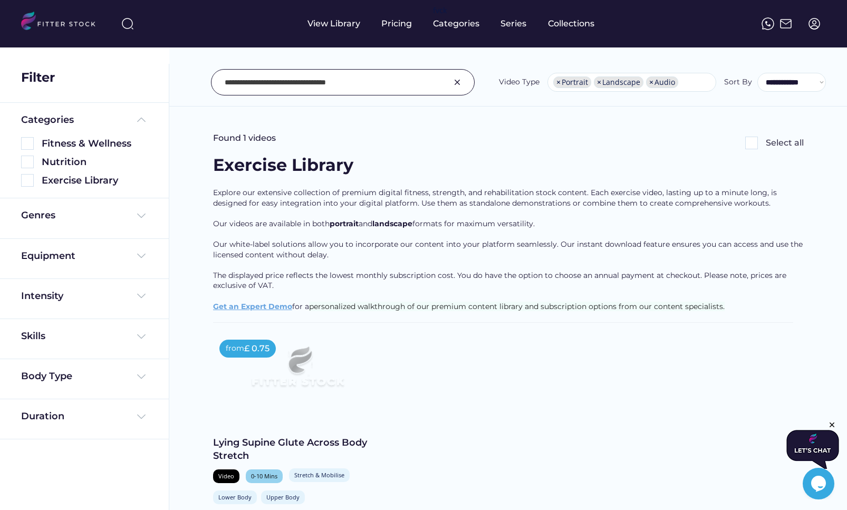
click at [231, 452] on div "Lying Supine Glute Across Body Stretch" at bounding box center [297, 449] width 169 height 26
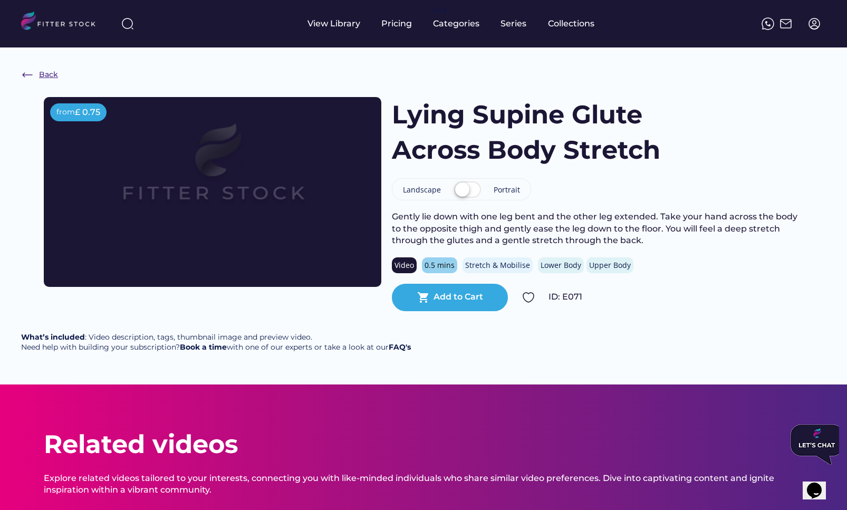
click at [43, 75] on div "Back" at bounding box center [48, 75] width 19 height 11
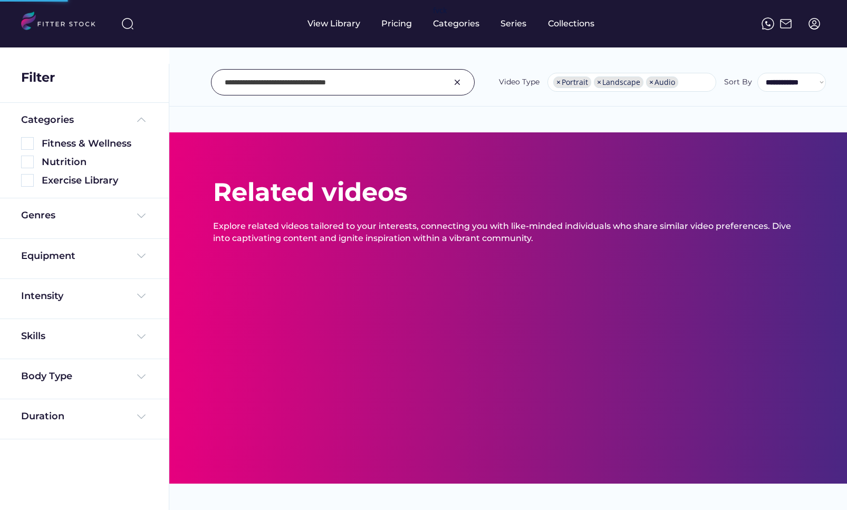
select select "**********"
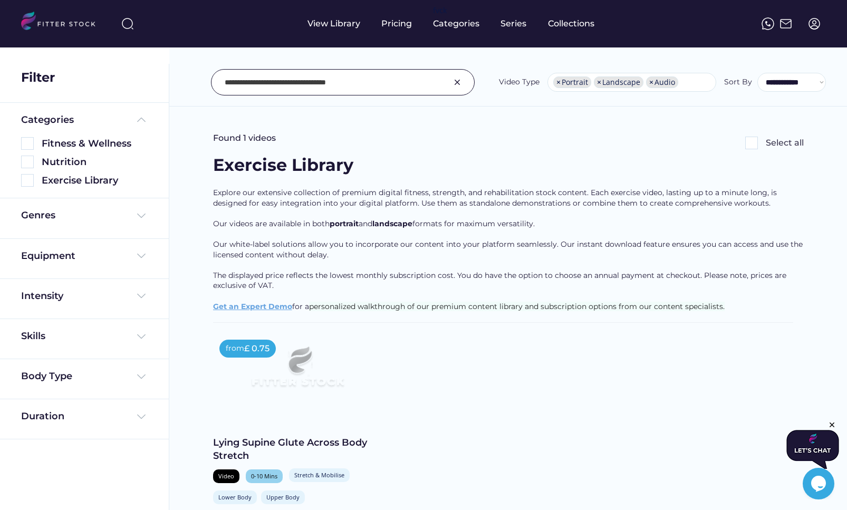
click at [298, 81] on input "input" at bounding box center [330, 82] width 210 height 22
paste input "**********"
type input "**********"
click at [298, 445] on div "Standing Support Lateral Band Stretch" at bounding box center [297, 449] width 169 height 26
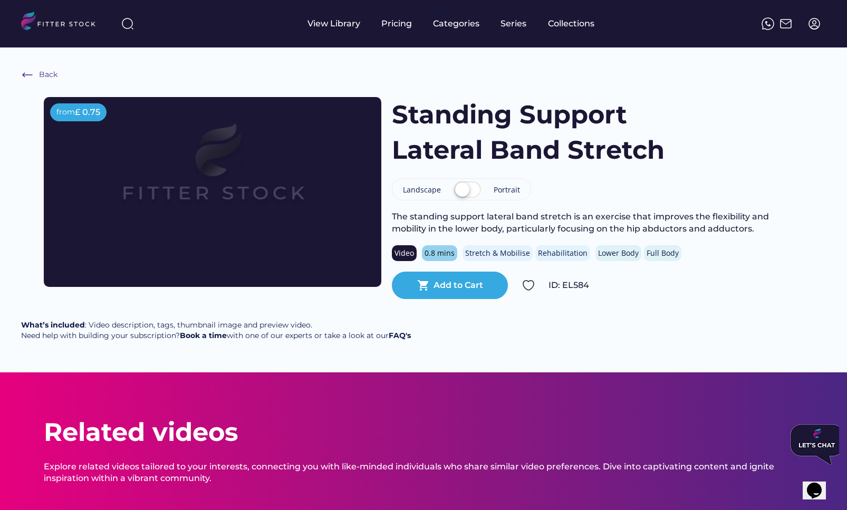
click at [41, 74] on div "Back" at bounding box center [48, 75] width 18 height 11
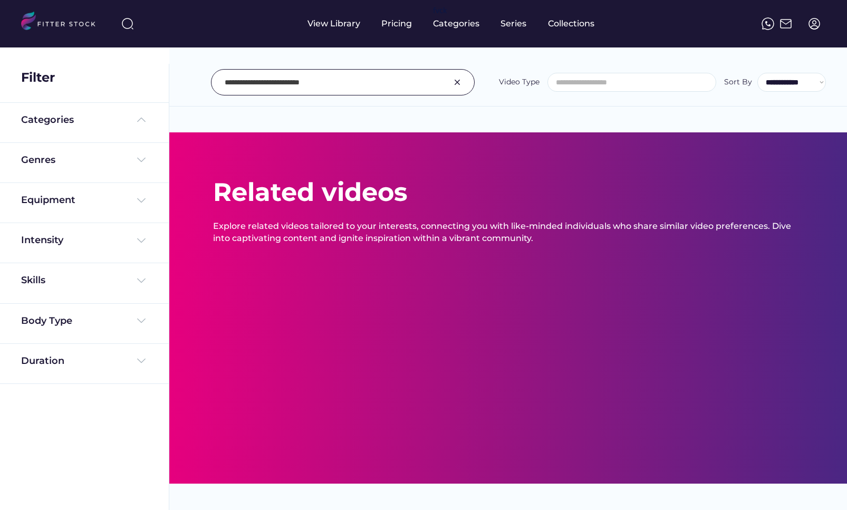
select select "**********"
type input "**********"
select select "**********"
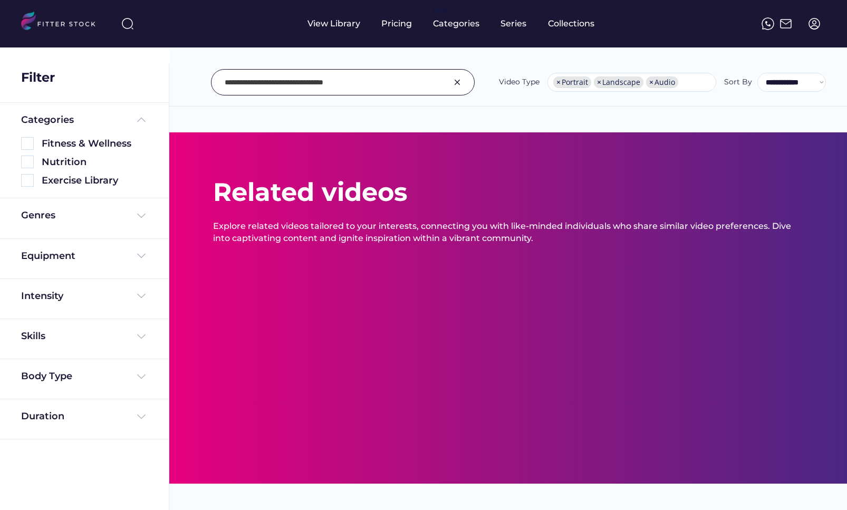
click at [301, 85] on input "input" at bounding box center [330, 82] width 210 height 22
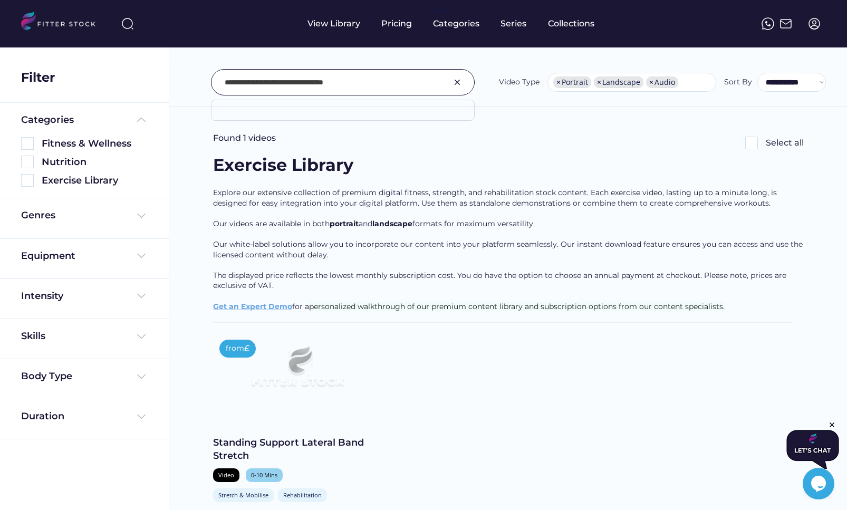
paste input "**********"
type input "**********"
click at [305, 448] on div "Standing Support Forward/Back Leg Extension Stretch" at bounding box center [297, 449] width 169 height 26
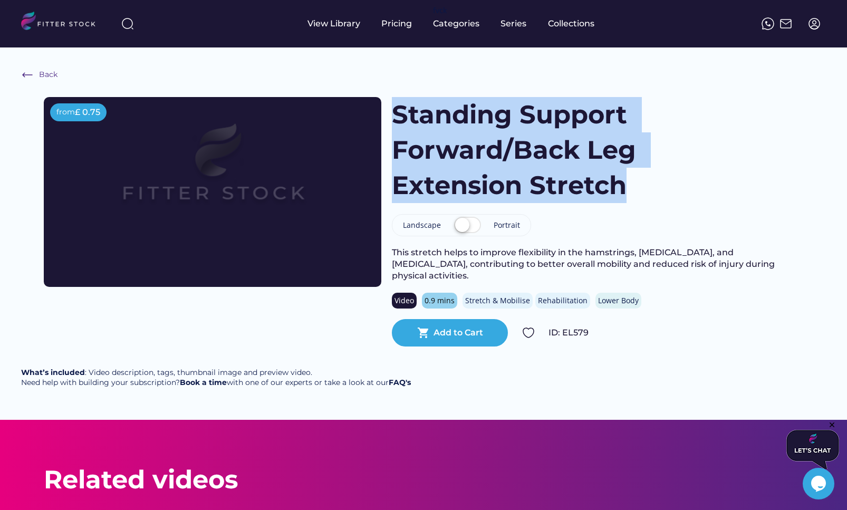
drag, startPoint x: 630, startPoint y: 194, endPoint x: 396, endPoint y: 117, distance: 246.2
click at [396, 117] on h1 "Standing Support Forward/Back Leg Extension Stretch" at bounding box center [546, 150] width 309 height 107
copy h1 "Standing Support Forward/Back Leg Extension Stretch"
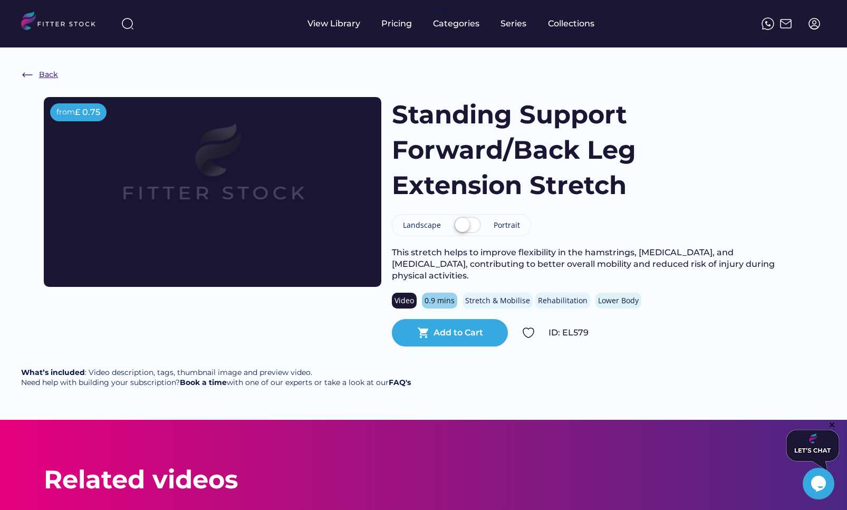
click at [40, 71] on div "Back" at bounding box center [48, 75] width 19 height 11
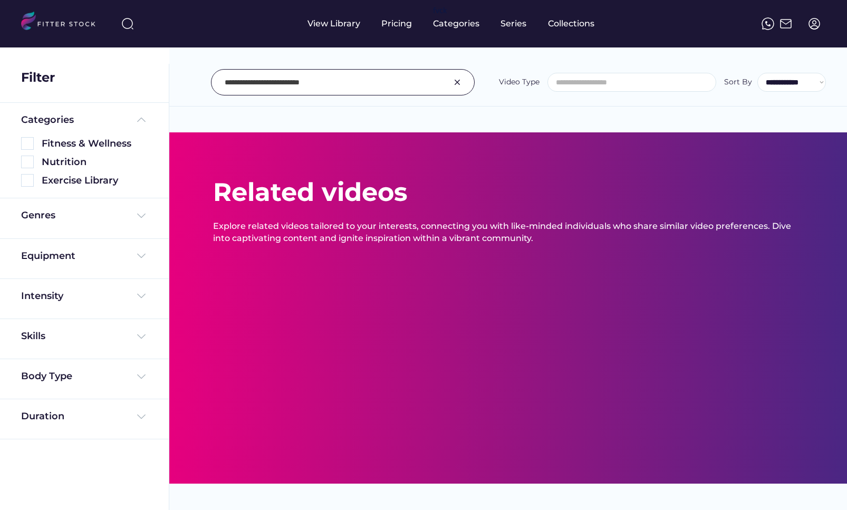
select select "**********"
click at [313, 82] on input "input" at bounding box center [330, 82] width 210 height 22
select select "**********"
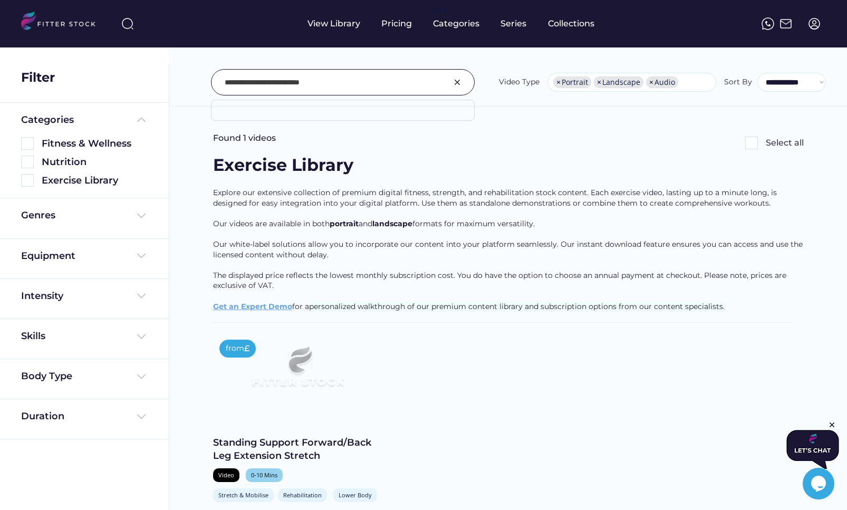
paste input "**********"
type input "**********"
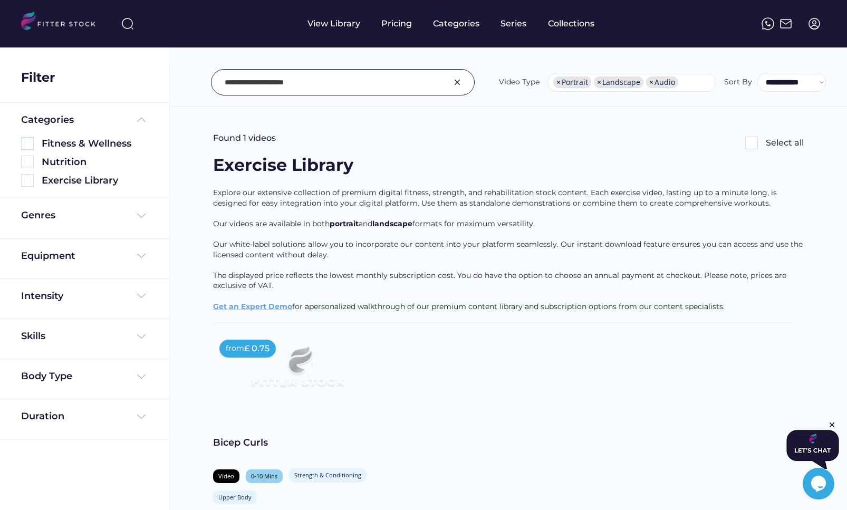
click at [226, 447] on div "Bicep Curls" at bounding box center [297, 442] width 169 height 13
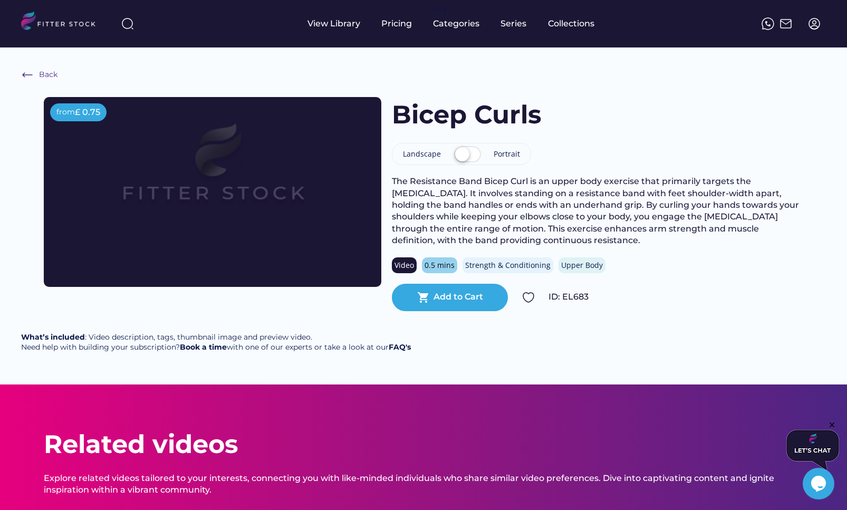
click at [47, 77] on div "Back" at bounding box center [48, 75] width 18 height 11
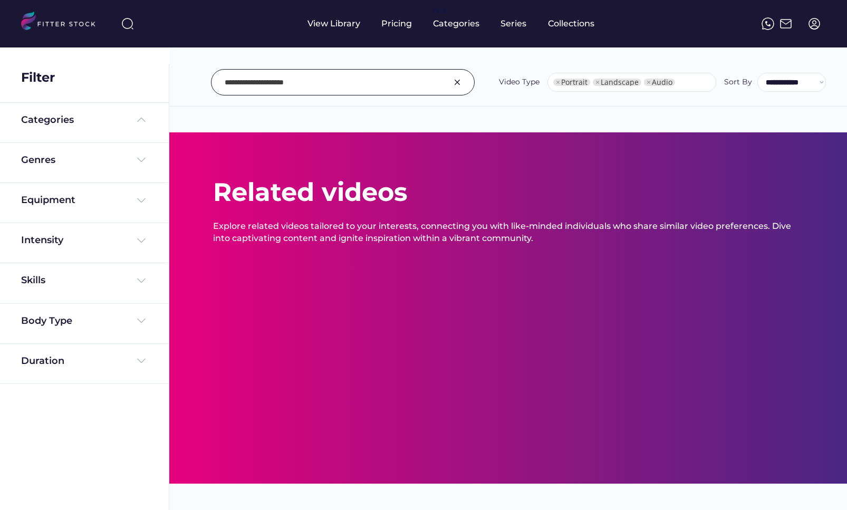
select select "**********"
click at [326, 83] on input "input" at bounding box center [330, 82] width 210 height 22
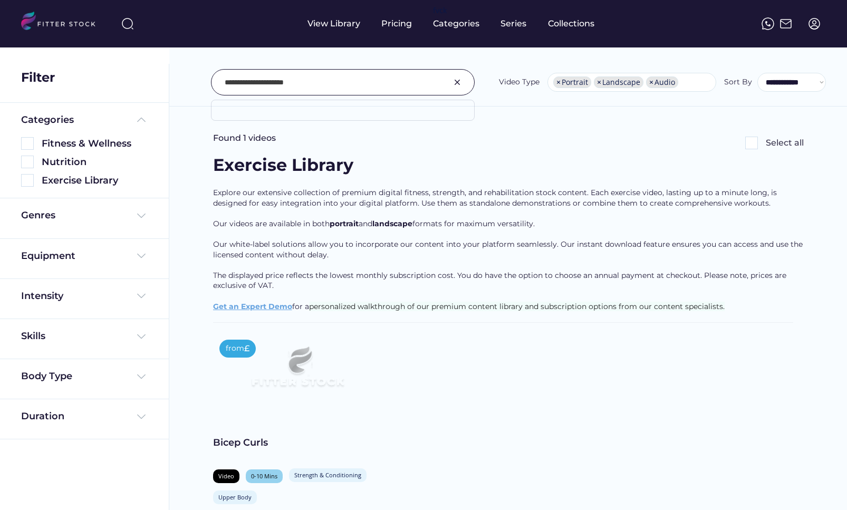
paste input "**********"
type input "**********"
click at [311, 446] on div "Dumbell Tricep Kickback" at bounding box center [297, 442] width 169 height 13
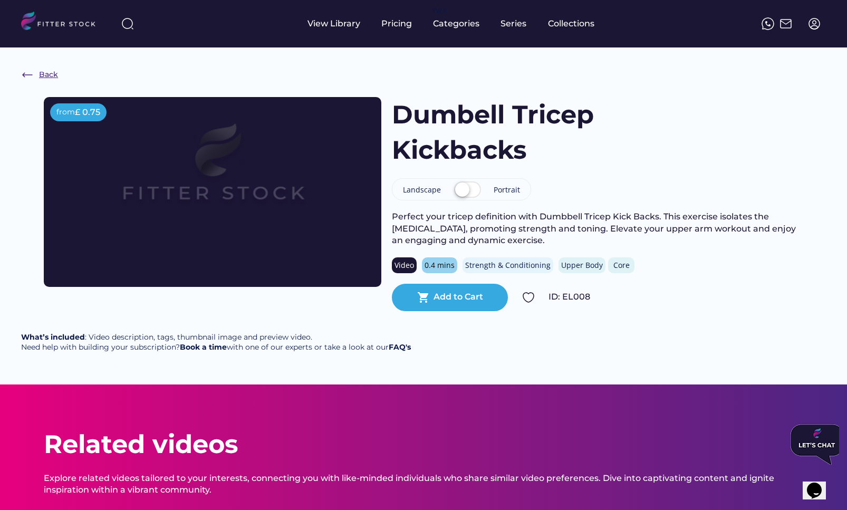
click at [53, 74] on div "Back" at bounding box center [48, 75] width 19 height 11
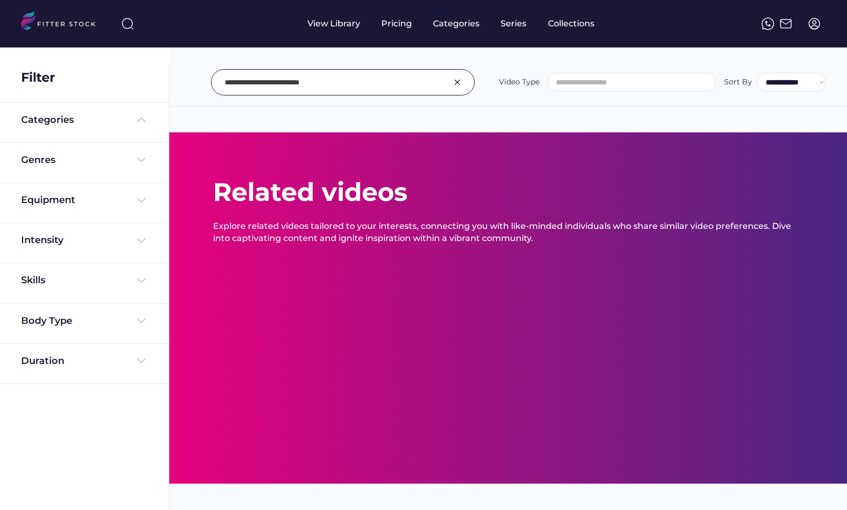
select select "**********"
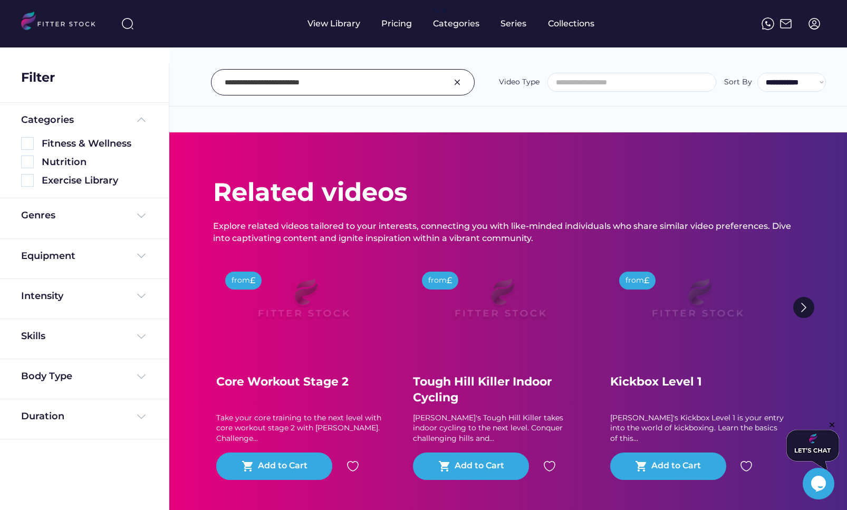
type input "**********"
select select "**********"
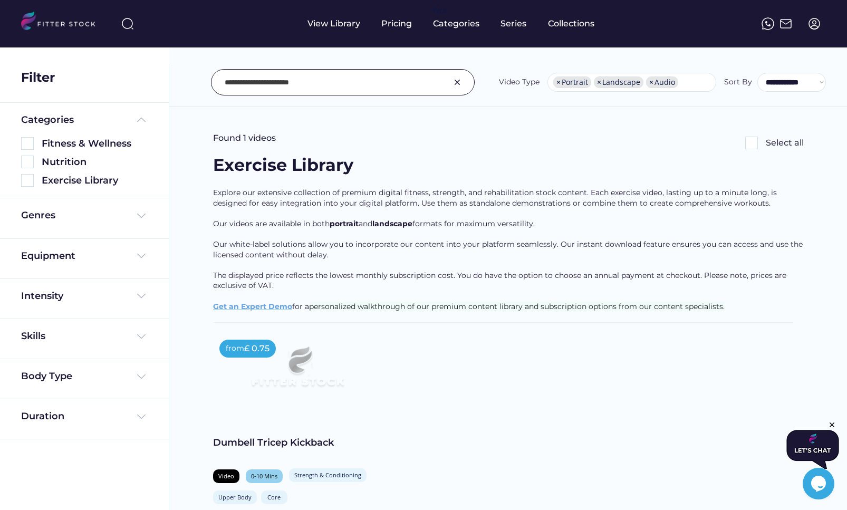
click at [311, 86] on input "input" at bounding box center [330, 82] width 210 height 22
paste input "**********"
type input "**********"
click at [257, 441] on div "Tricep Extensions" at bounding box center [297, 442] width 169 height 13
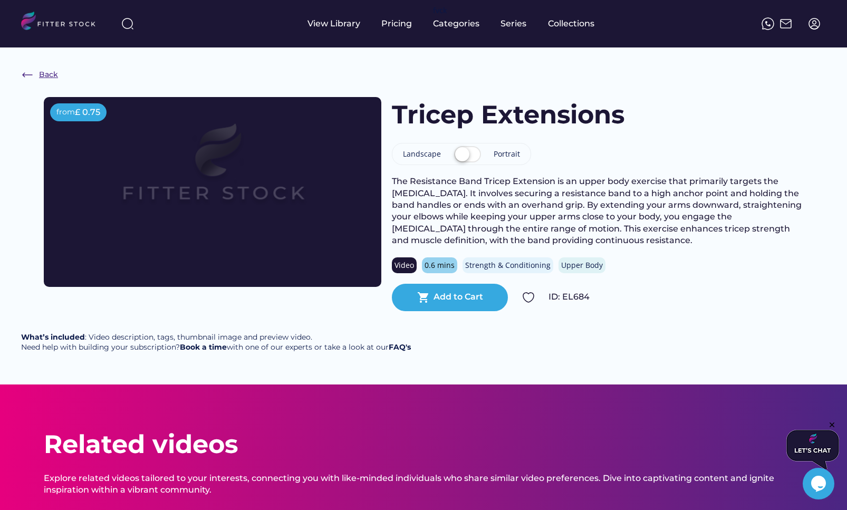
click at [42, 73] on div "Back" at bounding box center [48, 75] width 19 height 11
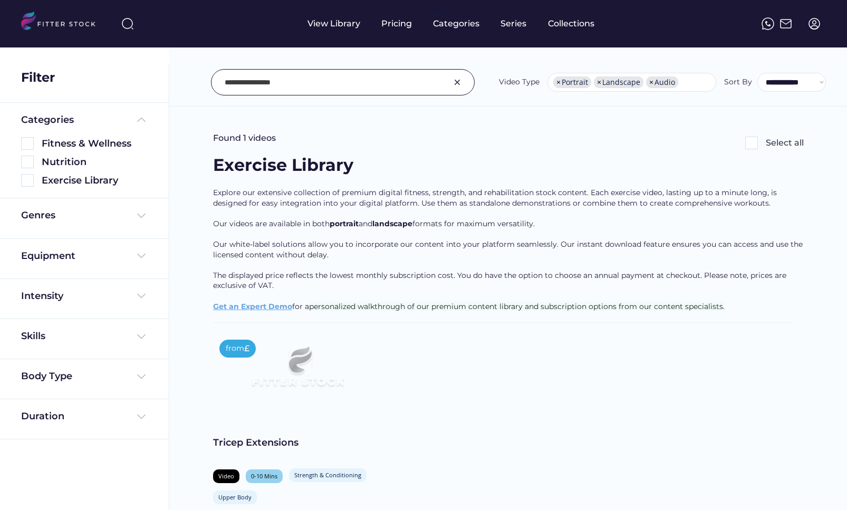
select select "**********"
click at [279, 78] on input "input" at bounding box center [330, 82] width 210 height 22
paste input "**********"
type input "**********"
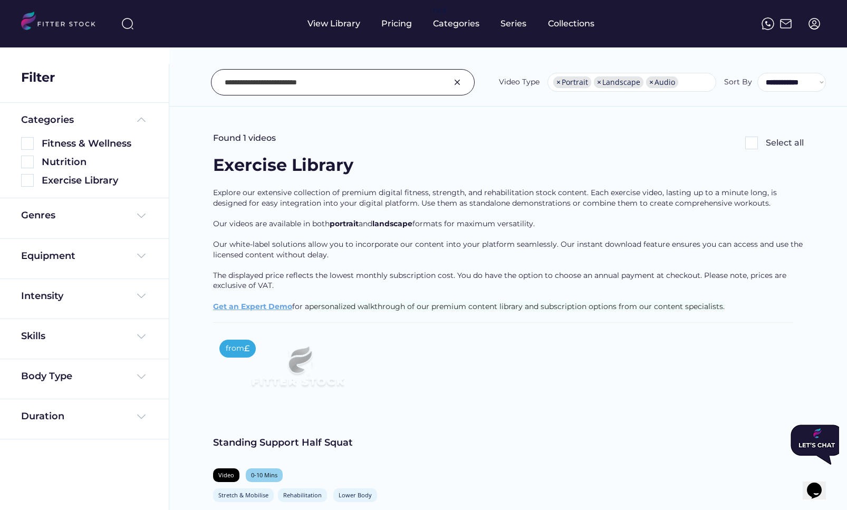
scroll to position [0, 0]
click at [296, 441] on div "Standing Support Half Squat" at bounding box center [297, 442] width 169 height 13
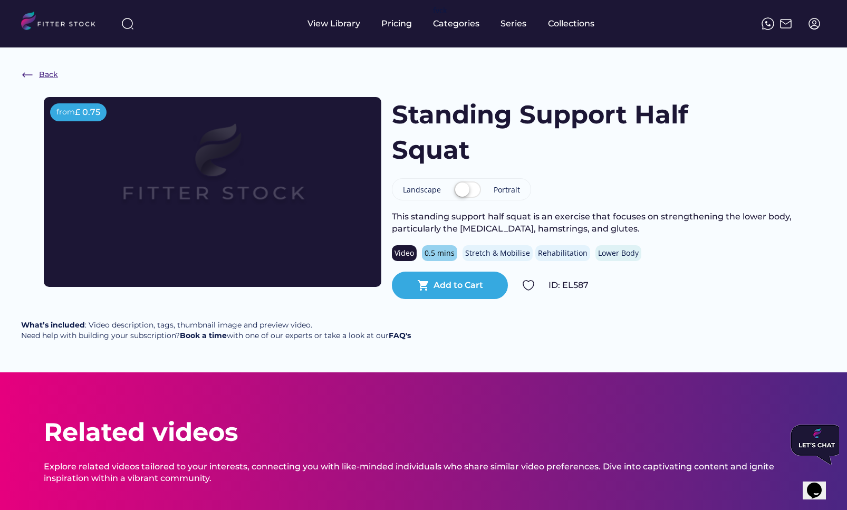
click at [43, 74] on div "Back" at bounding box center [48, 75] width 19 height 11
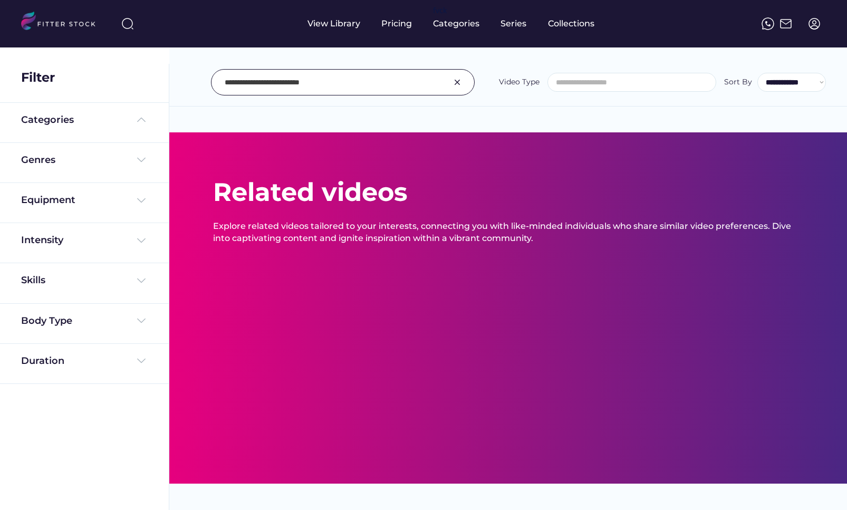
select select "**********"
type input "**********"
click at [301, 80] on input "input" at bounding box center [330, 82] width 210 height 22
select select "**********"
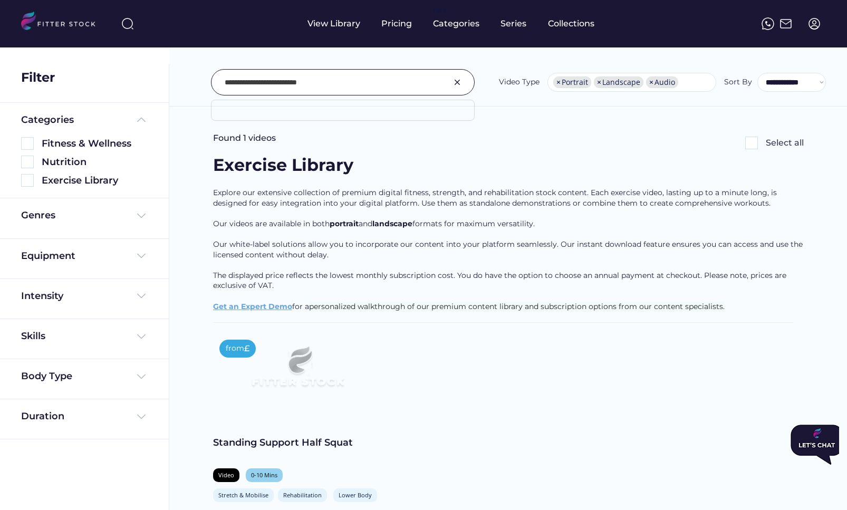
paste input "**********"
type input "**********"
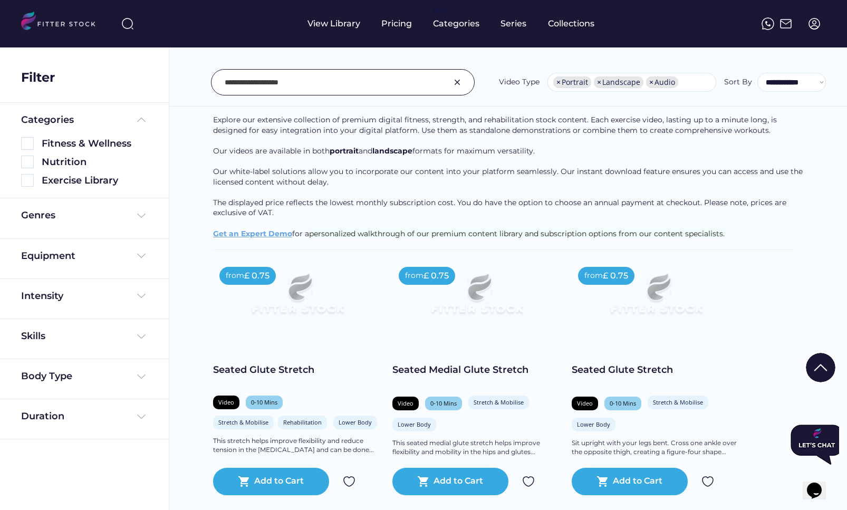
scroll to position [81, 0]
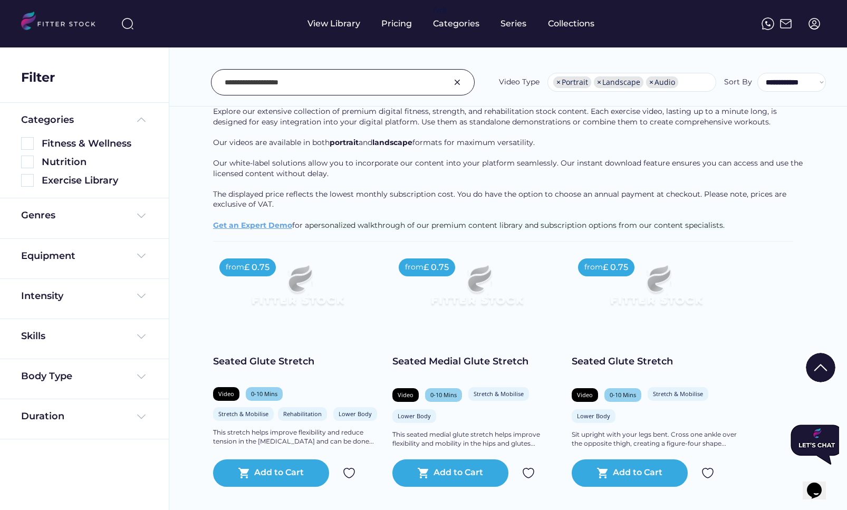
click at [612, 360] on div "Seated Glute Stretch" at bounding box center [656, 361] width 169 height 13
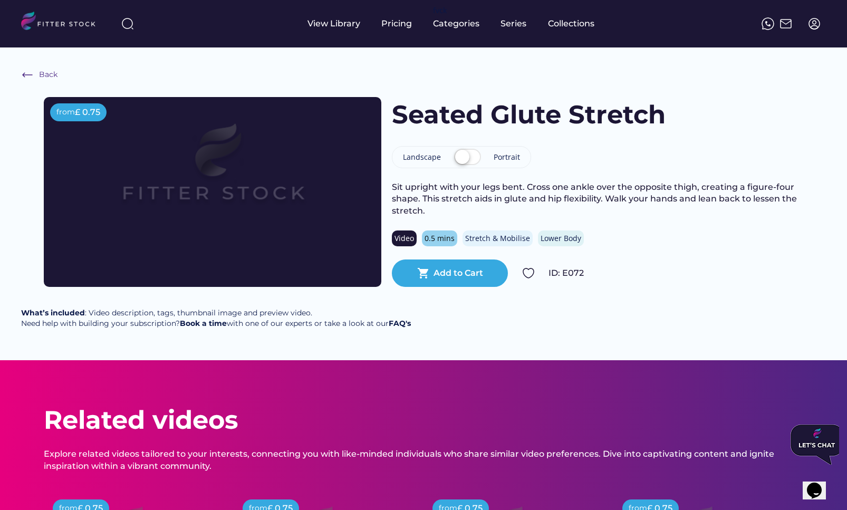
click at [58, 75] on div "Back from £ 0.75 Seated Glute Stretch Landscape Portrait Sit upright with your …" at bounding box center [423, 203] width 847 height 313
click at [48, 75] on div "Back" at bounding box center [48, 75] width 19 height 11
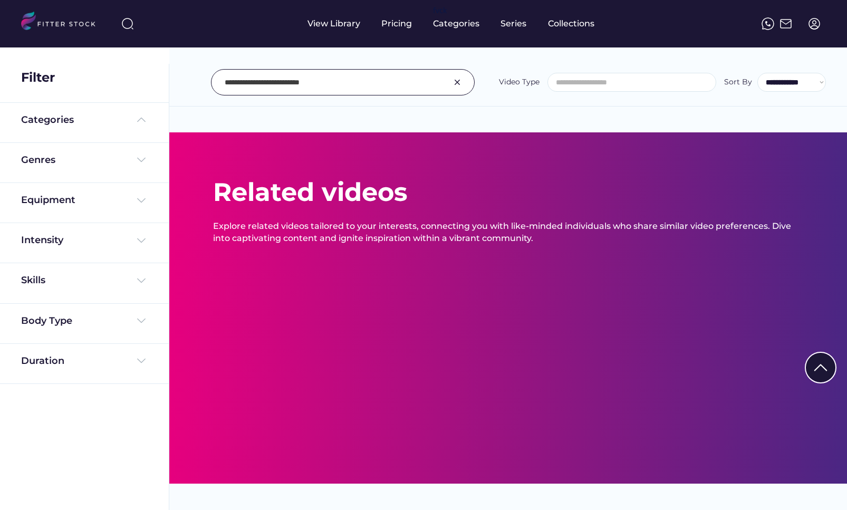
select select "**********"
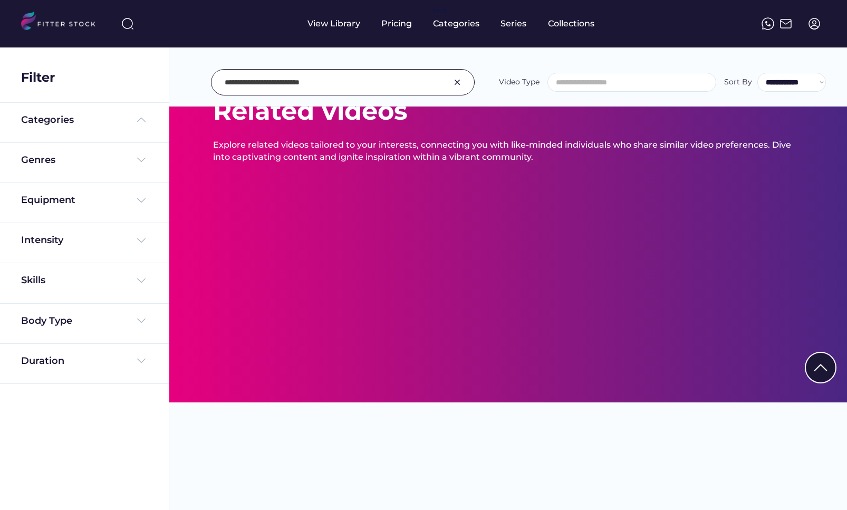
type input "**********"
select select "**********"
click at [288, 80] on input "input" at bounding box center [330, 82] width 210 height 22
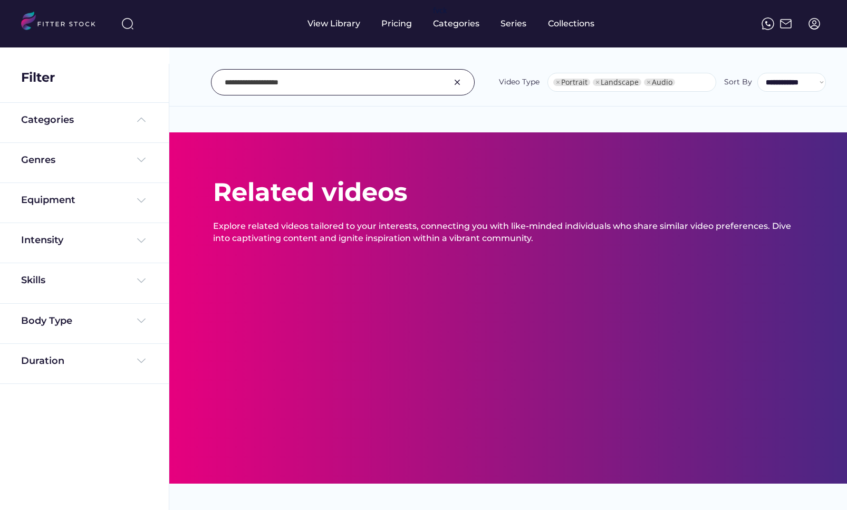
click at [288, 80] on input "input" at bounding box center [330, 82] width 210 height 22
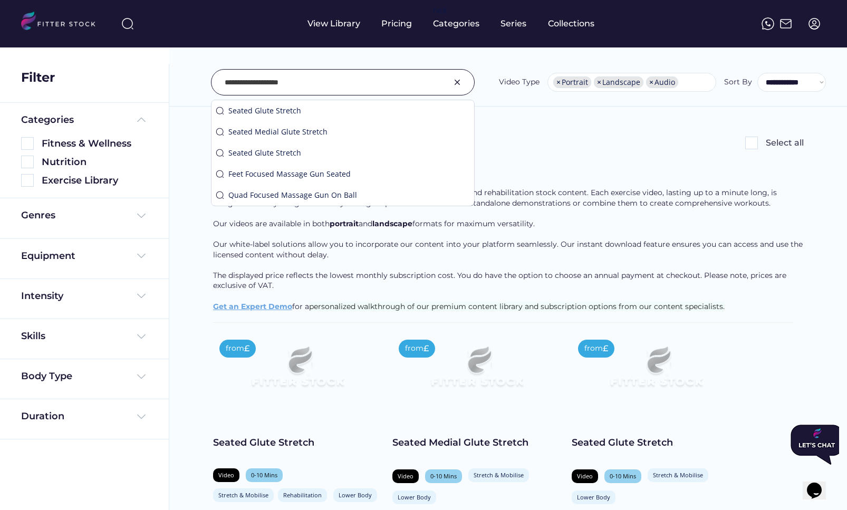
paste input "input"
type input "**********"
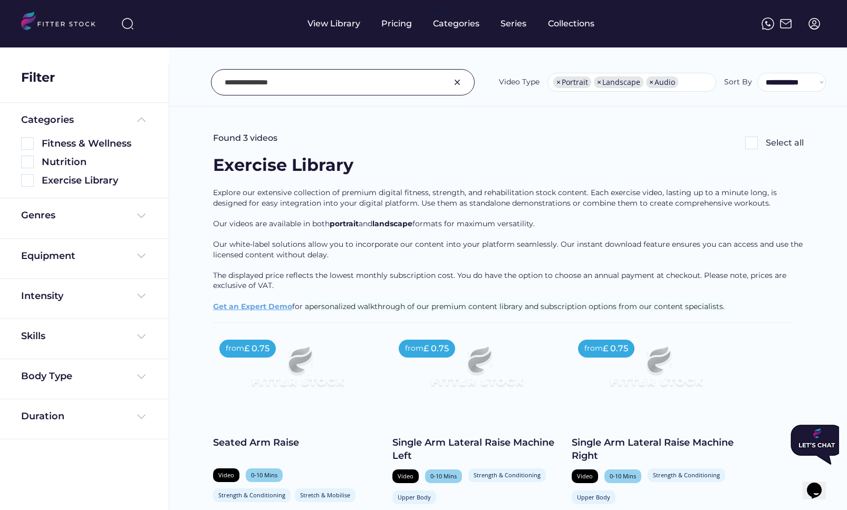
click at [258, 439] on div "Seated Arm Raise" at bounding box center [297, 442] width 169 height 13
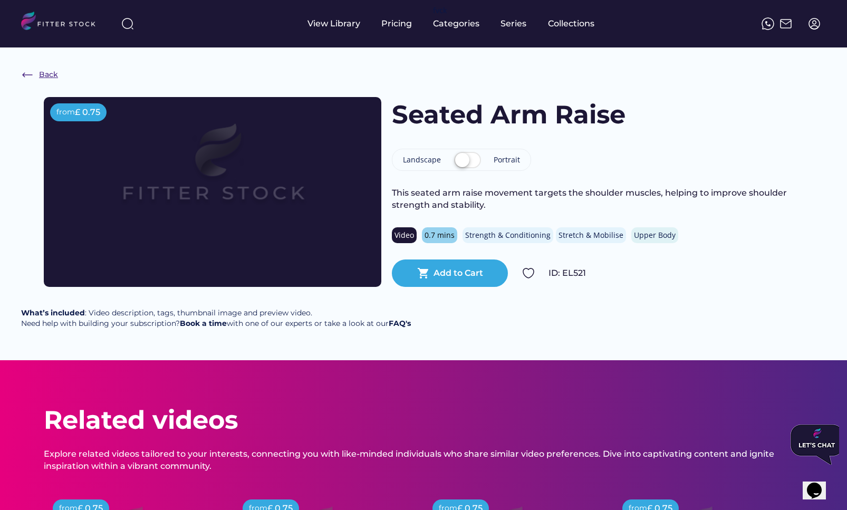
click at [46, 75] on div "Back" at bounding box center [48, 75] width 19 height 11
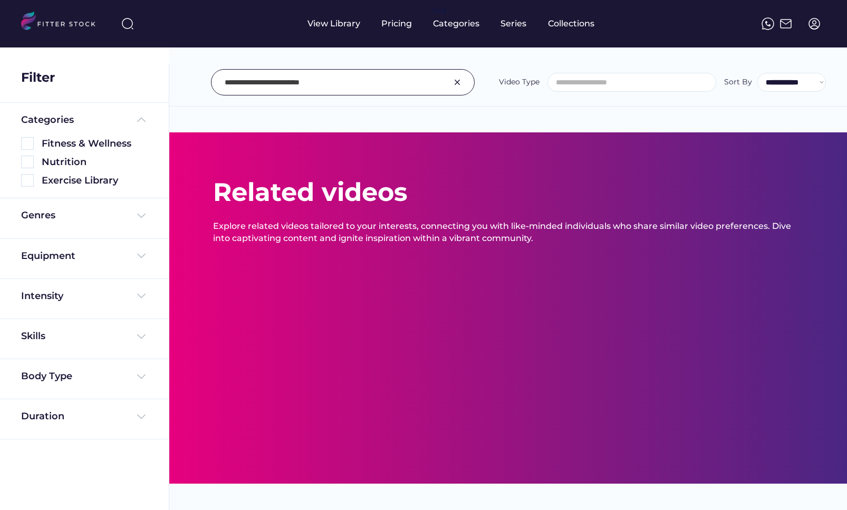
select select "**********"
type input "**********"
select select "**********"
click at [340, 83] on input "input" at bounding box center [330, 82] width 210 height 22
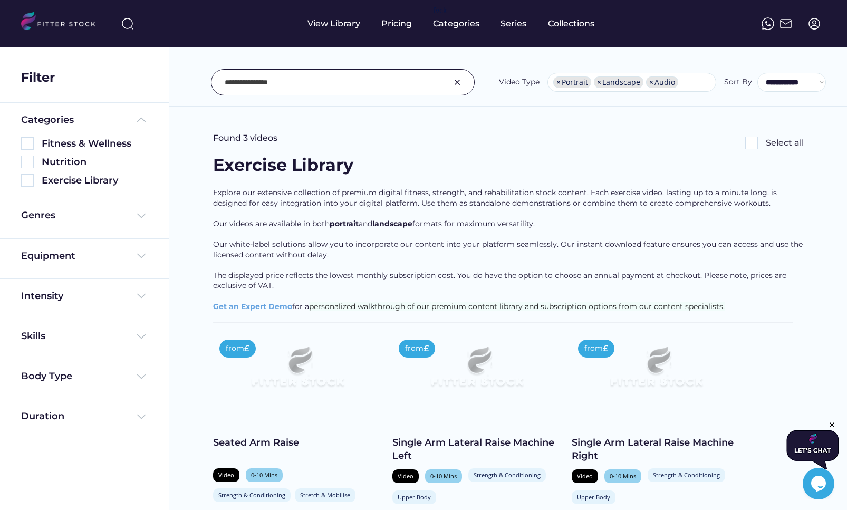
click at [340, 83] on input "input" at bounding box center [330, 82] width 210 height 22
paste input "**********"
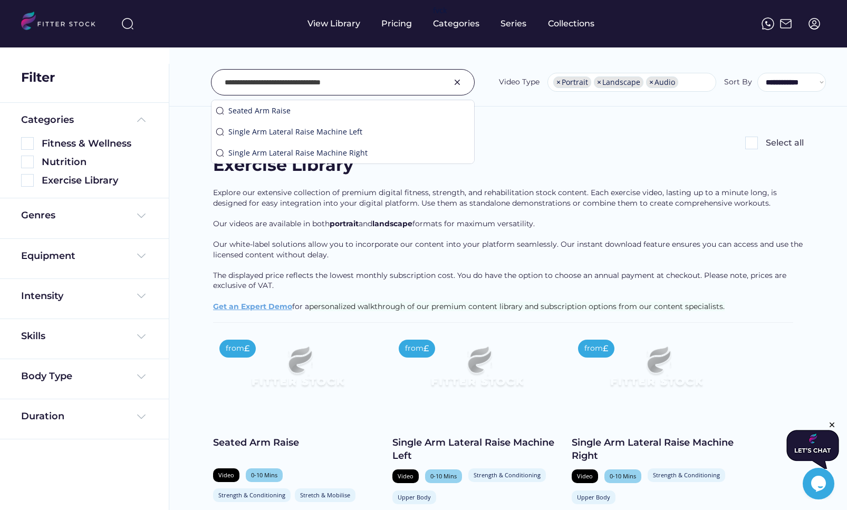
type input "**********"
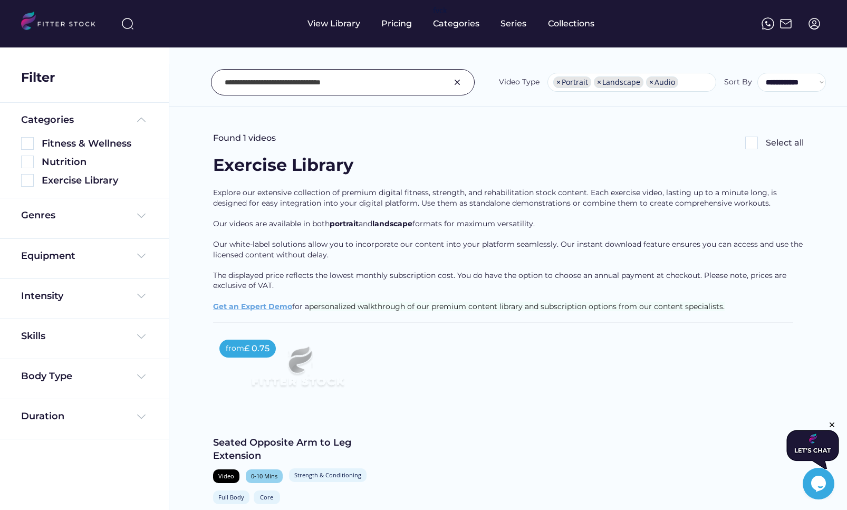
click at [337, 440] on div "Seated Opposite Arm to Leg Extension" at bounding box center [297, 449] width 169 height 26
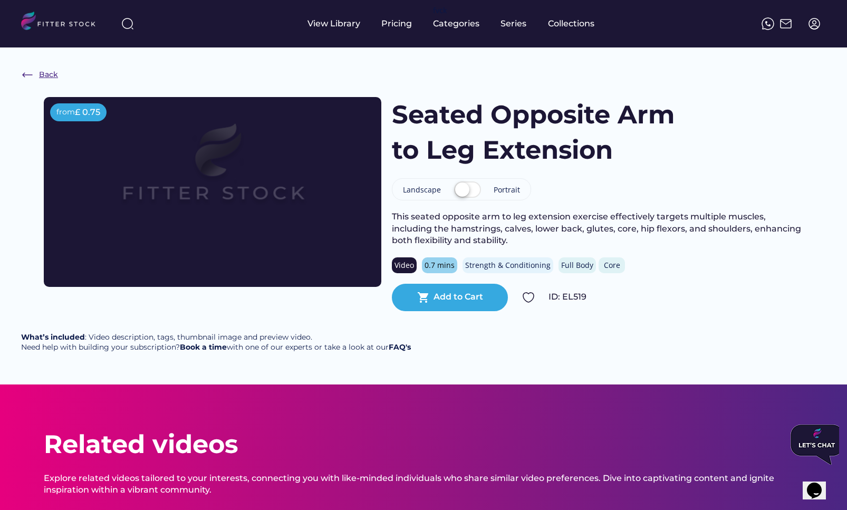
click at [51, 70] on div "Back" at bounding box center [48, 75] width 19 height 11
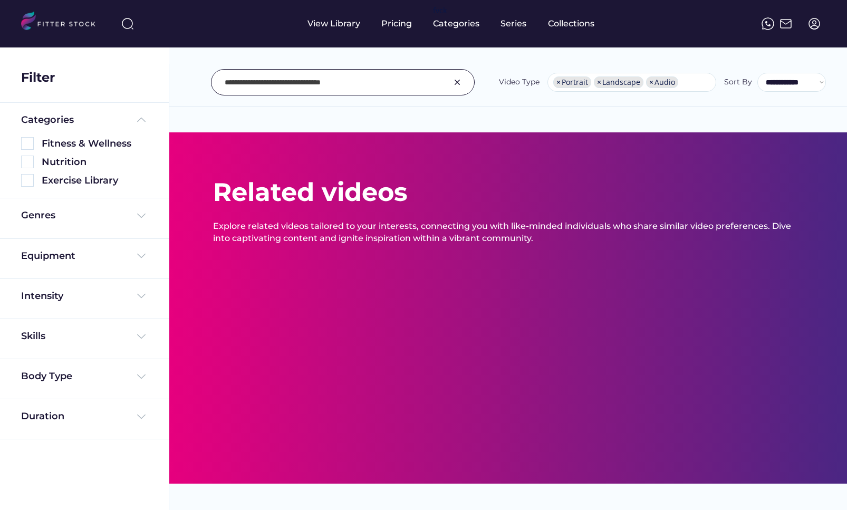
select select "**********"
click at [331, 87] on input "input" at bounding box center [330, 82] width 210 height 22
click at [370, 86] on input "input" at bounding box center [330, 82] width 210 height 22
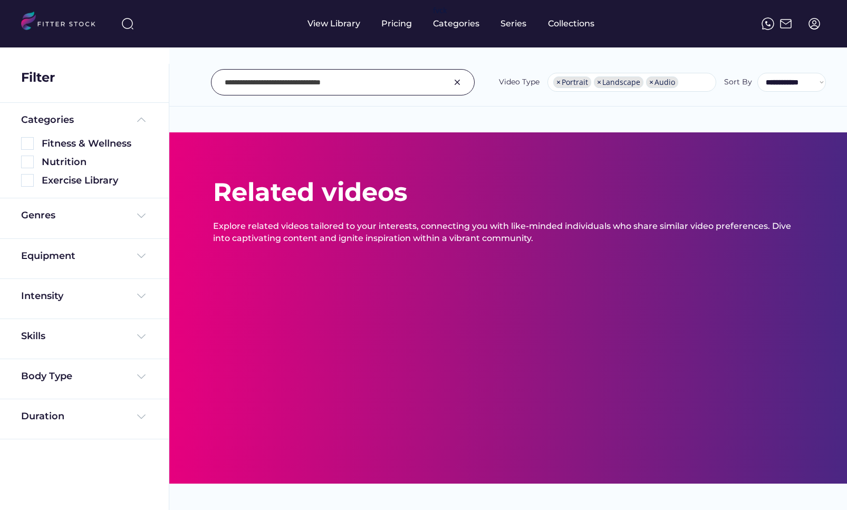
click at [370, 86] on input "input" at bounding box center [330, 82] width 210 height 22
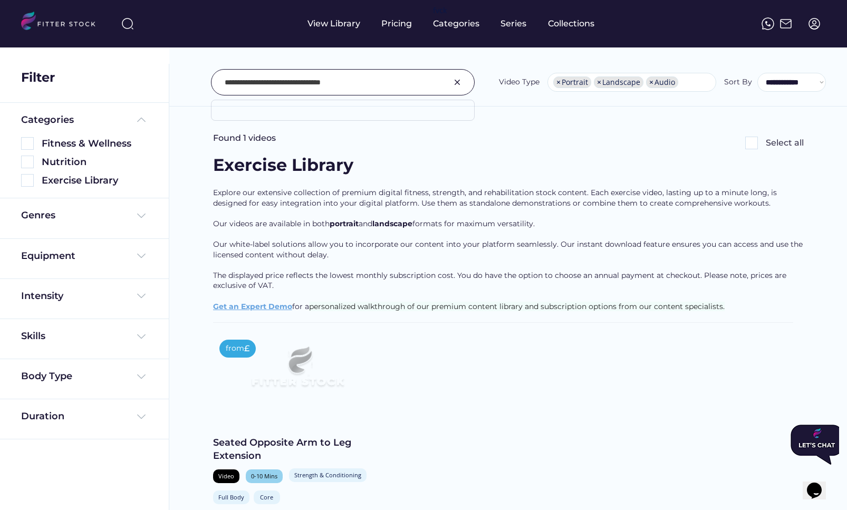
click at [370, 86] on input "input" at bounding box center [330, 82] width 210 height 22
paste input "**********"
type input "**********"
click at [288, 442] on div "Supine Leg Scissor Flutter with Leg Bent" at bounding box center [297, 449] width 169 height 26
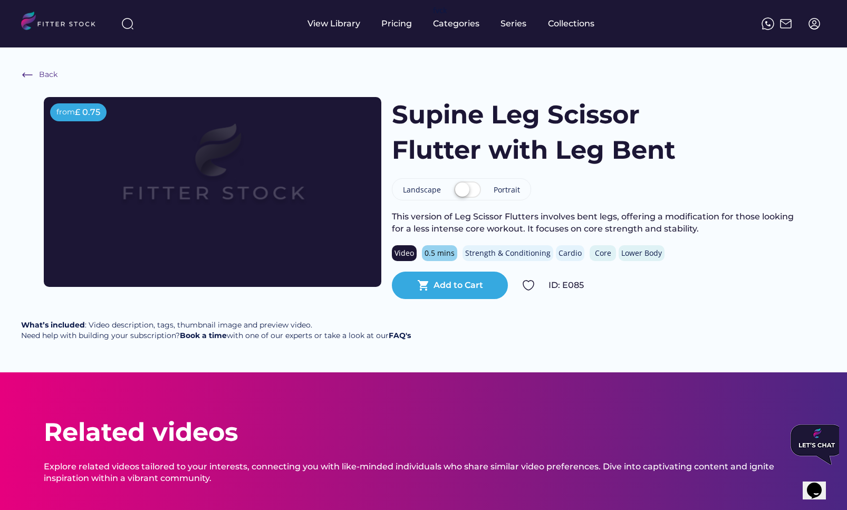
click at [49, 79] on div "Back" at bounding box center [48, 75] width 18 height 11
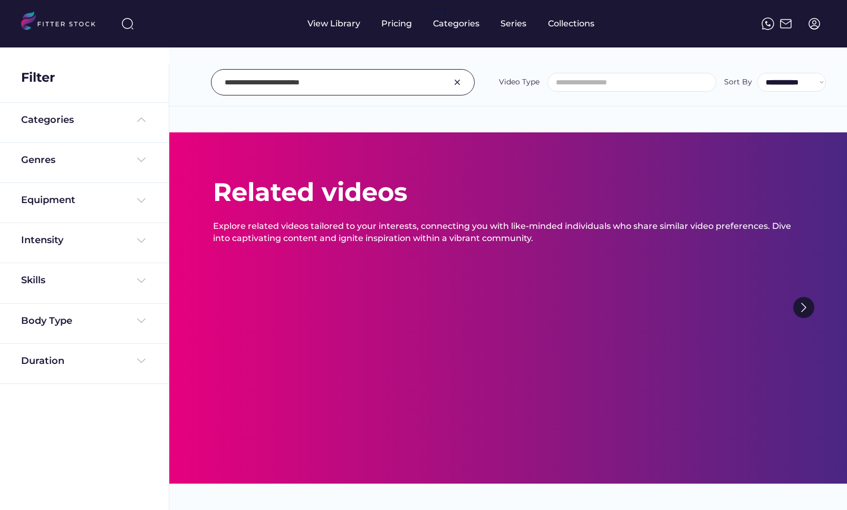
select select "**********"
type input "**********"
select select "**********"
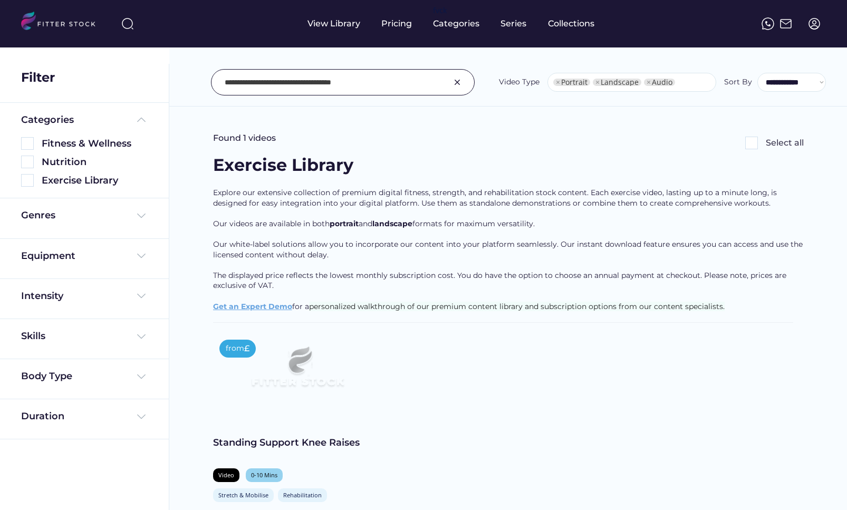
click at [264, 81] on input "input" at bounding box center [330, 82] width 210 height 22
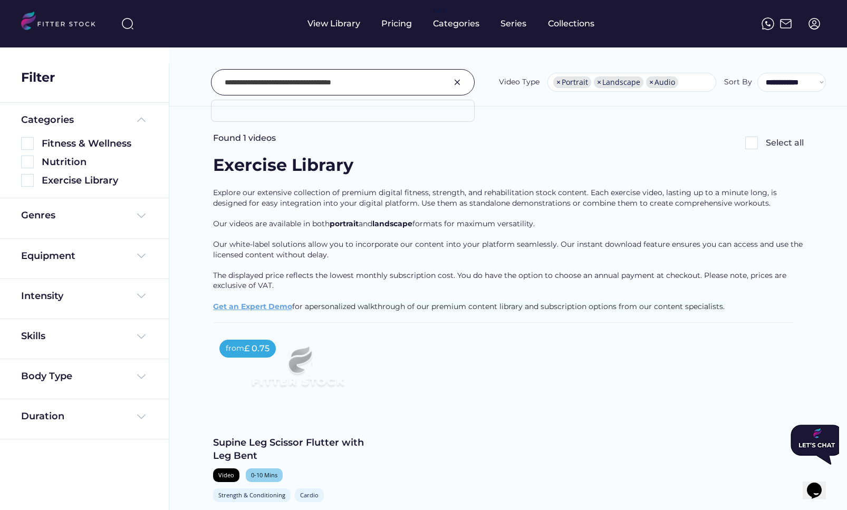
paste input "input"
type input "**********"
click at [317, 442] on div "Lying Supine Glute Across Body Stretch" at bounding box center [297, 449] width 169 height 26
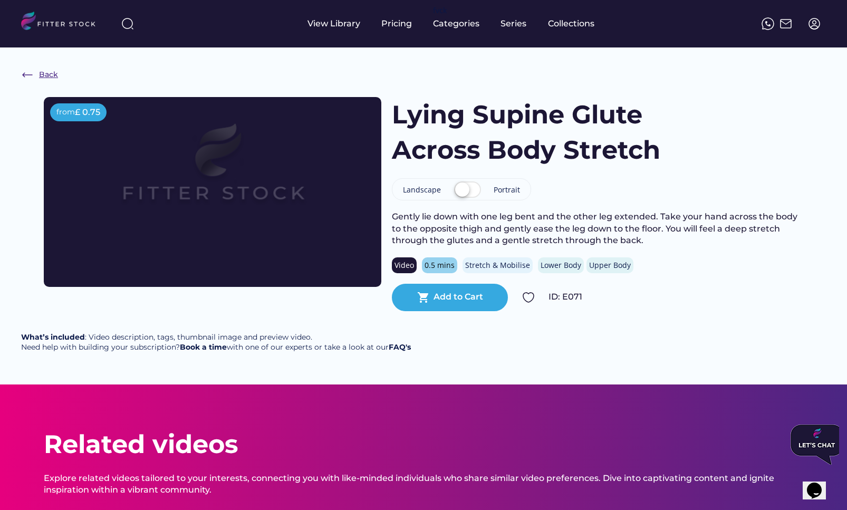
click at [46, 72] on div "Back" at bounding box center [48, 75] width 19 height 11
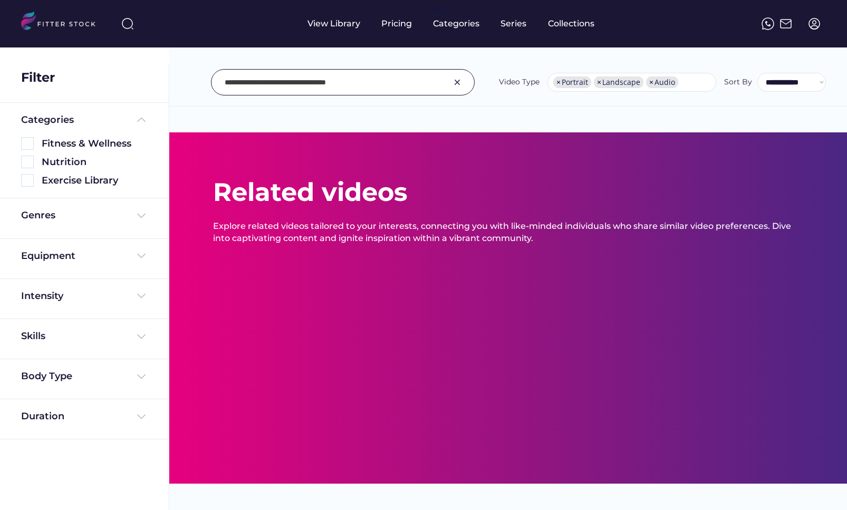
select select "**********"
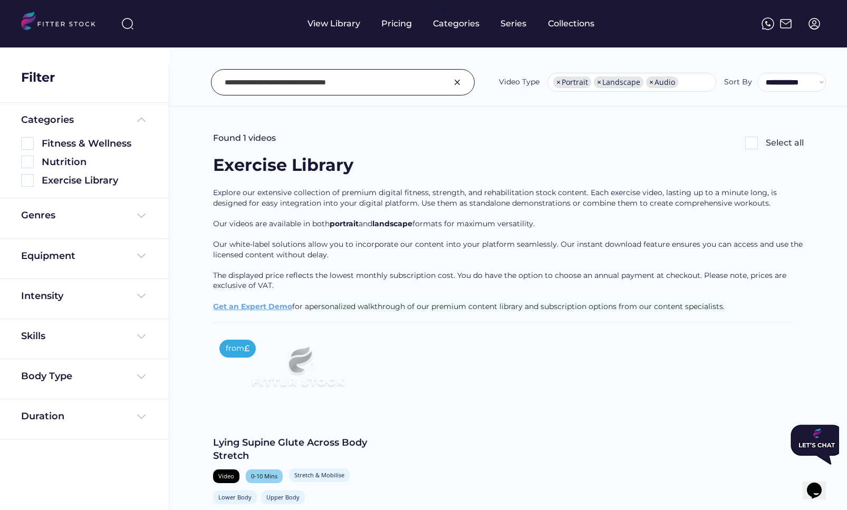
click at [330, 97] on div "**********" at bounding box center [508, 58] width 678 height 95
click at [330, 71] on div at bounding box center [343, 82] width 264 height 26
paste input "**********"
type input "**********"
click at [306, 434] on div "from £ 0.75 Banded Pull Apart for Shoulder Standing Video 0-10 Mins Strength & …" at bounding box center [297, 450] width 169 height 235
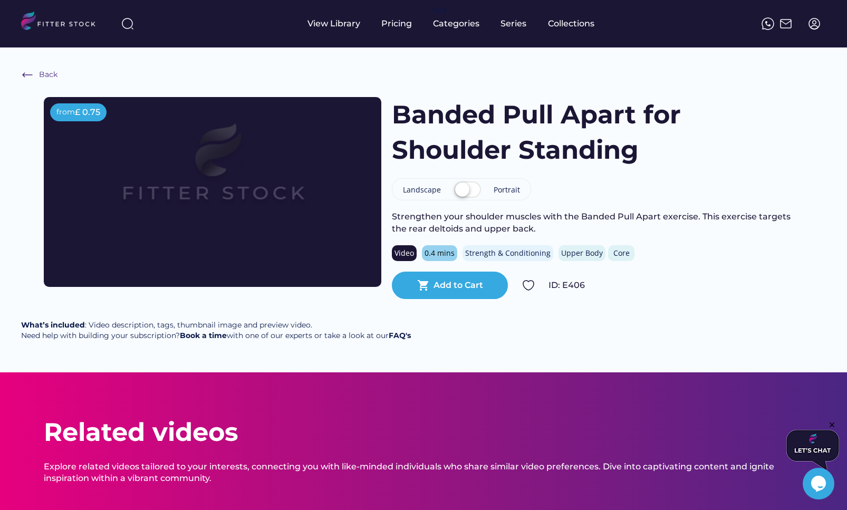
click at [41, 76] on div "Back" at bounding box center [48, 75] width 18 height 11
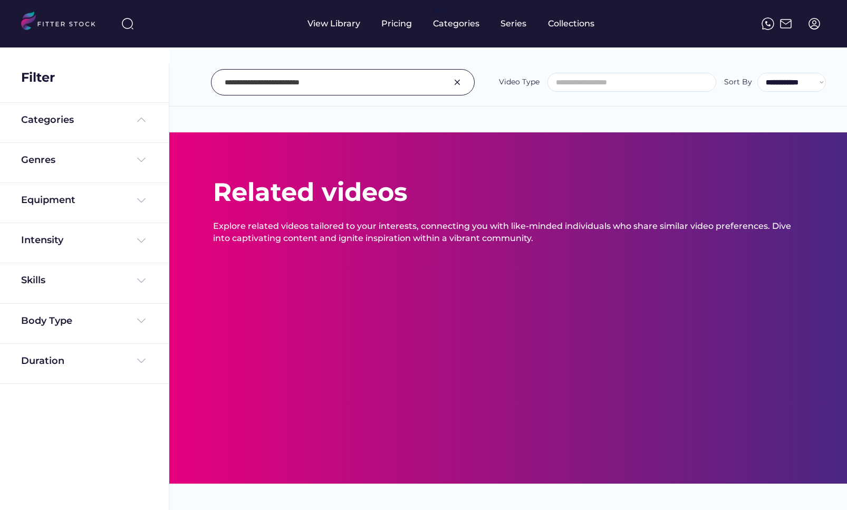
select select "**********"
type input "**********"
select select "**********"
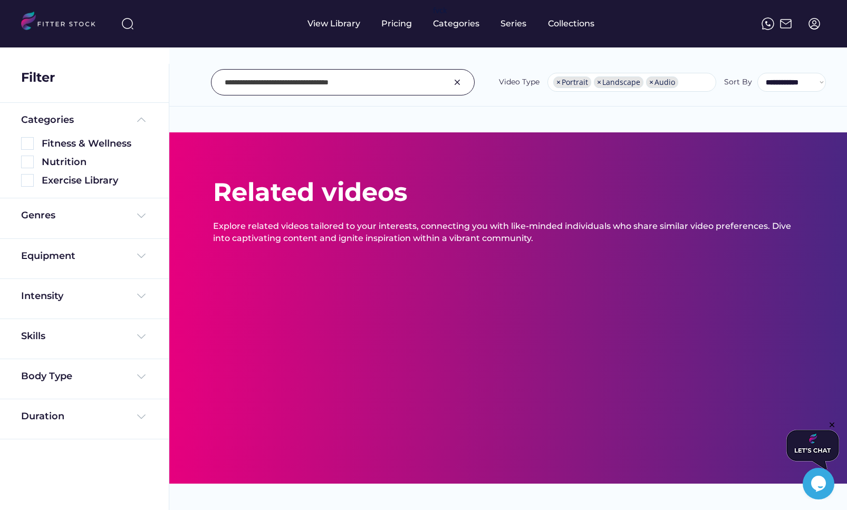
scroll to position [0, 0]
click at [319, 85] on input "input" at bounding box center [330, 82] width 210 height 22
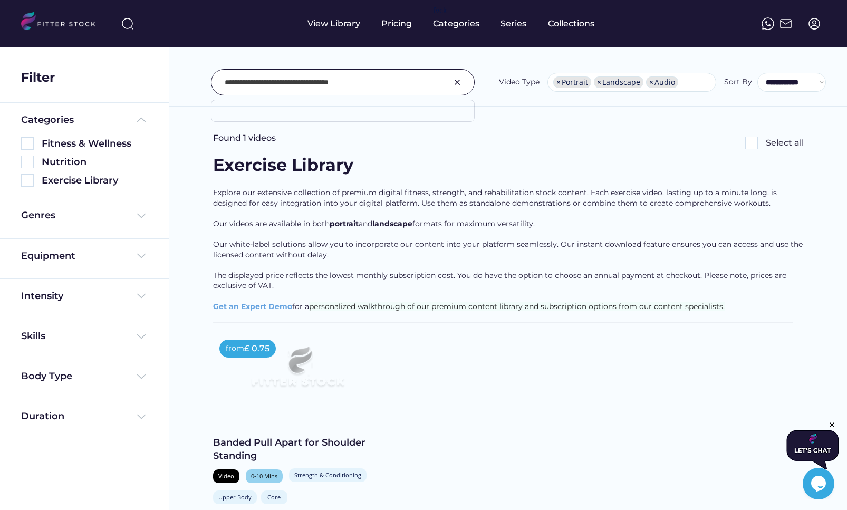
paste input "**********"
type input "**********"
click at [319, 433] on div "from £ 0.75 Banded Glute Bridge Abductor Pulse Video 0-10 Mins Strength & Condi…" at bounding box center [297, 450] width 169 height 235
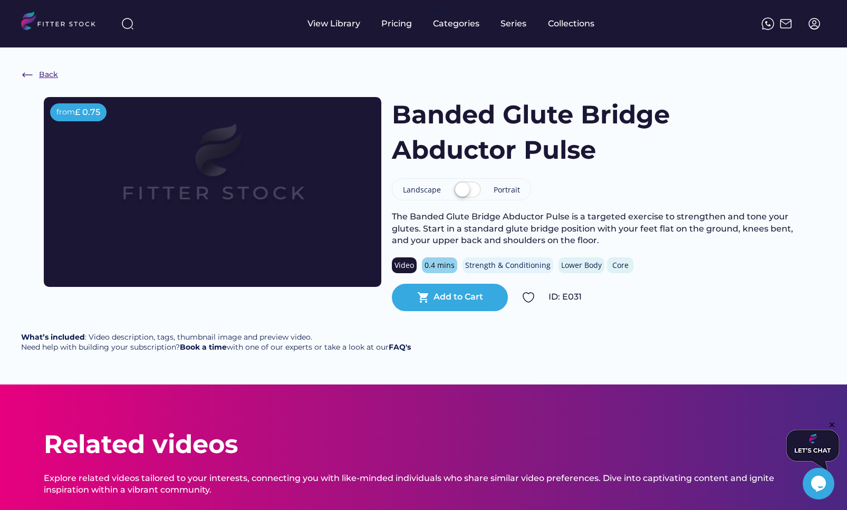
click at [52, 73] on div "Back" at bounding box center [48, 75] width 19 height 11
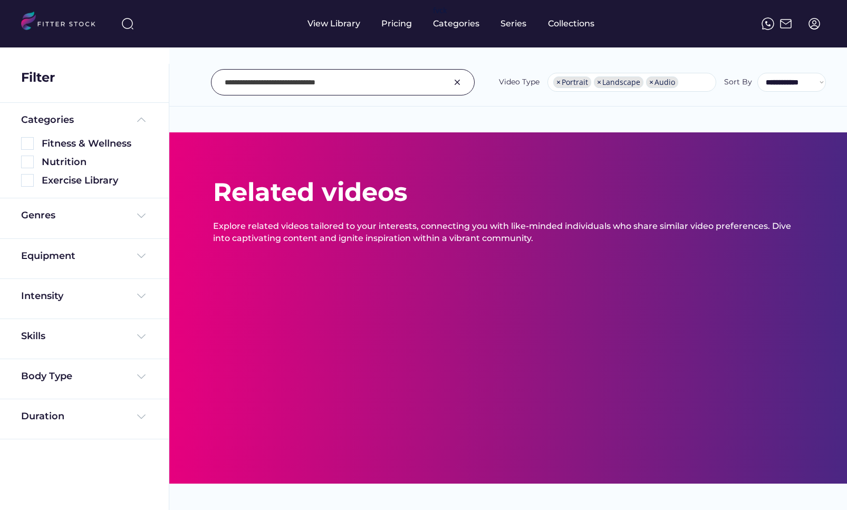
select select "**********"
click at [337, 83] on input "input" at bounding box center [330, 82] width 210 height 22
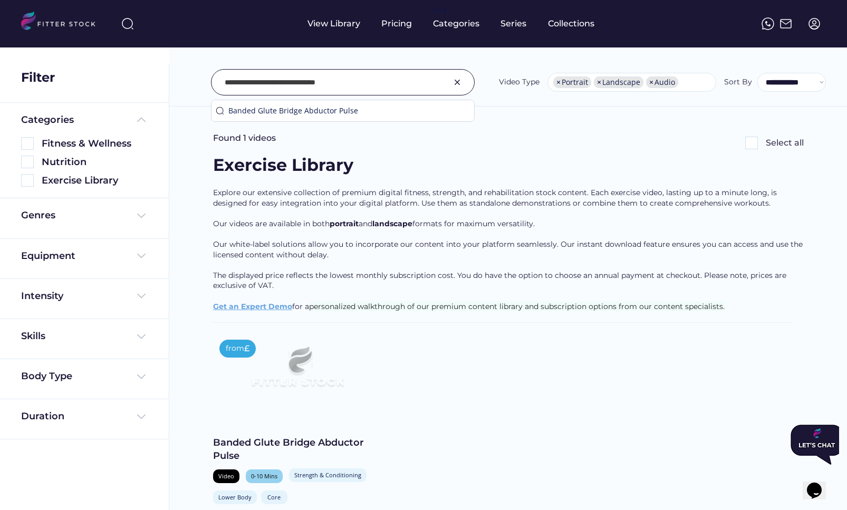
paste input "**********"
type input "**********"
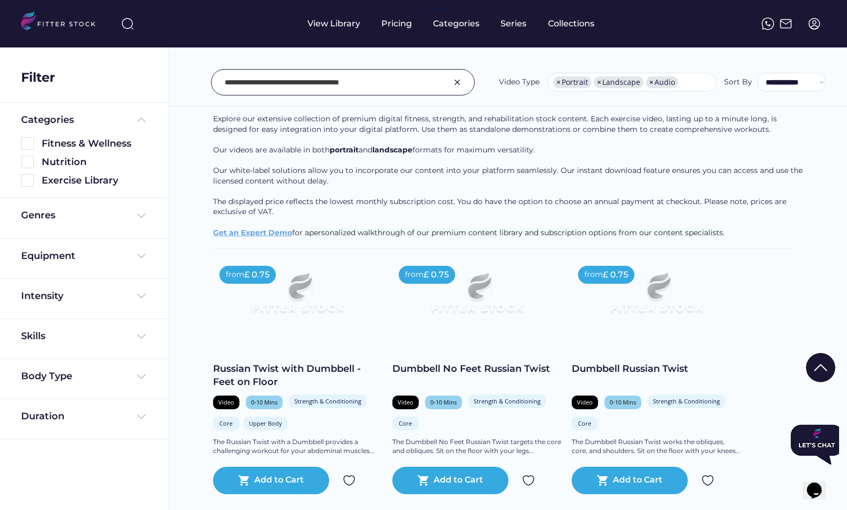
scroll to position [89, 0]
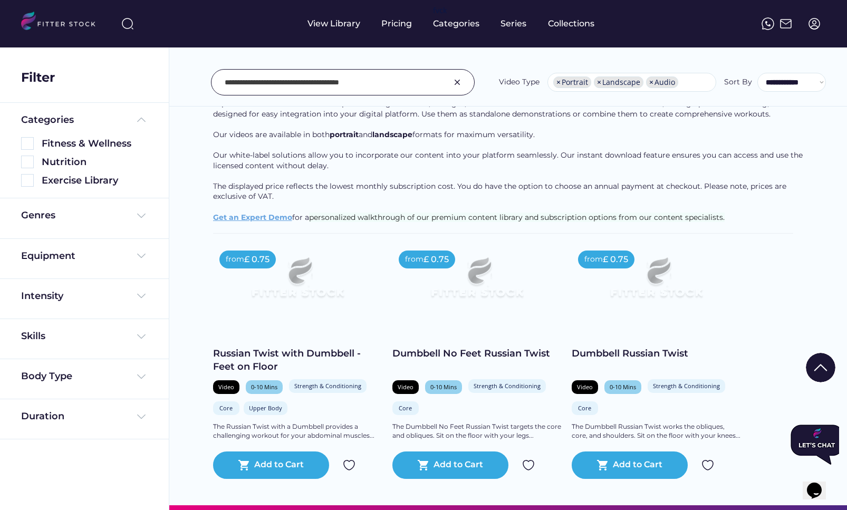
click at [309, 348] on div "Russian Twist with Dumbbell - Feet on Floor" at bounding box center [297, 360] width 169 height 26
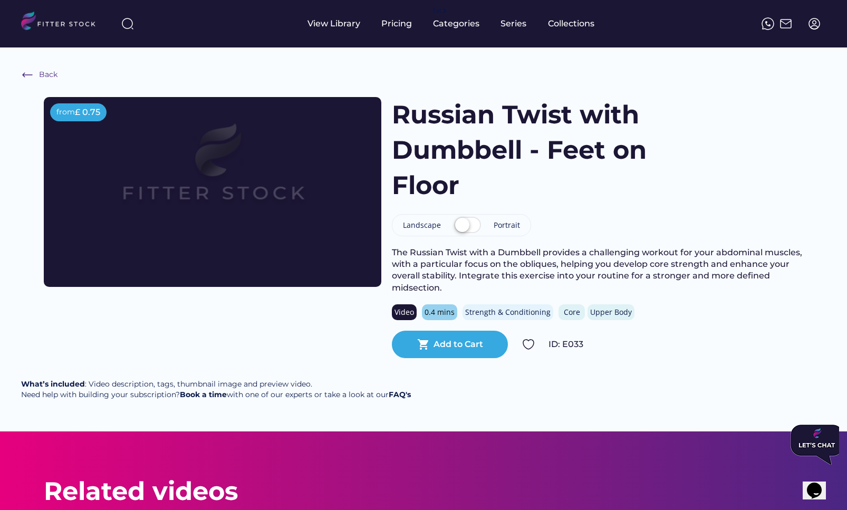
click at [47, 77] on div "Back" at bounding box center [48, 75] width 18 height 11
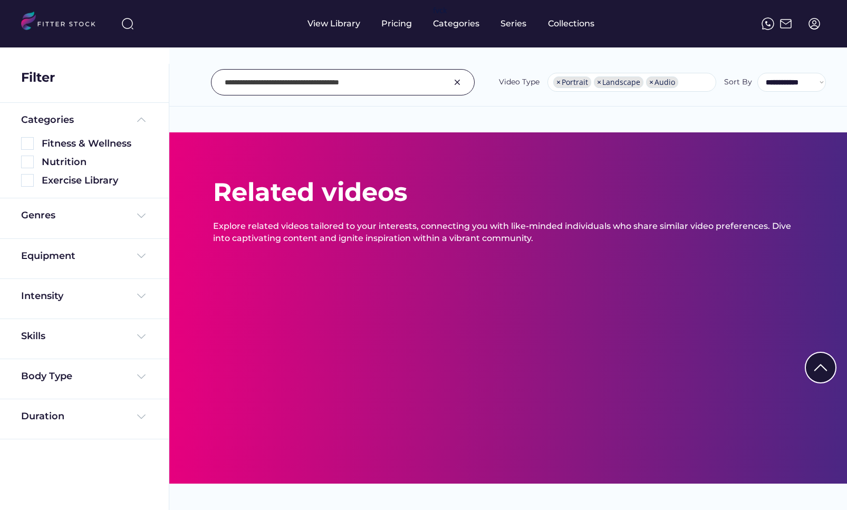
select select "**********"
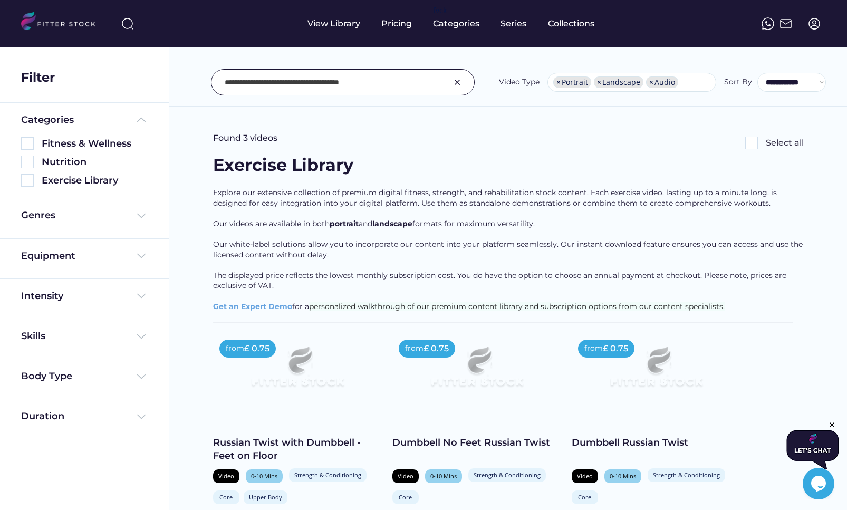
click at [353, 80] on input "input" at bounding box center [330, 82] width 210 height 22
paste input "**********"
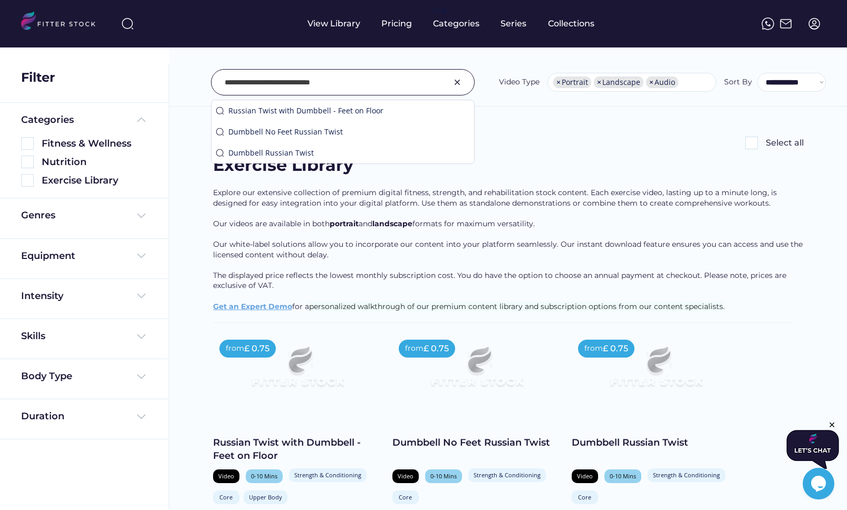
type input "**********"
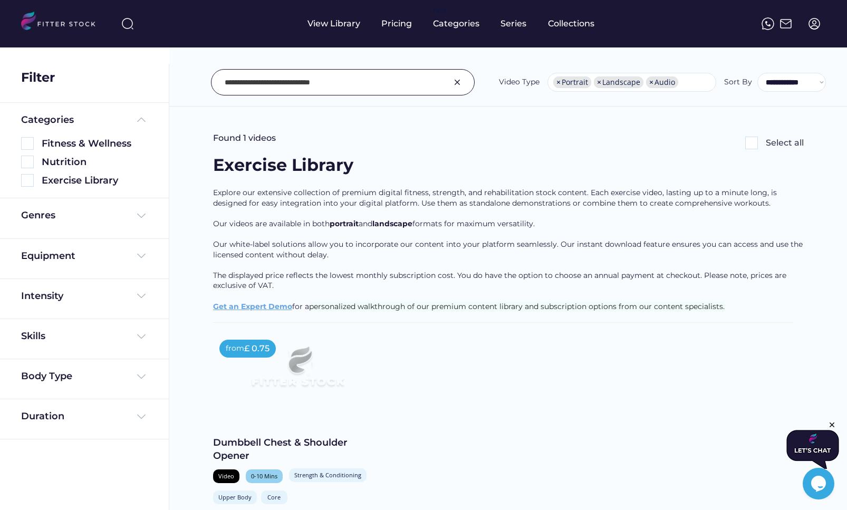
click at [297, 440] on div "Dumbbell Chest & Shoulder Opener" at bounding box center [297, 449] width 169 height 26
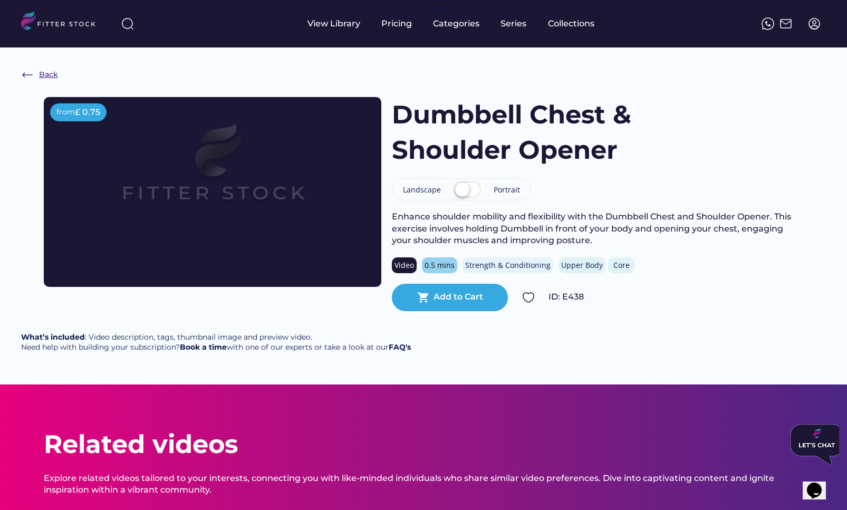
click at [43, 70] on div "Back" at bounding box center [48, 75] width 19 height 11
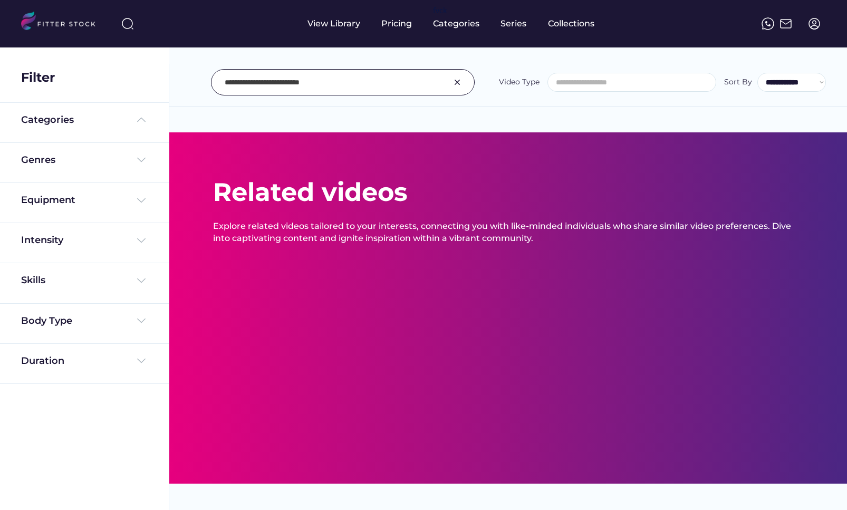
select select "**********"
type input "**********"
select select "**********"
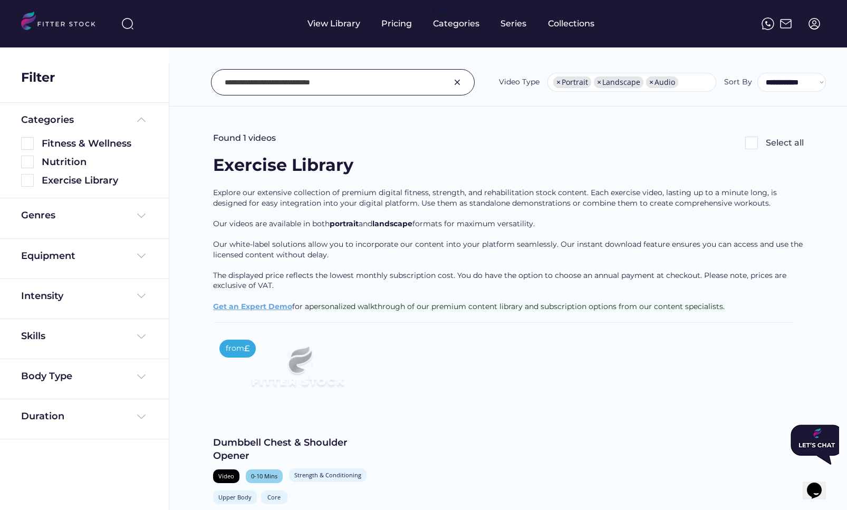
scroll to position [0, 0]
click at [318, 78] on input "input" at bounding box center [330, 82] width 210 height 22
paste input "**********"
type input "**********"
click at [280, 444] on div "Dumbbell Arnold Chest & Shoulder Press" at bounding box center [297, 449] width 169 height 26
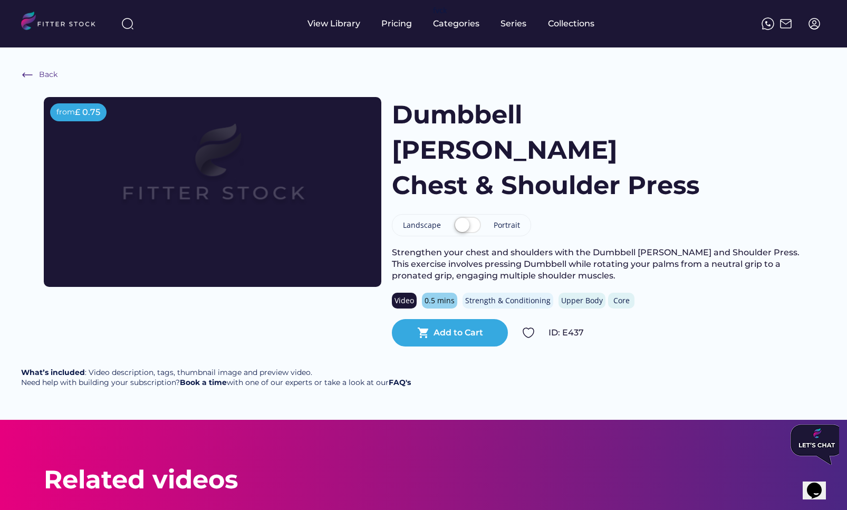
click at [60, 76] on div "Back from £ 0.75 Dumbbell [PERSON_NAME] & Shoulder Press Landscape Portrait Str…" at bounding box center [423, 233] width 847 height 372
click at [47, 76] on div "Back" at bounding box center [48, 75] width 19 height 11
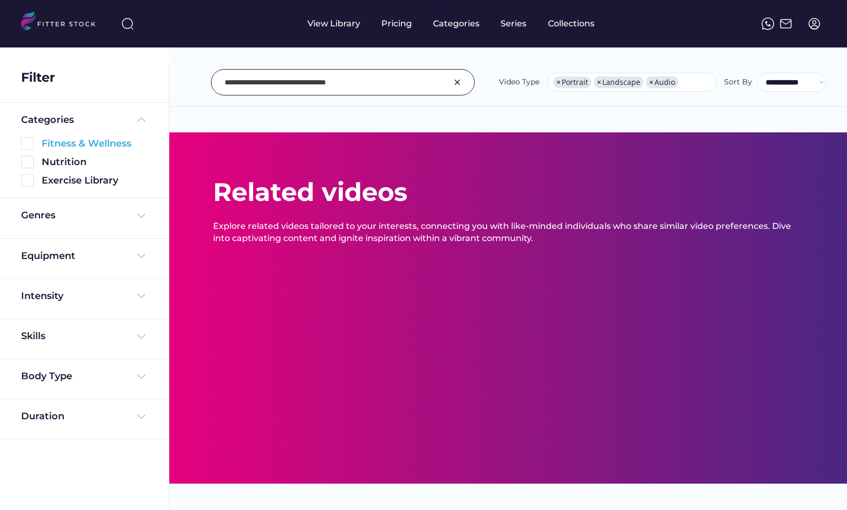
select select "**********"
click at [314, 77] on input "input" at bounding box center [330, 82] width 210 height 22
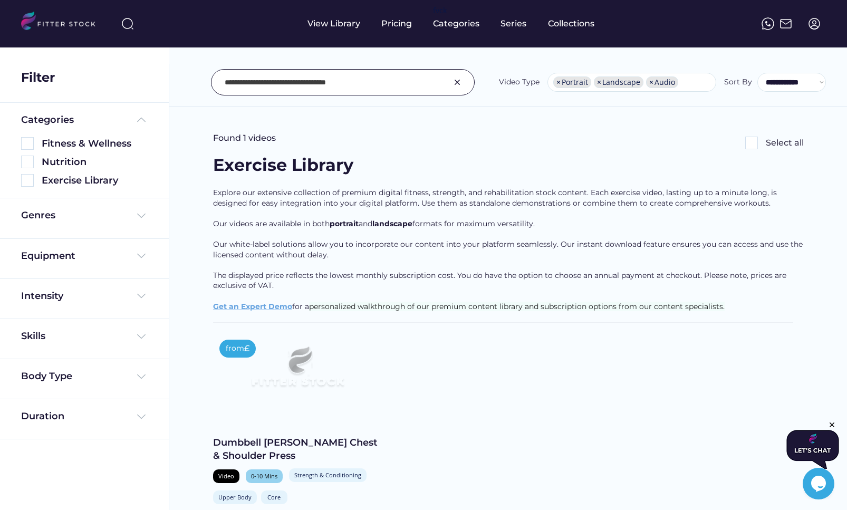
paste input "**********"
type input "**********"
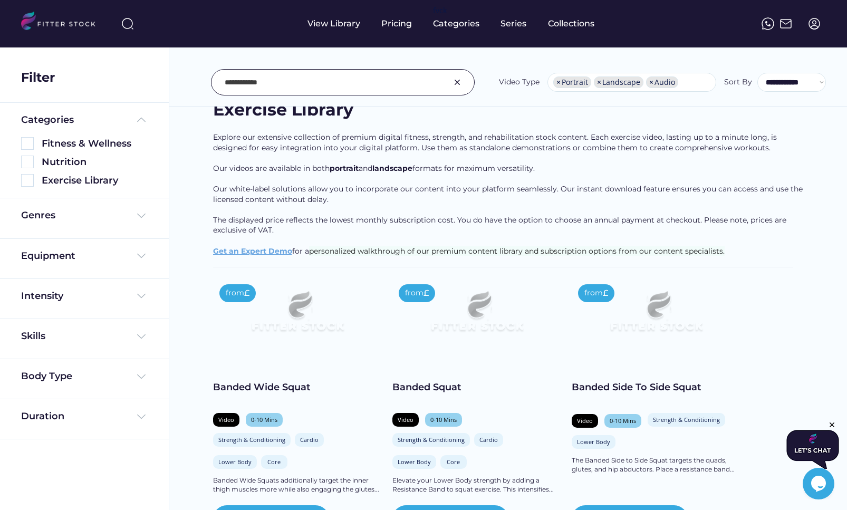
scroll to position [63, 0]
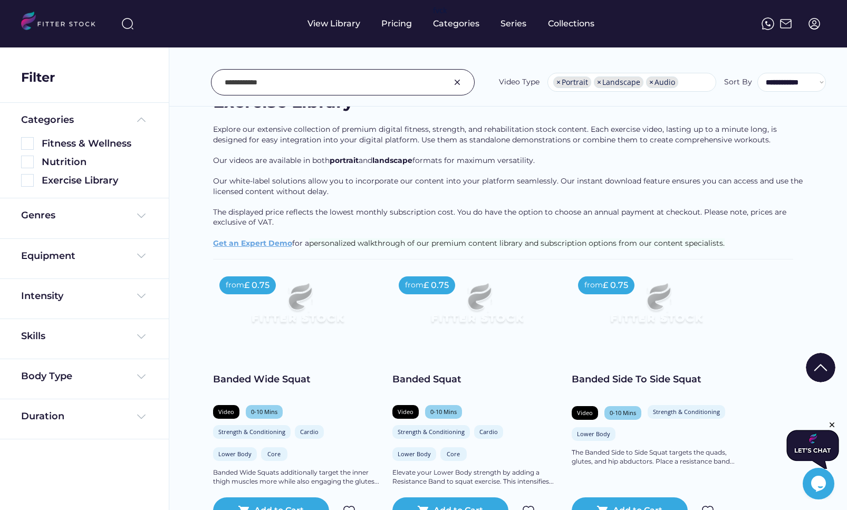
click at [440, 380] on div "Banded Squat" at bounding box center [476, 379] width 169 height 13
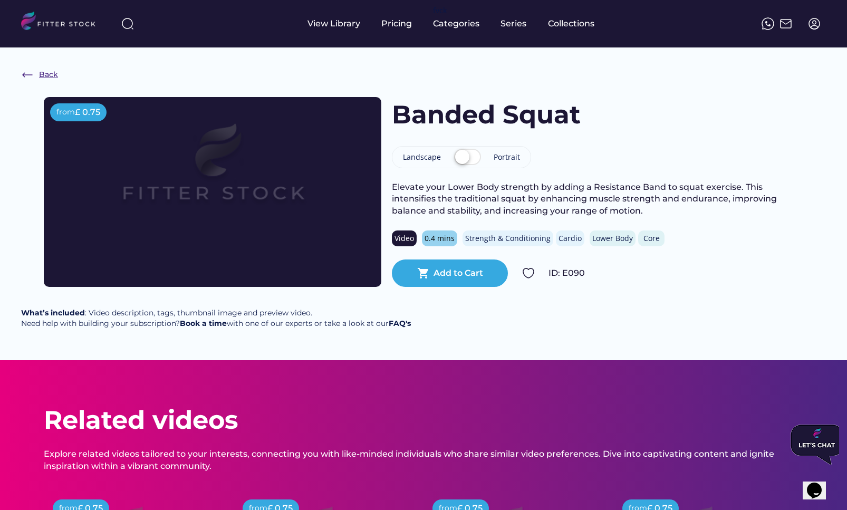
click at [48, 76] on div "Back" at bounding box center [48, 75] width 19 height 11
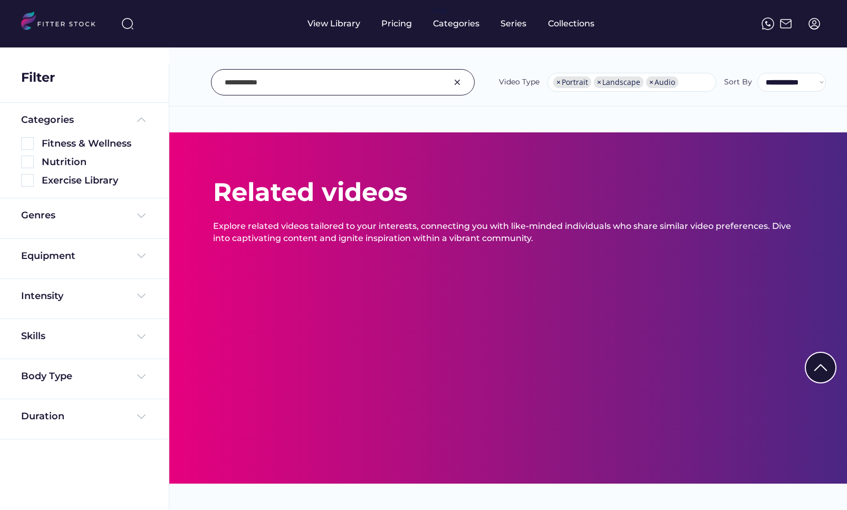
select select "**********"
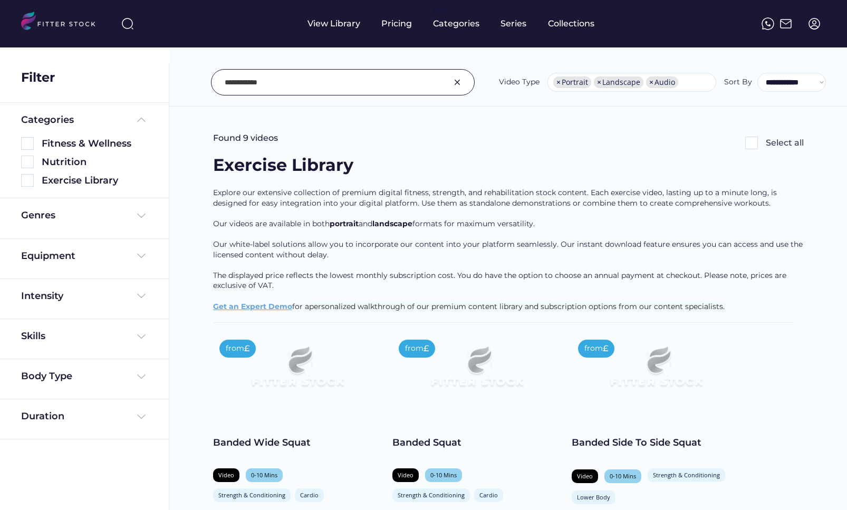
click at [320, 88] on input "input" at bounding box center [330, 82] width 210 height 22
paste input "**********"
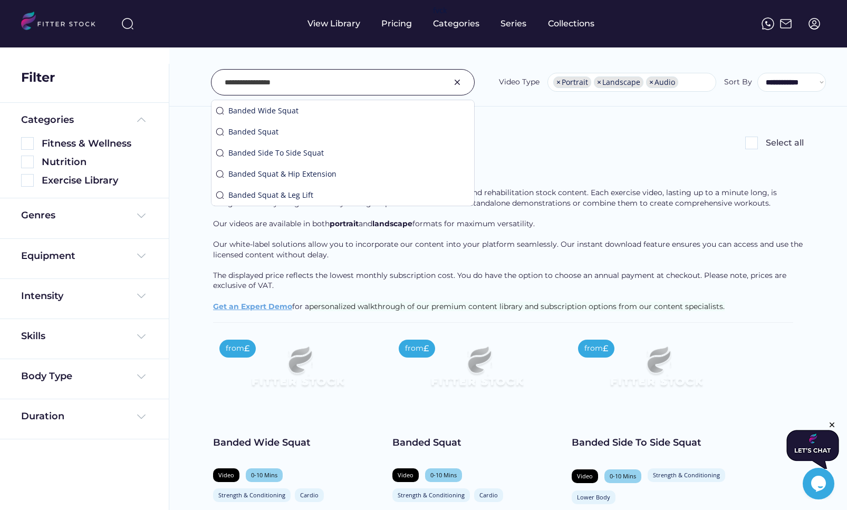
type input "**********"
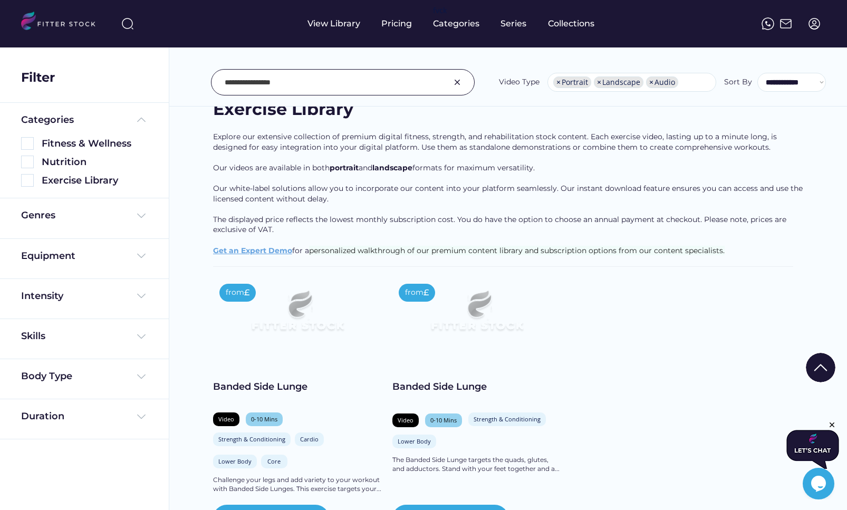
scroll to position [77, 0]
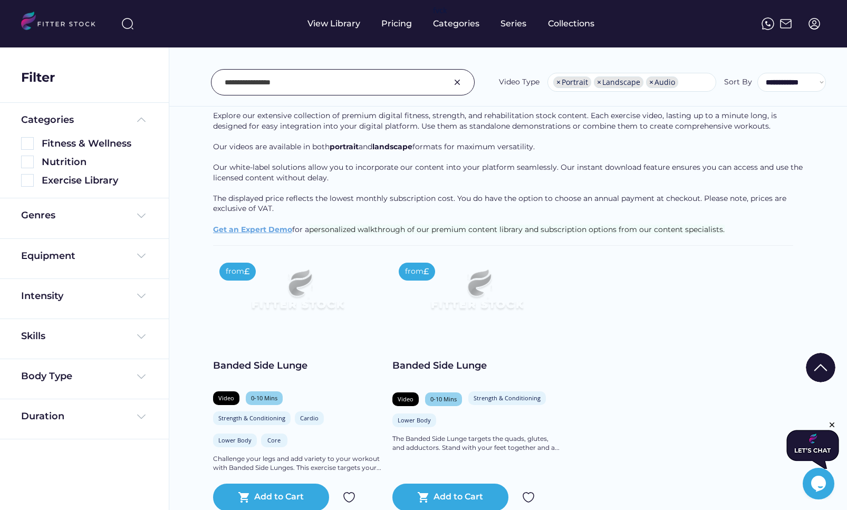
click at [283, 371] on div "Banded Side Lunge" at bounding box center [297, 365] width 169 height 13
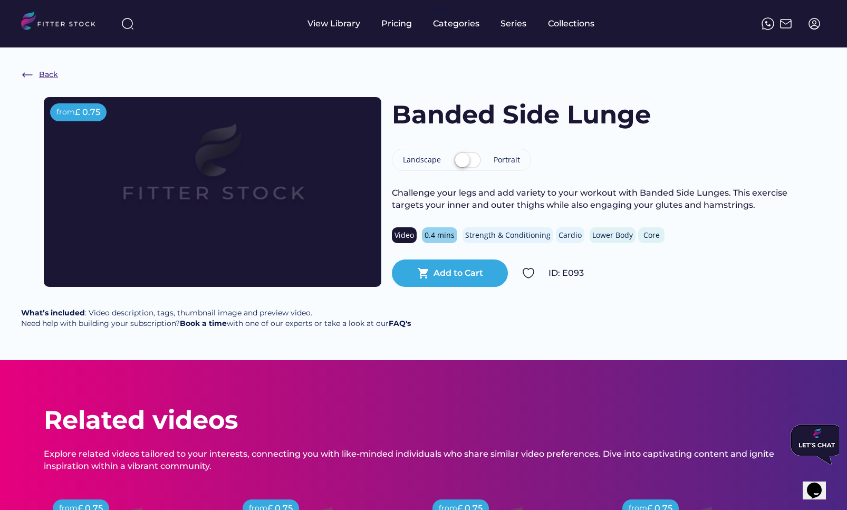
click at [58, 71] on div "Back from £ 0.75 Banded Side Lunge Landscape Portrait Challenge your legs and a…" at bounding box center [423, 203] width 847 height 313
click at [50, 71] on div "Back" at bounding box center [48, 75] width 19 height 11
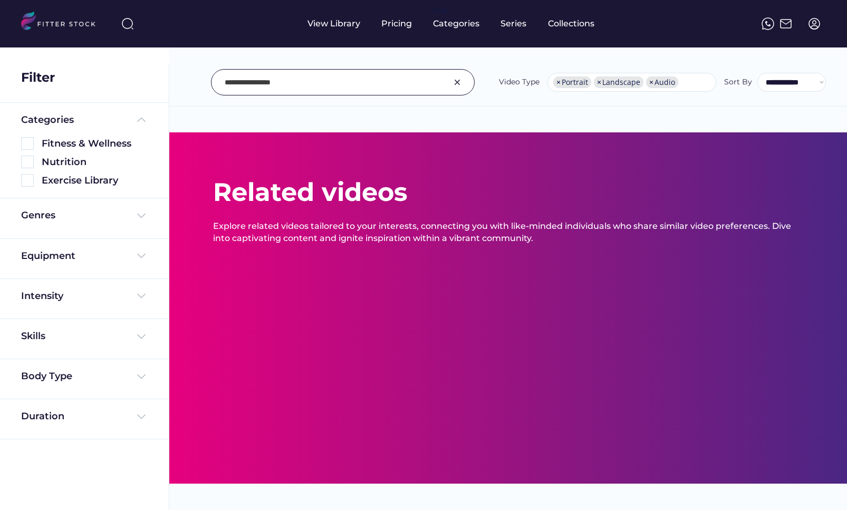
select select "**********"
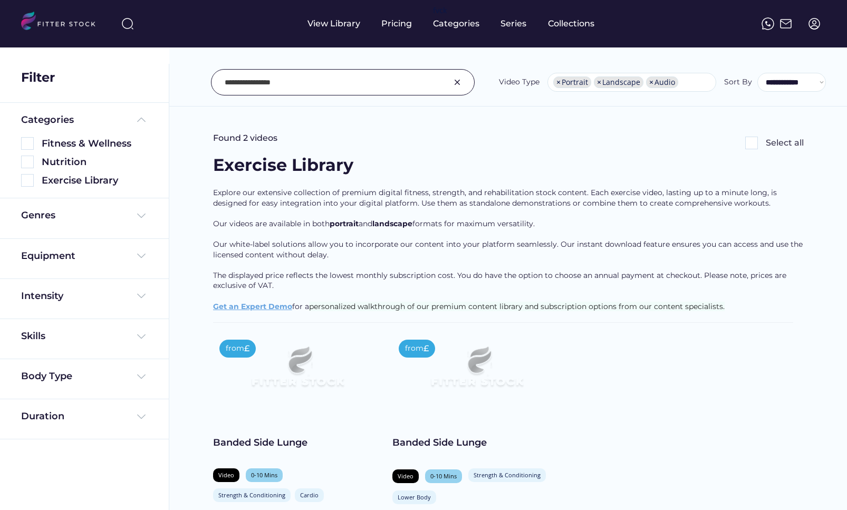
click at [312, 78] on input "input" at bounding box center [330, 82] width 210 height 22
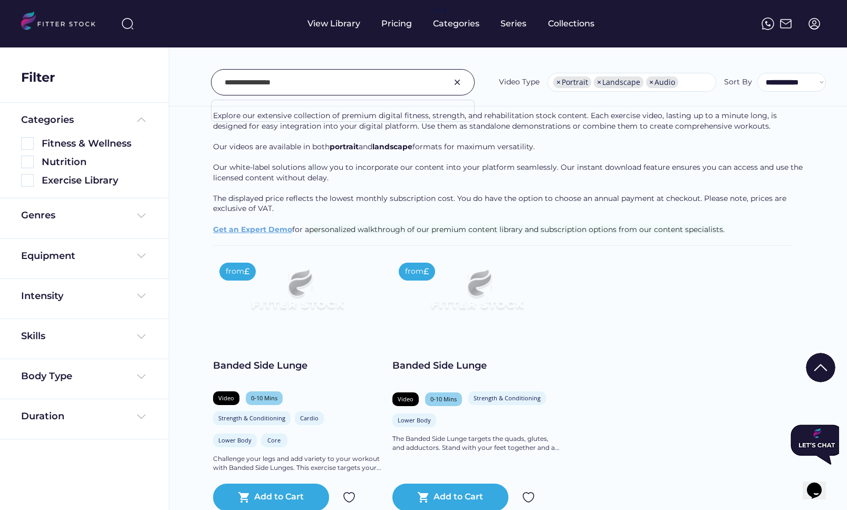
scroll to position [0, 0]
paste input "**********"
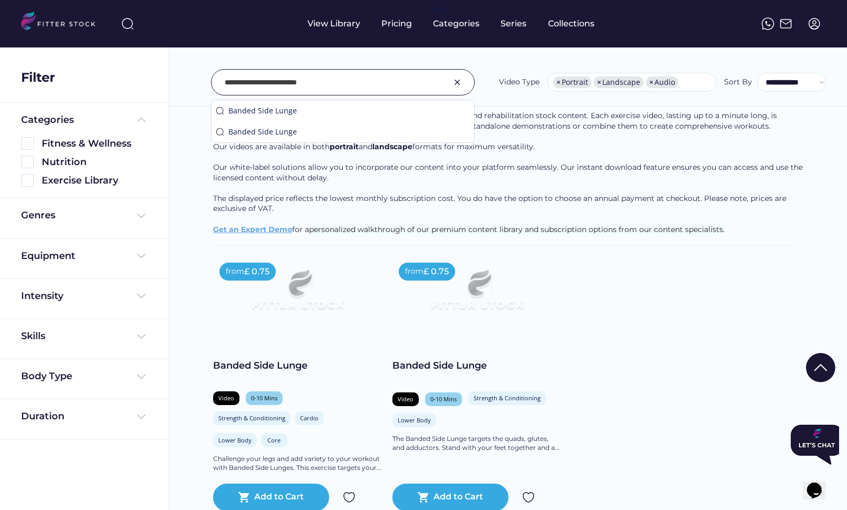
type input "**********"
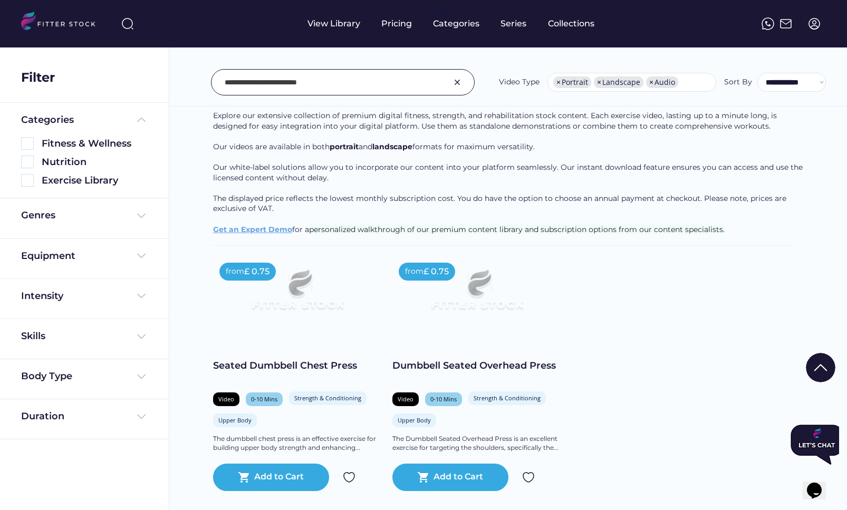
click at [305, 361] on div "Seated Dumbbell Chest Press" at bounding box center [297, 365] width 169 height 13
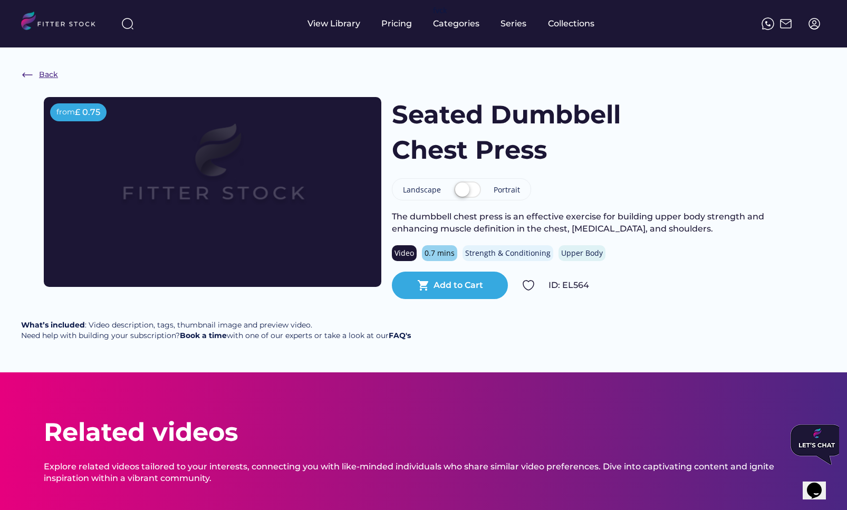
click at [43, 79] on div "Back" at bounding box center [48, 75] width 19 height 11
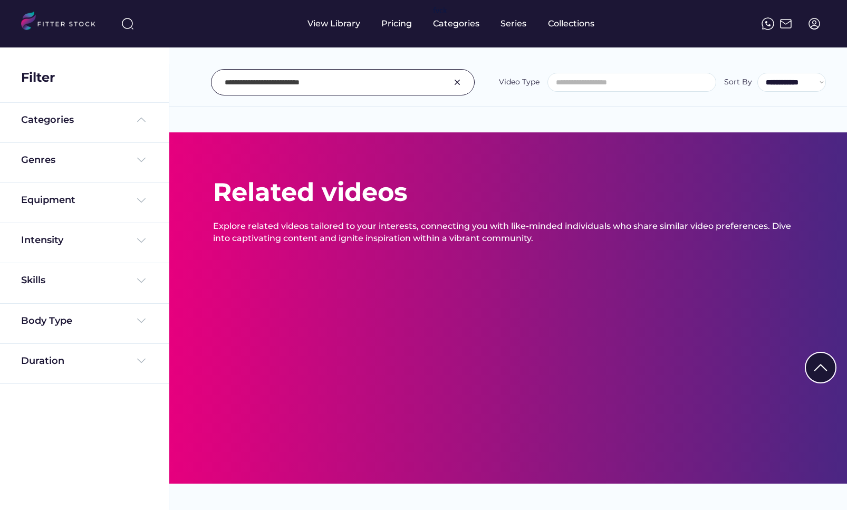
select select "**********"
type input "**********"
select select "**********"
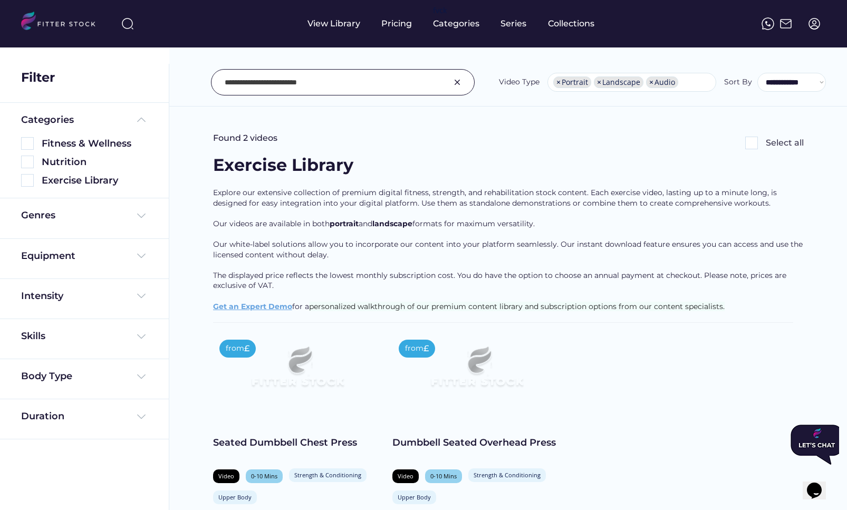
scroll to position [0, 0]
click at [290, 92] on input "input" at bounding box center [330, 82] width 210 height 22
paste input "**********"
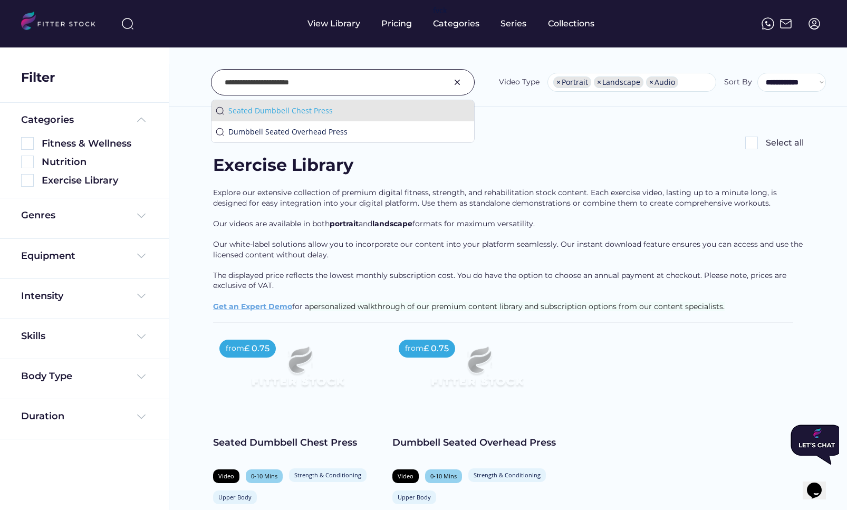
type input "**********"
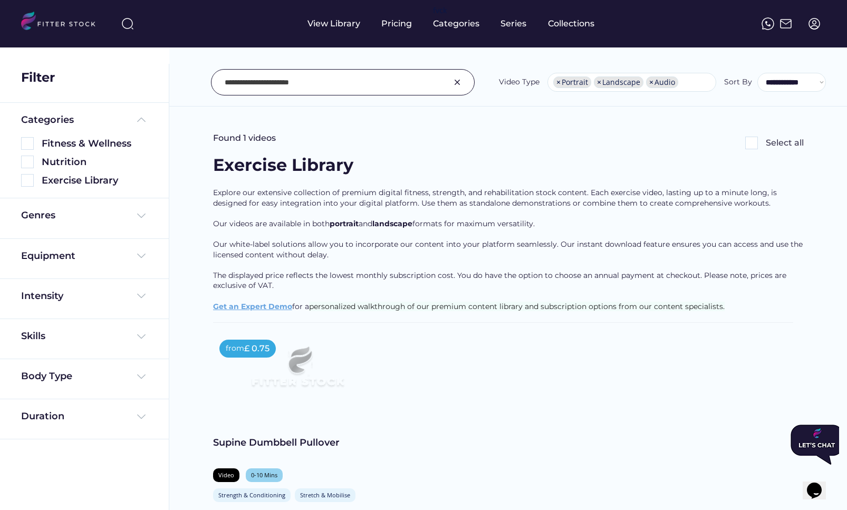
click at [277, 442] on div "Supine Dumbbell Pullover" at bounding box center [297, 442] width 169 height 13
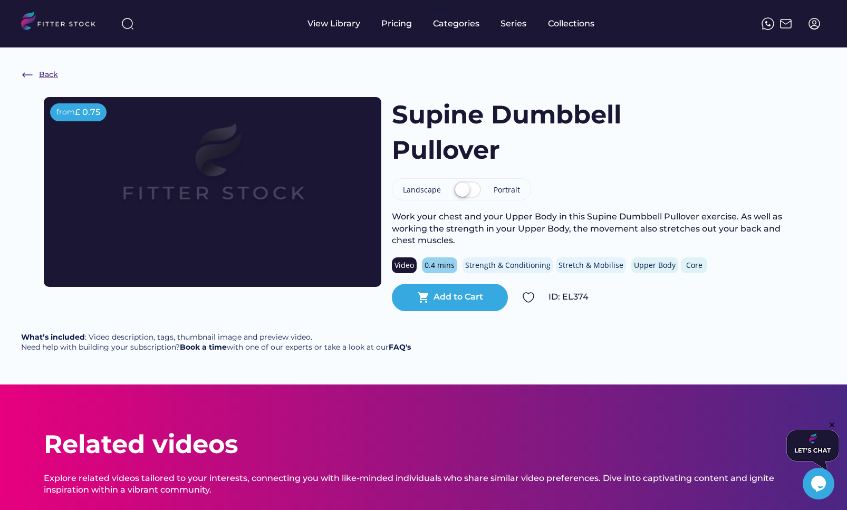
click at [47, 74] on div "Back" at bounding box center [48, 75] width 19 height 11
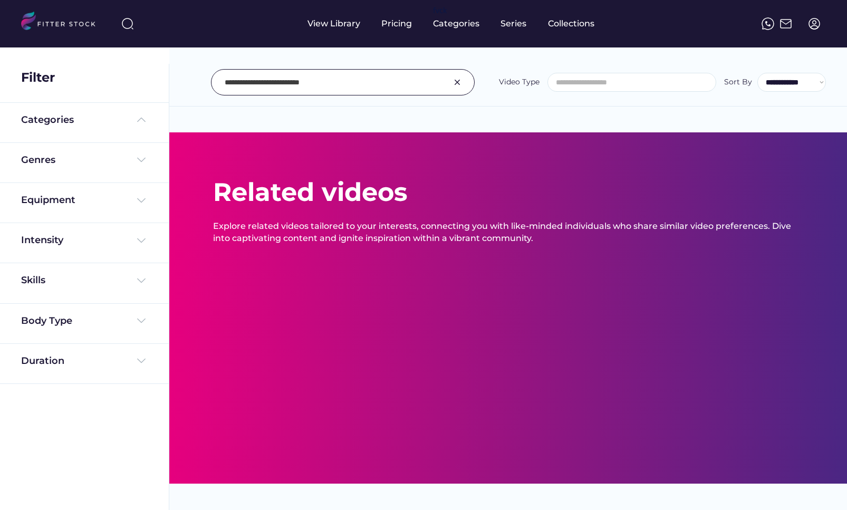
select select "**********"
type input "**********"
select select "**********"
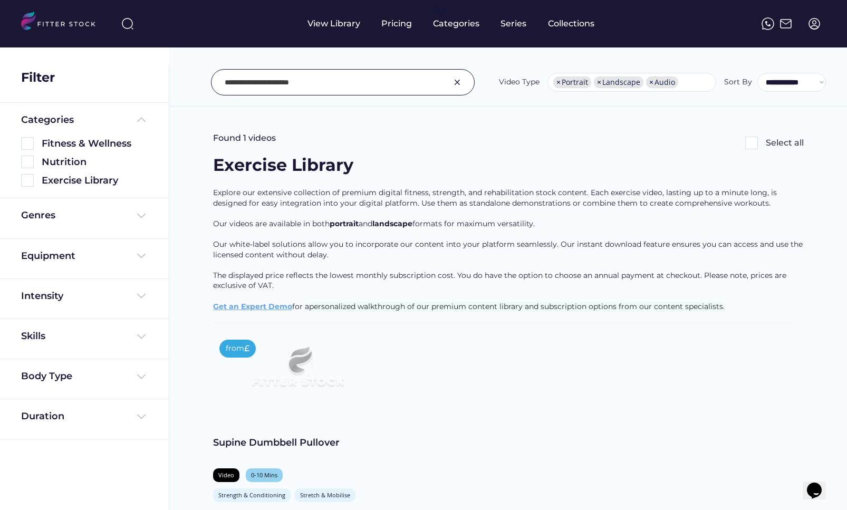
scroll to position [0, 0]
click at [282, 85] on input "input" at bounding box center [330, 82] width 210 height 22
paste input "**********"
type input "**********"
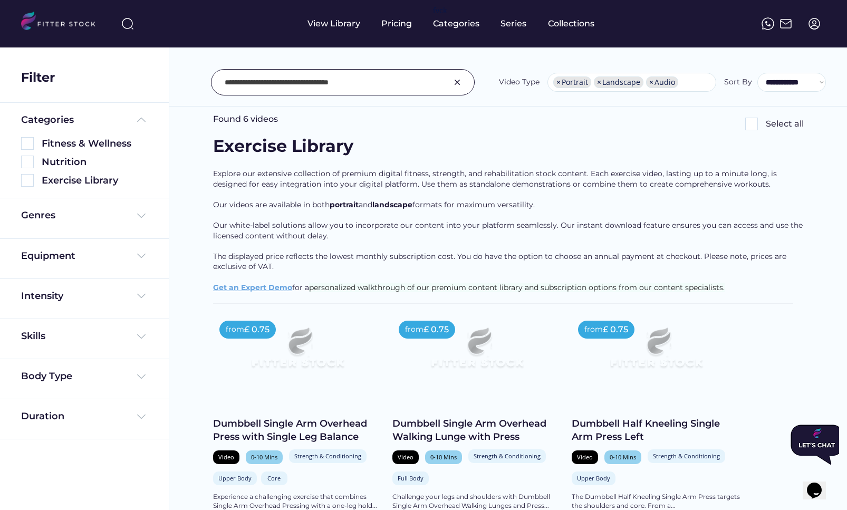
scroll to position [21, 0]
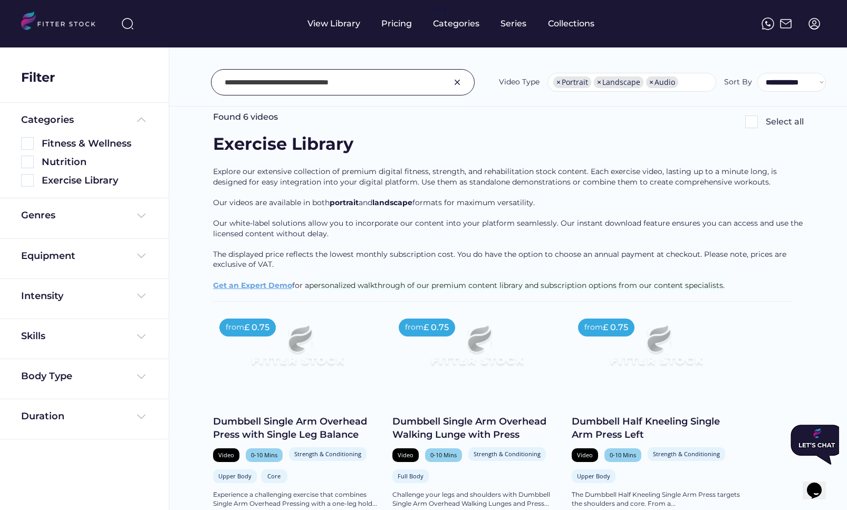
click at [260, 427] on div "Dumbbell Single Arm Overhead Press with Single Leg Balance" at bounding box center [297, 428] width 169 height 26
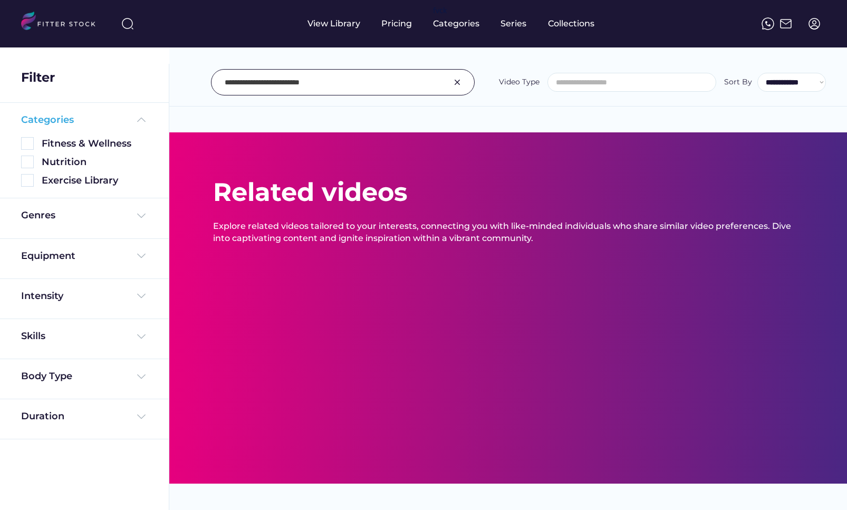
select select "**********"
type input "**********"
select select "**********"
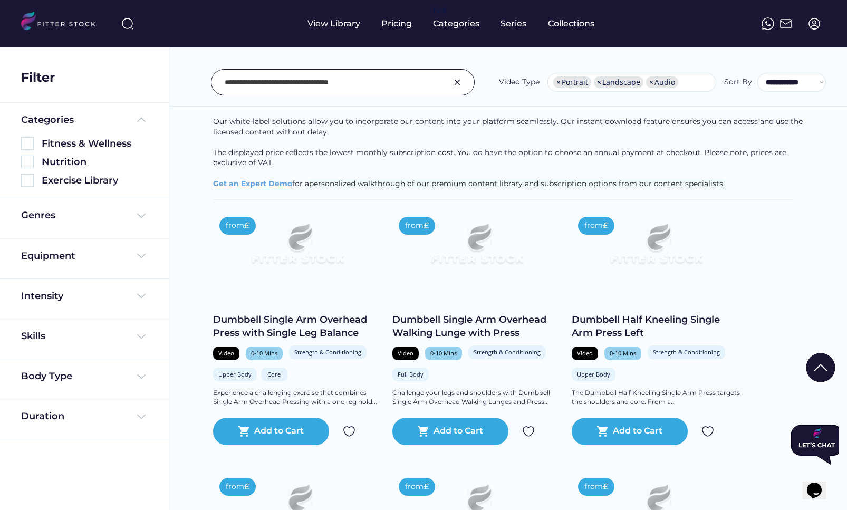
scroll to position [140, 0]
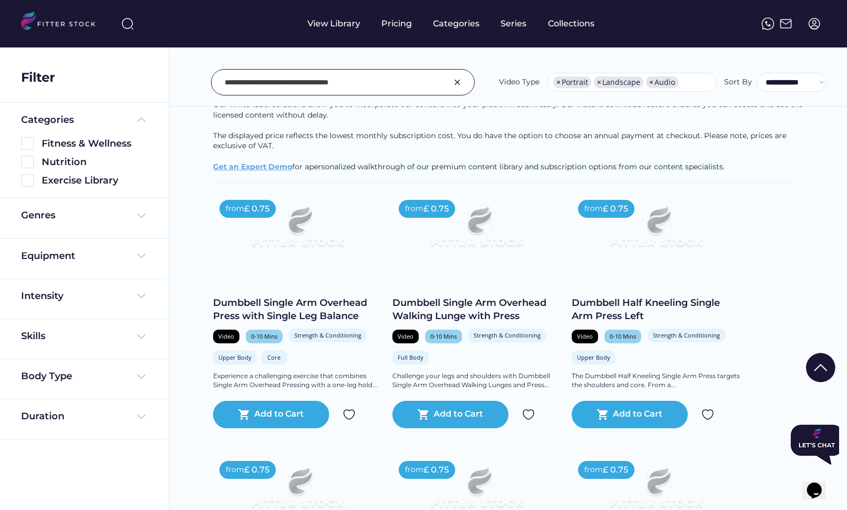
click at [298, 321] on div "Dumbbell Single Arm Overhead Press with Single Leg Balance" at bounding box center [297, 309] width 169 height 26
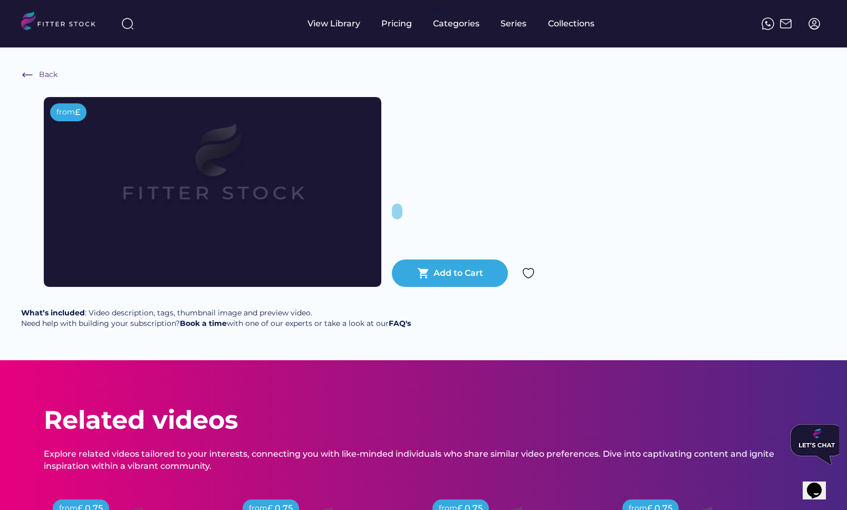
click at [812, 25] on img at bounding box center [814, 23] width 13 height 13
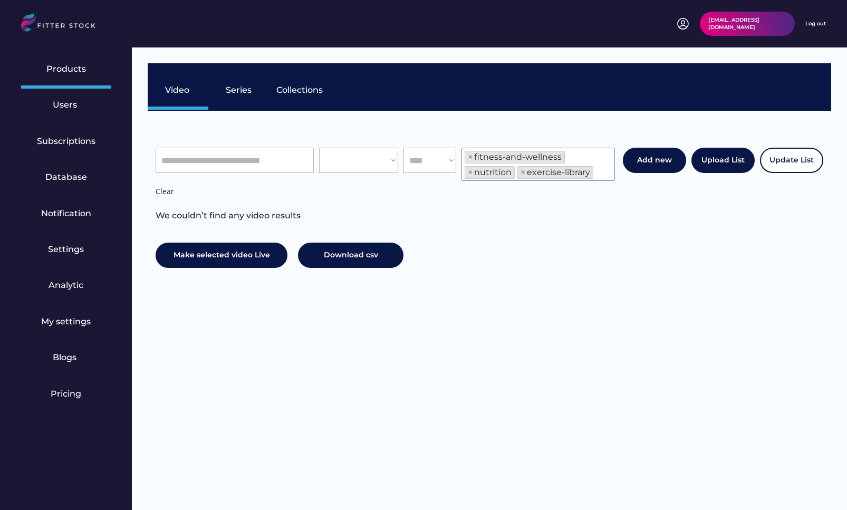
scroll to position [18, 0]
select select "**********"
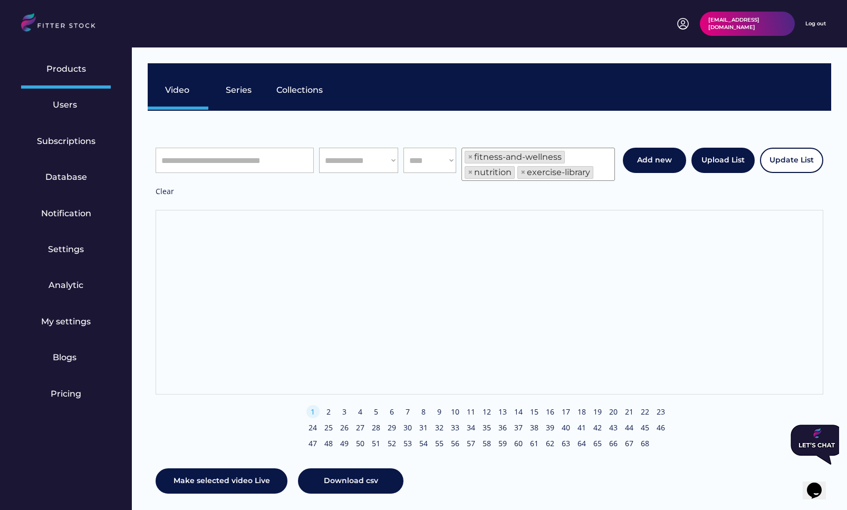
scroll to position [0, 0]
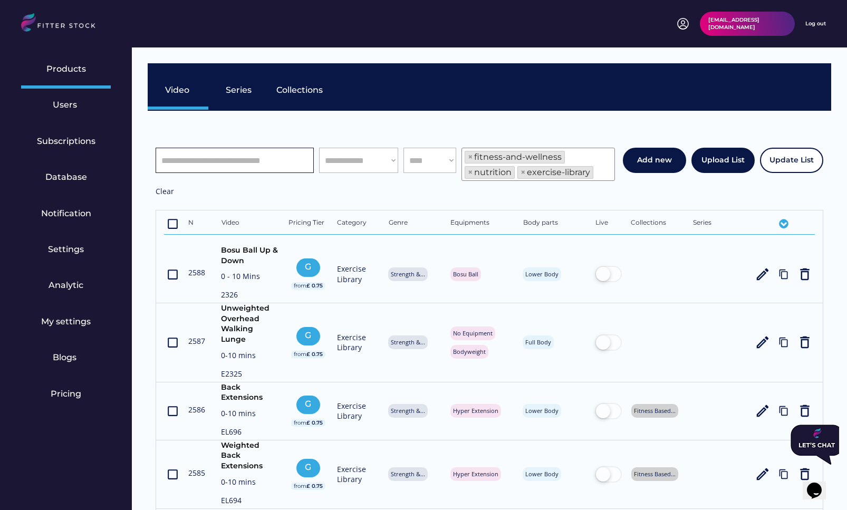
click at [274, 152] on input "input" at bounding box center [235, 160] width 158 height 25
paste input "**********"
type input "**********"
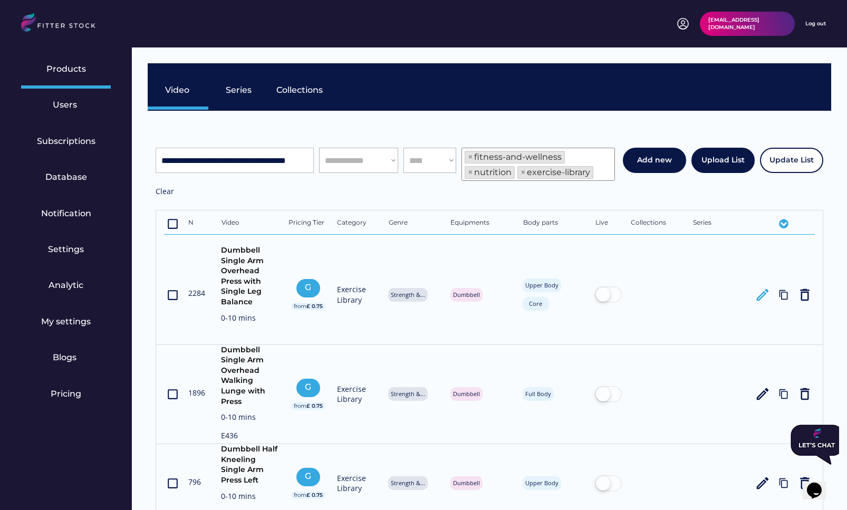
click at [759, 295] on text "edit" at bounding box center [763, 295] width 16 height 16
select select
select select "**********"
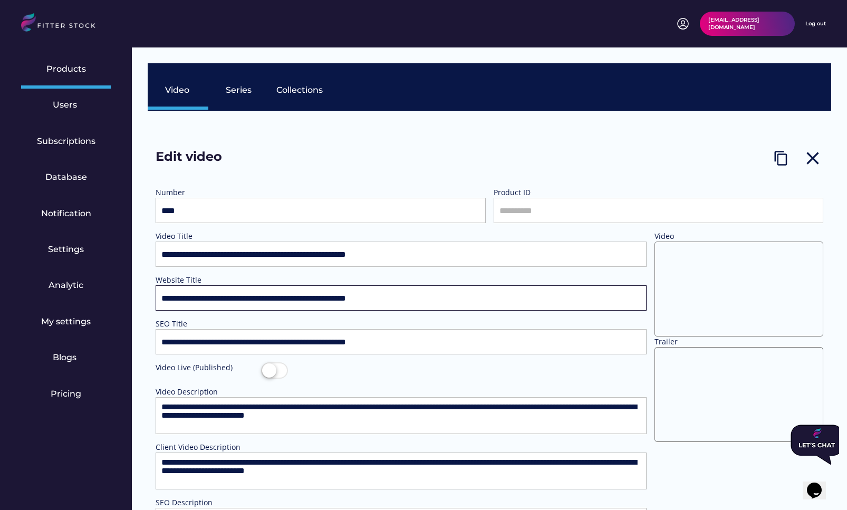
select select
select select "**********"
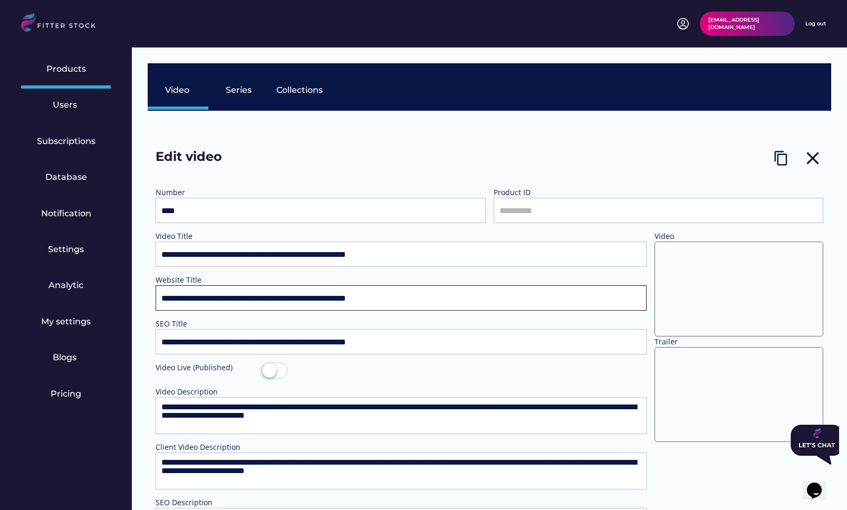
select select "**********"
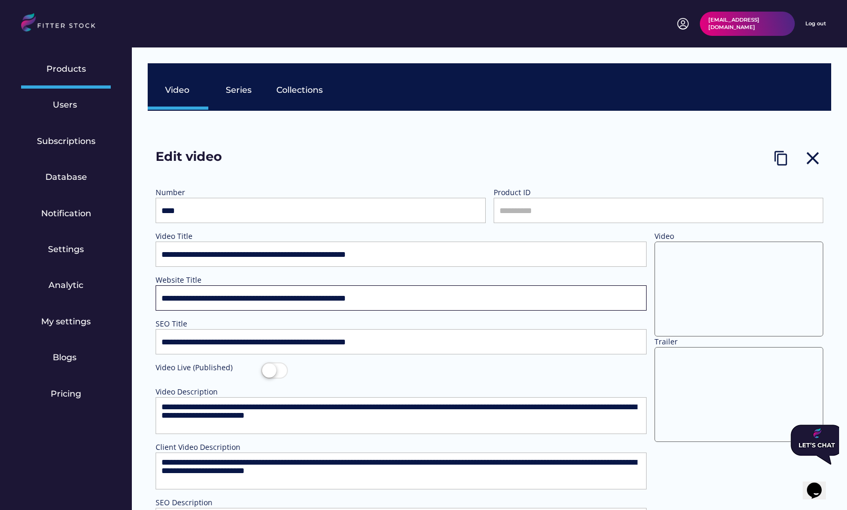
select select "**********"
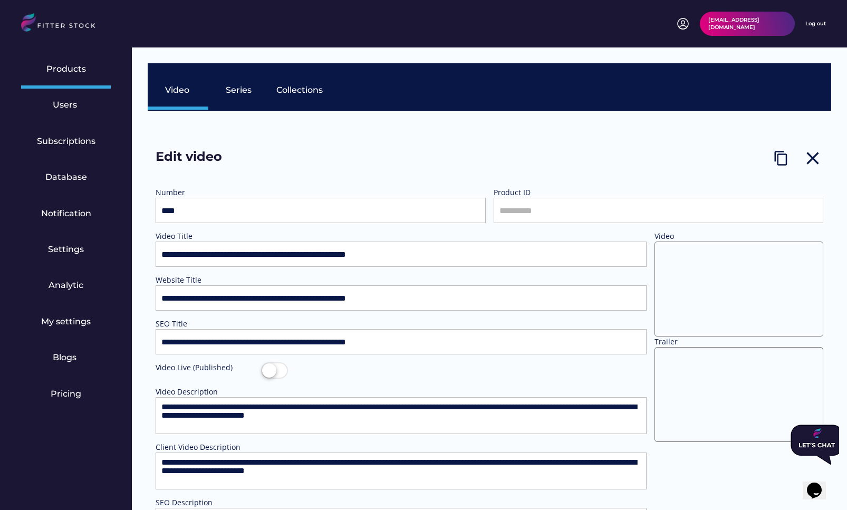
select select "**********"
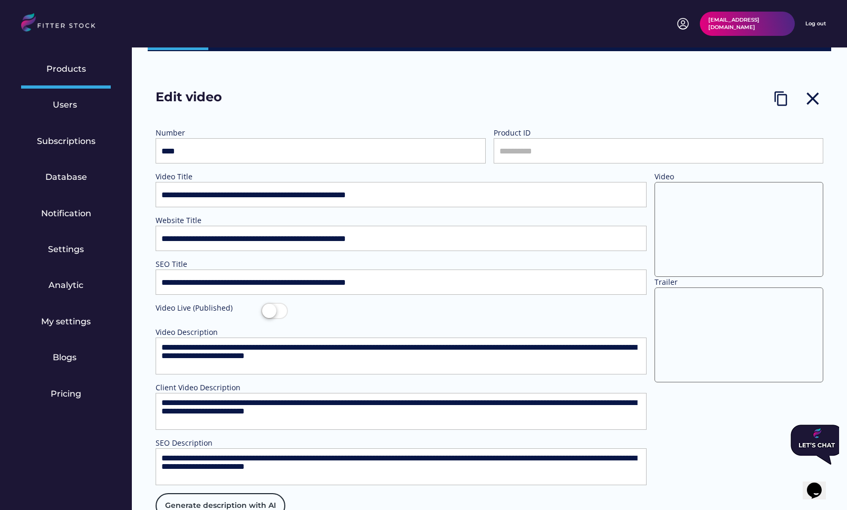
scroll to position [53, 0]
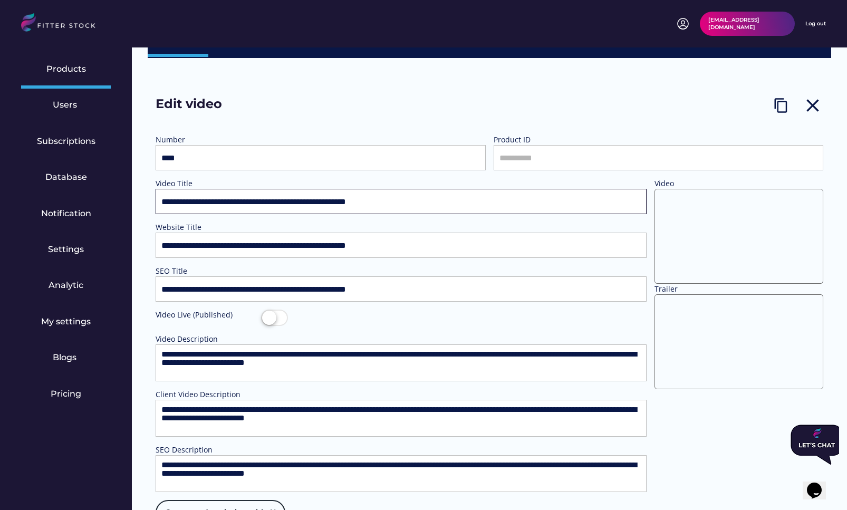
click at [448, 199] on input "input" at bounding box center [401, 201] width 491 height 25
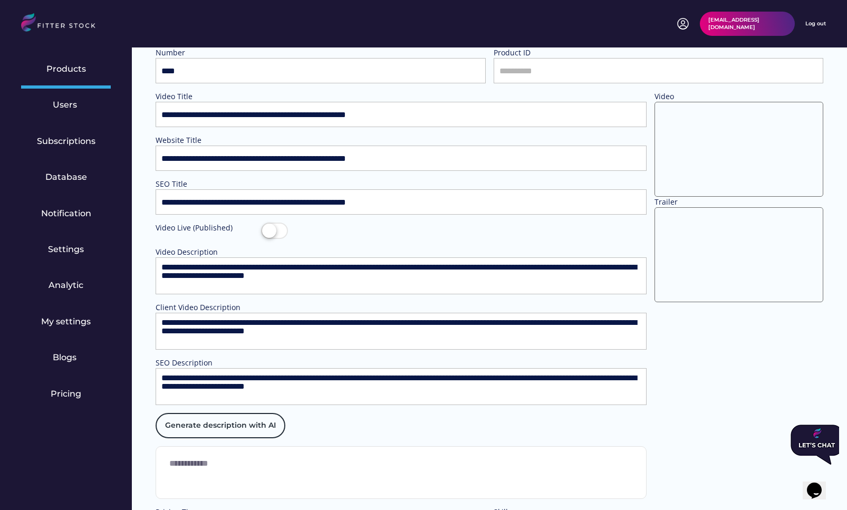
scroll to position [0, 0]
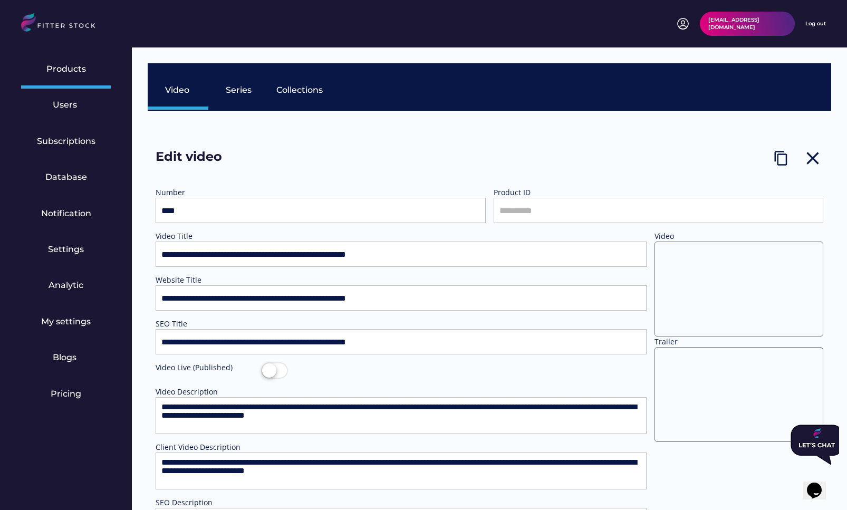
click at [581, 204] on input "input" at bounding box center [659, 210] width 330 height 25
click at [581, 217] on input "input" at bounding box center [659, 210] width 330 height 25
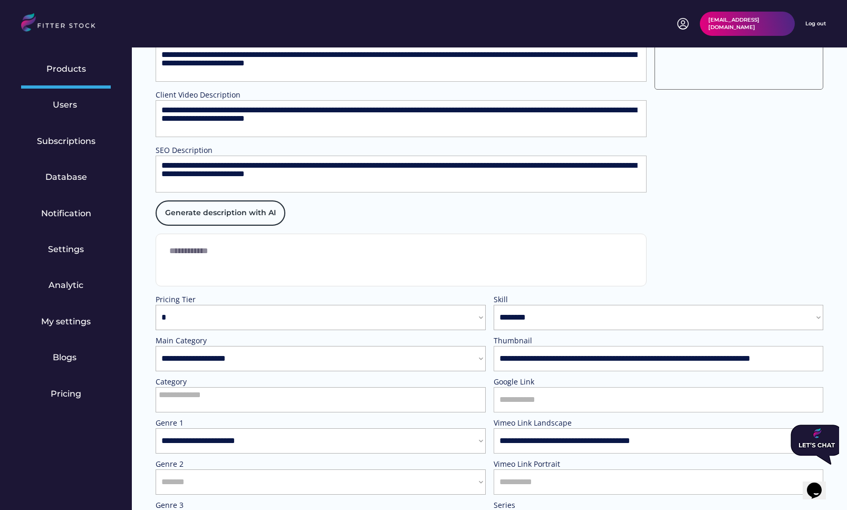
scroll to position [855, 0]
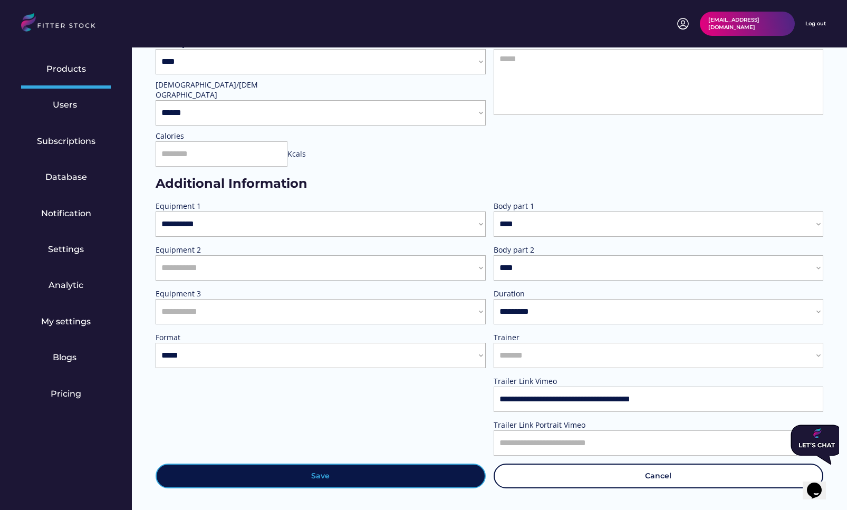
type input "****"
click at [377, 464] on button "Save" at bounding box center [321, 476] width 330 height 25
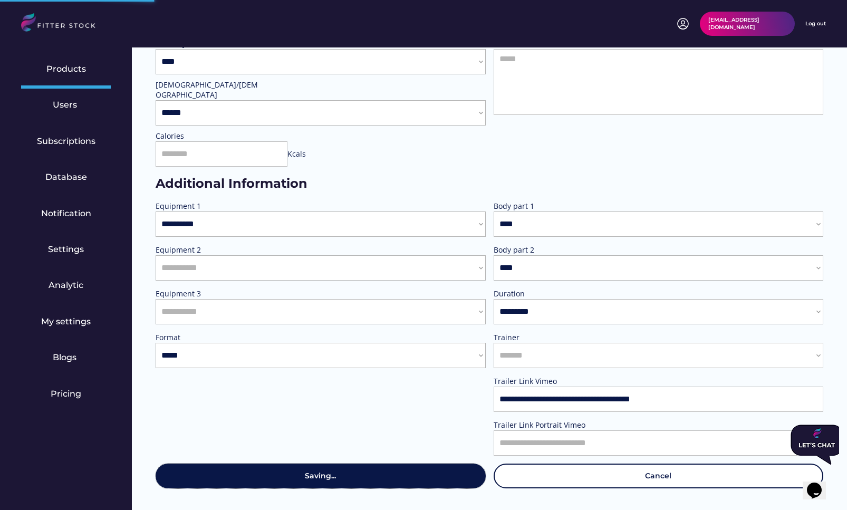
select select
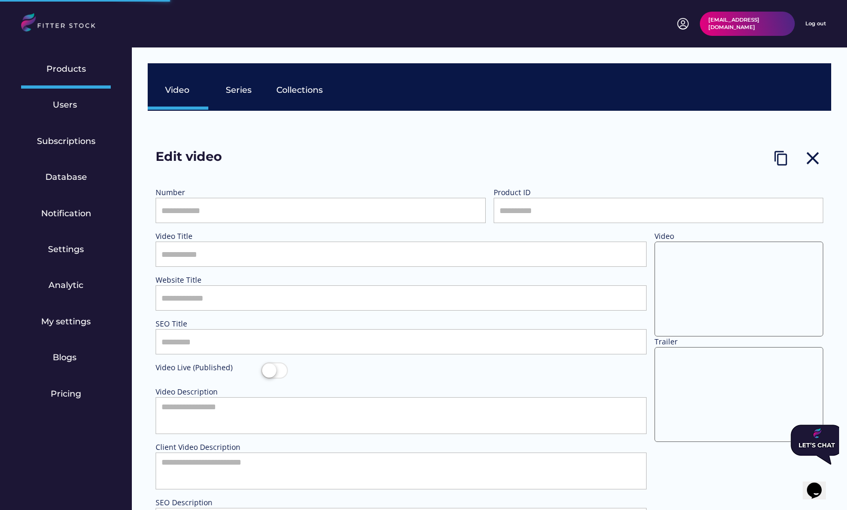
select select "**********"
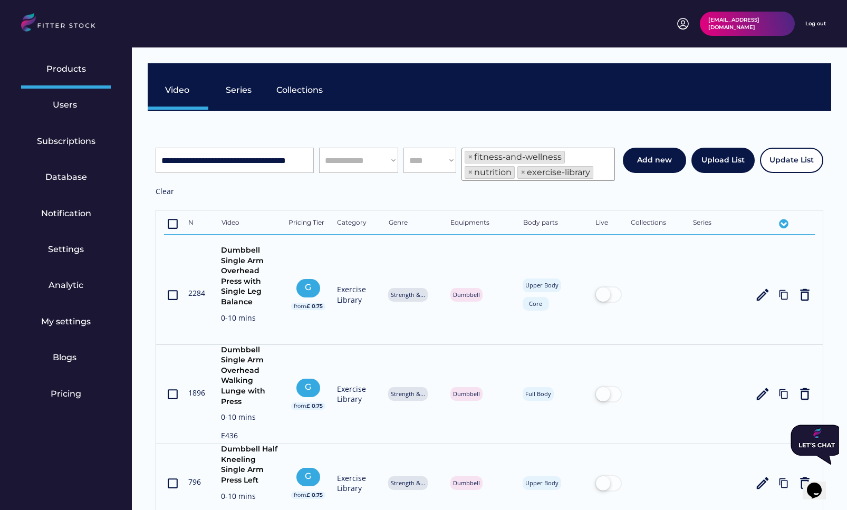
scroll to position [18, 0]
click at [215, 162] on input "input" at bounding box center [235, 160] width 158 height 25
paste input "**********"
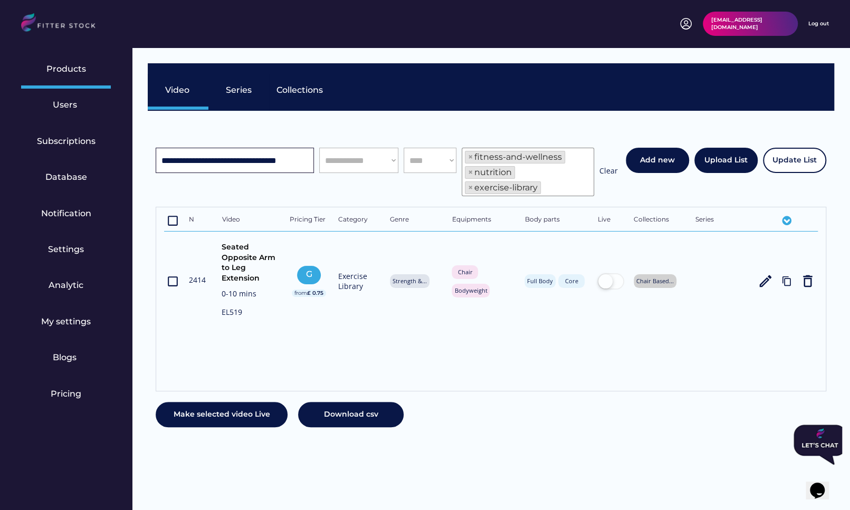
click at [268, 157] on input "input" at bounding box center [235, 160] width 158 height 25
paste input "**********"
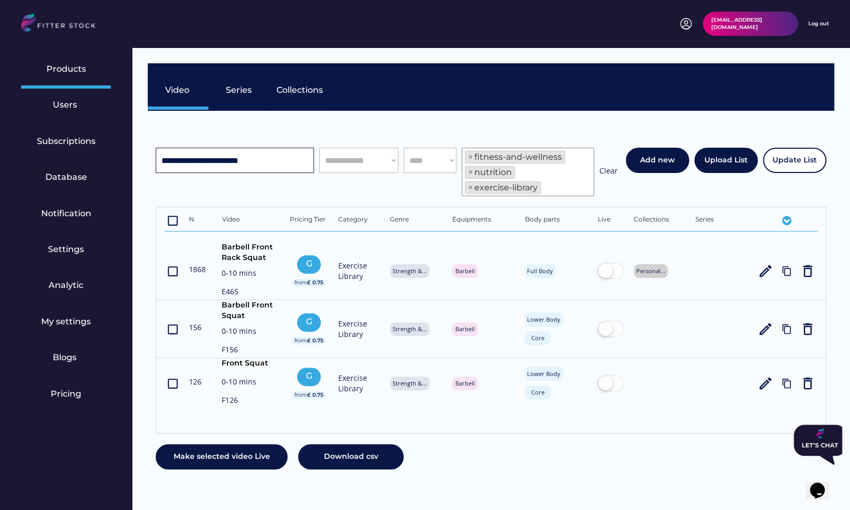
click at [233, 155] on input "input" at bounding box center [235, 160] width 158 height 25
paste input "**********"
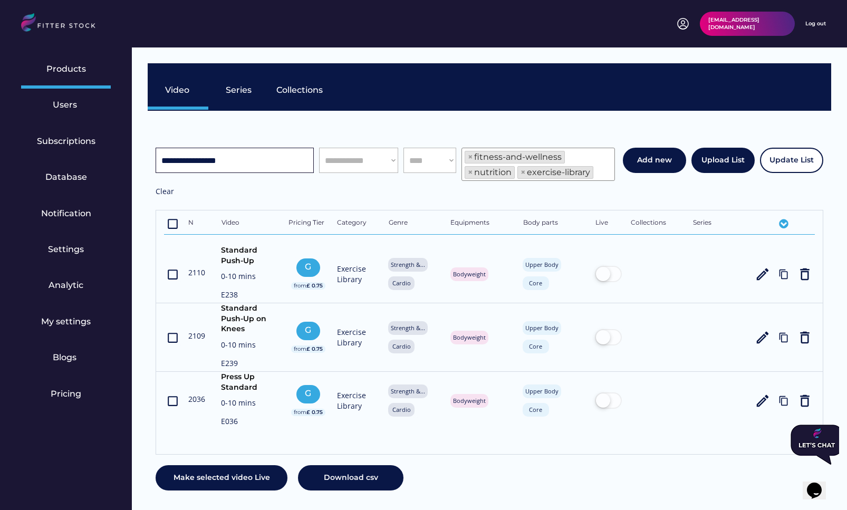
click at [220, 164] on input "input" at bounding box center [235, 160] width 158 height 25
paste input "**********"
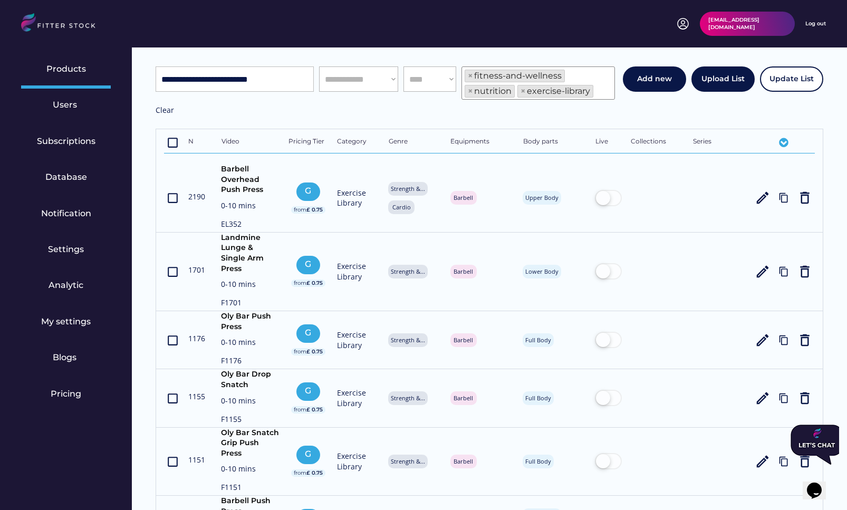
scroll to position [76, 0]
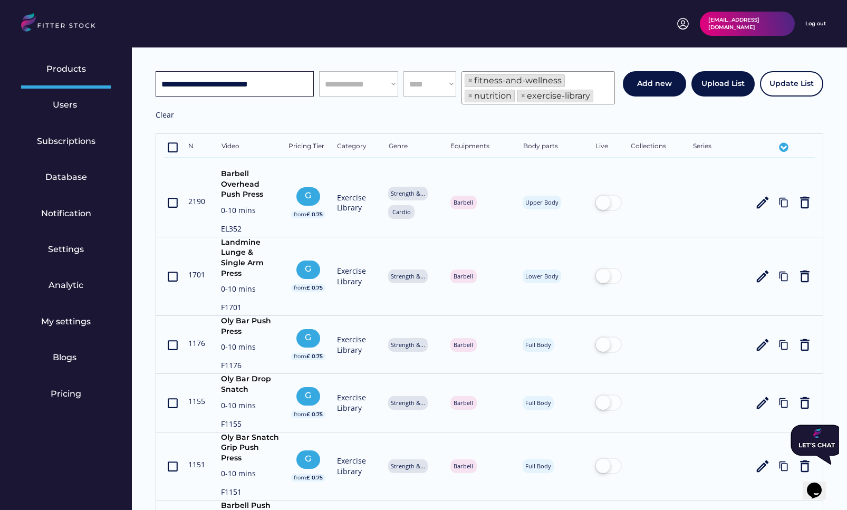
click at [222, 88] on input "input" at bounding box center [235, 83] width 158 height 25
paste input "**********"
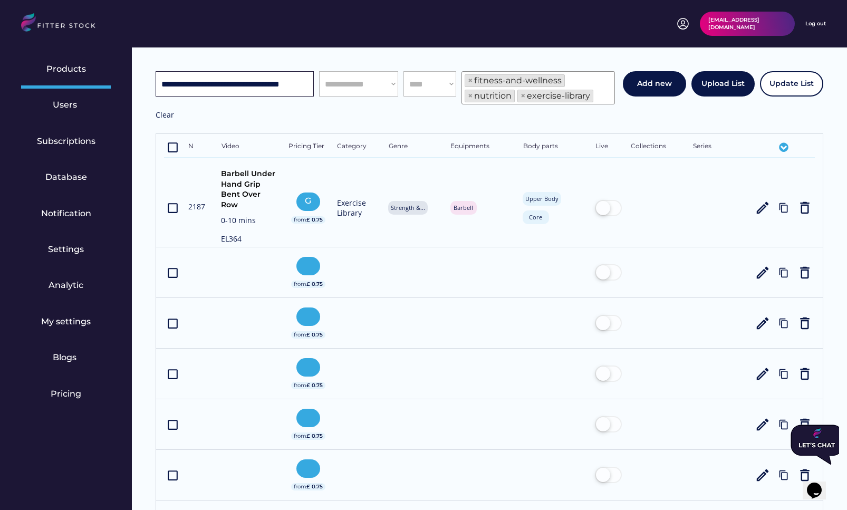
scroll to position [0, 0]
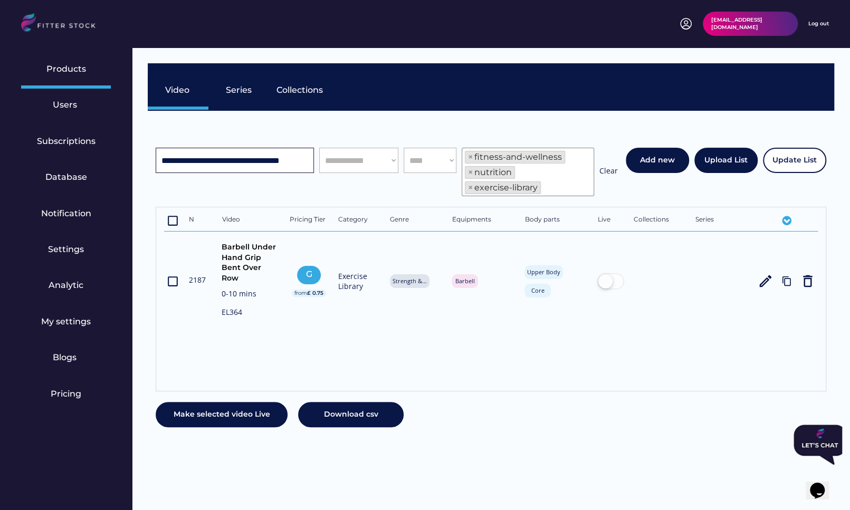
click at [242, 153] on input "input" at bounding box center [235, 160] width 158 height 25
paste input "********"
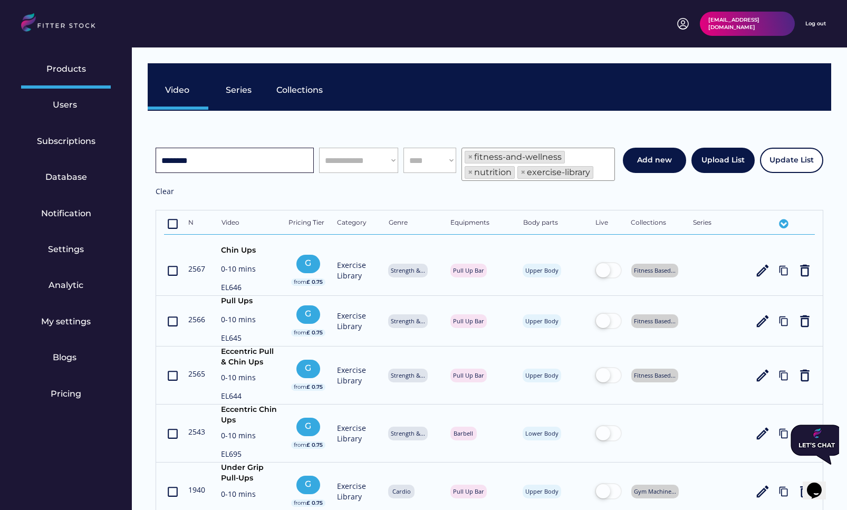
click at [215, 155] on input "input" at bounding box center [235, 160] width 158 height 25
paste input "**********"
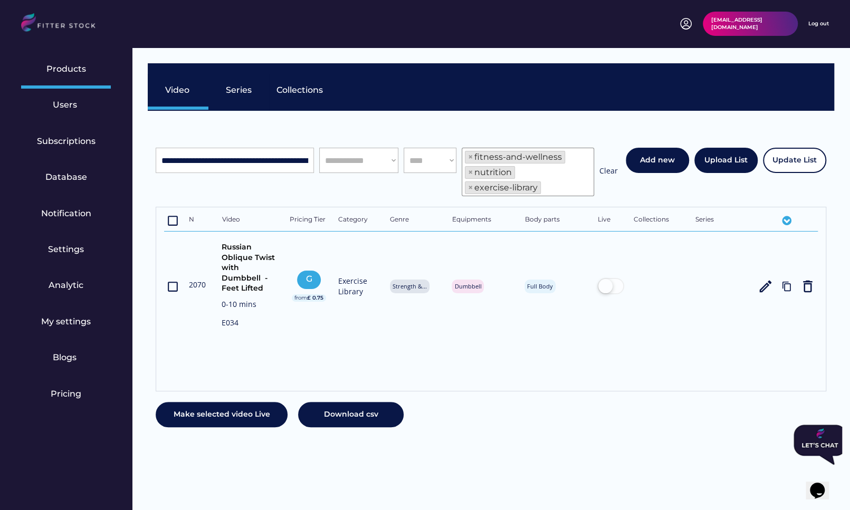
click at [234, 178] on div "**********" at bounding box center [387, 172] width 462 height 49
click at [234, 166] on input "input" at bounding box center [235, 160] width 158 height 25
paste input "**********"
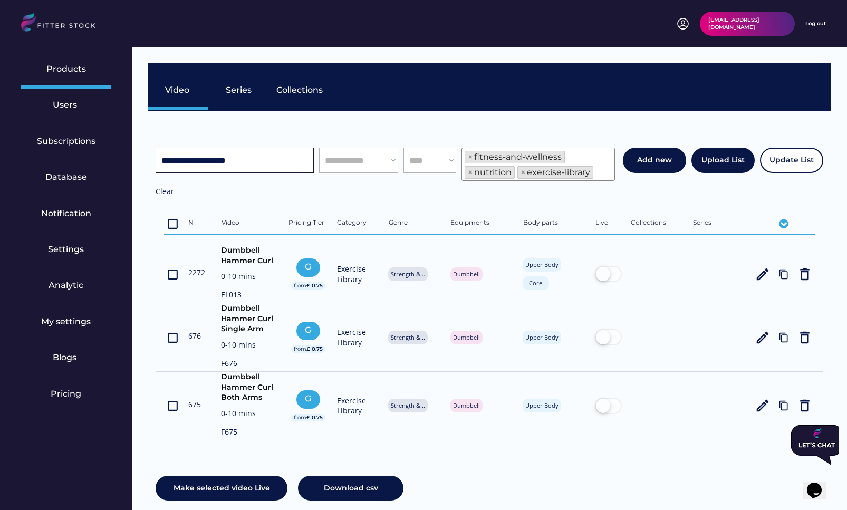
click at [263, 163] on input "input" at bounding box center [235, 160] width 158 height 25
paste input "**********"
type input "**********"
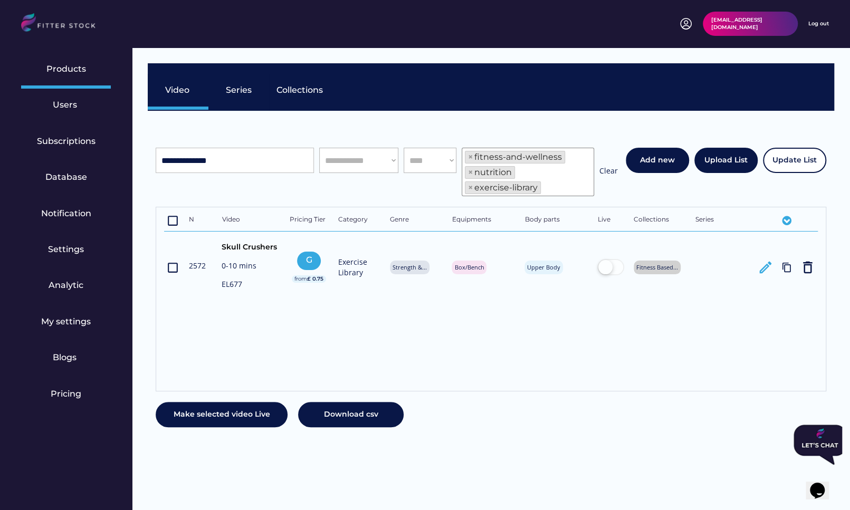
click at [763, 264] on text "edit" at bounding box center [765, 267] width 16 height 16
type input "****"
type input "*****"
select select "**********"
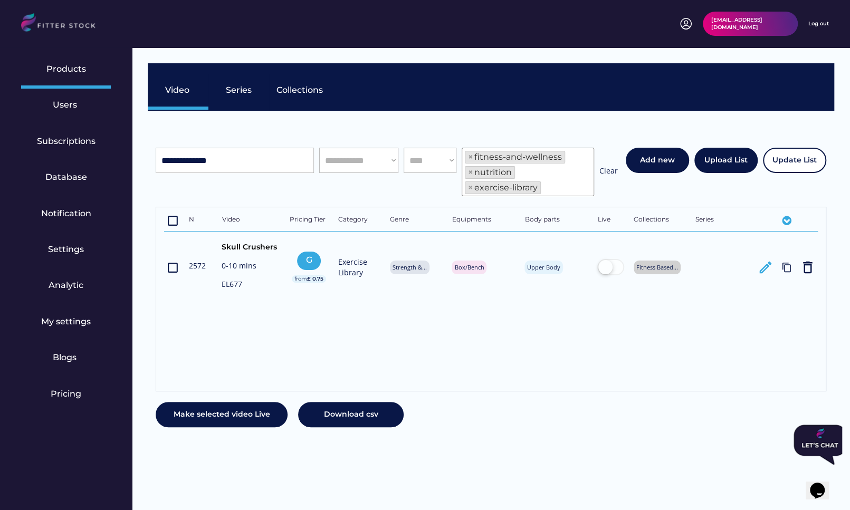
select select "**********"
type input "**********"
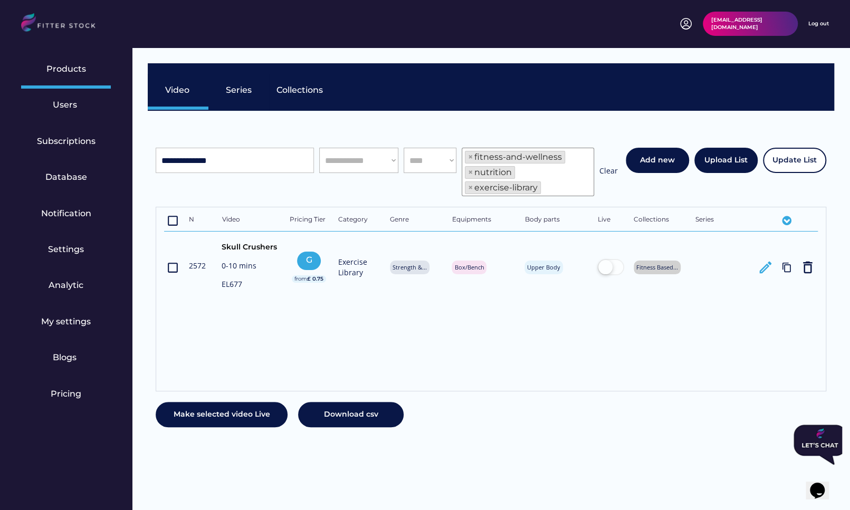
type input "**********"
type textarea "**********"
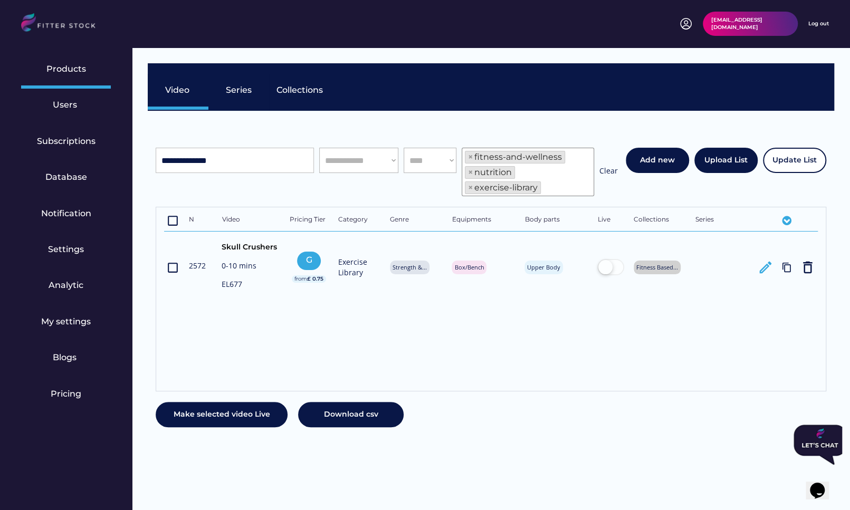
select select "**********"
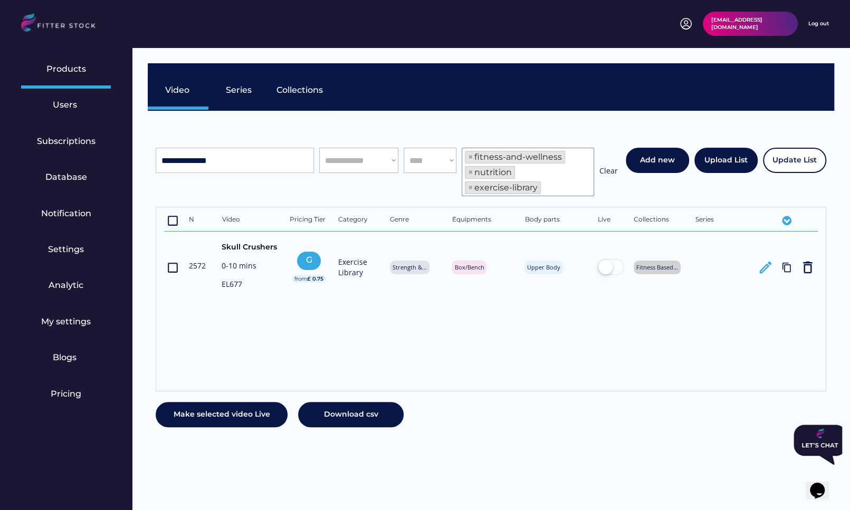
select select "**********"
type input "**********"
select select
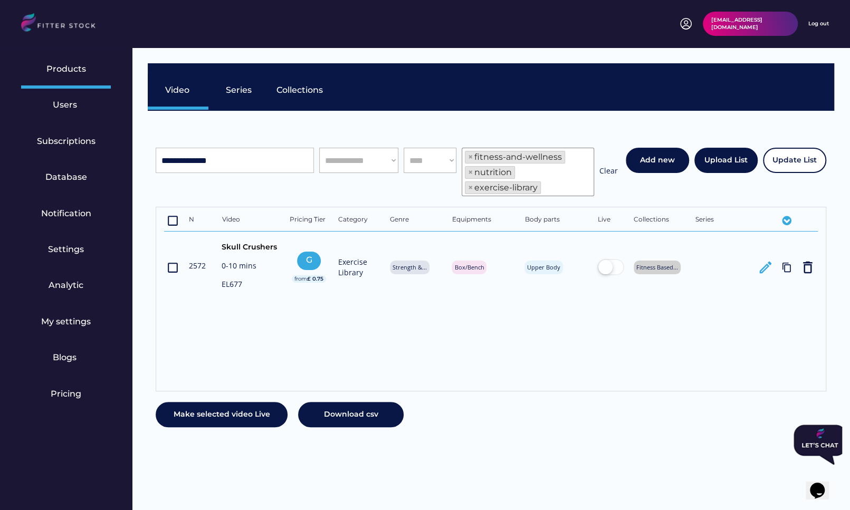
select select
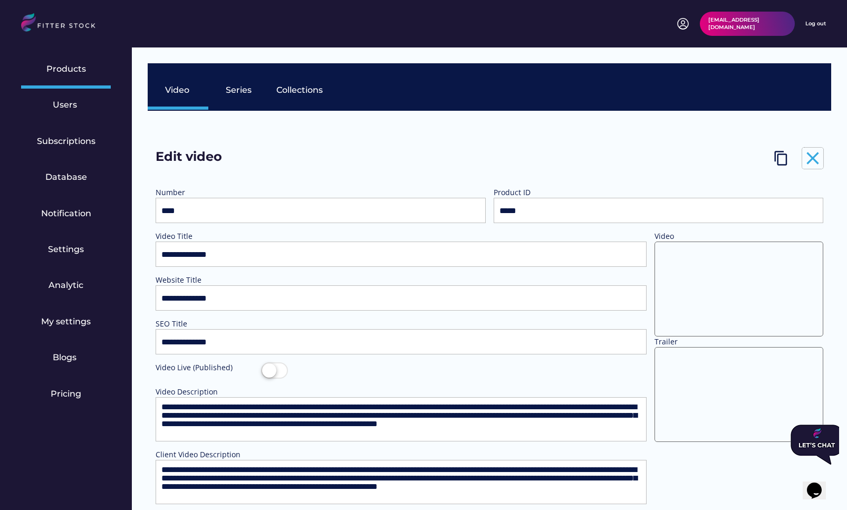
click at [815, 155] on text "close" at bounding box center [812, 158] width 21 height 21
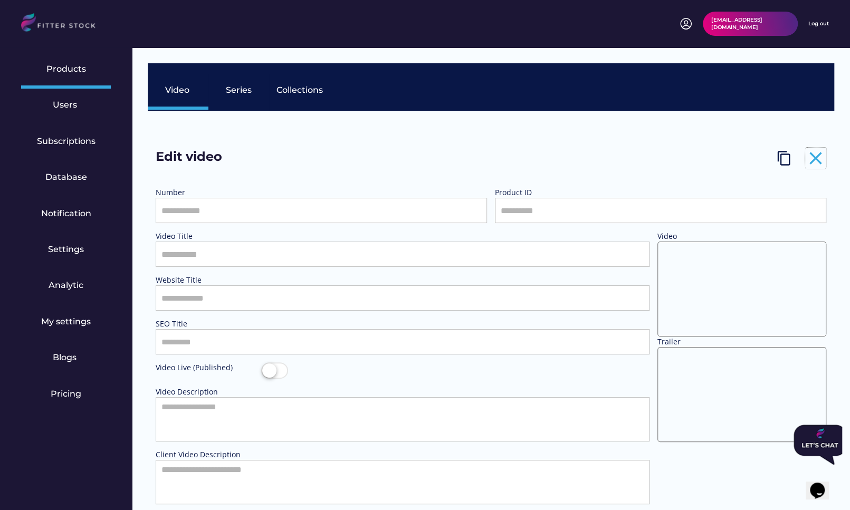
select select "**********"
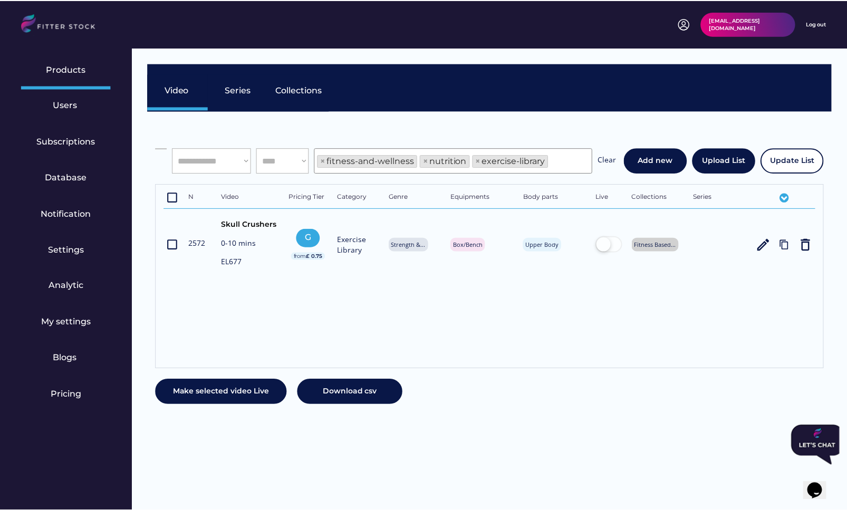
scroll to position [18, 0]
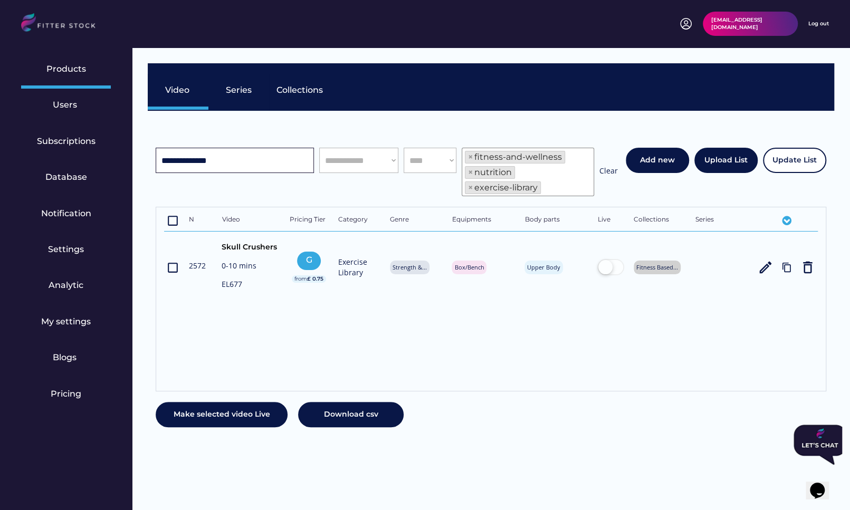
click at [247, 158] on input "input" at bounding box center [235, 160] width 158 height 25
paste input "**********"
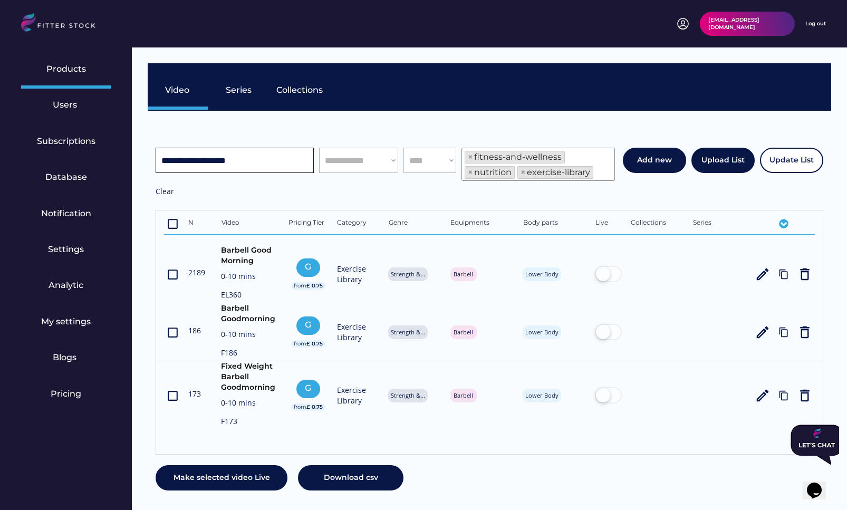
click at [285, 158] on input "input" at bounding box center [235, 160] width 158 height 25
paste input "**********"
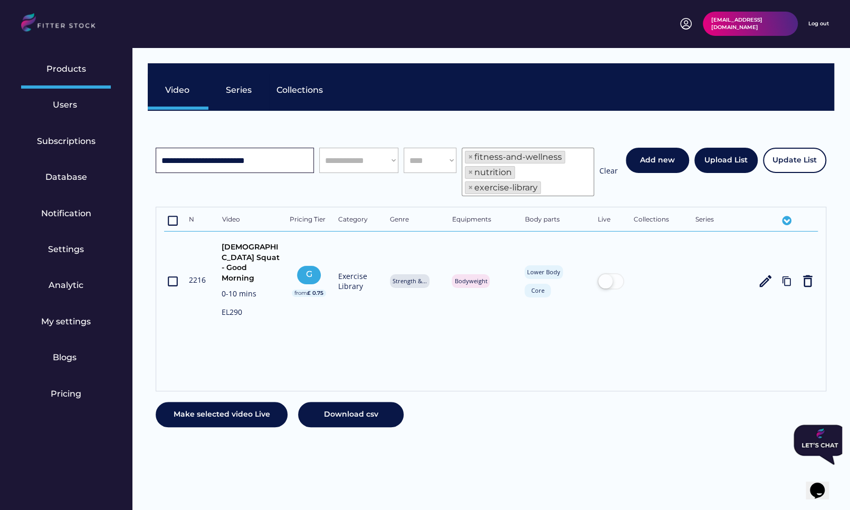
click at [211, 160] on input "input" at bounding box center [235, 160] width 158 height 25
paste input "**********"
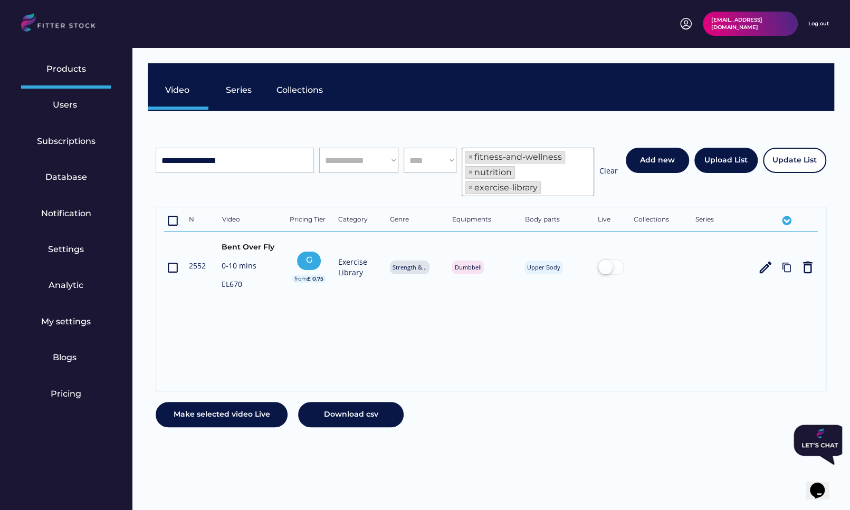
click at [3, 222] on div "Products Users Subscriptions Database Notification Settings Analytic My setting…" at bounding box center [66, 255] width 132 height 510
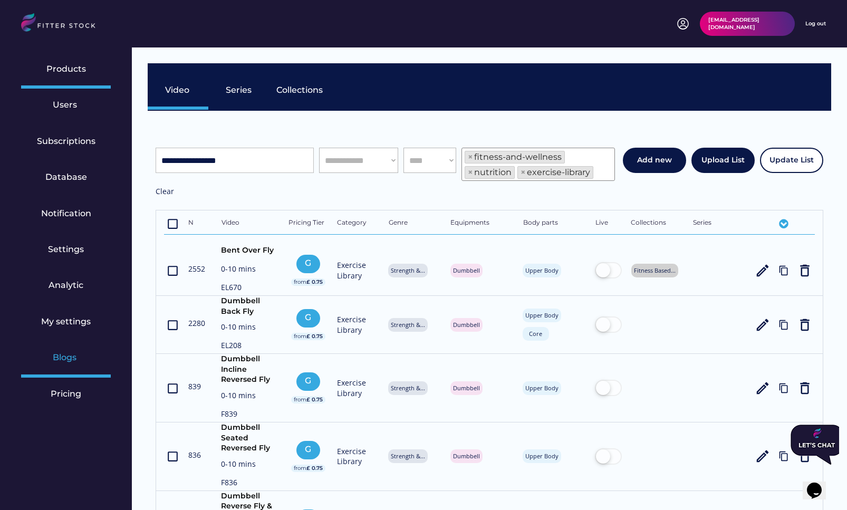
click at [14, 359] on div "Products Users Subscriptions Database Notification Settings Analytic My setting…" at bounding box center [66, 255] width 132 height 510
click at [231, 159] on input "input" at bounding box center [235, 160] width 158 height 25
paste input "**********"
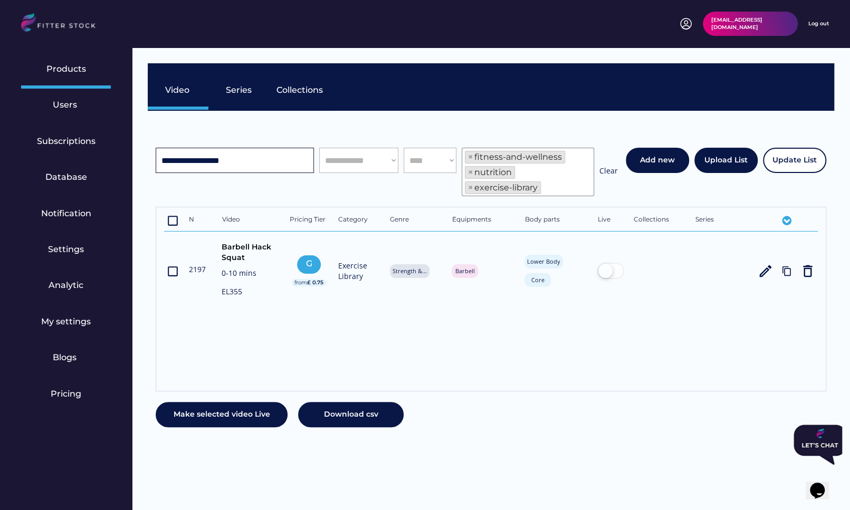
click at [289, 149] on input "input" at bounding box center [235, 160] width 158 height 25
paste input "**********"
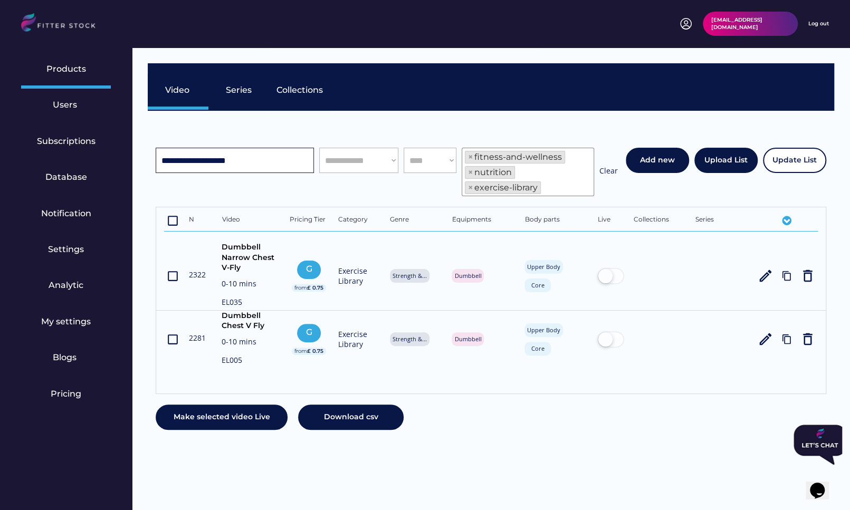
click at [278, 166] on input "input" at bounding box center [235, 160] width 158 height 25
paste input "**********"
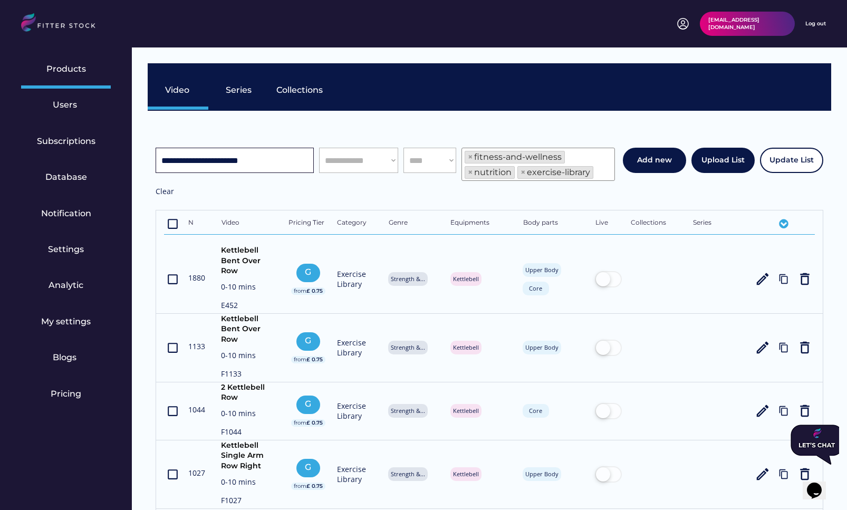
click at [273, 169] on input "input" at bounding box center [235, 160] width 158 height 25
paste input "**********"
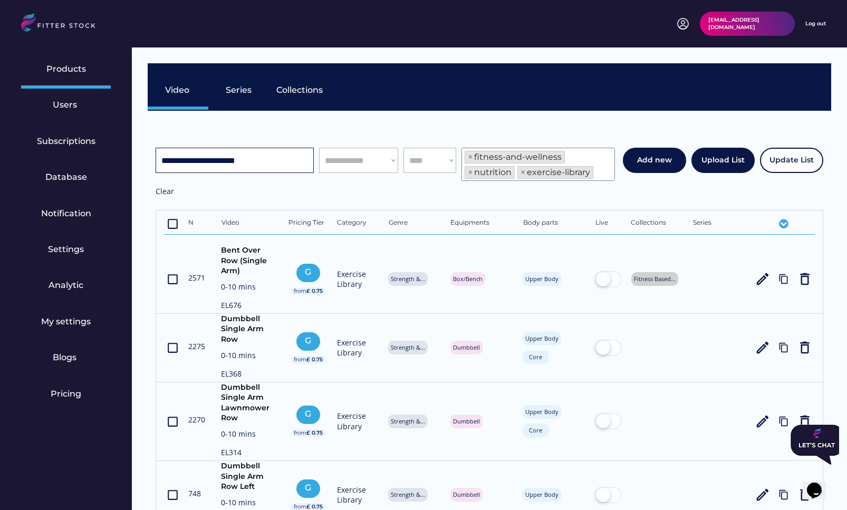
click at [271, 164] on input "input" at bounding box center [235, 160] width 158 height 25
paste input "**********"
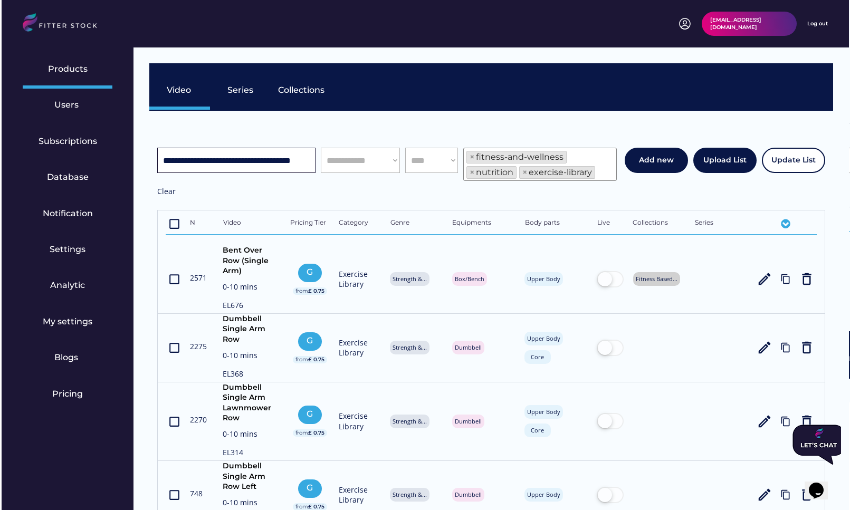
scroll to position [0, 0]
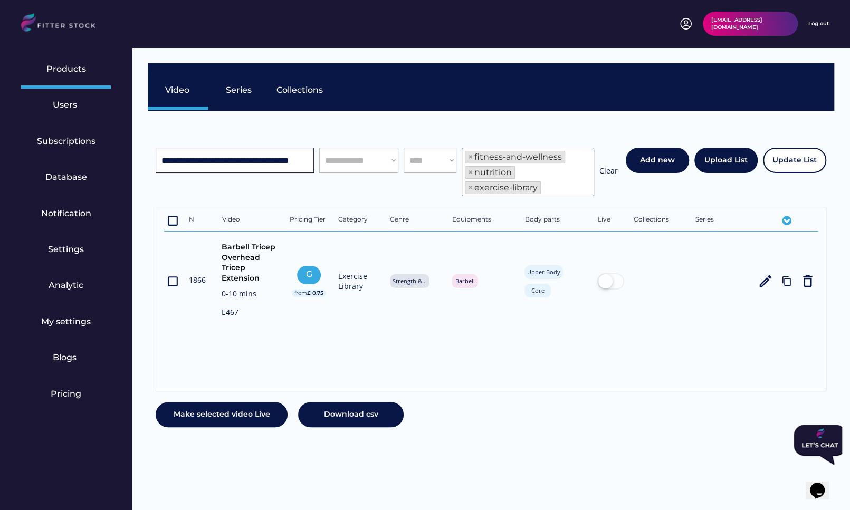
click at [204, 163] on input "input" at bounding box center [235, 160] width 158 height 25
paste input "**********"
type input "**********"
